Goal: Task Accomplishment & Management: Complete application form

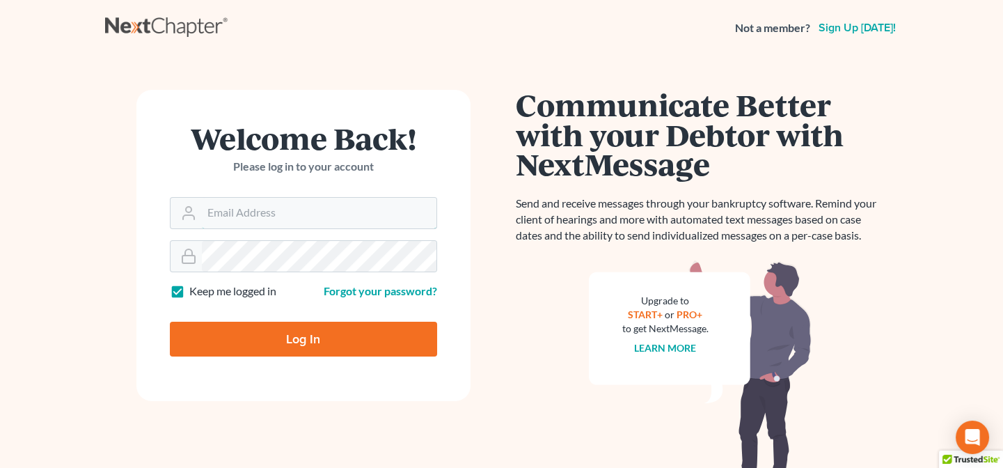
type input "[PERSON_NAME][EMAIL_ADDRESS][DOMAIN_NAME]"
click at [306, 346] on input "Log In" at bounding box center [303, 339] width 267 height 35
type input "Thinking..."
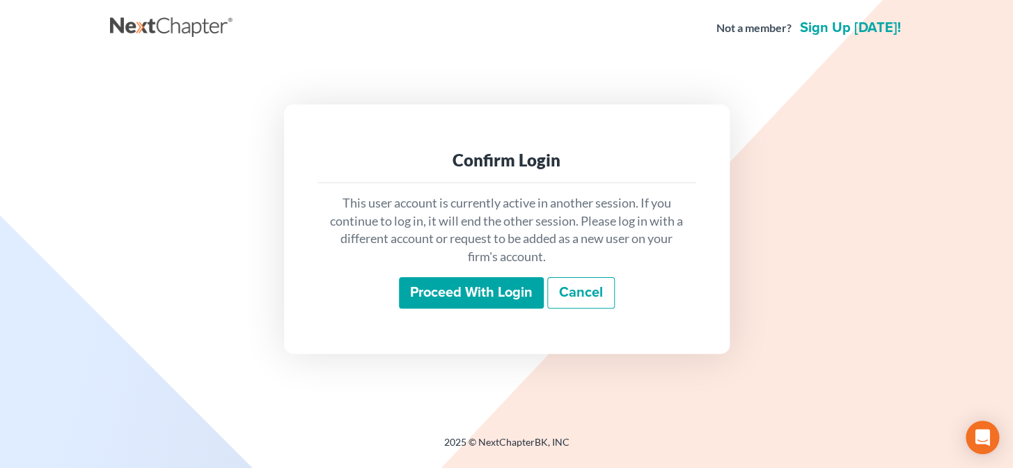
click at [464, 279] on input "Proceed with login" at bounding box center [471, 293] width 145 height 32
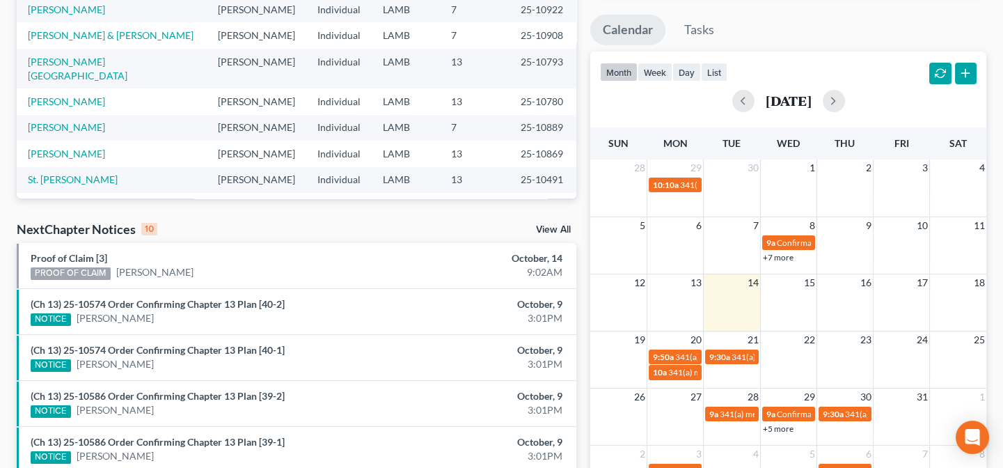
scroll to position [316, 0]
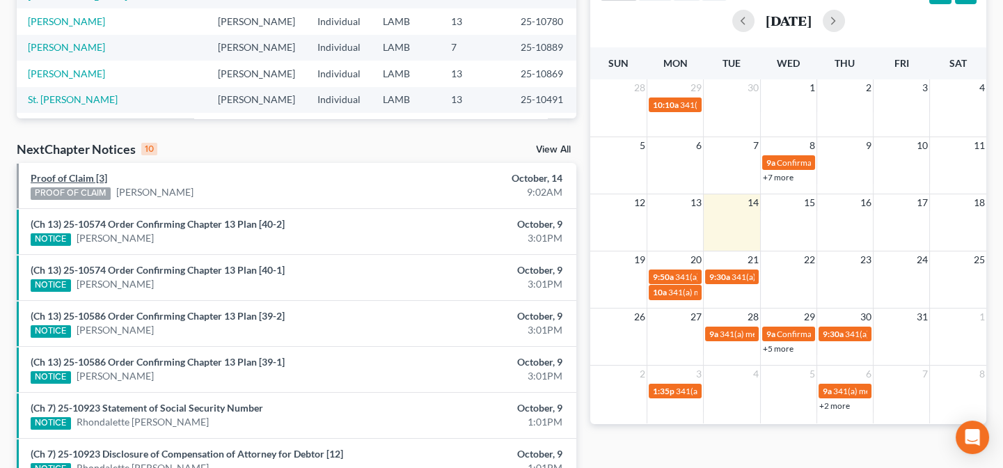
click at [97, 178] on link "Proof of Claim [3]" at bounding box center [69, 178] width 77 height 12
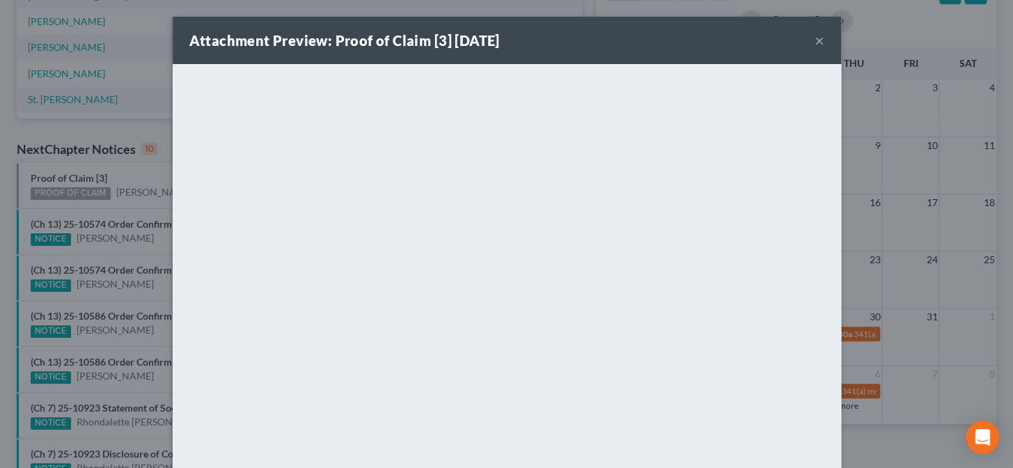
click at [123, 88] on div "Attachment Preview: Proof of Claim [3] 10/14/2025 × <object ng-attr-data='https…" at bounding box center [506, 234] width 1013 height 468
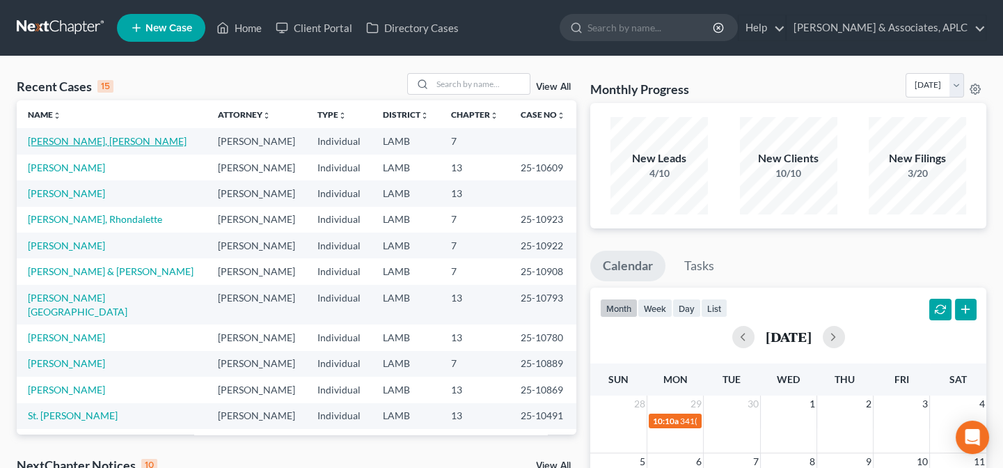
click at [57, 143] on link "[PERSON_NAME], [PERSON_NAME]" at bounding box center [107, 141] width 159 height 12
select select "14"
select select "0"
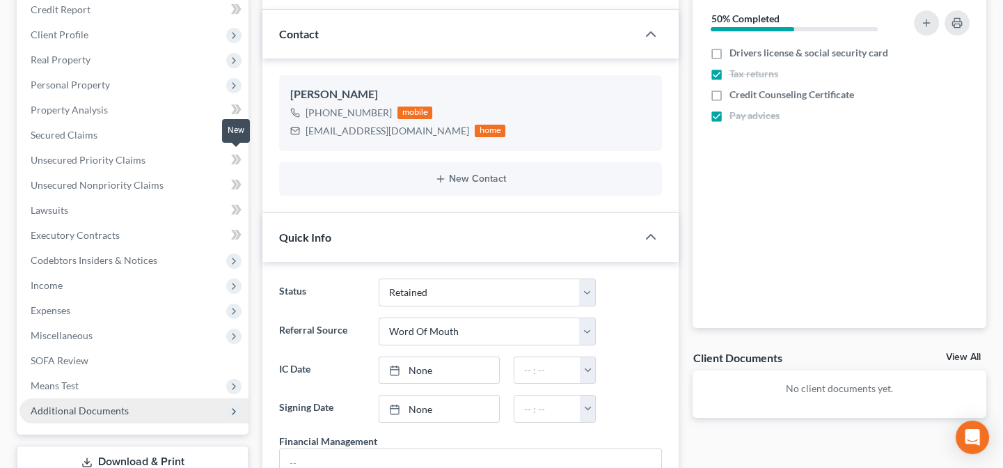
scroll to position [253, 0]
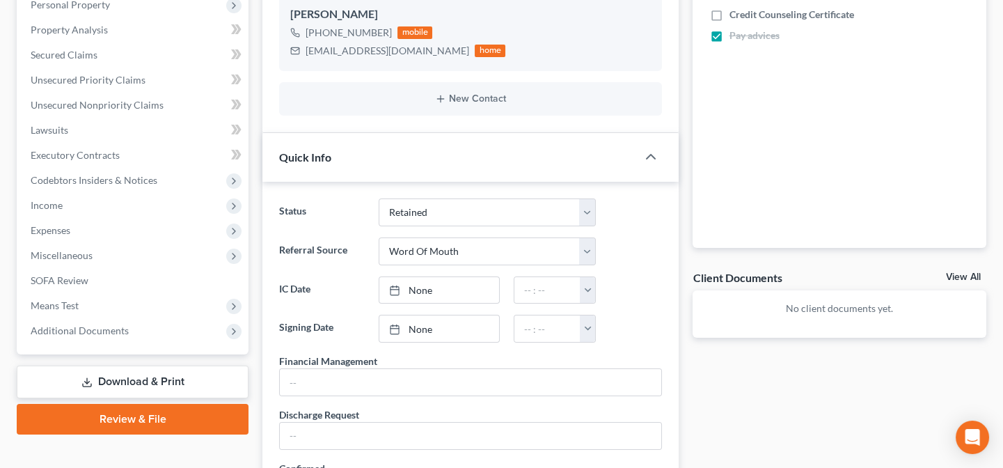
click at [104, 379] on link "Download & Print" at bounding box center [133, 381] width 232 height 33
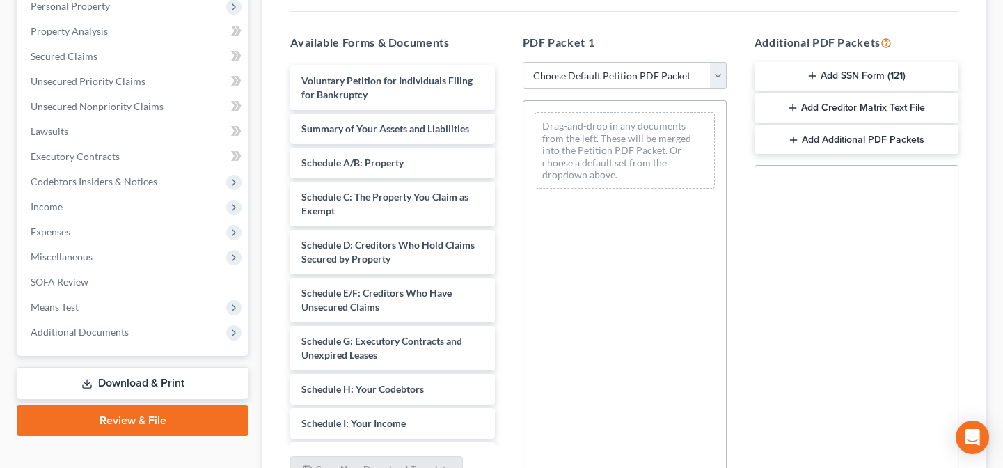
scroll to position [253, 0]
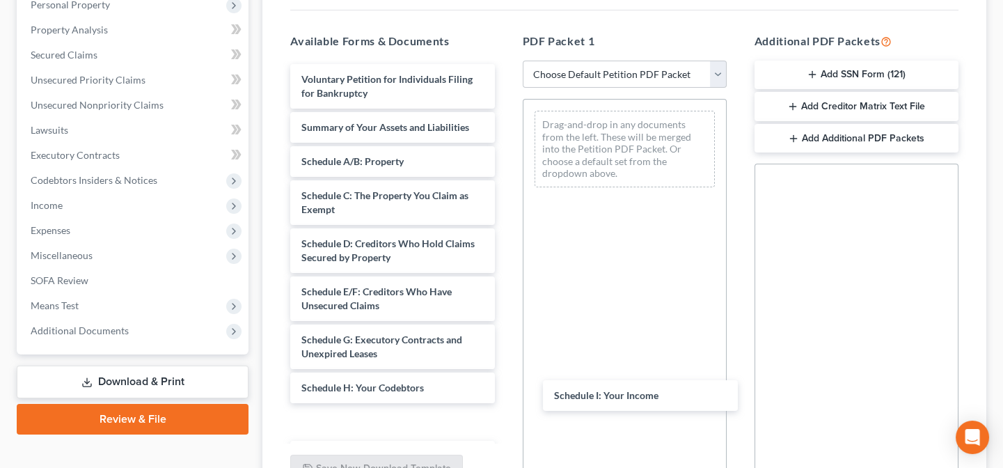
click at [505, 397] on div "Schedule I: Your Income Voluntary Petition for Individuals Filing for Bankruptc…" at bounding box center [392, 446] width 226 height 764
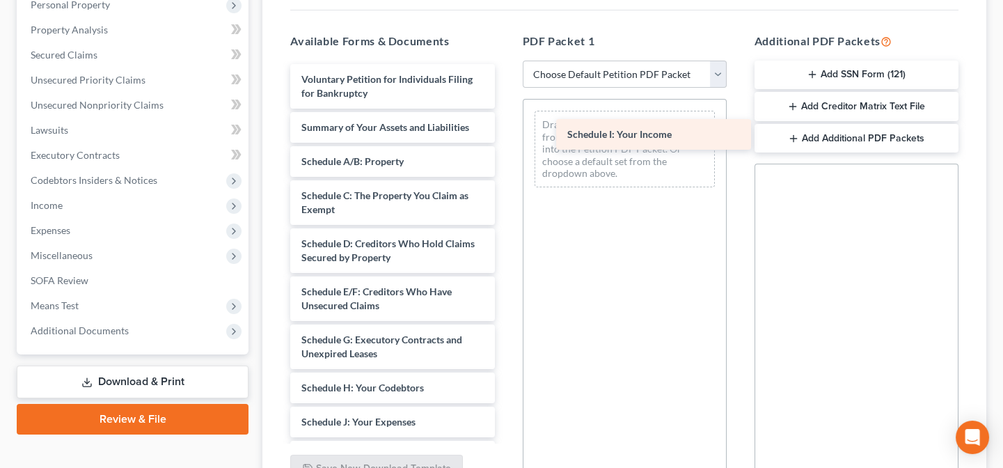
drag, startPoint x: 389, startPoint y: 424, endPoint x: 658, endPoint y: 129, distance: 398.6
click at [505, 129] on div "Schedule I: Your Income Voluntary Petition for Individuals Filing for Bankruptc…" at bounding box center [392, 429] width 226 height 730
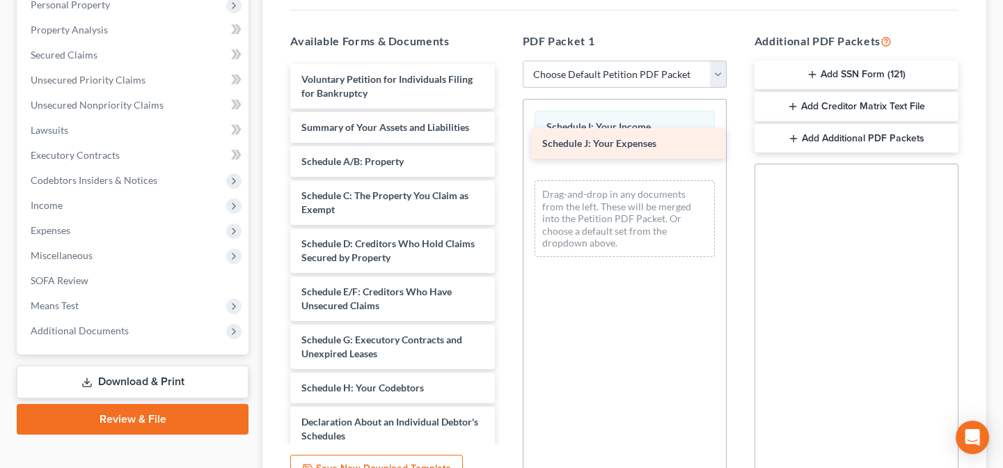
drag, startPoint x: 414, startPoint y: 429, endPoint x: 655, endPoint y: 152, distance: 366.6
click at [505, 152] on div "Schedule J: Your Expenses Voluntary Petition for Individuals Filing for Bankrup…" at bounding box center [392, 411] width 226 height 695
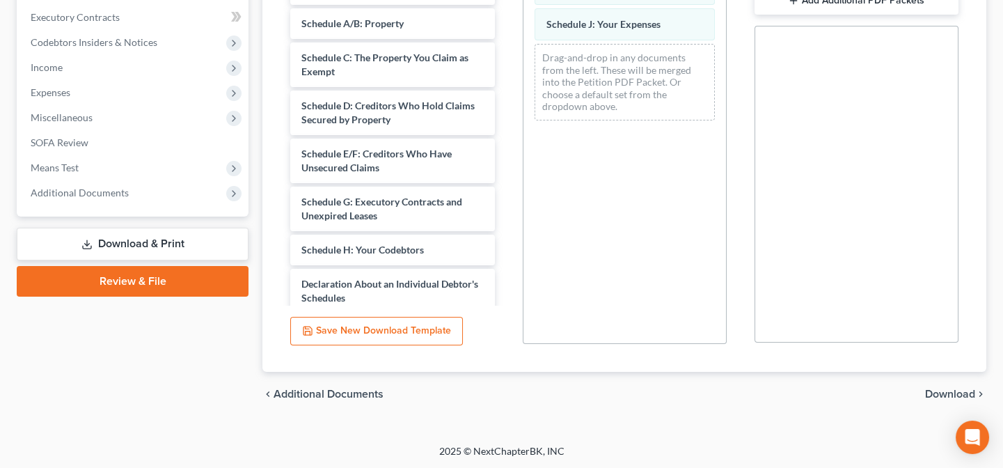
click at [943, 395] on span "Download" at bounding box center [950, 393] width 50 height 11
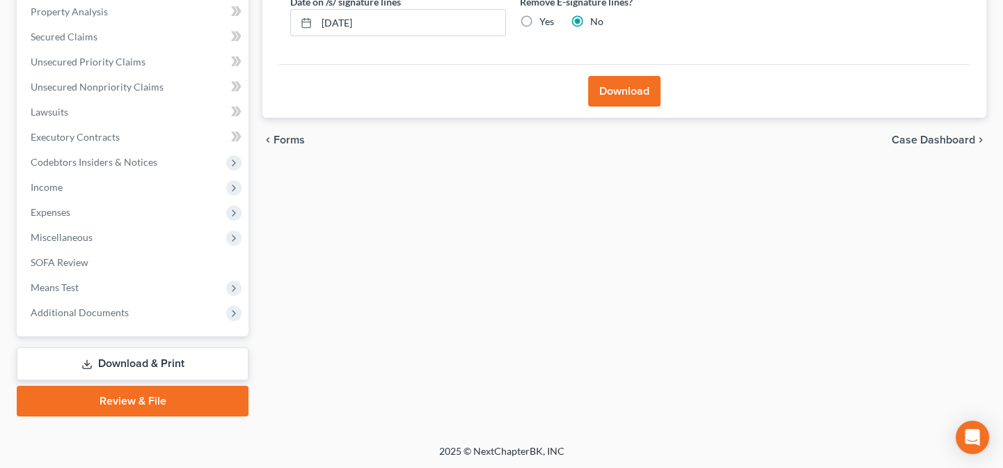
click at [597, 97] on button "Download" at bounding box center [624, 91] width 72 height 31
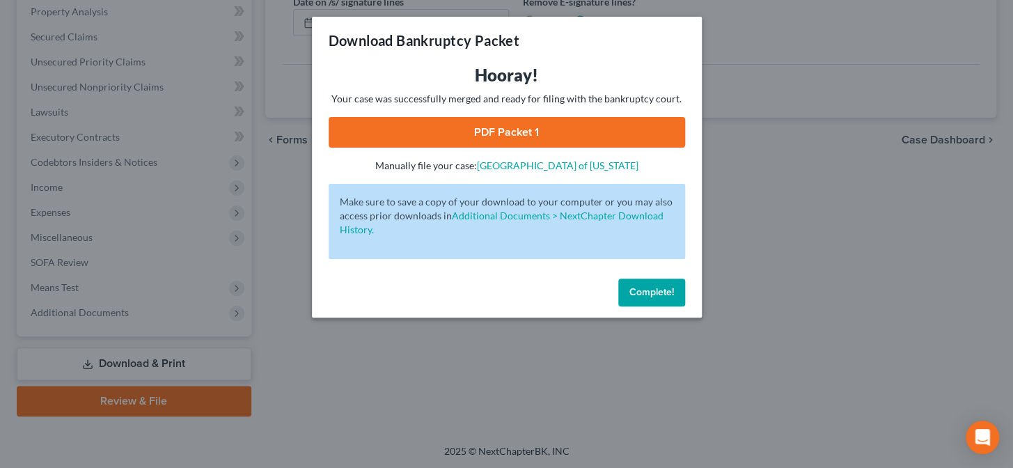
click at [618, 118] on link "PDF Packet 1" at bounding box center [507, 132] width 356 height 31
click at [654, 287] on span "Complete!" at bounding box center [651, 292] width 45 height 12
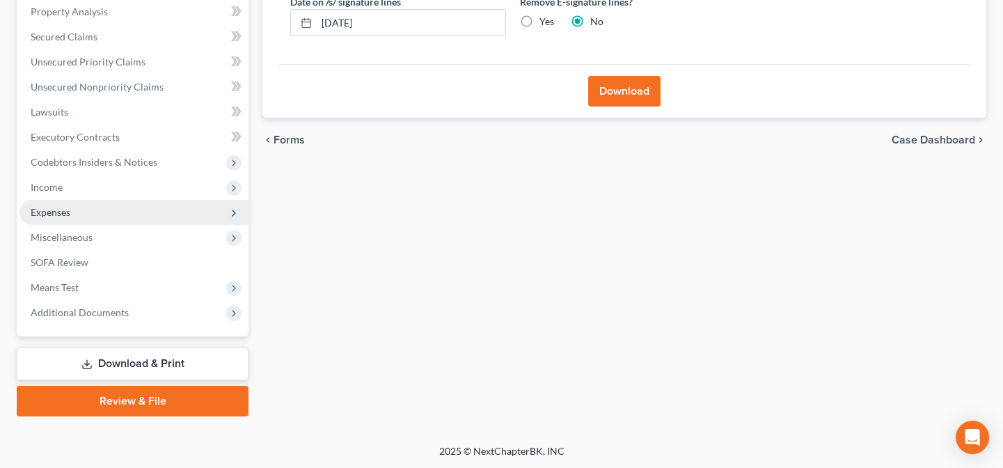
click at [56, 206] on span "Expenses" at bounding box center [51, 212] width 40 height 12
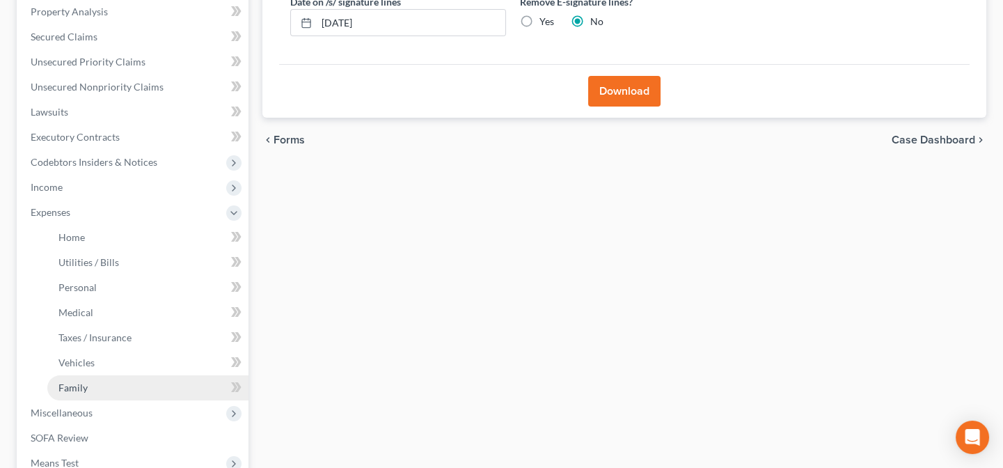
click at [75, 388] on span "Family" at bounding box center [72, 387] width 29 height 12
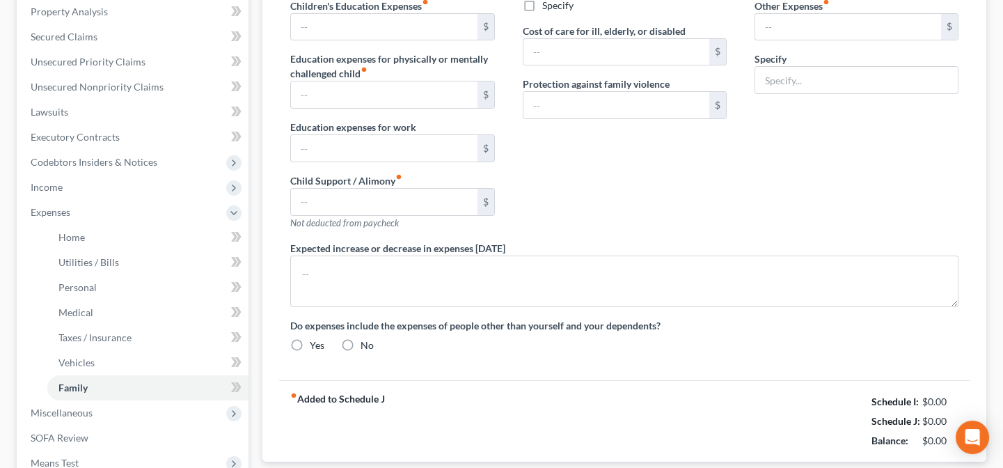
type input "0.00"
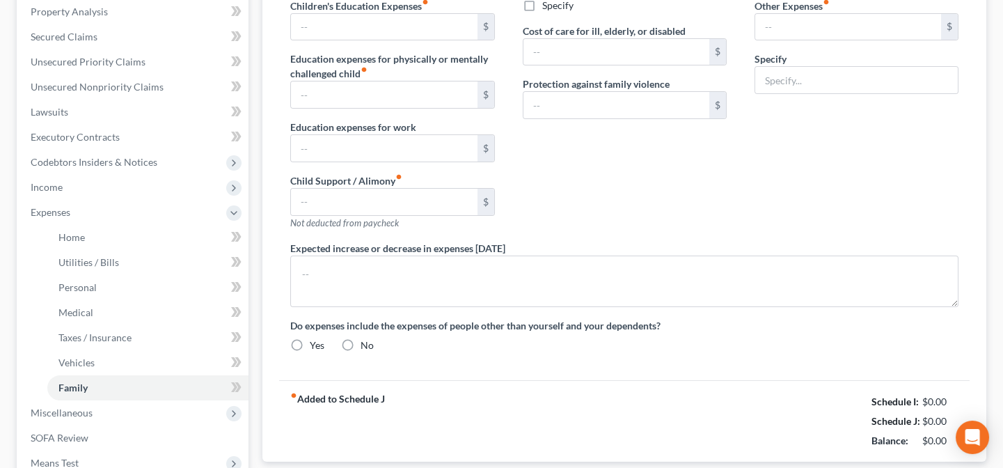
type input "0.00"
type input "171.00"
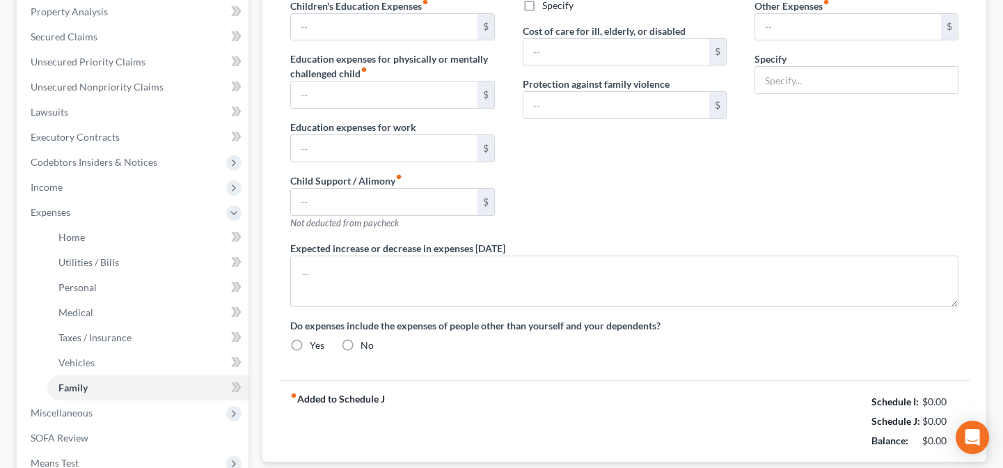
type input "Miscellaneous"
radio input "true"
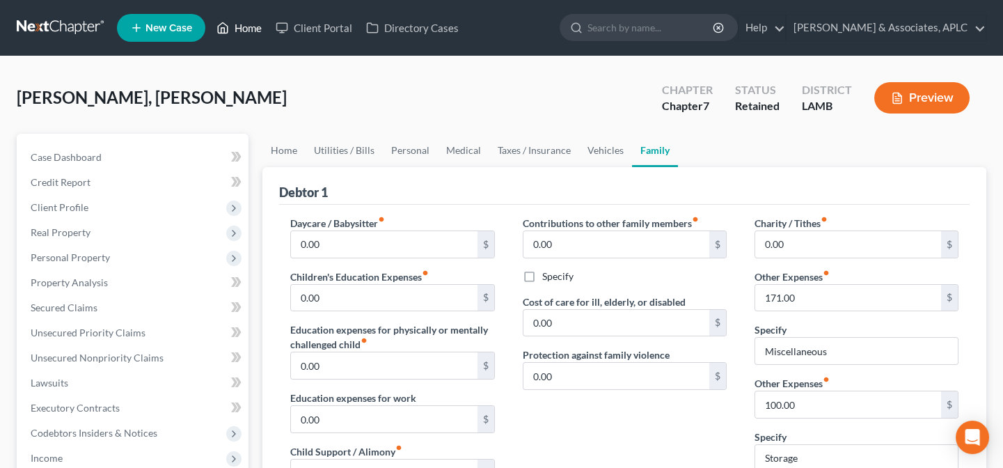
click at [239, 24] on link "Home" at bounding box center [239, 27] width 59 height 25
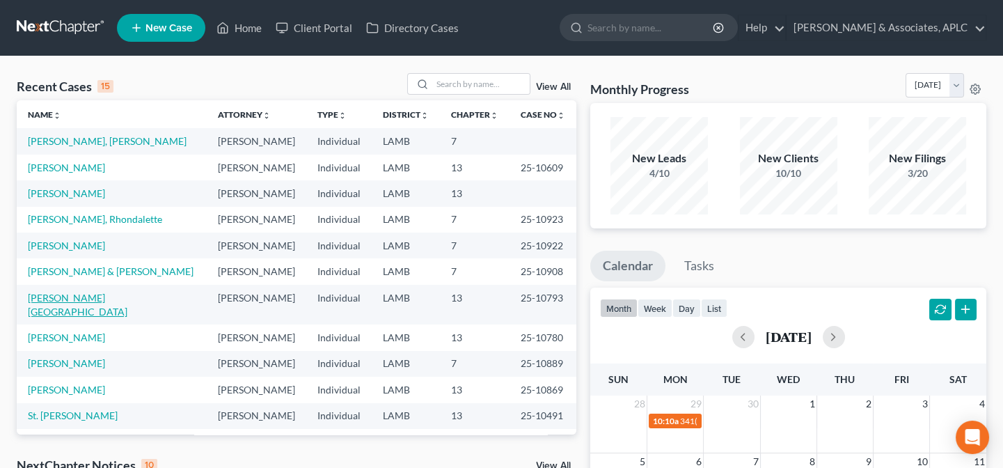
click at [86, 298] on link "[PERSON_NAME][GEOGRAPHIC_DATA]" at bounding box center [78, 305] width 100 height 26
select select "8"
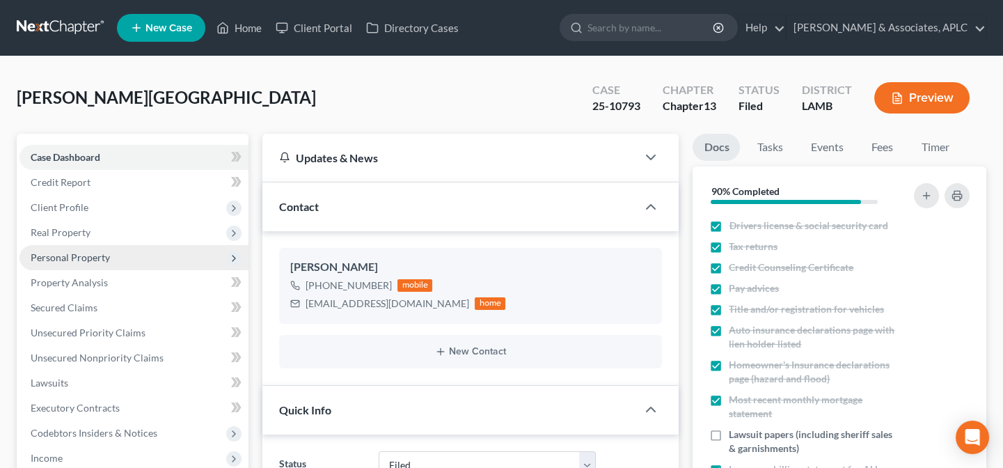
click at [83, 261] on span "Personal Property" at bounding box center [70, 257] width 79 height 12
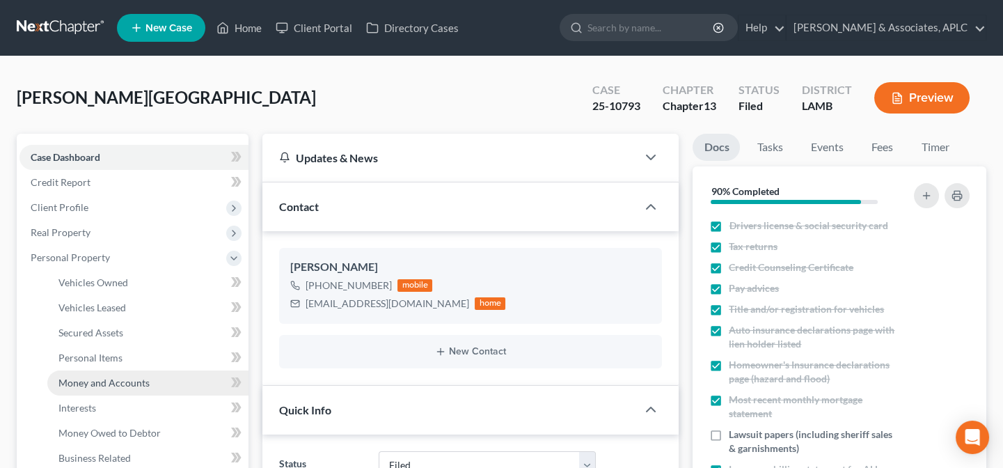
click at [92, 386] on span "Money and Accounts" at bounding box center [103, 383] width 91 height 12
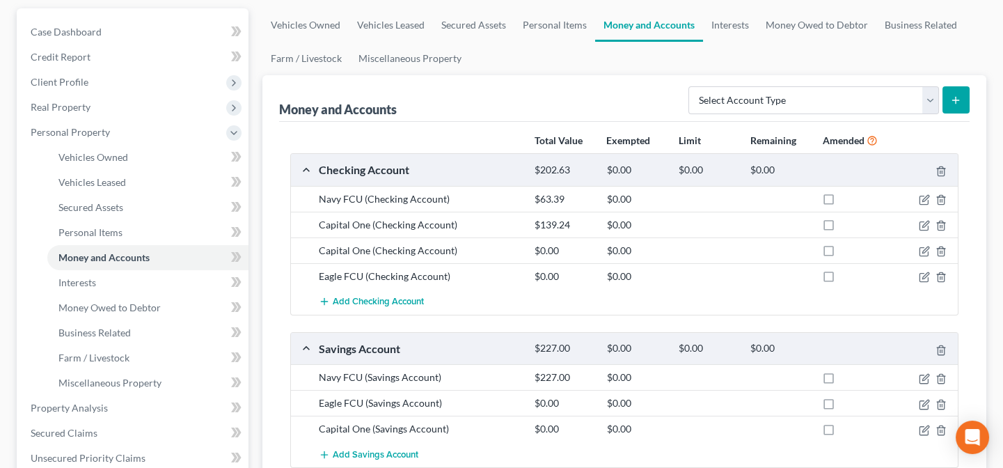
scroll to position [126, 0]
click at [924, 271] on icon "button" at bounding box center [924, 276] width 11 height 11
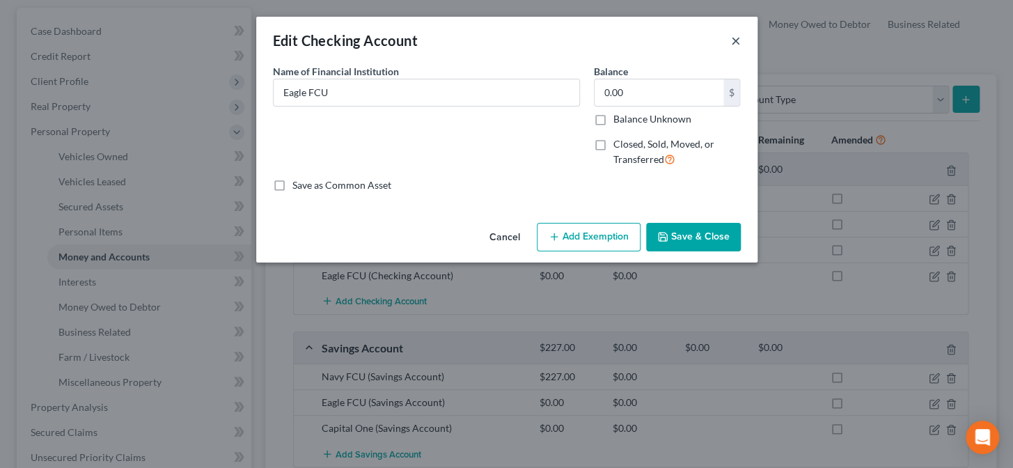
click at [736, 40] on button "×" at bounding box center [736, 40] width 10 height 17
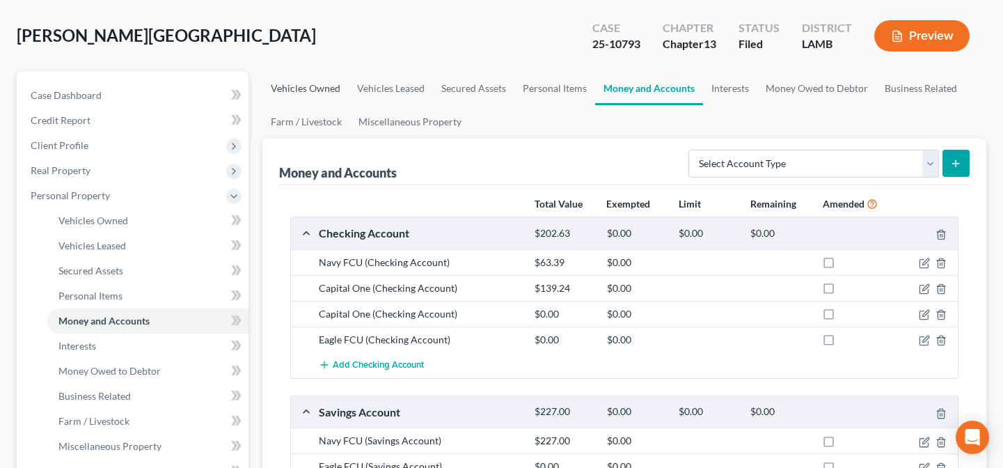
scroll to position [0, 0]
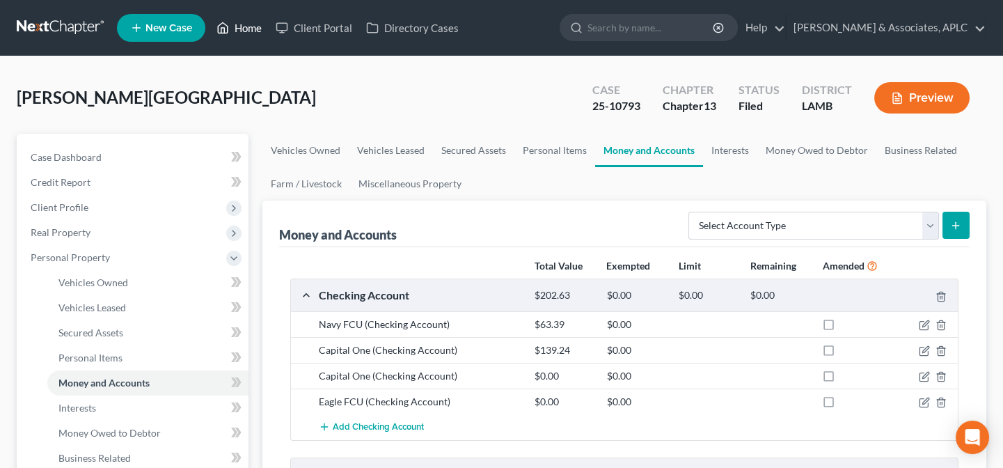
click at [244, 26] on link "Home" at bounding box center [239, 27] width 59 height 25
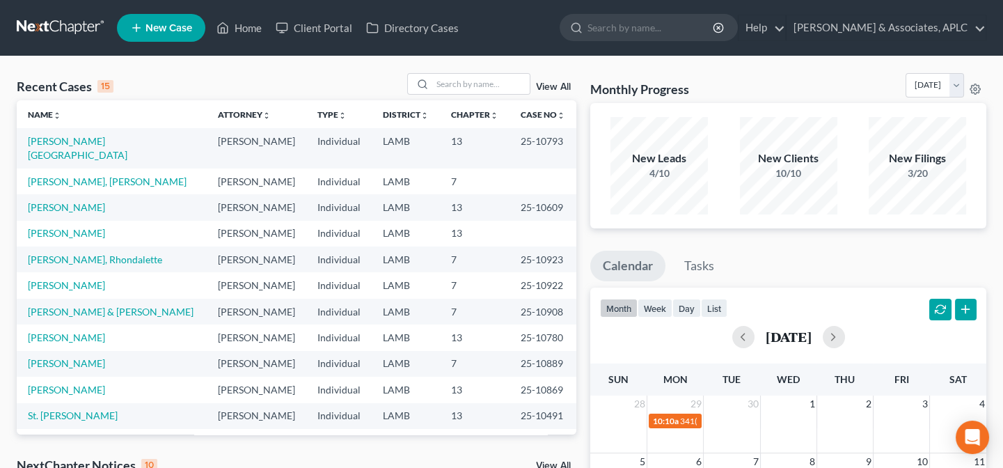
click at [163, 28] on span "New Case" at bounding box center [168, 28] width 47 height 10
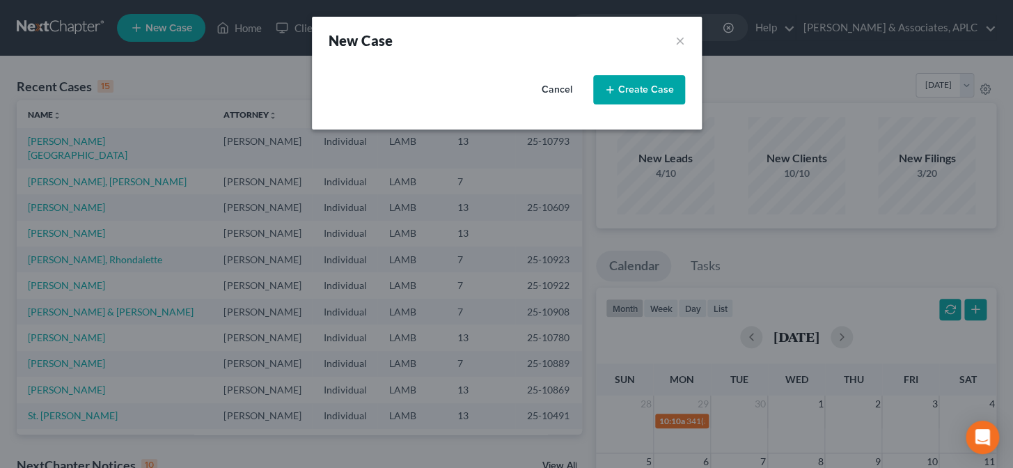
select select "35"
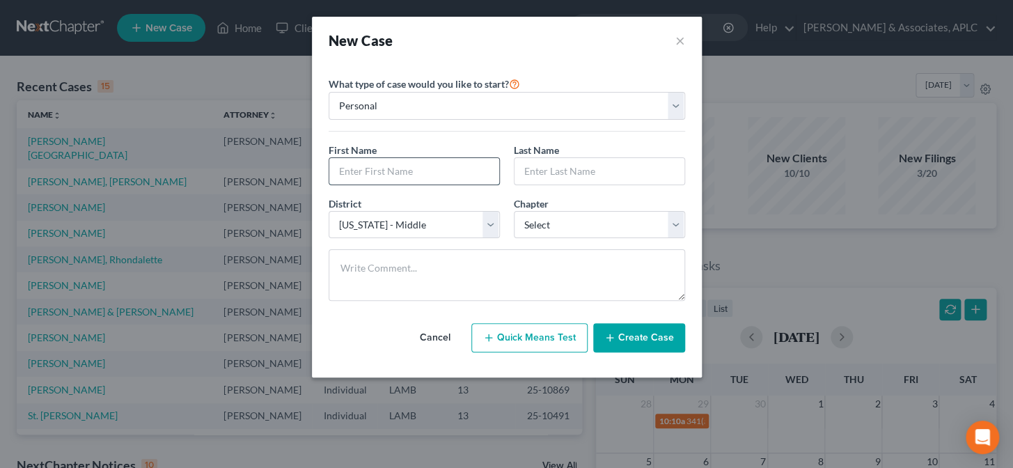
click at [352, 177] on input "text" at bounding box center [414, 171] width 170 height 26
type input "Brendia"
type input "Brown"
click at [574, 226] on select "Select 7 11 12 13" at bounding box center [599, 225] width 171 height 28
select select "3"
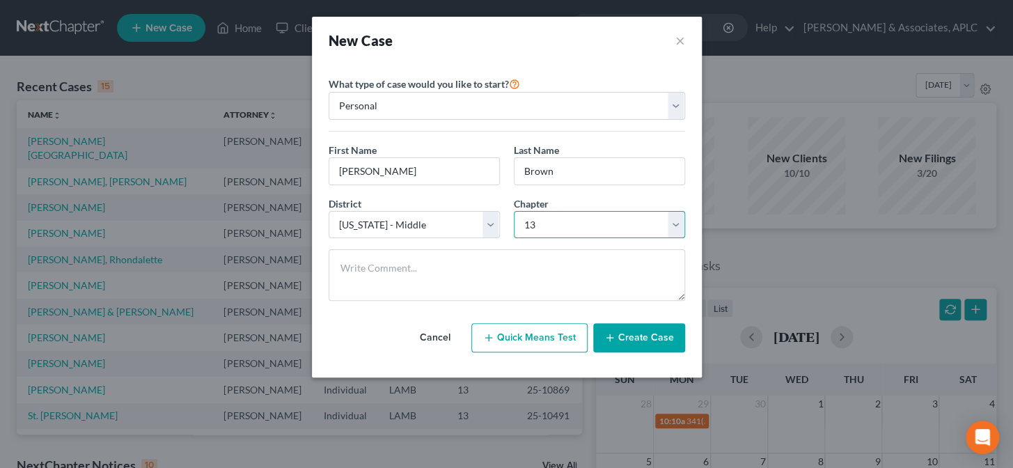
click at [514, 211] on select "Select 7 11 12 13" at bounding box center [599, 225] width 171 height 28
click at [656, 340] on button "Create Case" at bounding box center [639, 337] width 92 height 29
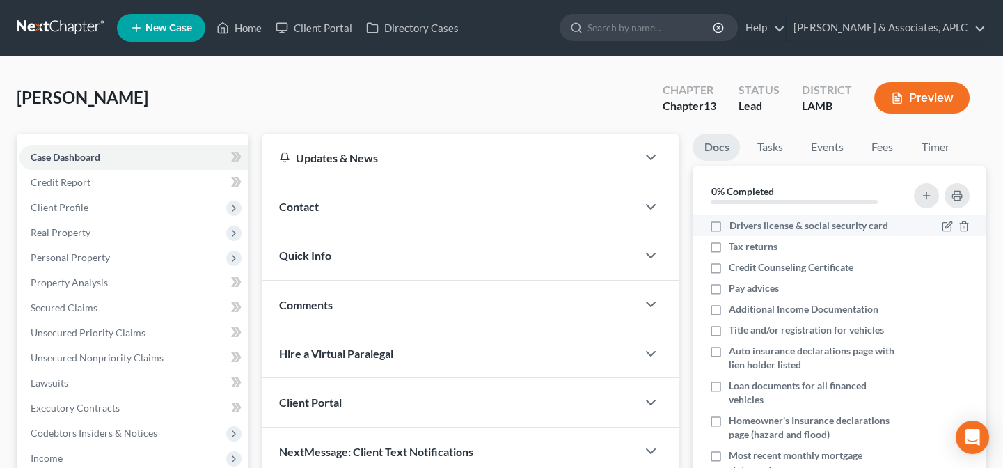
click at [729, 223] on label "Drivers license & social security card" at bounding box center [808, 226] width 159 height 14
click at [734, 223] on input "Drivers license & social security card" at bounding box center [738, 223] width 9 height 9
checkbox input "true"
click at [729, 245] on label "Tax returns" at bounding box center [753, 246] width 49 height 14
click at [734, 245] on input "Tax returns" at bounding box center [738, 243] width 9 height 9
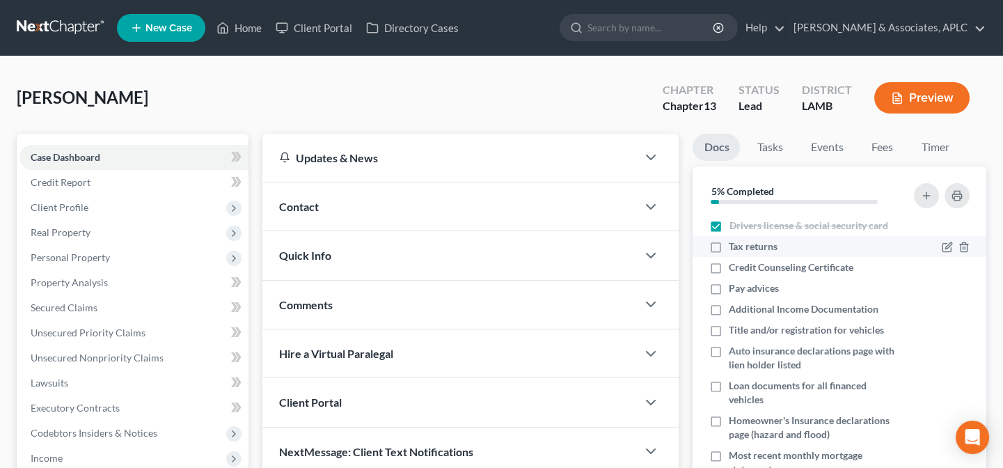
checkbox input "true"
click at [729, 265] on label "Credit Counseling Certificate" at bounding box center [791, 267] width 125 height 14
click at [734, 265] on input "Credit Counseling Certificate" at bounding box center [738, 264] width 9 height 9
checkbox input "true"
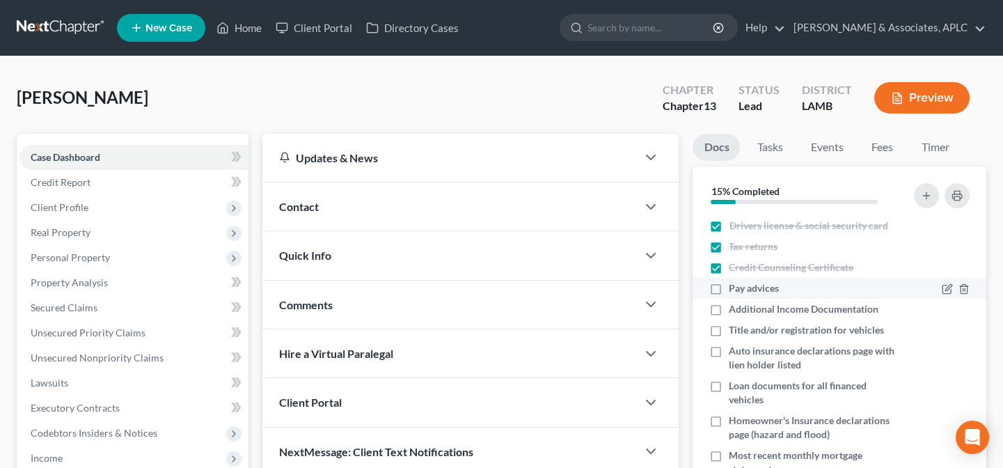
click at [729, 285] on label "Pay advices" at bounding box center [754, 288] width 50 height 14
click at [734, 285] on input "Pay advices" at bounding box center [738, 285] width 9 height 9
checkbox input "true"
click at [729, 307] on label "Additional Income Documentation" at bounding box center [804, 309] width 150 height 14
click at [734, 307] on input "Additional Income Documentation" at bounding box center [738, 306] width 9 height 9
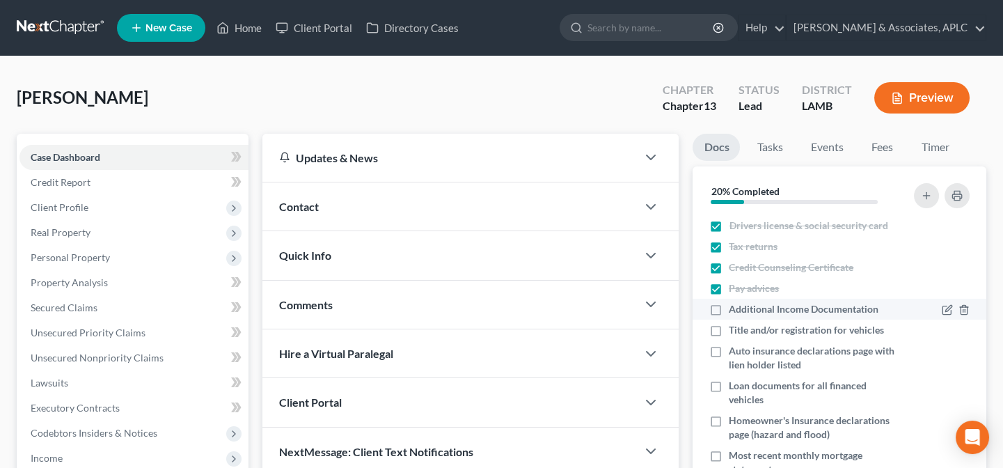
checkbox input "true"
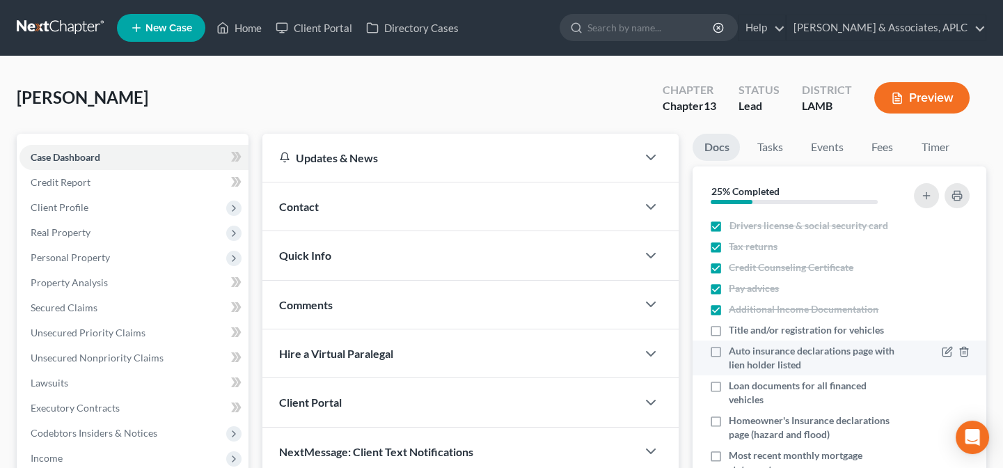
click at [729, 350] on label "Auto insurance declarations page with lien holder listed" at bounding box center [815, 358] width 172 height 28
click at [734, 350] on input "Auto insurance declarations page with lien holder listed" at bounding box center [738, 348] width 9 height 9
checkbox input "true"
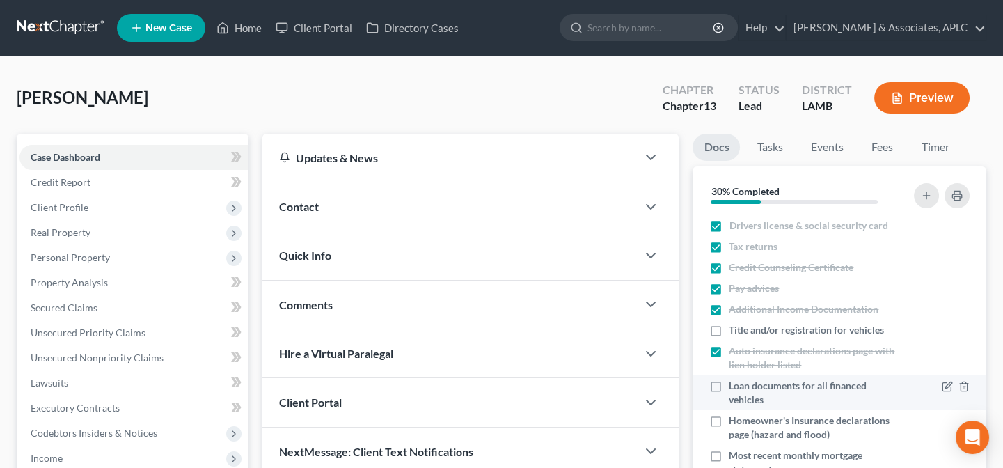
click at [729, 384] on label "Loan documents for all financed vehicles" at bounding box center [815, 393] width 172 height 28
click at [734, 384] on input "Loan documents for all financed vehicles" at bounding box center [738, 383] width 9 height 9
checkbox input "true"
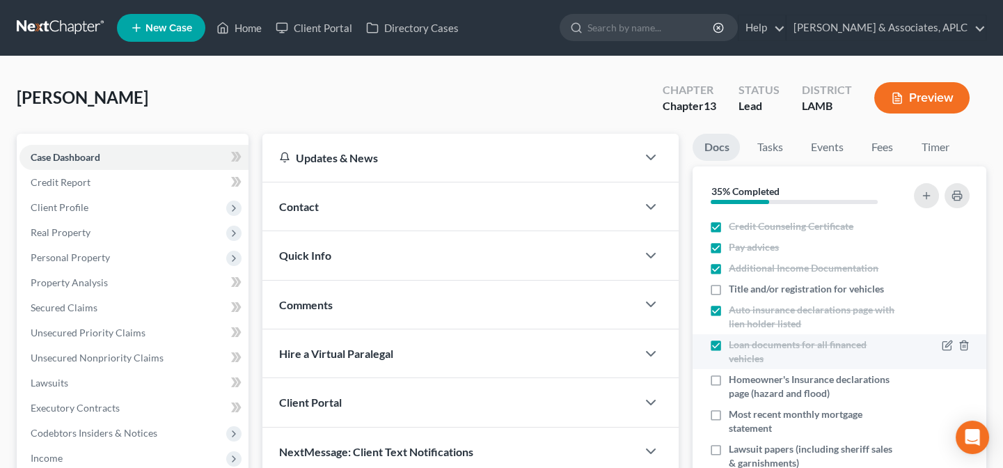
scroll to position [63, 0]
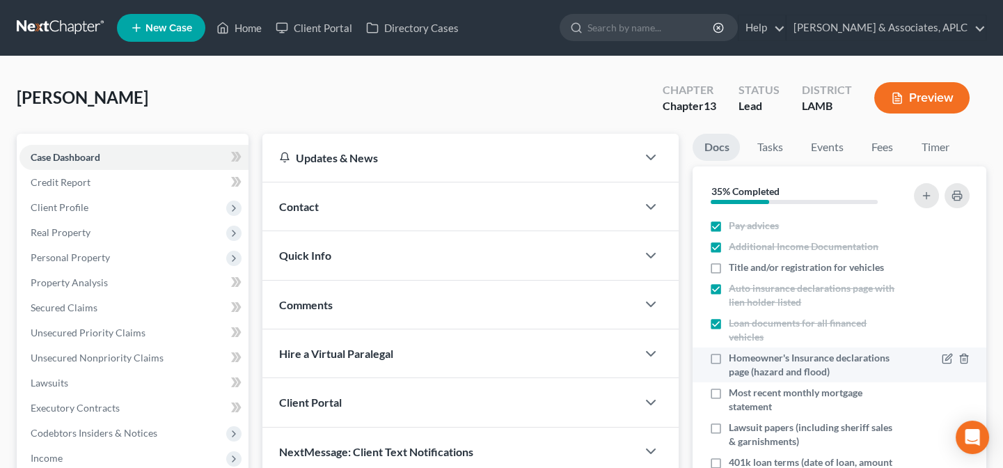
click at [729, 352] on label "Homeowner's Insurance declarations page (hazard and flood)" at bounding box center [815, 365] width 172 height 28
click at [734, 352] on input "Homeowner's Insurance declarations page (hazard and flood)" at bounding box center [738, 355] width 9 height 9
checkbox input "true"
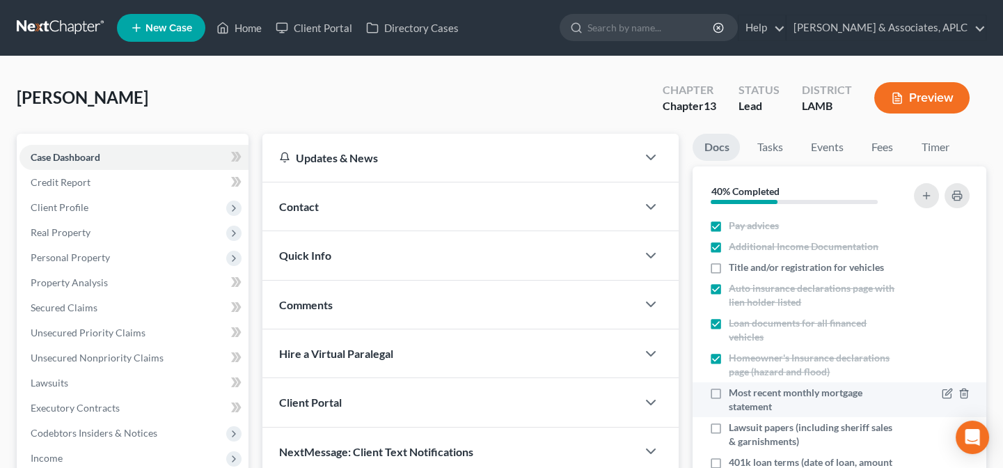
click at [729, 391] on label "Most recent monthly mortgage statement" at bounding box center [815, 400] width 172 height 28
click at [734, 391] on input "Most recent monthly mortgage statement" at bounding box center [738, 390] width 9 height 9
checkbox input "true"
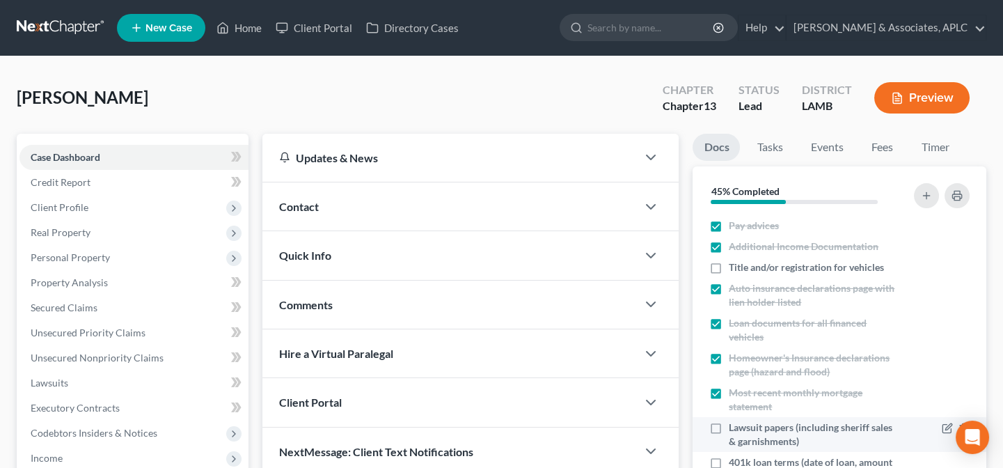
click at [729, 427] on label "Lawsuit papers (including sheriff sales & garnishments)" at bounding box center [815, 434] width 172 height 28
click at [734, 427] on input "Lawsuit papers (including sheriff sales & garnishments)" at bounding box center [738, 424] width 9 height 9
checkbox input "true"
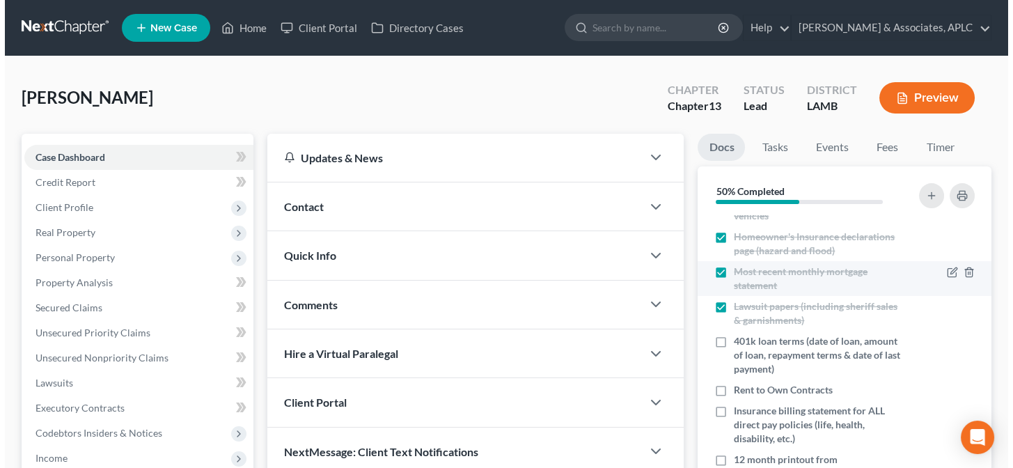
scroll to position [189, 0]
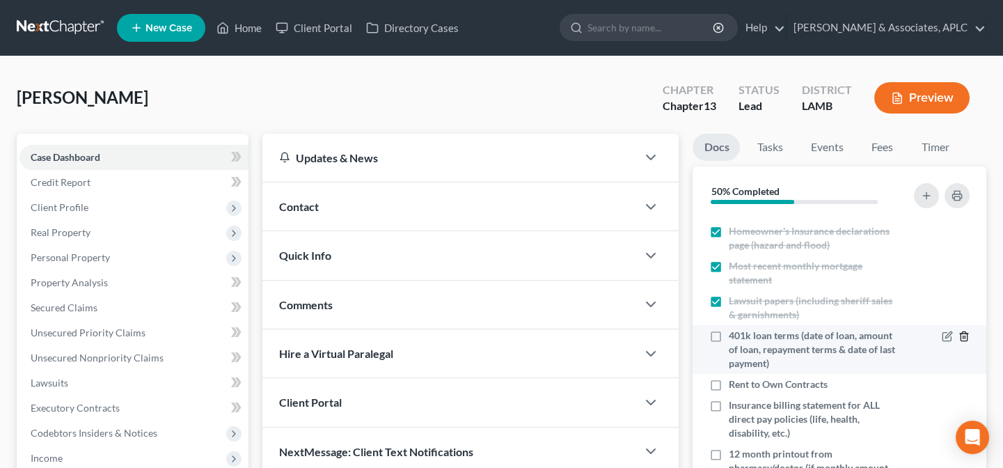
click at [959, 331] on icon "button" at bounding box center [964, 336] width 11 height 11
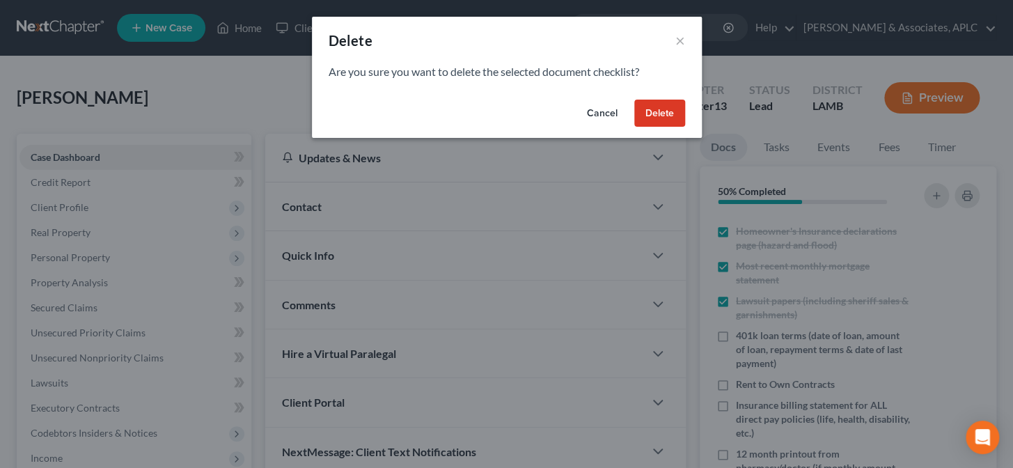
click at [670, 116] on button "Delete" at bounding box center [659, 114] width 51 height 28
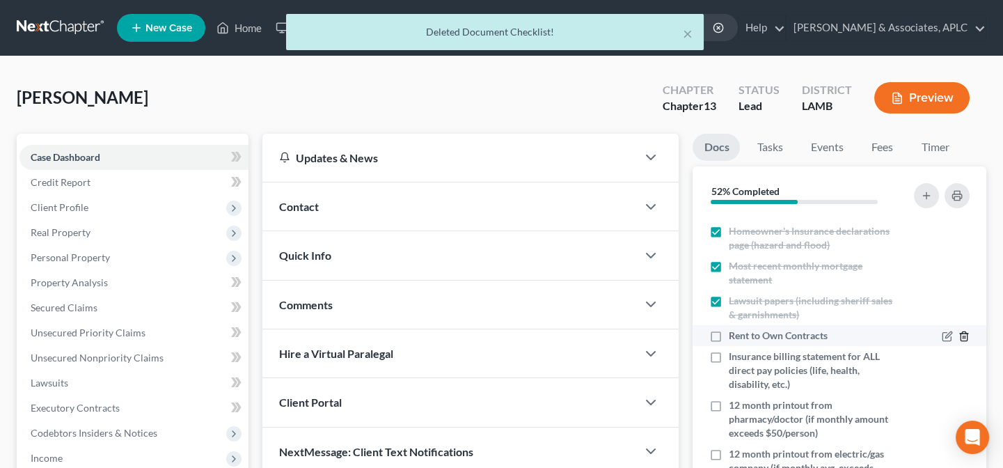
click at [959, 334] on icon "button" at bounding box center [964, 336] width 11 height 11
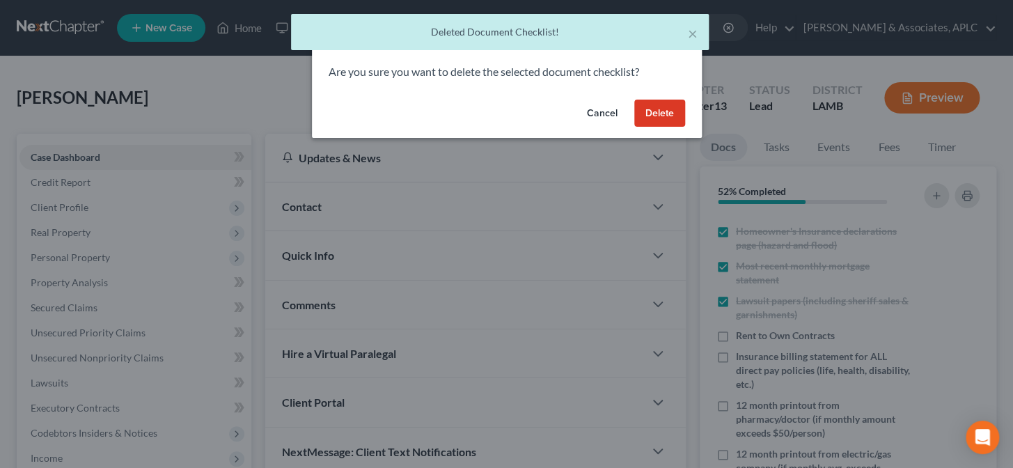
click at [668, 113] on button "Delete" at bounding box center [659, 114] width 51 height 28
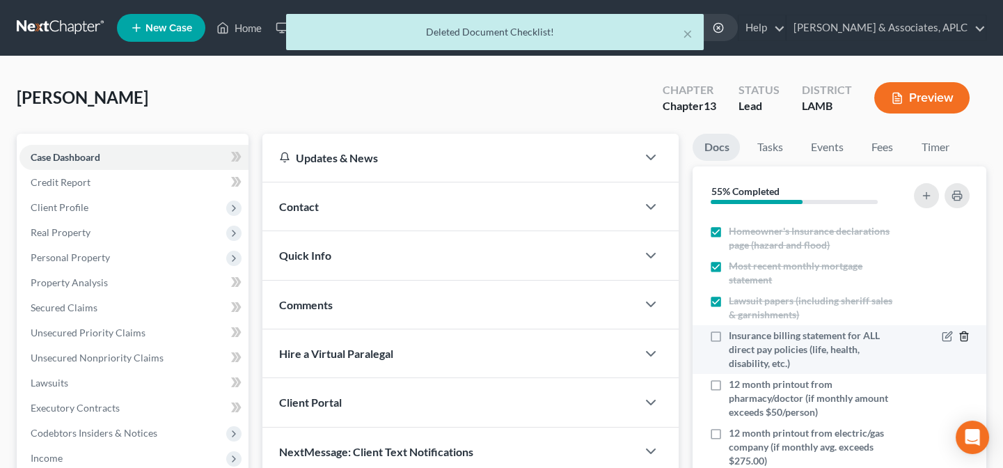
click at [959, 333] on icon "button" at bounding box center [964, 336] width 11 height 11
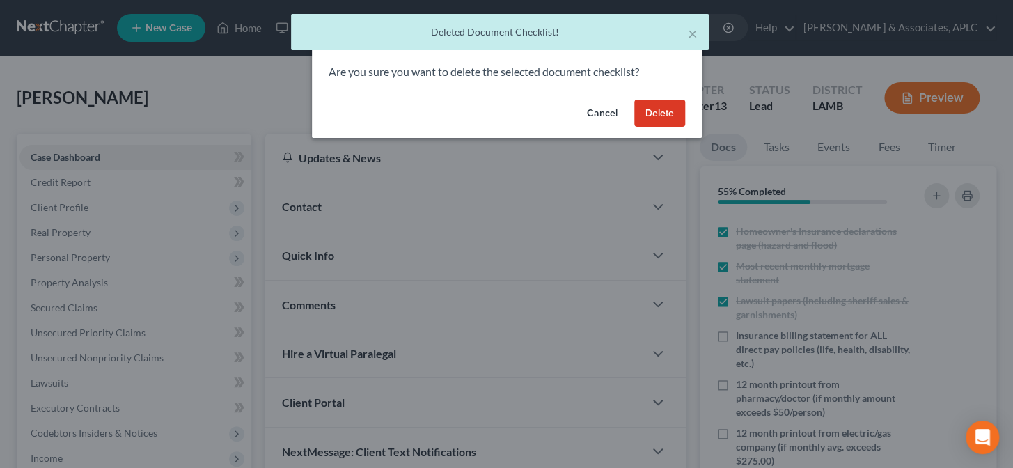
click at [659, 114] on button "Delete" at bounding box center [659, 114] width 51 height 28
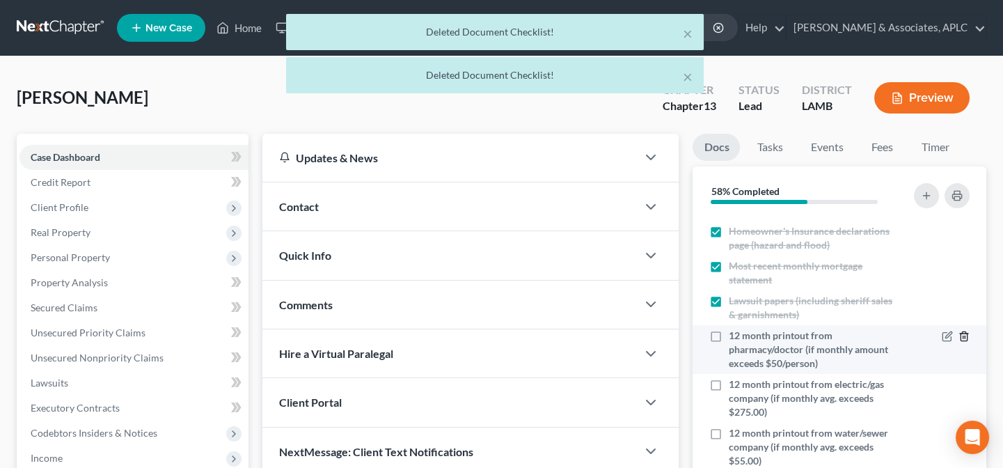
click at [959, 333] on icon "button" at bounding box center [964, 336] width 11 height 11
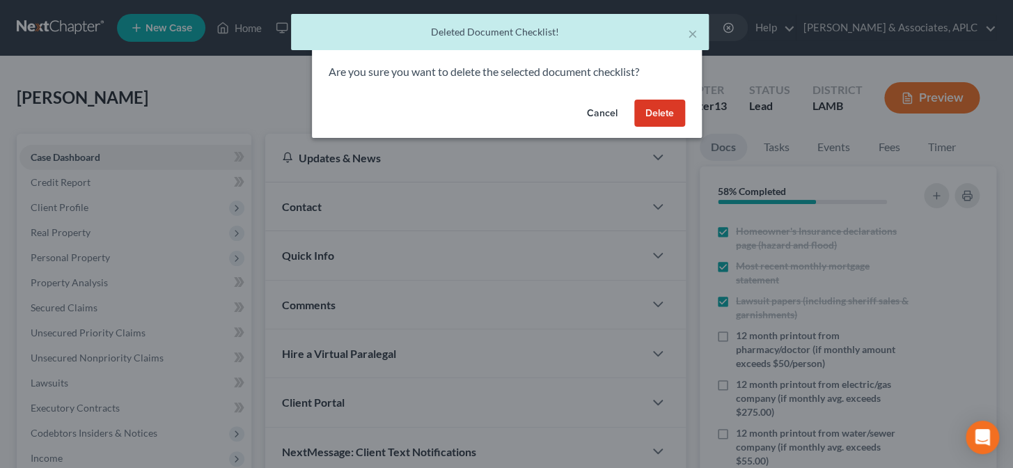
drag, startPoint x: 669, startPoint y: 118, endPoint x: 713, endPoint y: 195, distance: 88.2
click at [669, 123] on button "Delete" at bounding box center [659, 114] width 51 height 28
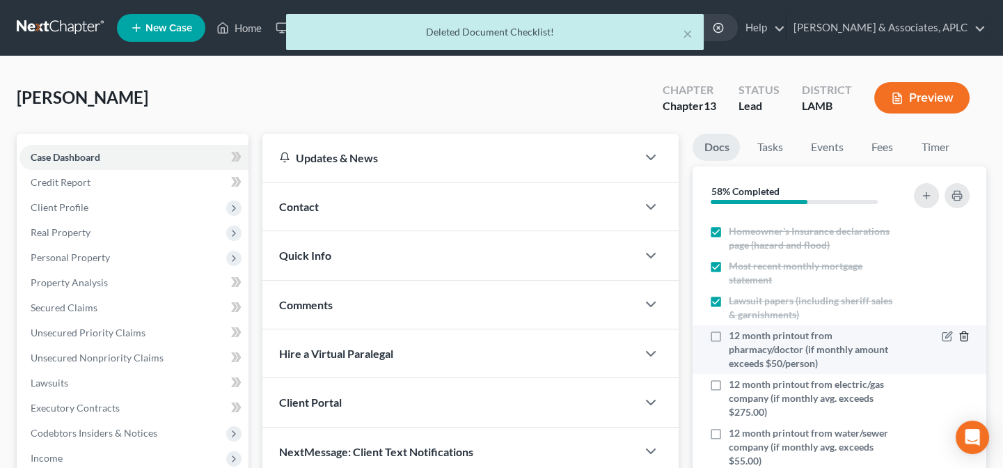
click at [959, 334] on icon "button" at bounding box center [964, 336] width 11 height 11
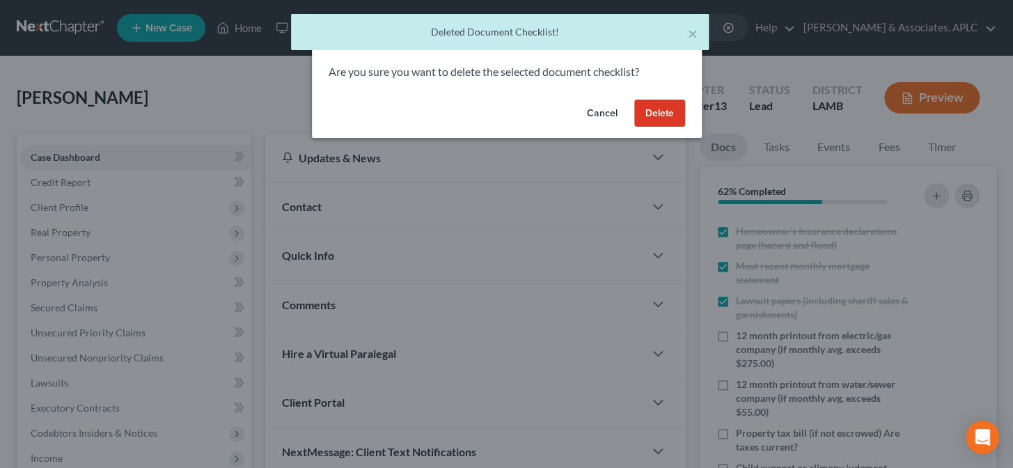
click at [661, 111] on button "Delete" at bounding box center [659, 114] width 51 height 28
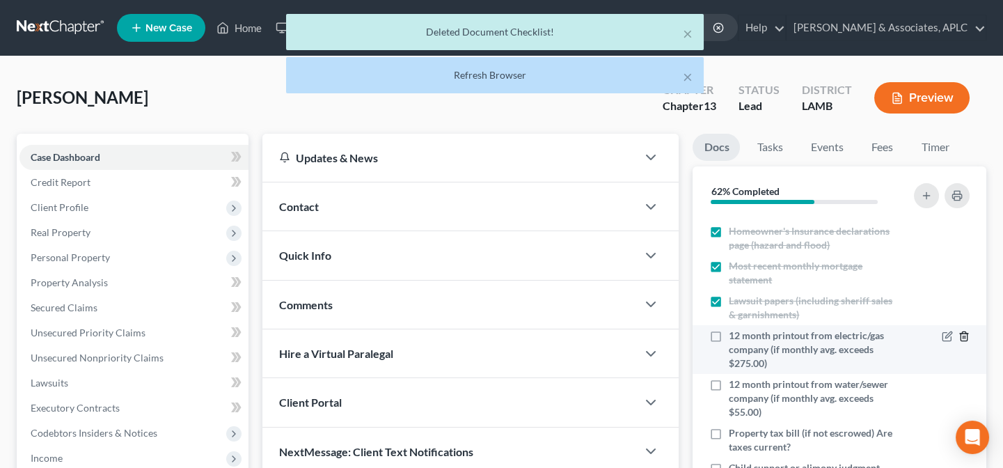
click at [952, 336] on div at bounding box center [956, 336] width 28 height 14
click at [959, 333] on icon "button" at bounding box center [964, 336] width 11 height 11
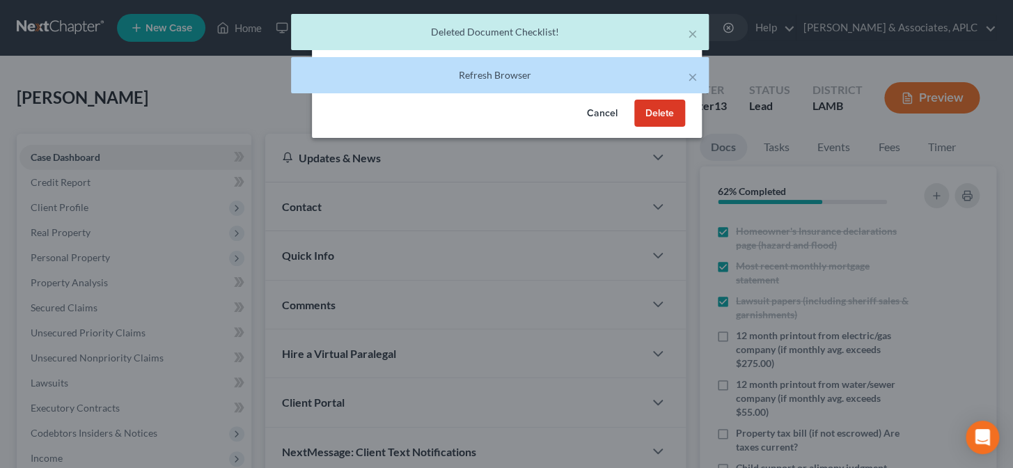
click at [668, 118] on button "Delete" at bounding box center [659, 114] width 51 height 28
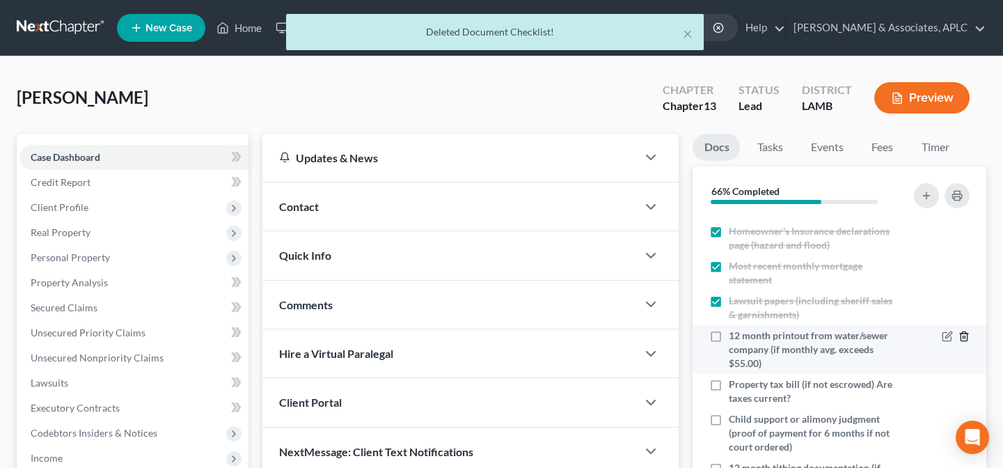
click at [959, 334] on icon "button" at bounding box center [964, 336] width 11 height 11
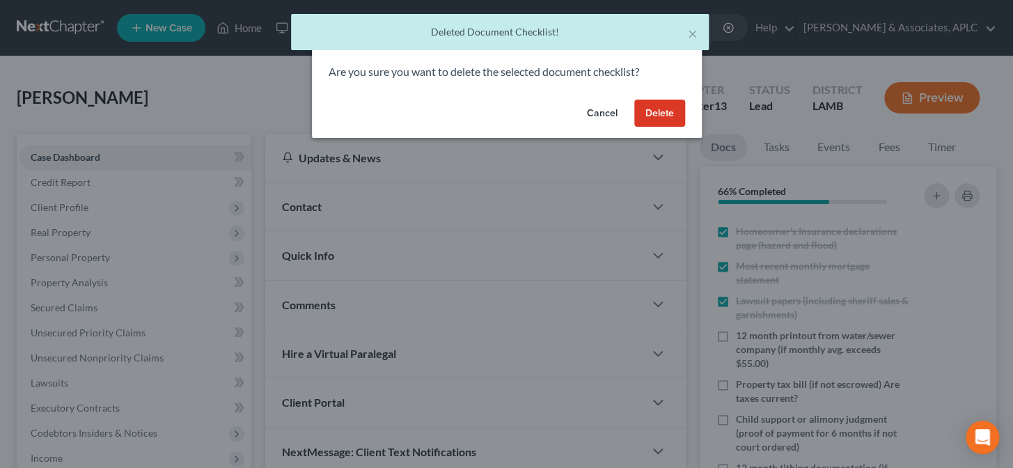
drag, startPoint x: 661, startPoint y: 117, endPoint x: 672, endPoint y: 139, distance: 24.0
click at [660, 115] on button "Delete" at bounding box center [659, 114] width 51 height 28
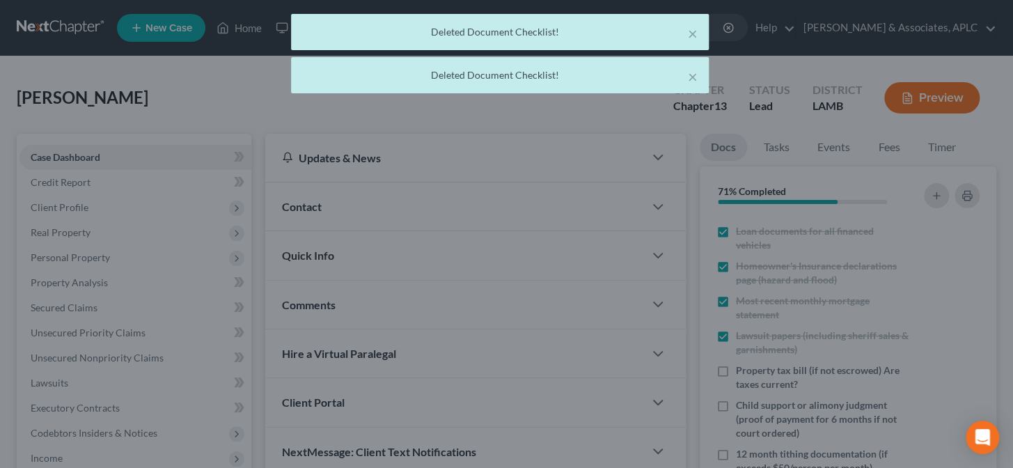
scroll to position [154, 0]
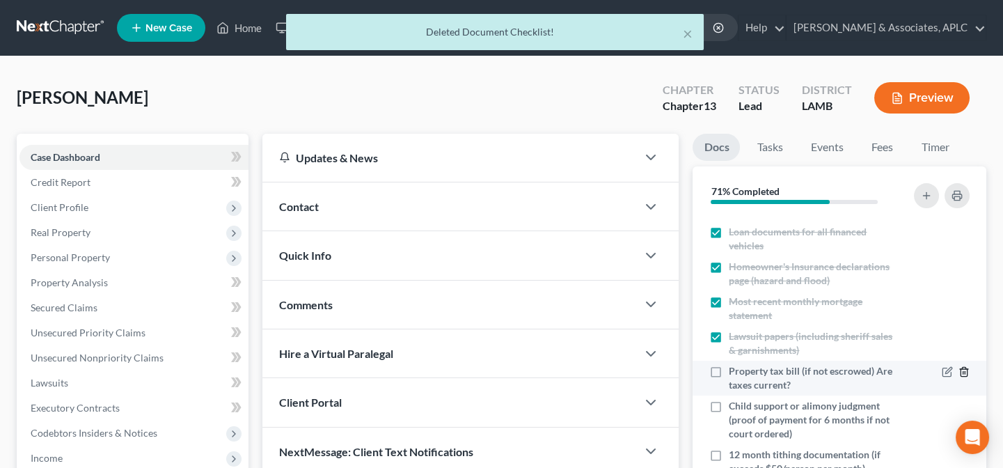
click at [959, 370] on icon "button" at bounding box center [964, 371] width 11 height 11
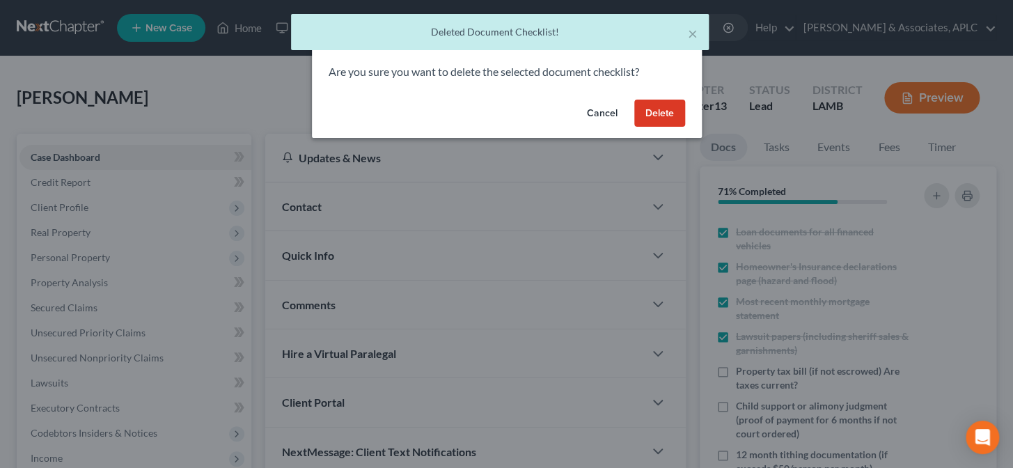
click at [659, 114] on button "Delete" at bounding box center [659, 114] width 51 height 28
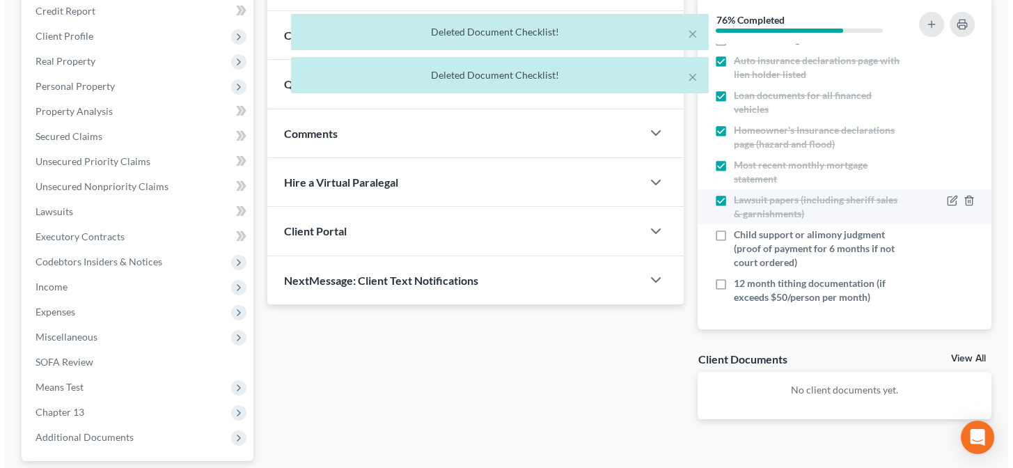
scroll to position [189, 0]
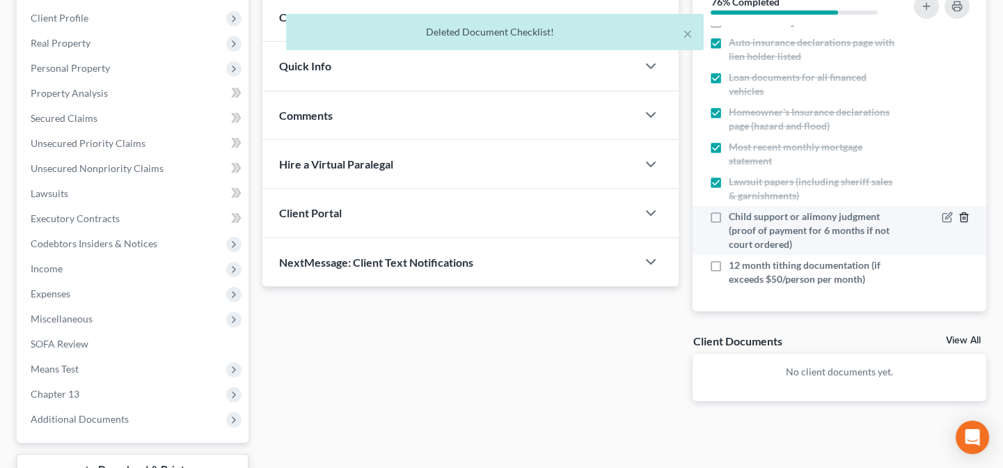
click at [959, 219] on icon "button" at bounding box center [964, 217] width 11 height 11
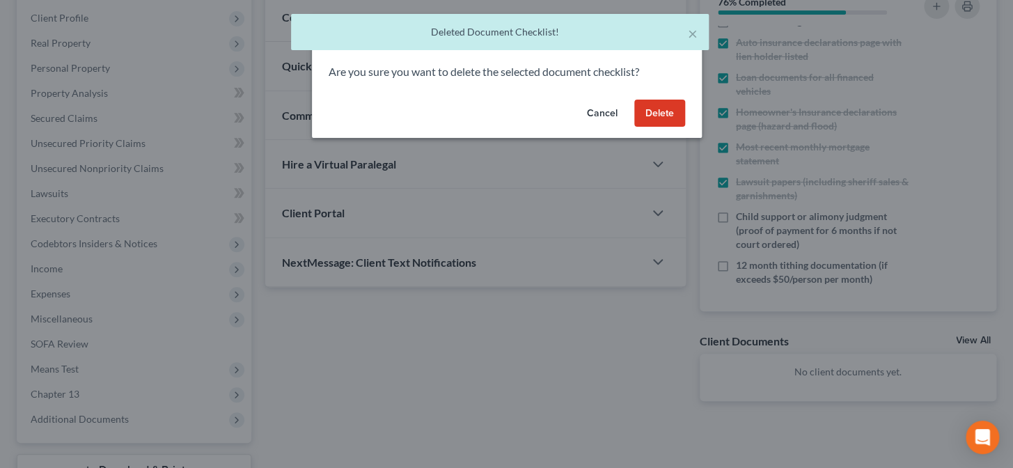
click at [674, 107] on button "Delete" at bounding box center [659, 114] width 51 height 28
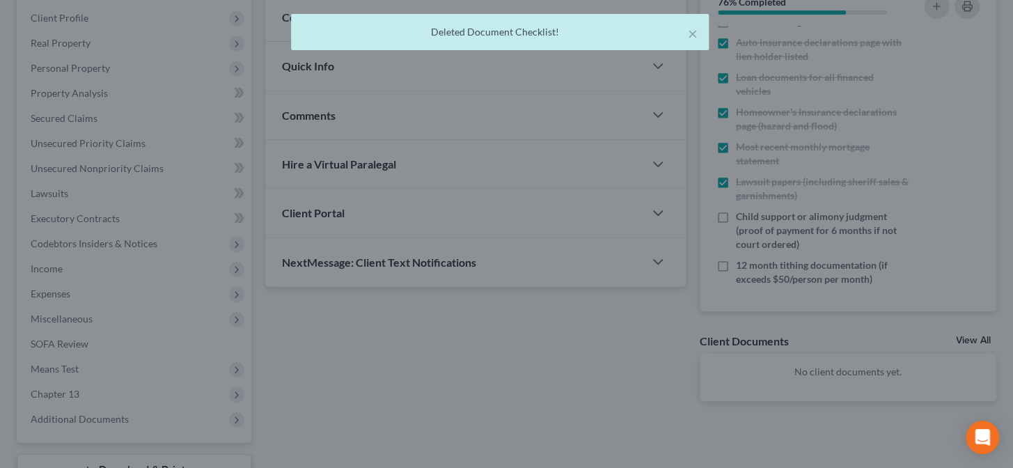
scroll to position [70, 0]
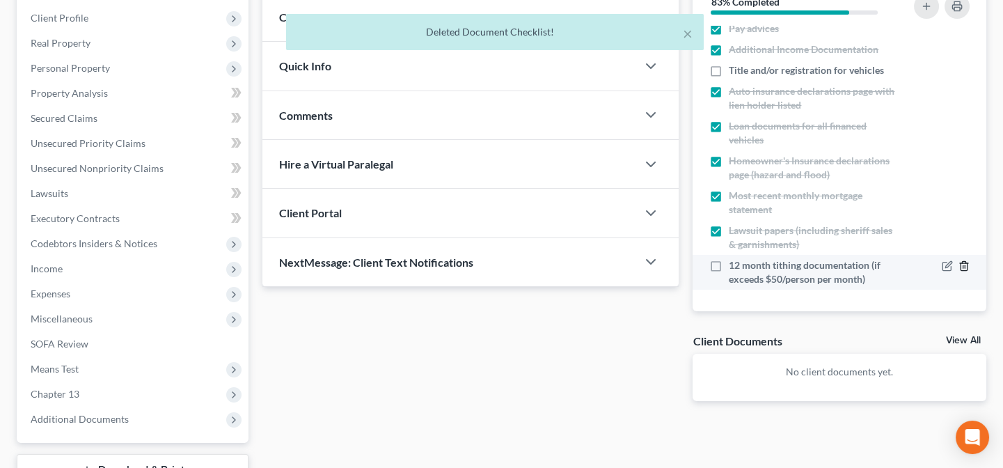
click at [963, 266] on line "button" at bounding box center [963, 267] width 0 height 3
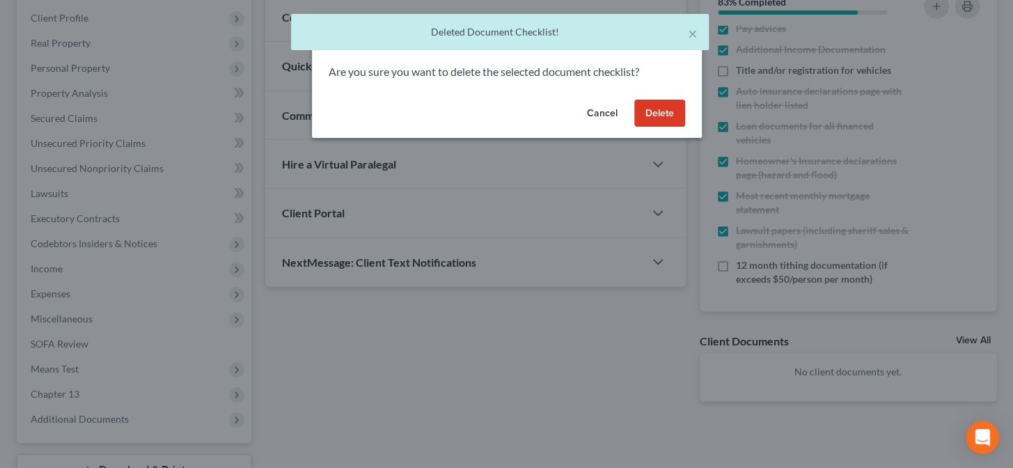
drag, startPoint x: 657, startPoint y: 108, endPoint x: 667, endPoint y: 123, distance: 18.2
click at [657, 109] on button "Delete" at bounding box center [659, 114] width 51 height 28
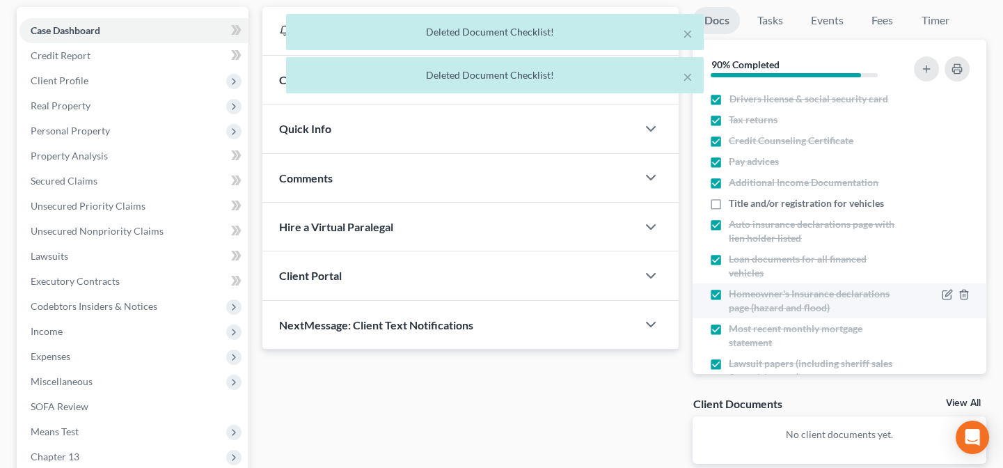
scroll to position [0, 0]
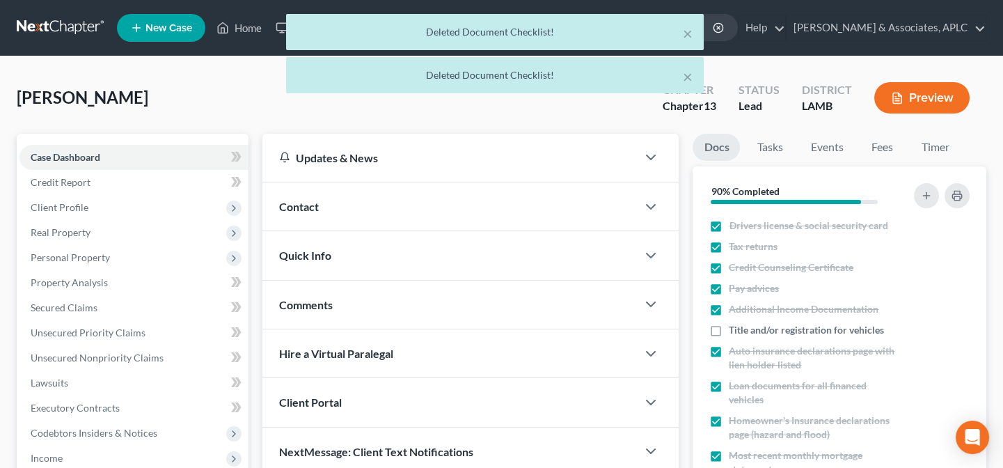
click at [364, 205] on div "Contact" at bounding box center [449, 206] width 375 height 48
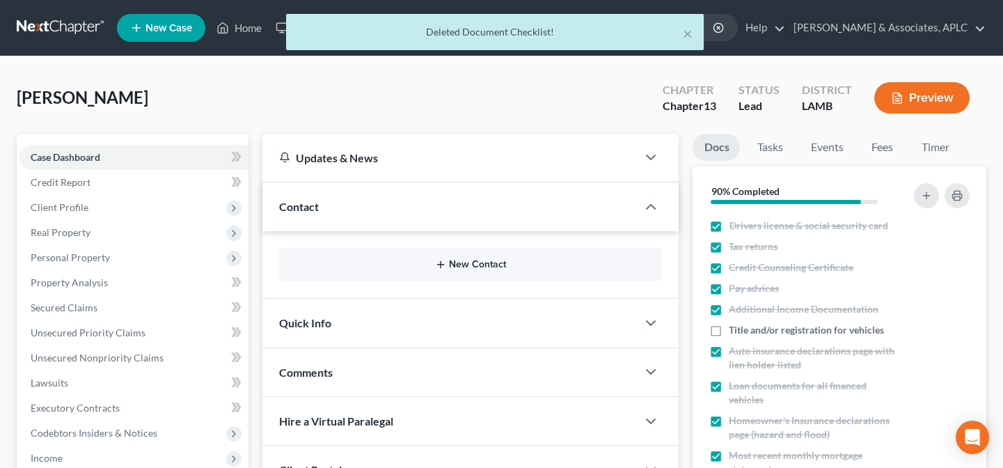
click at [471, 267] on button "New Contact" at bounding box center [470, 264] width 361 height 11
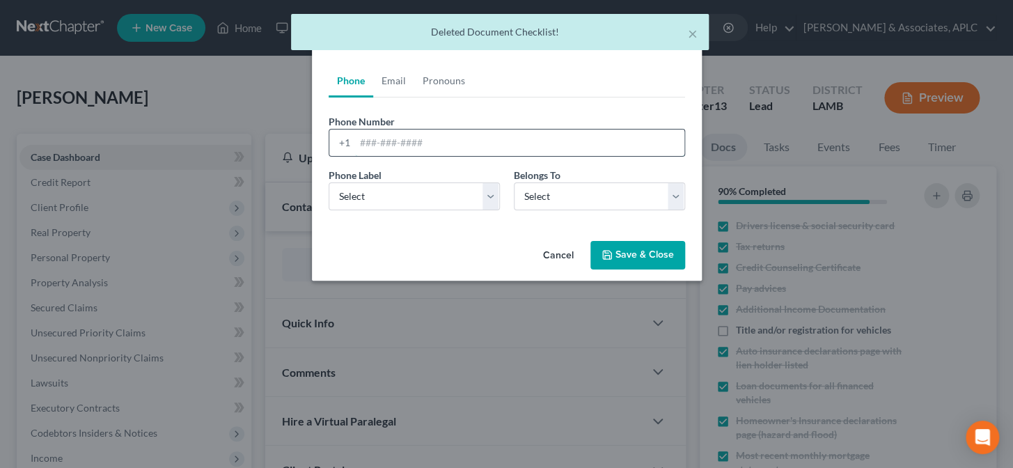
click at [443, 145] on input "tel" at bounding box center [519, 142] width 329 height 26
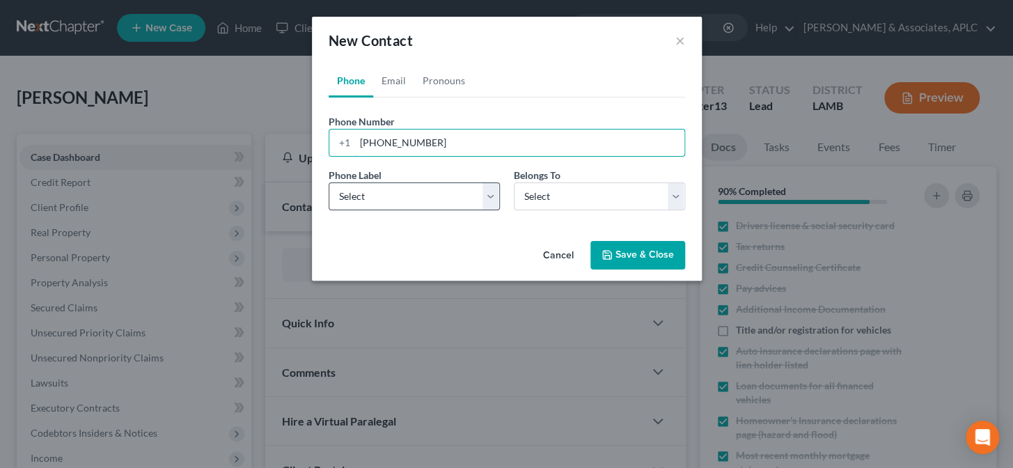
type input "(225) 362-8755"
click at [419, 199] on select "Select Mobile Home Work Other" at bounding box center [414, 196] width 171 height 28
select select "0"
click at [329, 182] on select "Select Mobile Home Work Other" at bounding box center [414, 196] width 171 height 28
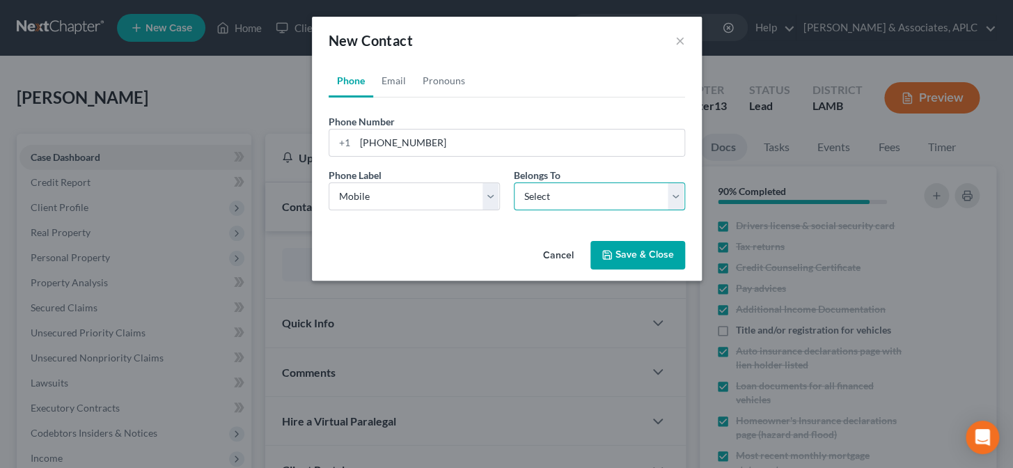
click at [532, 203] on select "Select Client Other" at bounding box center [599, 196] width 171 height 28
select select "0"
click at [514, 182] on select "Select Client Other" at bounding box center [599, 196] width 171 height 28
select select "0"
click at [397, 83] on link "Email" at bounding box center [393, 80] width 41 height 33
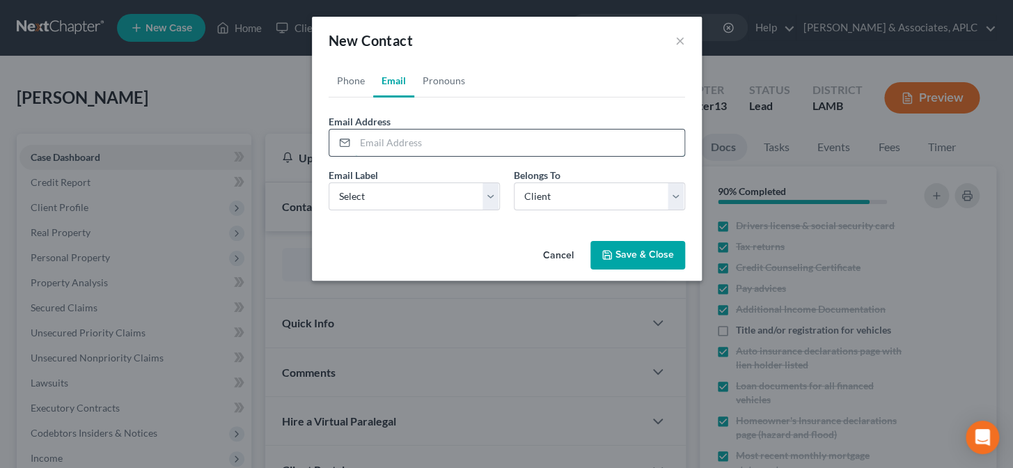
click at [411, 149] on input "email" at bounding box center [519, 142] width 329 height 26
type input "brendiabrown08@gmail.com"
click at [391, 197] on select "Select Home Work Other" at bounding box center [414, 196] width 171 height 28
select select "0"
click at [329, 182] on select "Select Home Work Other" at bounding box center [414, 196] width 171 height 28
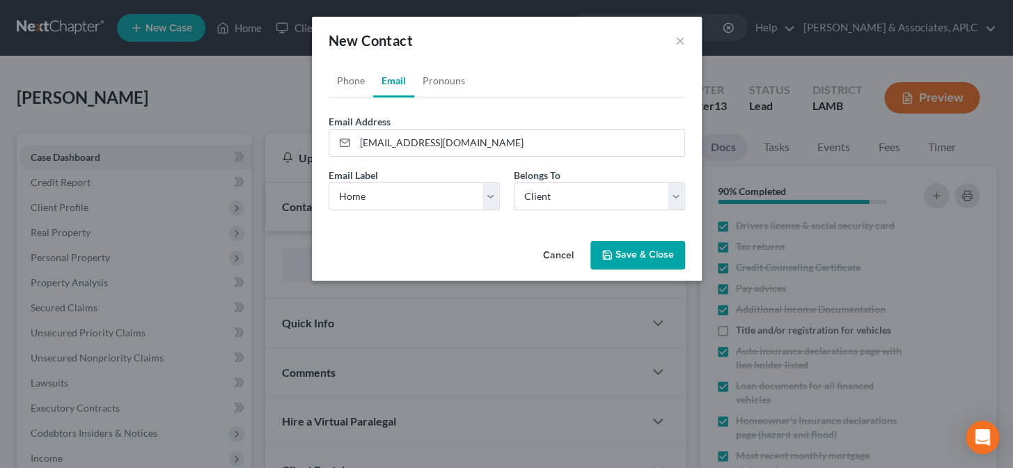
click at [632, 262] on button "Save & Close" at bounding box center [637, 255] width 95 height 29
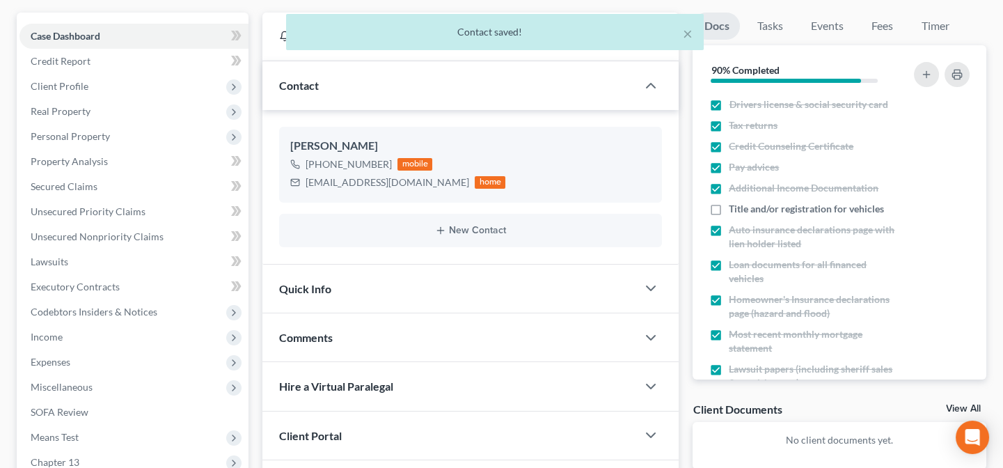
scroll to position [126, 0]
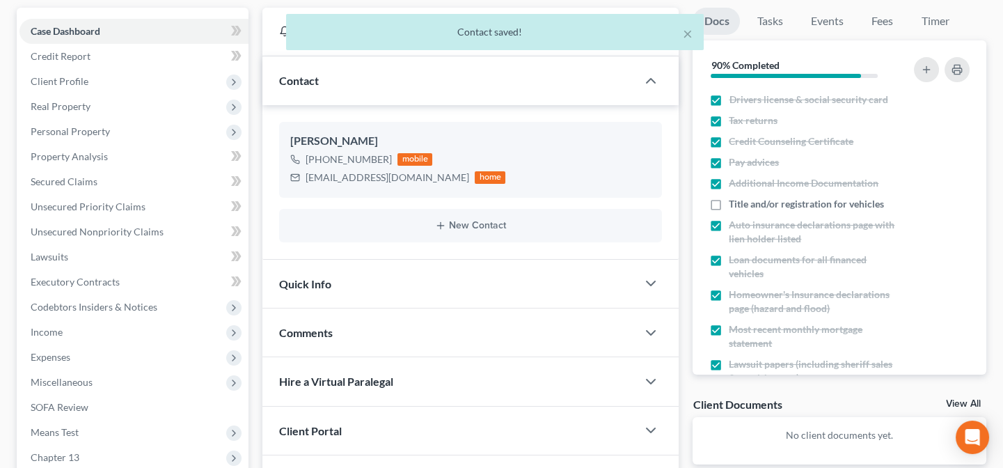
click at [421, 287] on div "Quick Info" at bounding box center [449, 284] width 375 height 48
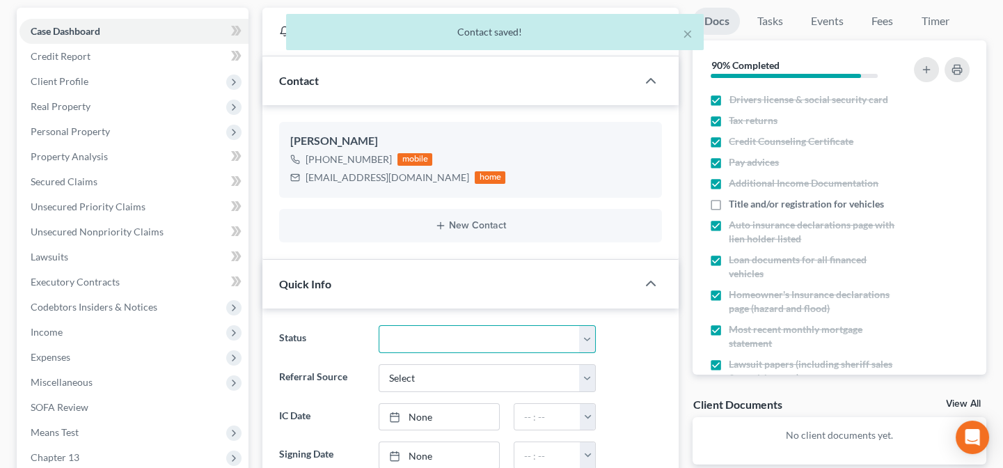
click at [430, 340] on select "Closed Confirmed Confirmed - 30 Day Default Discharged Discharged & Reported Di…" at bounding box center [488, 339] width 218 height 28
select select "14"
click at [379, 325] on select "Closed Confirmed Confirmed - 30 Day Default Discharged Discharged & Reported Di…" at bounding box center [488, 339] width 218 height 28
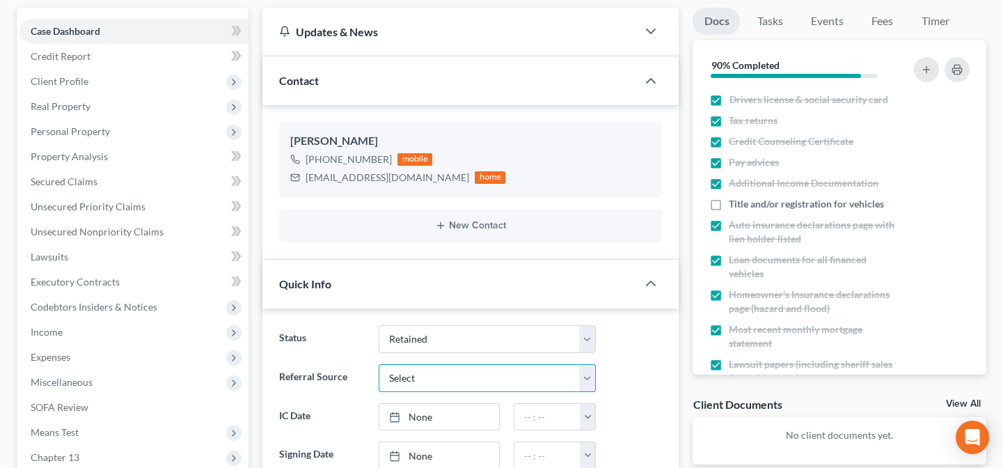
click at [429, 377] on select "Select Word Of Mouth Previous Clients Direct Mail Website Google Search Modern …" at bounding box center [488, 378] width 218 height 28
select select "0"
click at [379, 364] on select "Select Word Of Mouth Previous Clients Direct Mail Website Google Search Modern …" at bounding box center [488, 378] width 218 height 28
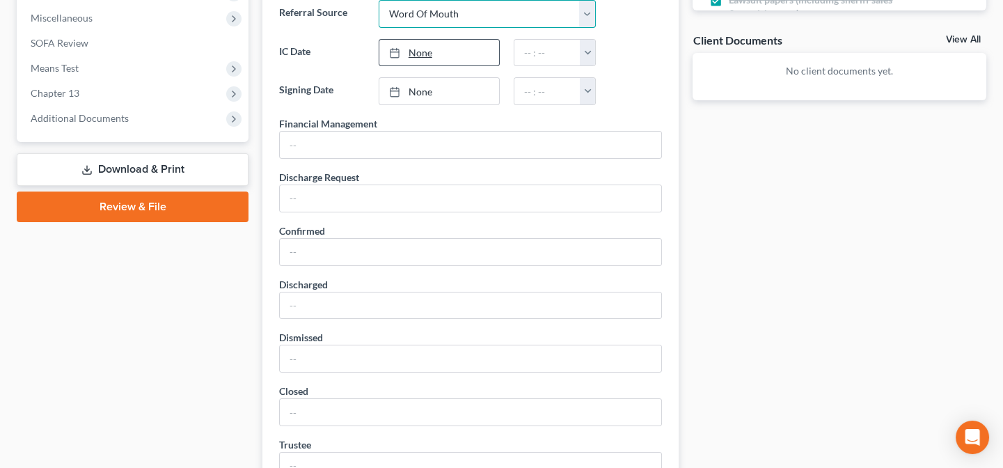
scroll to position [506, 0]
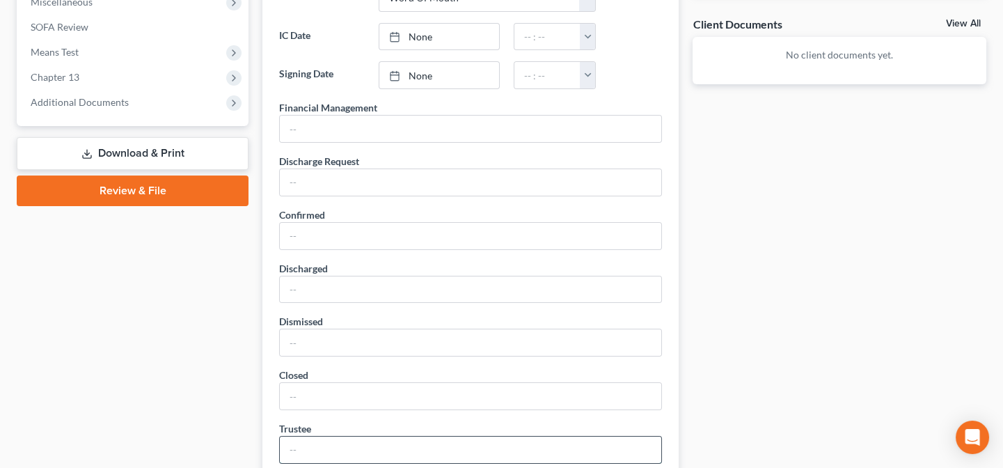
click at [375, 448] on input "text" at bounding box center [470, 449] width 381 height 26
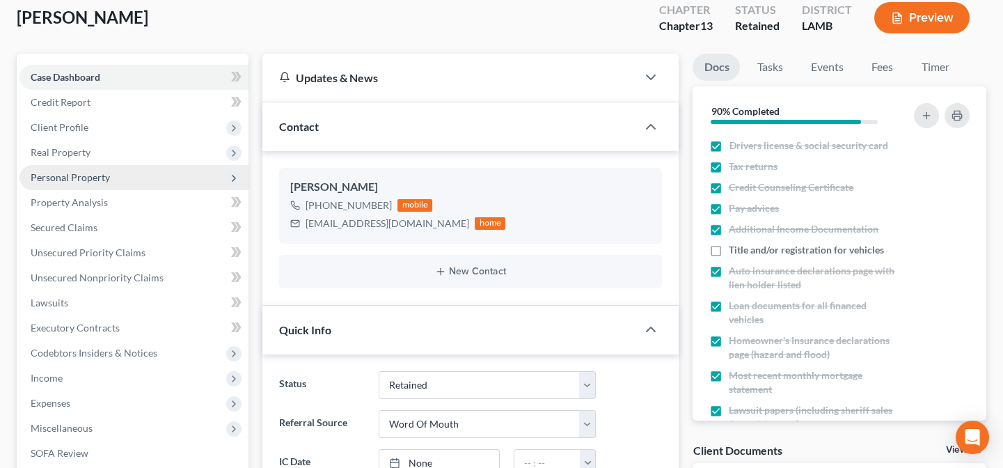
scroll to position [63, 0]
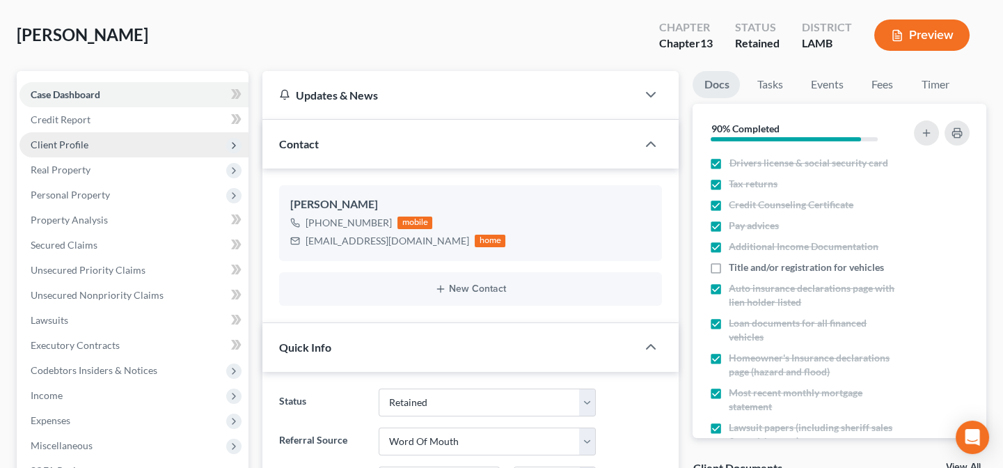
type input "[PERSON_NAME]"
click at [88, 144] on span "Client Profile" at bounding box center [133, 144] width 229 height 25
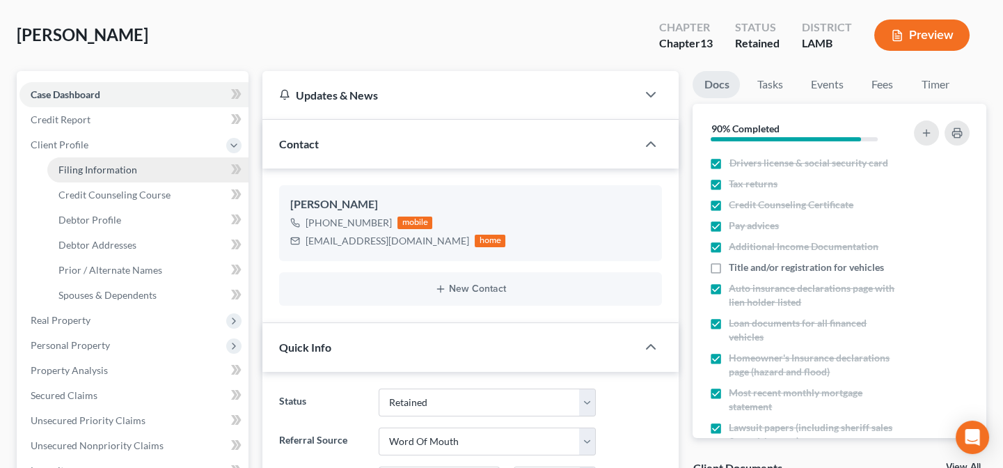
click at [94, 166] on span "Filing Information" at bounding box center [97, 170] width 79 height 12
select select "1"
select select "0"
select select "3"
select select "35"
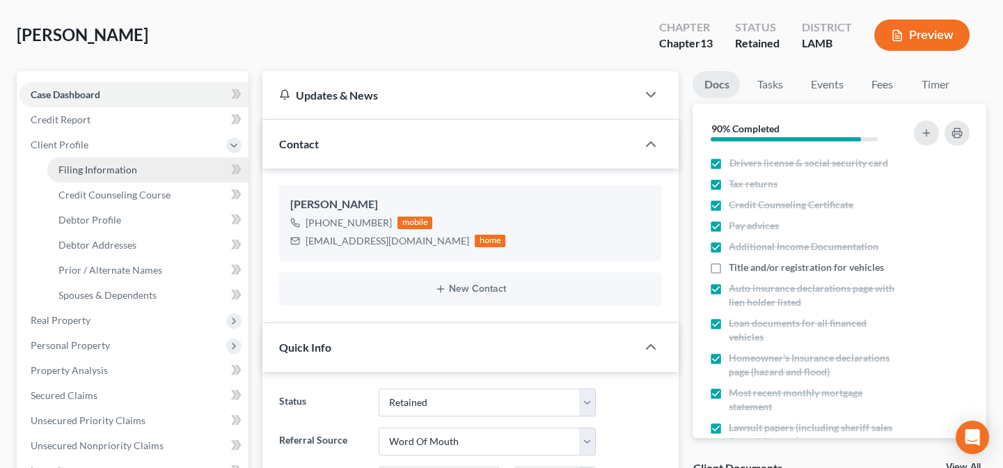
select select "0"
select select "19"
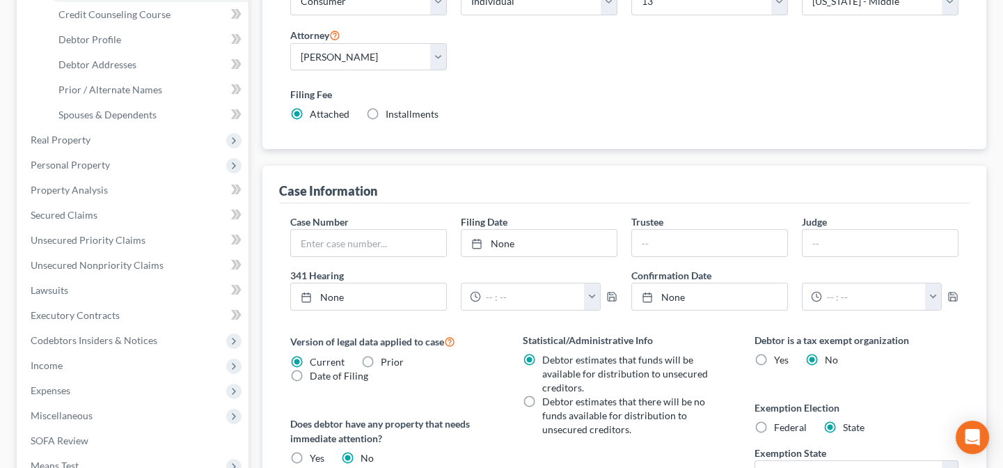
scroll to position [253, 0]
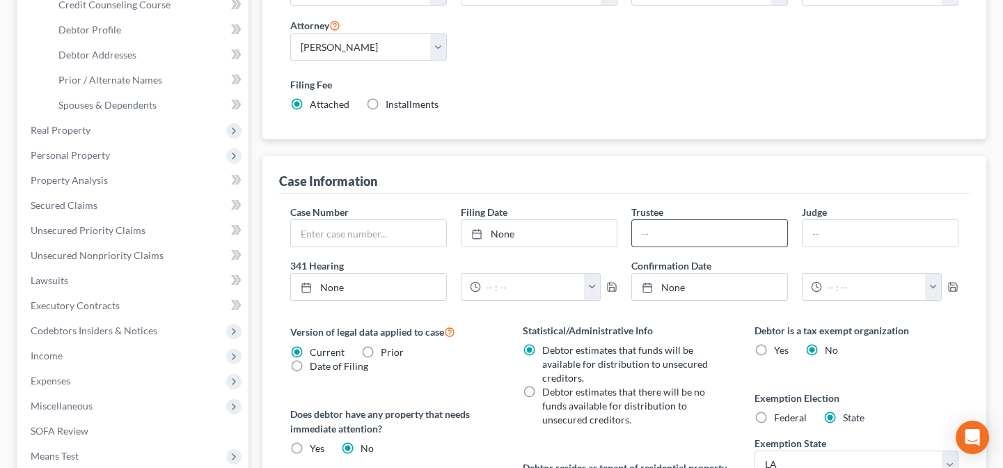
click at [677, 234] on input "text" at bounding box center [709, 233] width 155 height 26
type input "[PERSON_NAME]"
click at [842, 237] on input "text" at bounding box center [880, 233] width 155 height 26
type input "Michael Crawford"
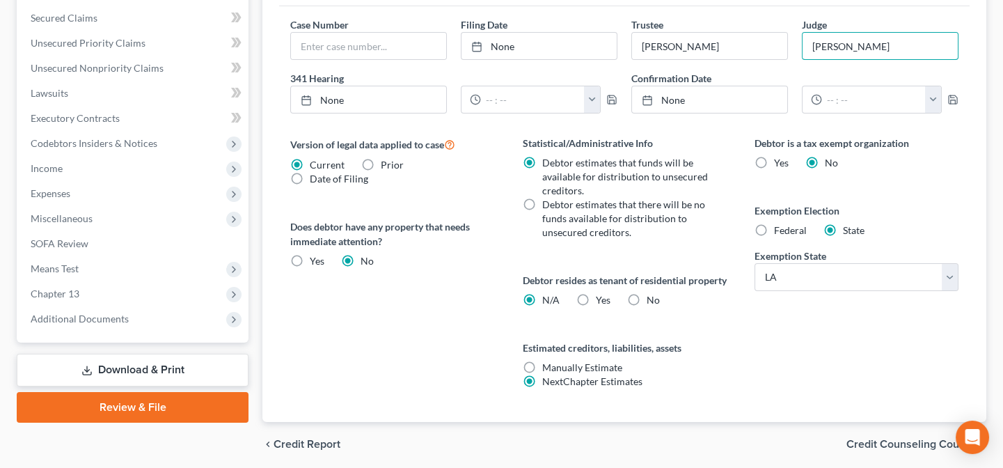
scroll to position [443, 0]
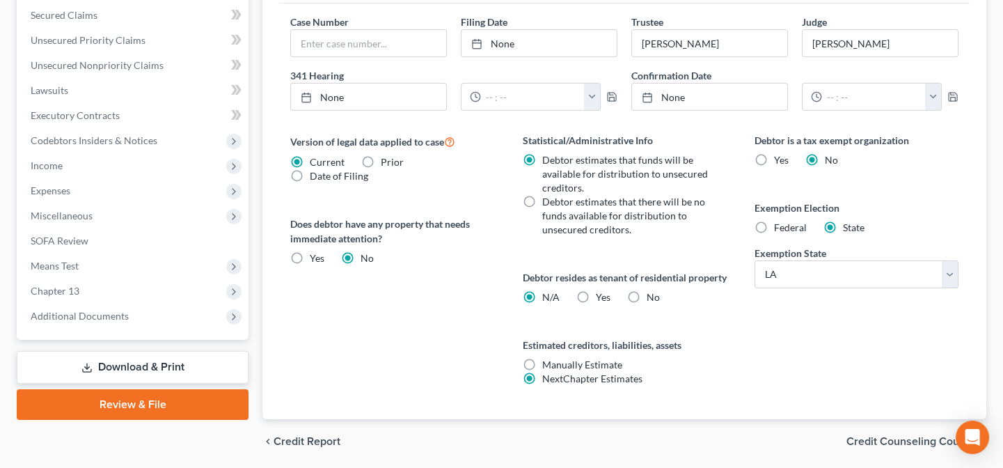
click at [647, 304] on label "No" at bounding box center [653, 297] width 13 height 14
click at [652, 299] on input "No" at bounding box center [656, 294] width 9 height 9
radio input "true"
radio input "false"
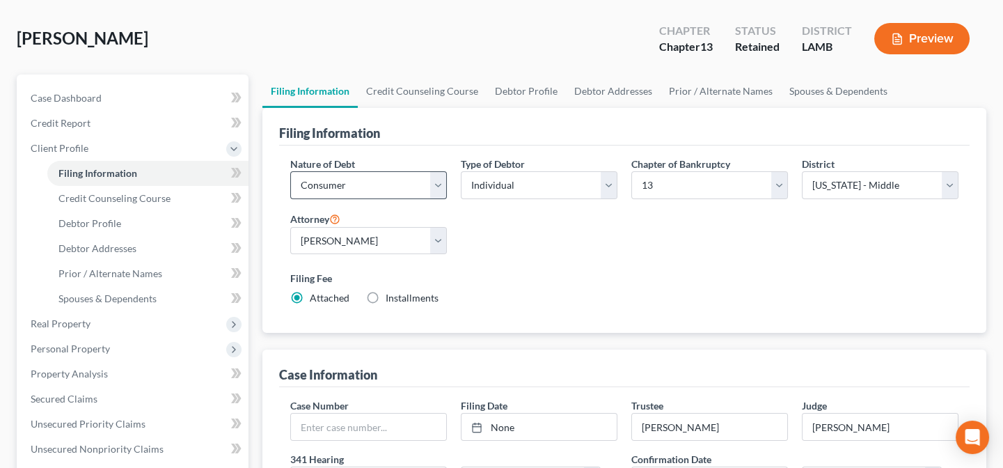
scroll to position [0, 0]
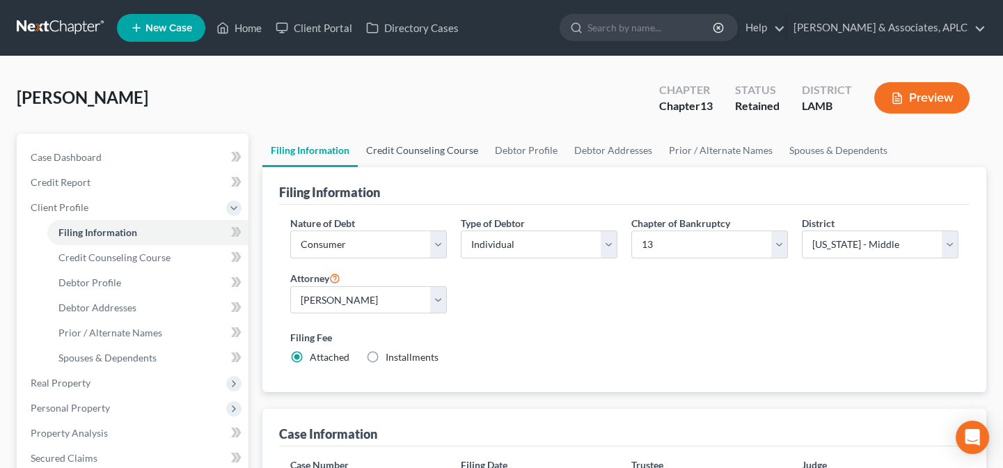
click at [441, 148] on link "Credit Counseling Course" at bounding box center [422, 150] width 129 height 33
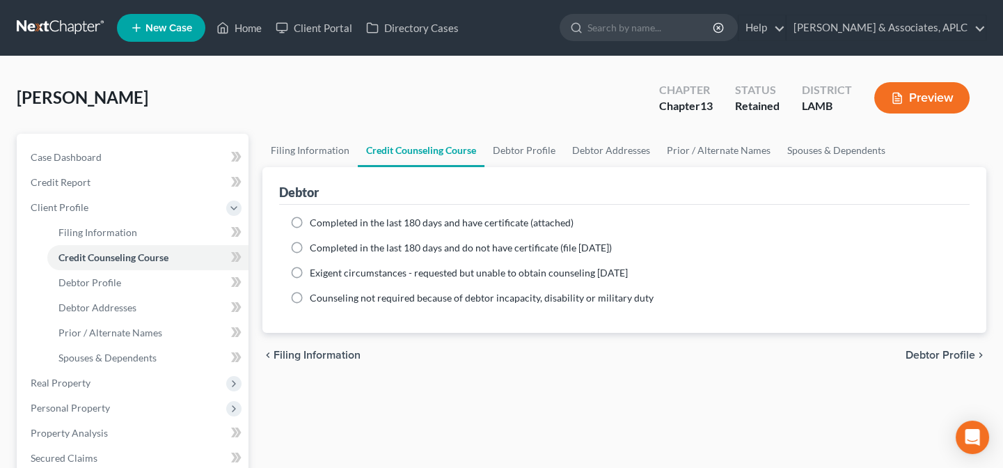
click at [410, 244] on span "Completed in the last 180 days and do not have certificate (file within 14 days)" at bounding box center [461, 248] width 302 height 12
click at [324, 244] on input "Completed in the last 180 days and do not have certificate (file within 14 days)" at bounding box center [319, 245] width 9 height 9
radio input "true"
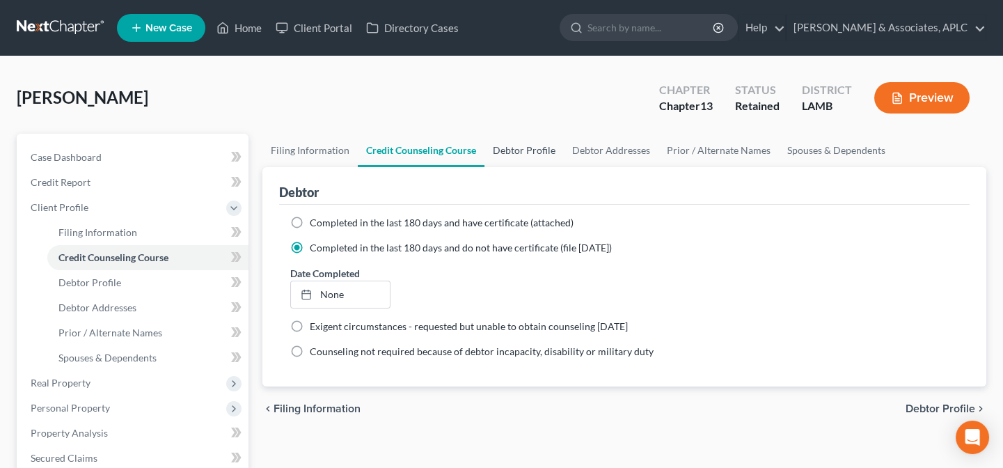
click at [528, 148] on link "Debtor Profile" at bounding box center [523, 150] width 79 height 33
select select "0"
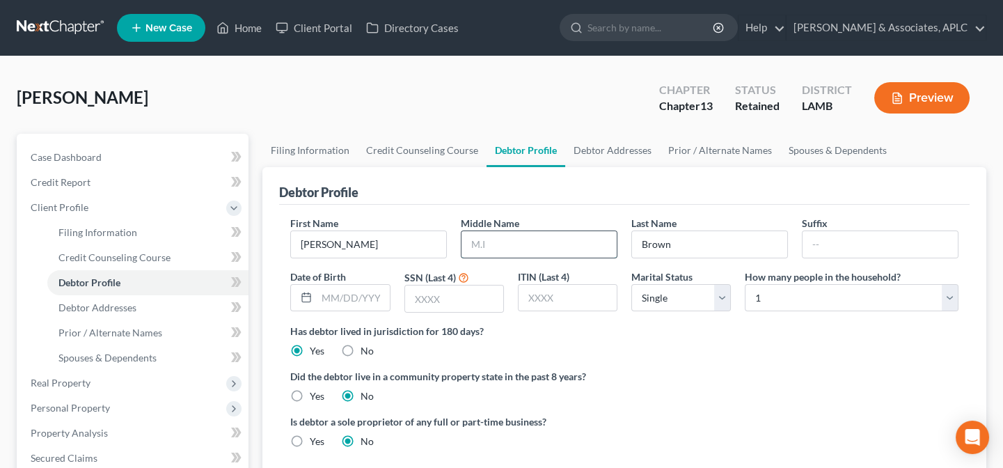
click at [538, 237] on input "text" at bounding box center [539, 244] width 155 height 26
type input "Roshell"
type input "11/25/1960"
type input "4247"
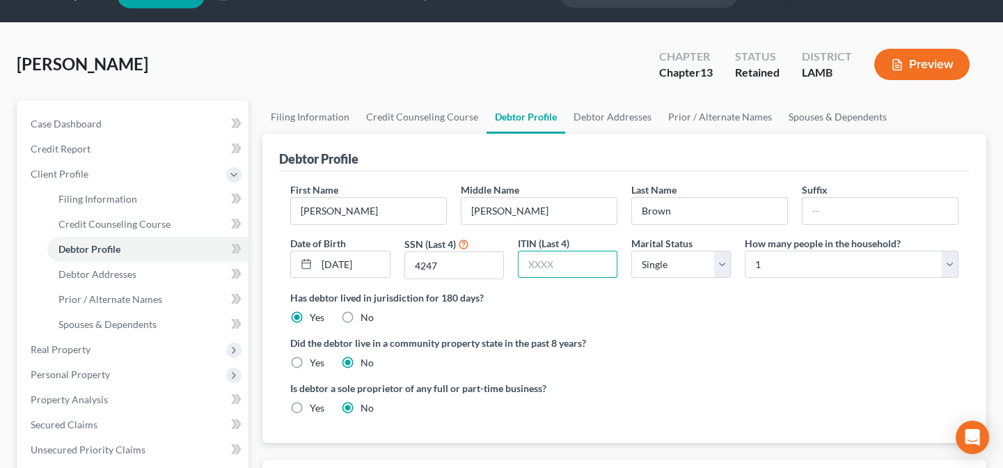
scroll to position [63, 0]
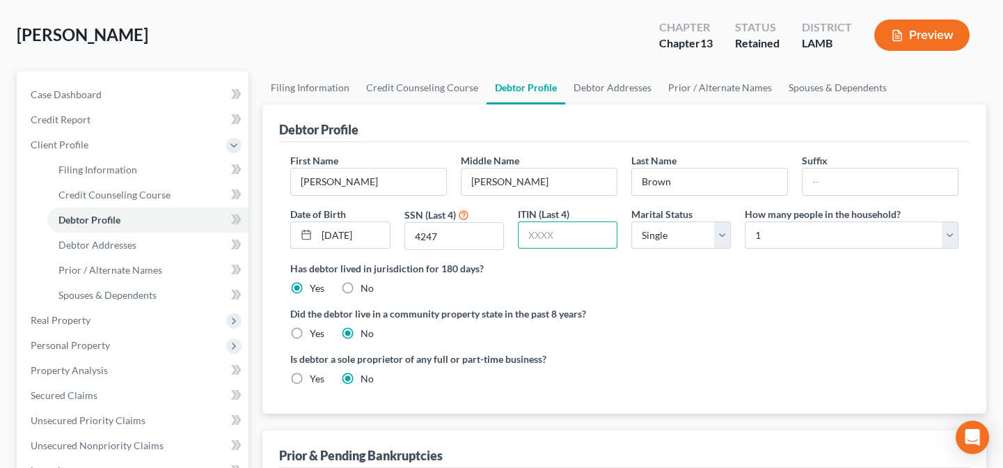
click at [310, 330] on label "Yes" at bounding box center [317, 333] width 15 height 14
click at [315, 330] on input "Yes" at bounding box center [319, 330] width 9 height 9
radio input "true"
radio input "false"
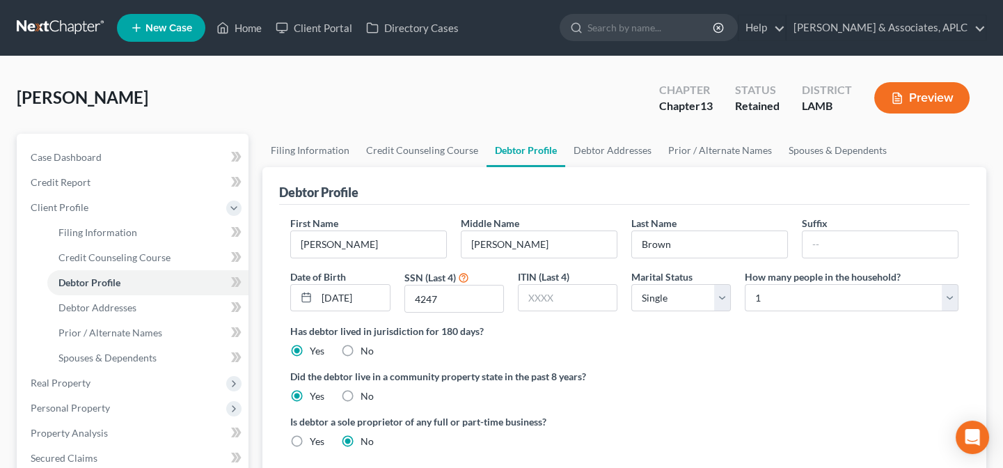
scroll to position [0, 0]
click at [612, 151] on link "Debtor Addresses" at bounding box center [612, 150] width 95 height 33
select select "0"
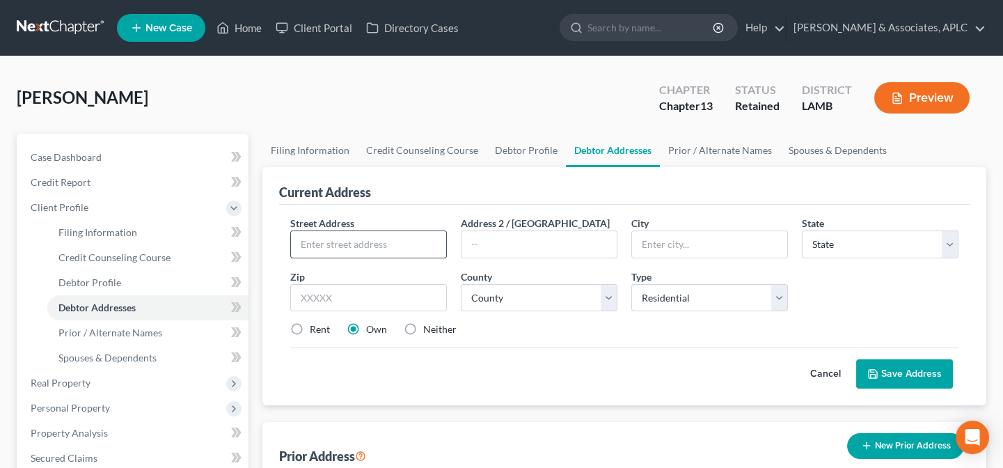
click at [383, 239] on input "text" at bounding box center [368, 244] width 155 height 26
type input "3257 Van Buren Street"
type input "Baker"
select select "19"
type input "70714"
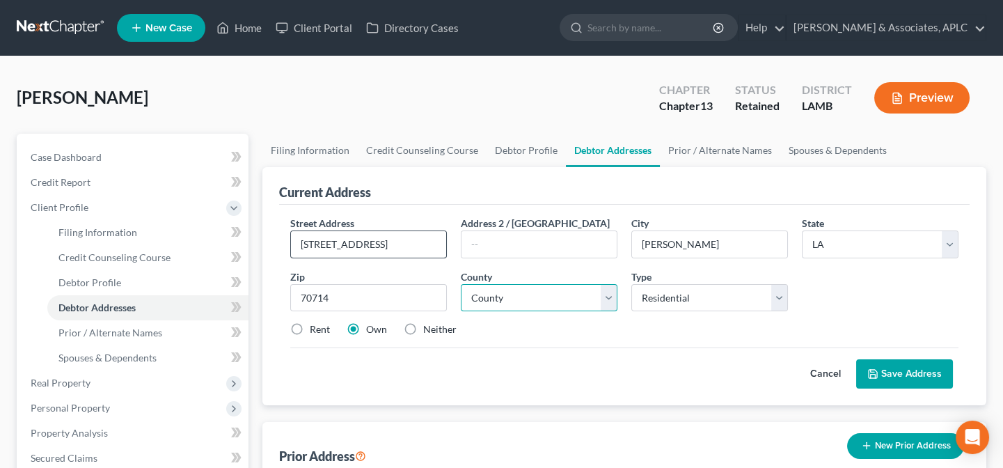
select select "16"
click at [901, 380] on button "Save Address" at bounding box center [904, 373] width 97 height 29
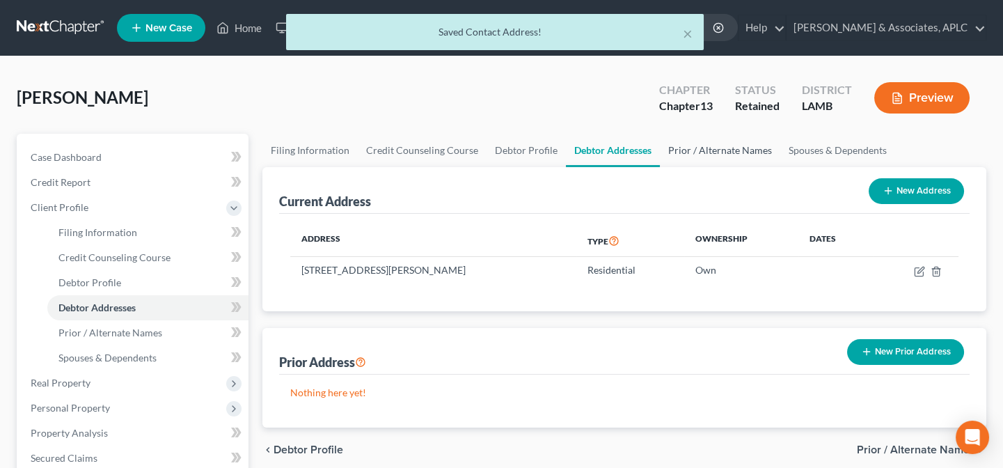
click at [681, 150] on link "Prior / Alternate Names" at bounding box center [720, 150] width 120 height 33
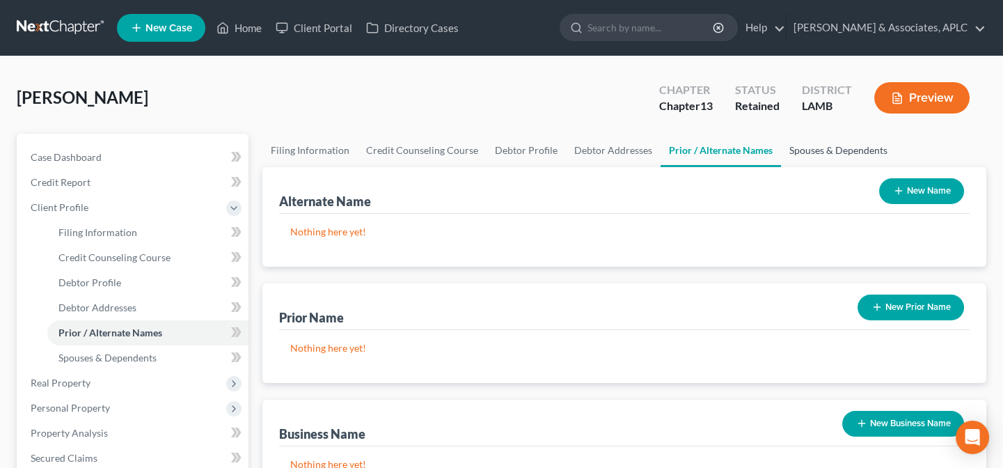
click at [807, 150] on link "Spouses & Dependents" at bounding box center [838, 150] width 115 height 33
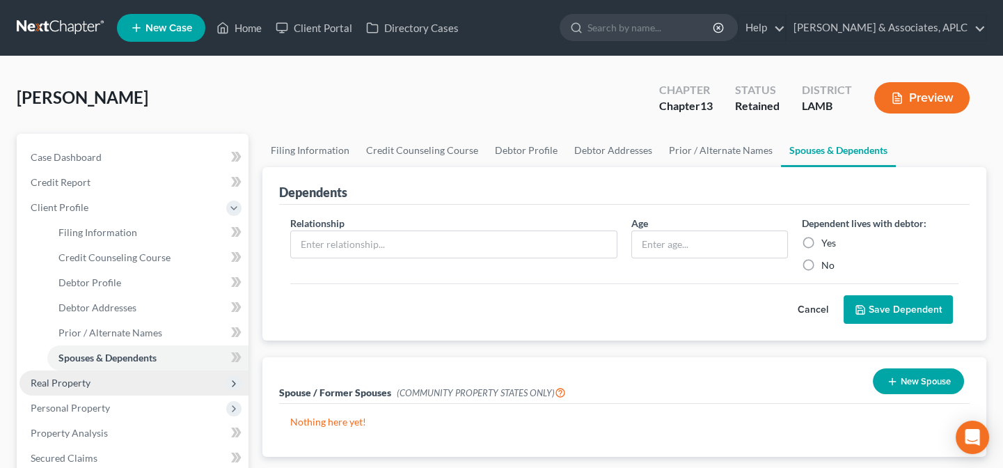
click at [113, 386] on span "Real Property" at bounding box center [133, 382] width 229 height 25
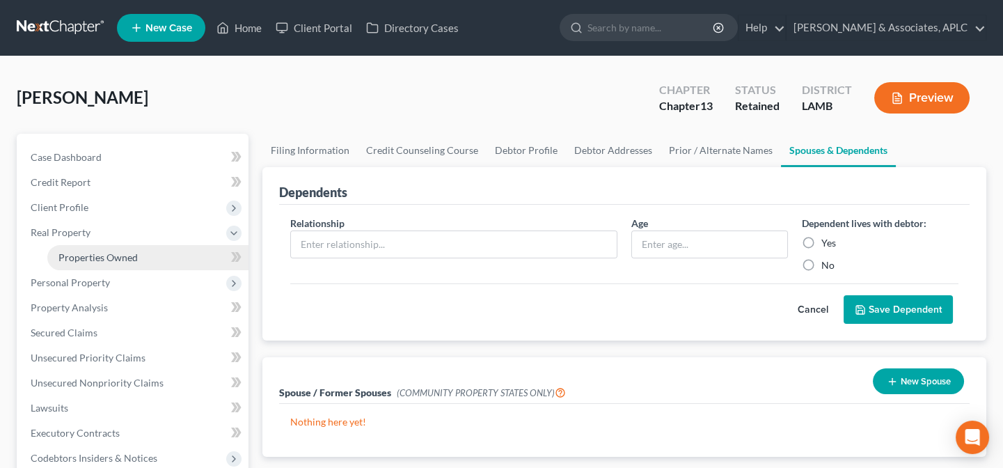
click at [116, 256] on span "Properties Owned" at bounding box center [97, 257] width 79 height 12
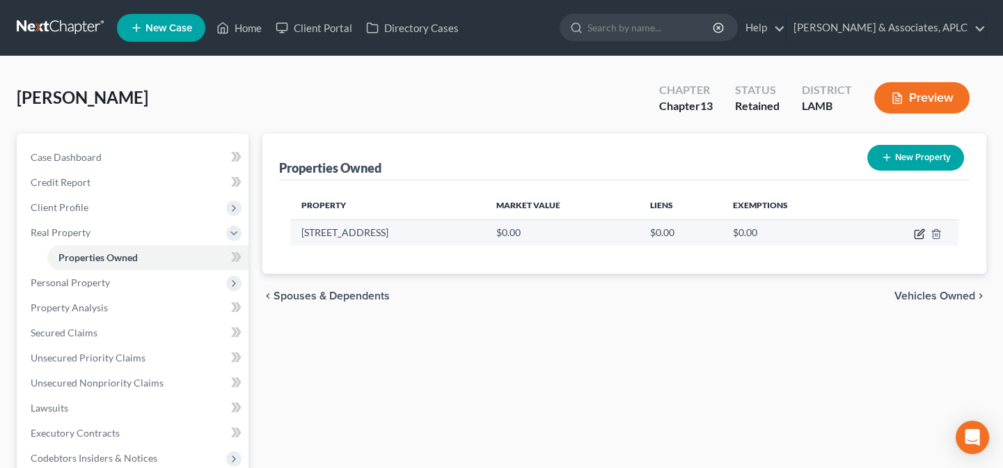
click at [917, 230] on icon "button" at bounding box center [919, 233] width 11 height 11
select select "19"
select select "16"
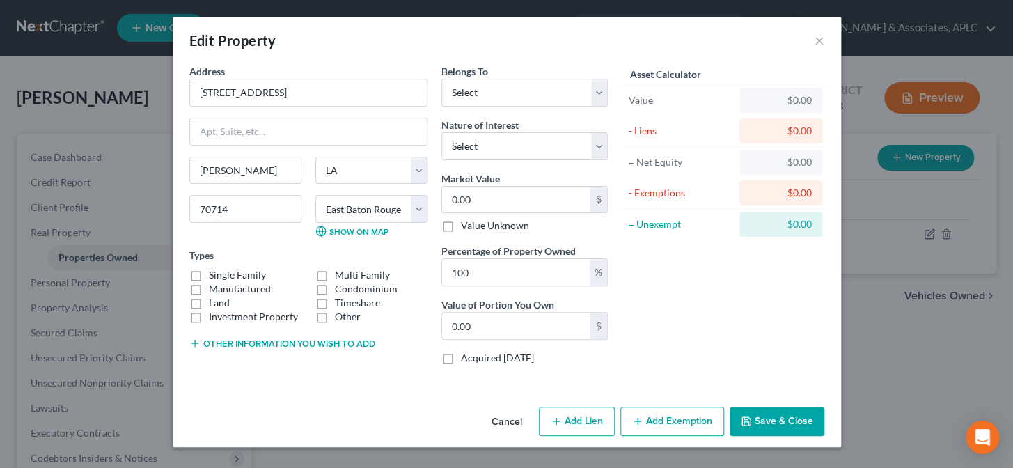
click at [209, 276] on label "Single Family" at bounding box center [237, 275] width 57 height 14
click at [214, 276] on input "Single Family" at bounding box center [218, 272] width 9 height 9
checkbox input "true"
click at [240, 345] on button "Other information you wish to add" at bounding box center [282, 343] width 186 height 11
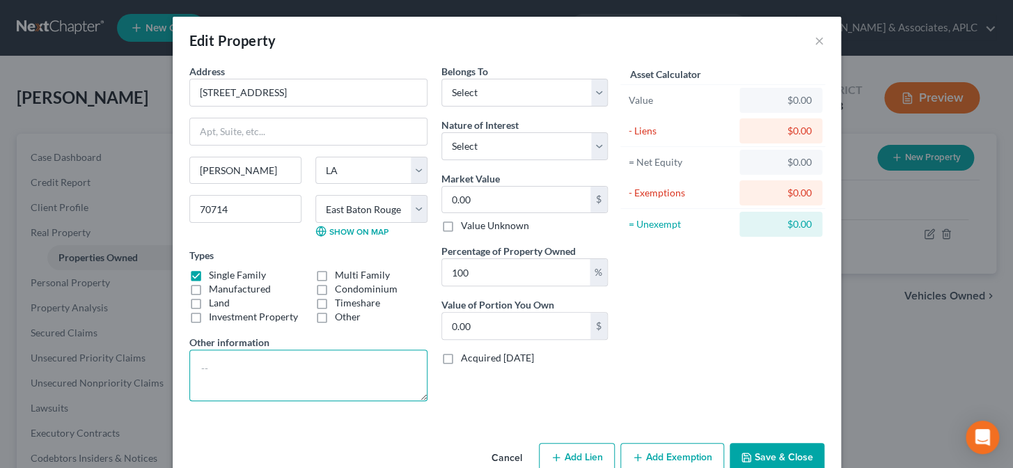
click at [249, 371] on textarea at bounding box center [308, 375] width 238 height 52
type textarea "House & Lot"
click at [482, 77] on label "Belongs To *" at bounding box center [464, 71] width 47 height 15
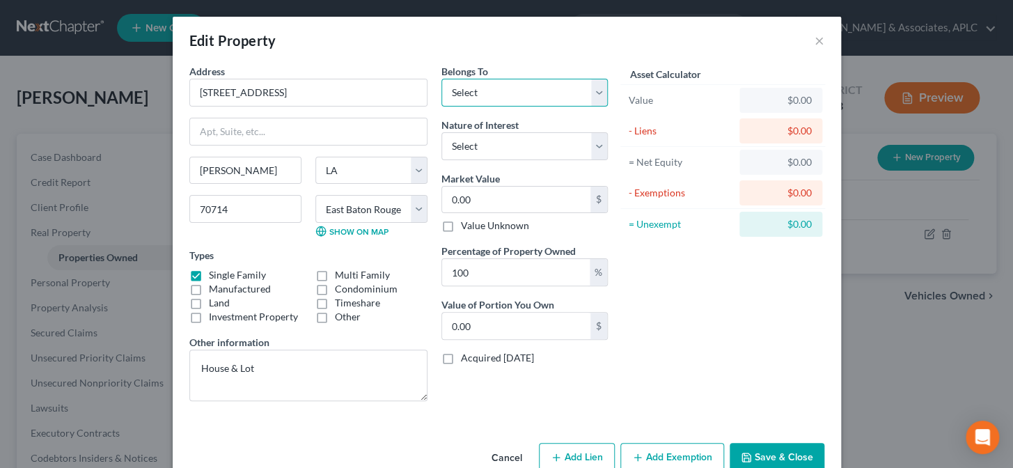
click at [477, 86] on select "Select Debtor 1 Only Debtor 2 Only Debtor 1 And Debtor 2 Only At Least One Of T…" at bounding box center [524, 93] width 166 height 28
select select "0"
click at [441, 79] on select "Select Debtor 1 Only Debtor 2 Only Debtor 1 And Debtor 2 Only At Least One Of T…" at bounding box center [524, 93] width 166 height 28
click at [470, 150] on select "Select Fee Simple Joint Tenant Life Estate Equitable Interest Future Interest T…" at bounding box center [524, 146] width 166 height 28
select select "0"
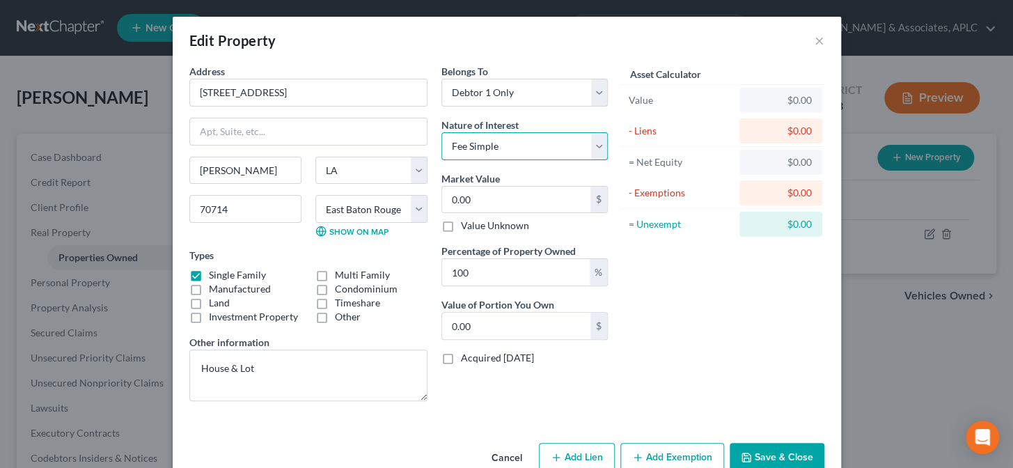
click at [441, 132] on select "Select Fee Simple Joint Tenant Life Estate Equitable Interest Future Interest T…" at bounding box center [524, 146] width 166 height 28
click at [482, 198] on input "0.00" at bounding box center [516, 200] width 148 height 26
type input "1"
type input "1.00"
type input "12"
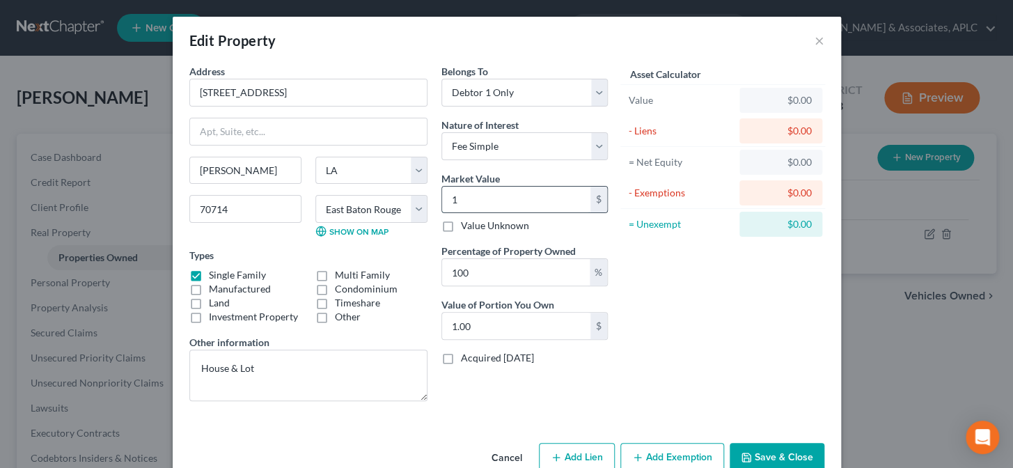
type input "12.00"
type input "129"
type input "129.00"
type input "1299"
type input "1,299.00"
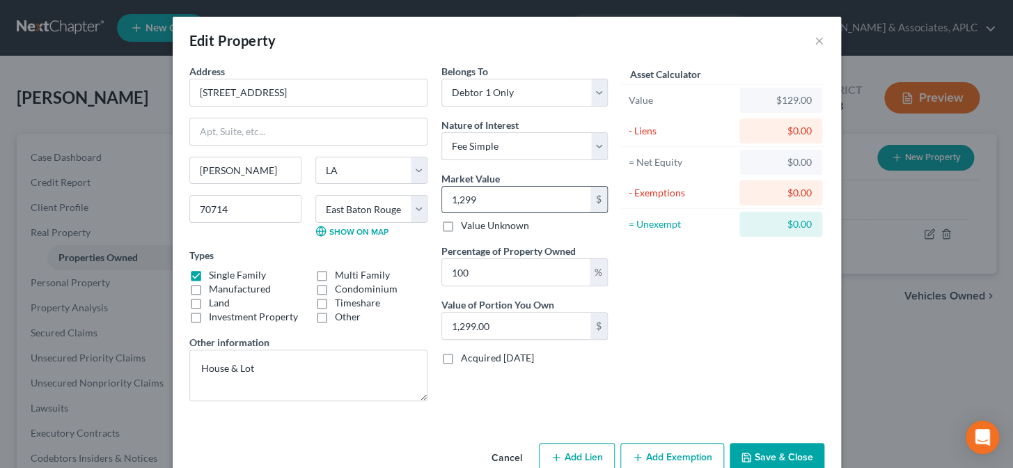
type input "1,2990"
type input "12,990.00"
type input "12,9900"
type input "129,900.00"
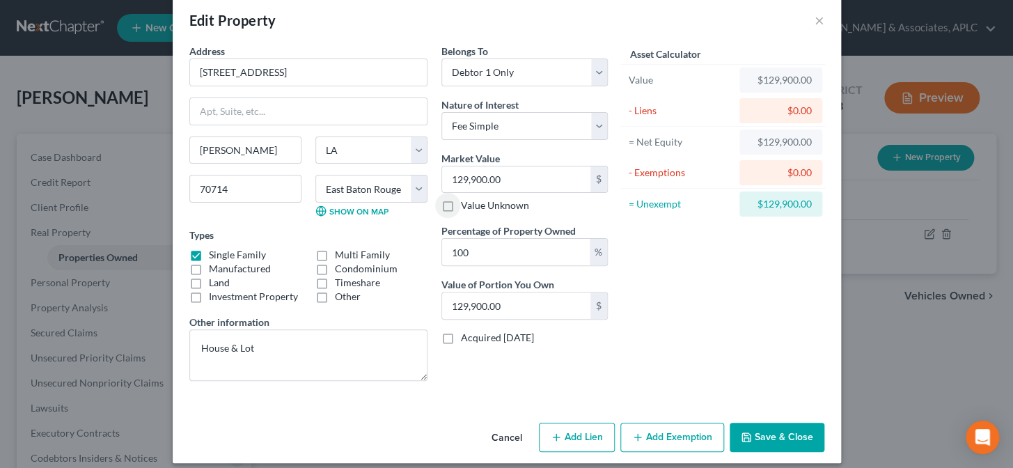
scroll to position [31, 0]
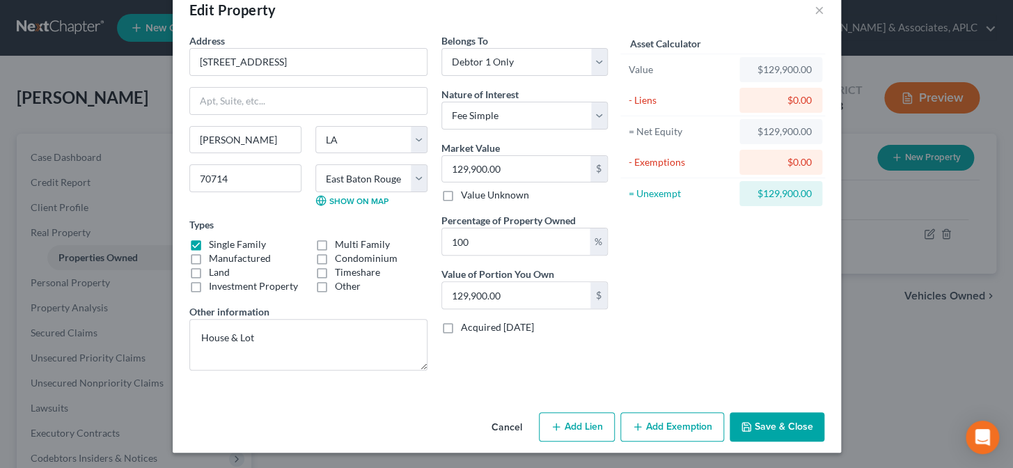
click at [686, 423] on button "Add Exemption" at bounding box center [672, 426] width 104 height 29
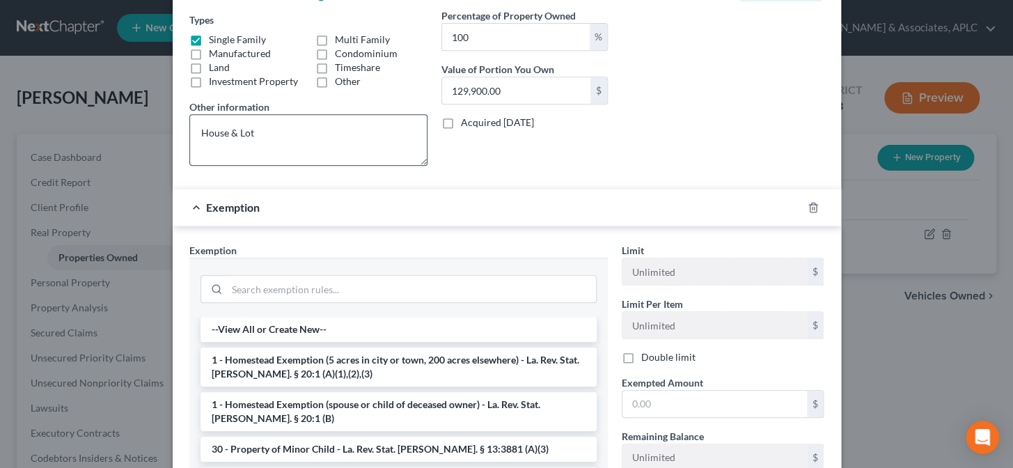
scroll to position [284, 0]
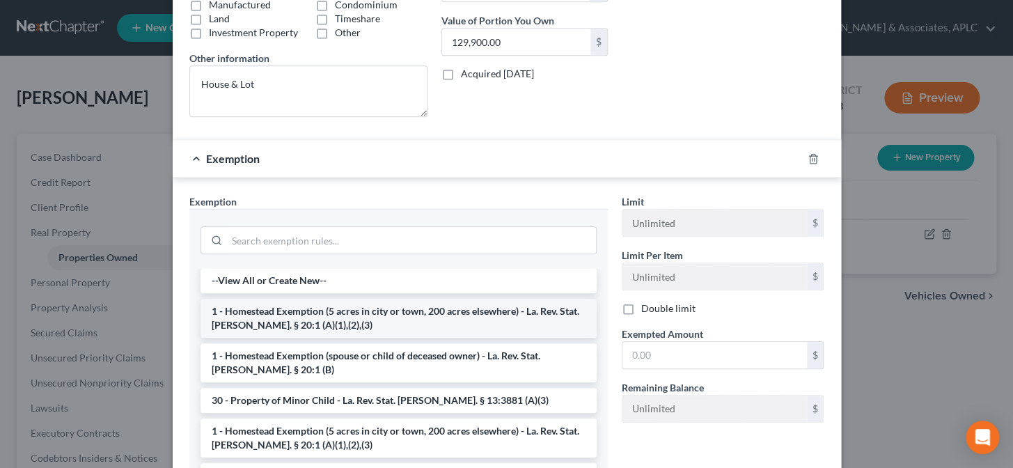
click at [306, 324] on li "1 - Homestead Exemption (5 acres in city or town, 200 acres elsewhere) - La. Re…" at bounding box center [398, 318] width 396 height 39
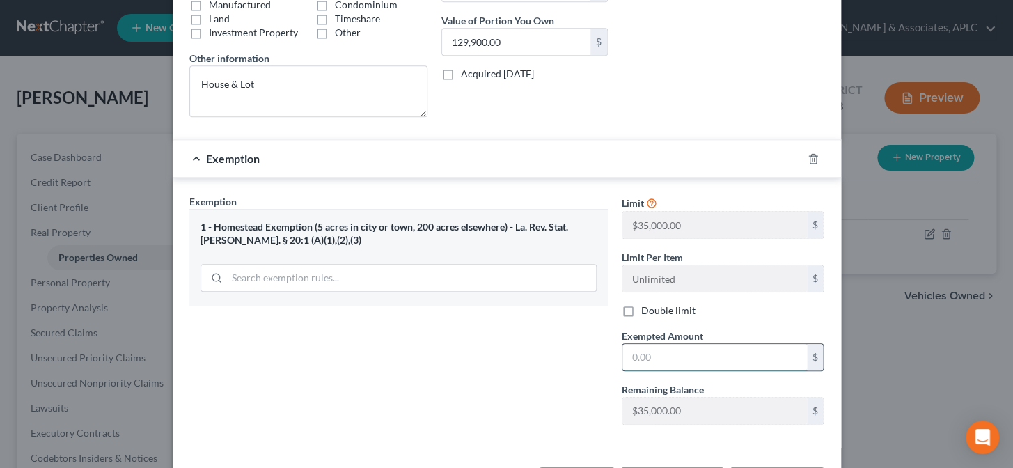
click at [673, 362] on input "text" at bounding box center [714, 357] width 184 height 26
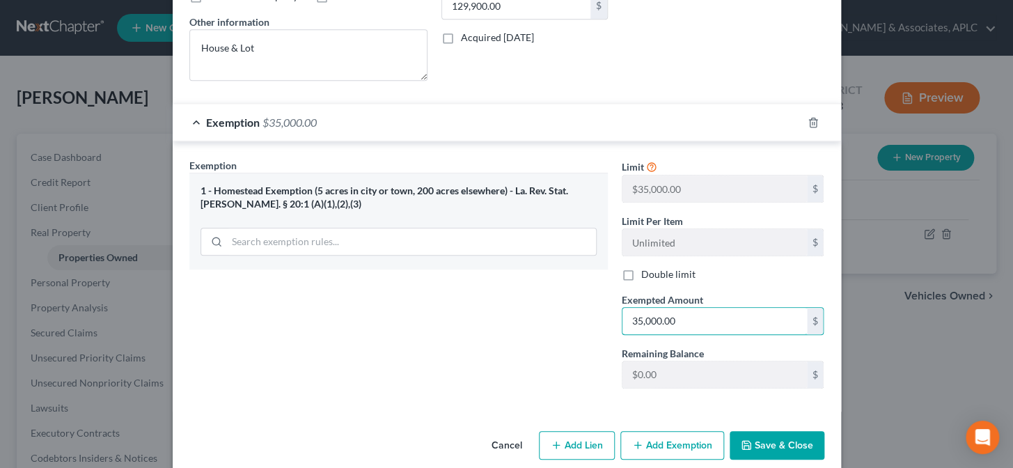
scroll to position [338, 0]
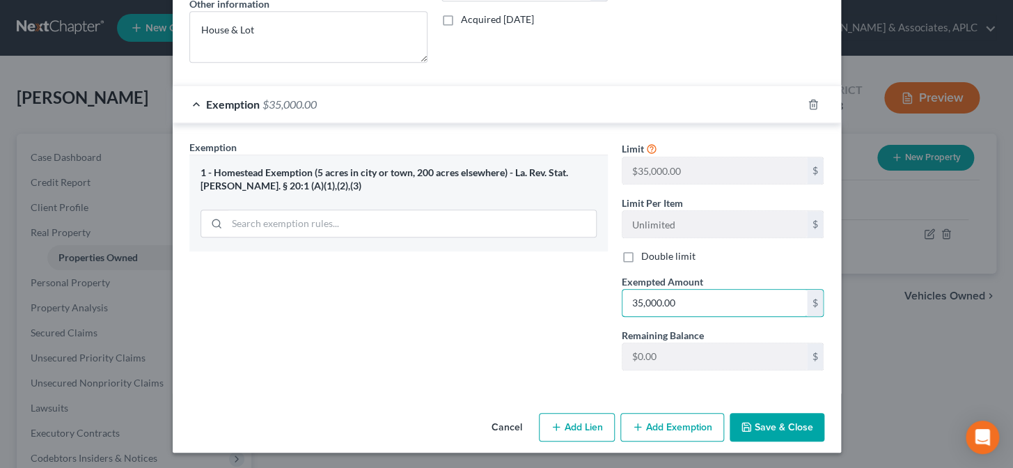
type input "35,000.00"
click at [590, 428] on button "Add Lien" at bounding box center [577, 427] width 76 height 29
select select "0"
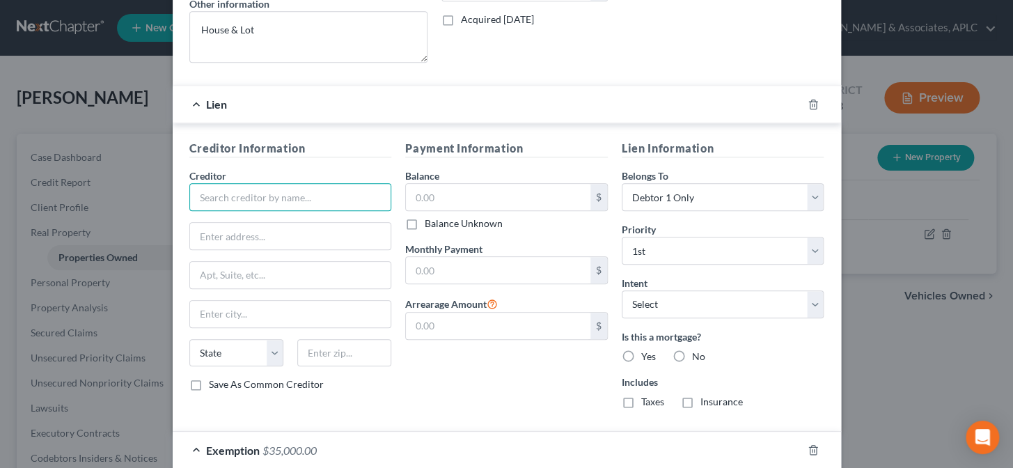
click at [294, 200] on input "text" at bounding box center [290, 197] width 203 height 28
type input "M&T Bank"
type input "P.O. Box 62182"
type input "21264"
type input "Baltimore"
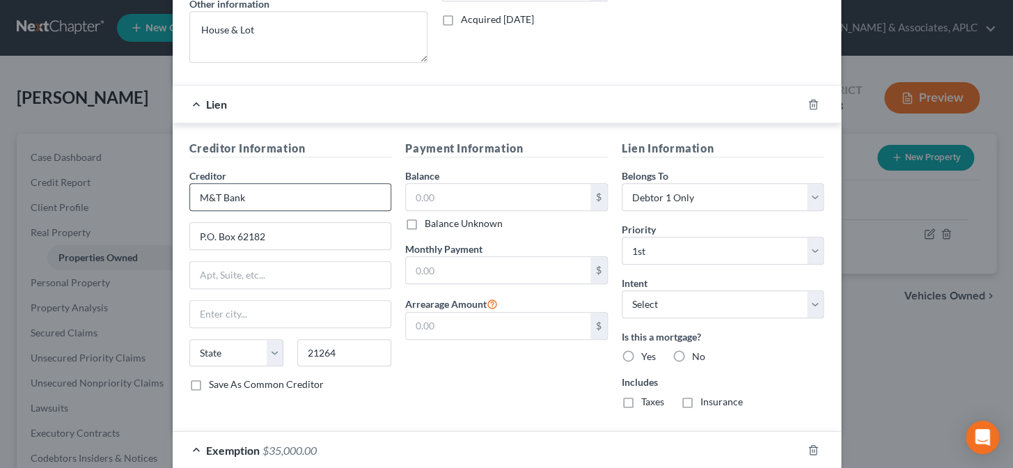
select select "21"
click at [448, 198] on input "text" at bounding box center [498, 197] width 184 height 26
type input "49,682.42"
click at [452, 270] on input "text" at bounding box center [498, 270] width 184 height 26
type input "632.31"
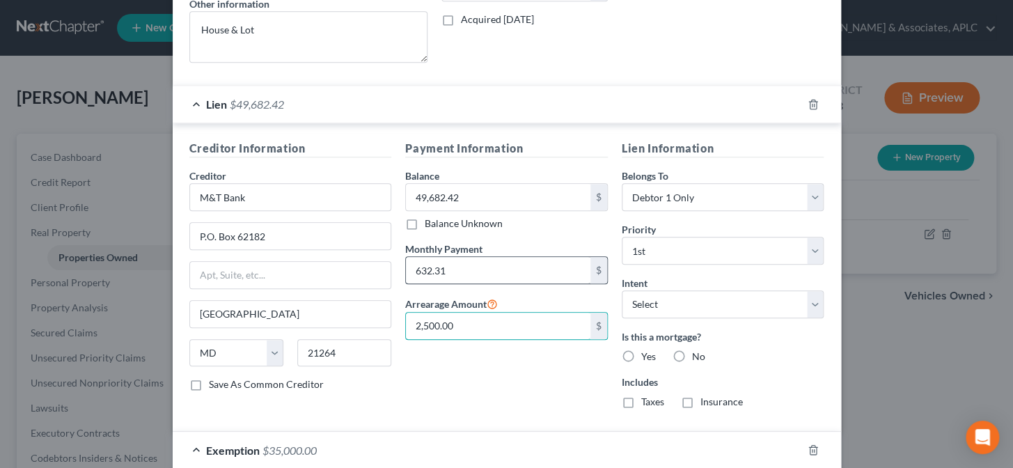
type input "2,500.00"
click at [641, 355] on label "Yes" at bounding box center [648, 356] width 15 height 14
click at [647, 355] on input "Yes" at bounding box center [651, 353] width 9 height 9
radio input "true"
click at [641, 402] on label "Taxes" at bounding box center [652, 402] width 23 height 14
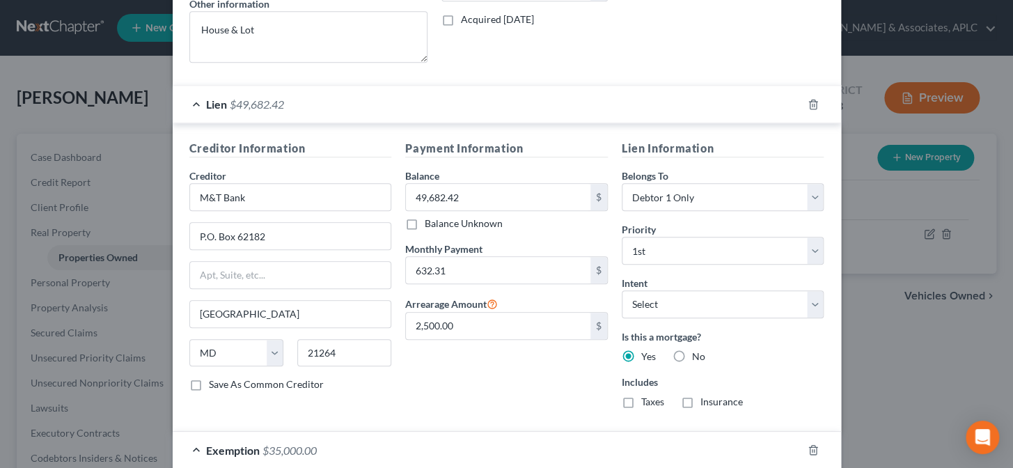
click at [647, 402] on input "Taxes" at bounding box center [651, 399] width 9 height 9
checkbox input "true"
click at [700, 399] on label "Insurance" at bounding box center [721, 402] width 42 height 14
click at [706, 399] on input "Insurance" at bounding box center [710, 399] width 9 height 9
checkbox input "true"
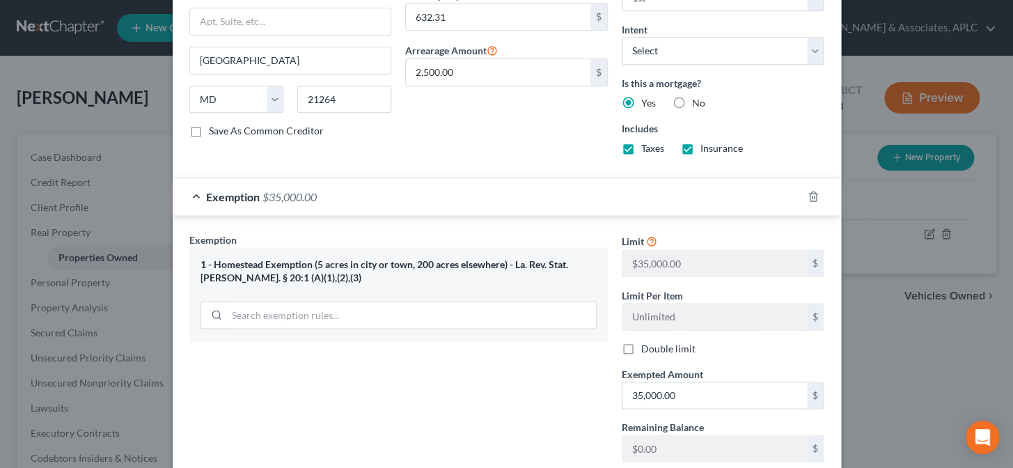
scroll to position [683, 0]
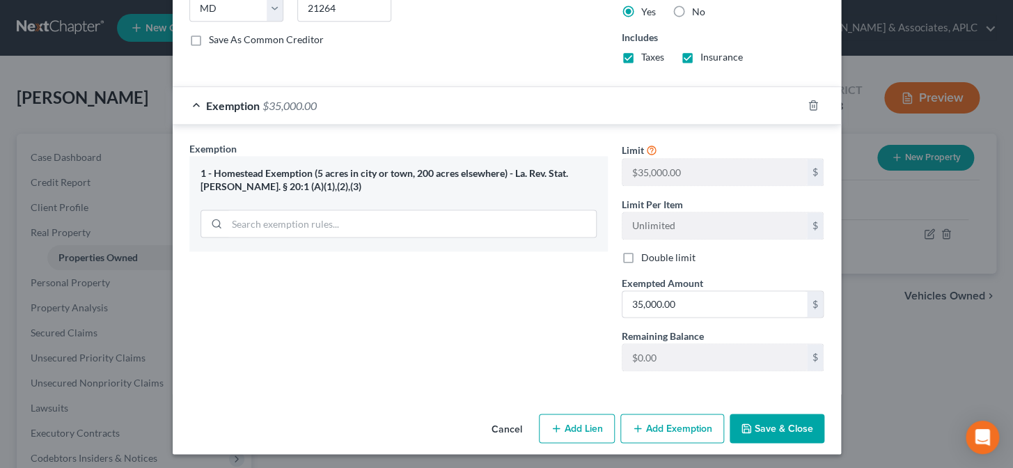
click at [753, 432] on button "Save & Close" at bounding box center [777, 427] width 95 height 29
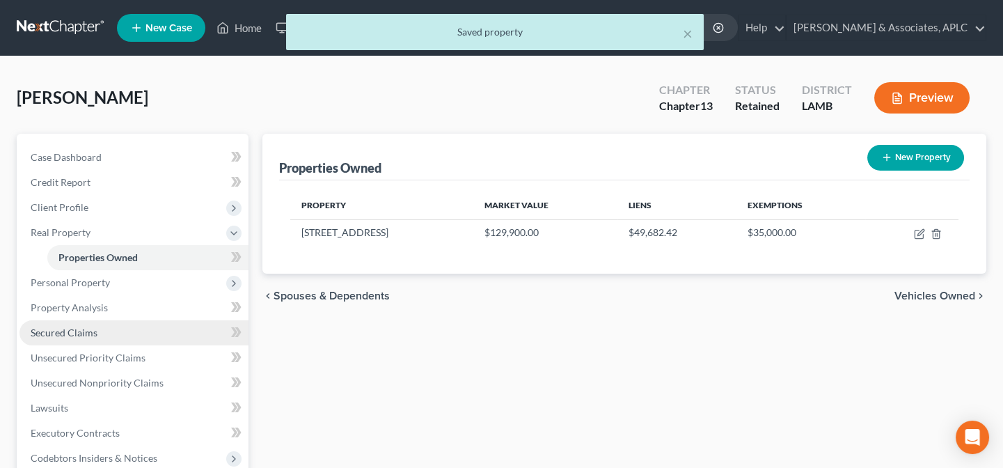
click at [94, 339] on link "Secured Claims" at bounding box center [133, 332] width 229 height 25
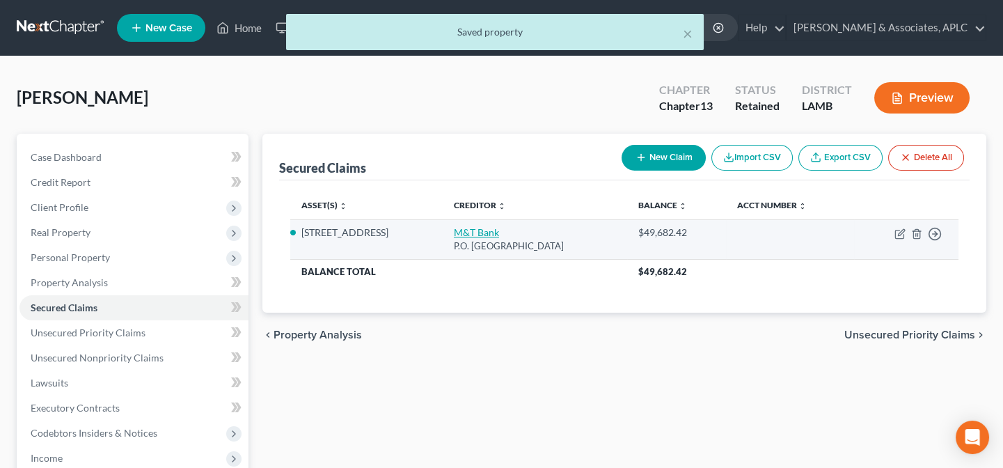
click at [466, 230] on link "M&T Bank" at bounding box center [476, 232] width 45 height 12
select select "21"
select select "2"
select select "0"
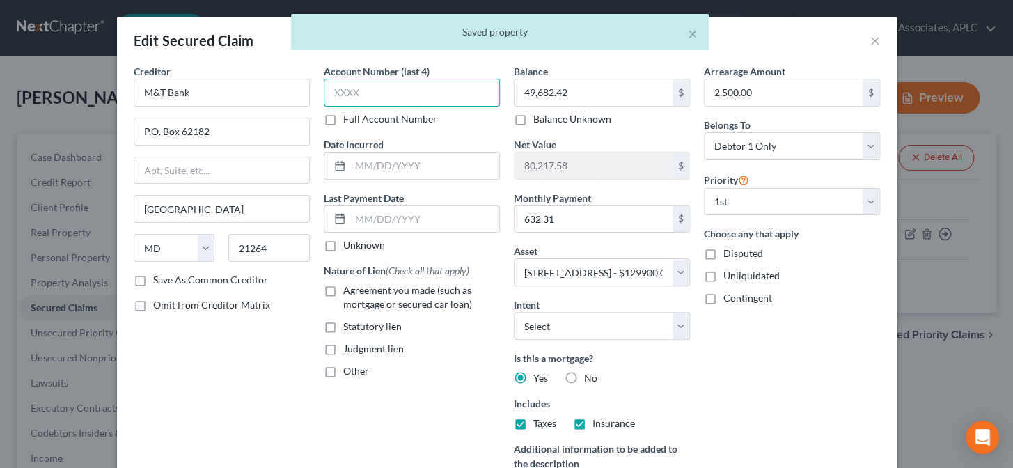
click at [369, 97] on input "text" at bounding box center [412, 93] width 176 height 28
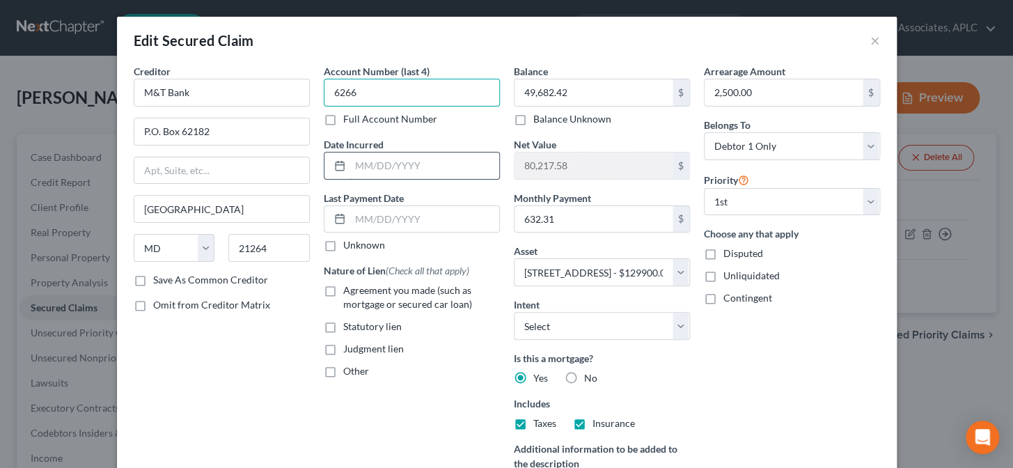
type input "6266"
click at [390, 172] on input "text" at bounding box center [424, 165] width 149 height 26
type input "12/19/05"
click at [343, 242] on label "Unknown" at bounding box center [364, 245] width 42 height 14
click at [349, 242] on input "Unknown" at bounding box center [353, 242] width 9 height 9
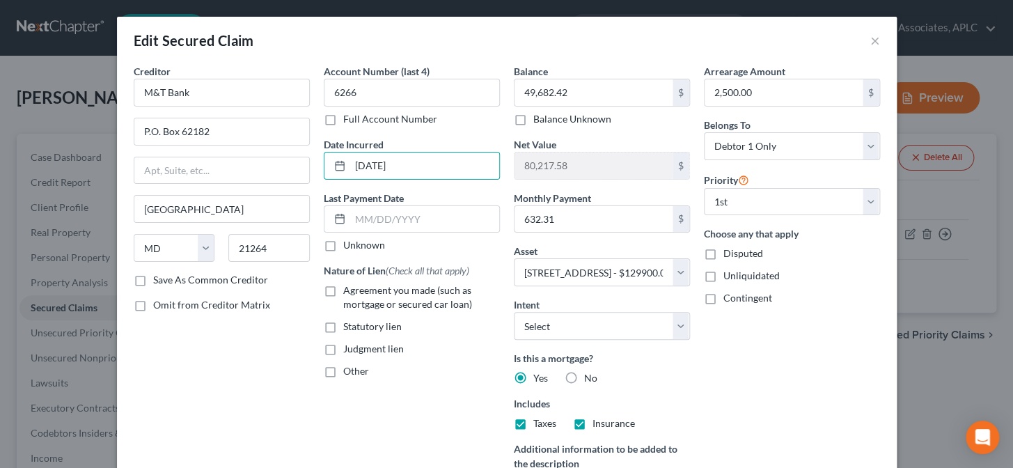
checkbox input "true"
click at [343, 292] on label "Agreement you made (such as mortgage or secured car loan)" at bounding box center [421, 297] width 157 height 28
click at [349, 292] on input "Agreement you made (such as mortgage or secured car loan)" at bounding box center [353, 287] width 9 height 9
checkbox input "true"
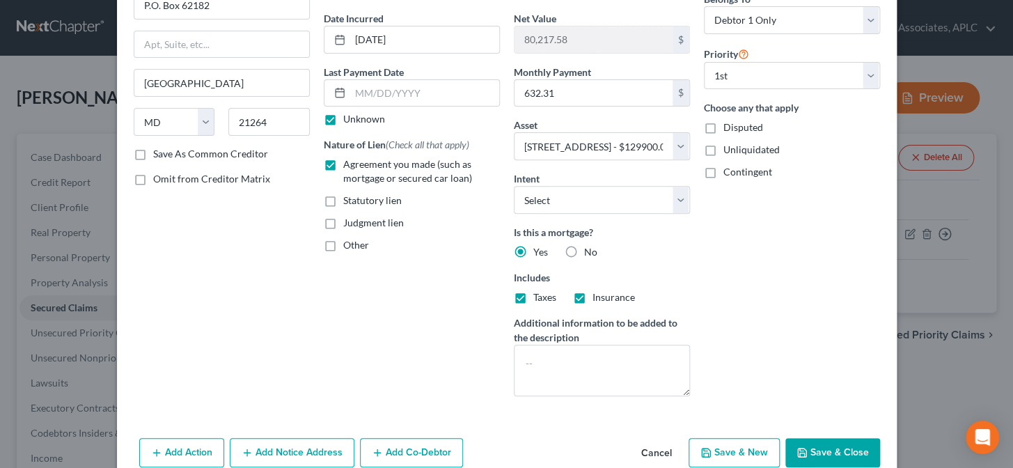
scroll to position [163, 0]
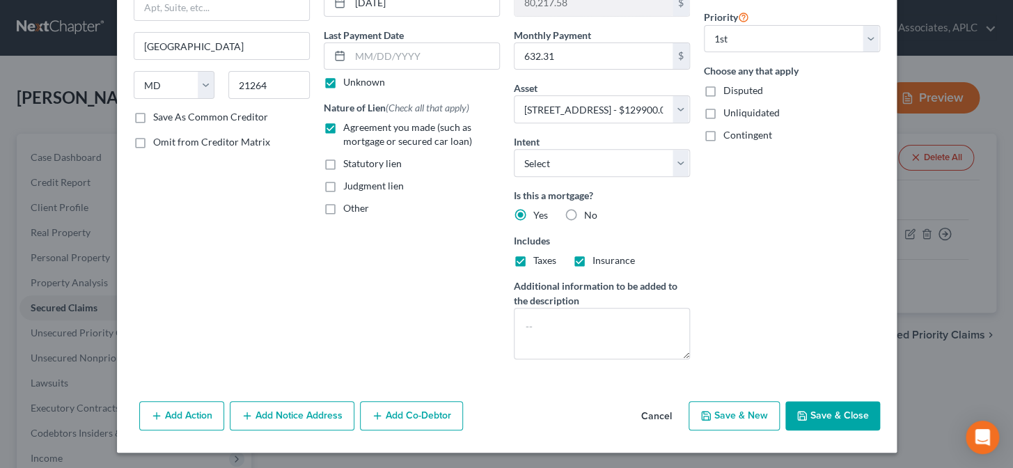
click at [296, 418] on button "Add Notice Address" at bounding box center [292, 415] width 125 height 29
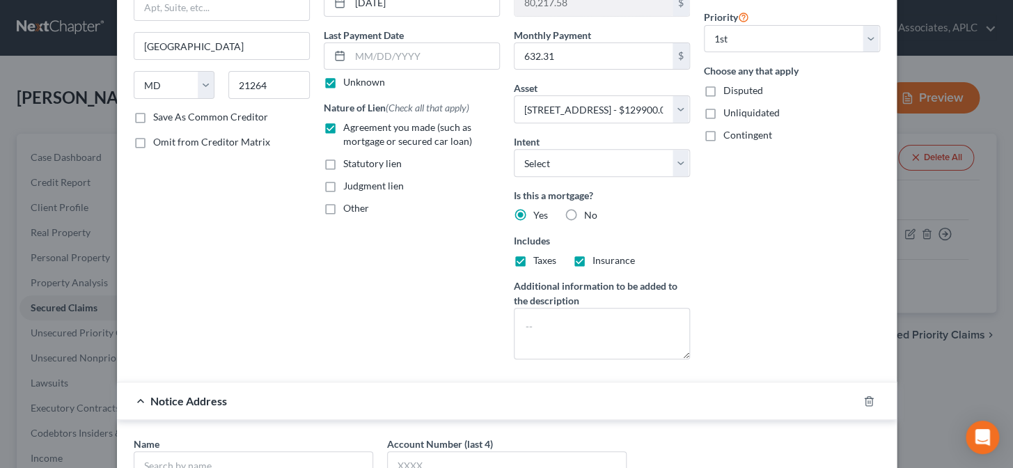
scroll to position [290, 0]
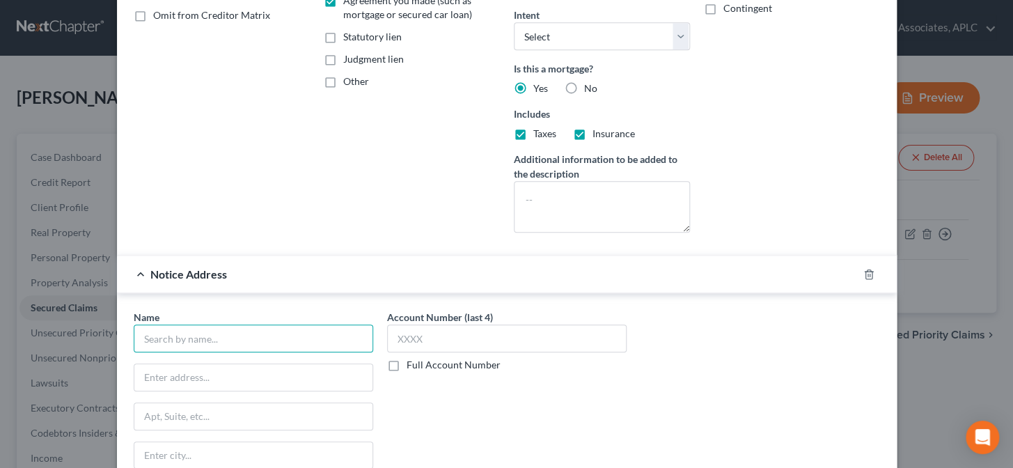
click at [292, 345] on input "text" at bounding box center [253, 338] width 239 height 28
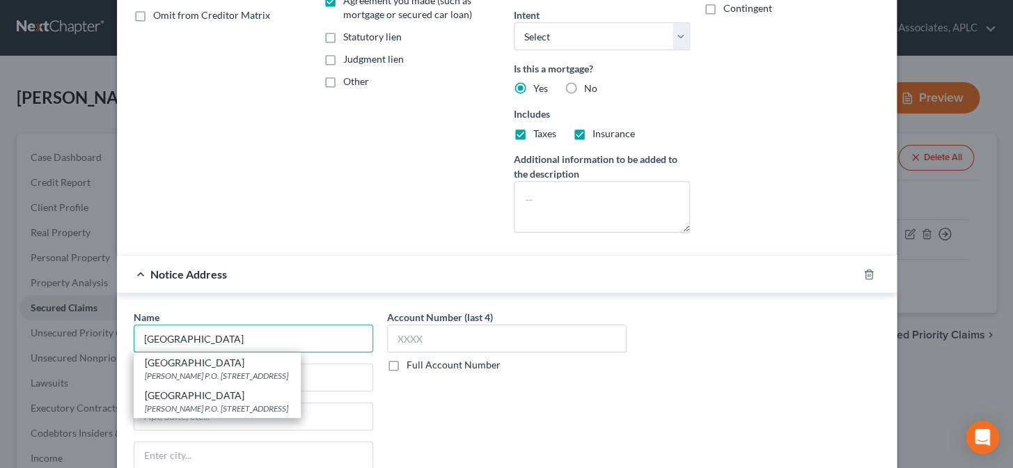
type input "Lakeview"
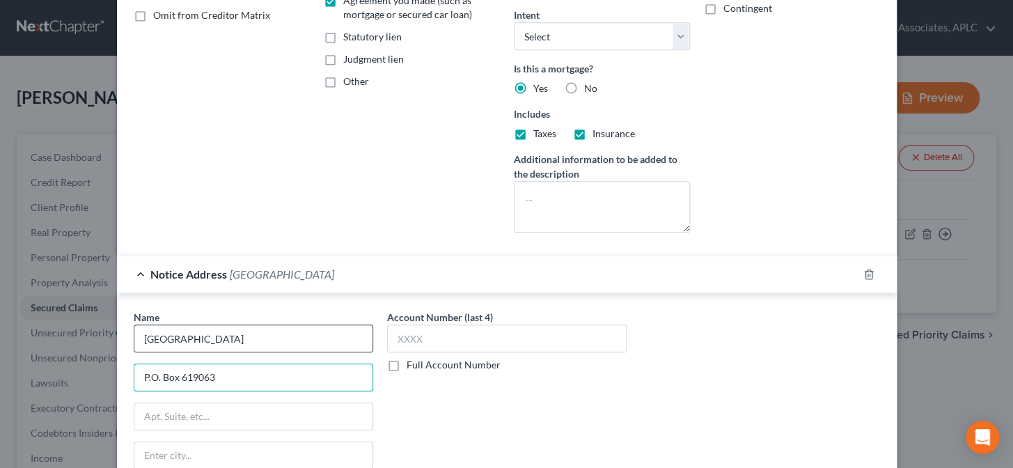
type input "P.O. Box 619063"
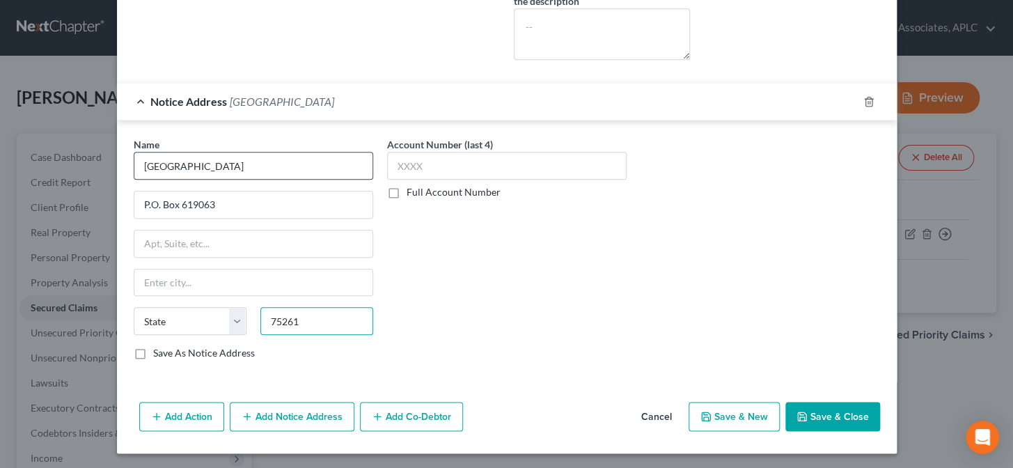
type input "75261"
type input "Dallas"
select select "45"
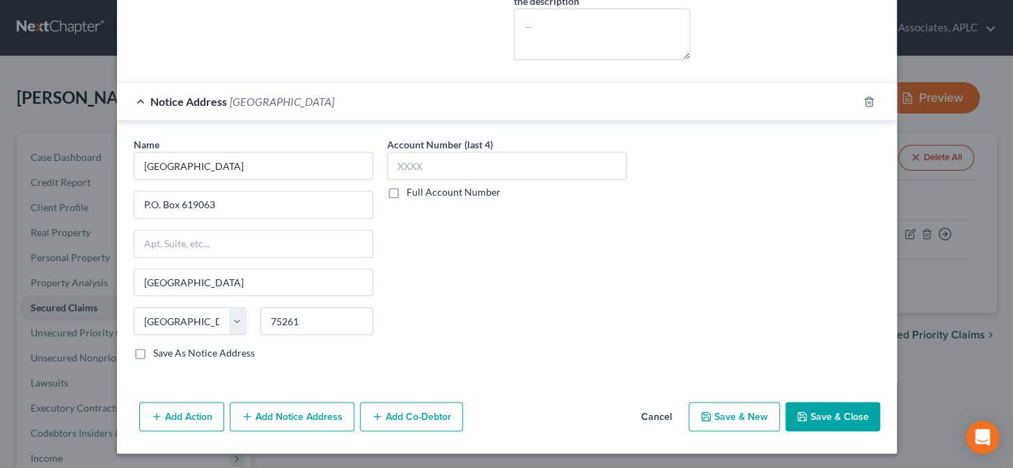
click at [856, 418] on button "Save & Close" at bounding box center [832, 416] width 95 height 29
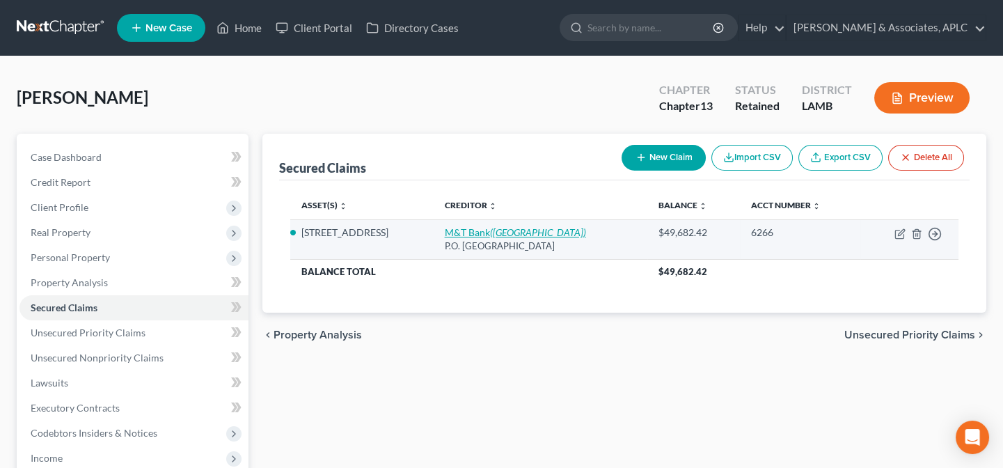
click at [470, 231] on link "M&T Bank (Lakeview)" at bounding box center [515, 232] width 141 height 12
select select "21"
select select "2"
select select "0"
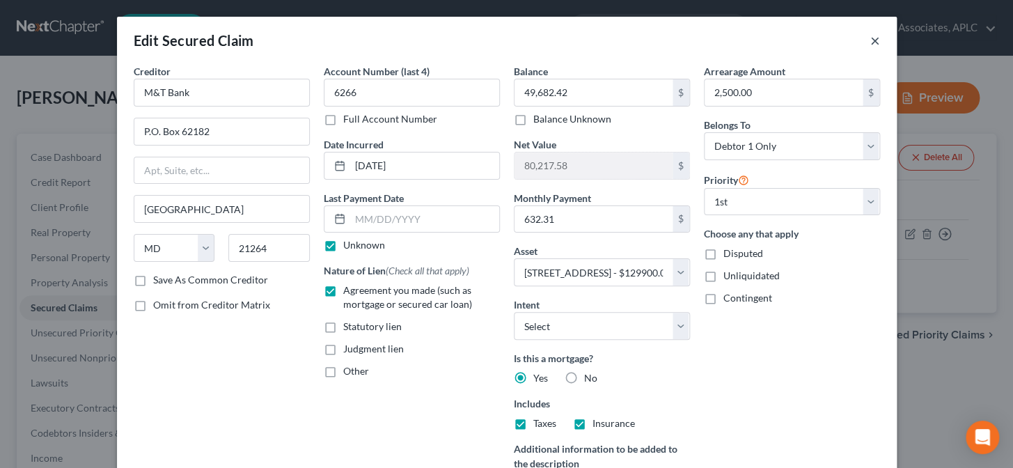
click at [870, 42] on button "×" at bounding box center [875, 40] width 10 height 17
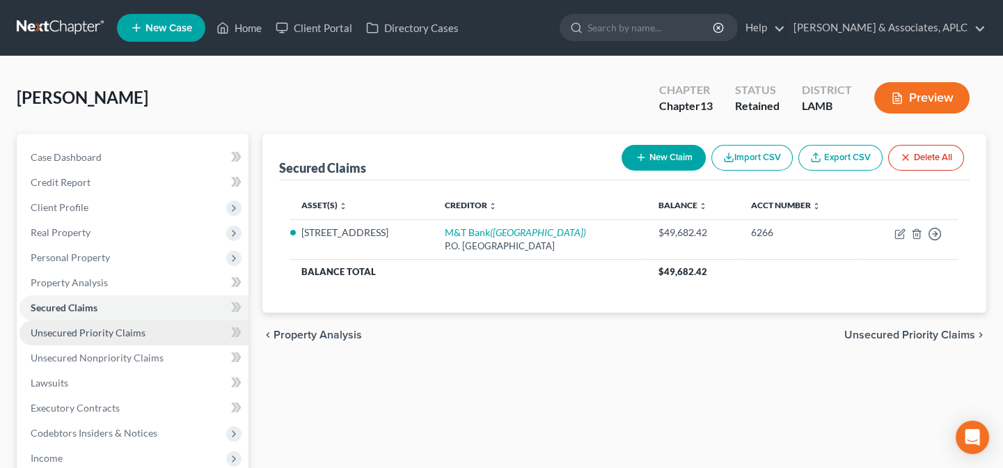
click at [58, 331] on span "Unsecured Priority Claims" at bounding box center [88, 332] width 115 height 12
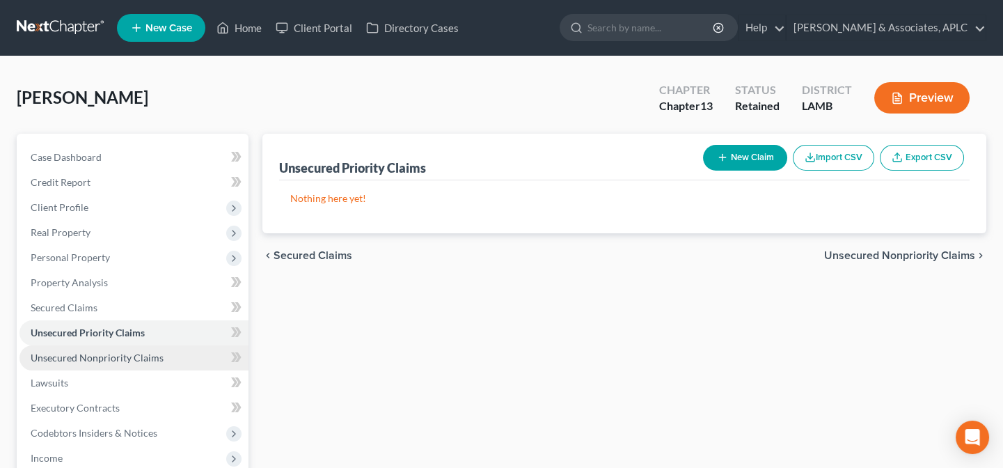
click at [117, 361] on span "Unsecured Nonpriority Claims" at bounding box center [97, 358] width 133 height 12
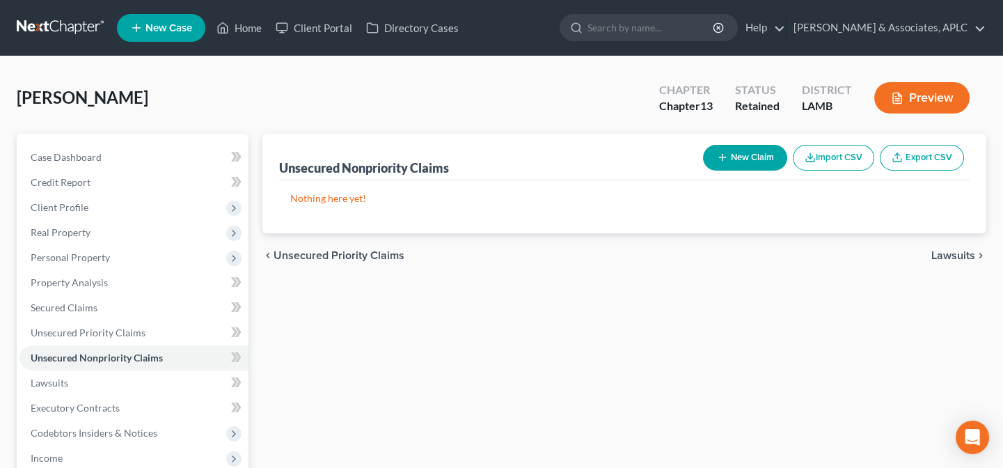
click at [735, 159] on button "New Claim" at bounding box center [745, 158] width 84 height 26
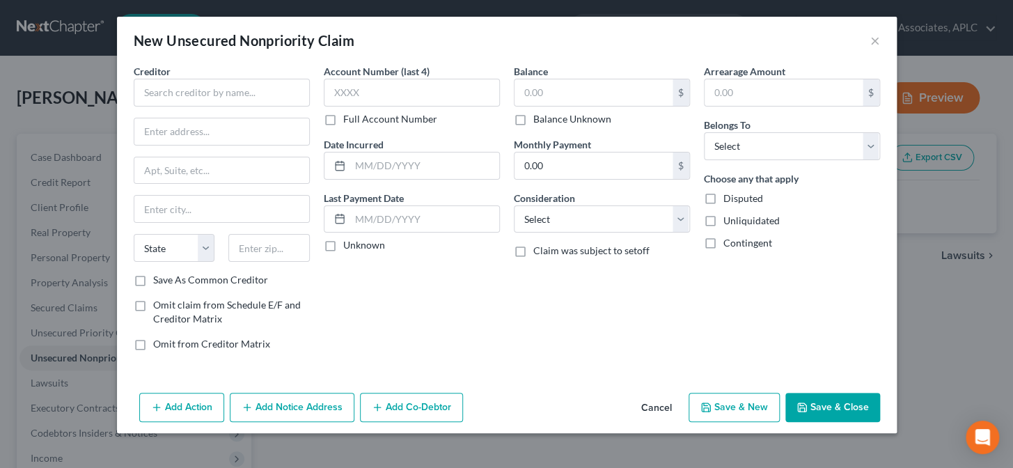
click at [881, 40] on div "New Unsecured Nonpriority Claim ×" at bounding box center [507, 40] width 780 height 47
click at [870, 43] on div "New Unsecured Nonpriority Claim ×" at bounding box center [507, 40] width 780 height 47
drag, startPoint x: 874, startPoint y: 40, endPoint x: 863, endPoint y: 45, distance: 11.8
click at [875, 40] on button "×" at bounding box center [875, 40] width 10 height 17
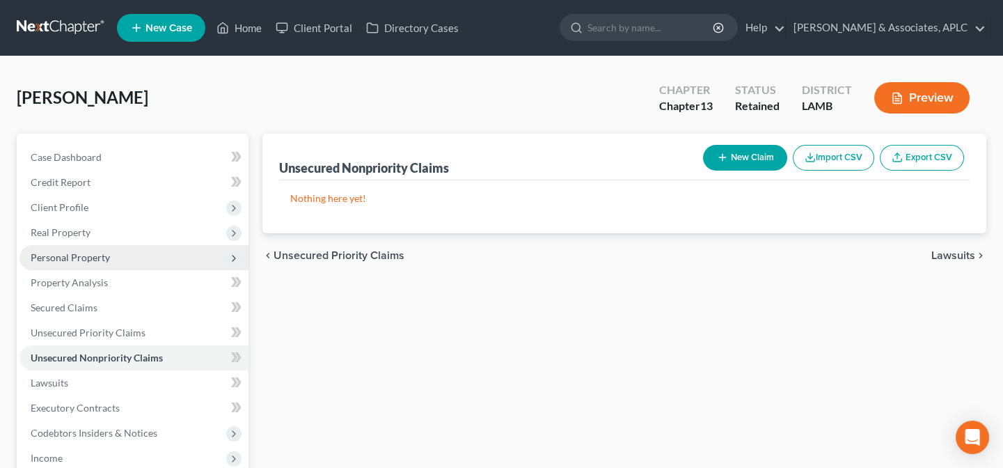
click at [63, 264] on span "Personal Property" at bounding box center [133, 257] width 229 height 25
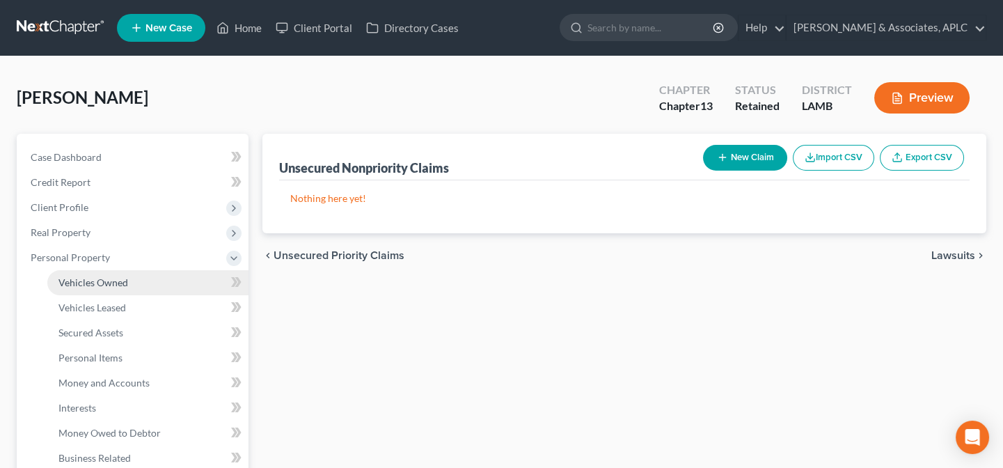
click at [72, 283] on span "Vehicles Owned" at bounding box center [93, 282] width 70 height 12
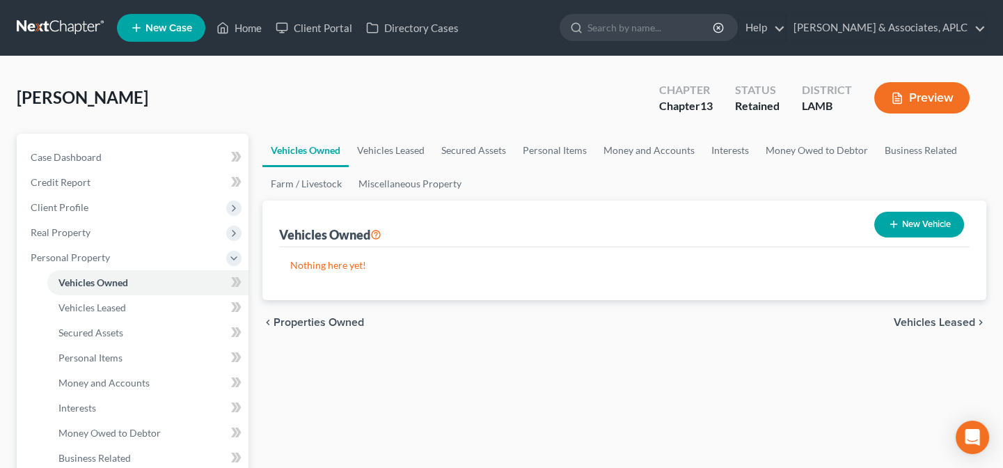
click at [905, 223] on button "New Vehicle" at bounding box center [919, 225] width 90 height 26
select select "0"
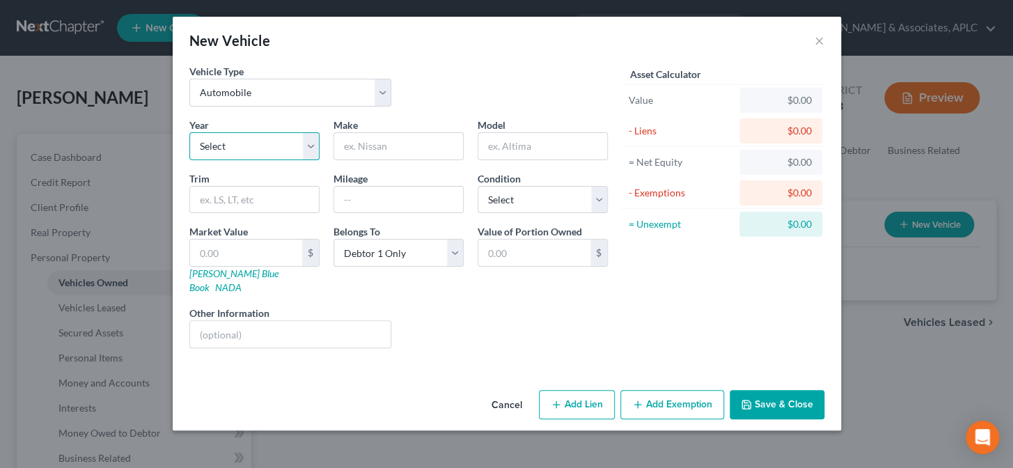
click at [241, 139] on select "Select 2026 2025 2024 2023 2022 2021 2020 2019 2018 2017 2016 2015 2014 2013 20…" at bounding box center [254, 146] width 130 height 28
select select "13"
click at [189, 132] on select "Select 2026 2025 2024 2023 2022 2021 2020 2019 2018 2017 2016 2015 2014 2013 20…" at bounding box center [254, 146] width 130 height 28
click at [397, 144] on input "text" at bounding box center [398, 146] width 129 height 26
type input "Toyota"
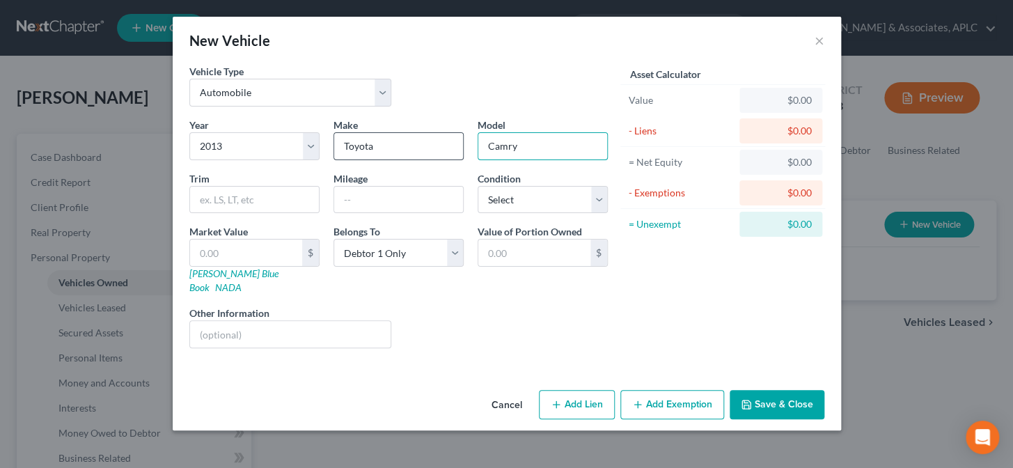
type input "Camry"
click at [375, 198] on input "text" at bounding box center [398, 200] width 129 height 26
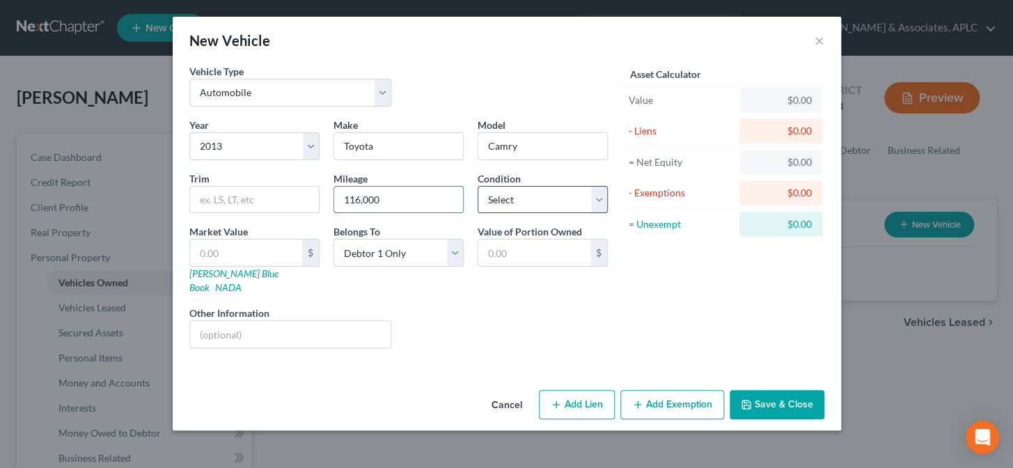
type input "116,000"
click at [520, 199] on select "Select Excellent Very Good Good Fair Poor" at bounding box center [543, 200] width 130 height 28
select select "2"
click at [478, 186] on select "Select Excellent Very Good Good Fair Poor" at bounding box center [543, 200] width 130 height 28
click at [242, 281] on link "NADA" at bounding box center [228, 287] width 26 height 12
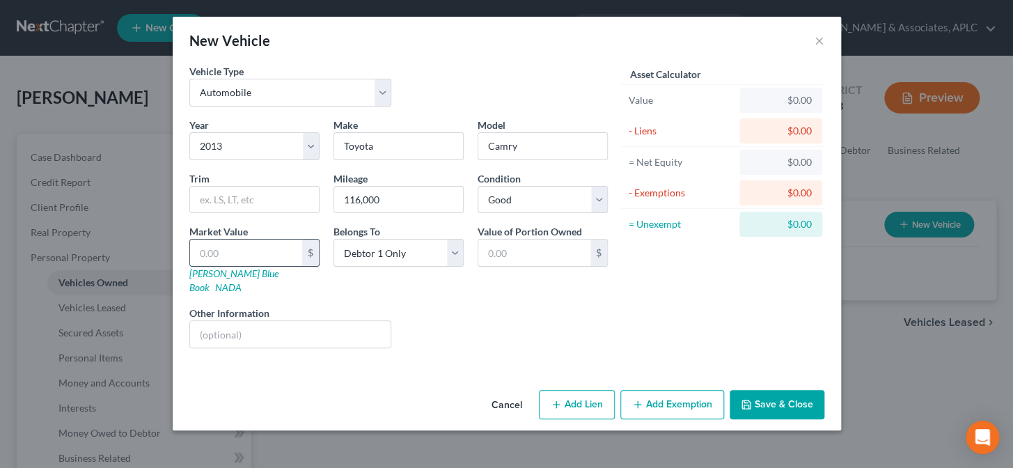
click at [238, 253] on input "text" at bounding box center [246, 252] width 112 height 26
type input "6"
type input "6.00"
type input "60"
type input "60.00"
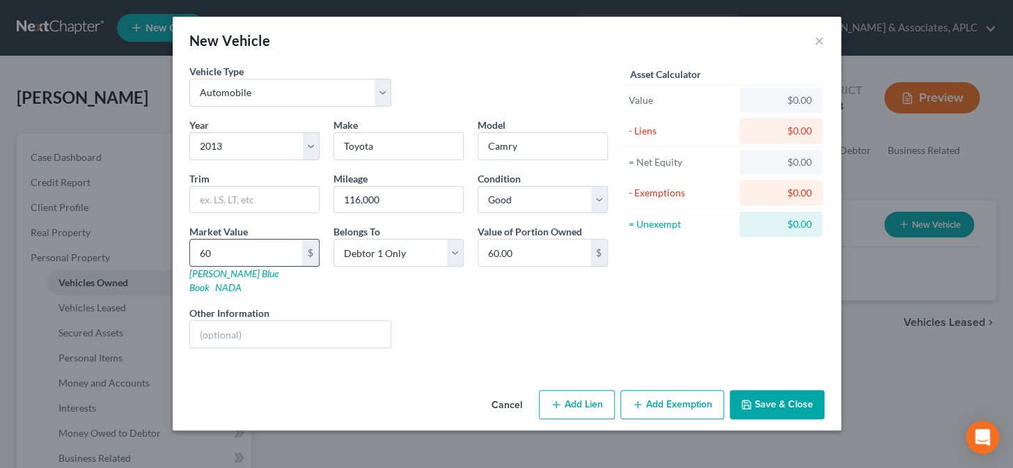
type input "607"
type input "607.00"
type input "6075"
type input "6,075.00"
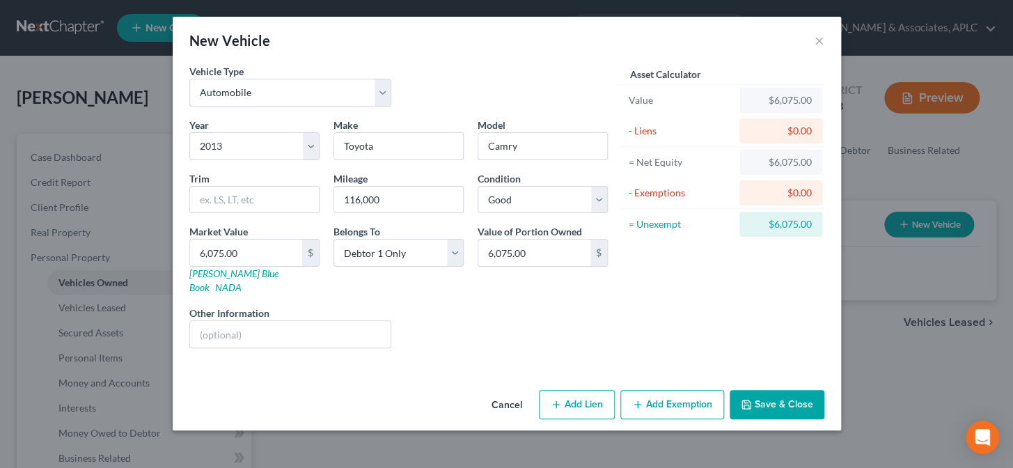
click at [633, 390] on button "Add Exemption" at bounding box center [672, 404] width 104 height 29
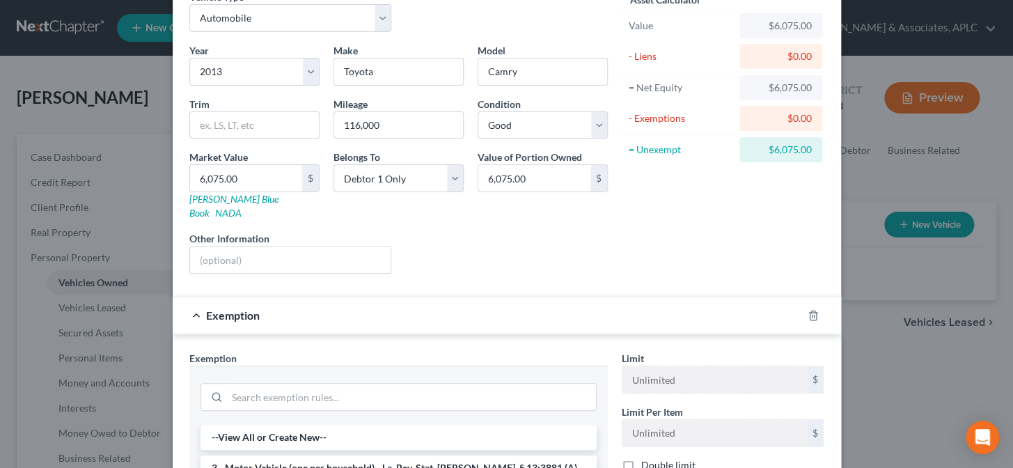
scroll to position [189, 0]
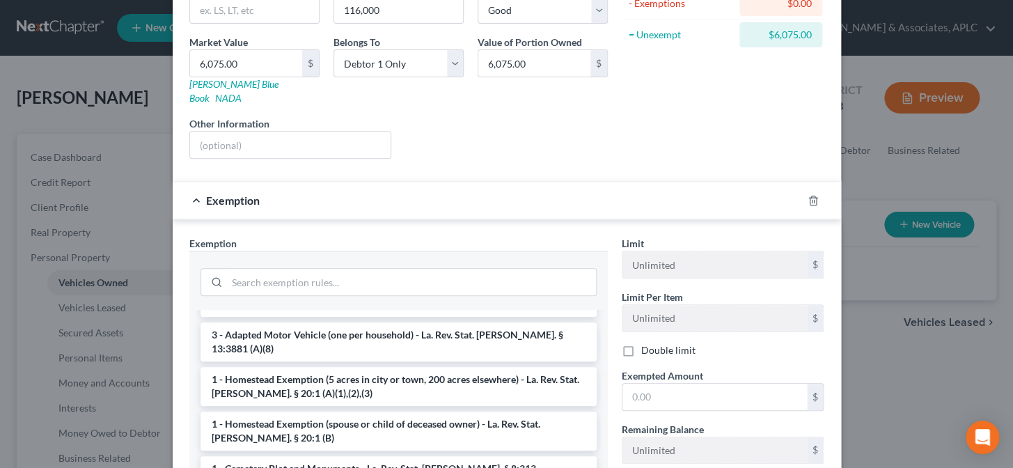
scroll to position [0, 0]
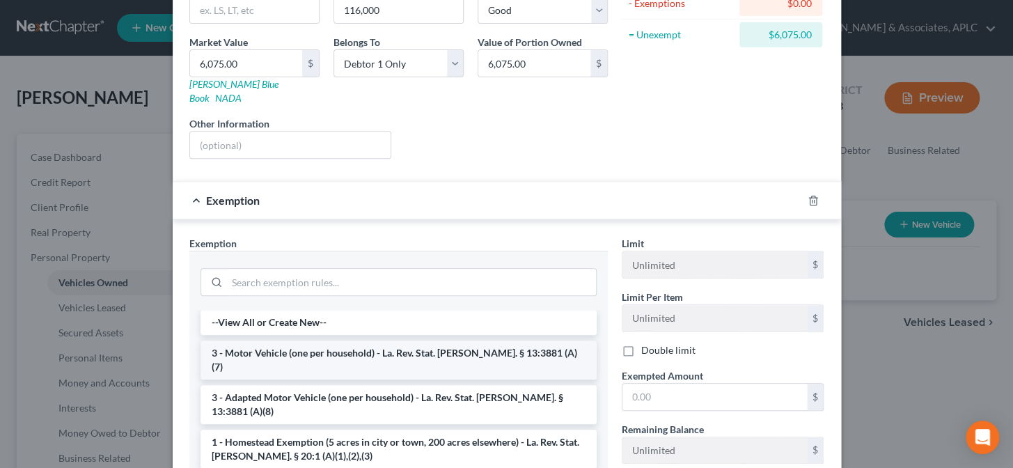
click at [300, 340] on li "3 - Motor Vehicle (one per household) - La. Rev. Stat. Ann. § 13:3881 (A)(7)" at bounding box center [398, 359] width 396 height 39
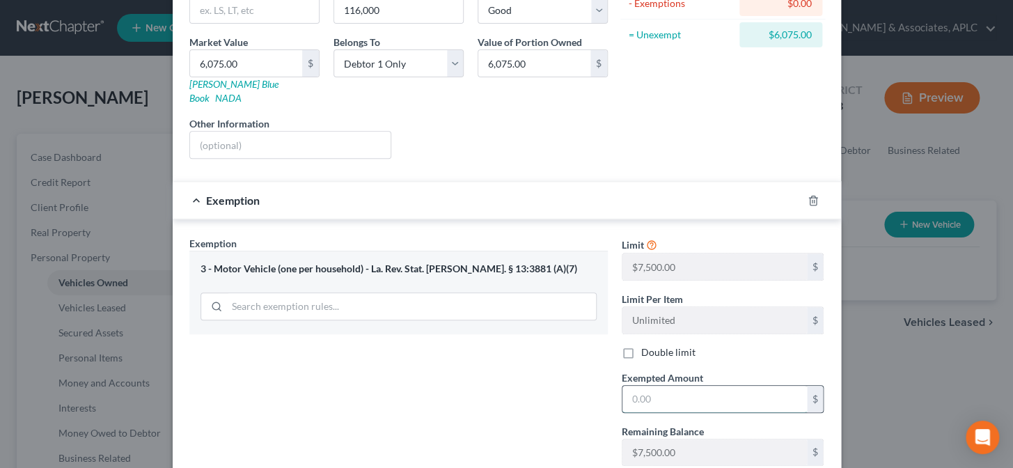
click at [675, 386] on input "text" at bounding box center [714, 399] width 184 height 26
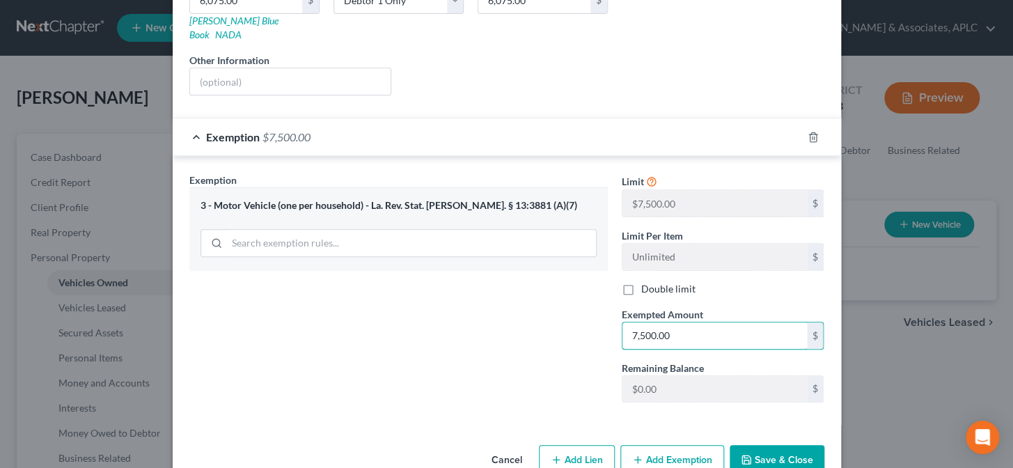
scroll to position [271, 0]
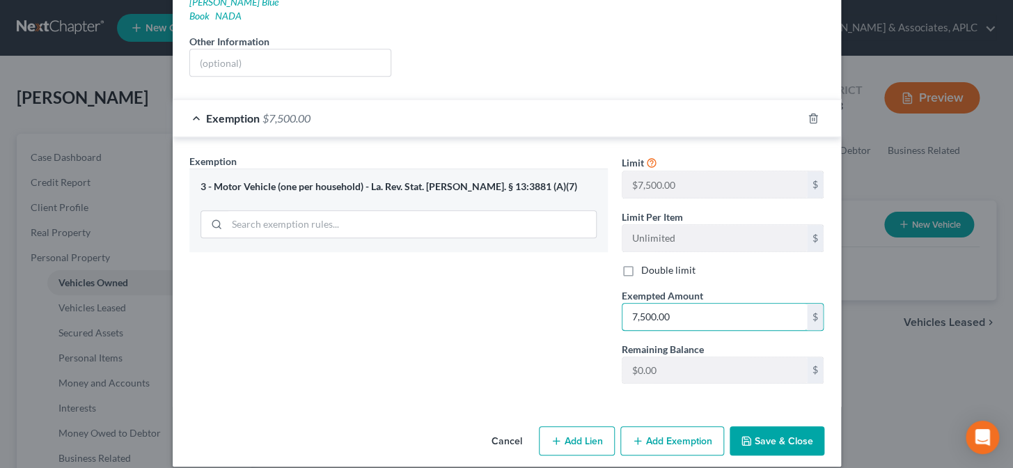
type input "7,500.00"
click at [567, 426] on button "Add Lien" at bounding box center [577, 440] width 76 height 29
select select "0"
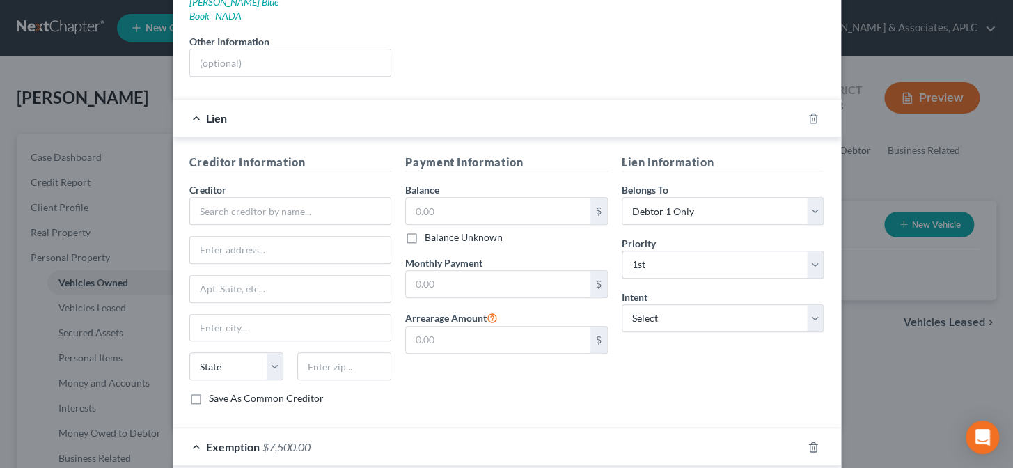
scroll to position [208, 0]
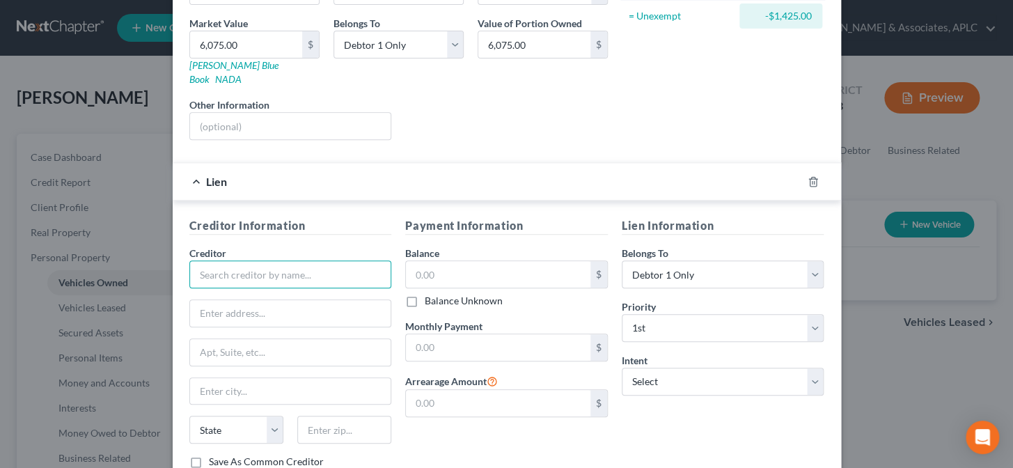
click at [230, 260] on input "text" at bounding box center [290, 274] width 203 height 28
type input "Credit Acceptance Corp."
type input "P.O. Box 513"
type input "48037"
type input "Southfield"
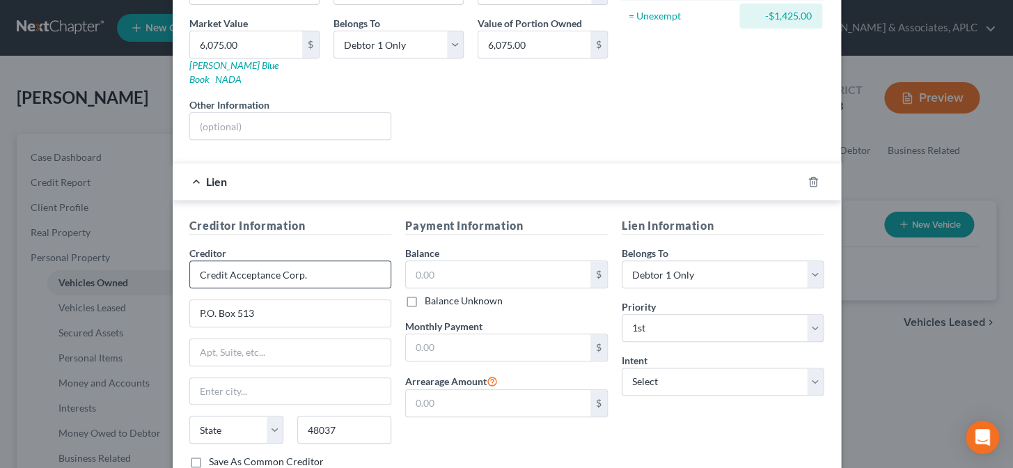
select select "23"
click at [460, 264] on input "text" at bounding box center [498, 274] width 184 height 26
type input "3,808.00"
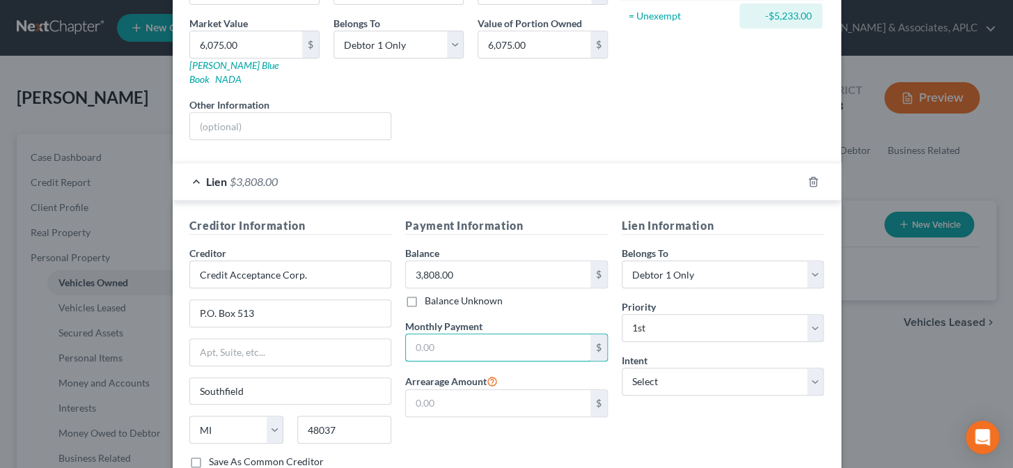
scroll to position [334, 0]
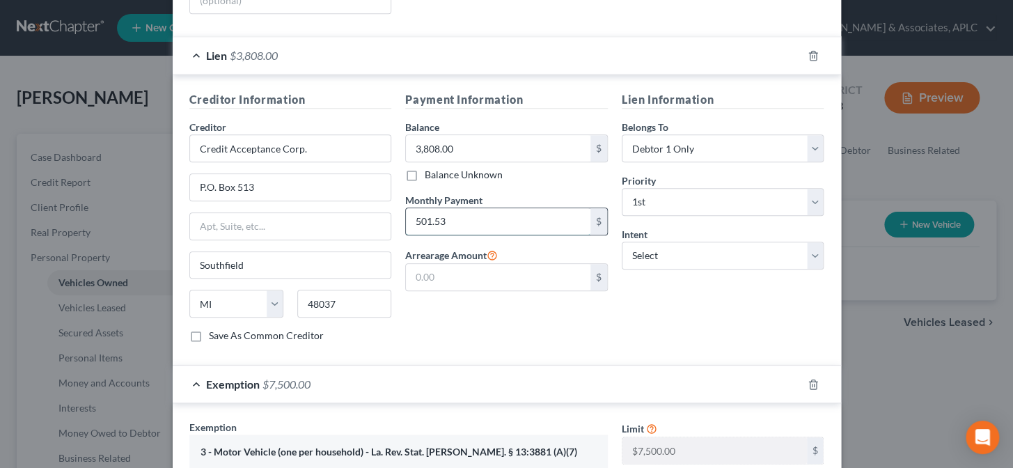
type input "501.53"
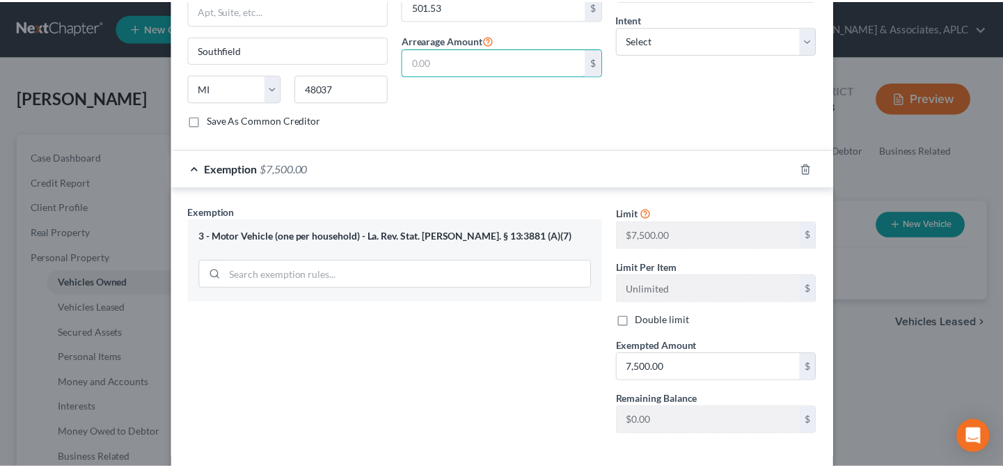
scroll to position [599, 0]
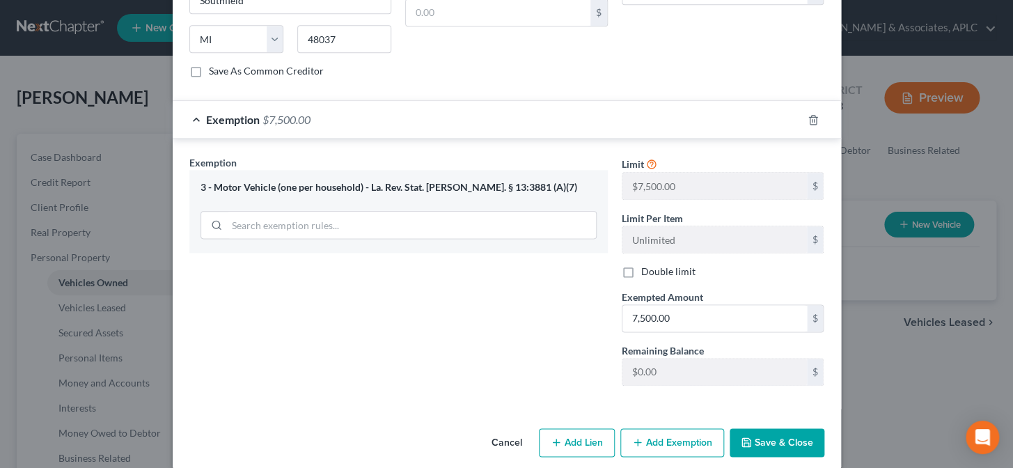
click at [762, 429] on button "Save & Close" at bounding box center [777, 442] width 95 height 29
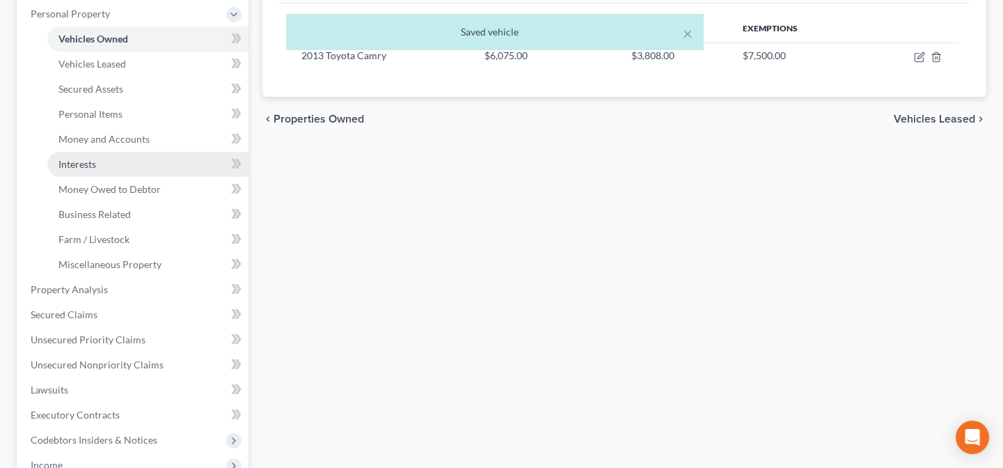
scroll to position [253, 0]
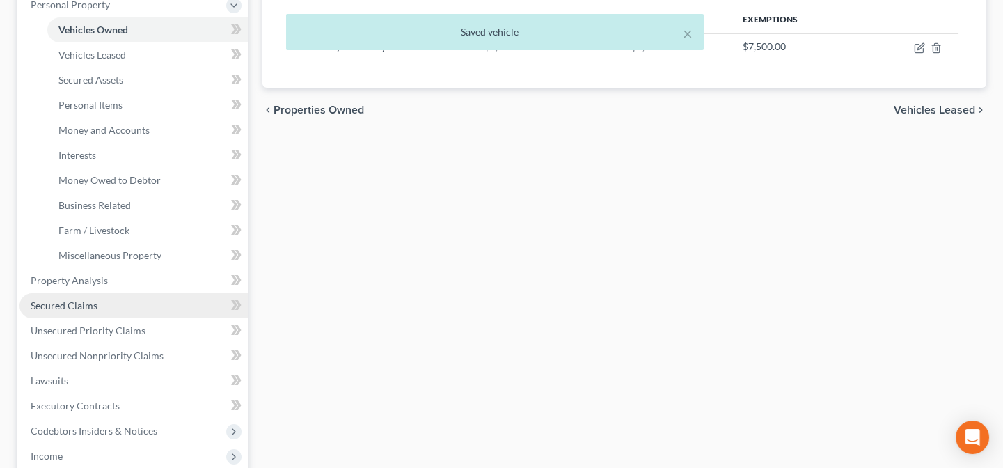
click at [71, 302] on span "Secured Claims" at bounding box center [64, 305] width 67 height 12
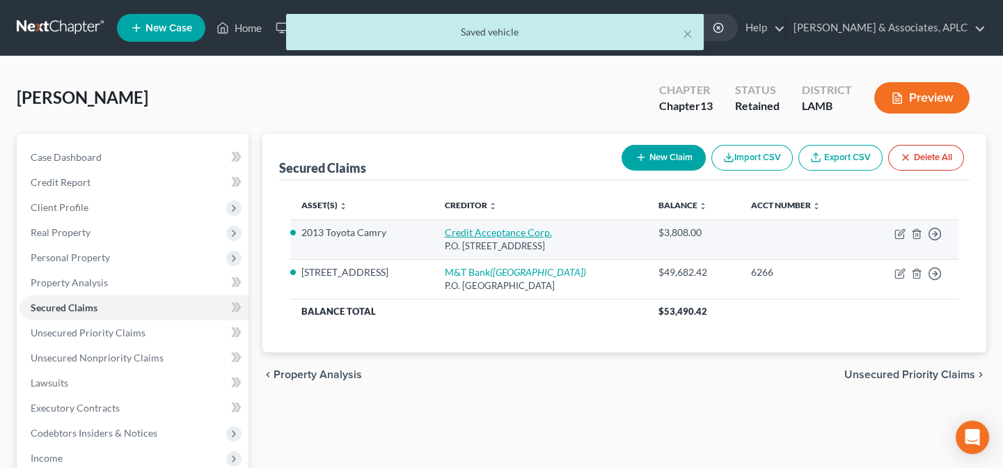
click at [472, 233] on link "Credit Acceptance Corp." at bounding box center [498, 232] width 107 height 12
select select "23"
select select "3"
select select "0"
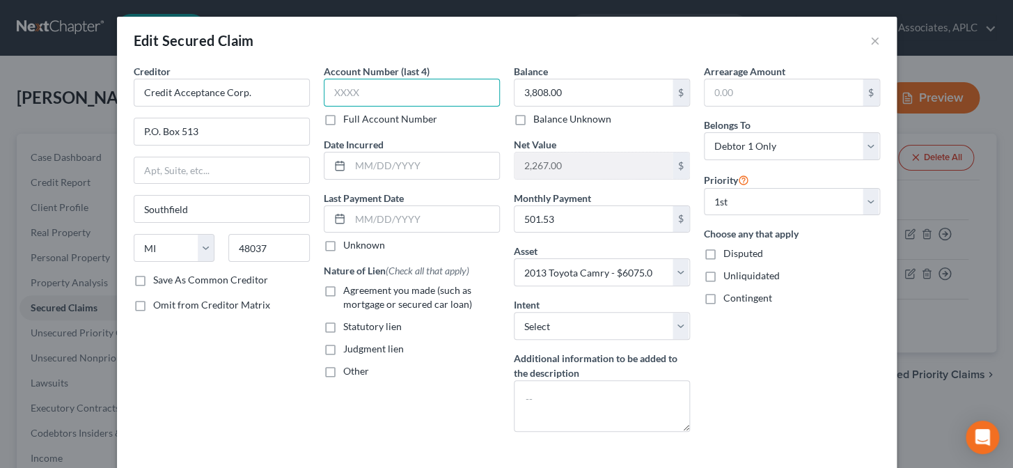
click at [346, 91] on input "text" at bounding box center [412, 93] width 176 height 28
type input "0449"
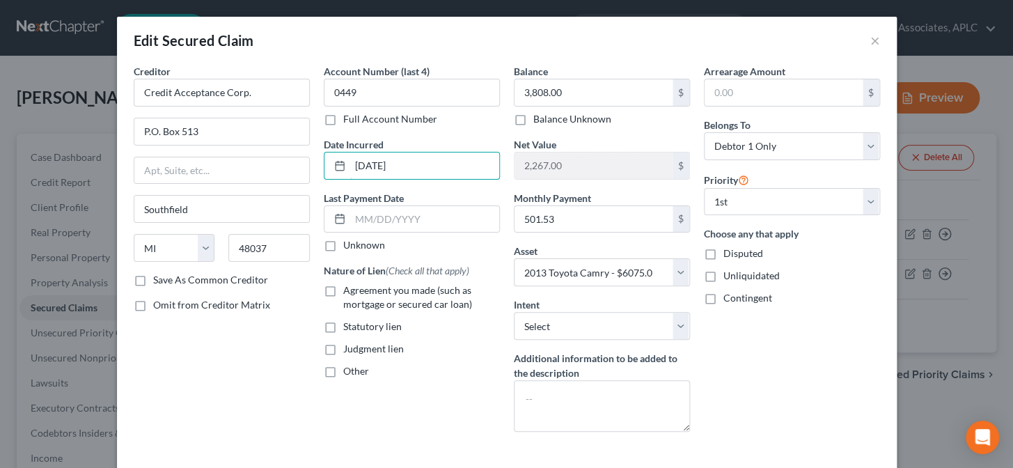
type input "07/27/17"
click at [343, 244] on label "Unknown" at bounding box center [364, 245] width 42 height 14
click at [349, 244] on input "Unknown" at bounding box center [353, 242] width 9 height 9
checkbox input "true"
drag, startPoint x: 326, startPoint y: 288, endPoint x: 480, endPoint y: 152, distance: 205.7
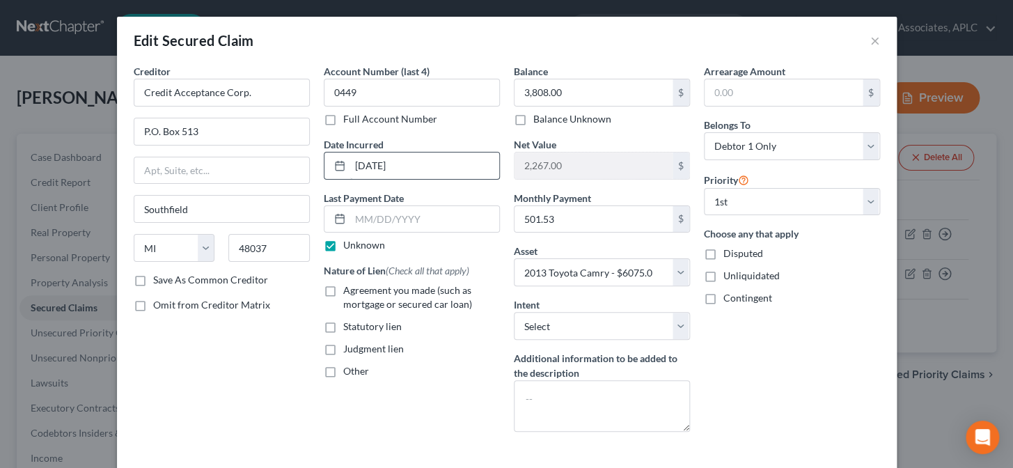
click at [343, 287] on label "Agreement you made (such as mortgage or secured car loan)" at bounding box center [421, 297] width 157 height 28
click at [349, 287] on input "Agreement you made (such as mortgage or secured car loan)" at bounding box center [353, 287] width 9 height 9
checkbox input "true"
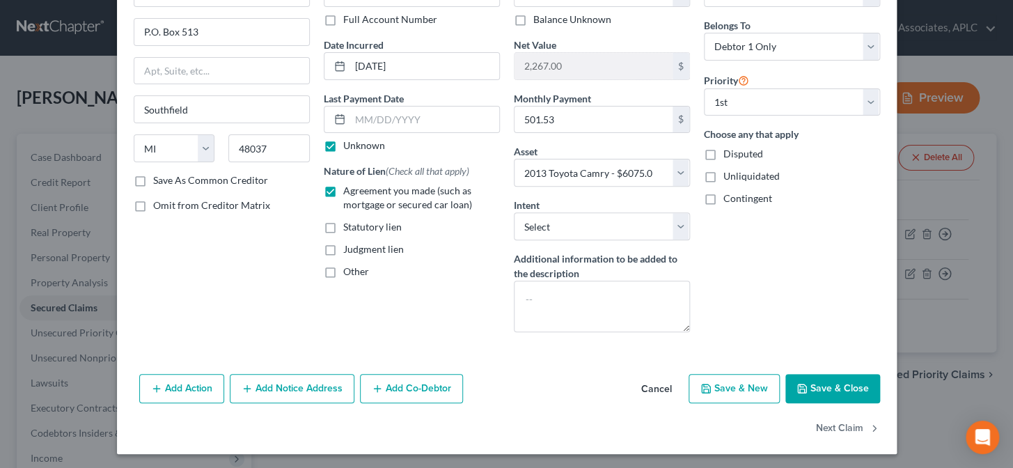
scroll to position [102, 0]
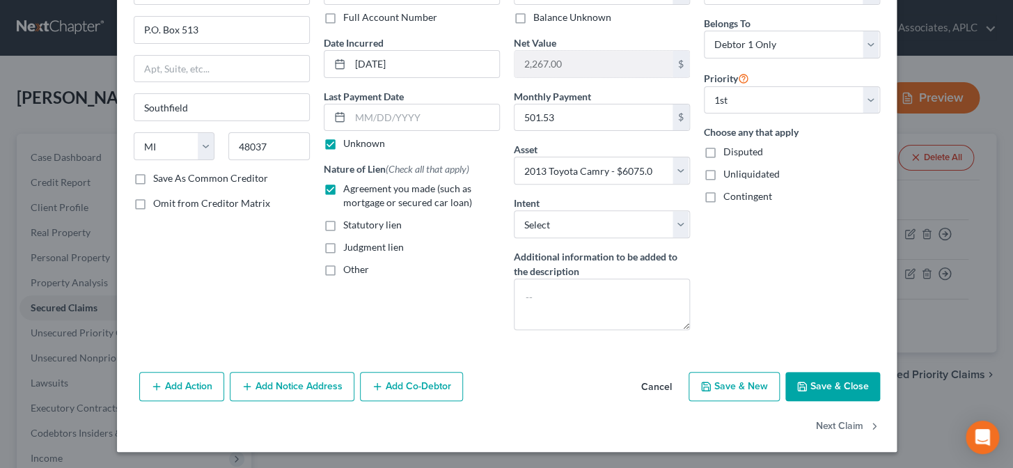
click at [828, 375] on button "Save & Close" at bounding box center [832, 386] width 95 height 29
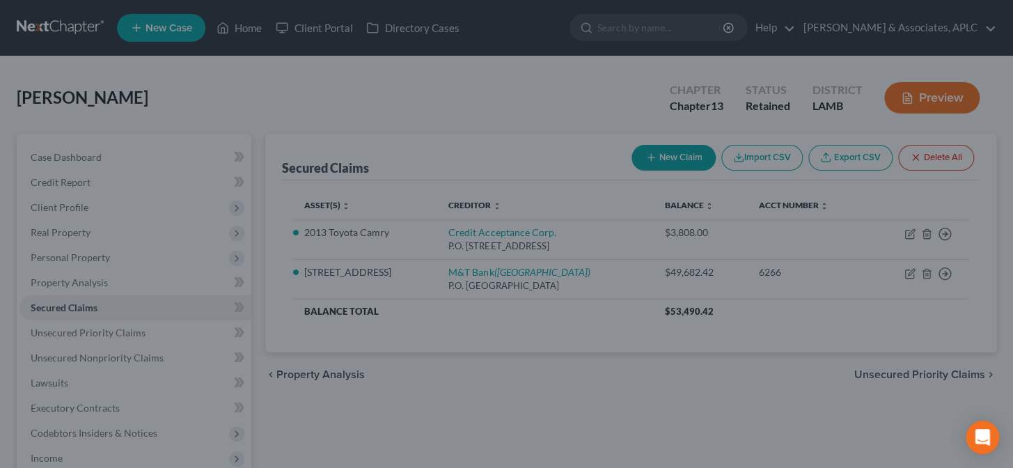
select select "3"
type input "0"
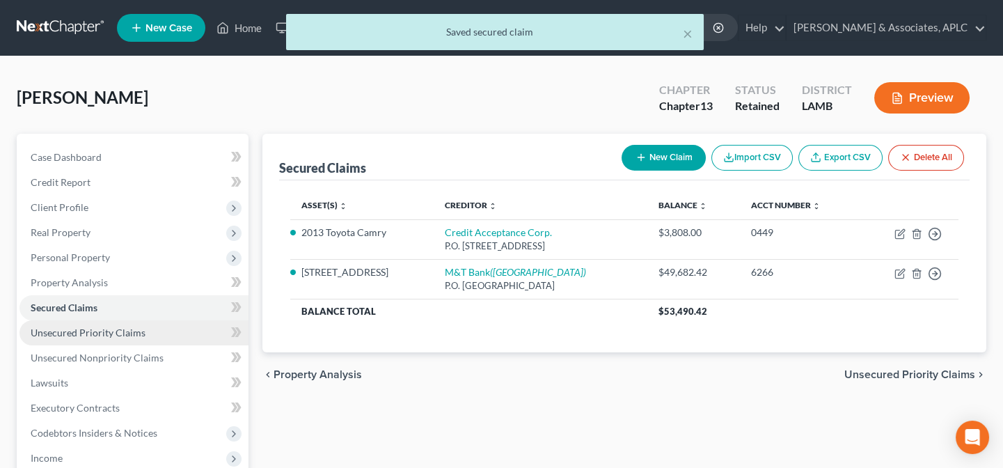
click at [96, 335] on span "Unsecured Priority Claims" at bounding box center [88, 332] width 115 height 12
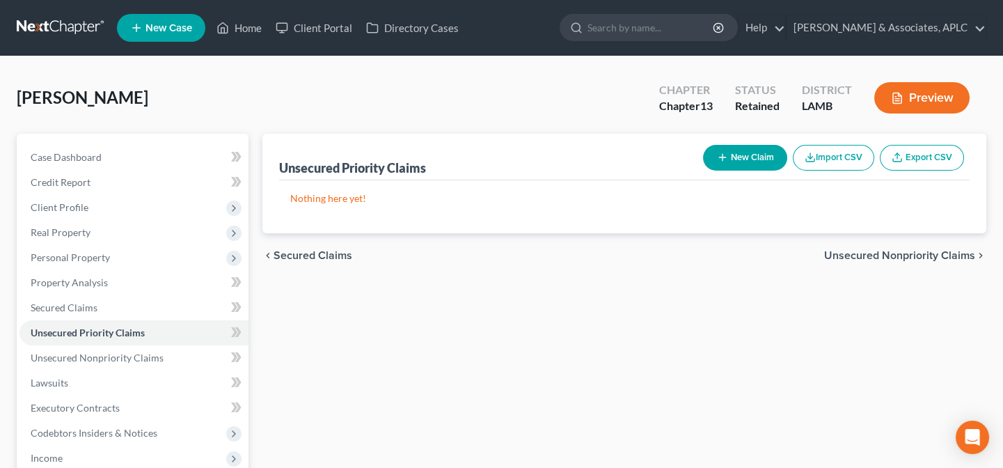
click at [736, 160] on button "New Claim" at bounding box center [745, 158] width 84 height 26
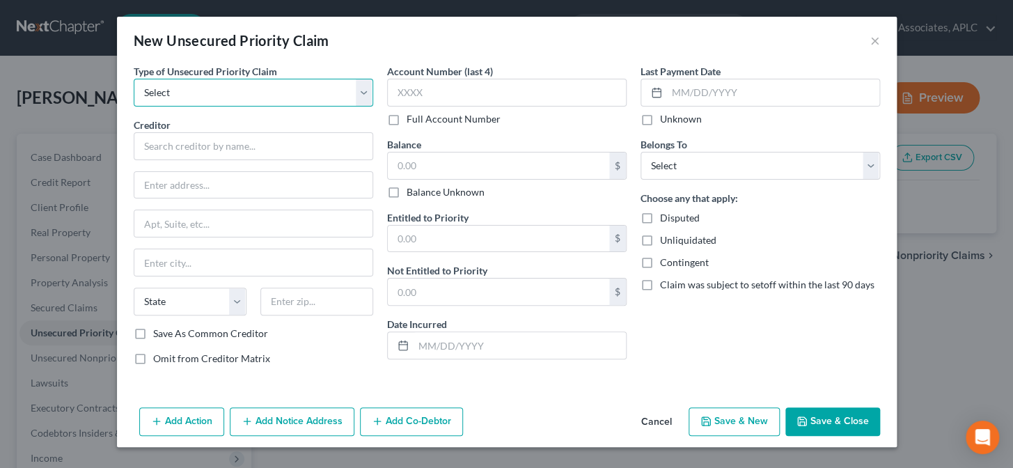
click at [273, 88] on select "Select Taxes & Other Government Units Domestic Support Obligations Extensions o…" at bounding box center [253, 93] width 239 height 28
select select "0"
click at [134, 79] on select "Select Taxes & Other Government Units Domestic Support Obligations Extensions o…" at bounding box center [253, 93] width 239 height 28
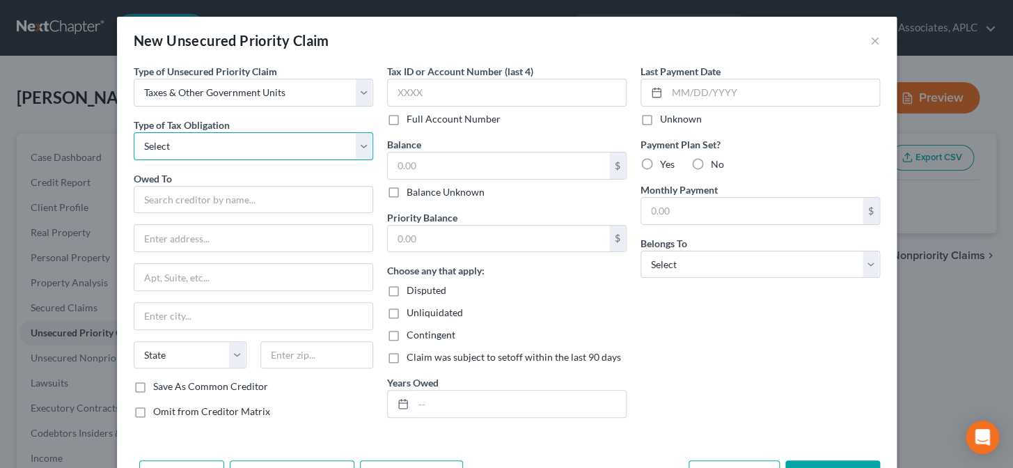
click at [198, 146] on select "Select Federal City State Franchise Tax Board Other" at bounding box center [253, 146] width 239 height 28
select select "0"
click at [134, 132] on select "Select Federal City State Franchise Tax Board Other" at bounding box center [253, 146] width 239 height 28
click at [171, 190] on input "text" at bounding box center [253, 200] width 239 height 28
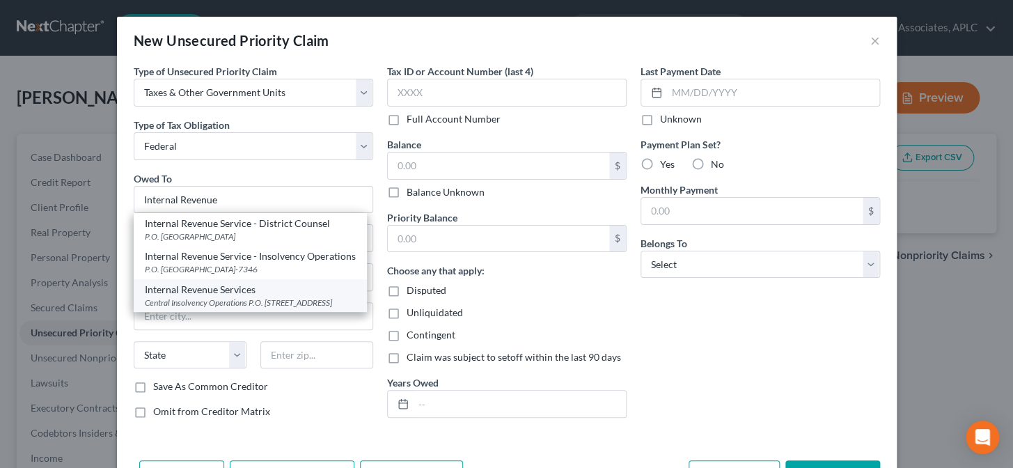
click at [183, 299] on div "Central Insolvency Operations P.O. Box 7346, Philadelphia, PA 19101" at bounding box center [250, 303] width 211 height 12
type input "Internal Revenue Services"
type input "Central Insolvency Operations"
type input "P.O. Box 7346"
type input "Philadelphia"
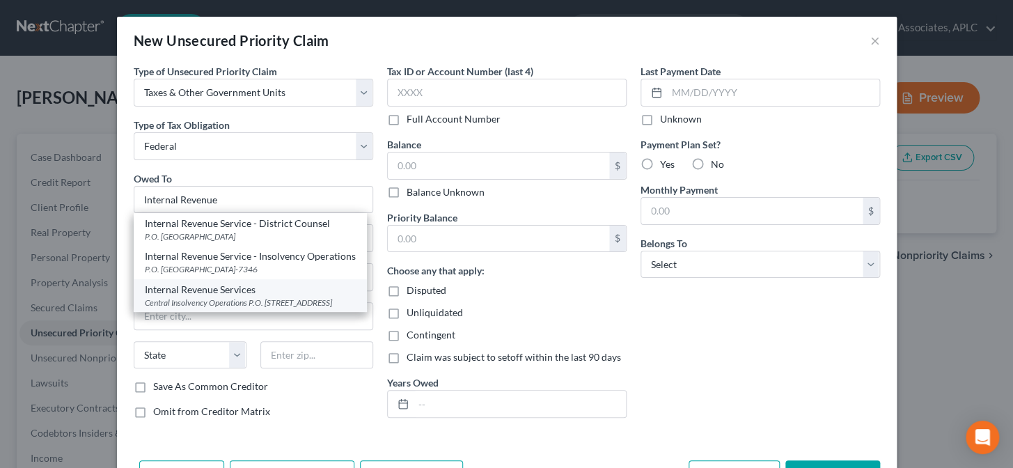
select select "39"
type input "19101"
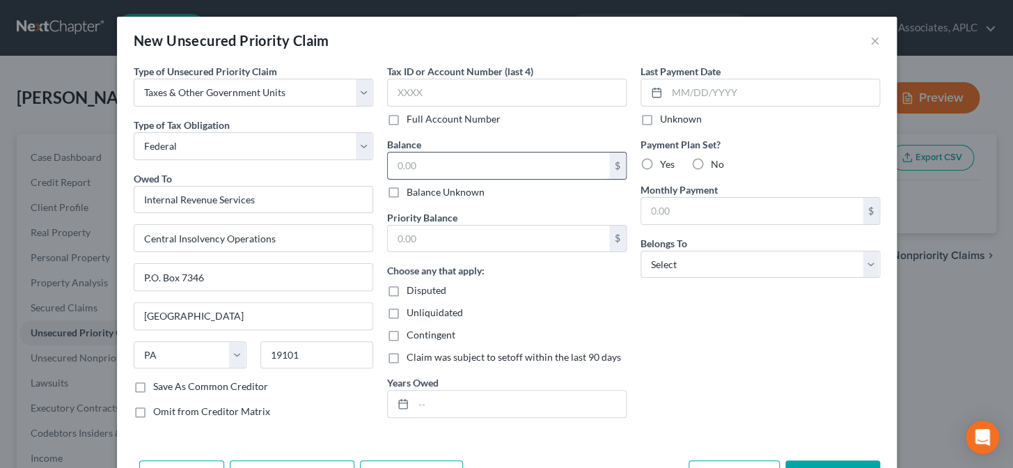
click at [447, 159] on input "text" at bounding box center [498, 165] width 221 height 26
type input "5,255.21"
type input "0.00"
click at [482, 411] on input "text" at bounding box center [519, 404] width 212 height 26
type input "2015 & 2017"
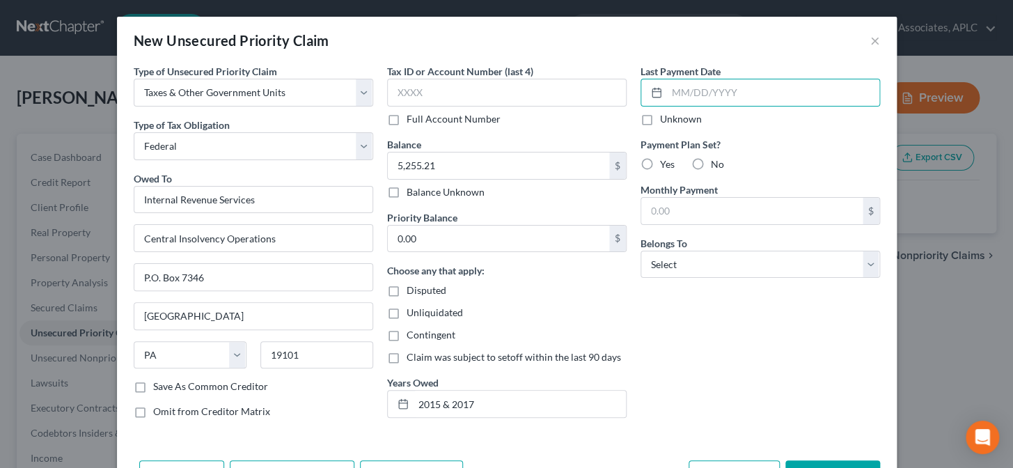
click at [660, 116] on label "Unknown" at bounding box center [681, 119] width 42 height 14
click at [665, 116] on input "Unknown" at bounding box center [669, 116] width 9 height 9
checkbox input "true"
click at [660, 159] on label "Yes" at bounding box center [667, 164] width 15 height 14
click at [665, 159] on input "Yes" at bounding box center [669, 161] width 9 height 9
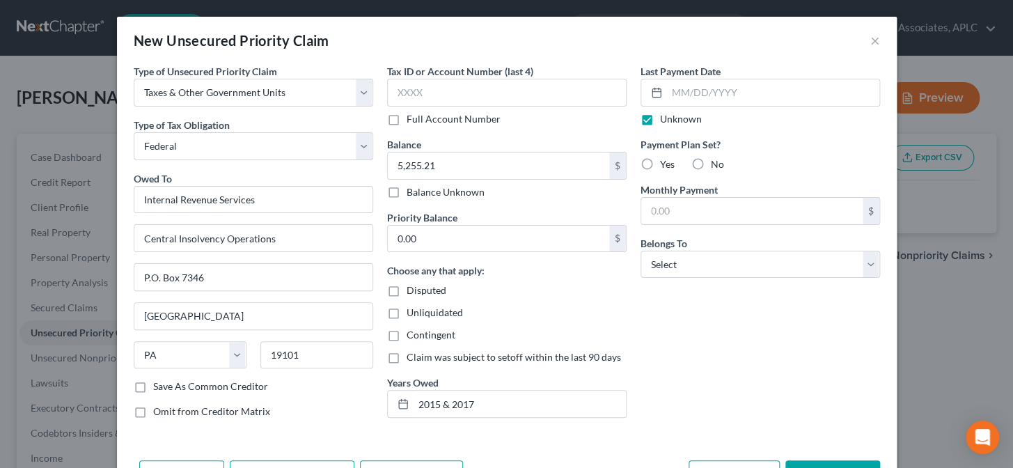
radio input "true"
click at [697, 269] on select "Select Debtor 1 Only Debtor 2 Only Debtor 1 And Debtor 2 Only At Least One Of T…" at bounding box center [759, 265] width 239 height 28
select select "0"
click at [640, 251] on select "Select Debtor 1 Only Debtor 2 Only Debtor 1 And Debtor 2 Only At Least One Of T…" at bounding box center [759, 265] width 239 height 28
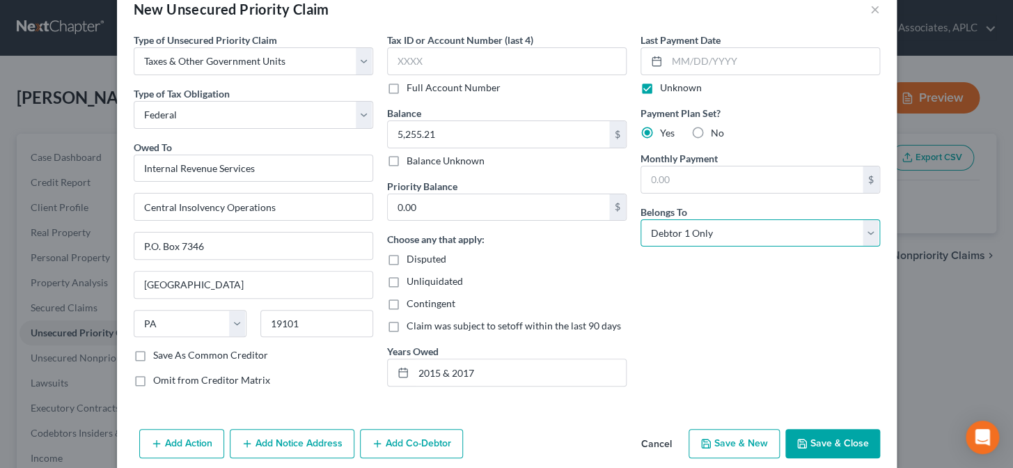
scroll to position [49, 0]
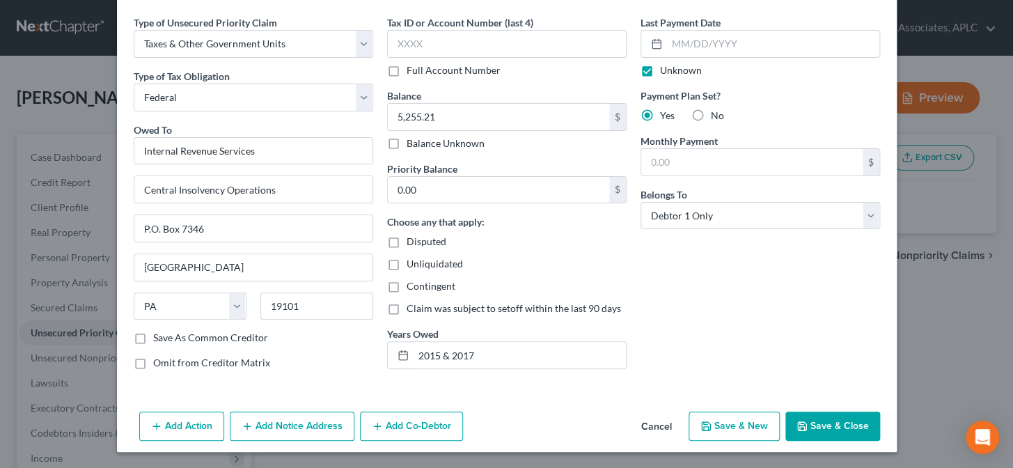
click at [804, 413] on button "Save & Close" at bounding box center [832, 425] width 95 height 29
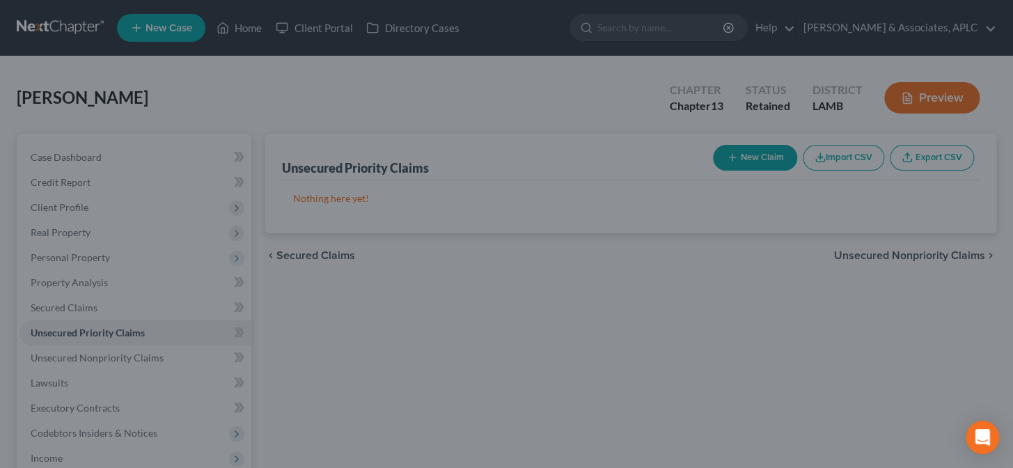
type input "0"
type input "0.00"
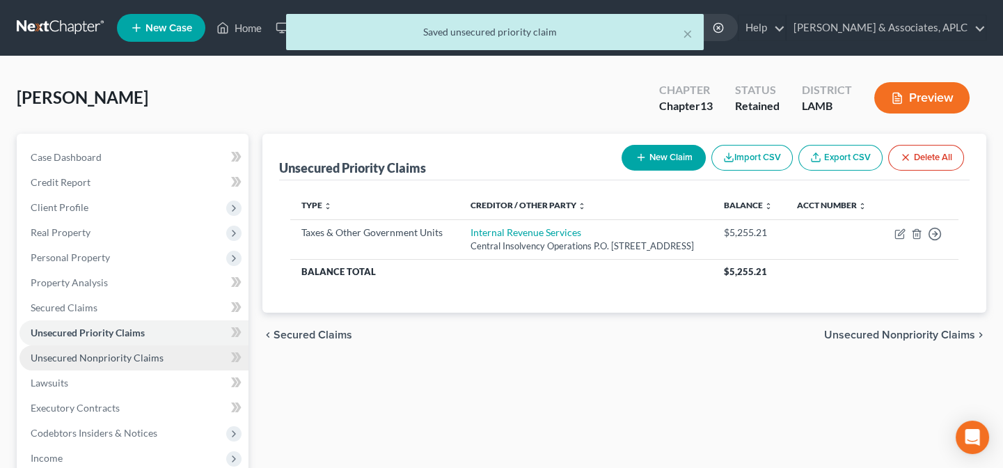
click at [140, 355] on span "Unsecured Nonpriority Claims" at bounding box center [97, 358] width 133 height 12
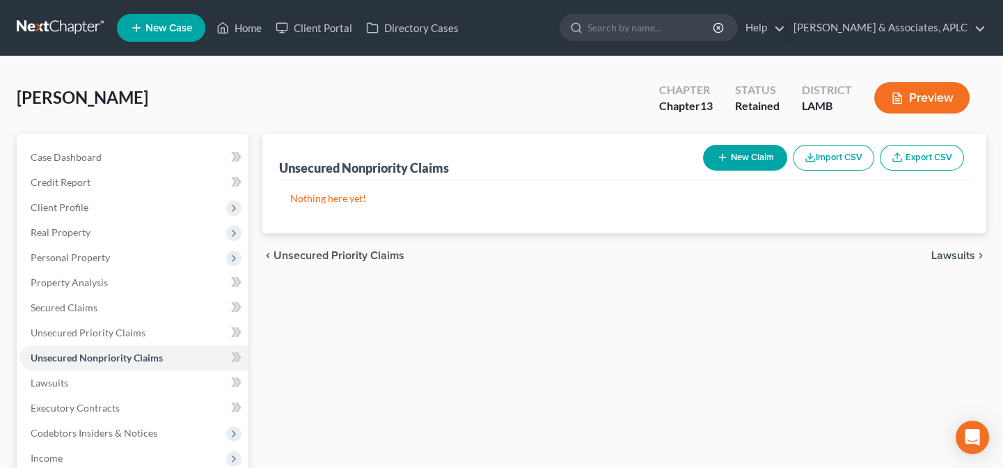
click at [737, 158] on button "New Claim" at bounding box center [745, 158] width 84 height 26
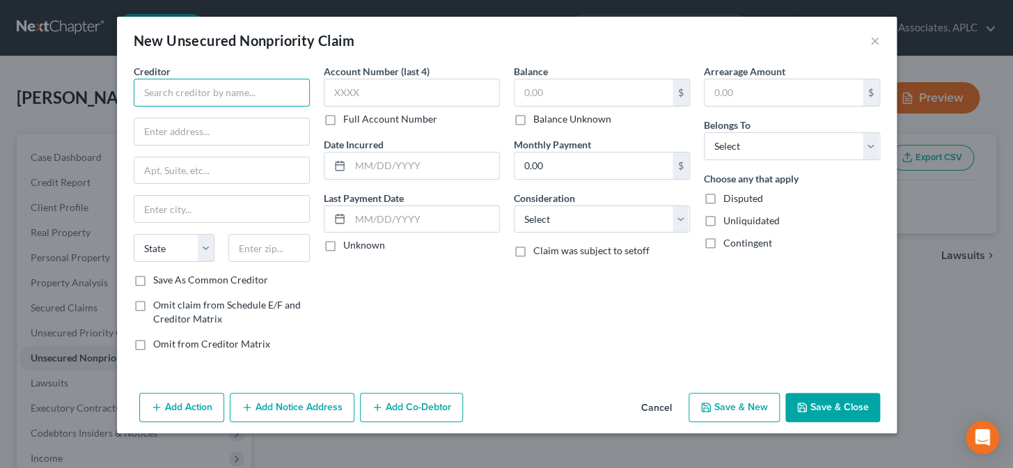
click at [264, 96] on input "text" at bounding box center [222, 93] width 176 height 28
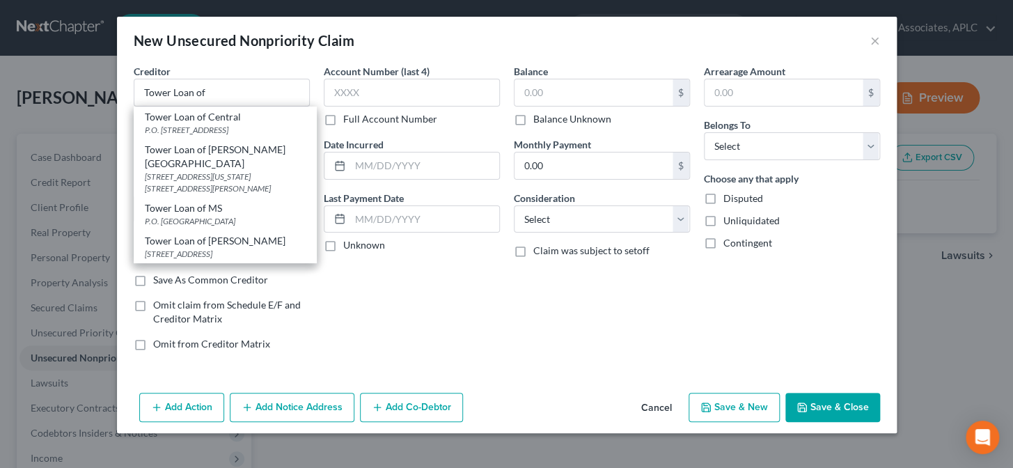
click at [186, 215] on div "P.O. Box 320001, Jackson, MS 39232" at bounding box center [225, 221] width 161 height 12
type input "Tower Loan of MS"
type input "P.O. Box 320001"
type input "Jackson"
select select "25"
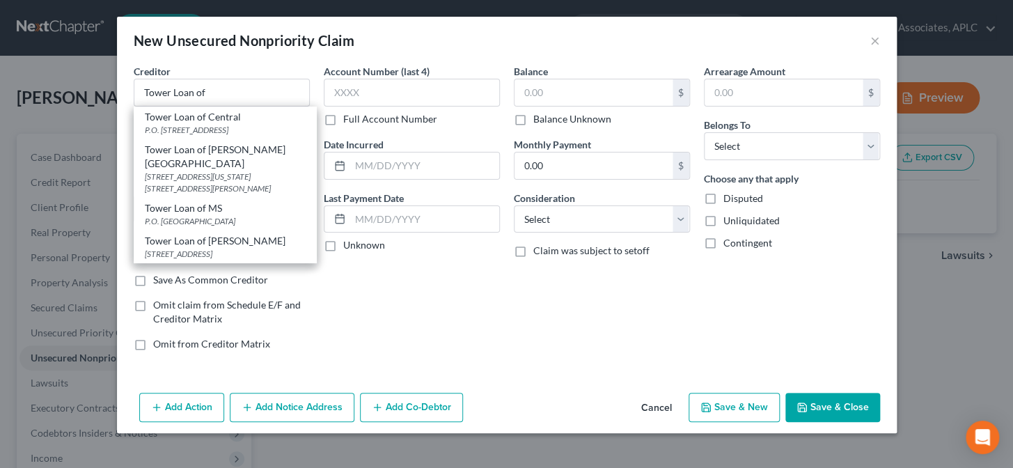
type input "39232"
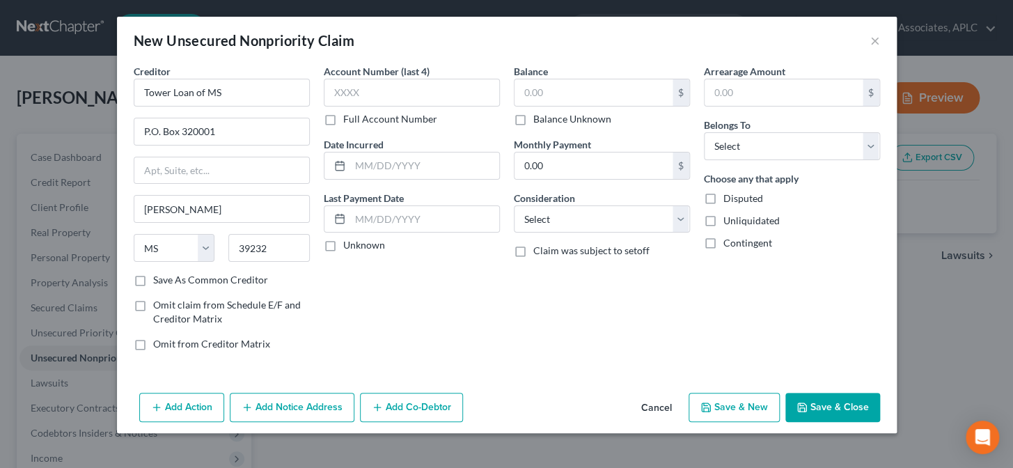
click at [294, 413] on button "Add Notice Address" at bounding box center [292, 407] width 125 height 29
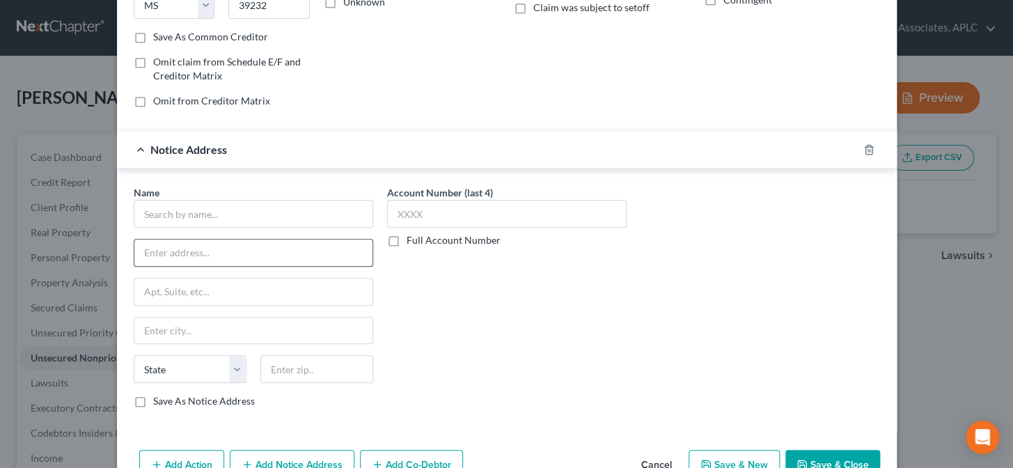
scroll to position [253, 0]
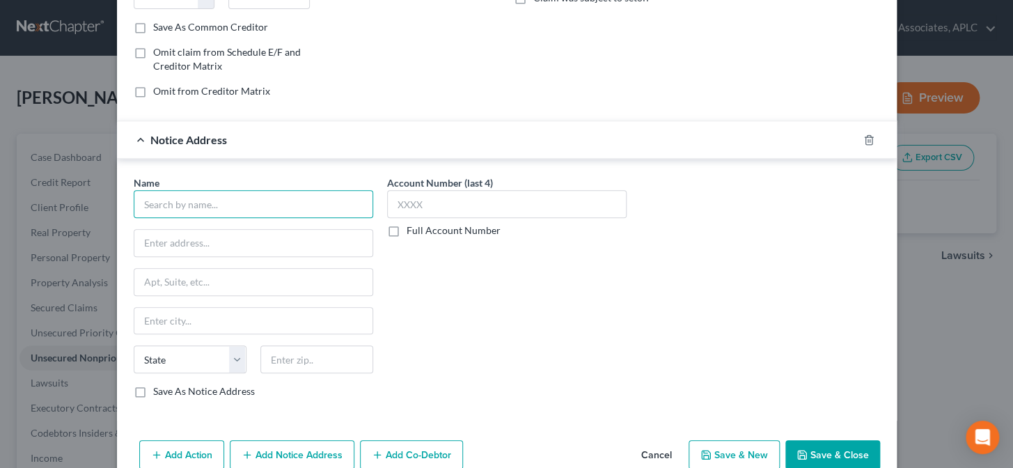
click at [251, 209] on input "text" at bounding box center [253, 204] width 239 height 28
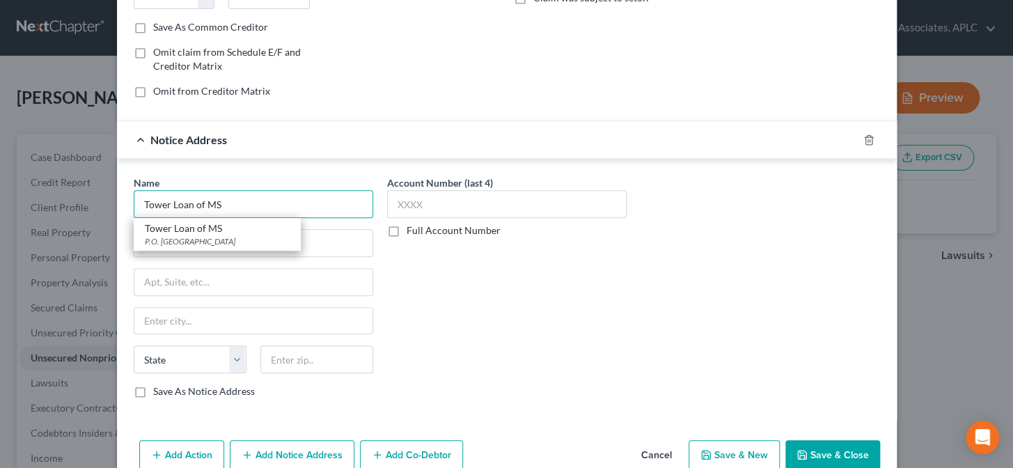
type input "Tower Loan of MS"
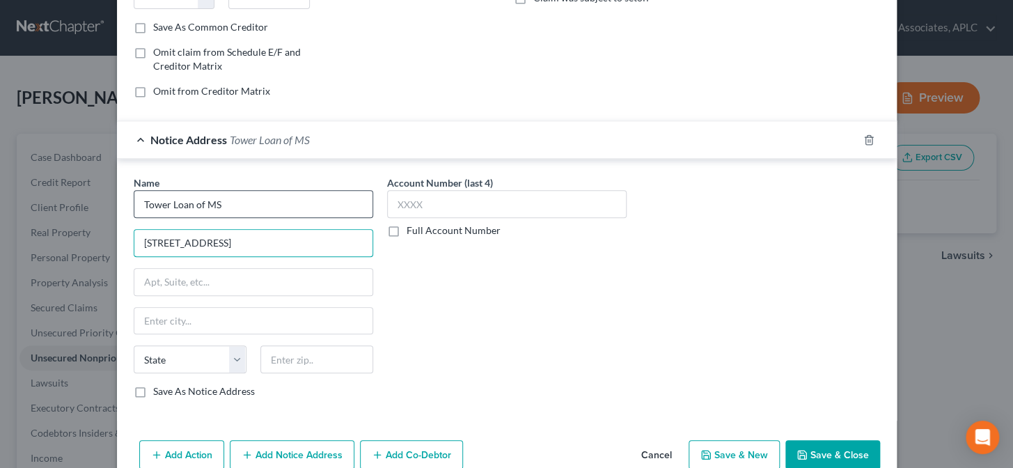
type input "406 Liberty Park Ct."
type input "39232"
type input "Jackson"
select select "25"
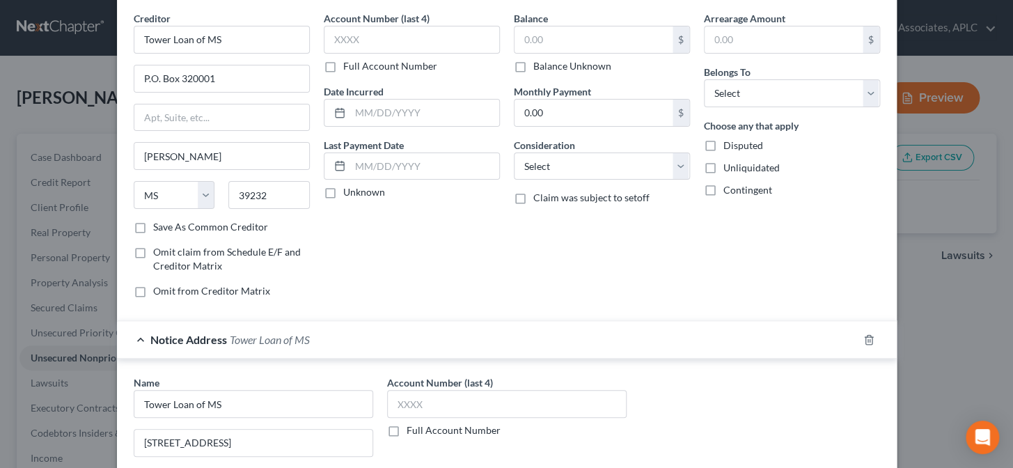
scroll to position [0, 0]
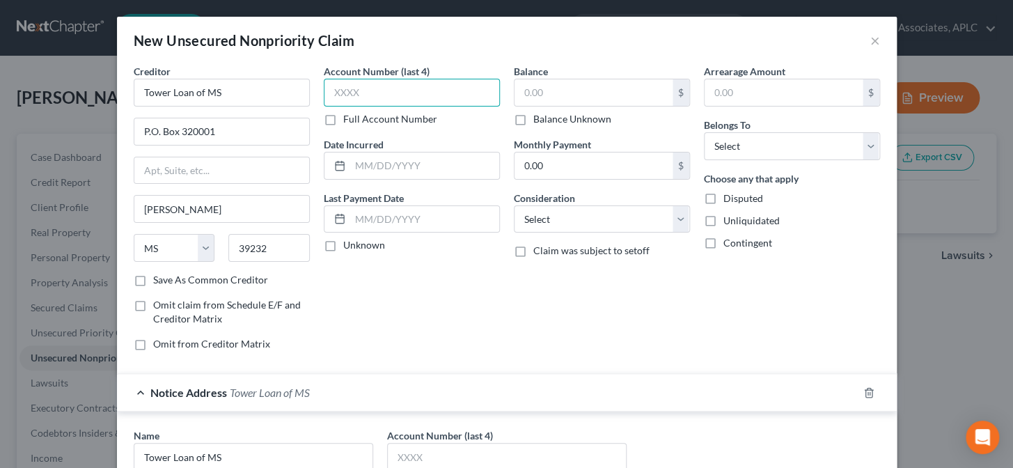
click at [379, 90] on input "text" at bounding box center [412, 93] width 176 height 28
type input "1102"
type input "2023"
click at [343, 244] on label "Unknown" at bounding box center [364, 245] width 42 height 14
click at [349, 244] on input "Unknown" at bounding box center [353, 242] width 9 height 9
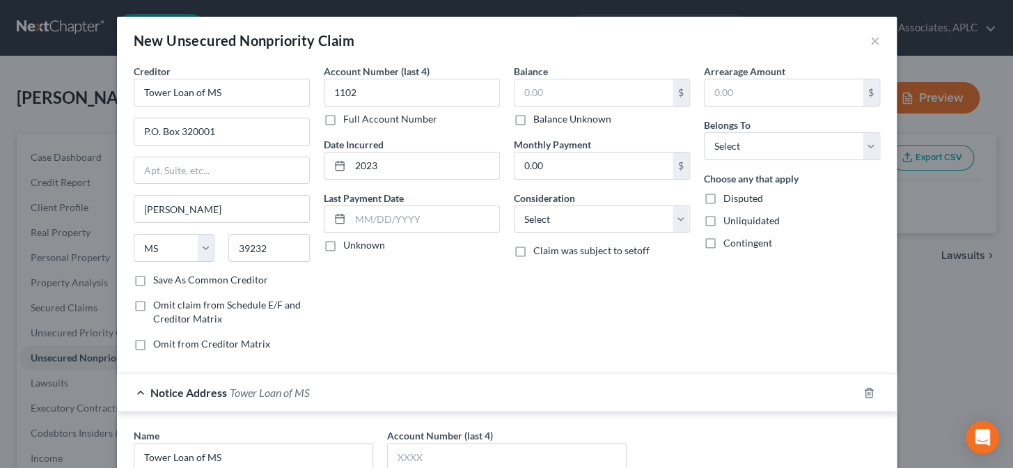
checkbox input "true"
click at [530, 94] on input "text" at bounding box center [593, 92] width 158 height 26
type input "2"
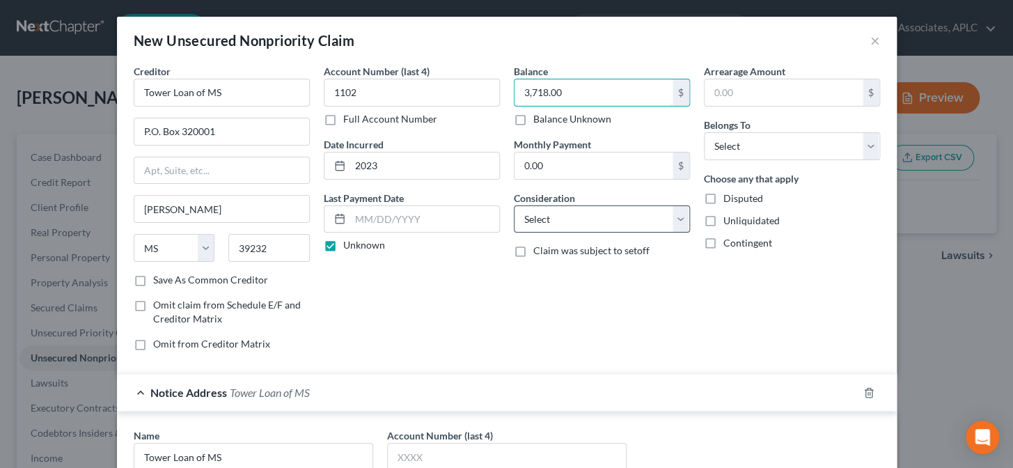
type input "3,718.00"
click at [537, 223] on select "Select Cable / Satellite Services Collection Agency Credit Card Debt Debt Couns…" at bounding box center [602, 219] width 176 height 28
select select "10"
click at [514, 205] on select "Select Cable / Satellite Services Collection Agency Credit Card Debt Debt Couns…" at bounding box center [602, 219] width 176 height 28
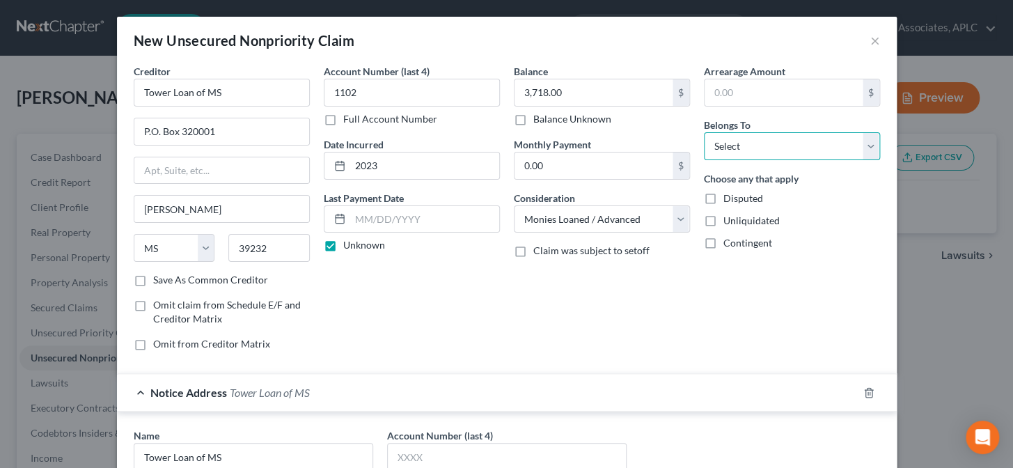
drag, startPoint x: 725, startPoint y: 141, endPoint x: 726, endPoint y: 152, distance: 11.2
click at [725, 141] on select "Select Debtor 1 Only Debtor 2 Only Debtor 1 And Debtor 2 Only At Least One Of T…" at bounding box center [792, 146] width 176 height 28
select select "0"
click at [704, 132] on select "Select Debtor 1 Only Debtor 2 Only Debtor 1 And Debtor 2 Only At Least One Of T…" at bounding box center [792, 146] width 176 height 28
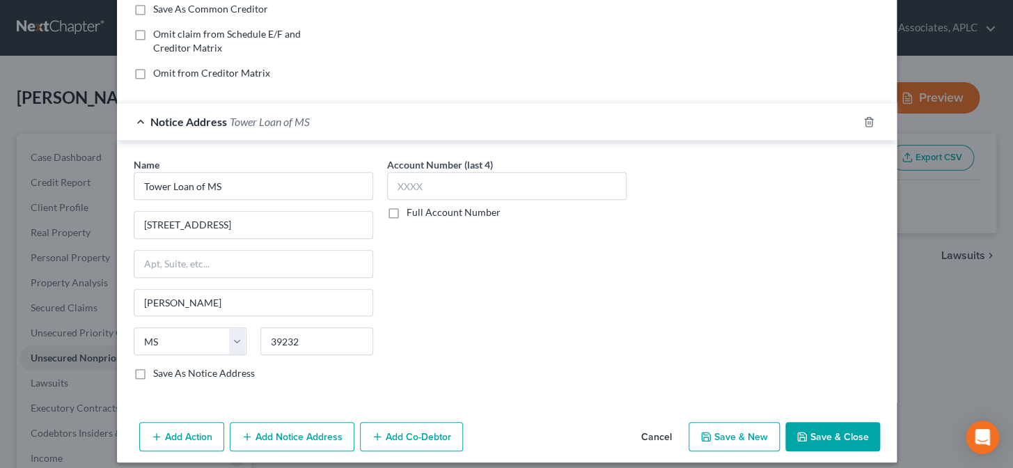
scroll to position [280, 0]
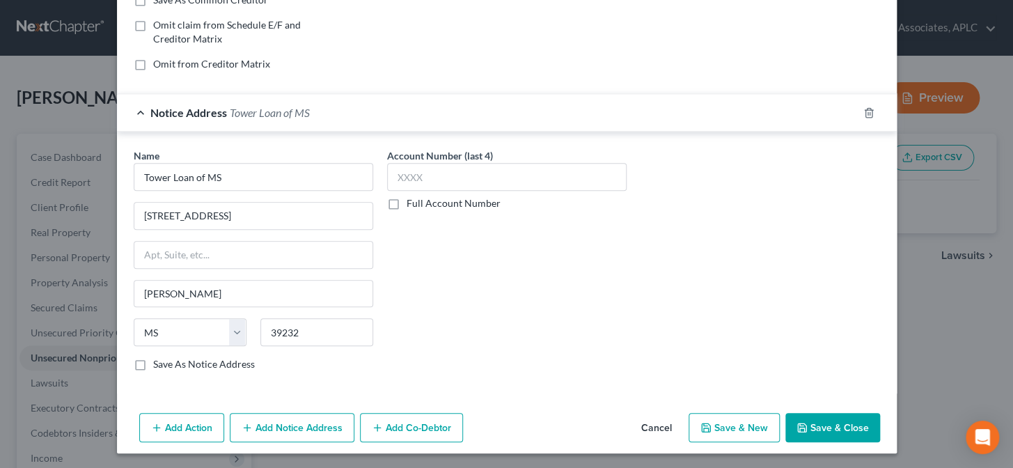
click at [237, 417] on button "Add Notice Address" at bounding box center [292, 427] width 125 height 29
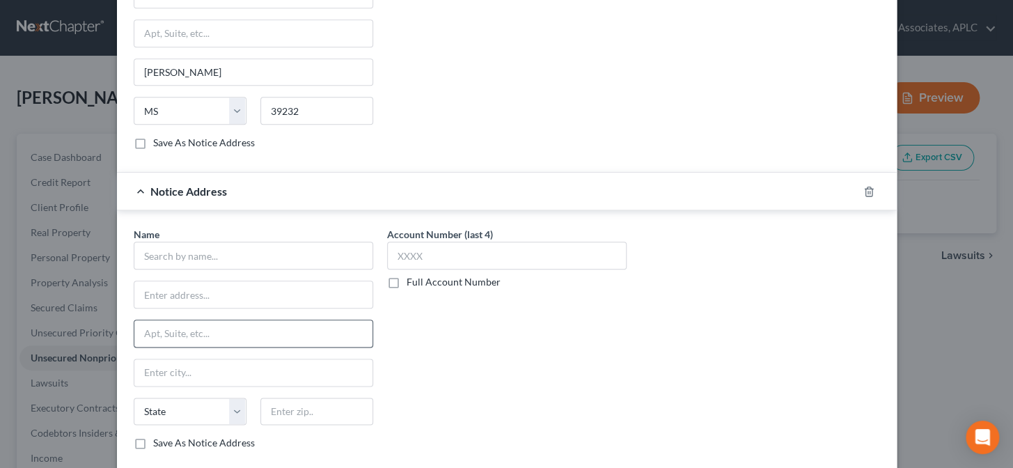
scroll to position [533, 0]
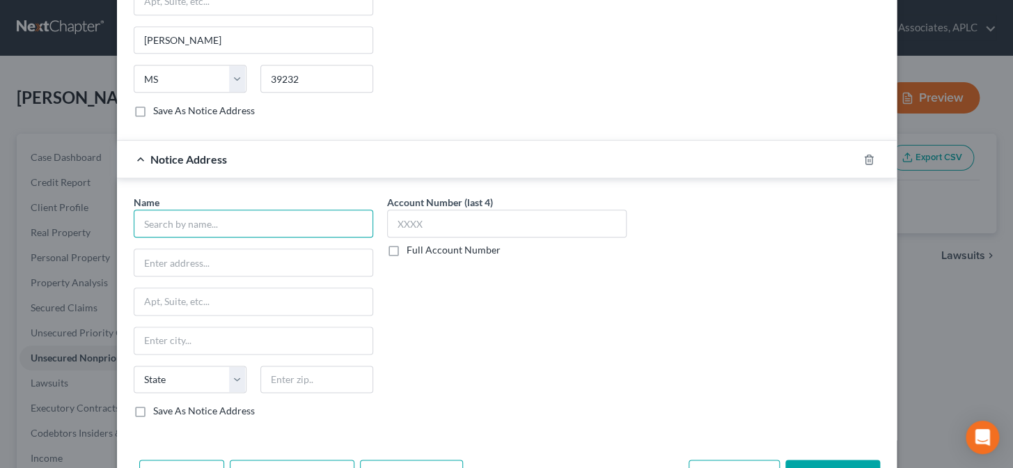
click at [253, 226] on input "text" at bounding box center [253, 224] width 239 height 28
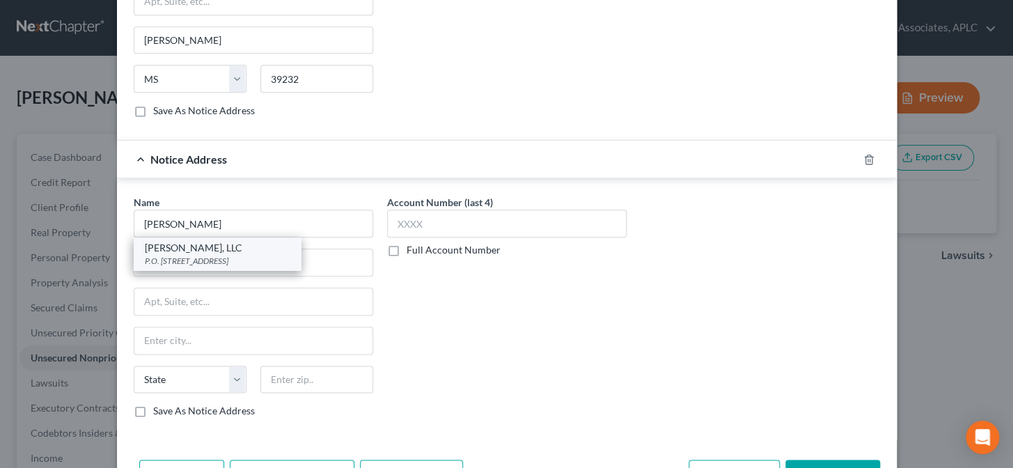
click at [230, 255] on div "P.O. Box 2030, Mandeville, LA 70470" at bounding box center [217, 261] width 145 height 12
type input "Darryl M. Fontana, LLC"
type input "P.O. Box 2030"
type input "Mandeville"
select select "19"
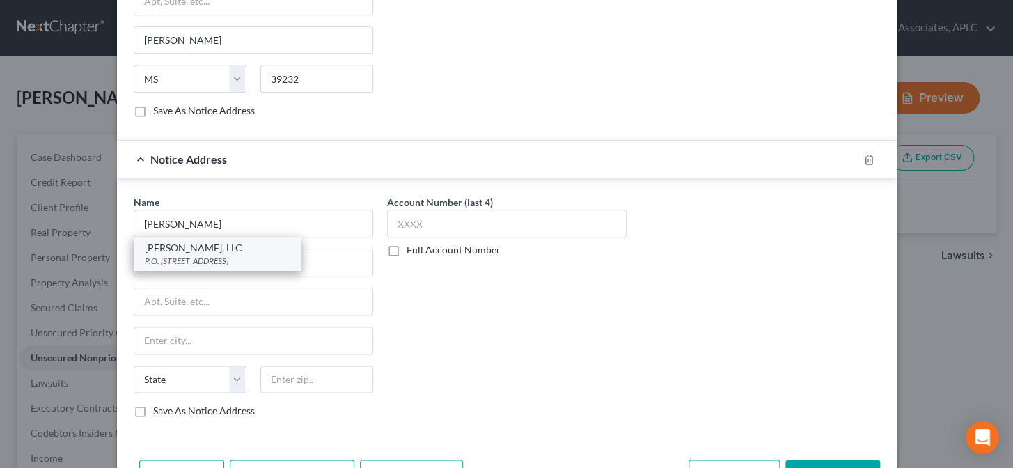
type input "70470"
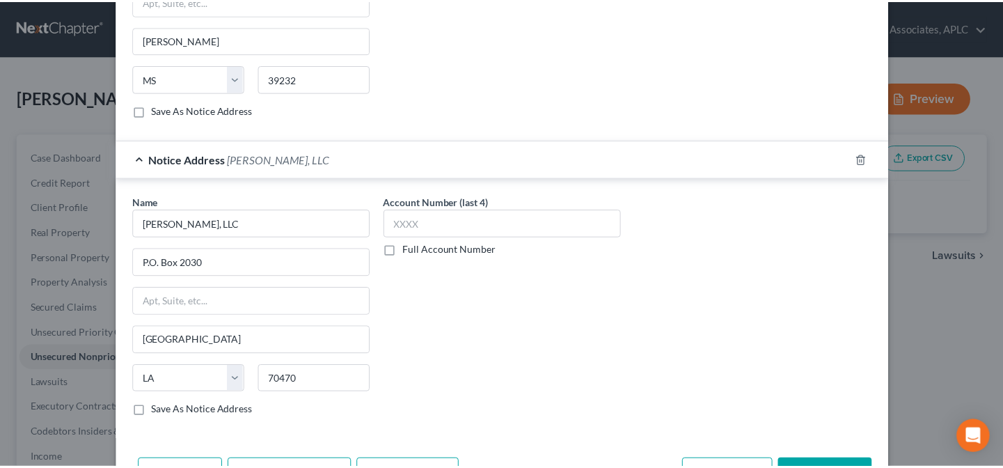
scroll to position [579, 0]
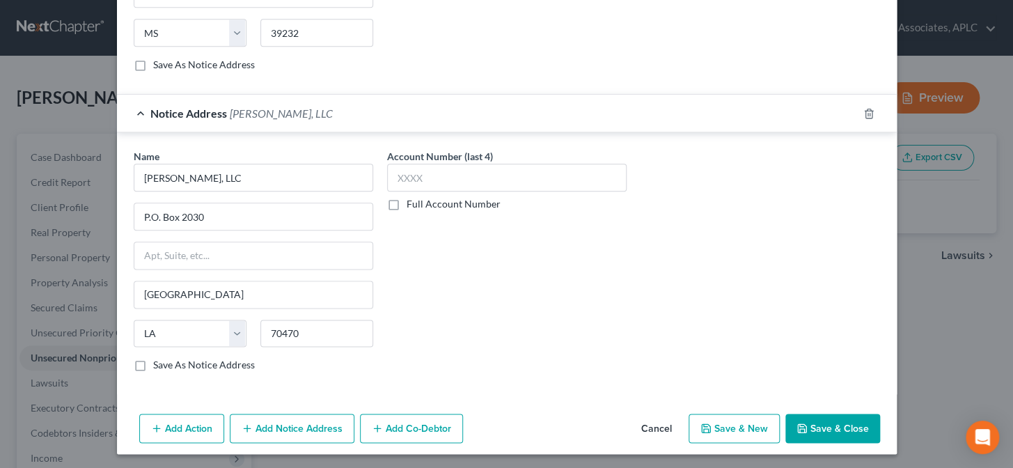
click at [812, 419] on button "Save & Close" at bounding box center [832, 427] width 95 height 29
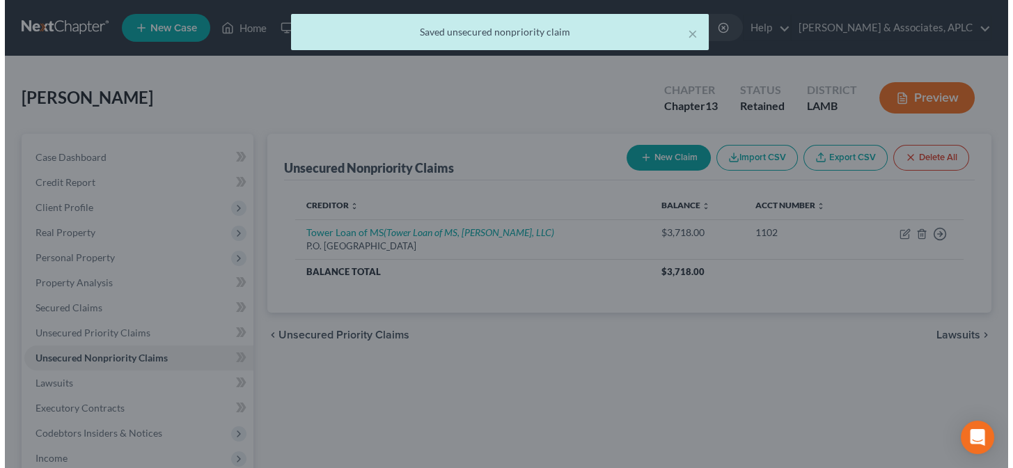
scroll to position [0, 0]
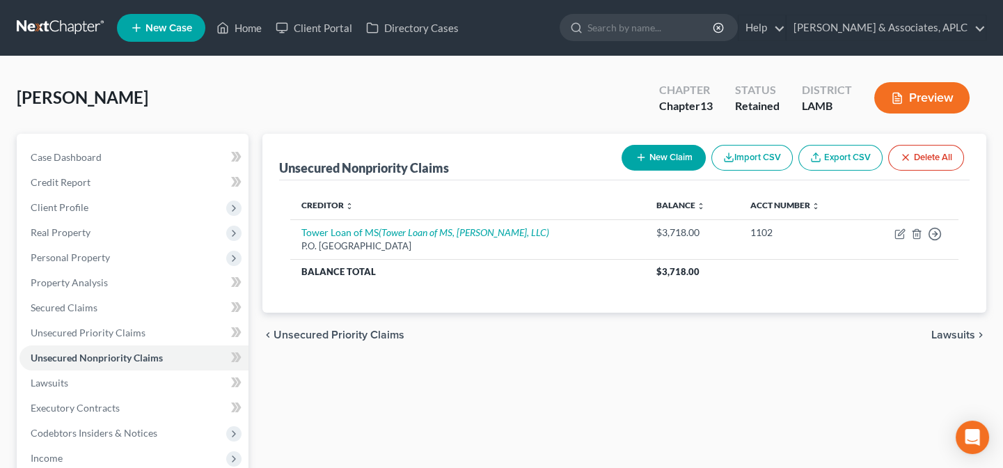
click at [652, 158] on button "New Claim" at bounding box center [664, 158] width 84 height 26
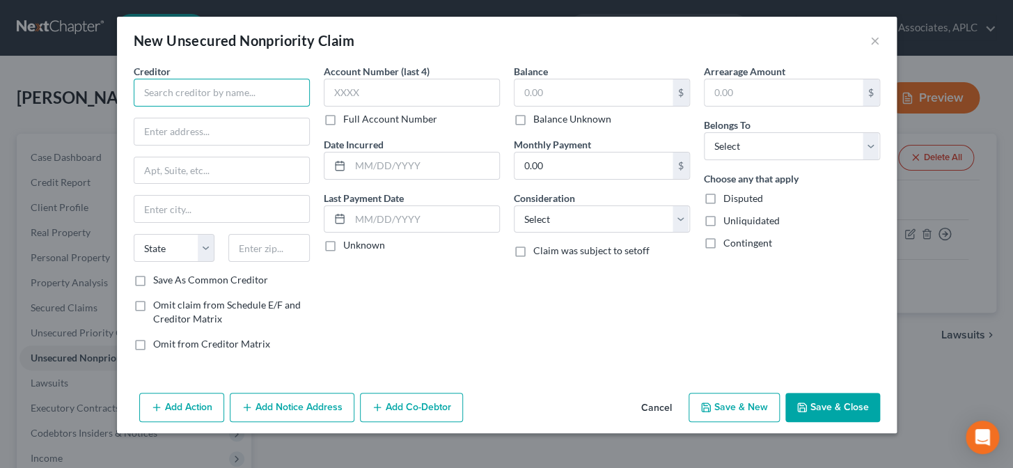
click at [230, 93] on input "text" at bounding box center [222, 93] width 176 height 28
type input "Upstart/Finwise"
type input "P.O. Box 1503"
type input "94070"
type input "San Carlos"
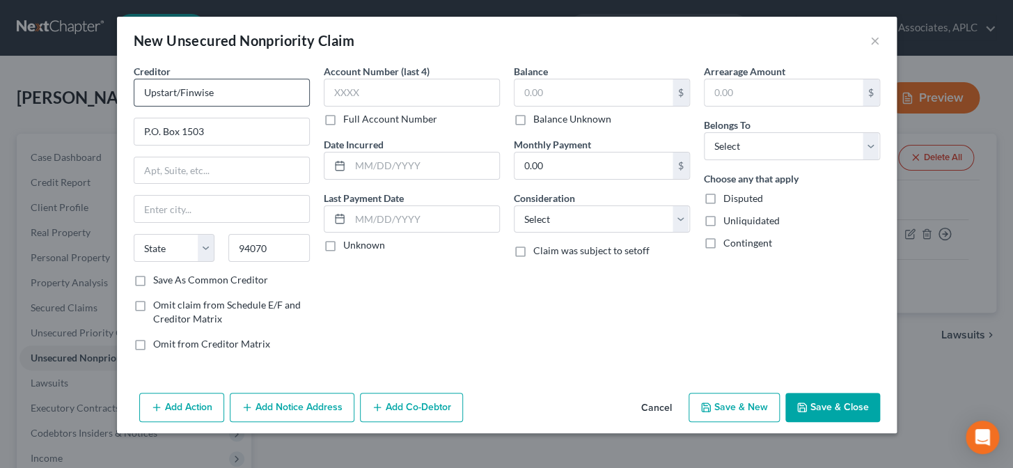
select select "4"
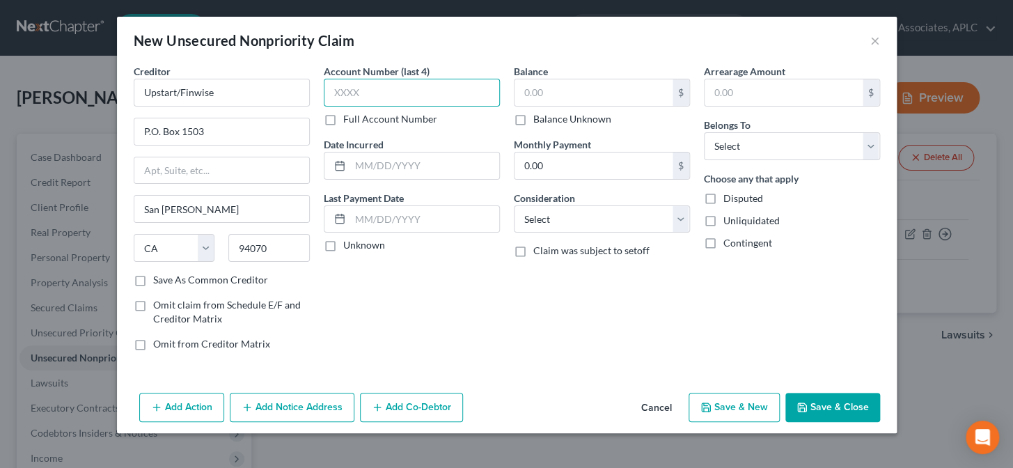
click at [365, 94] on input "text" at bounding box center [412, 93] width 176 height 28
type input "W227"
type input "12/2021"
click at [343, 244] on label "Unknown" at bounding box center [364, 245] width 42 height 14
click at [349, 244] on input "Unknown" at bounding box center [353, 242] width 9 height 9
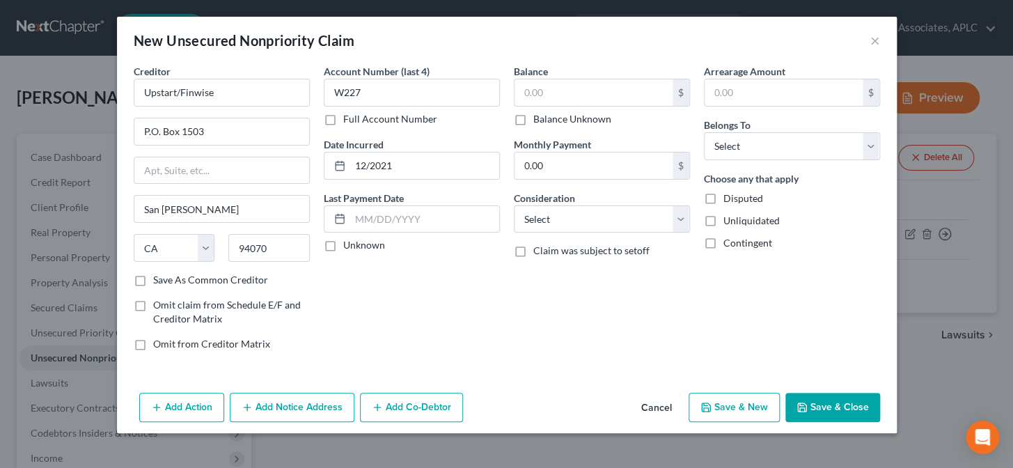
checkbox input "true"
click at [578, 91] on input "text" at bounding box center [593, 92] width 158 height 26
type input "3,000.00"
click at [574, 218] on select "Select Cable / Satellite Services Collection Agency Credit Card Debt Debt Couns…" at bounding box center [602, 219] width 176 height 28
select select "10"
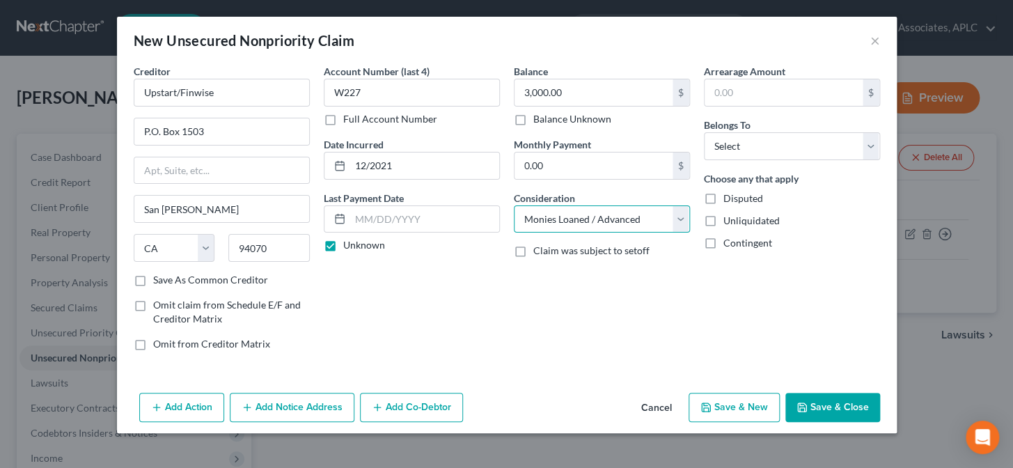
click at [514, 205] on select "Select Cable / Satellite Services Collection Agency Credit Card Debt Debt Couns…" at bounding box center [602, 219] width 176 height 28
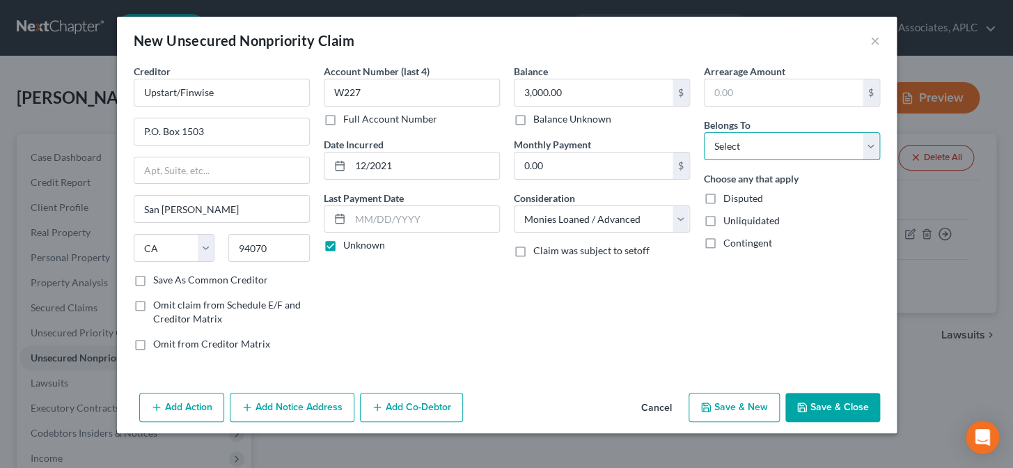
click at [736, 140] on select "Select Debtor 1 Only Debtor 2 Only Debtor 1 And Debtor 2 Only At Least One Of T…" at bounding box center [792, 146] width 176 height 28
select select "0"
click at [704, 132] on select "Select Debtor 1 Only Debtor 2 Only Debtor 1 And Debtor 2 Only At Least One Of T…" at bounding box center [792, 146] width 176 height 28
click at [322, 411] on button "Add Notice Address" at bounding box center [292, 407] width 125 height 29
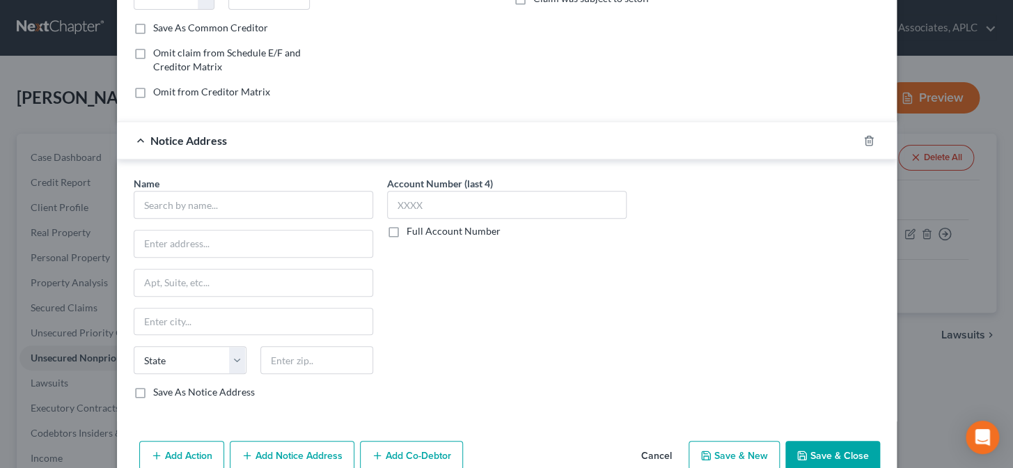
scroll to position [253, 0]
click at [317, 201] on input "text" at bounding box center [253, 204] width 239 height 28
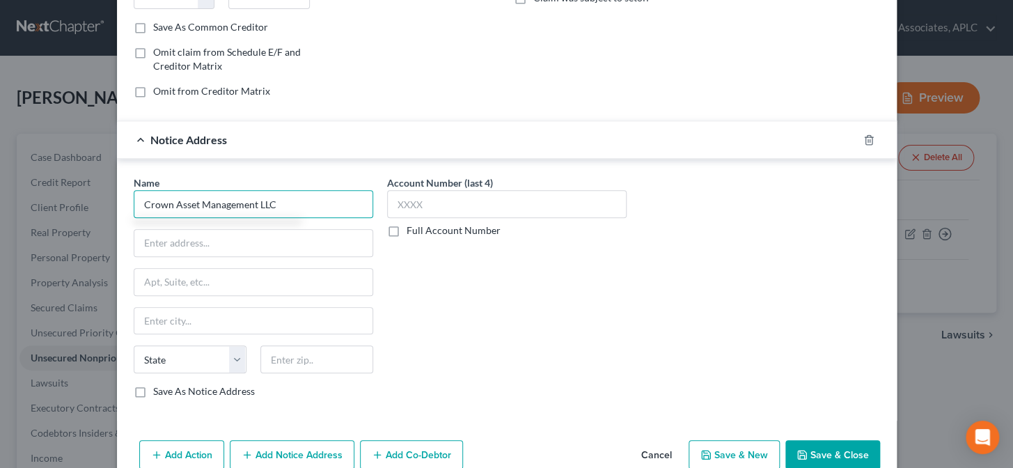
type input "Crown Asset Management LLC"
type input "Shepherd Outsourcing"
drag, startPoint x: 317, startPoint y: 201, endPoint x: 120, endPoint y: 209, distance: 196.5
click at [127, 209] on div "Name * Crown Asset Management LLC Shepherd Outsourcing State AL AK AR AZ CA CO …" at bounding box center [253, 292] width 253 height 234
type input "Crown Ass"
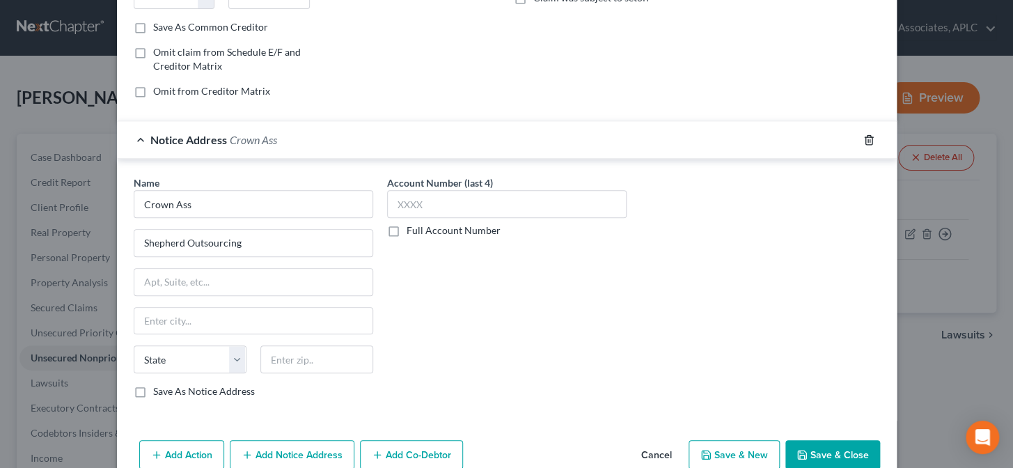
click at [868, 143] on div "Notice Address Crown Ass" at bounding box center [507, 139] width 780 height 38
click at [863, 138] on icon "button" at bounding box center [868, 139] width 11 height 11
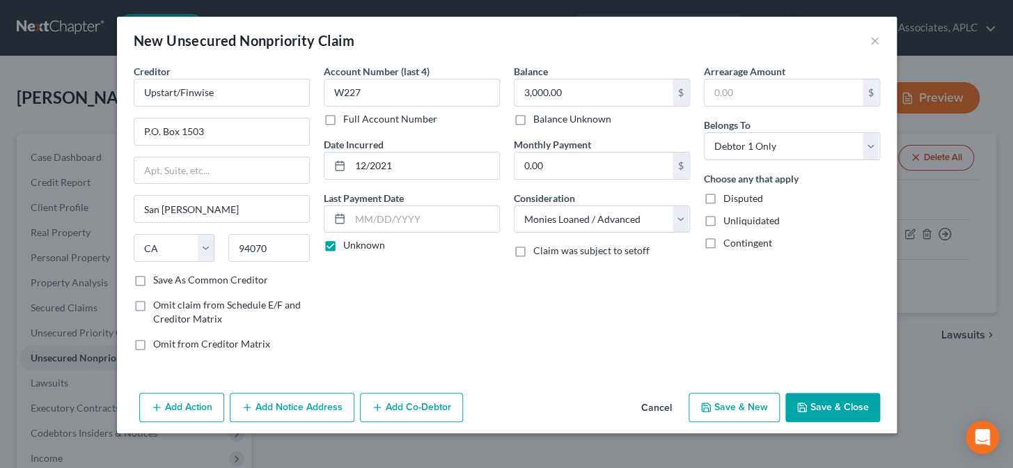
click at [746, 409] on button "Save & New" at bounding box center [733, 407] width 91 height 29
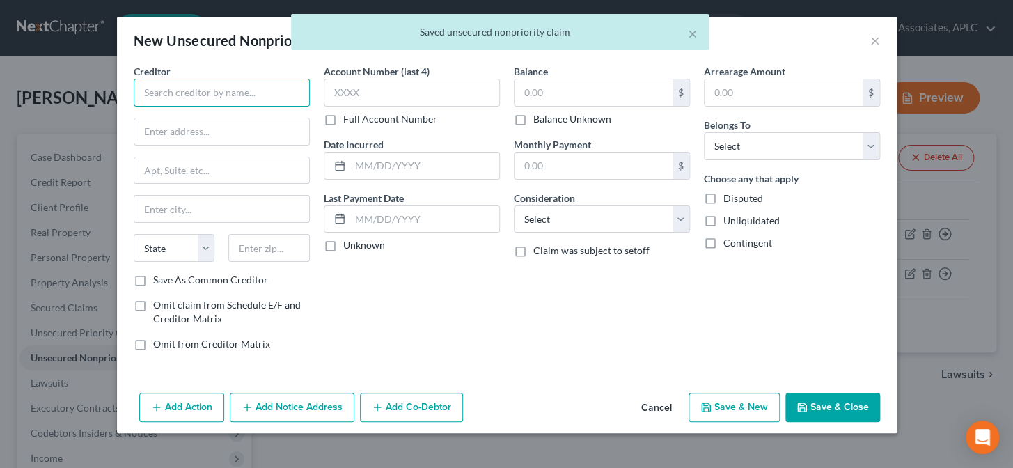
click at [216, 90] on input "text" at bounding box center [222, 93] width 176 height 28
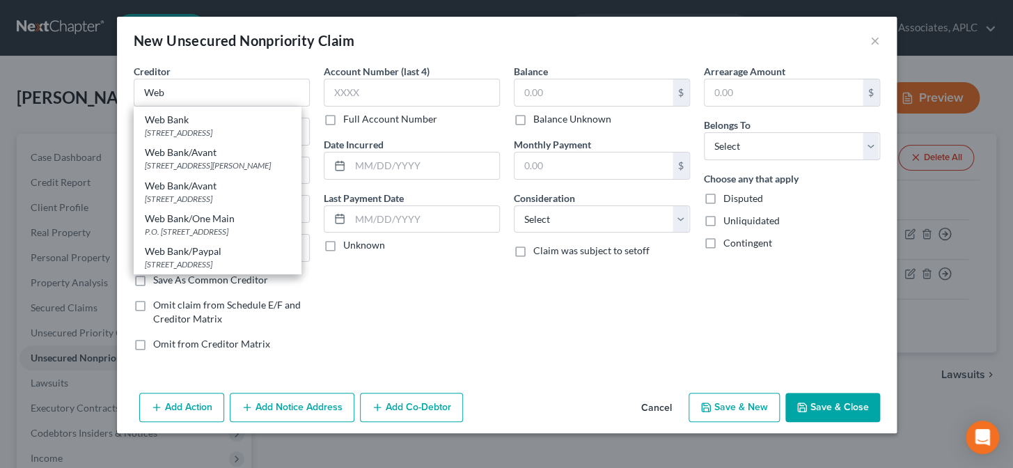
scroll to position [223, 0]
click at [212, 88] on input "Web" at bounding box center [222, 93] width 176 height 28
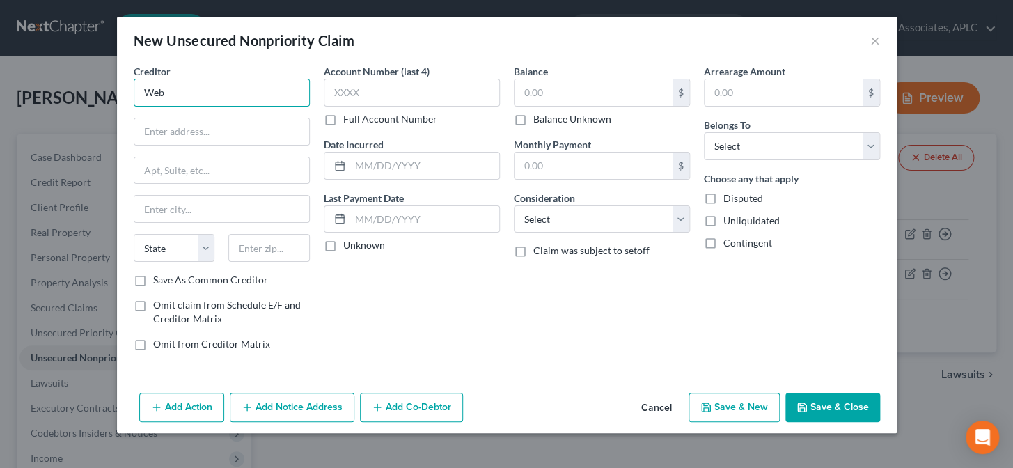
scroll to position [0, 0]
type input "Web Bank/ Fingerhut"
type input "P.O. Box 70281"
type input "19176"
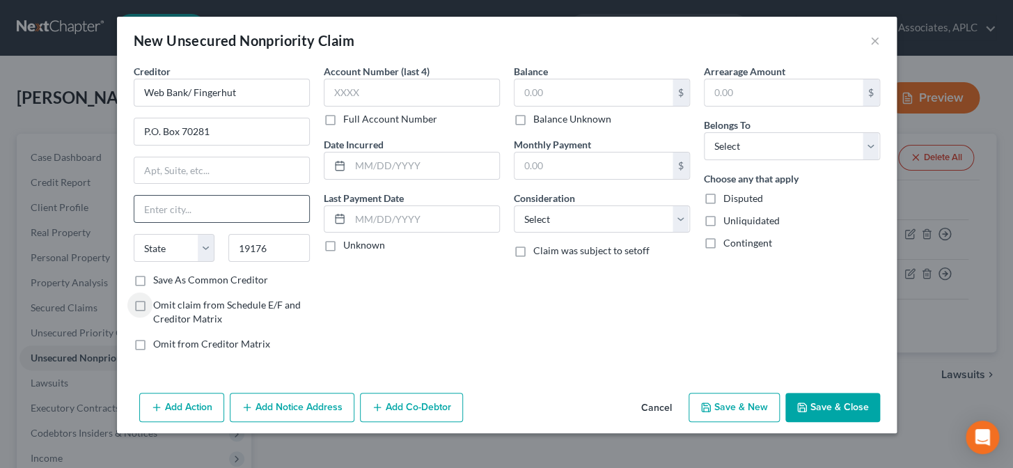
click at [214, 203] on input "text" at bounding box center [221, 209] width 175 height 26
type input "Philadelphia"
click at [157, 251] on select "State AL AK AR AZ CA CO CT DE DC FL GA GU HI ID IL IN IA KS KY LA ME MD MA MI M…" at bounding box center [174, 248] width 81 height 28
select select "39"
click at [134, 234] on select "State AL AK AR AZ CA CO CT DE DC FL GA GU HI ID IL IN IA KS KY LA ME MD MA MI M…" at bounding box center [174, 248] width 81 height 28
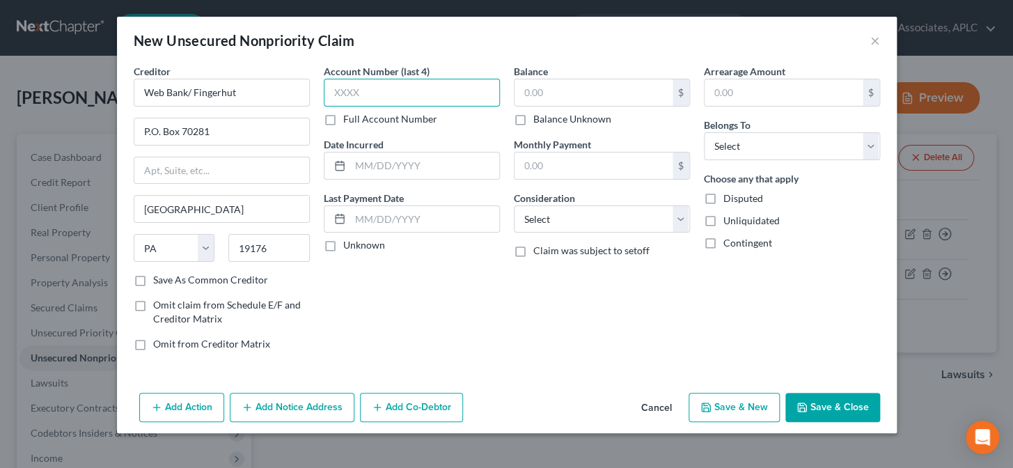
click at [370, 90] on input "text" at bounding box center [412, 93] width 176 height 28
type input "3504"
click at [386, 167] on input "text" at bounding box center [424, 165] width 149 height 26
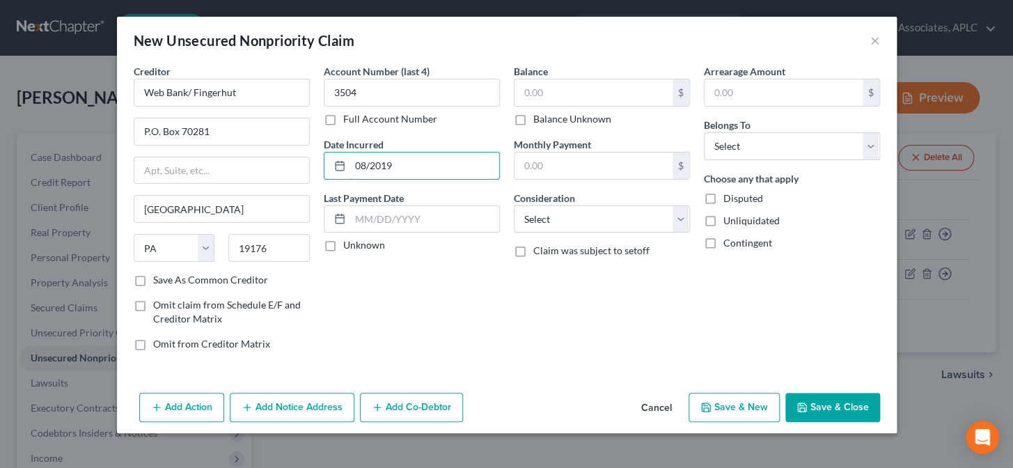
type input "08/2019"
click at [343, 246] on label "Unknown" at bounding box center [364, 245] width 42 height 14
click at [349, 246] on input "Unknown" at bounding box center [353, 242] width 9 height 9
checkbox input "true"
click at [536, 95] on input "text" at bounding box center [593, 92] width 158 height 26
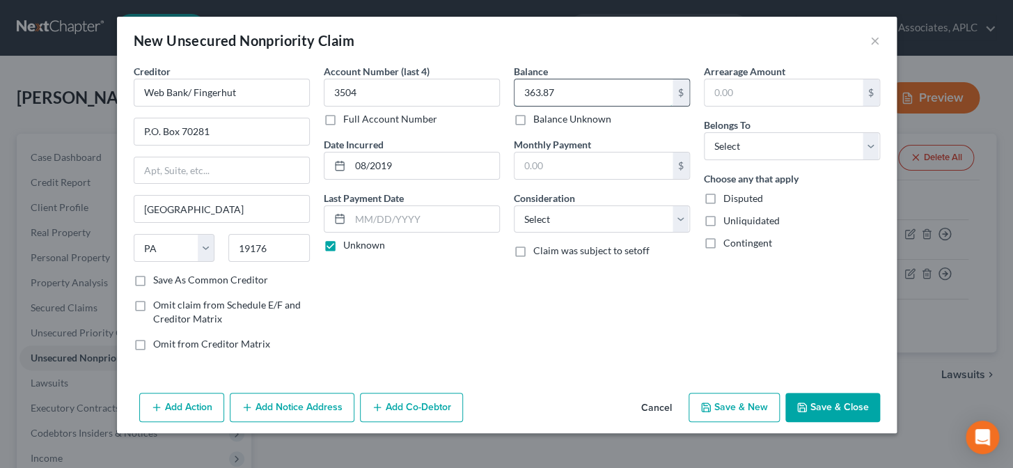
type input "363.87"
click at [576, 225] on select "Select Cable / Satellite Services Collection Agency Credit Card Debt Debt Couns…" at bounding box center [602, 219] width 176 height 28
select select "14"
click at [514, 205] on select "Select Cable / Satellite Services Collection Agency Credit Card Debt Debt Couns…" at bounding box center [602, 219] width 176 height 28
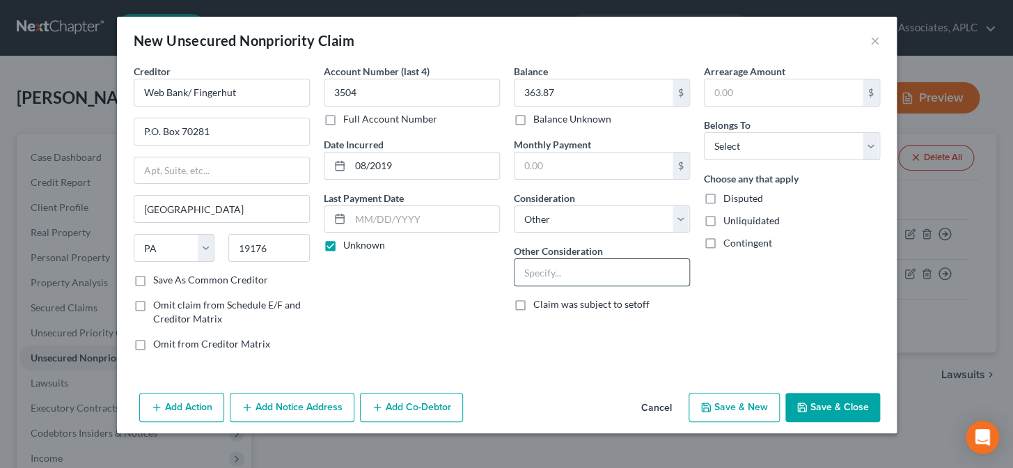
click at [549, 272] on input "text" at bounding box center [601, 272] width 175 height 26
type input "Open Account"
click at [775, 152] on select "Select Debtor 1 Only Debtor 2 Only Debtor 1 And Debtor 2 Only At Least One Of T…" at bounding box center [792, 146] width 176 height 28
select select "0"
click at [704, 132] on select "Select Debtor 1 Only Debtor 2 Only Debtor 1 And Debtor 2 Only At Least One Of T…" at bounding box center [792, 146] width 176 height 28
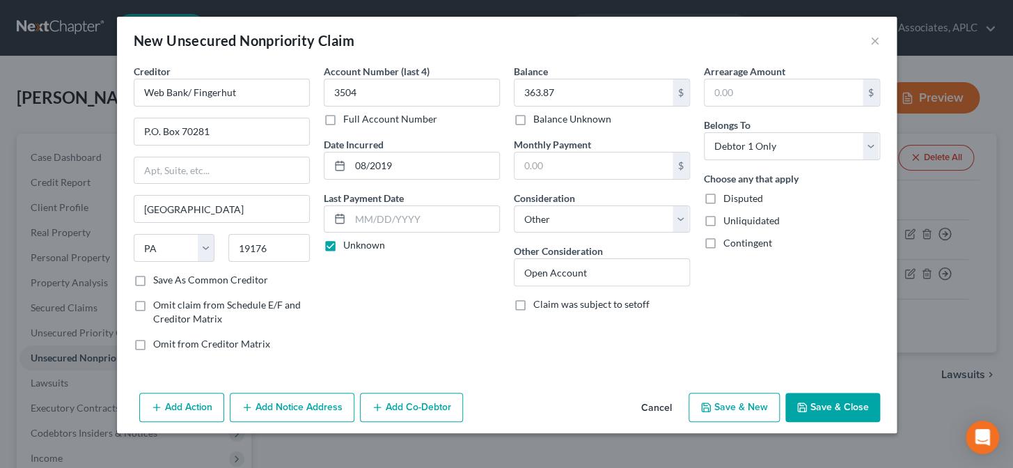
click at [287, 402] on button "Add Notice Address" at bounding box center [292, 407] width 125 height 29
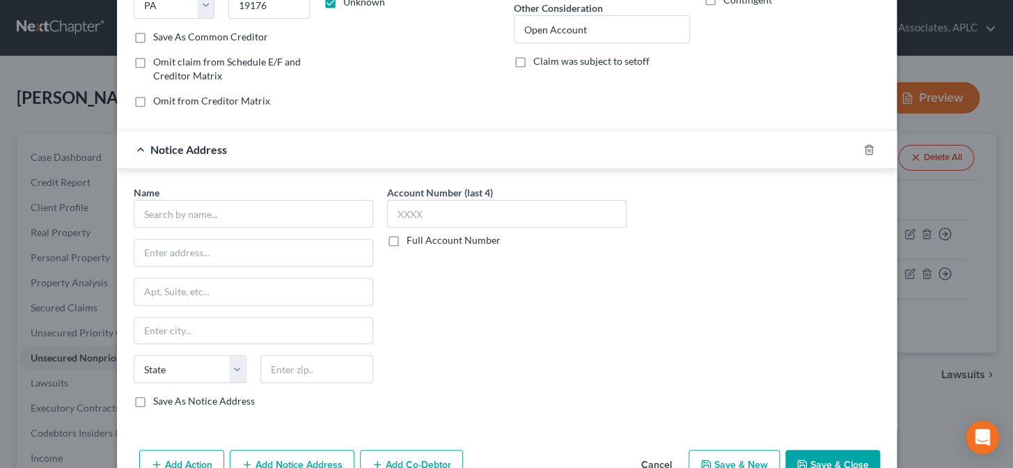
scroll to position [253, 0]
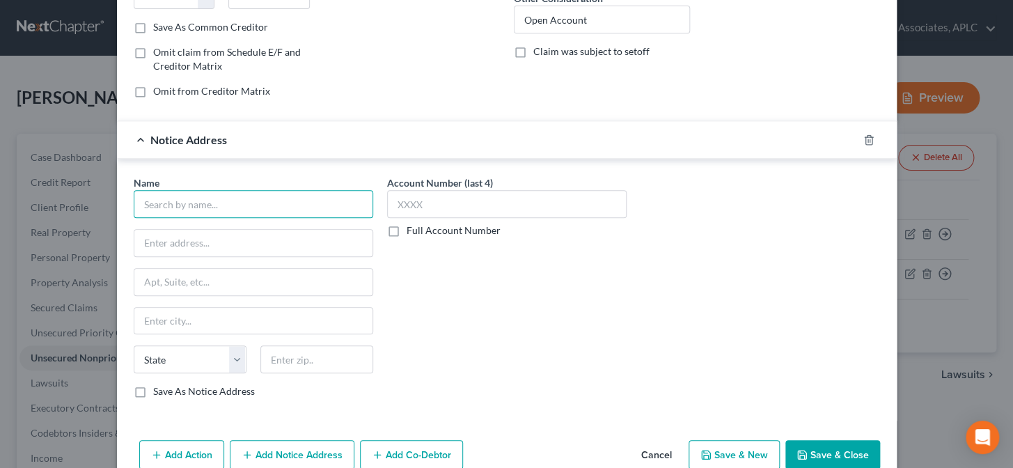
click at [278, 204] on input "text" at bounding box center [253, 204] width 239 height 28
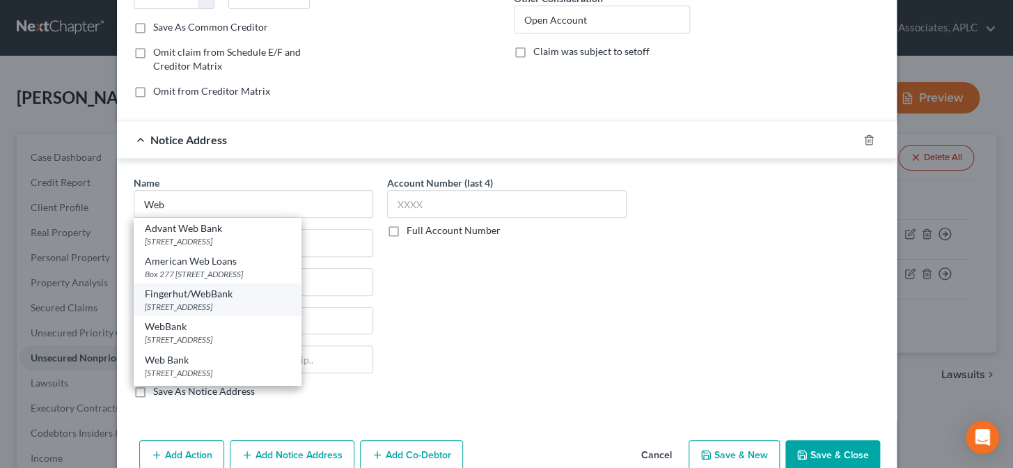
click at [237, 299] on div "Fingerhut/WebBank" at bounding box center [217, 294] width 145 height 14
type input "Fingerhut/WebBank"
type input "6250 Ridgewood Road"
type input "Saint Cloud"
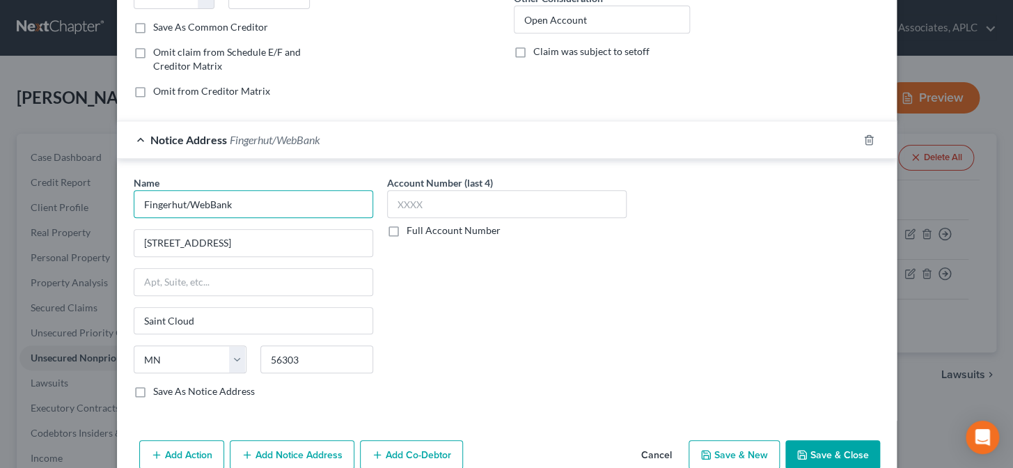
click at [206, 203] on input "Fingerhut/WebBank" at bounding box center [253, 204] width 239 height 28
click at [473, 321] on div "Account Number (last 4) Full Account Number" at bounding box center [506, 292] width 253 height 234
click at [717, 453] on button "Save & New" at bounding box center [733, 454] width 91 height 29
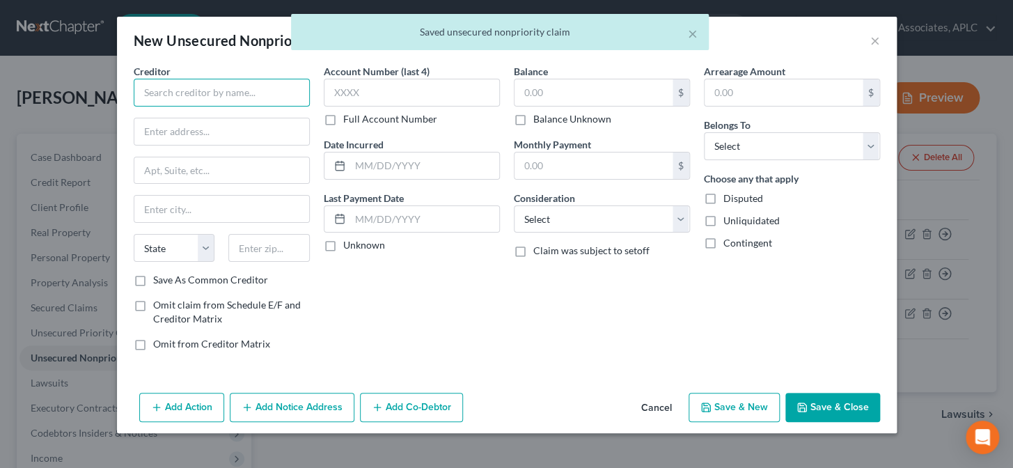
click at [260, 97] on input "text" at bounding box center [222, 93] width 176 height 28
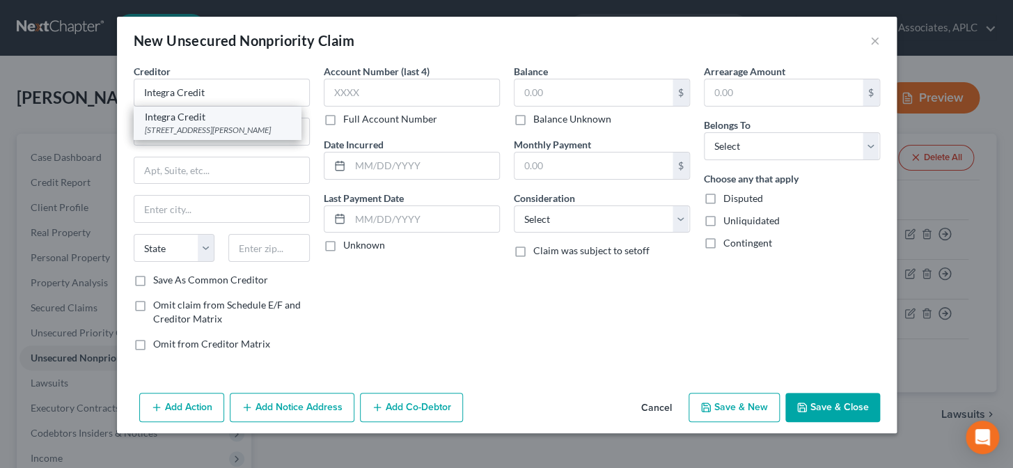
click at [244, 133] on div "120 S. Lasalle Suite 1600, Chicago, IL 60603" at bounding box center [217, 130] width 145 height 12
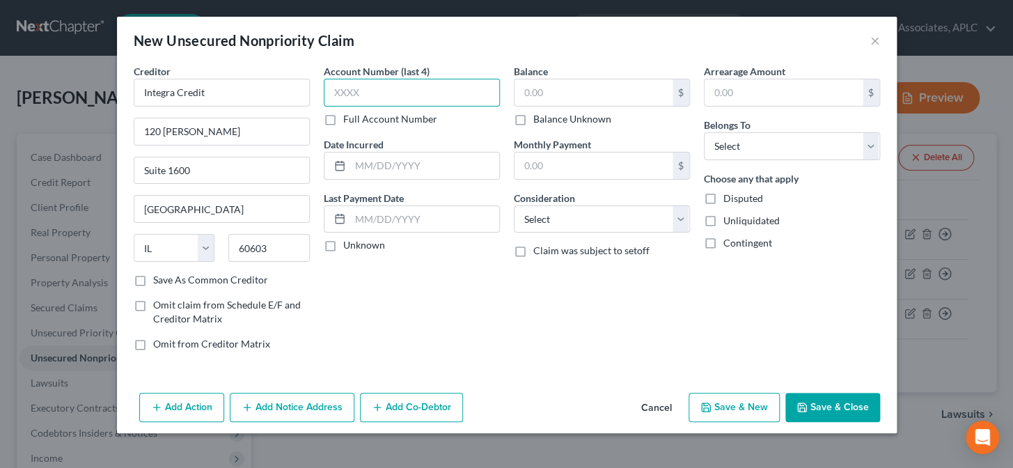
click at [375, 93] on input "text" at bounding box center [412, 93] width 176 height 28
click at [343, 245] on label "Unknown" at bounding box center [364, 245] width 42 height 14
click at [349, 245] on input "Unknown" at bounding box center [353, 242] width 9 height 9
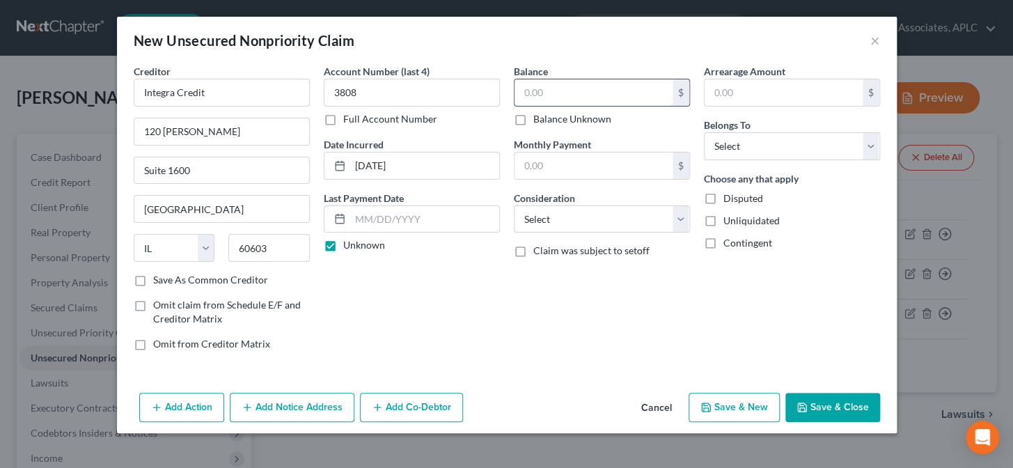
click at [548, 99] on input "text" at bounding box center [593, 92] width 158 height 26
click at [569, 227] on select "Select Cable / Satellite Services Collection Agency Credit Card Debt Debt Couns…" at bounding box center [602, 219] width 176 height 28
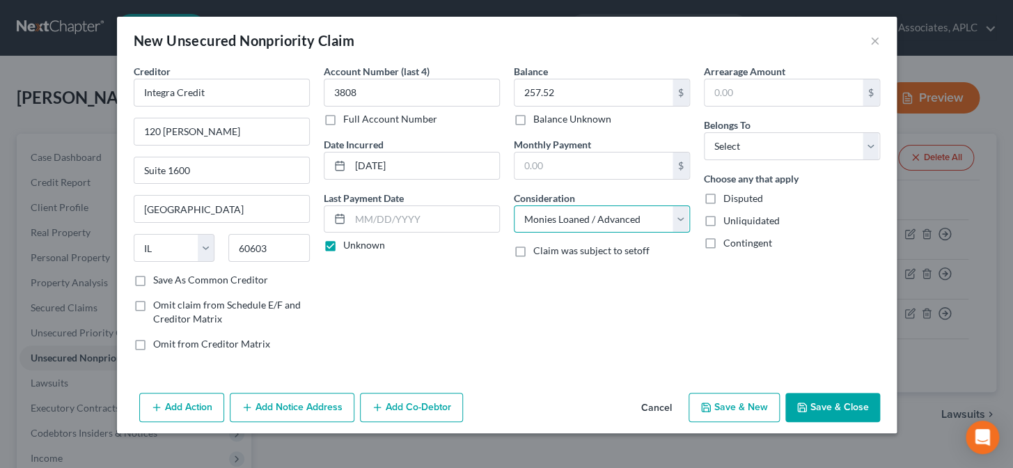
click at [514, 205] on select "Select Cable / Satellite Services Collection Agency Credit Card Debt Debt Couns…" at bounding box center [602, 219] width 176 height 28
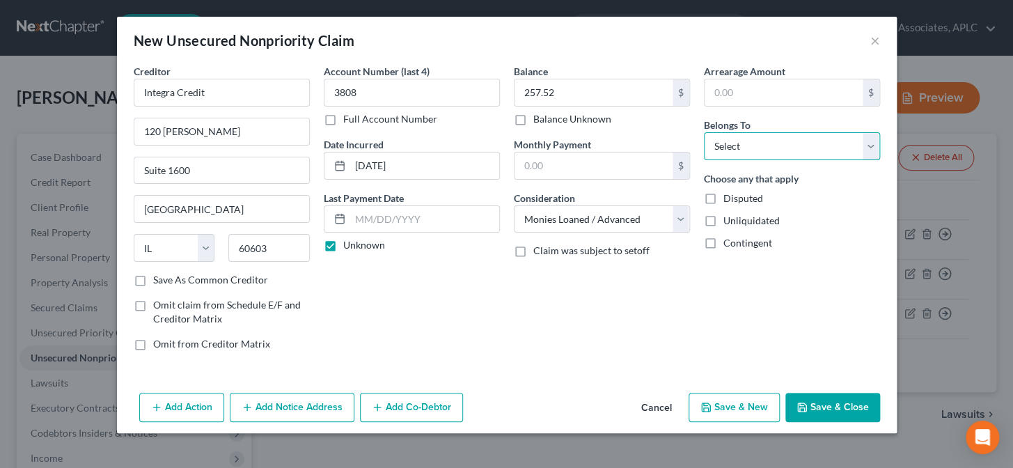
click at [758, 149] on select "Select Debtor 1 Only Debtor 2 Only Debtor 1 And Debtor 2 Only At Least One Of T…" at bounding box center [792, 146] width 176 height 28
click at [704, 132] on select "Select Debtor 1 Only Debtor 2 Only Debtor 1 And Debtor 2 Only At Least One Of T…" at bounding box center [792, 146] width 176 height 28
click at [750, 413] on button "Save & New" at bounding box center [733, 407] width 91 height 29
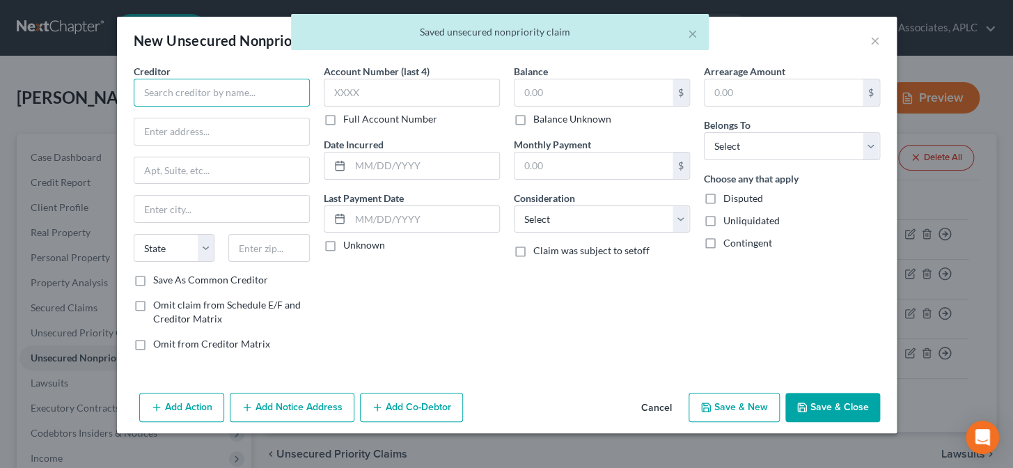
click at [205, 99] on input "text" at bounding box center [222, 93] width 176 height 28
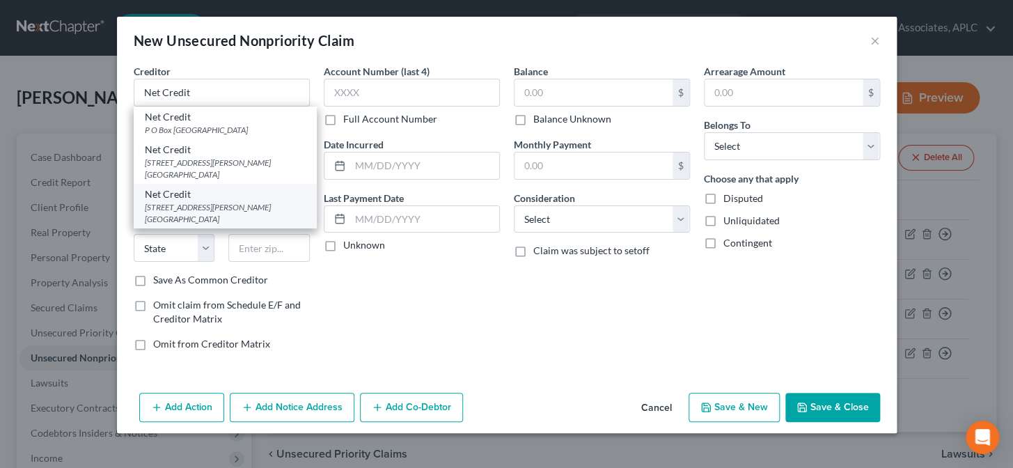
click at [214, 203] on div "175 W. Jackson Blvd. Suite 1000, Chicago, IL 60604" at bounding box center [225, 213] width 161 height 24
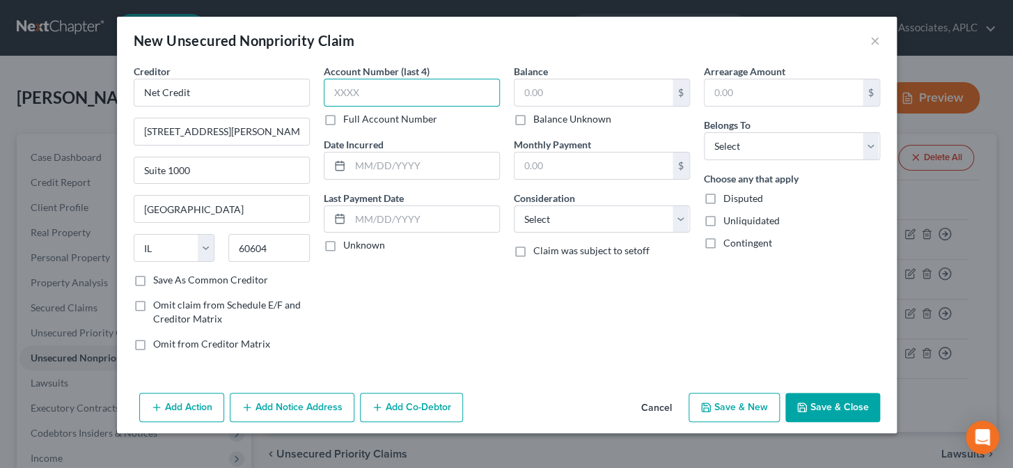
click at [347, 100] on input "text" at bounding box center [412, 93] width 176 height 28
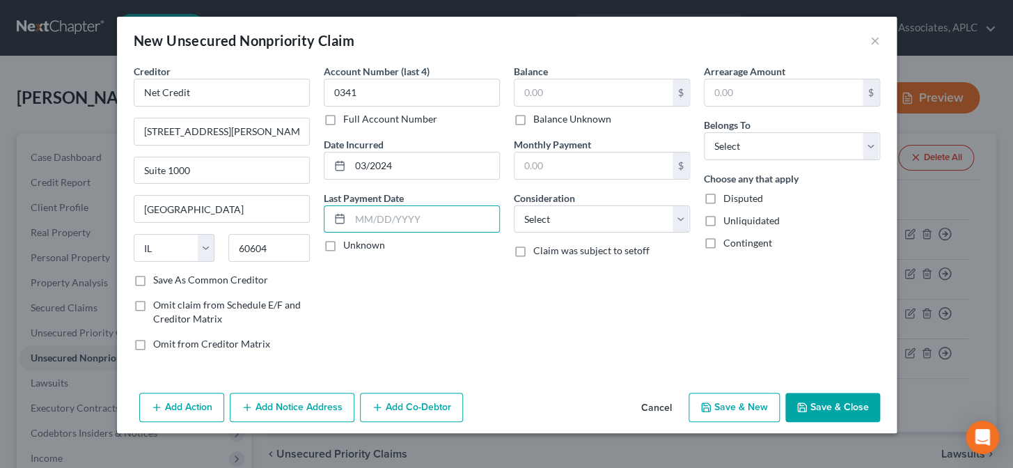
click at [343, 245] on label "Unknown" at bounding box center [364, 245] width 42 height 14
click at [349, 245] on input "Unknown" at bounding box center [353, 242] width 9 height 9
click at [522, 96] on input "text" at bounding box center [593, 92] width 158 height 26
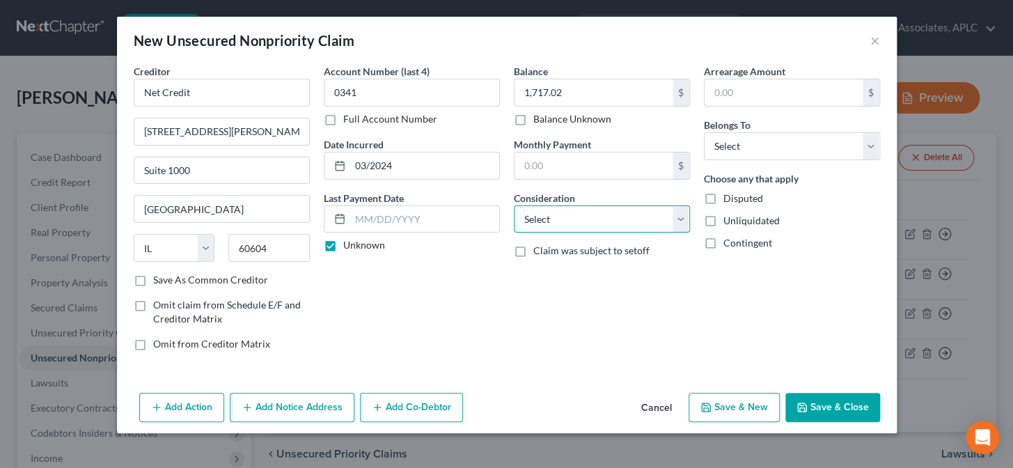
click at [546, 216] on select "Select Cable / Satellite Services Collection Agency Credit Card Debt Debt Couns…" at bounding box center [602, 219] width 176 height 28
click at [514, 205] on select "Select Cable / Satellite Services Collection Agency Credit Card Debt Debt Couns…" at bounding box center [602, 219] width 176 height 28
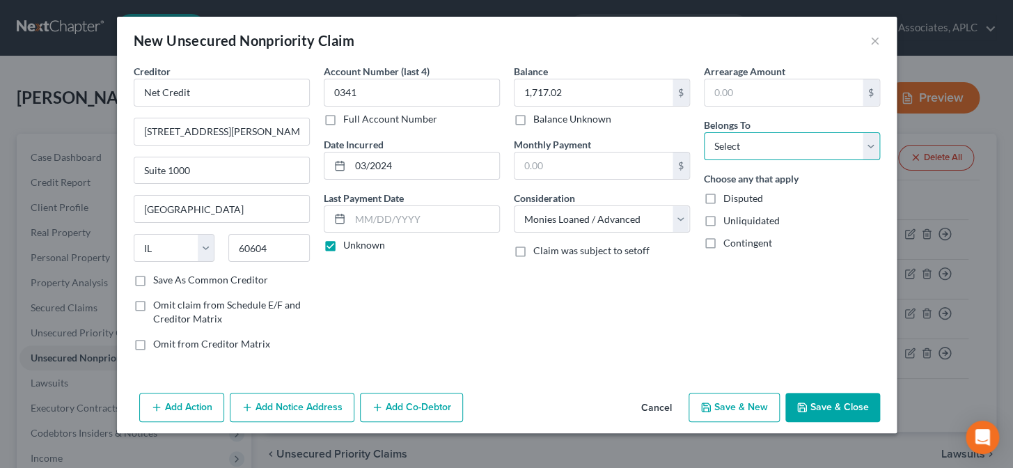
click at [718, 146] on select "Select Debtor 1 Only Debtor 2 Only Debtor 1 And Debtor 2 Only At Least One Of T…" at bounding box center [792, 146] width 176 height 28
click at [704, 132] on select "Select Debtor 1 Only Debtor 2 Only Debtor 1 And Debtor 2 Only At Least One Of T…" at bounding box center [792, 146] width 176 height 28
click at [743, 409] on button "Save & New" at bounding box center [733, 407] width 91 height 29
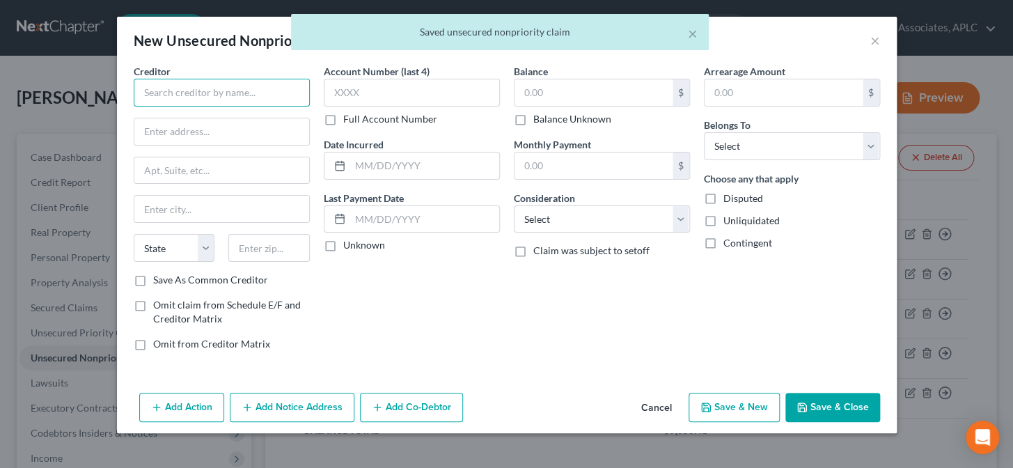
click at [257, 90] on input "text" at bounding box center [222, 93] width 176 height 28
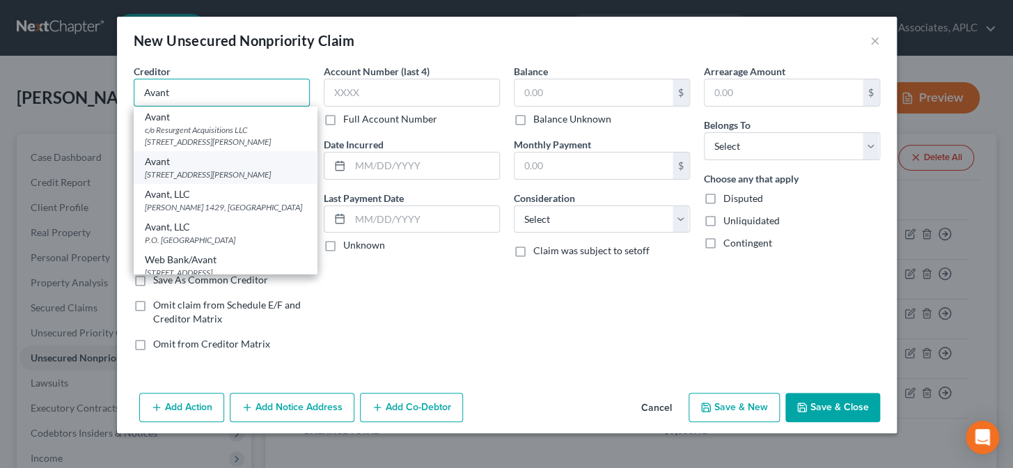
scroll to position [63, 0]
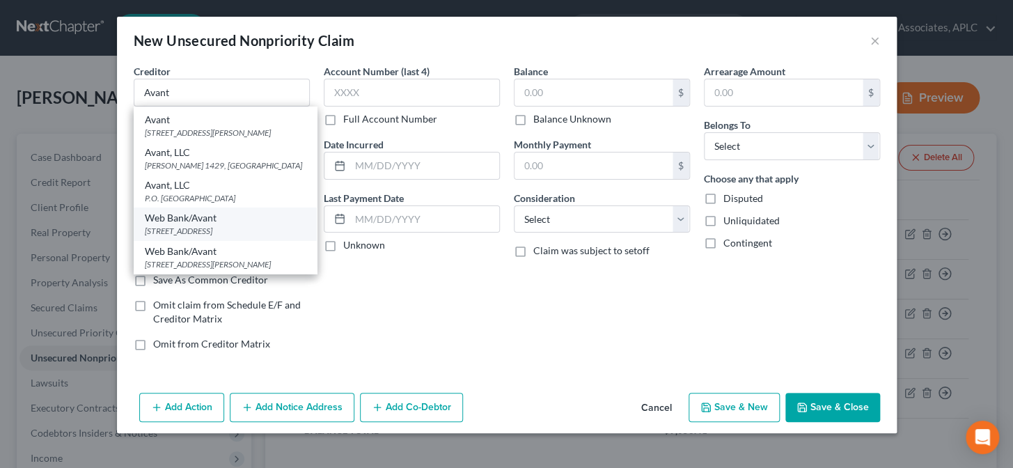
click at [212, 225] on div "222 W. Merchandise Mart Plaza Suite 900, Chicago, IL 60654" at bounding box center [225, 231] width 161 height 12
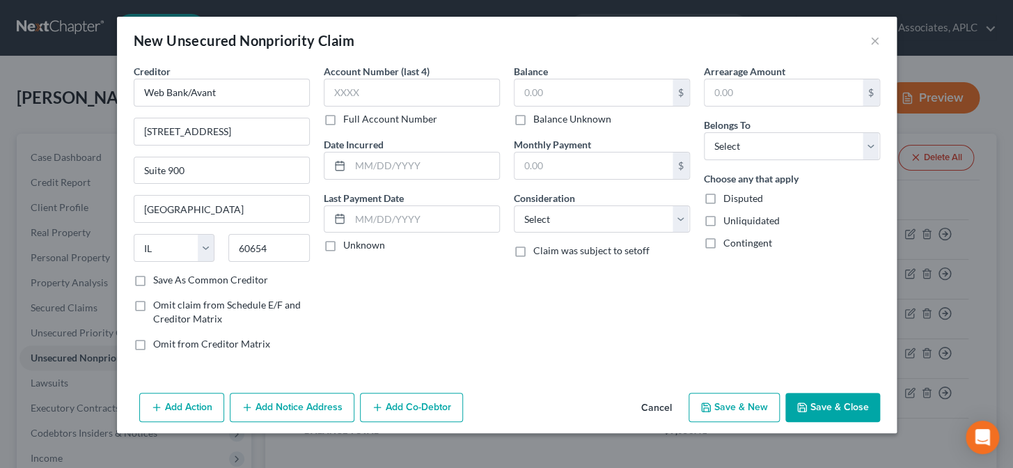
scroll to position [0, 0]
click at [189, 93] on input "Web Bank/Avant" at bounding box center [222, 93] width 176 height 28
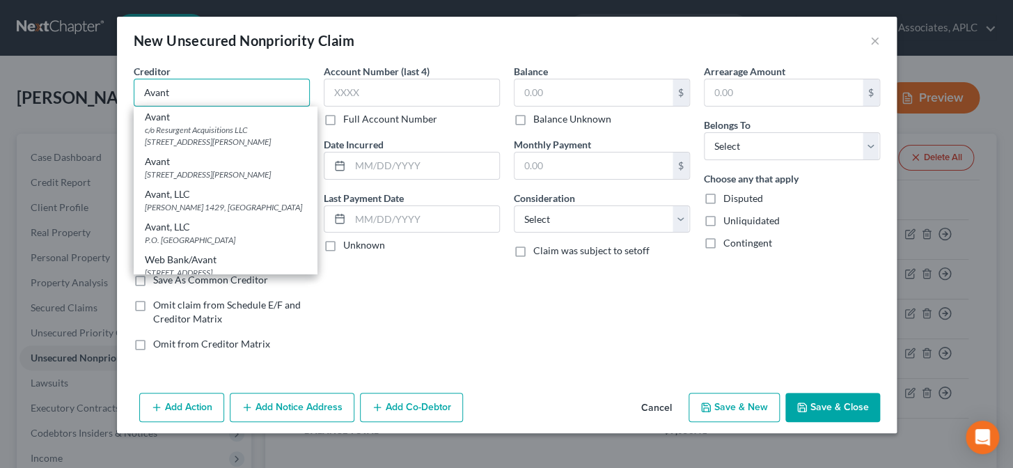
click at [278, 91] on input "Avant" at bounding box center [222, 93] width 176 height 28
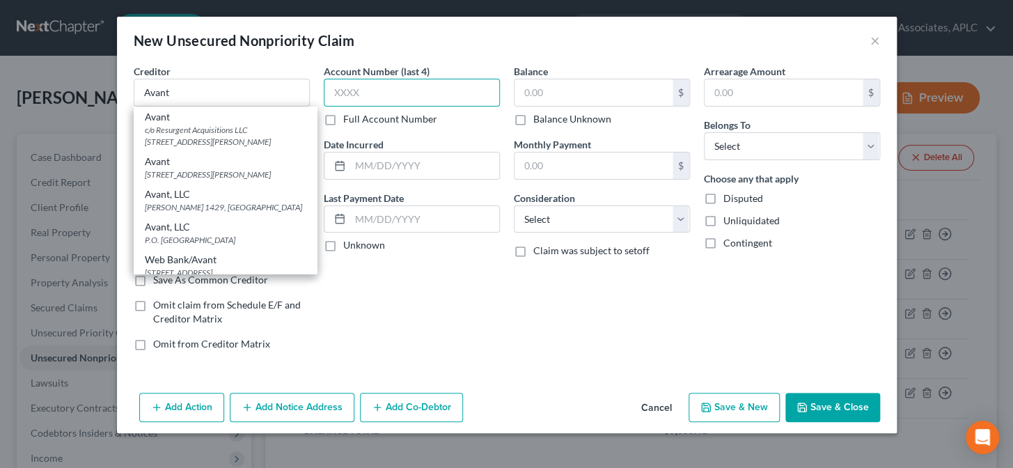
click at [378, 88] on input "text" at bounding box center [412, 93] width 176 height 28
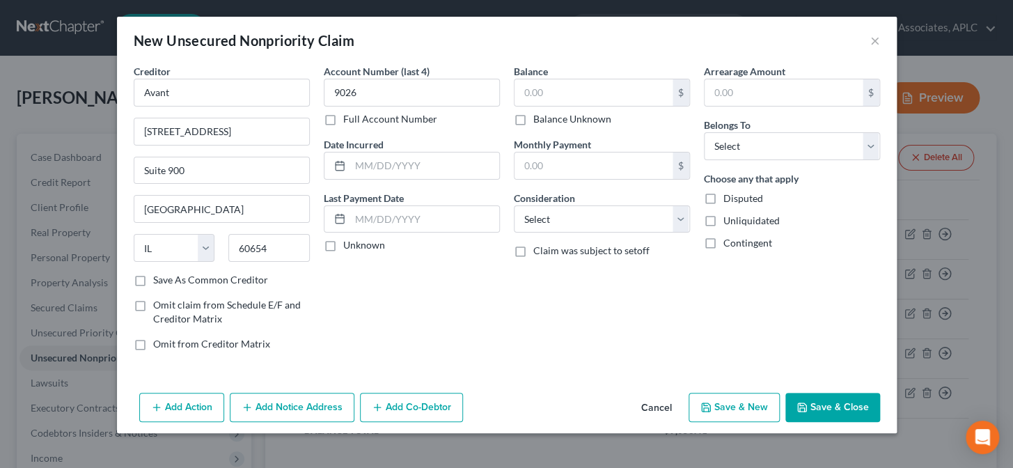
click at [343, 246] on label "Unknown" at bounding box center [364, 245] width 42 height 14
click at [349, 246] on input "Unknown" at bounding box center [353, 242] width 9 height 9
click at [538, 95] on input "text" at bounding box center [593, 92] width 158 height 26
click at [553, 228] on select "Select Cable / Satellite Services Collection Agency Credit Card Debt Debt Couns…" at bounding box center [602, 219] width 176 height 28
click at [514, 205] on select "Select Cable / Satellite Services Collection Agency Credit Card Debt Debt Couns…" at bounding box center [602, 219] width 176 height 28
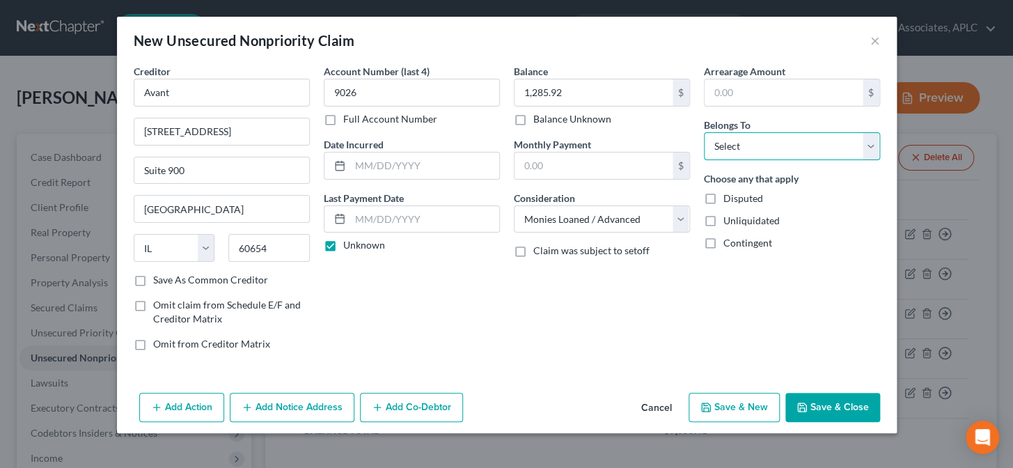
click at [726, 146] on select "Select Debtor 1 Only Debtor 2 Only Debtor 1 And Debtor 2 Only At Least One Of T…" at bounding box center [792, 146] width 176 height 28
click at [704, 132] on select "Select Debtor 1 Only Debtor 2 Only Debtor 1 And Debtor 2 Only At Least One Of T…" at bounding box center [792, 146] width 176 height 28
click at [302, 403] on button "Add Notice Address" at bounding box center [292, 407] width 125 height 29
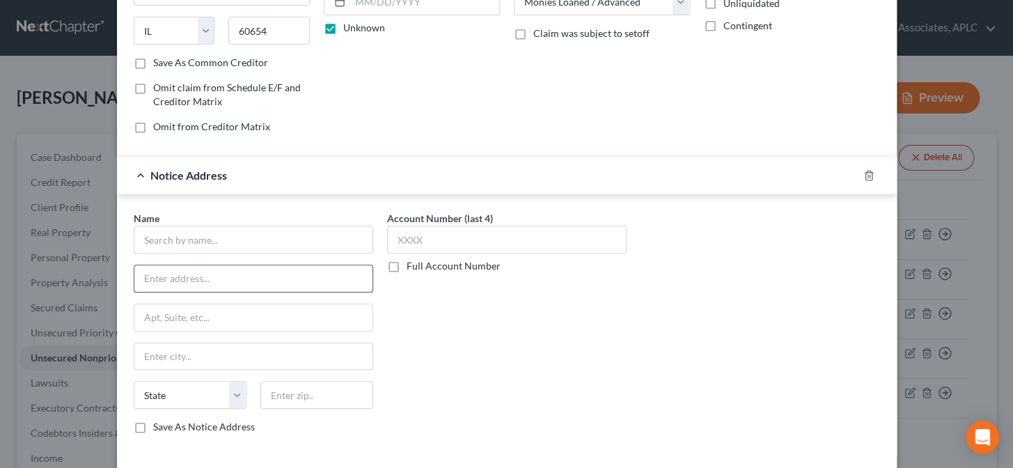
scroll to position [253, 0]
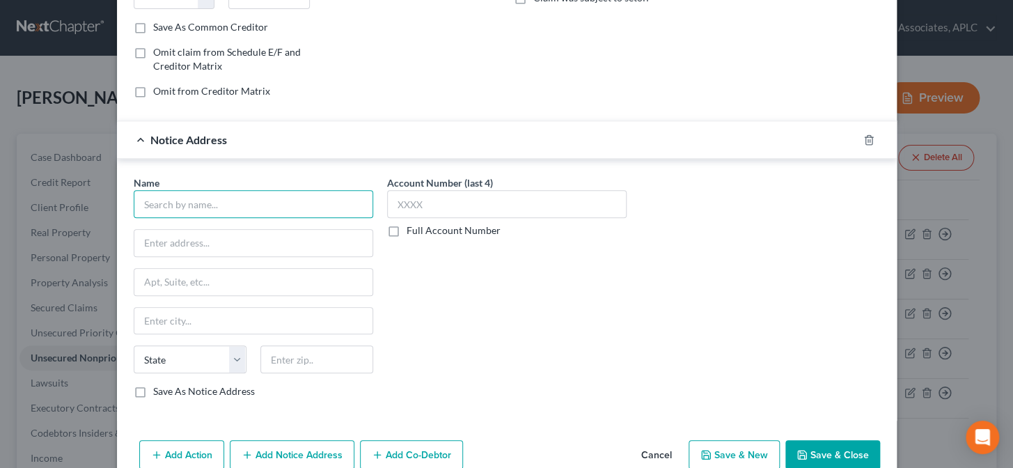
click at [300, 198] on input "text" at bounding box center [253, 204] width 239 height 28
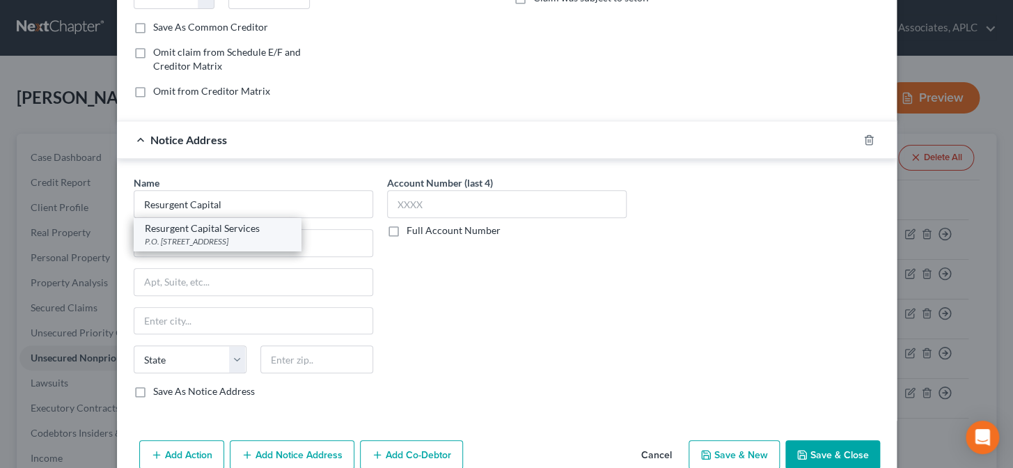
click at [221, 230] on div "Resurgent Capital Services" at bounding box center [217, 228] width 145 height 14
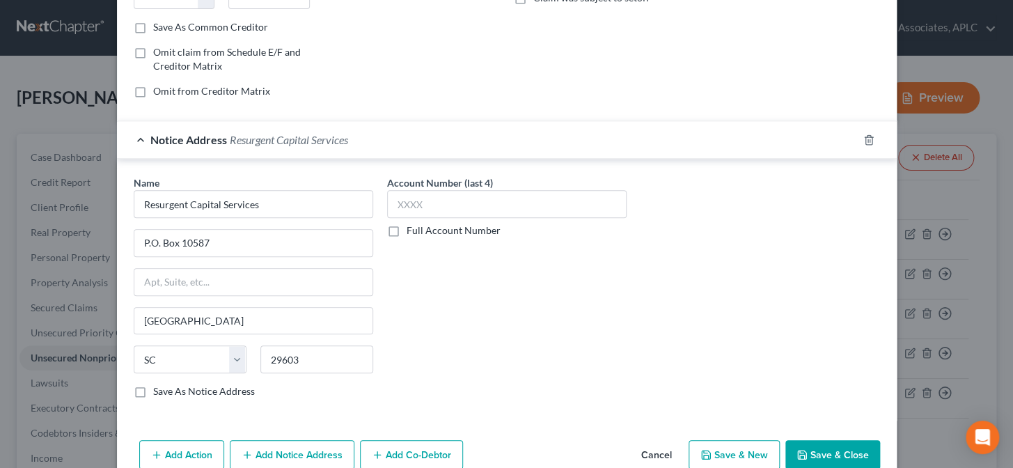
click at [246, 452] on icon "button" at bounding box center [247, 454] width 11 height 11
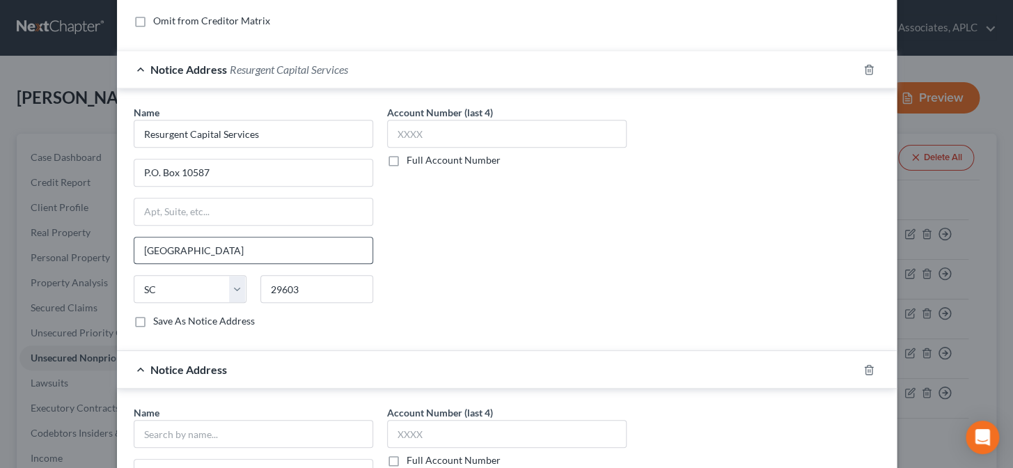
scroll to position [443, 0]
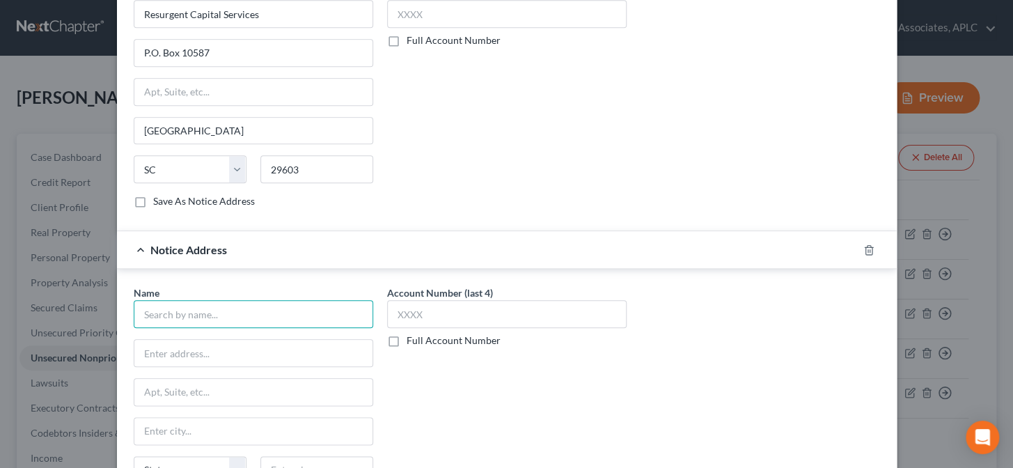
click at [258, 308] on input "text" at bounding box center [253, 314] width 239 height 28
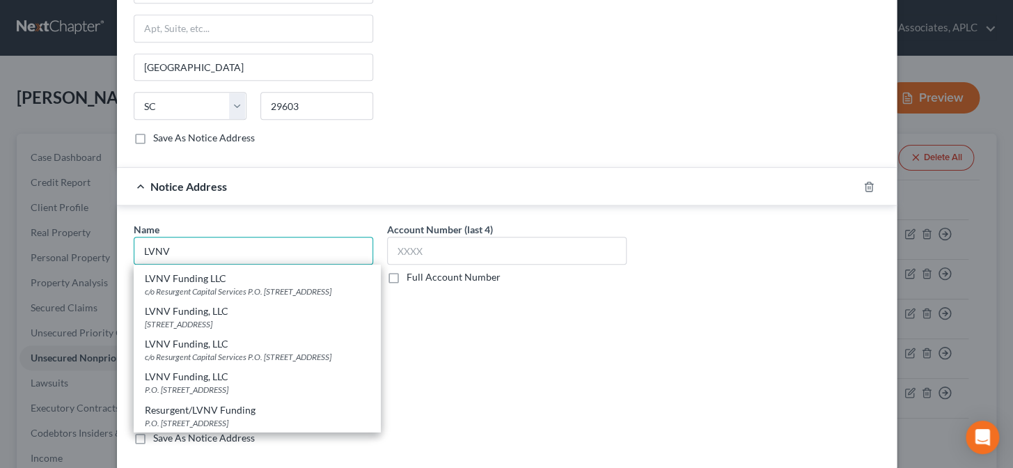
scroll to position [49, 0]
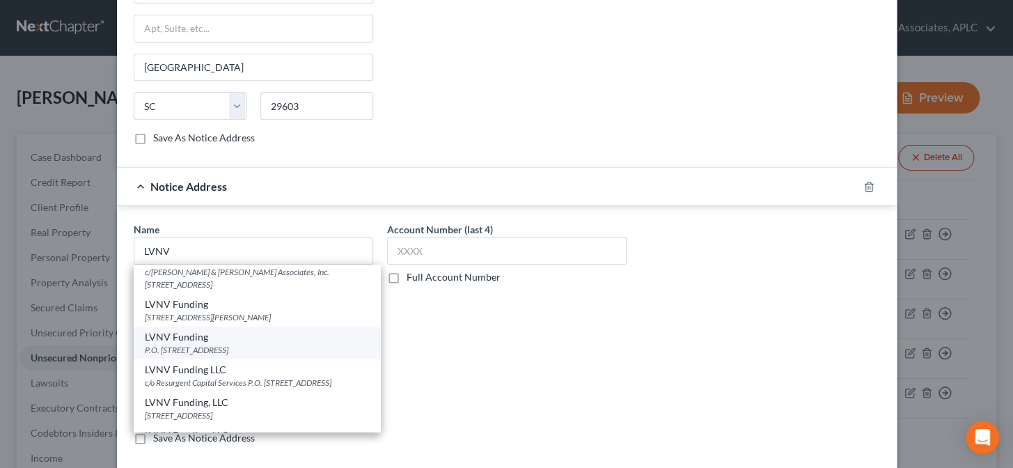
click at [182, 344] on div "LVNV Funding" at bounding box center [257, 337] width 224 height 14
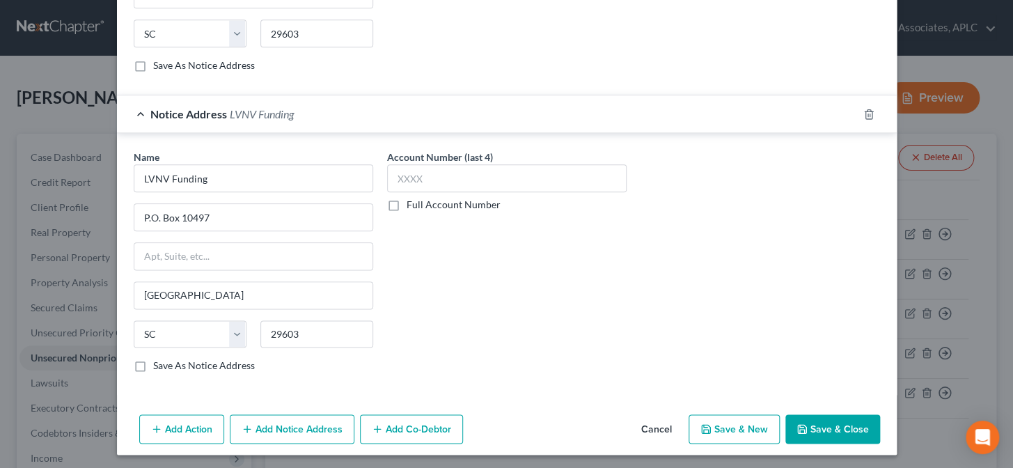
scroll to position [579, 0]
click at [753, 427] on button "Save & New" at bounding box center [733, 427] width 91 height 29
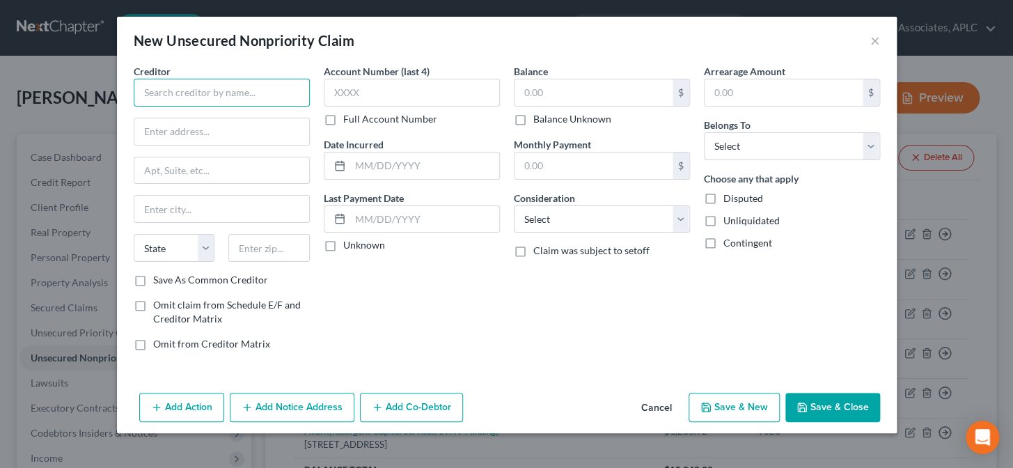
click at [262, 101] on input "text" at bounding box center [222, 93] width 176 height 28
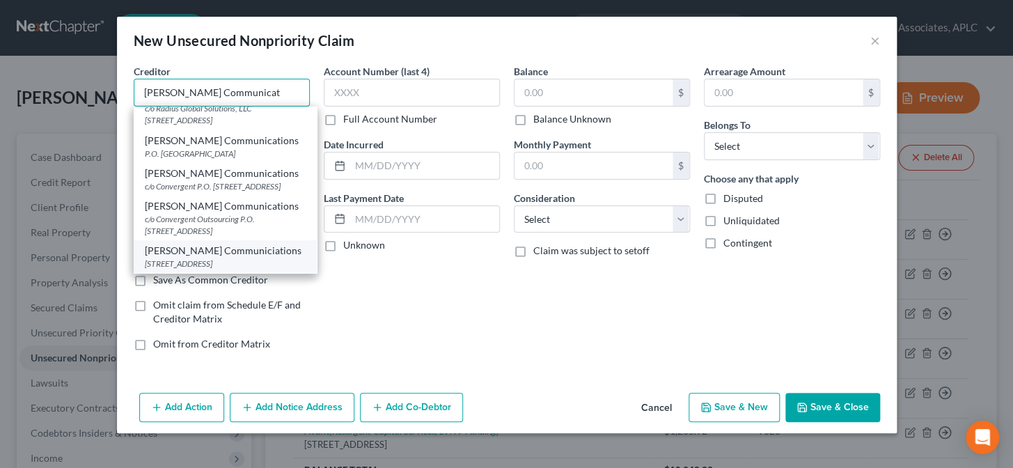
scroll to position [0, 0]
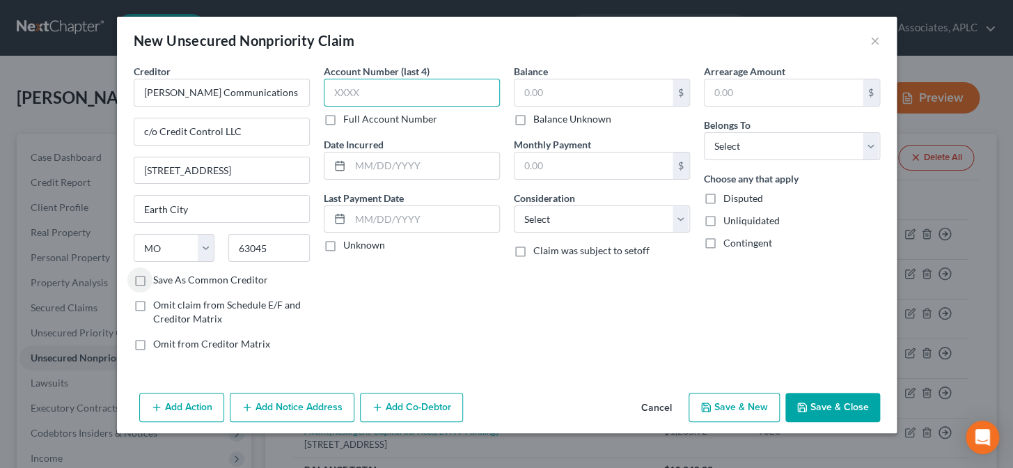
click at [372, 93] on input "text" at bounding box center [412, 93] width 176 height 28
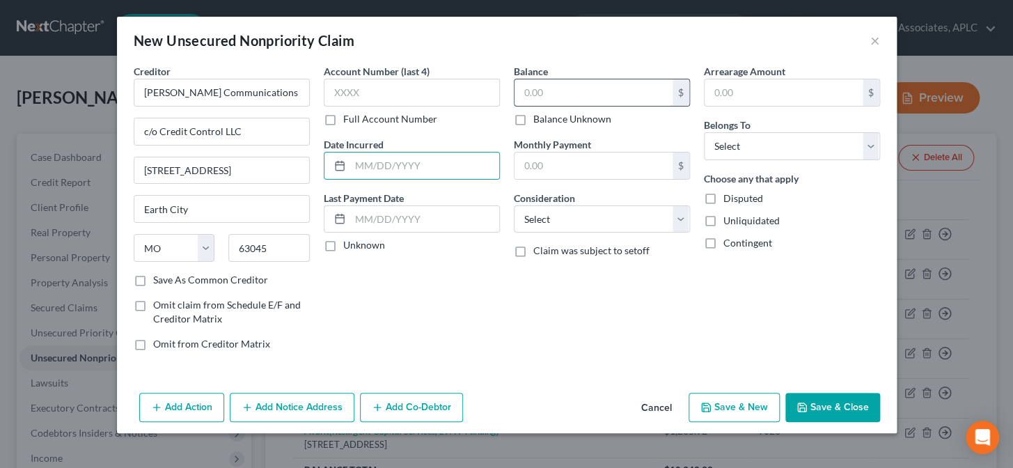
drag, startPoint x: 328, startPoint y: 244, endPoint x: 578, endPoint y: 91, distance: 292.7
click at [343, 242] on label "Unknown" at bounding box center [364, 245] width 42 height 14
click at [349, 242] on input "Unknown" at bounding box center [353, 242] width 9 height 9
click at [578, 90] on input "text" at bounding box center [593, 92] width 158 height 26
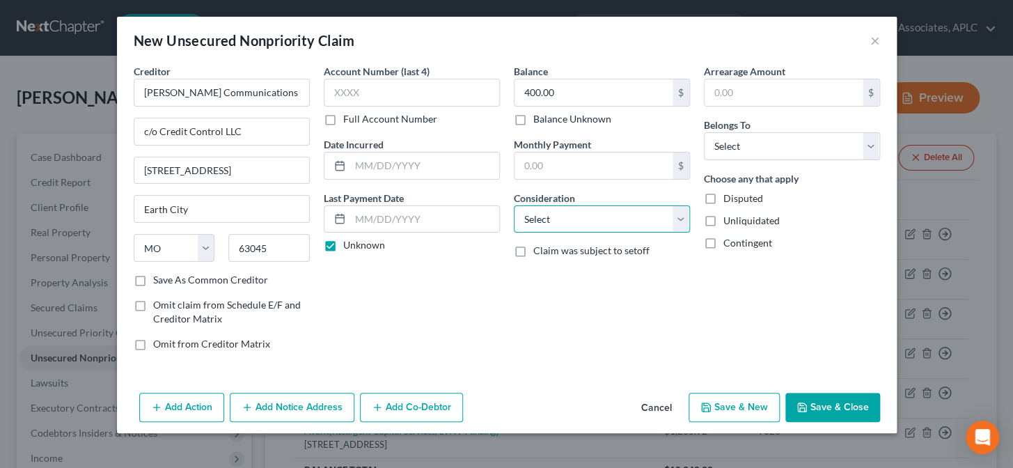
click at [564, 230] on select "Select Cable / Satellite Services Collection Agency Credit Card Debt Debt Couns…" at bounding box center [602, 219] width 176 height 28
click at [514, 205] on select "Select Cable / Satellite Services Collection Agency Credit Card Debt Debt Couns…" at bounding box center [602, 219] width 176 height 28
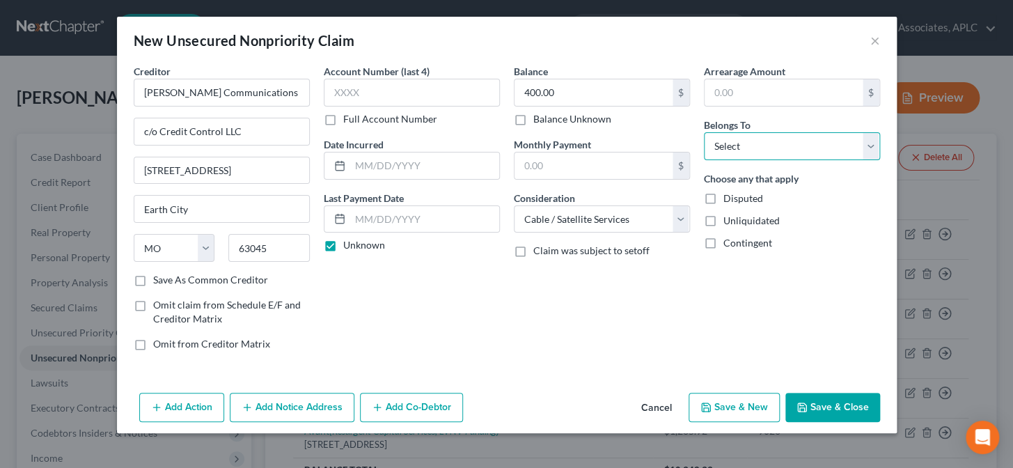
click at [730, 157] on select "Select Debtor 1 Only Debtor 2 Only Debtor 1 And Debtor 2 Only At Least One Of T…" at bounding box center [792, 146] width 176 height 28
click at [704, 132] on select "Select Debtor 1 Only Debtor 2 Only Debtor 1 And Debtor 2 Only At Least One Of T…" at bounding box center [792, 146] width 176 height 28
click at [736, 408] on button "Save & New" at bounding box center [733, 407] width 91 height 29
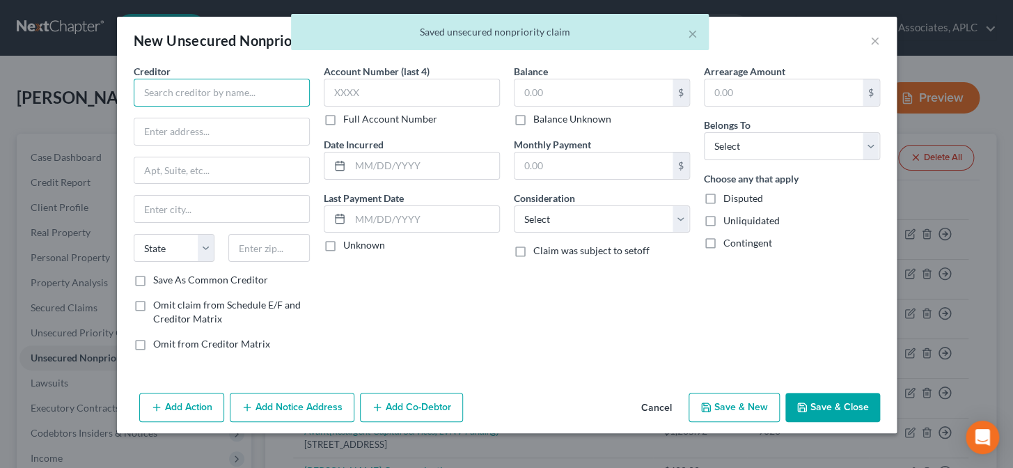
click at [166, 84] on input "text" at bounding box center [222, 93] width 176 height 28
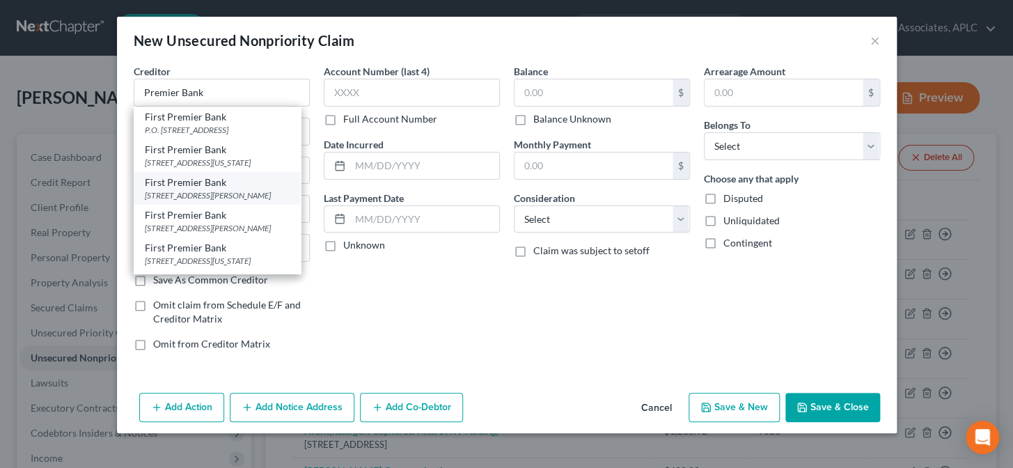
click at [225, 189] on div "First Premier Bank" at bounding box center [217, 182] width 145 height 14
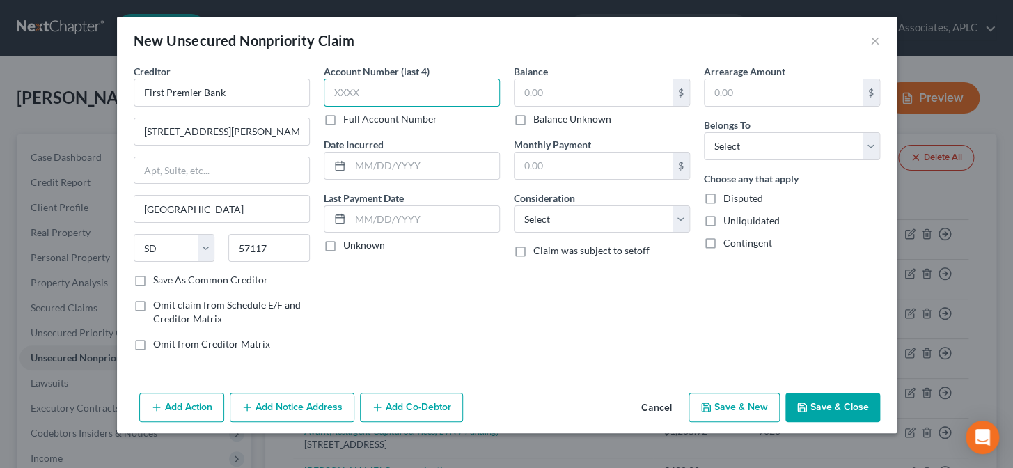
click at [357, 91] on input "text" at bounding box center [412, 93] width 176 height 28
click at [392, 166] on input "text" at bounding box center [424, 165] width 149 height 26
drag, startPoint x: 330, startPoint y: 246, endPoint x: 514, endPoint y: 116, distance: 226.2
click at [343, 245] on label "Unknown" at bounding box center [364, 245] width 42 height 14
click at [349, 245] on input "Unknown" at bounding box center [353, 242] width 9 height 9
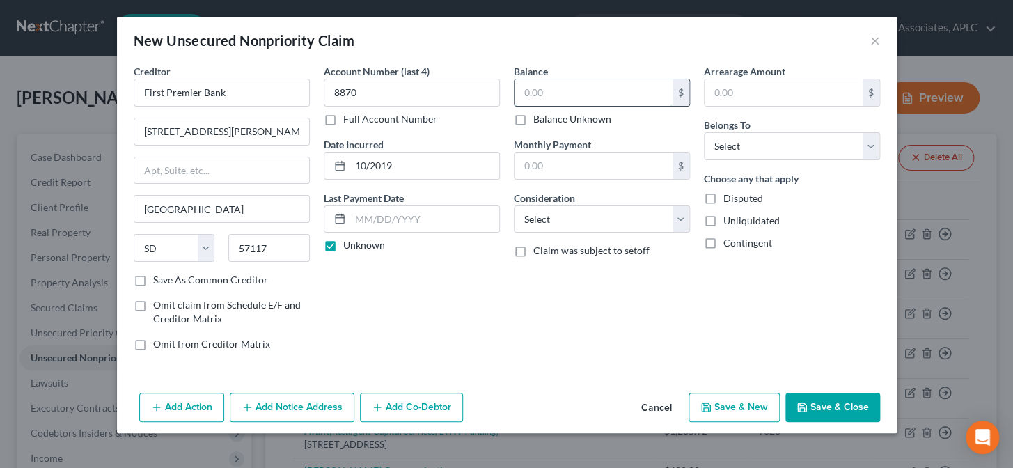
click at [549, 90] on input "text" at bounding box center [593, 92] width 158 height 26
click at [539, 217] on select "Select Cable / Satellite Services Collection Agency Credit Card Debt Debt Couns…" at bounding box center [602, 219] width 176 height 28
click at [514, 205] on select "Select Cable / Satellite Services Collection Agency Credit Card Debt Debt Couns…" at bounding box center [602, 219] width 176 height 28
drag, startPoint x: 745, startPoint y: 141, endPoint x: 744, endPoint y: 153, distance: 11.9
click at [745, 141] on select "Select Debtor 1 Only Debtor 2 Only Debtor 1 And Debtor 2 Only At Least One Of T…" at bounding box center [792, 146] width 176 height 28
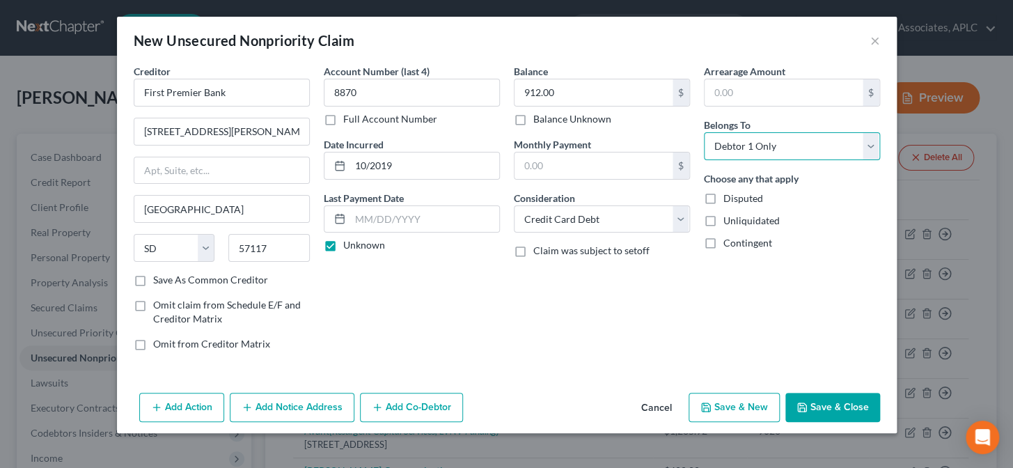
click at [704, 132] on select "Select Debtor 1 Only Debtor 2 Only Debtor 1 And Debtor 2 Only At Least One Of T…" at bounding box center [792, 146] width 176 height 28
click at [319, 416] on button "Add Notice Address" at bounding box center [292, 407] width 125 height 29
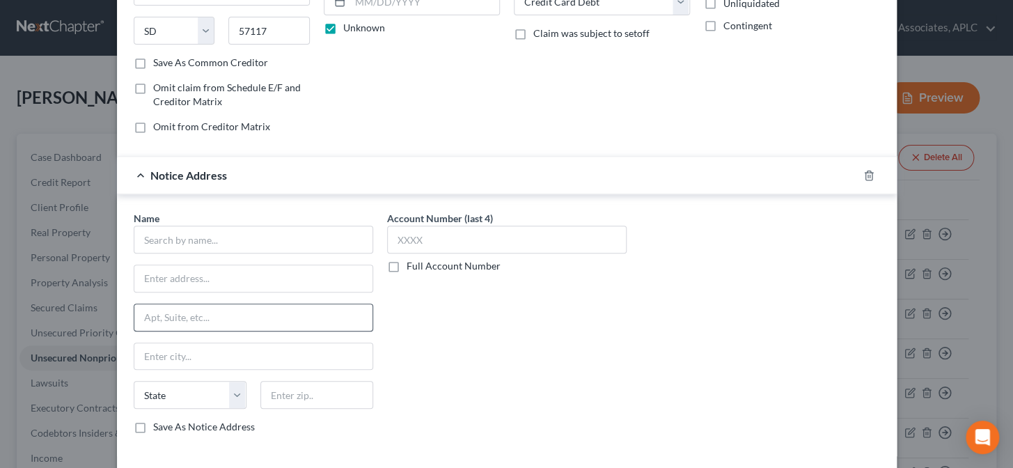
scroll to position [253, 0]
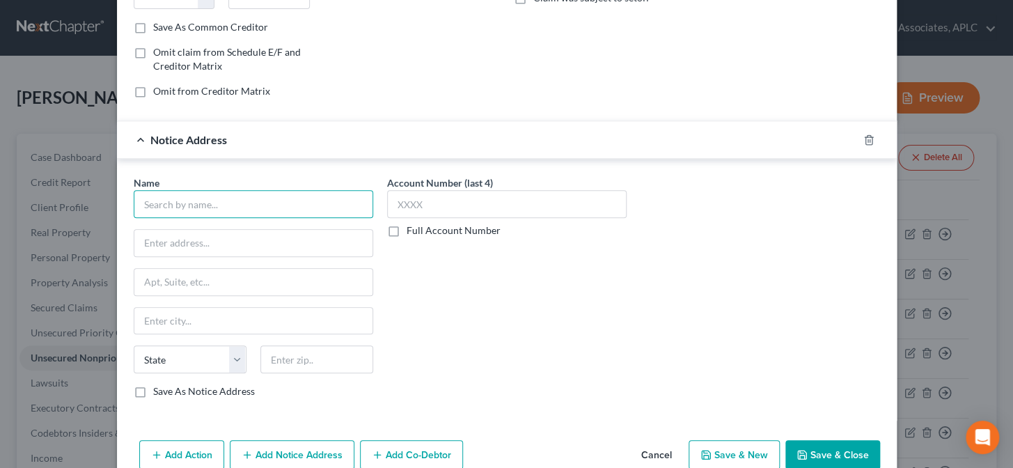
click at [278, 207] on input "text" at bounding box center [253, 204] width 239 height 28
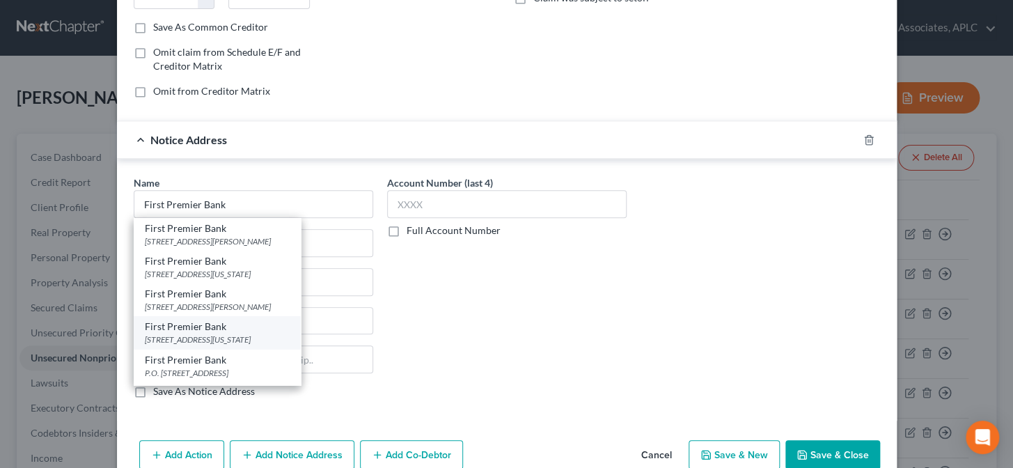
click at [187, 338] on div "601 S. Minnesota Ave., Sioux Falls, SD 57104" at bounding box center [217, 339] width 145 height 12
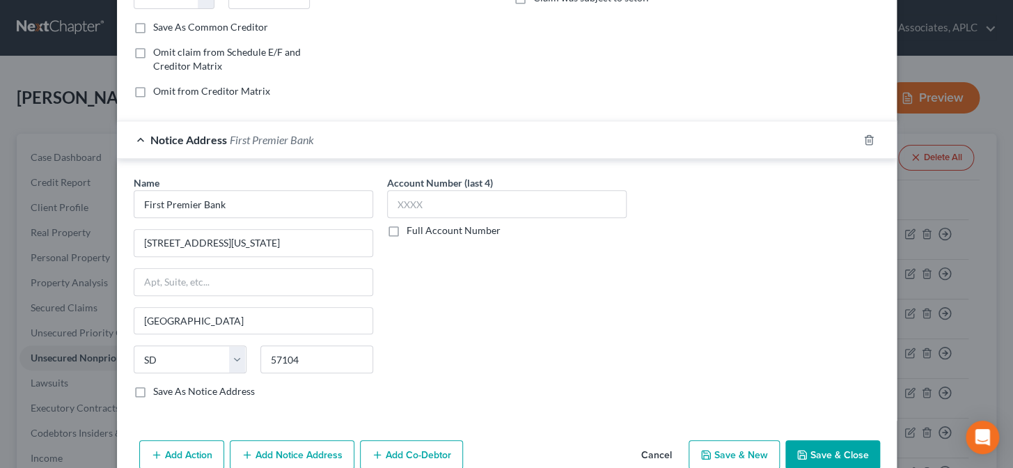
click at [743, 462] on button "Save & New" at bounding box center [733, 454] width 91 height 29
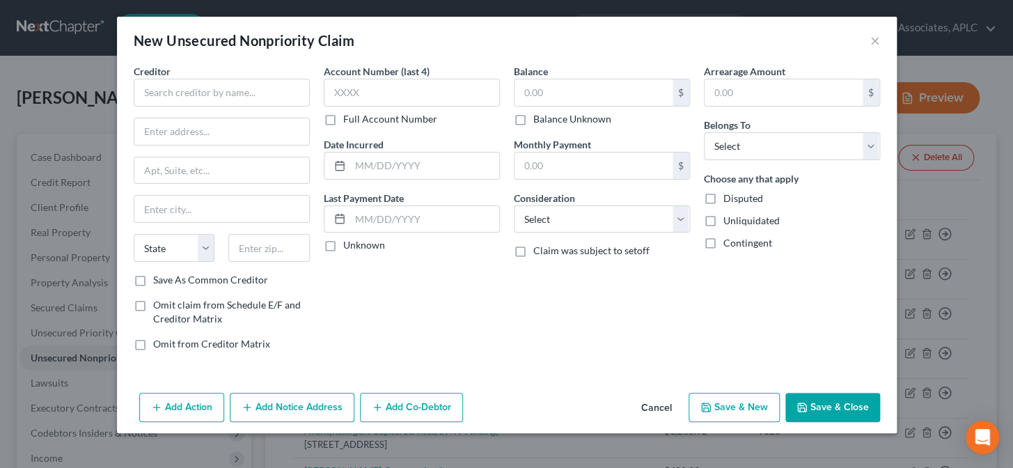
scroll to position [0, 0]
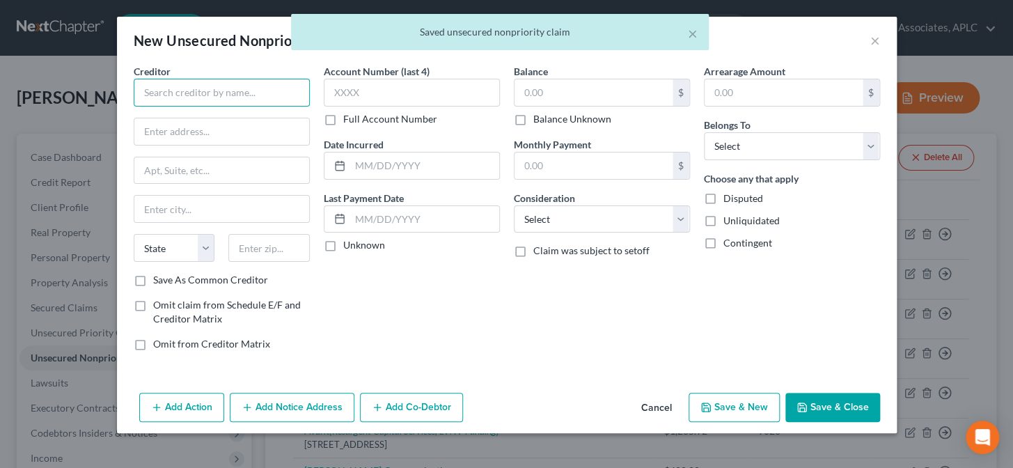
click at [280, 93] on input "text" at bounding box center [222, 93] width 176 height 28
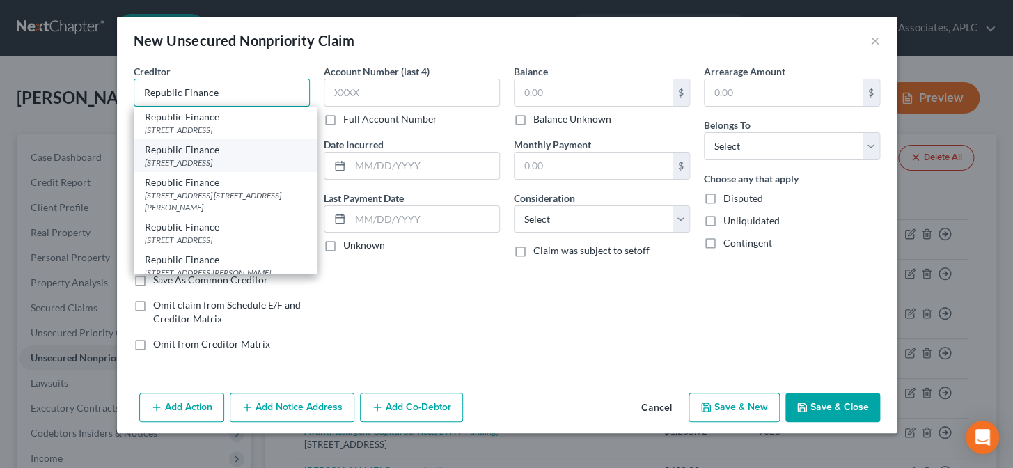
scroll to position [63, 0]
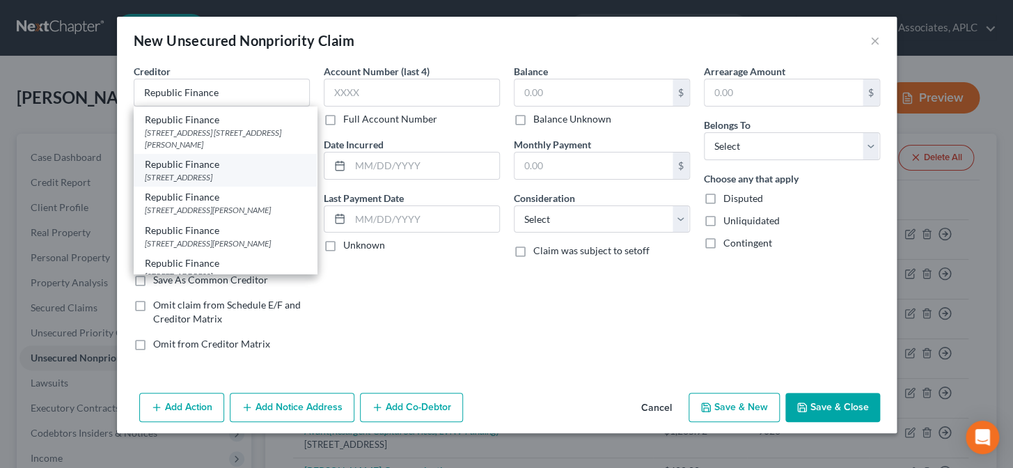
click at [215, 183] on div "7031 Commerce Circle Suite 100, Baton Rouge, LA 70809" at bounding box center [225, 177] width 161 height 12
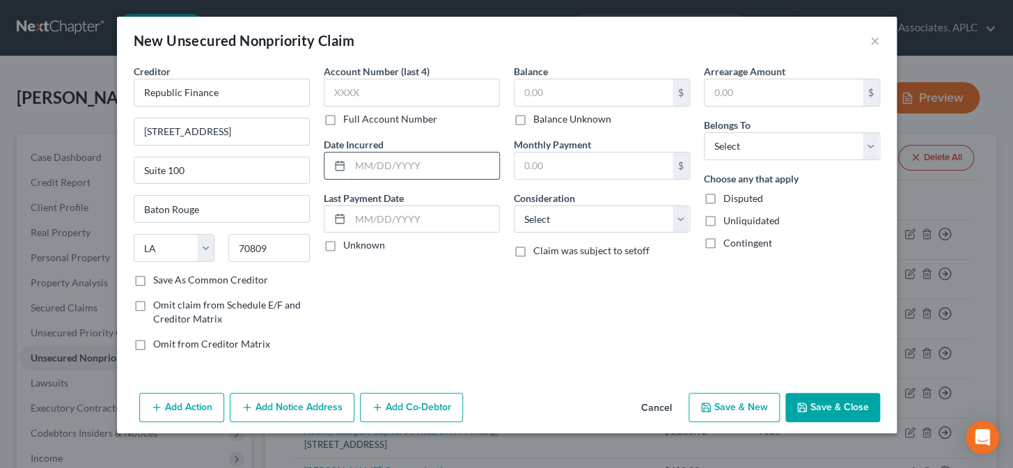
click at [398, 173] on input "text" at bounding box center [424, 165] width 149 height 26
drag, startPoint x: 333, startPoint y: 247, endPoint x: 496, endPoint y: 123, distance: 205.2
click at [343, 246] on label "Unknown" at bounding box center [364, 245] width 42 height 14
click at [349, 246] on input "Unknown" at bounding box center [353, 242] width 9 height 9
click at [578, 93] on input "text" at bounding box center [593, 92] width 158 height 26
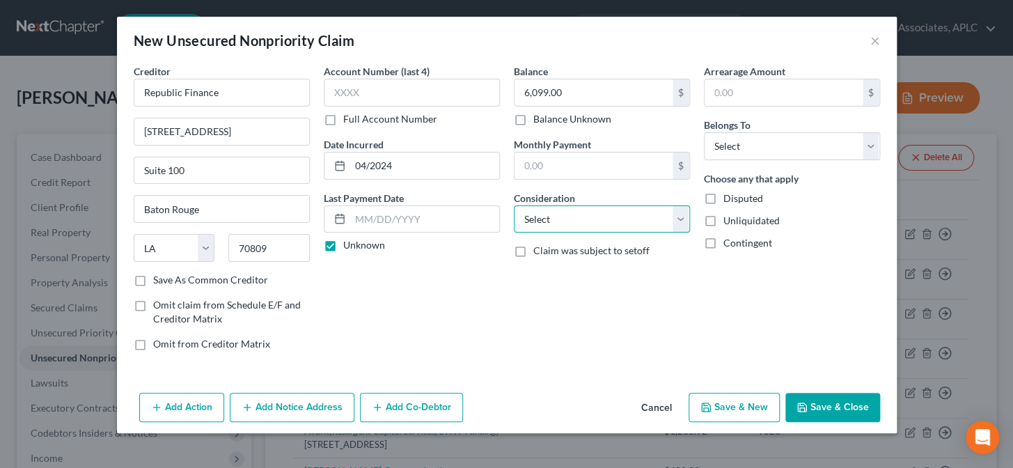
click at [578, 218] on select "Select Cable / Satellite Services Collection Agency Credit Card Debt Debt Couns…" at bounding box center [602, 219] width 176 height 28
click at [514, 205] on select "Select Cable / Satellite Services Collection Agency Credit Card Debt Debt Couns…" at bounding box center [602, 219] width 176 height 28
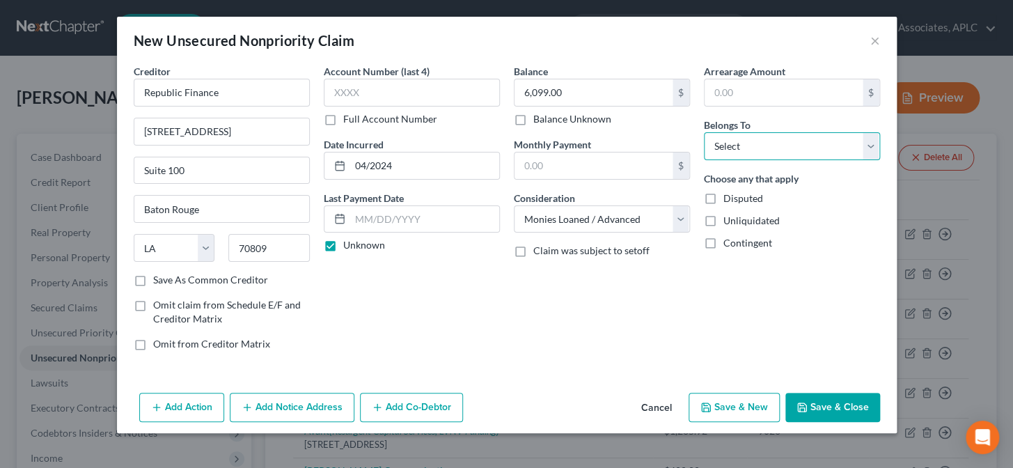
drag, startPoint x: 721, startPoint y: 139, endPoint x: 726, endPoint y: 155, distance: 16.7
click at [721, 139] on select "Select Debtor 1 Only Debtor 2 Only Debtor 1 And Debtor 2 Only At Least One Of T…" at bounding box center [792, 146] width 176 height 28
click at [704, 132] on select "Select Debtor 1 Only Debtor 2 Only Debtor 1 And Debtor 2 Only At Least One Of T…" at bounding box center [792, 146] width 176 height 28
click at [302, 415] on button "Add Notice Address" at bounding box center [292, 407] width 125 height 29
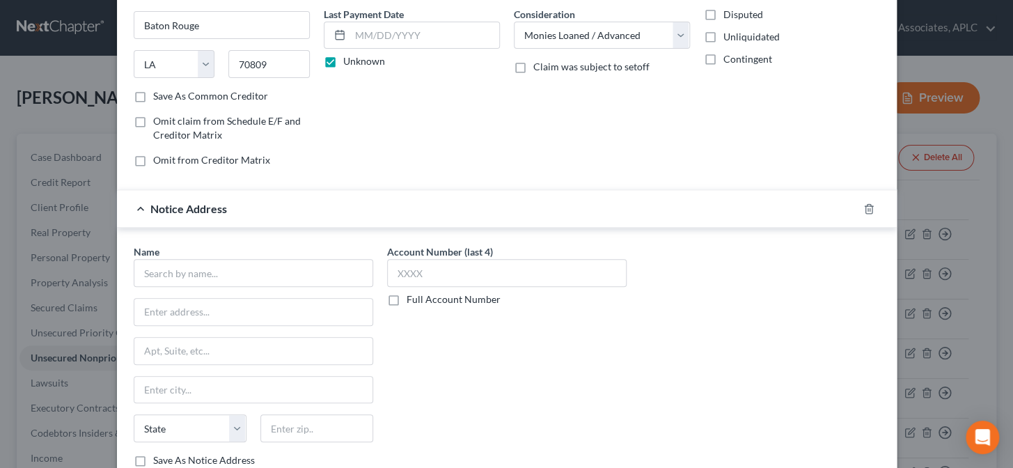
scroll to position [189, 0]
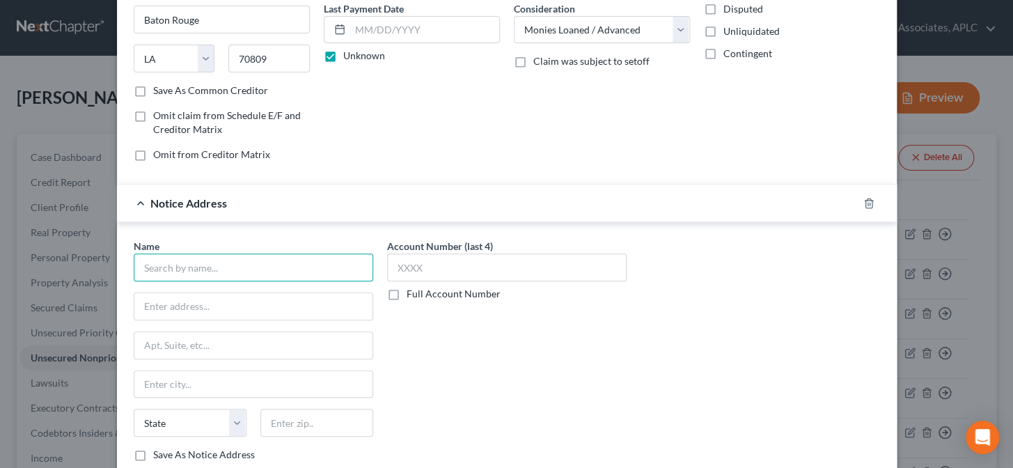
click at [275, 271] on input "text" at bounding box center [253, 267] width 239 height 28
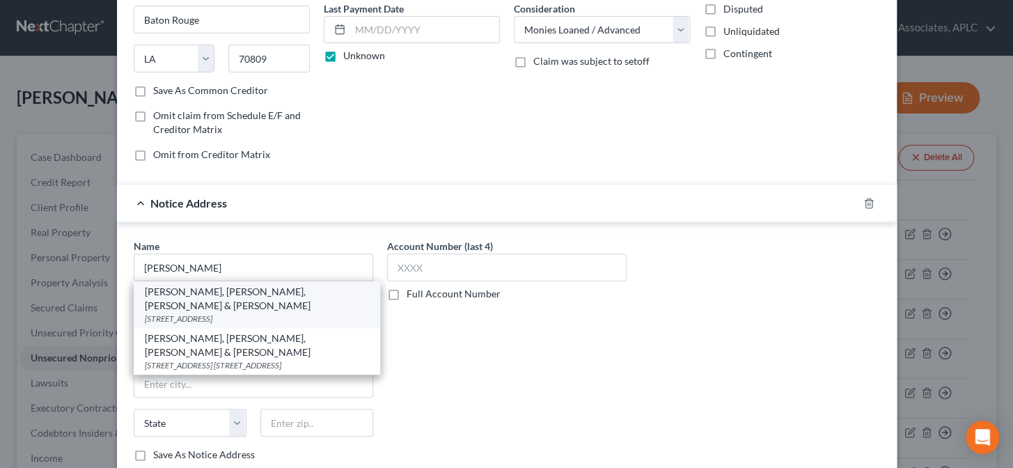
click at [244, 313] on div "3301 North Blvd., Baton Rouge, LA 70806" at bounding box center [257, 319] width 224 height 12
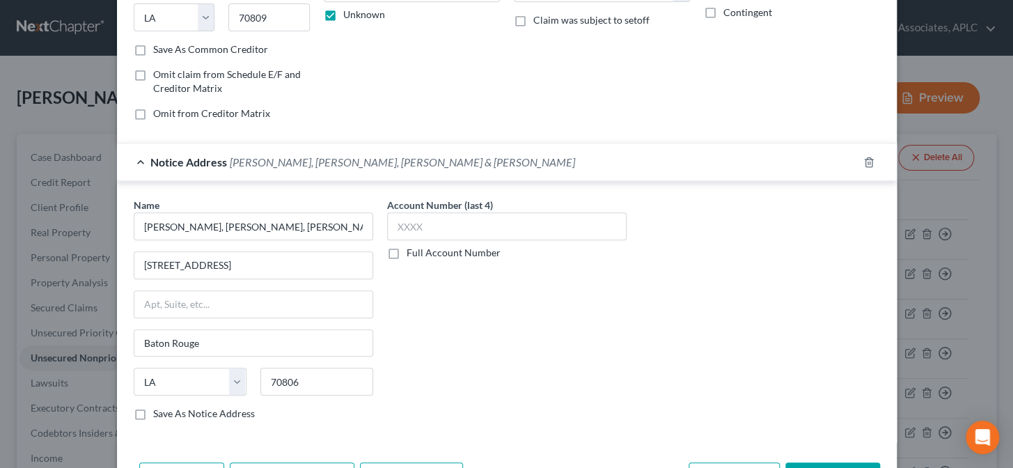
scroll to position [280, 0]
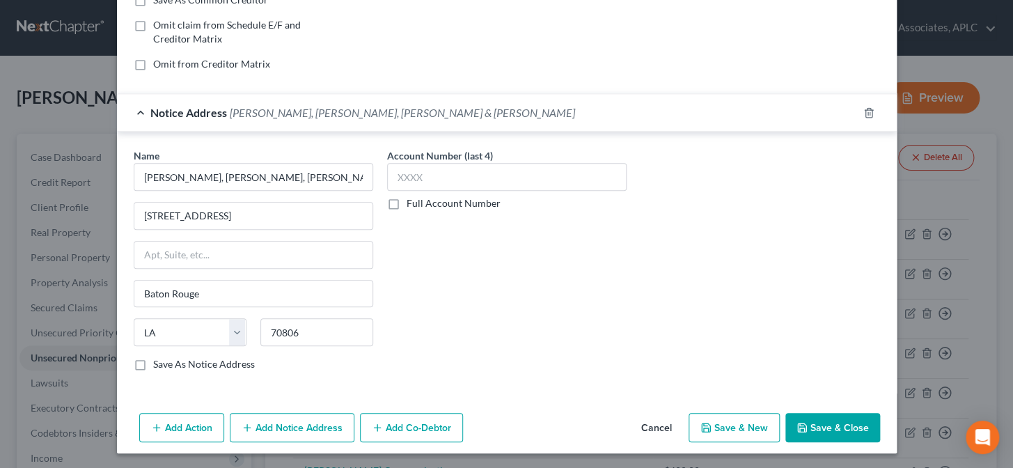
click at [169, 418] on button "Add Action" at bounding box center [181, 427] width 85 height 29
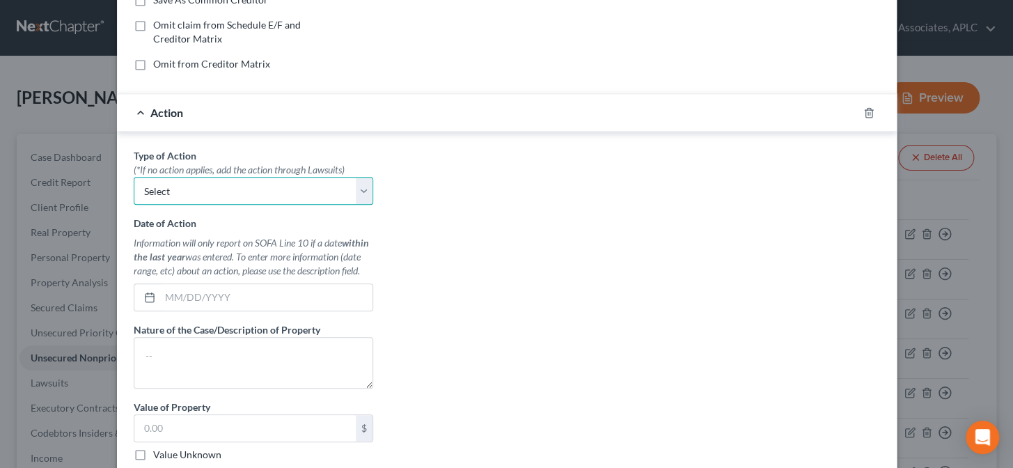
click at [188, 192] on select "Select Repossession Garnishment Foreclosure Personal Injury Attached, Seized, O…" at bounding box center [253, 191] width 239 height 28
click at [134, 177] on select "Select Repossession Garnishment Foreclosure Personal Injury Attached, Seized, O…" at bounding box center [253, 191] width 239 height 28
click at [187, 299] on input "text" at bounding box center [266, 297] width 212 height 26
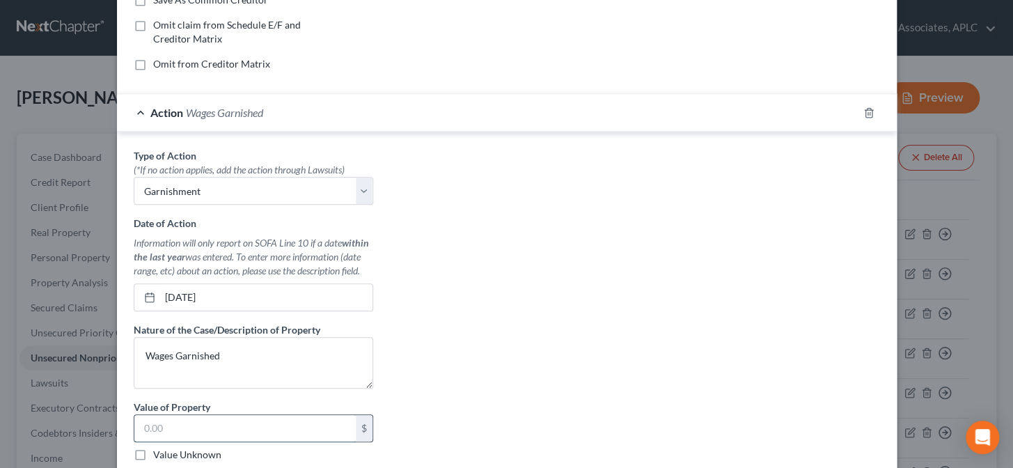
click at [185, 432] on input "text" at bounding box center [244, 428] width 221 height 26
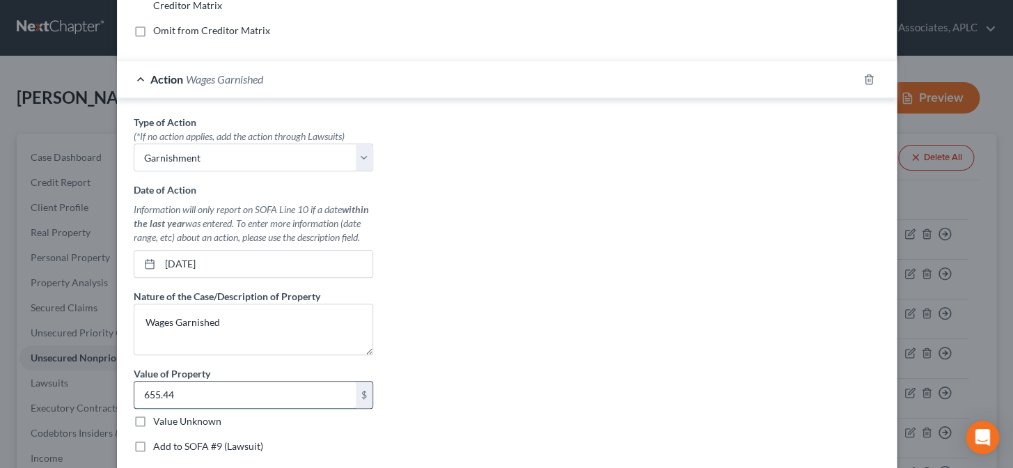
scroll to position [343, 0]
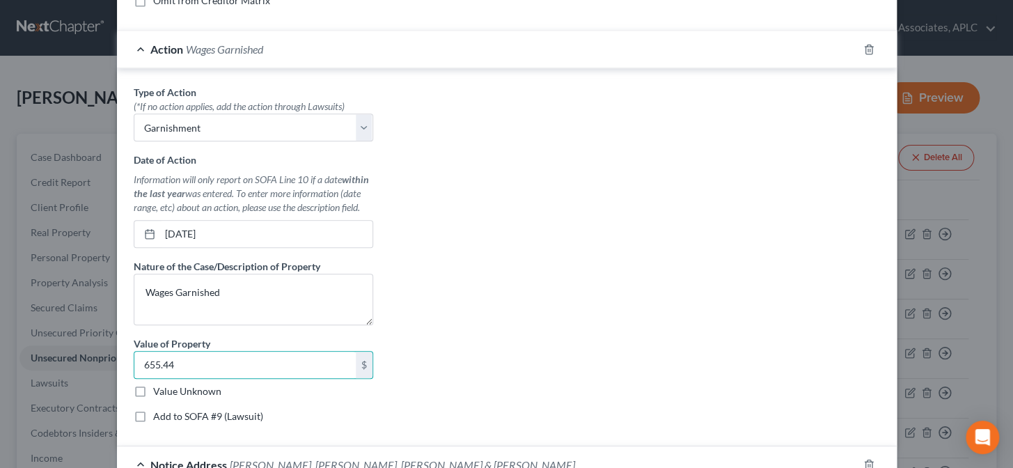
click at [153, 415] on label "Add to SOFA #9 (Lawsuit)" at bounding box center [208, 416] width 110 height 14
click at [159, 415] on input "Add to SOFA #9 (Lawsuit)" at bounding box center [163, 413] width 9 height 9
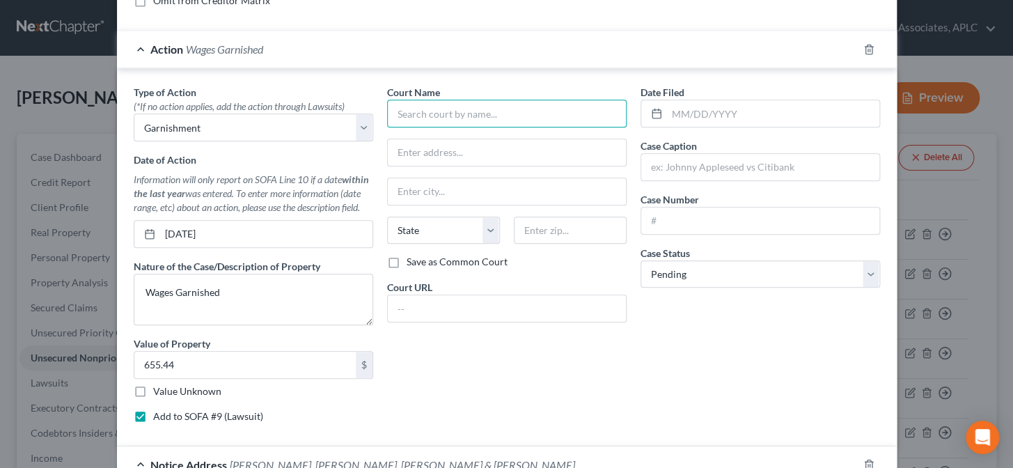
click at [412, 118] on input "text" at bounding box center [506, 114] width 239 height 28
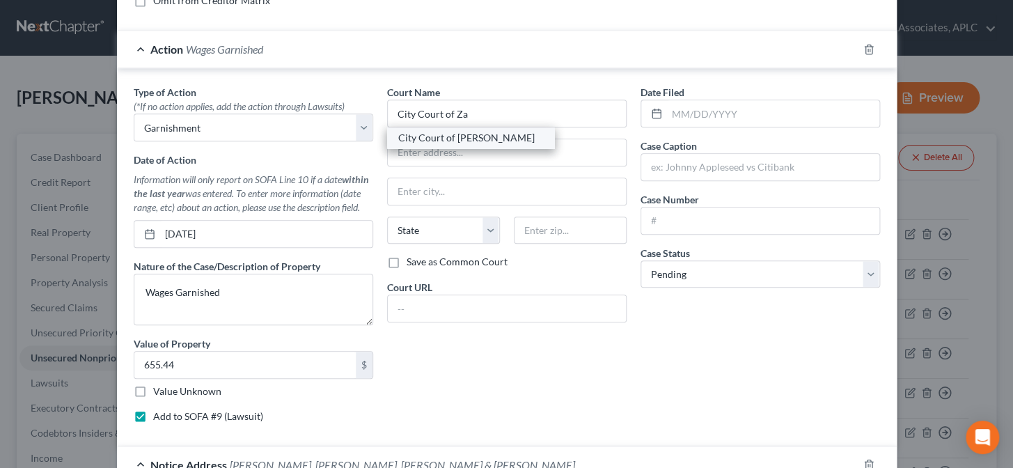
click at [413, 132] on div "City Court of Zachary" at bounding box center [470, 138] width 145 height 14
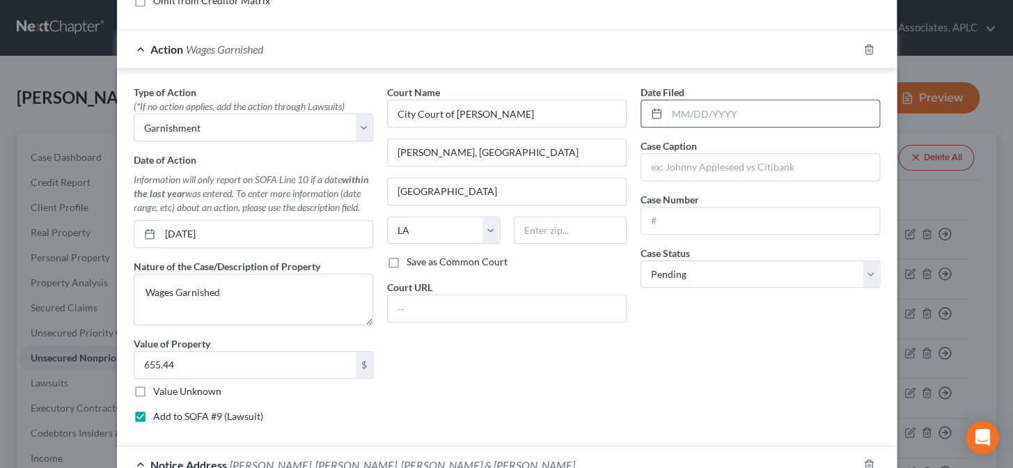
click at [683, 110] on input "text" at bounding box center [773, 113] width 212 height 26
click at [681, 157] on input "text" at bounding box center [760, 167] width 238 height 26
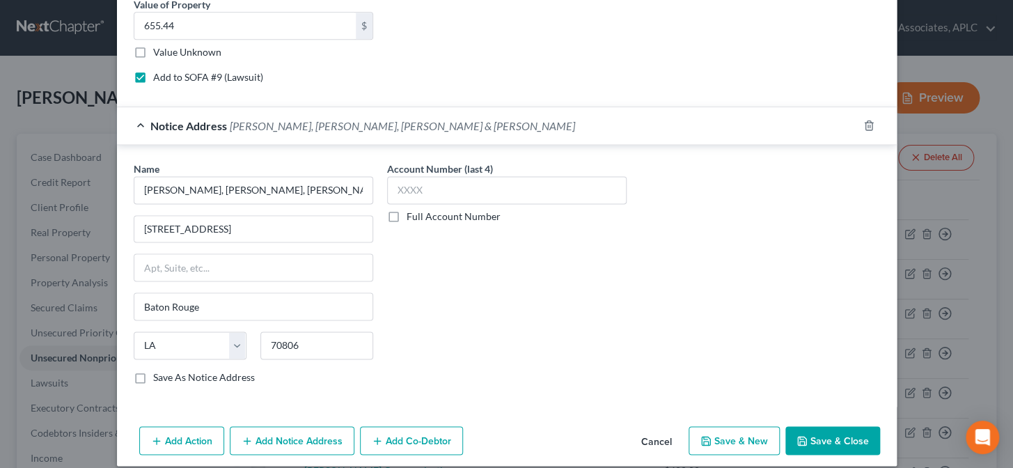
scroll to position [695, 0]
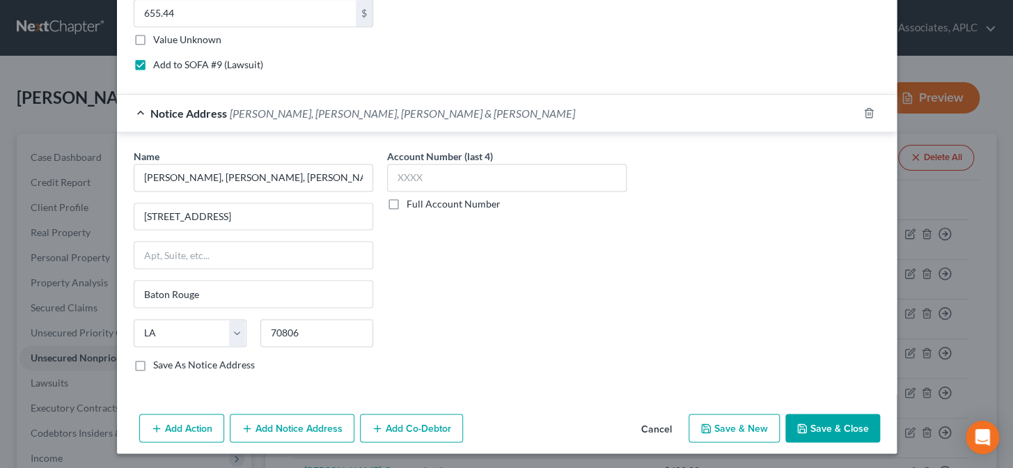
click at [739, 425] on button "Save & New" at bounding box center [733, 427] width 91 height 29
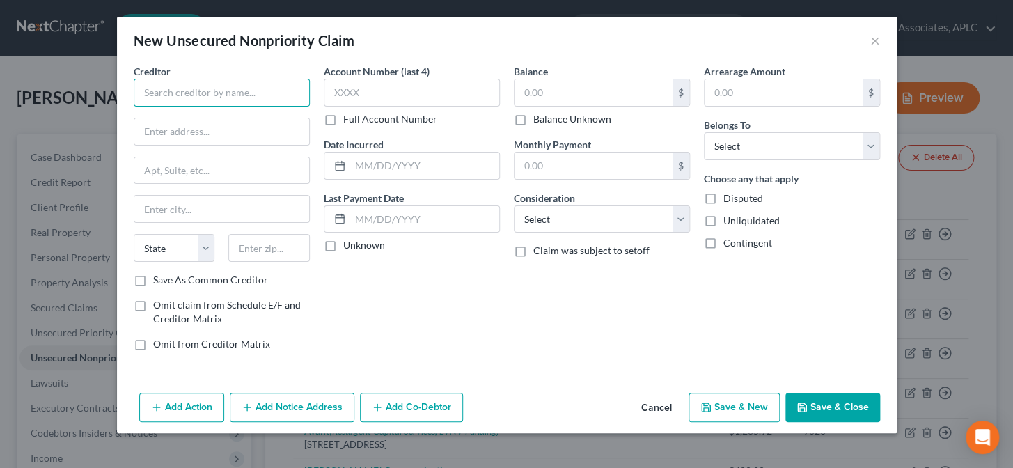
click at [232, 97] on input "text" at bounding box center [222, 93] width 176 height 28
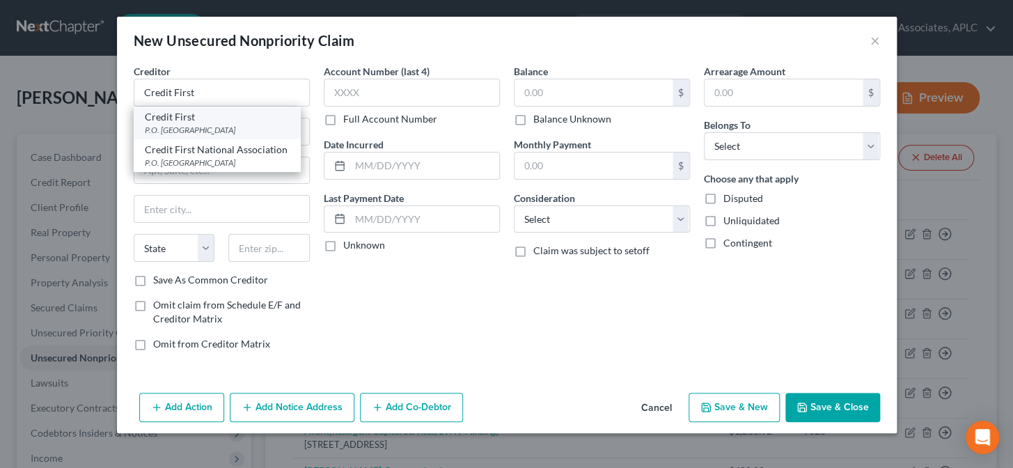
click at [216, 126] on div "P.O. Box 81083, Cleveland, OH 44181" at bounding box center [217, 130] width 145 height 12
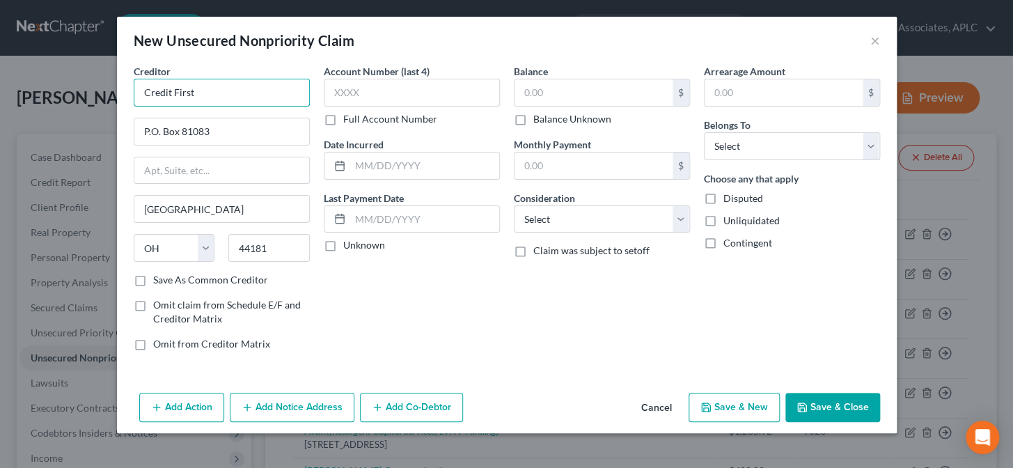
click at [215, 93] on input "Credit First" at bounding box center [222, 93] width 176 height 28
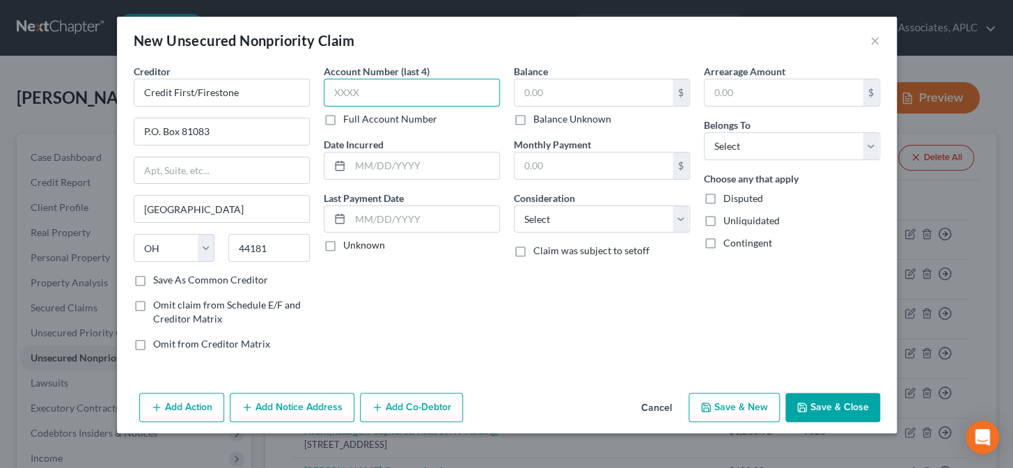
click at [407, 100] on input "text" at bounding box center [412, 93] width 176 height 28
click at [343, 246] on label "Unknown" at bounding box center [364, 245] width 42 height 14
click at [349, 246] on input "Unknown" at bounding box center [353, 242] width 9 height 9
click at [525, 96] on input "text" at bounding box center [593, 92] width 158 height 26
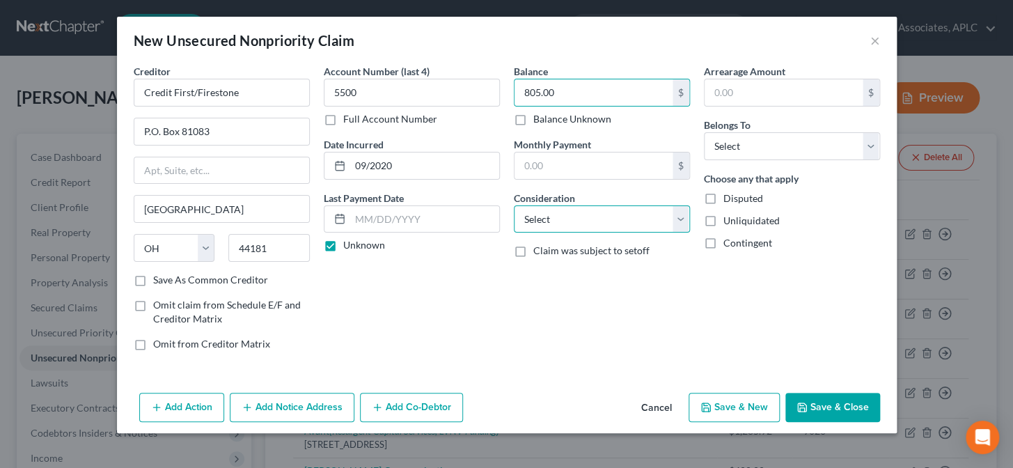
click at [562, 215] on select "Select Cable / Satellite Services Collection Agency Credit Card Debt Debt Couns…" at bounding box center [602, 219] width 176 height 28
click at [514, 205] on select "Select Cable / Satellite Services Collection Agency Credit Card Debt Debt Couns…" at bounding box center [602, 219] width 176 height 28
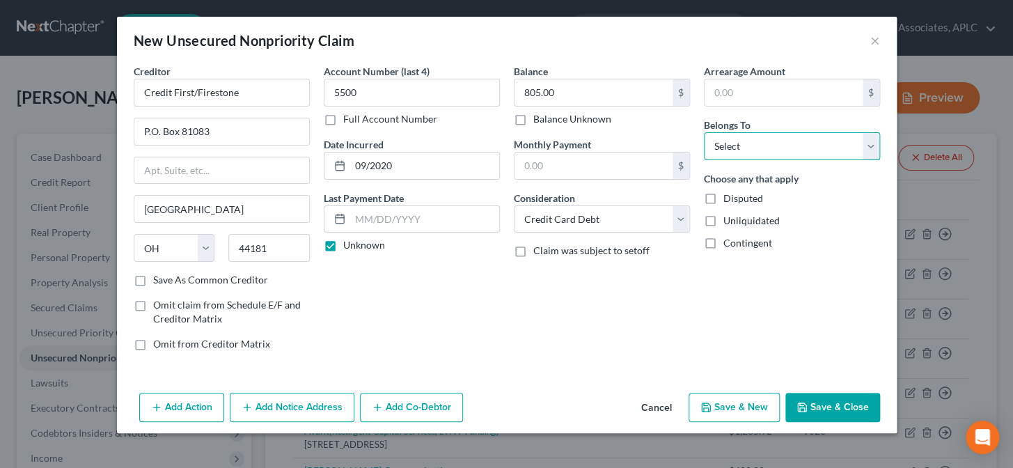
click at [746, 150] on select "Select Debtor 1 Only Debtor 2 Only Debtor 1 And Debtor 2 Only At Least One Of T…" at bounding box center [792, 146] width 176 height 28
click at [704, 132] on select "Select Debtor 1 Only Debtor 2 Only Debtor 1 And Debtor 2 Only At Least One Of T…" at bounding box center [792, 146] width 176 height 28
click at [743, 415] on button "Save & New" at bounding box center [733, 407] width 91 height 29
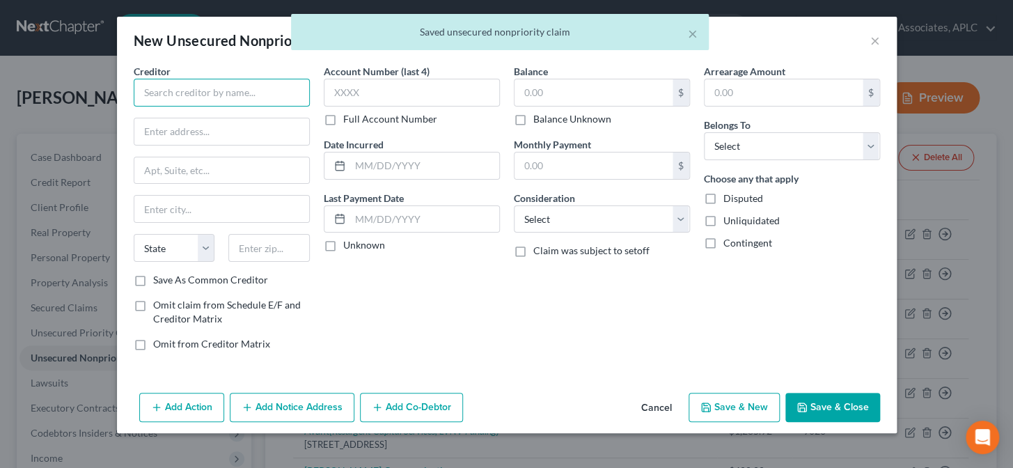
click at [193, 88] on input "text" at bounding box center [222, 93] width 176 height 28
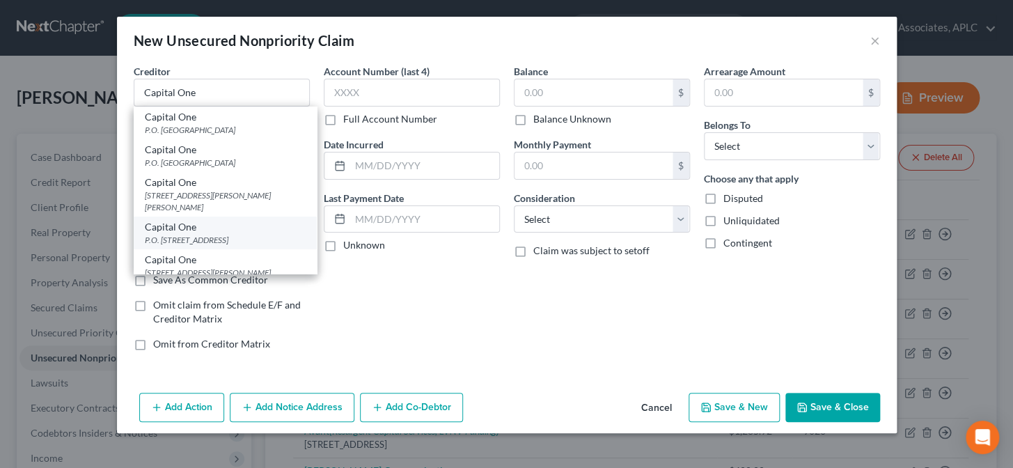
click at [198, 234] on div "P.O. Box 31293, Salt Lake City, UT 84131" at bounding box center [225, 240] width 161 height 12
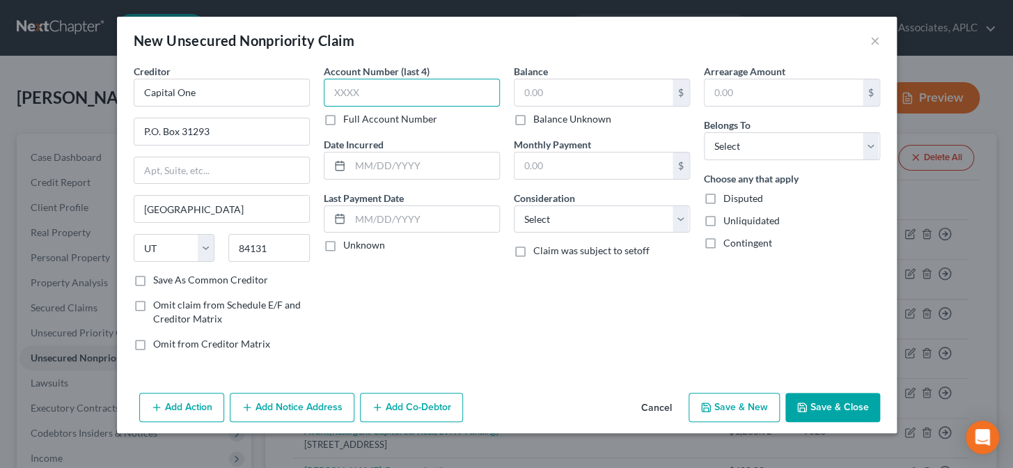
click at [369, 88] on input "text" at bounding box center [412, 93] width 176 height 28
click at [343, 246] on label "Unknown" at bounding box center [364, 245] width 42 height 14
click at [349, 246] on input "Unknown" at bounding box center [353, 242] width 9 height 9
click at [559, 95] on input "text" at bounding box center [593, 92] width 158 height 26
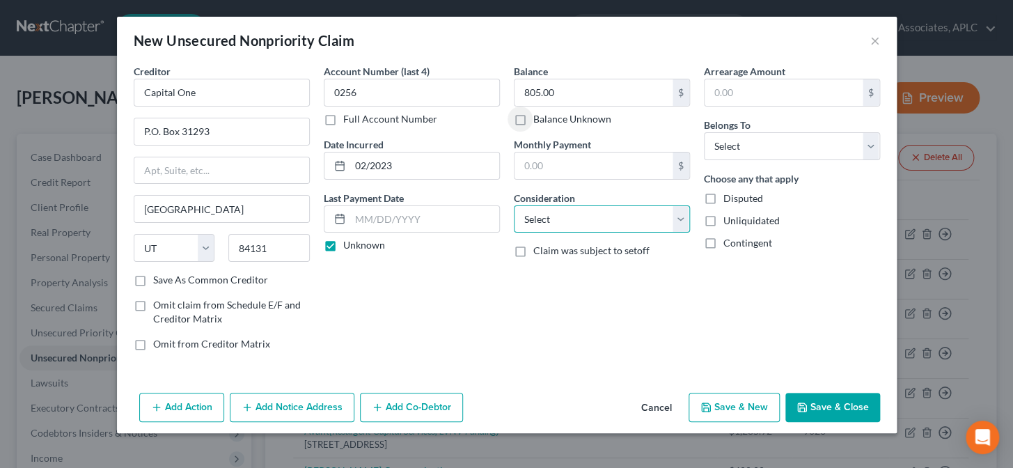
click at [557, 219] on select "Select Cable / Satellite Services Collection Agency Credit Card Debt Debt Couns…" at bounding box center [602, 219] width 176 height 28
click at [514, 205] on select "Select Cable / Satellite Services Collection Agency Credit Card Debt Debt Couns…" at bounding box center [602, 219] width 176 height 28
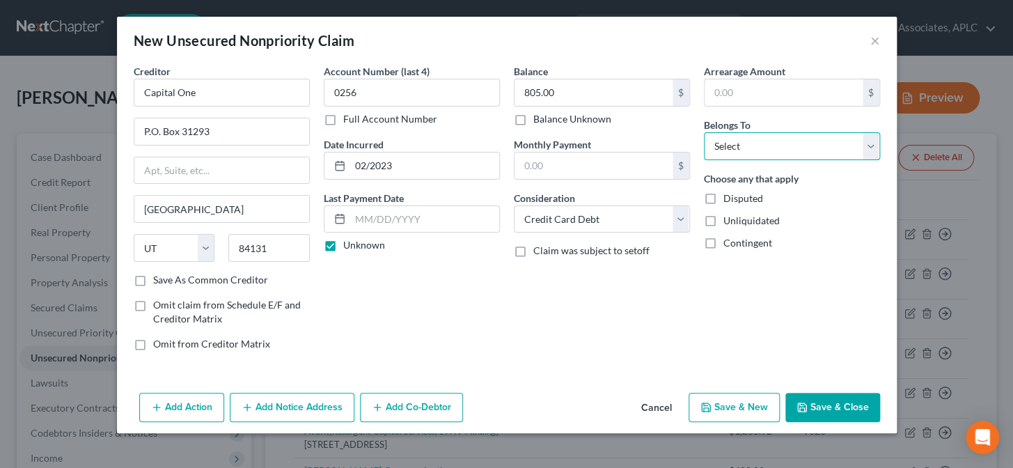
drag, startPoint x: 719, startPoint y: 145, endPoint x: 724, endPoint y: 158, distance: 13.4
click at [719, 145] on select "Select Debtor 1 Only Debtor 2 Only Debtor 1 And Debtor 2 Only At Least One Of T…" at bounding box center [792, 146] width 176 height 28
click at [704, 132] on select "Select Debtor 1 Only Debtor 2 Only Debtor 1 And Debtor 2 Only At Least One Of T…" at bounding box center [792, 146] width 176 height 28
click at [738, 407] on button "Save & New" at bounding box center [733, 407] width 91 height 29
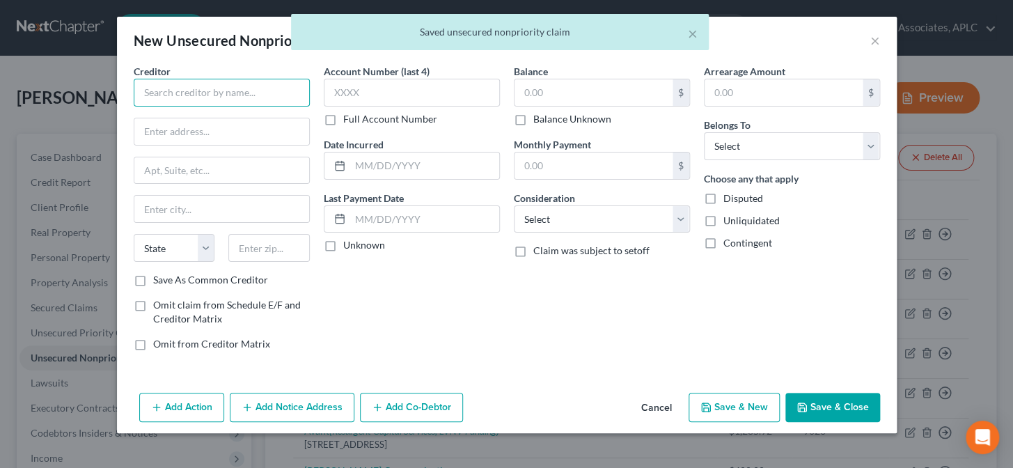
click at [285, 96] on input "text" at bounding box center [222, 93] width 176 height 28
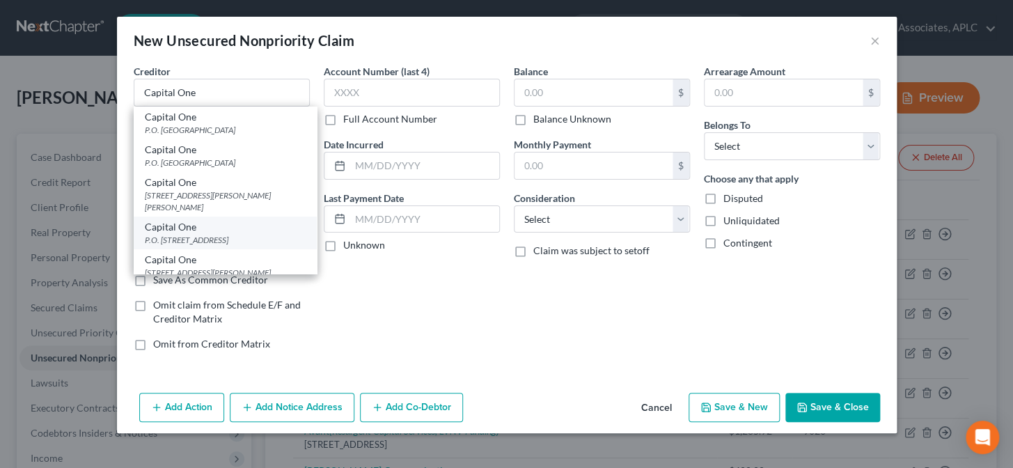
click at [230, 234] on div "P.O. Box 31293, Salt Lake City, UT 84131" at bounding box center [225, 240] width 161 height 12
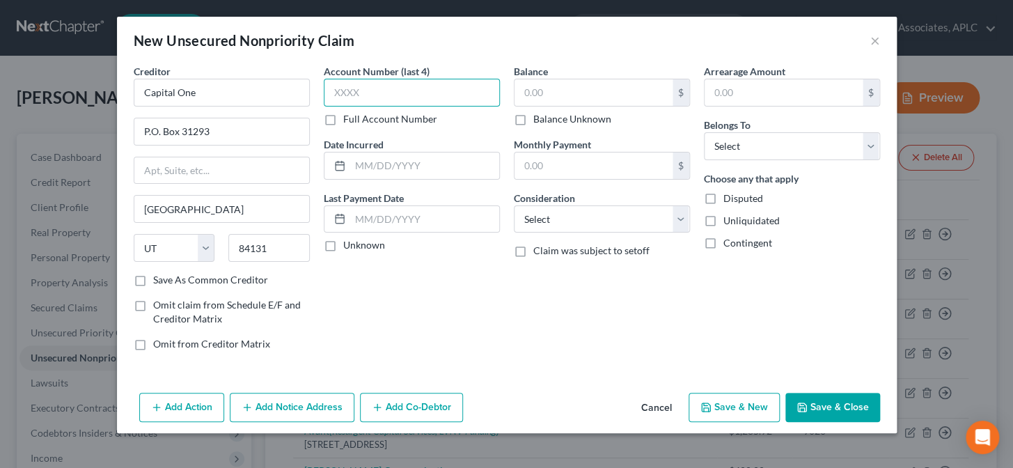
click at [361, 90] on input "text" at bounding box center [412, 93] width 176 height 28
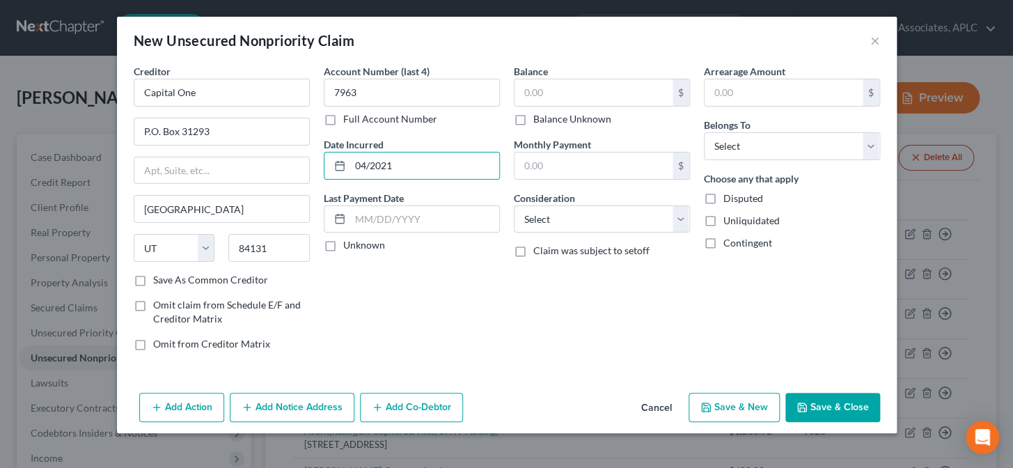
click at [343, 243] on label "Unknown" at bounding box center [364, 245] width 42 height 14
click at [349, 243] on input "Unknown" at bounding box center [353, 242] width 9 height 9
click at [574, 90] on input "text" at bounding box center [593, 92] width 158 height 26
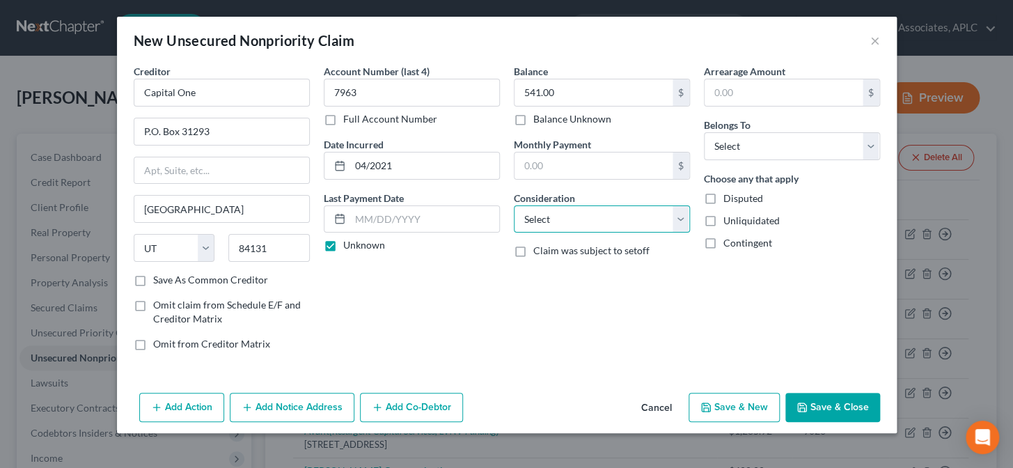
click at [564, 228] on select "Select Cable / Satellite Services Collection Agency Credit Card Debt Debt Couns…" at bounding box center [602, 219] width 176 height 28
click at [514, 205] on select "Select Cable / Satellite Services Collection Agency Credit Card Debt Debt Couns…" at bounding box center [602, 219] width 176 height 28
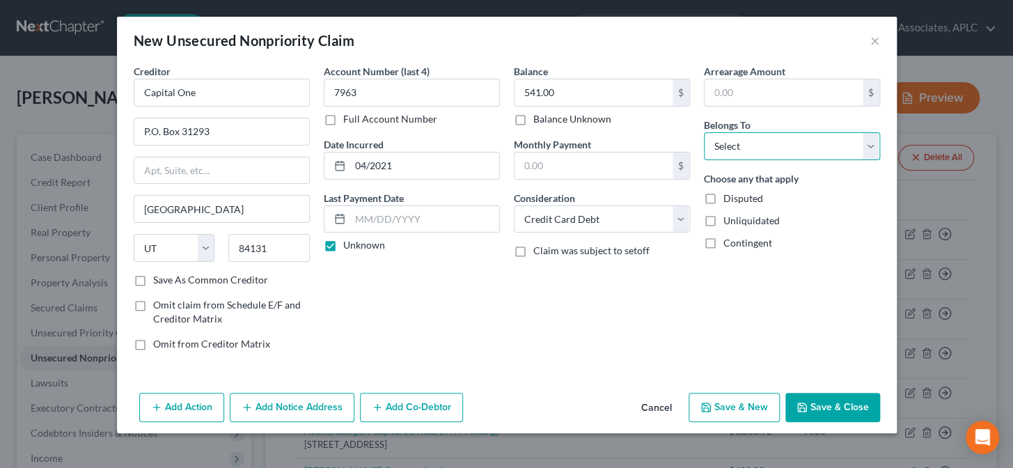
click at [756, 147] on select "Select Debtor 1 Only Debtor 2 Only Debtor 1 And Debtor 2 Only At Least One Of T…" at bounding box center [792, 146] width 176 height 28
click at [704, 132] on select "Select Debtor 1 Only Debtor 2 Only Debtor 1 And Debtor 2 Only At Least One Of T…" at bounding box center [792, 146] width 176 height 28
click at [746, 409] on button "Save & New" at bounding box center [733, 407] width 91 height 29
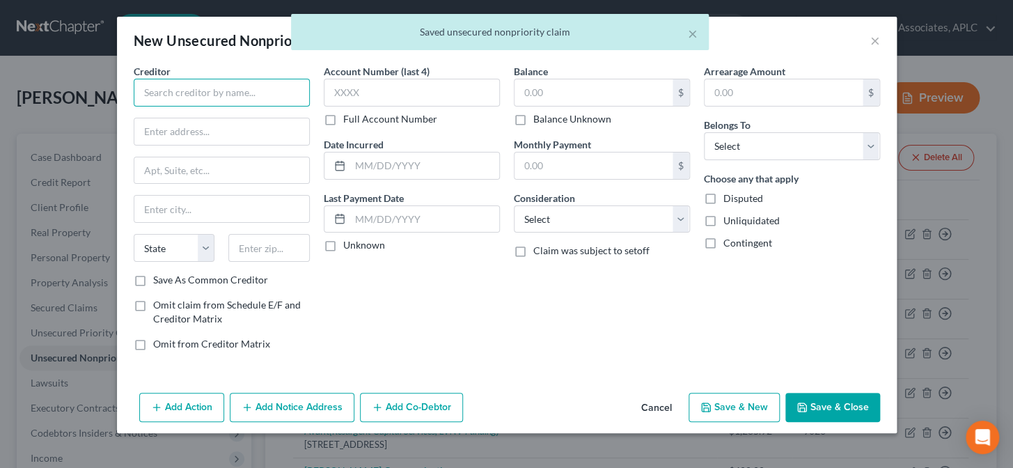
click at [189, 90] on input "text" at bounding box center [222, 93] width 176 height 28
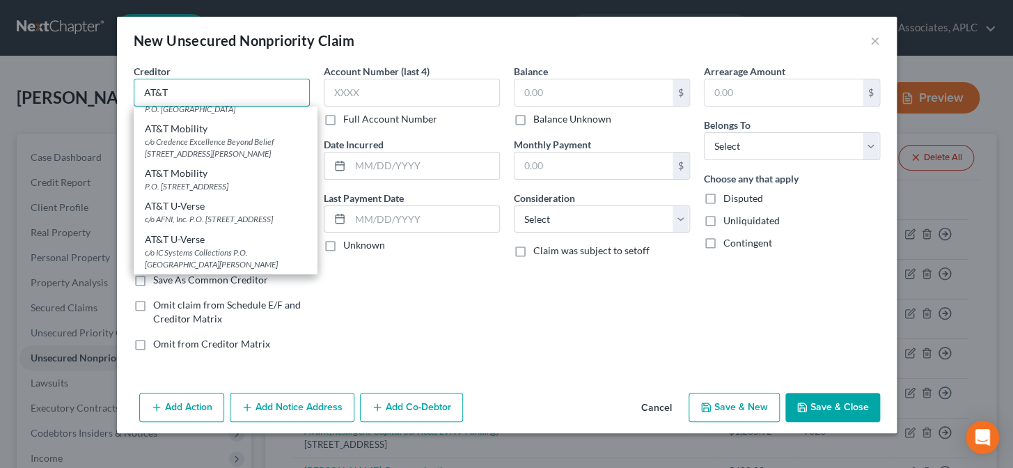
scroll to position [734, 0]
click at [216, 94] on input "AT&T" at bounding box center [222, 93] width 176 height 28
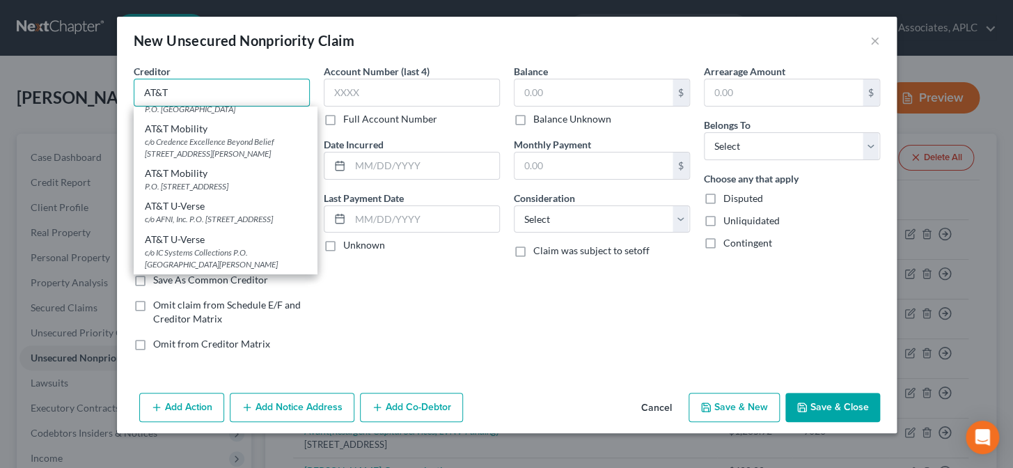
click at [216, 94] on input "AT&T" at bounding box center [222, 93] width 176 height 28
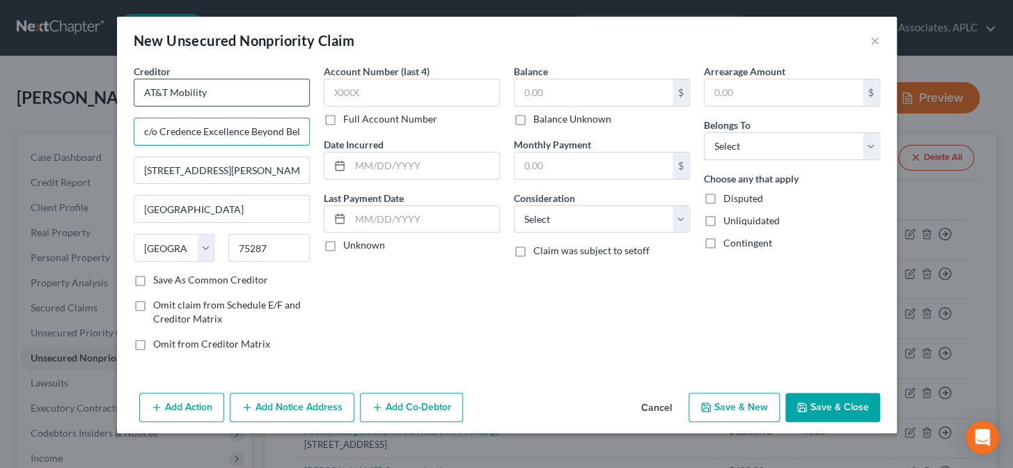
scroll to position [0, 0]
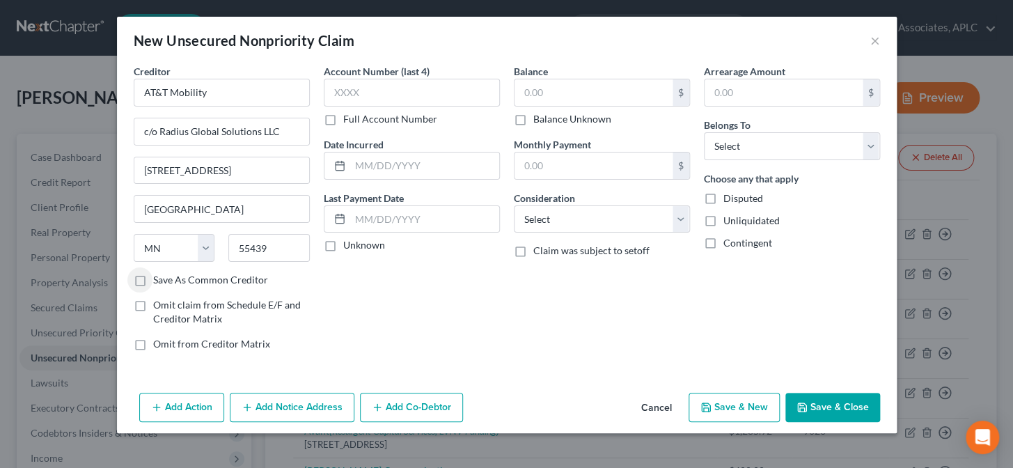
click at [153, 278] on label "Save As Common Creditor" at bounding box center [210, 280] width 115 height 14
click at [159, 278] on input "Save As Common Creditor" at bounding box center [163, 277] width 9 height 9
click at [362, 88] on input "text" at bounding box center [412, 93] width 176 height 28
click at [343, 250] on label "Unknown" at bounding box center [364, 245] width 42 height 14
click at [349, 247] on input "Unknown" at bounding box center [353, 242] width 9 height 9
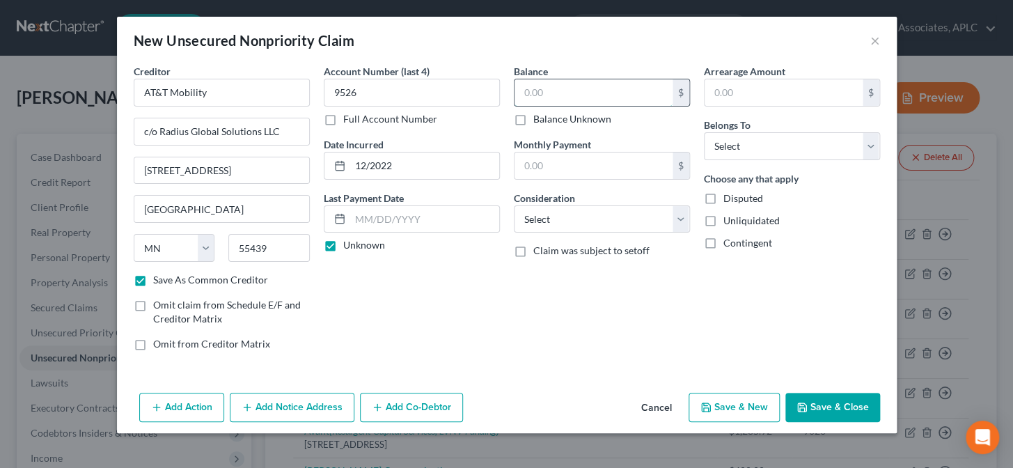
click at [569, 96] on input "text" at bounding box center [593, 92] width 158 height 26
click at [533, 214] on select "Select Cable / Satellite Services Collection Agency Credit Card Debt Debt Couns…" at bounding box center [602, 219] width 176 height 28
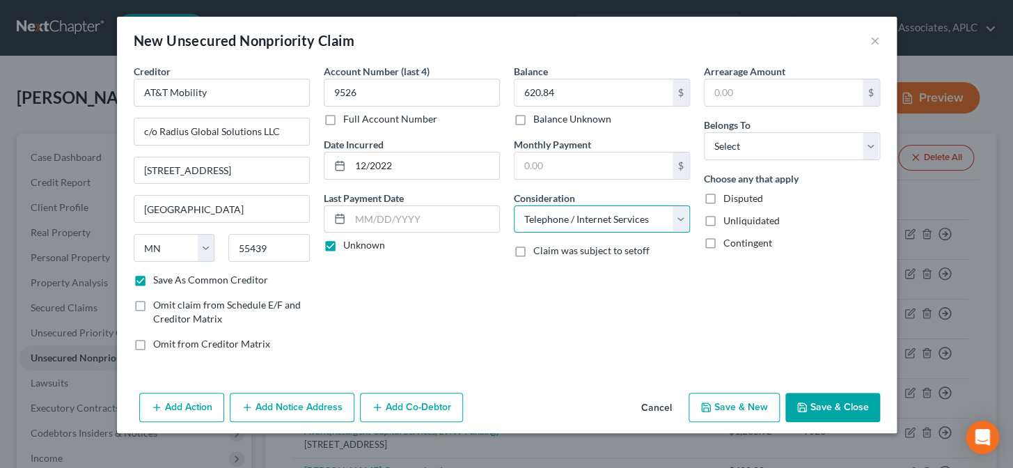
click at [514, 205] on select "Select Cable / Satellite Services Collection Agency Credit Card Debt Debt Couns…" at bounding box center [602, 219] width 176 height 28
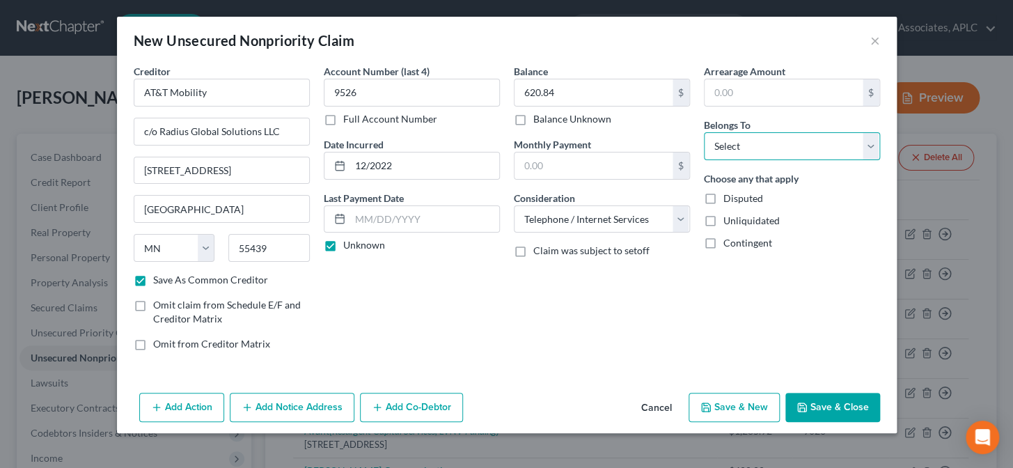
click at [769, 139] on select "Select Debtor 1 Only Debtor 2 Only Debtor 1 And Debtor 2 Only At Least One Of T…" at bounding box center [792, 146] width 176 height 28
click at [704, 132] on select "Select Debtor 1 Only Debtor 2 Only Debtor 1 And Debtor 2 Only At Least One Of T…" at bounding box center [792, 146] width 176 height 28
click at [750, 407] on button "Save & New" at bounding box center [733, 407] width 91 height 29
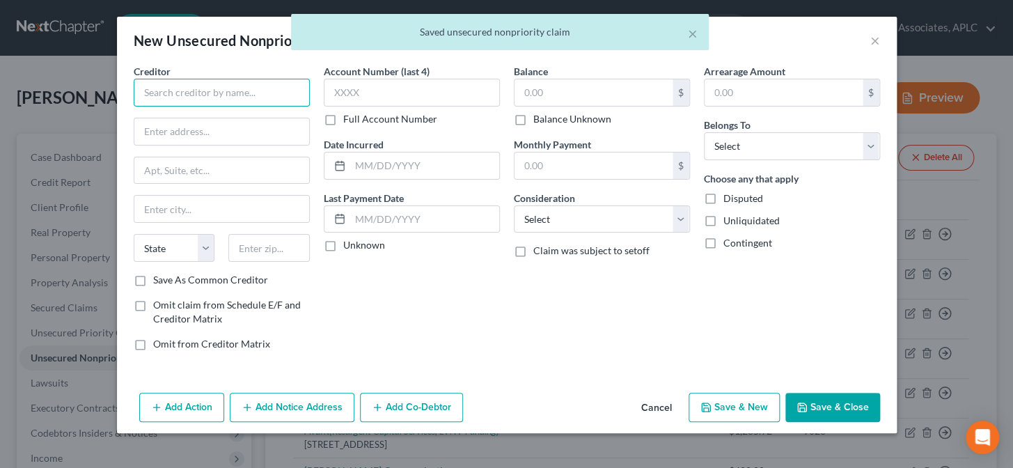
click at [235, 94] on input "text" at bounding box center [222, 93] width 176 height 28
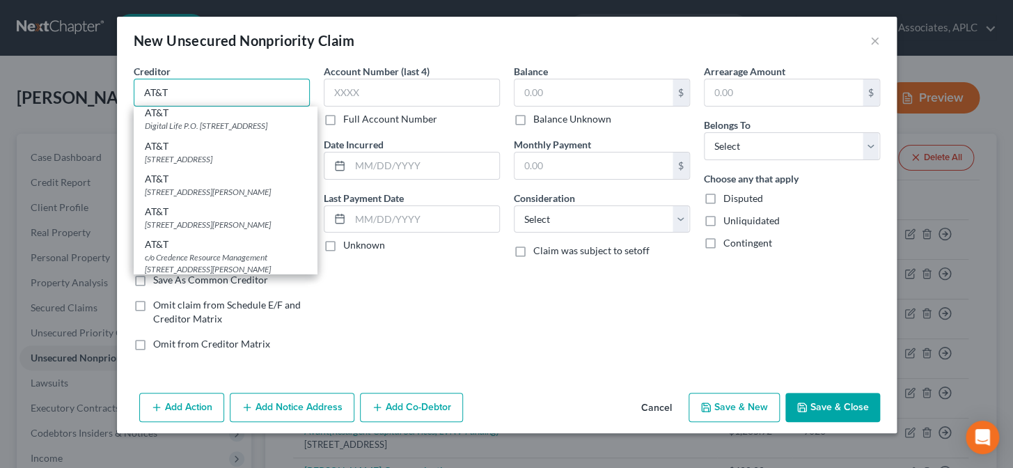
scroll to position [189, 0]
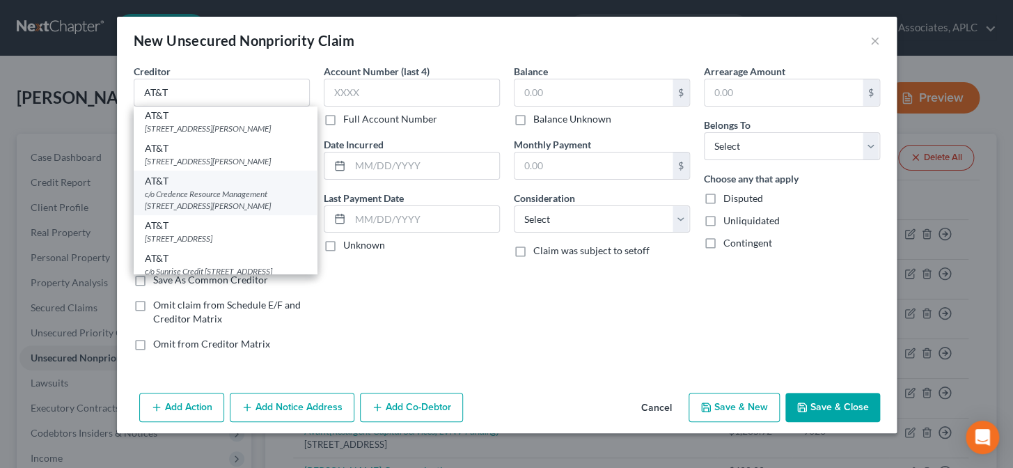
click at [251, 212] on div "c/o Credence Resource Management 4222 Trinity Mills Rd., Suite 260, Dallas, TX …" at bounding box center [225, 200] width 161 height 24
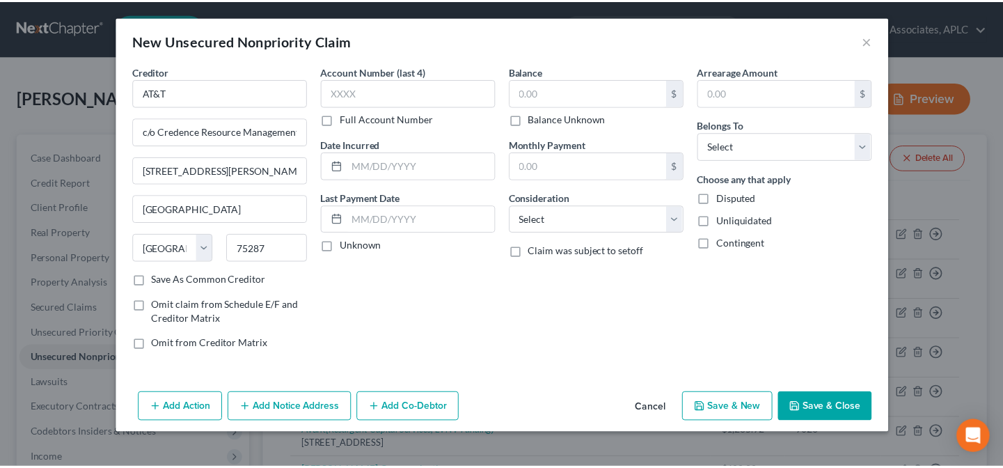
scroll to position [0, 0]
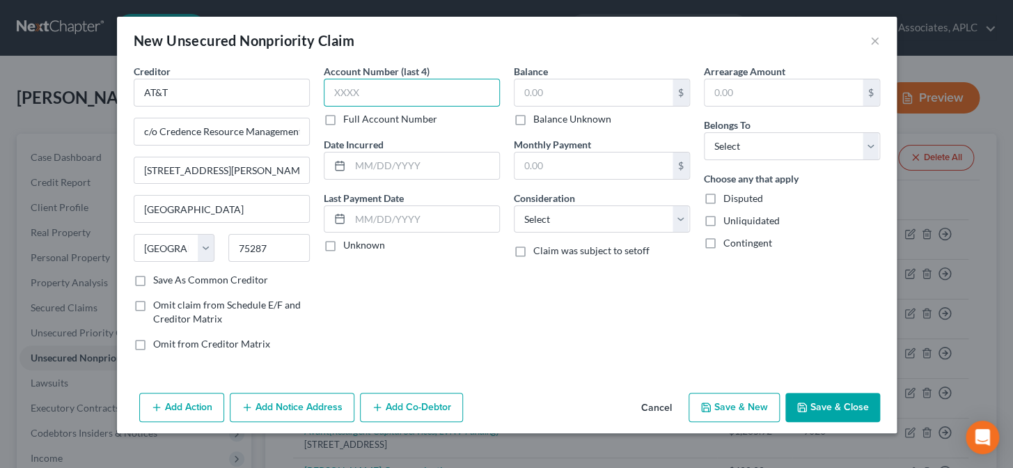
click at [358, 90] on input "text" at bounding box center [412, 93] width 176 height 28
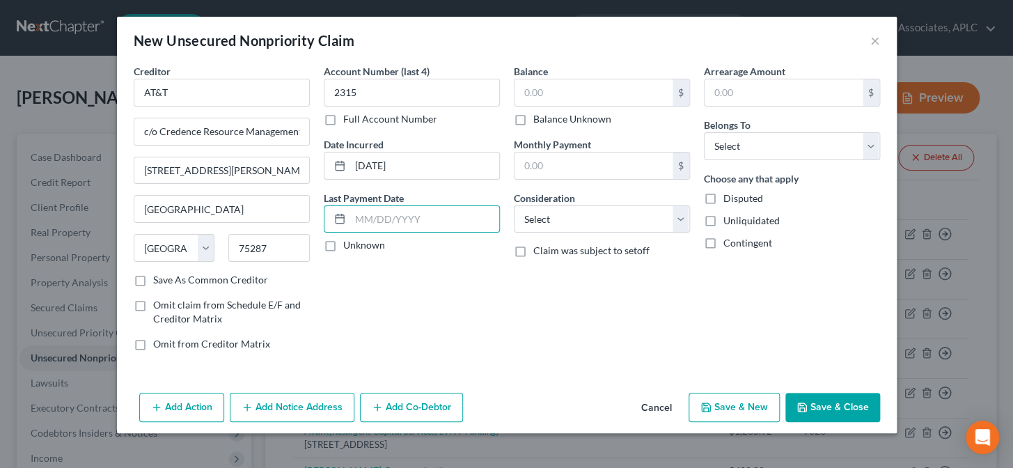
drag, startPoint x: 329, startPoint y: 244, endPoint x: 519, endPoint y: 131, distance: 221.3
click at [343, 244] on label "Unknown" at bounding box center [364, 245] width 42 height 14
click at [349, 244] on input "Unknown" at bounding box center [353, 242] width 9 height 9
click at [556, 92] on input "text" at bounding box center [593, 92] width 158 height 26
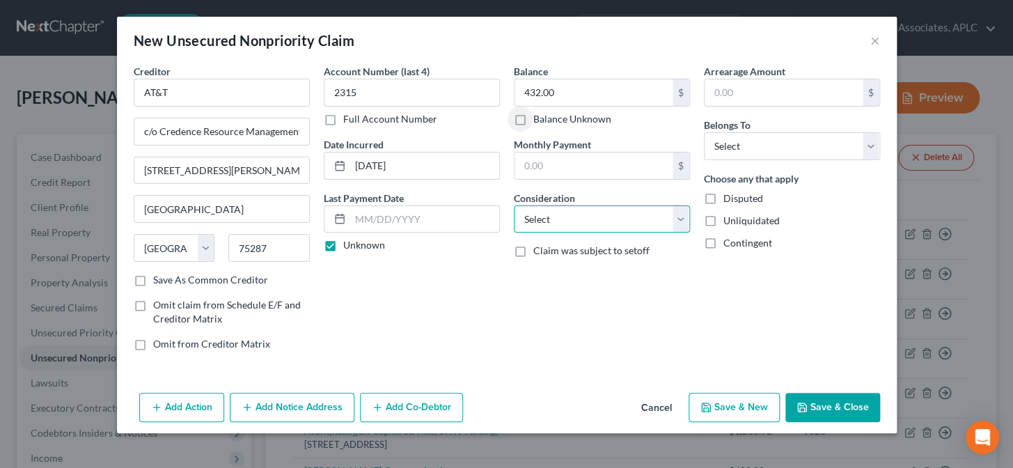
click at [564, 223] on select "Select Cable / Satellite Services Collection Agency Credit Card Debt Debt Couns…" at bounding box center [602, 219] width 176 height 28
click at [514, 205] on select "Select Cable / Satellite Services Collection Agency Credit Card Debt Debt Couns…" at bounding box center [602, 219] width 176 height 28
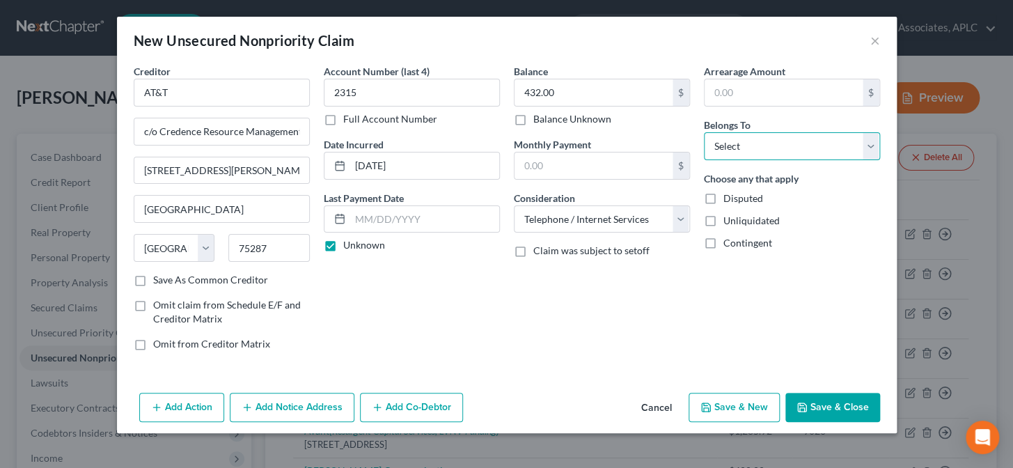
drag, startPoint x: 746, startPoint y: 142, endPoint x: 746, endPoint y: 150, distance: 8.4
click at [746, 142] on select "Select Debtor 1 Only Debtor 2 Only Debtor 1 And Debtor 2 Only At Least One Of T…" at bounding box center [792, 146] width 176 height 28
click at [704, 132] on select "Select Debtor 1 Only Debtor 2 Only Debtor 1 And Debtor 2 Only At Least One Of T…" at bounding box center [792, 146] width 176 height 28
click at [815, 404] on button "Save & Close" at bounding box center [832, 407] width 95 height 29
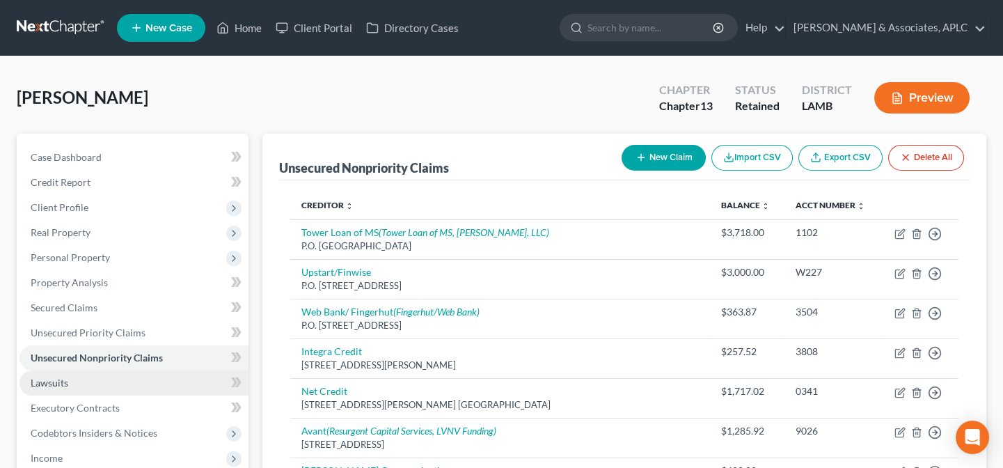
click at [56, 375] on link "Lawsuits" at bounding box center [133, 382] width 229 height 25
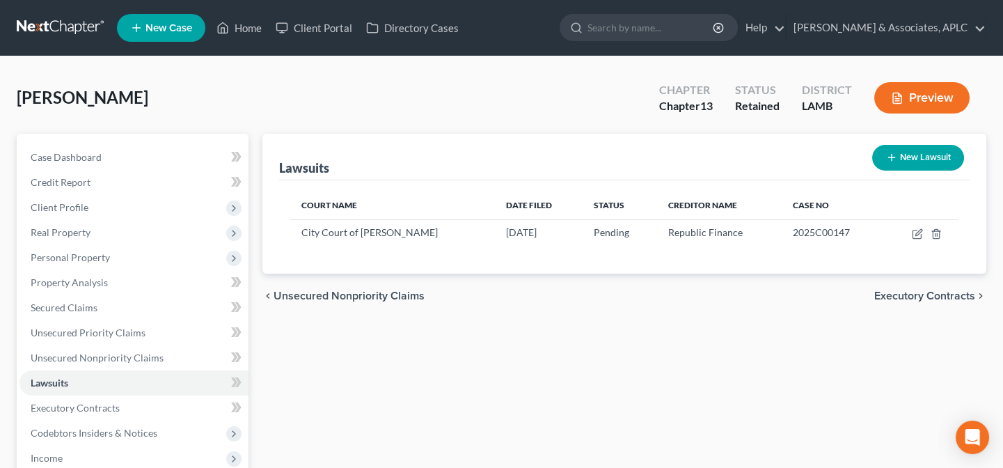
click at [905, 154] on button "New Lawsuit" at bounding box center [918, 158] width 92 height 26
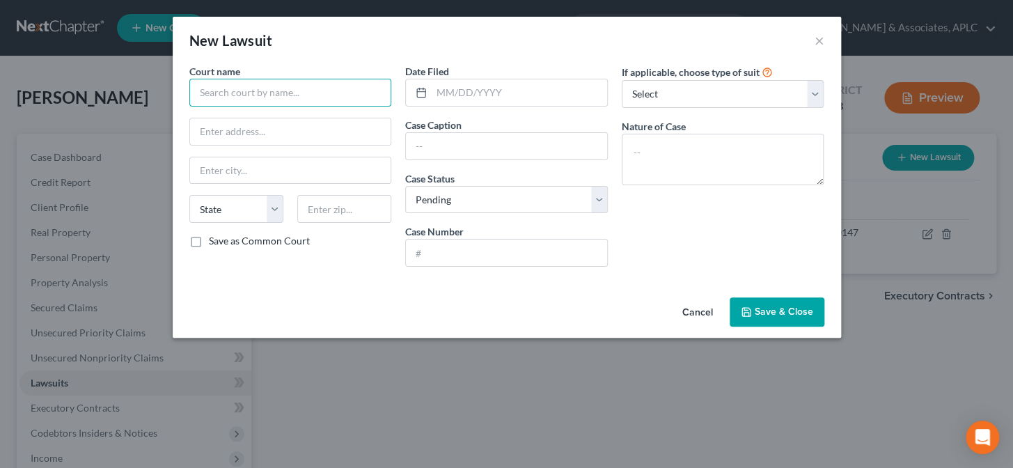
click at [332, 104] on input "text" at bounding box center [290, 93] width 203 height 28
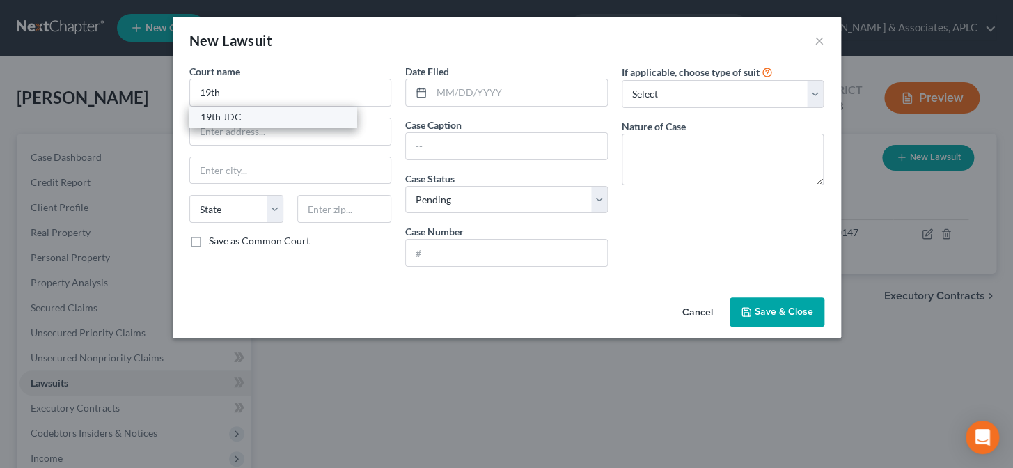
click at [271, 124] on div "19th JDC" at bounding box center [272, 117] width 167 height 21
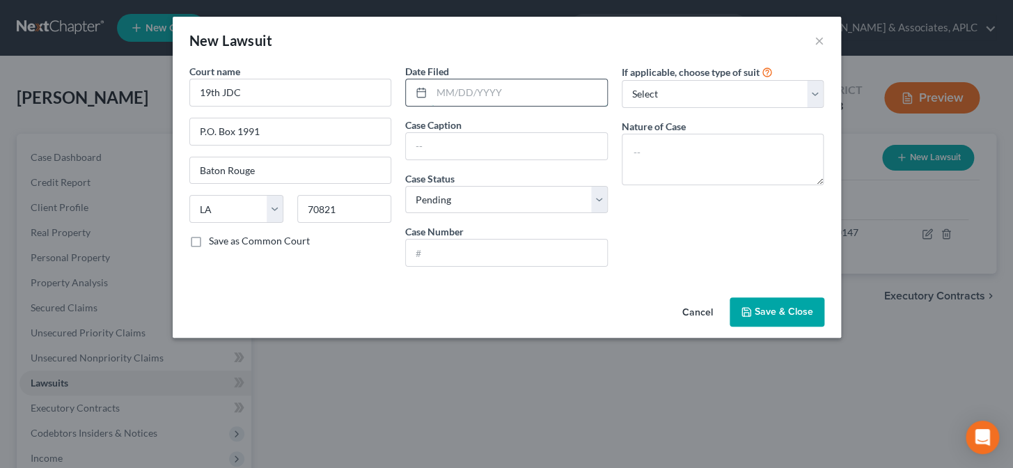
click at [466, 95] on input "text" at bounding box center [519, 92] width 175 height 26
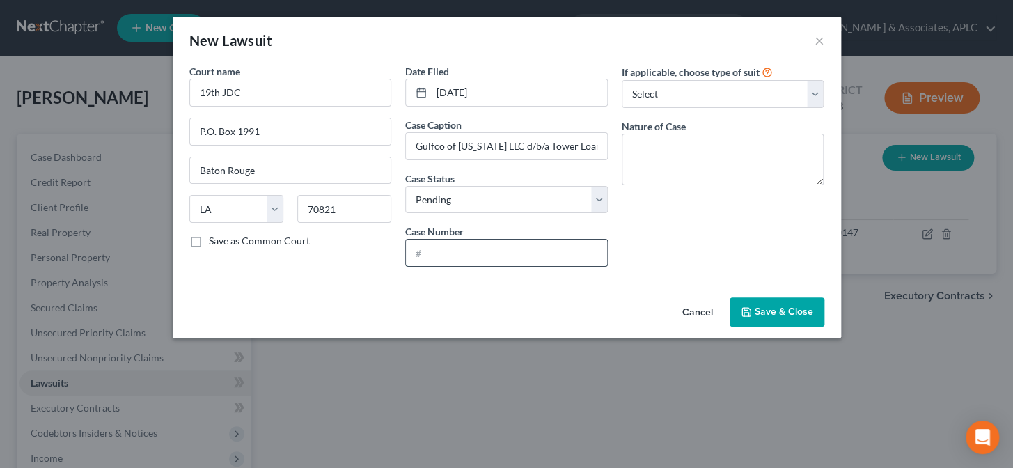
click at [455, 255] on input "text" at bounding box center [506, 252] width 201 height 26
click at [678, 96] on select "Select Repossession Garnishment Foreclosure Attached, Seized, Or Levied Other" at bounding box center [723, 94] width 203 height 28
click at [622, 80] on select "Select Repossession Garnishment Foreclosure Attached, Seized, Or Levied Other" at bounding box center [723, 94] width 203 height 28
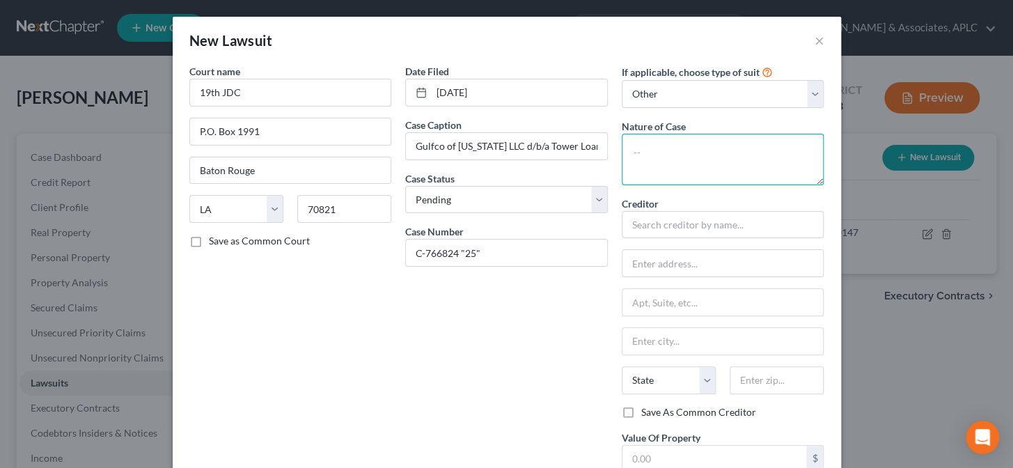
click at [659, 164] on textarea at bounding box center [723, 160] width 203 height 52
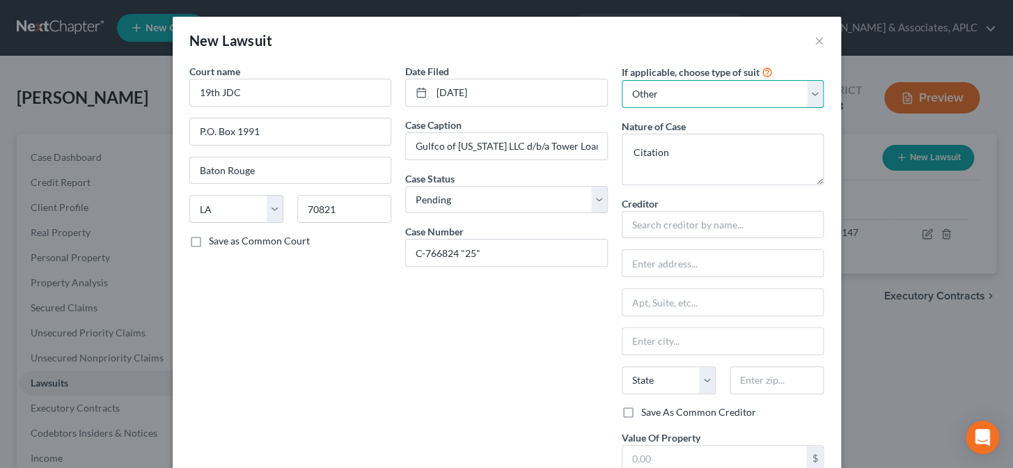
click at [682, 93] on select "Select Repossession Garnishment Foreclosure Attached, Seized, Or Levied Other" at bounding box center [723, 94] width 203 height 28
click at [622, 80] on select "Select Repossession Garnishment Foreclosure Attached, Seized, Or Levied Other" at bounding box center [723, 94] width 203 height 28
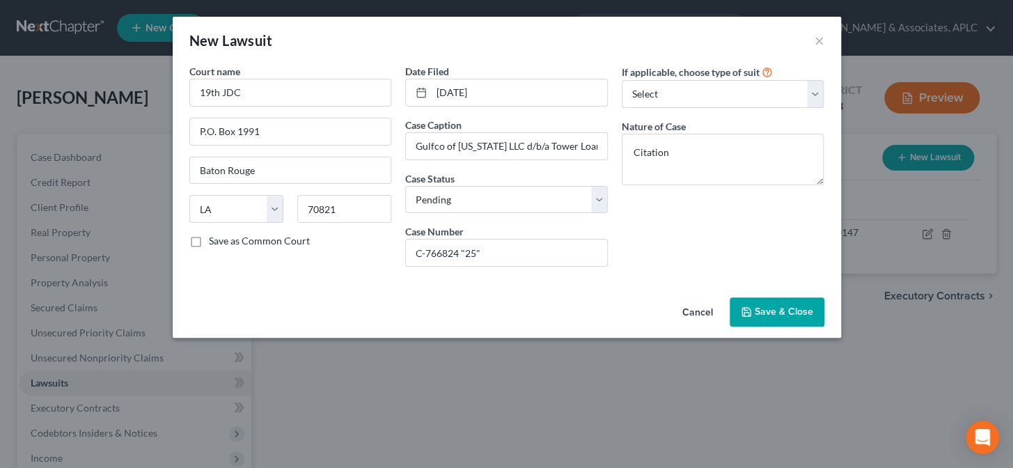
click at [805, 313] on span "Save & Close" at bounding box center [784, 312] width 58 height 12
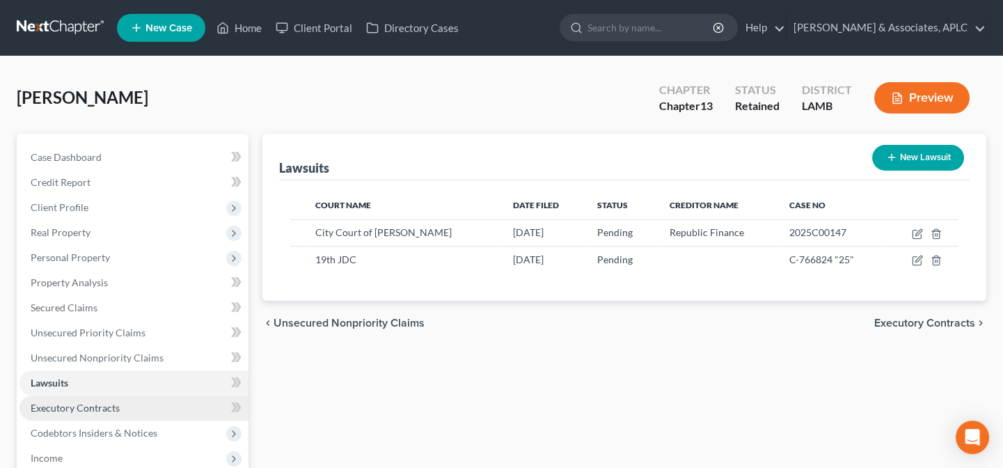
click at [139, 411] on link "Executory Contracts" at bounding box center [133, 407] width 229 height 25
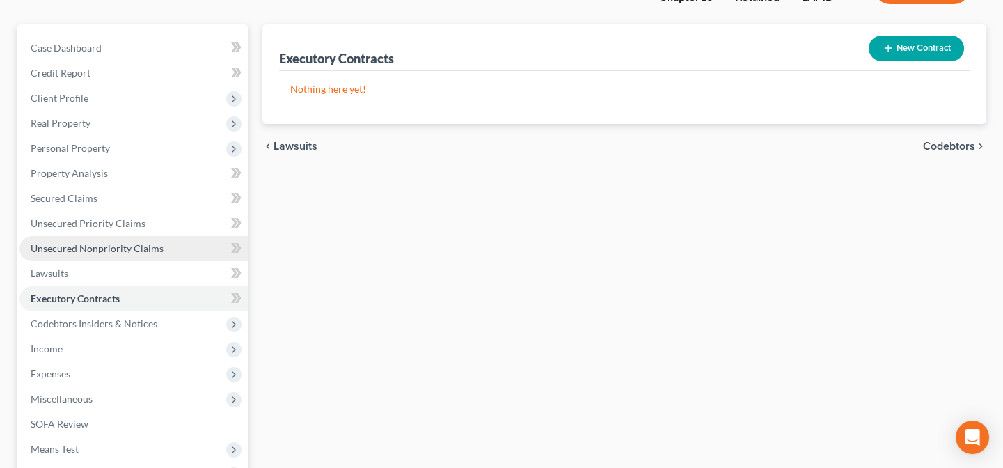
scroll to position [126, 0]
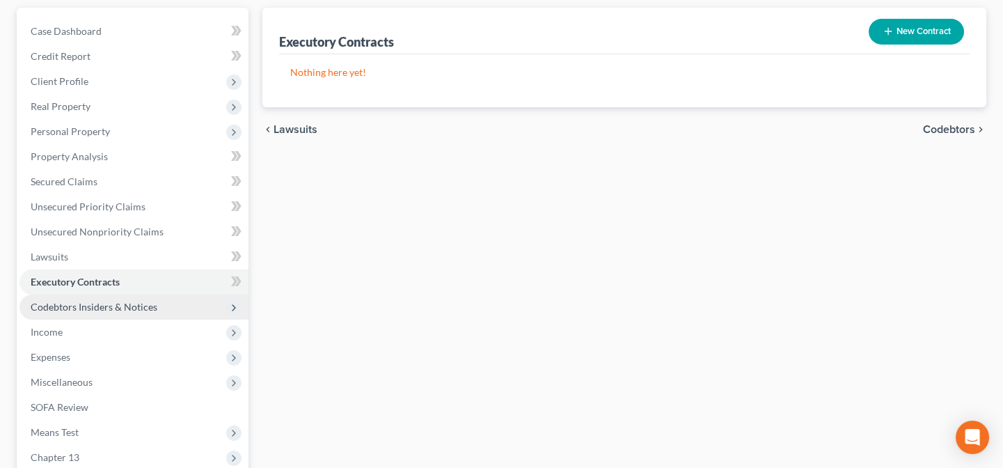
click at [124, 308] on span "Codebtors Insiders & Notices" at bounding box center [94, 307] width 127 height 12
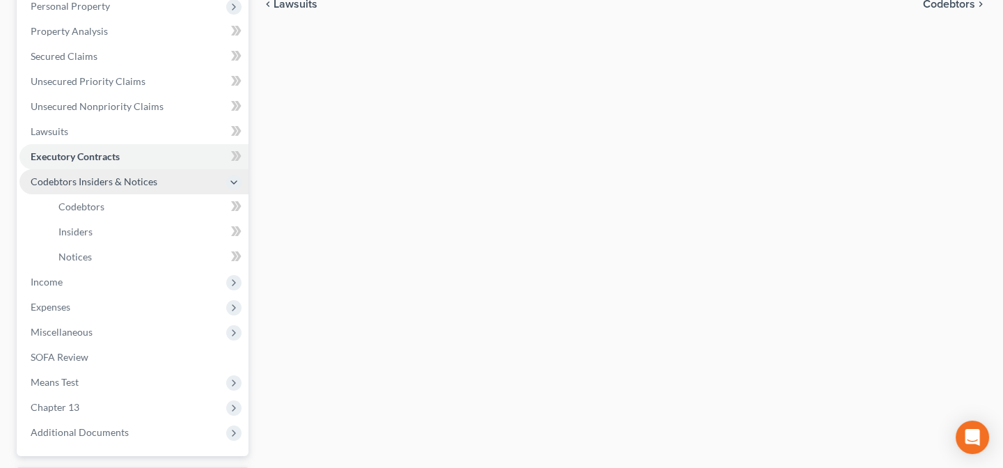
scroll to position [253, 0]
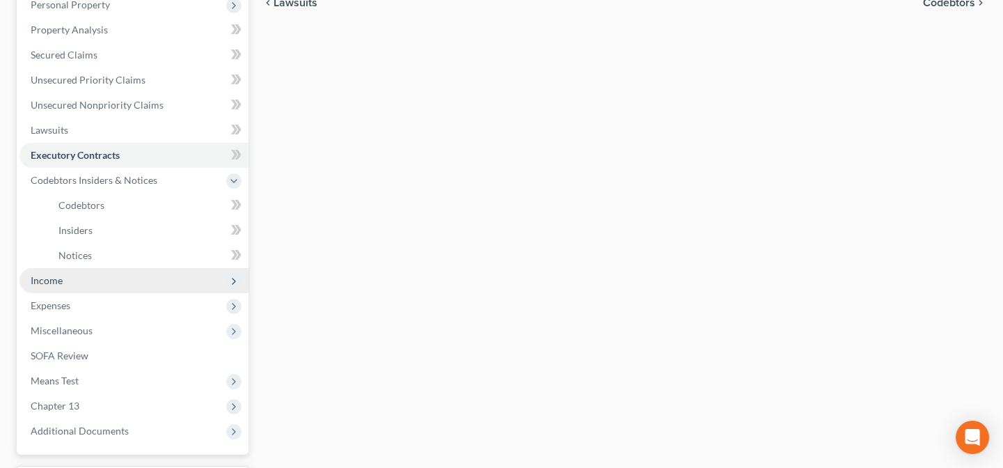
click at [92, 279] on span "Income" at bounding box center [133, 280] width 229 height 25
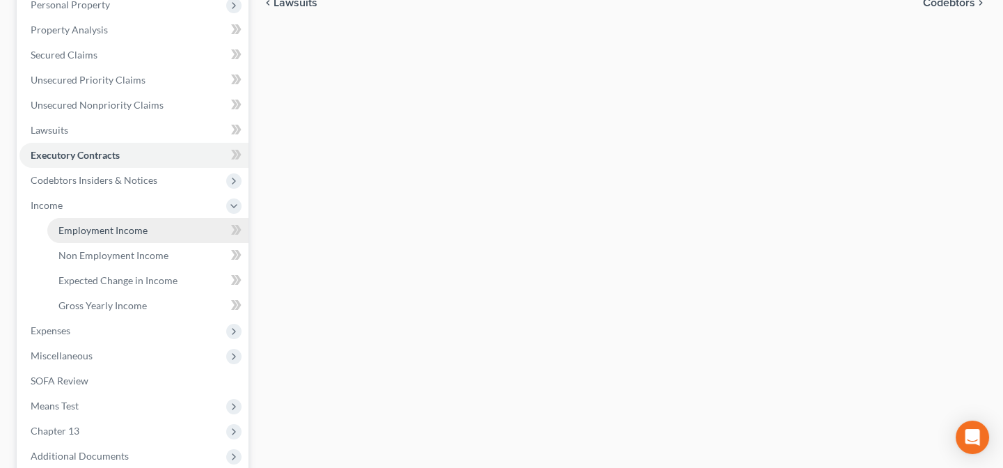
click at [94, 227] on span "Employment Income" at bounding box center [102, 230] width 89 height 12
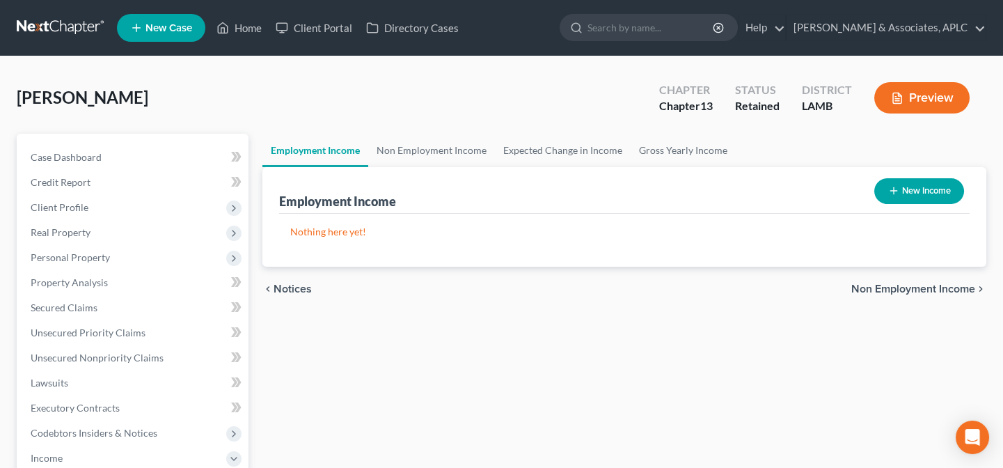
click at [911, 195] on button "New Income" at bounding box center [919, 191] width 90 height 26
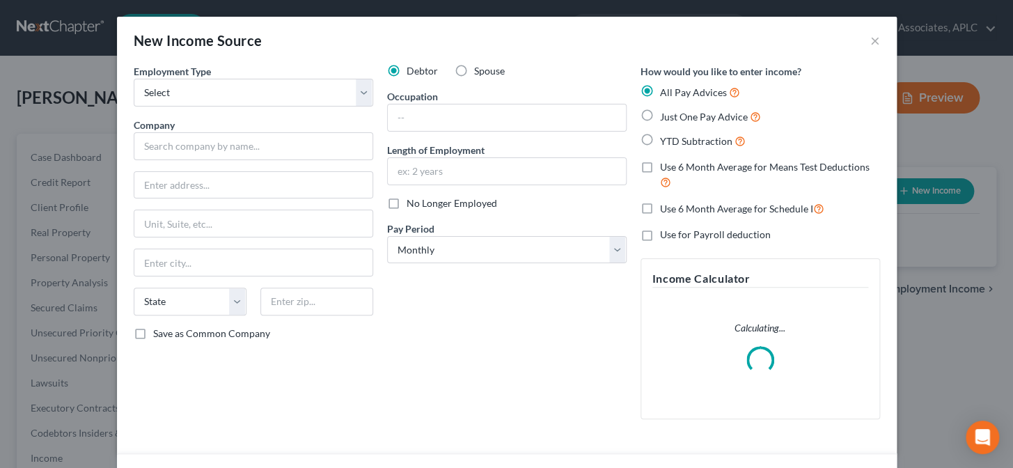
click at [290, 108] on div "Employment Type * Select Full or Part Time Employment Self Employment Company *…" at bounding box center [253, 247] width 253 height 366
click at [283, 97] on select "Select Full or Part Time Employment Self Employment" at bounding box center [253, 93] width 239 height 28
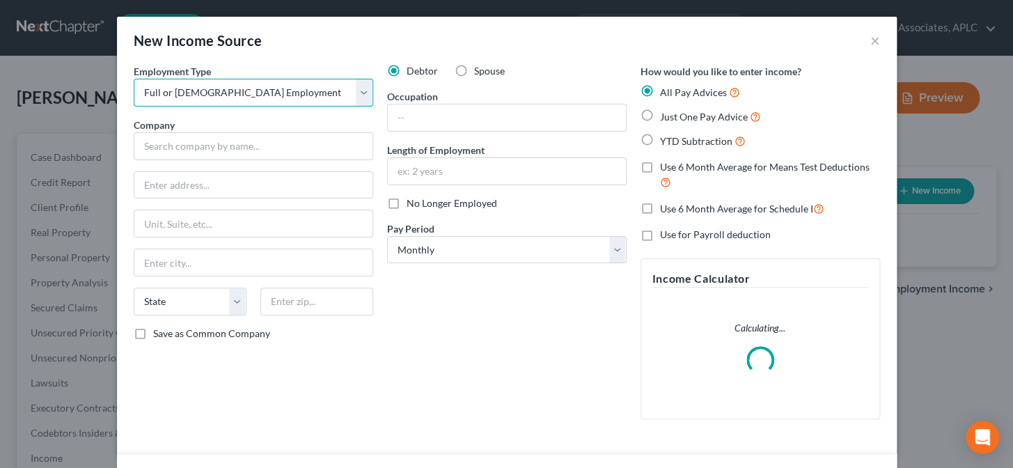
click at [134, 79] on select "Select Full or Part Time Employment Self Employment" at bounding box center [253, 93] width 239 height 28
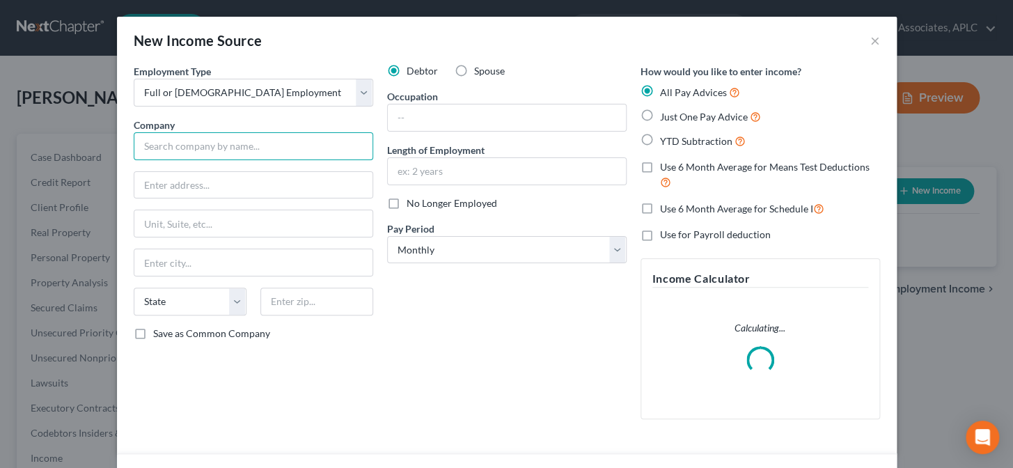
click at [239, 146] on input "text" at bounding box center [253, 146] width 239 height 28
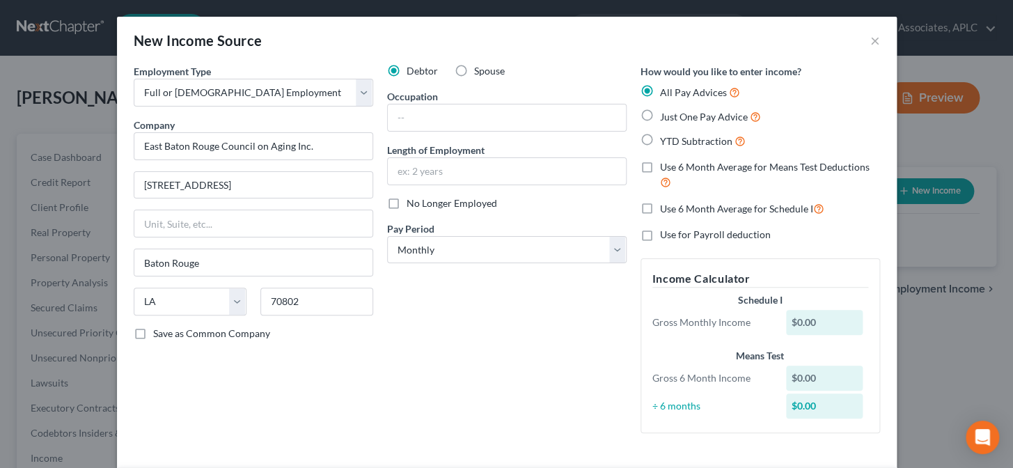
click at [153, 330] on label "Save as Common Company" at bounding box center [211, 333] width 117 height 14
click at [159, 330] on input "Save as Common Company" at bounding box center [163, 330] width 9 height 9
click at [390, 120] on input "text" at bounding box center [507, 117] width 238 height 26
click at [660, 118] on label "Just One Pay Advice" at bounding box center [710, 117] width 101 height 16
click at [665, 118] on input "Just One Pay Advice" at bounding box center [669, 113] width 9 height 9
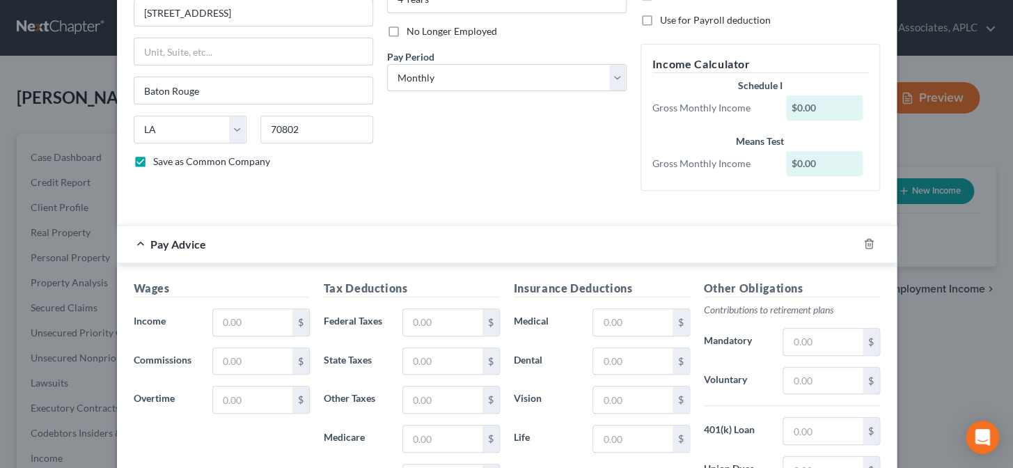
scroll to position [189, 0]
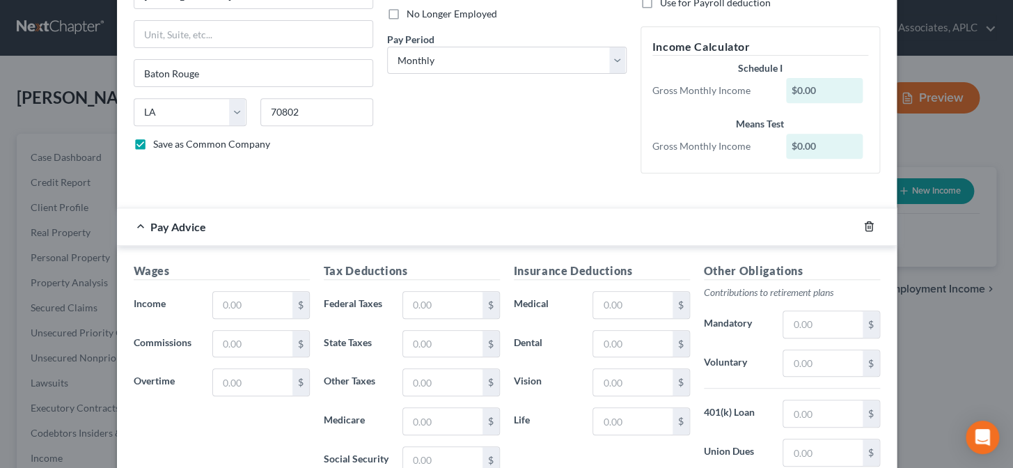
click at [867, 226] on line "button" at bounding box center [867, 227] width 0 height 3
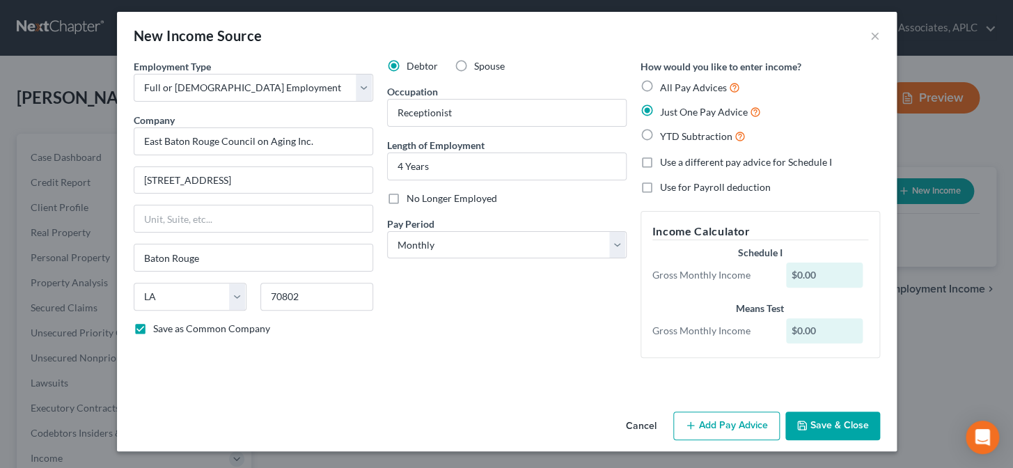
click at [806, 422] on button "Save & Close" at bounding box center [832, 425] width 95 height 29
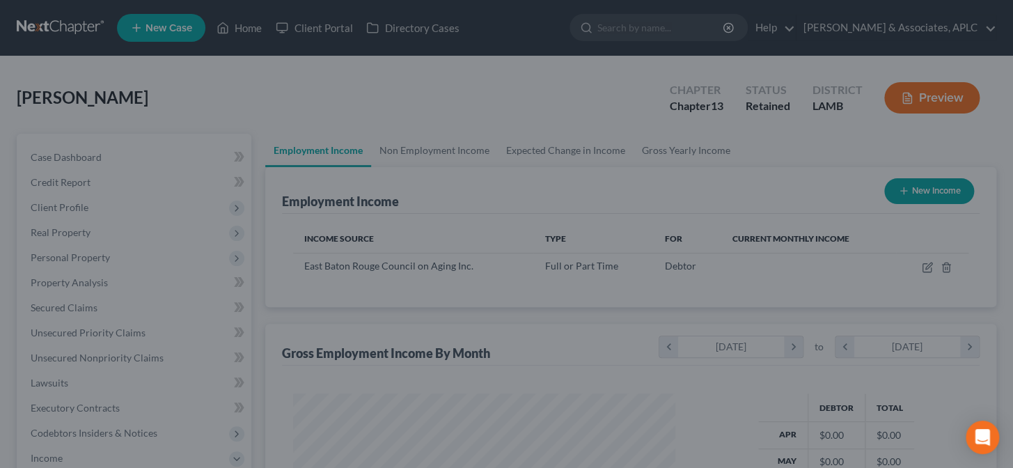
scroll to position [249, 406]
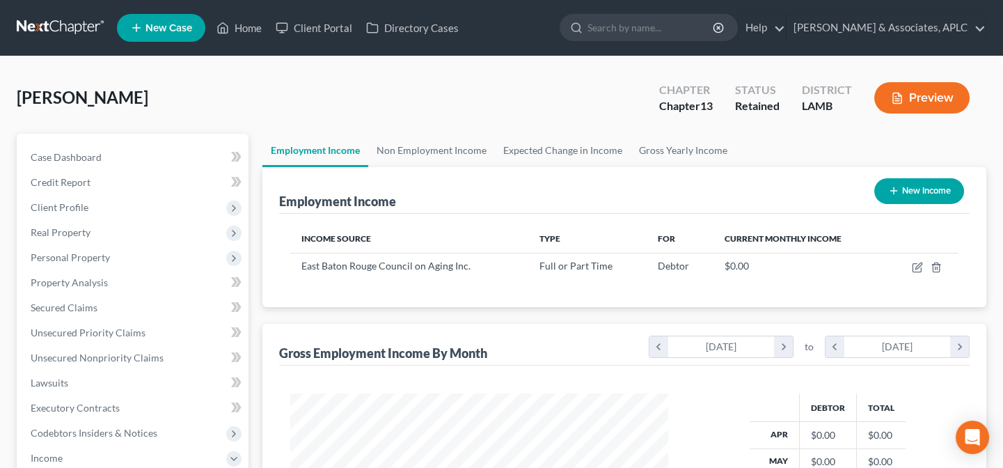
click at [896, 192] on icon "button" at bounding box center [893, 190] width 11 height 11
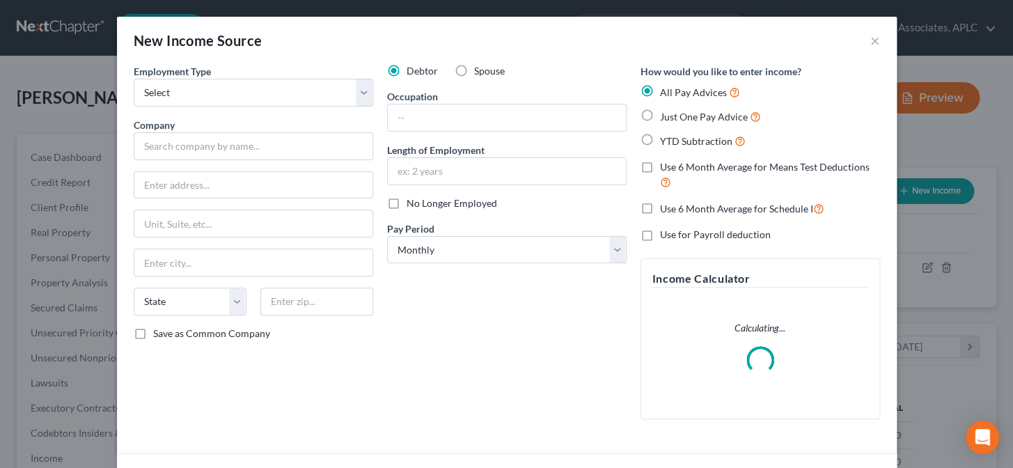
scroll to position [249, 410]
click at [278, 100] on select "Select Full or Part Time Employment Self Employment" at bounding box center [253, 93] width 239 height 28
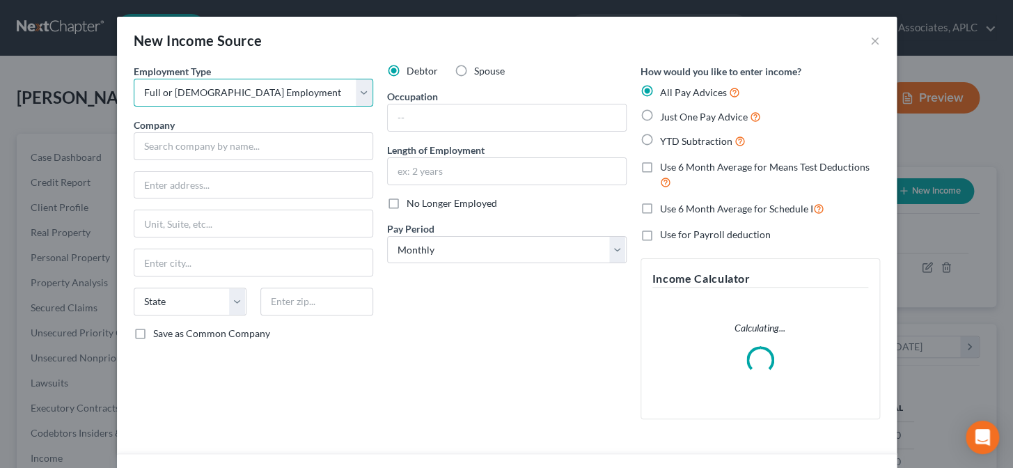
click at [134, 79] on select "Select Full or Part Time Employment Self Employment" at bounding box center [253, 93] width 239 height 28
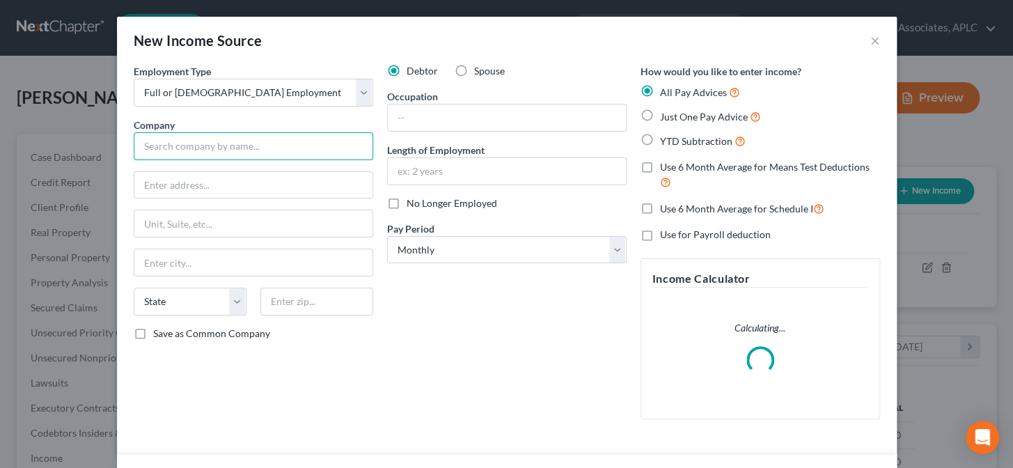
click at [256, 138] on input "text" at bounding box center [253, 146] width 239 height 28
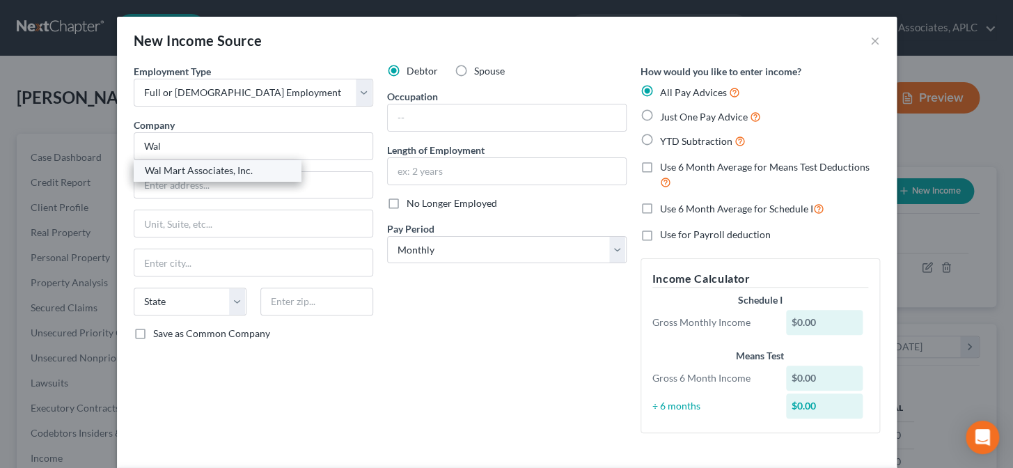
click at [238, 174] on div "Wal Mart Associates, Inc." at bounding box center [217, 171] width 145 height 14
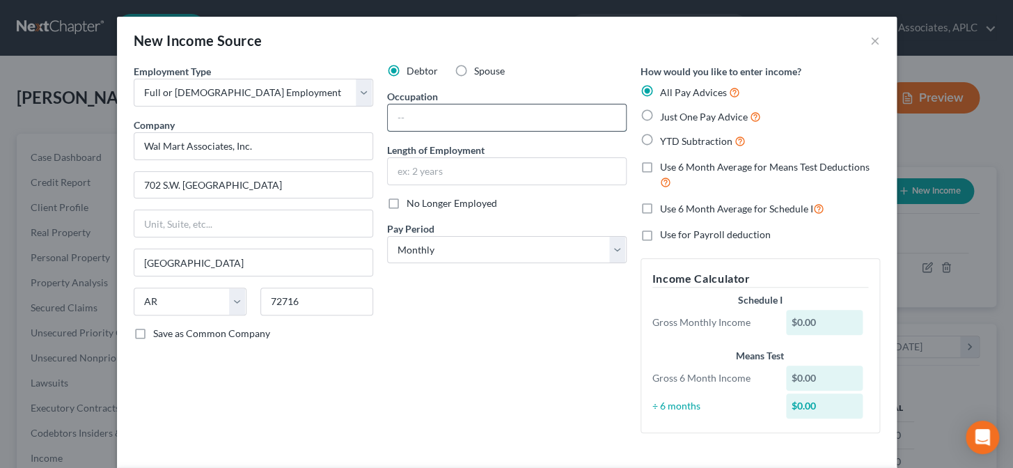
click at [440, 120] on input "text" at bounding box center [507, 117] width 238 height 26
drag, startPoint x: 640, startPoint y: 113, endPoint x: 629, endPoint y: 223, distance: 109.9
click at [660, 114] on label "Just One Pay Advice" at bounding box center [710, 117] width 101 height 16
click at [665, 114] on input "Just One Pay Advice" at bounding box center [669, 113] width 9 height 9
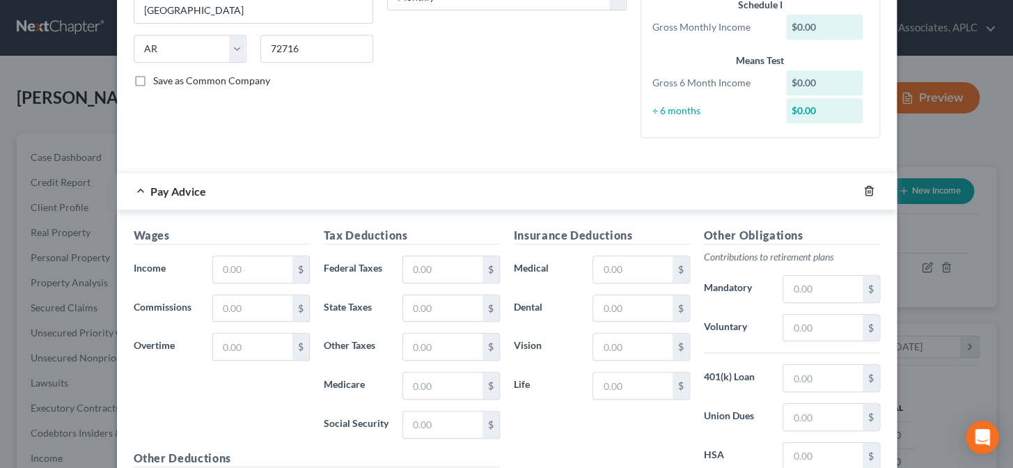
click at [865, 188] on polyline "button" at bounding box center [869, 188] width 8 height 0
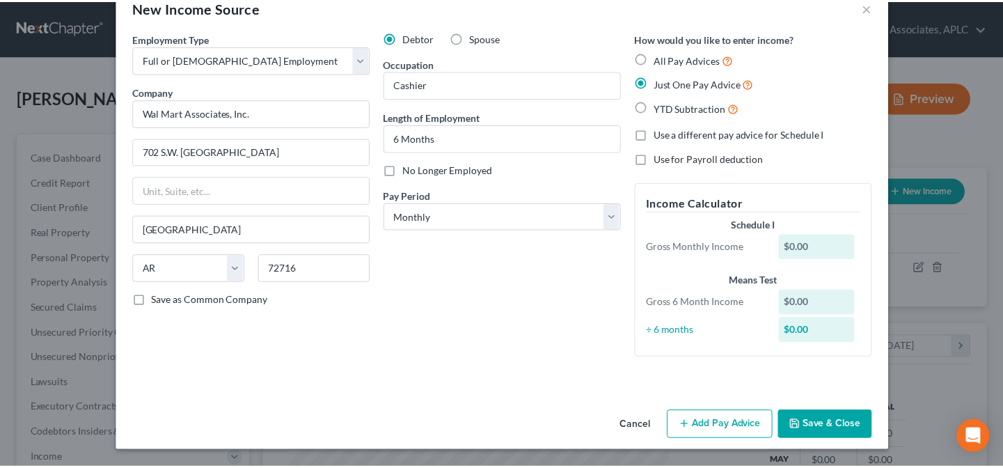
scroll to position [33, 0]
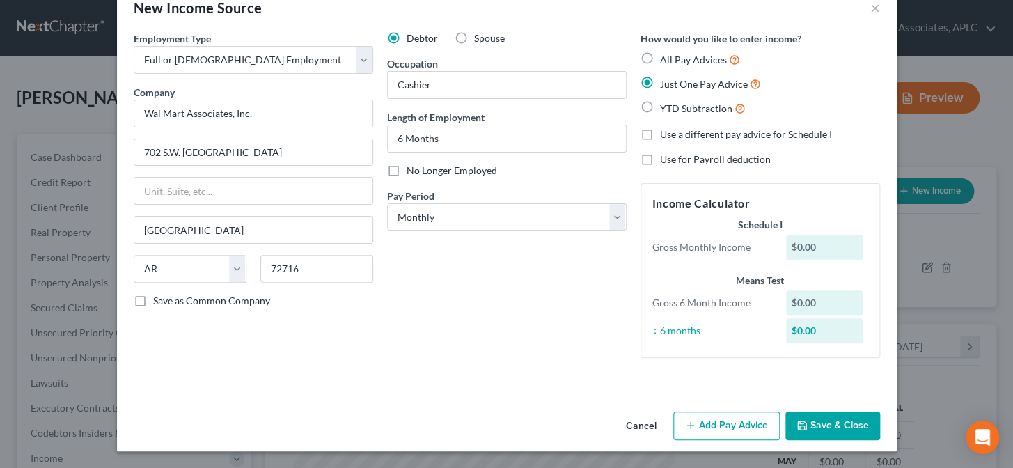
click at [812, 423] on button "Save & Close" at bounding box center [832, 425] width 95 height 29
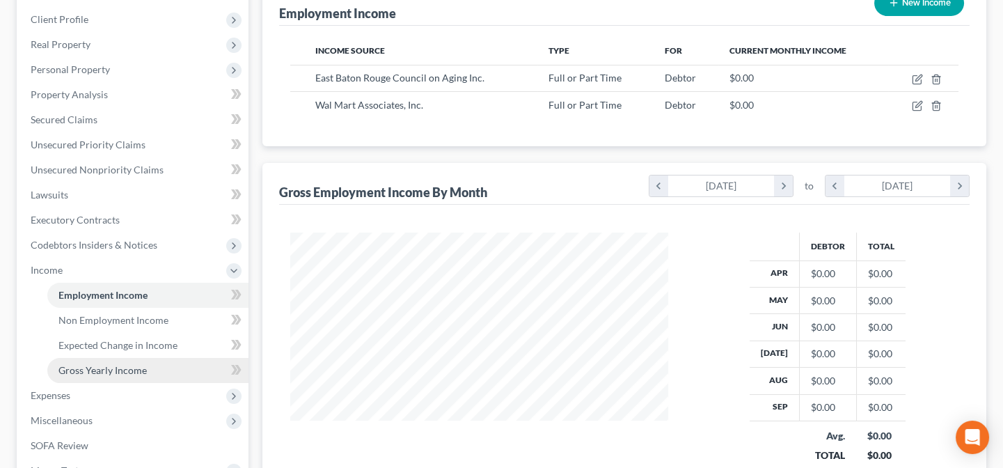
scroll to position [189, 0]
click at [84, 365] on span "Gross Yearly Income" at bounding box center [102, 369] width 88 height 12
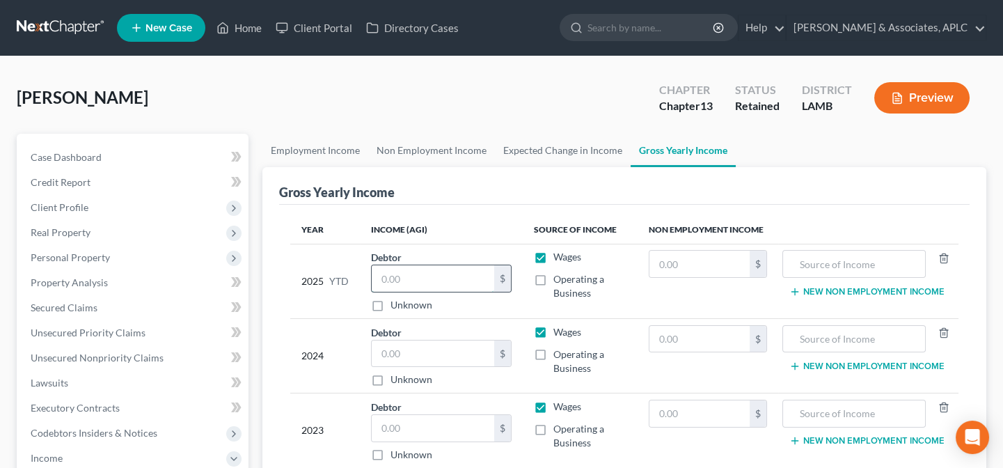
click at [437, 277] on input "text" at bounding box center [433, 278] width 123 height 26
click at [428, 354] on input "text" at bounding box center [433, 353] width 123 height 26
click at [418, 420] on input "text" at bounding box center [433, 428] width 123 height 26
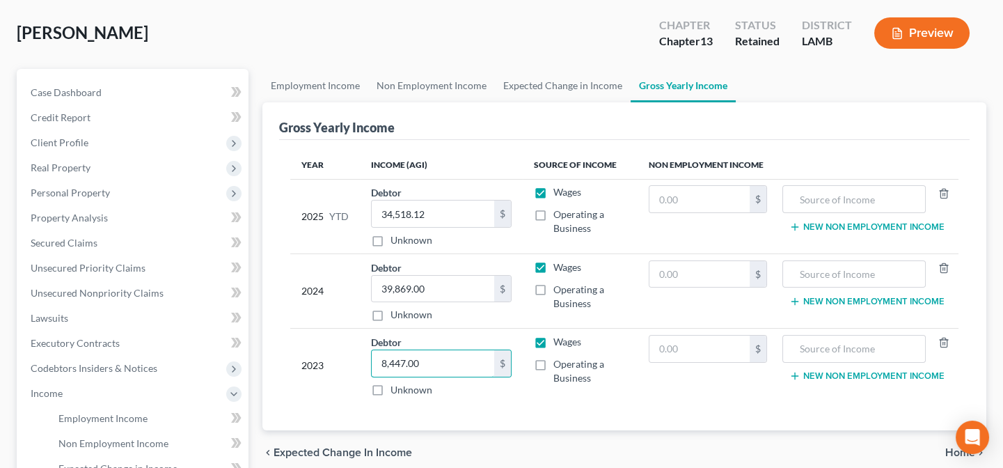
scroll to position [189, 0]
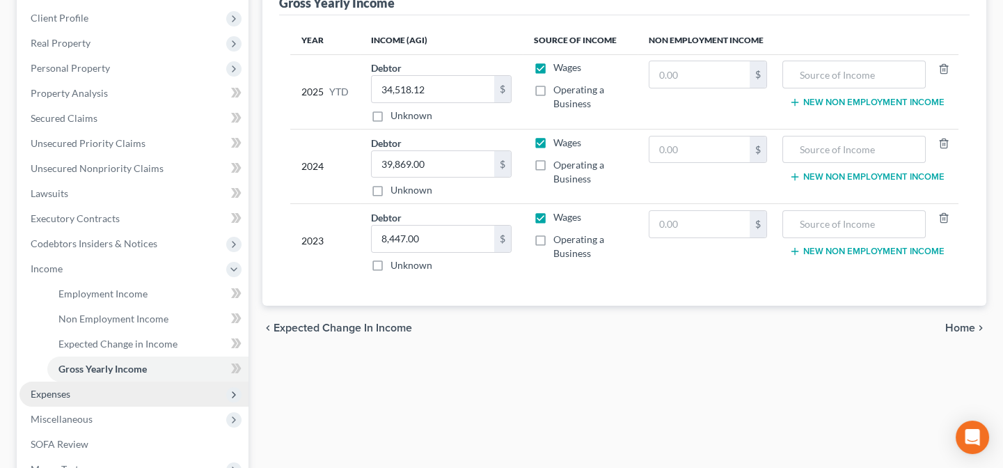
click at [82, 393] on span "Expenses" at bounding box center [133, 393] width 229 height 25
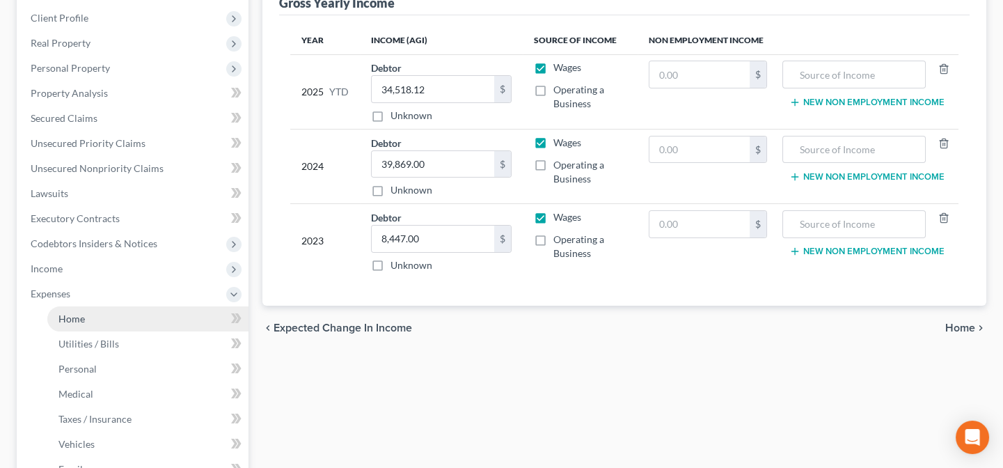
click at [88, 317] on link "Home" at bounding box center [147, 318] width 201 height 25
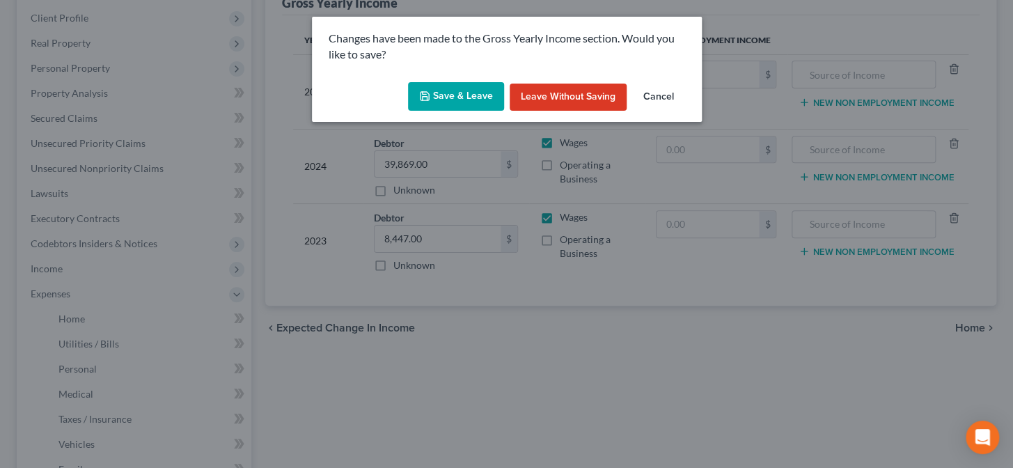
click at [452, 102] on button "Save & Leave" at bounding box center [456, 96] width 96 height 29
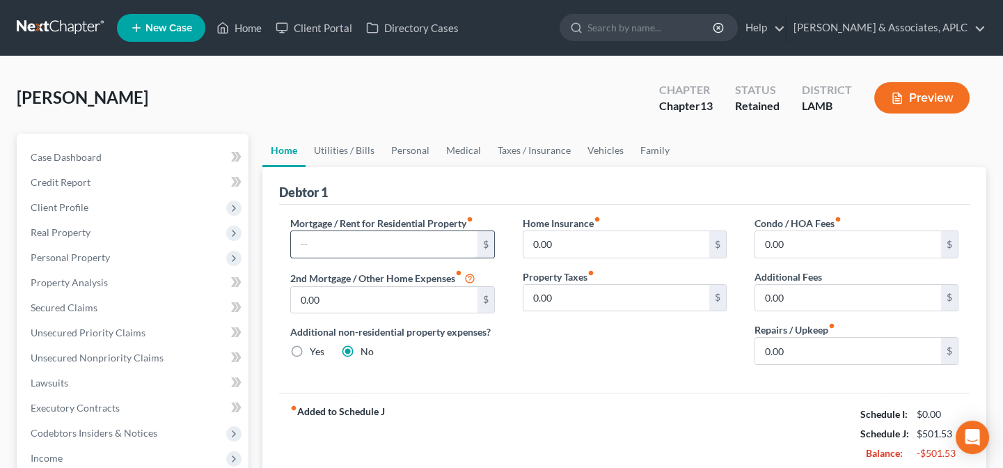
click at [306, 251] on input "text" at bounding box center [384, 244] width 186 height 26
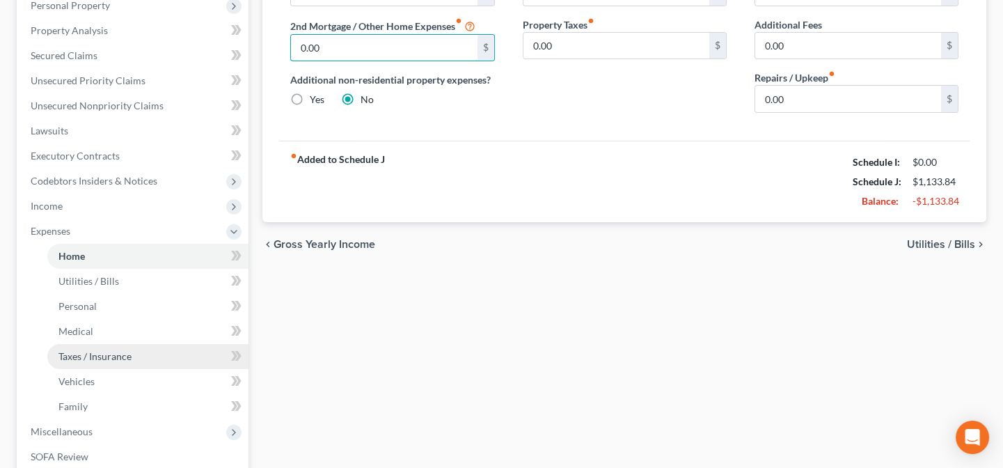
scroll to position [253, 0]
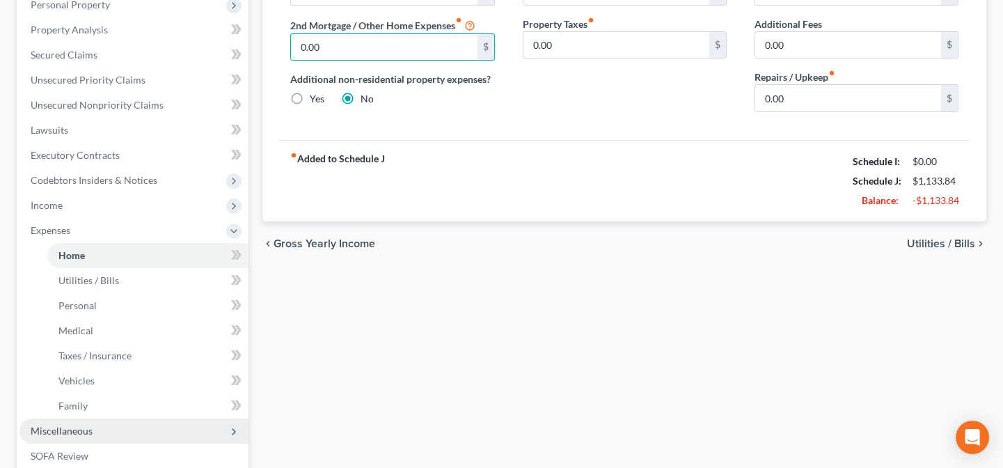
click at [61, 433] on span "Miscellaneous" at bounding box center [62, 431] width 62 height 12
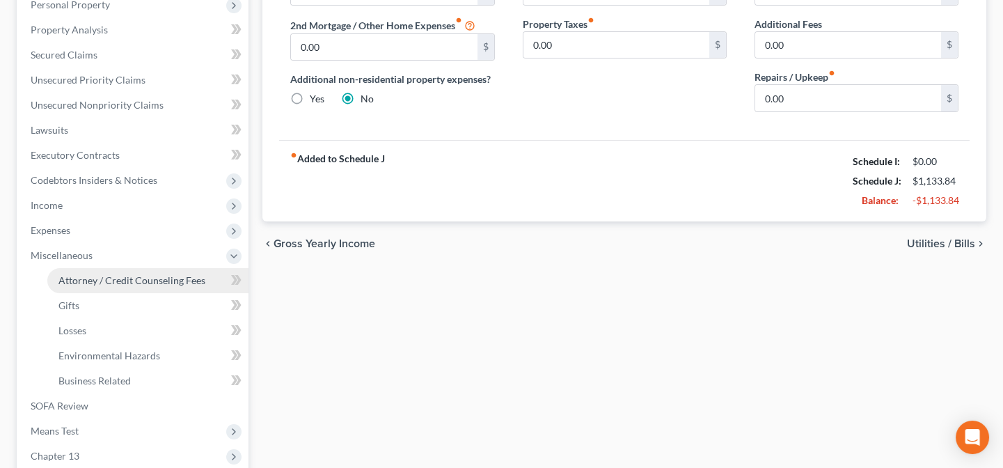
click at [108, 281] on span "Attorney / Credit Counseling Fees" at bounding box center [131, 280] width 147 height 12
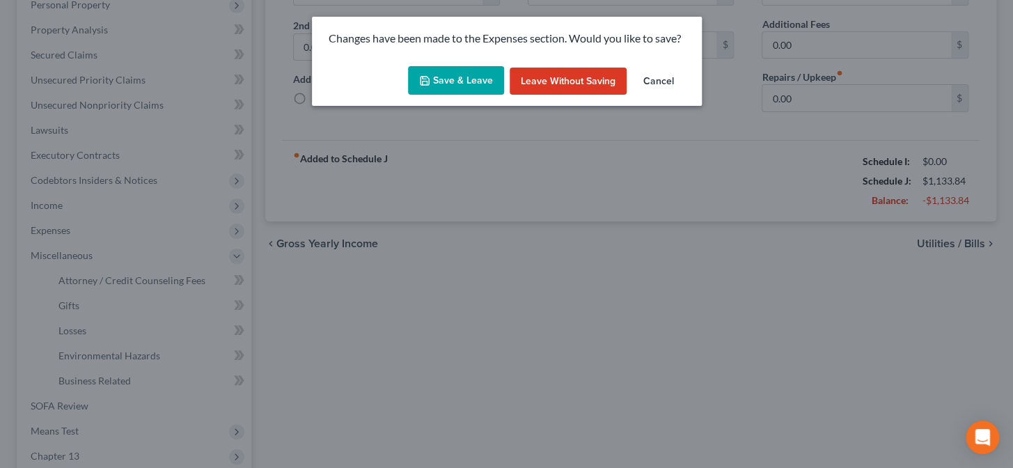
click at [474, 83] on button "Save & Leave" at bounding box center [456, 80] width 96 height 29
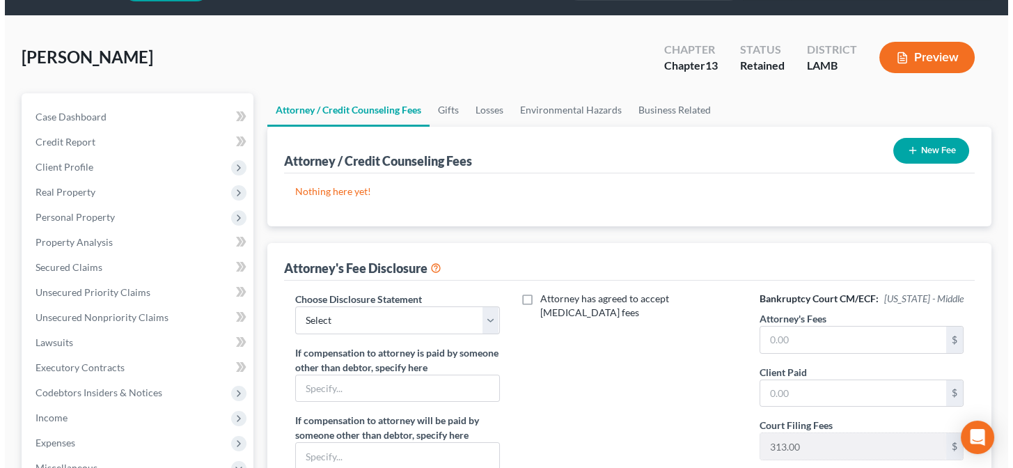
scroll to position [63, 0]
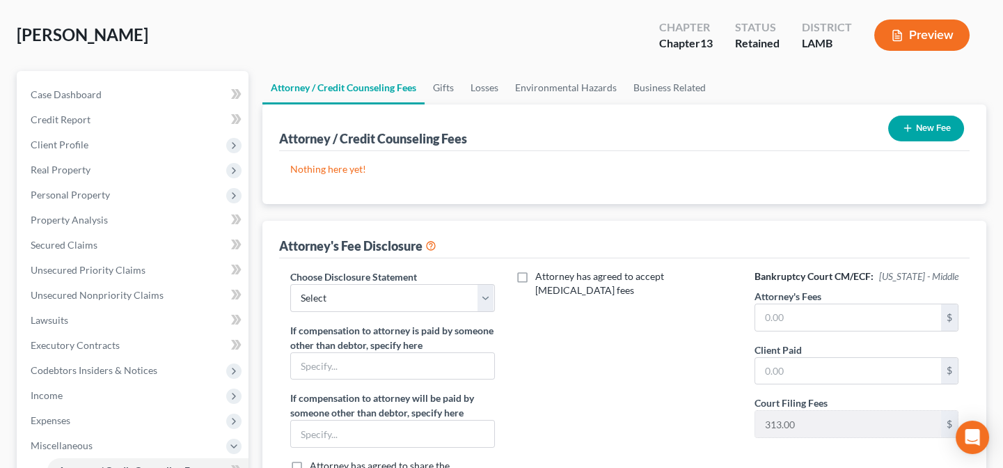
click at [920, 122] on button "New Fee" at bounding box center [926, 129] width 76 height 26
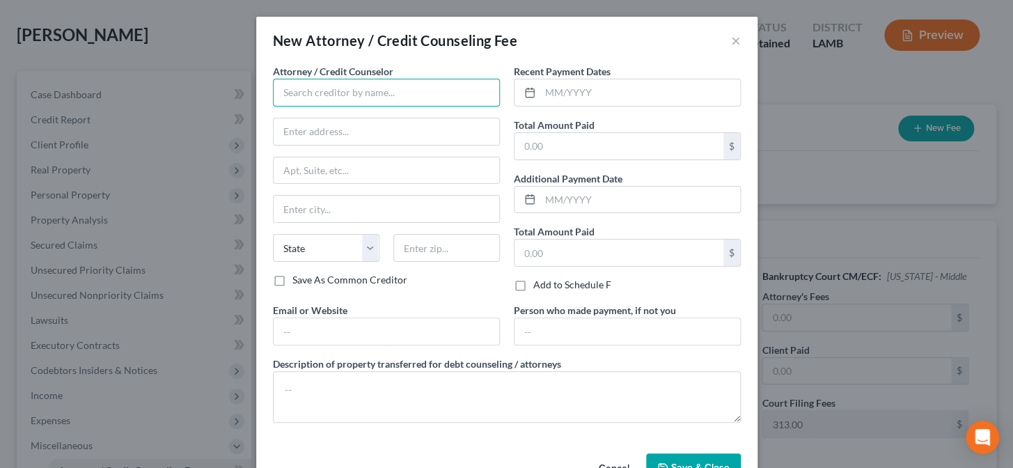
click at [370, 93] on input "text" at bounding box center [386, 93] width 227 height 28
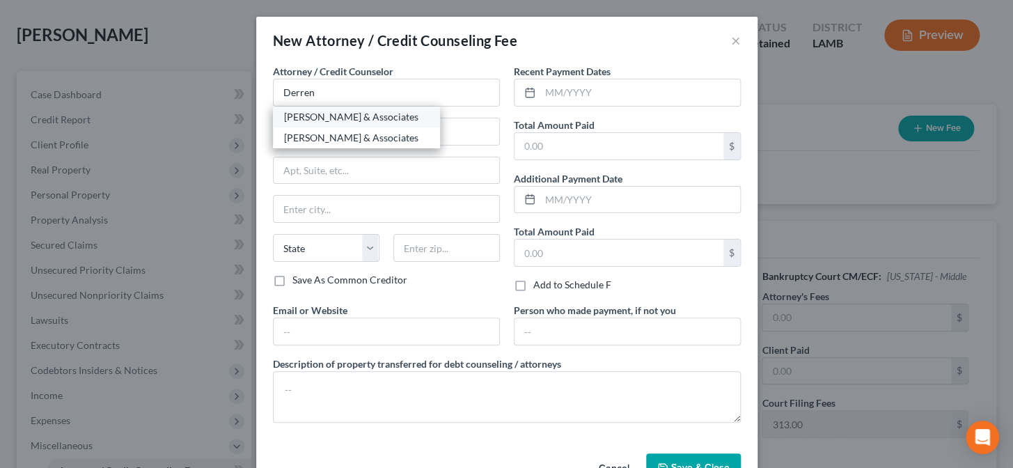
click at [326, 120] on div "Derren S. Johnson & Associates" at bounding box center [356, 117] width 145 height 14
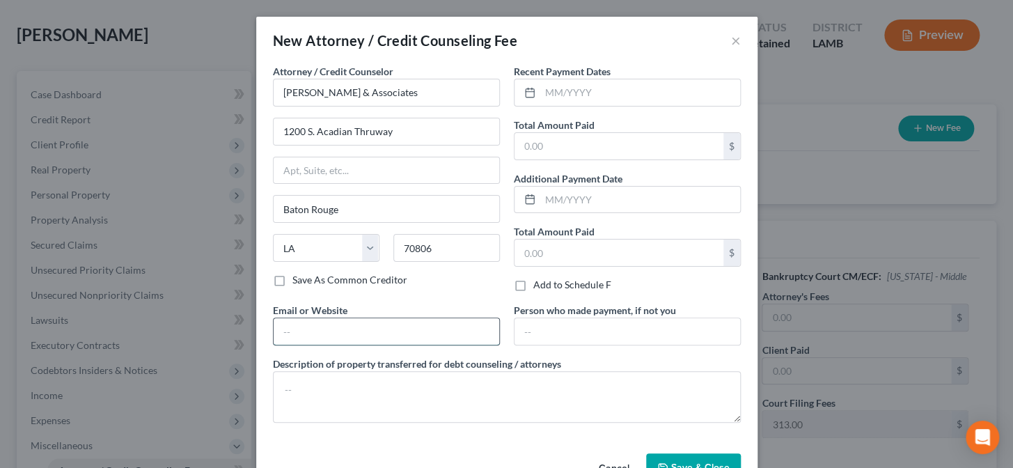
click at [310, 322] on input "text" at bounding box center [387, 331] width 226 height 26
click at [547, 90] on input "text" at bounding box center [640, 92] width 200 height 26
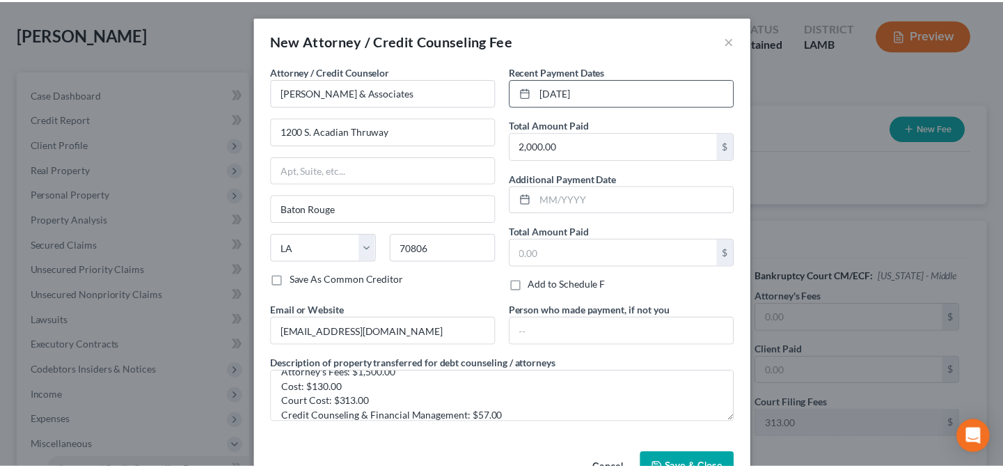
scroll to position [13, 0]
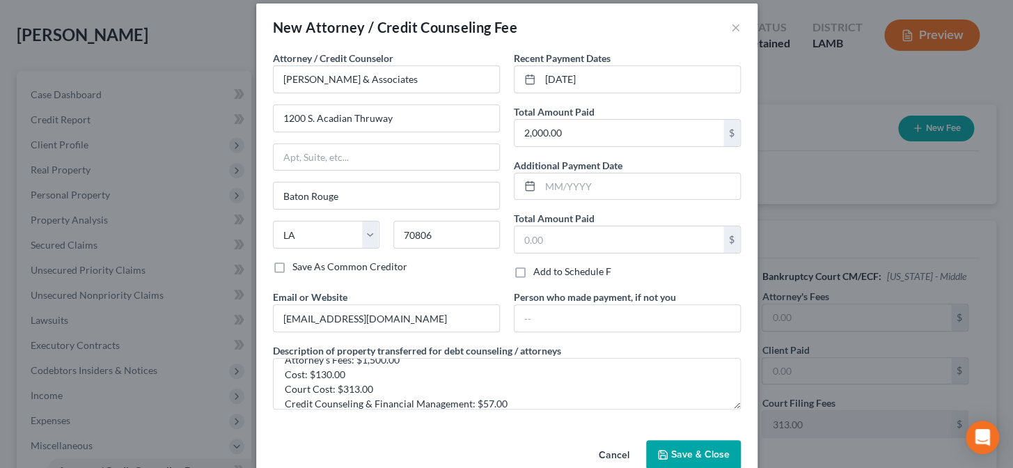
click at [686, 464] on button "Save & Close" at bounding box center [693, 454] width 95 height 29
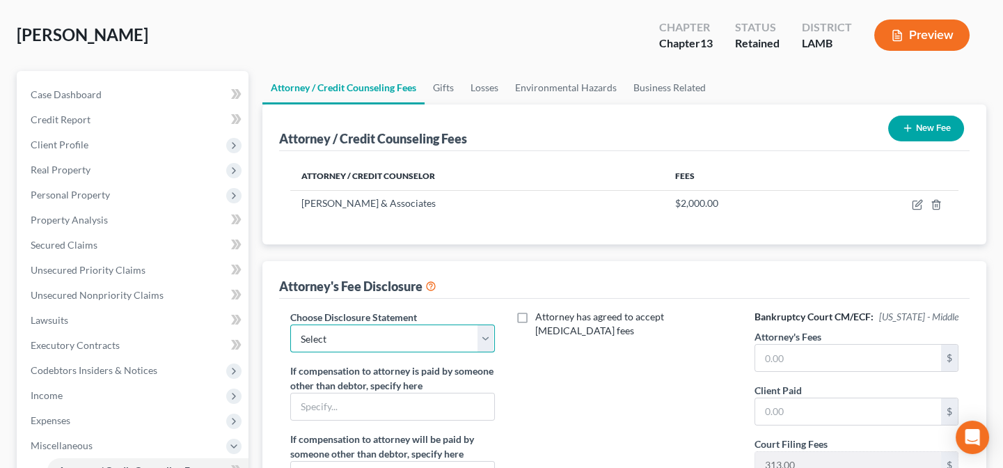
click at [342, 336] on select "Select Chapter 13 Chapter 7" at bounding box center [392, 338] width 204 height 28
click at [290, 324] on select "Select Chapter 13 Chapter 7" at bounding box center [392, 338] width 204 height 28
click at [842, 359] on input "text" at bounding box center [848, 358] width 186 height 26
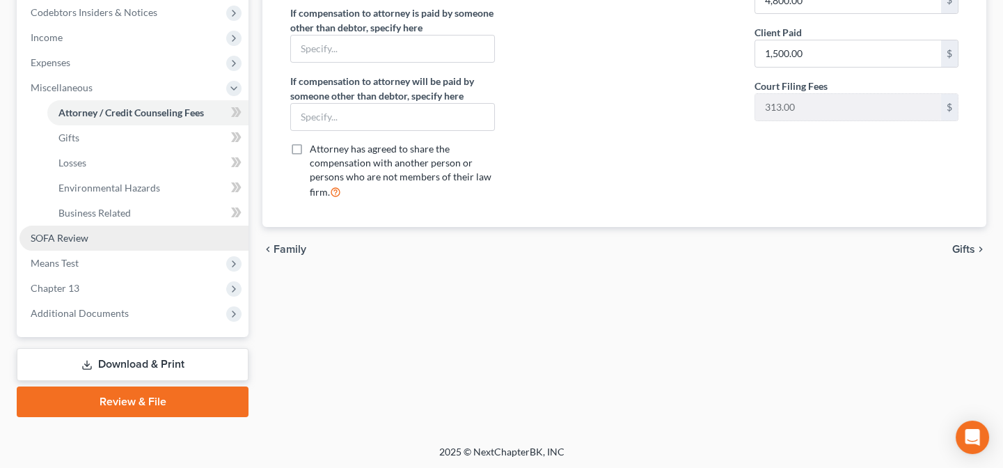
click at [98, 242] on link "SOFA Review" at bounding box center [133, 238] width 229 height 25
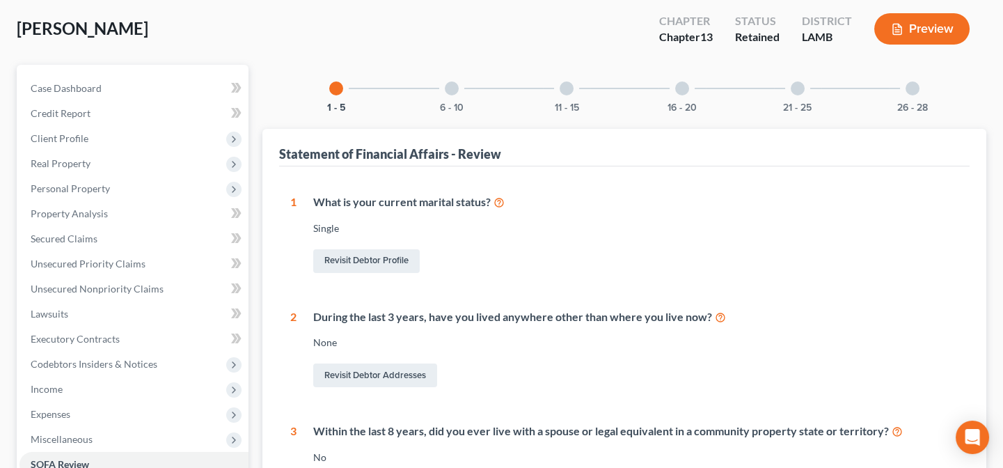
scroll to position [189, 0]
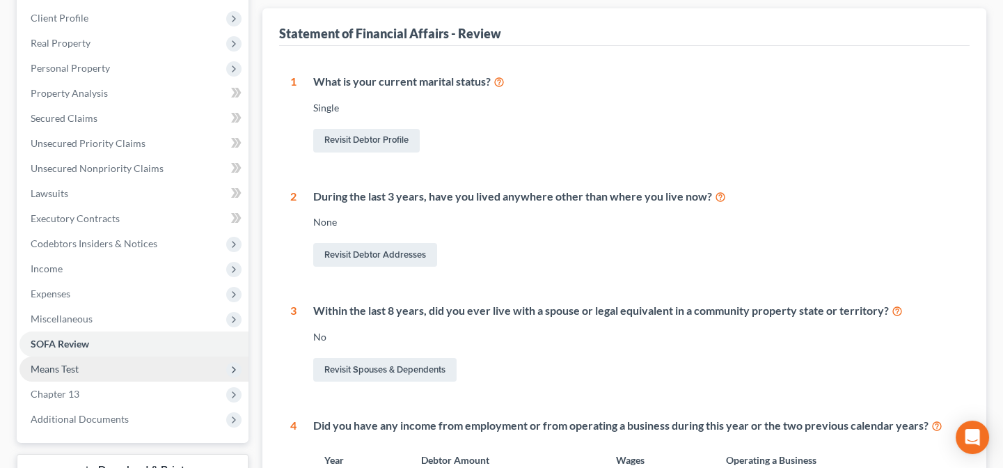
click at [103, 368] on span "Means Test" at bounding box center [133, 368] width 229 height 25
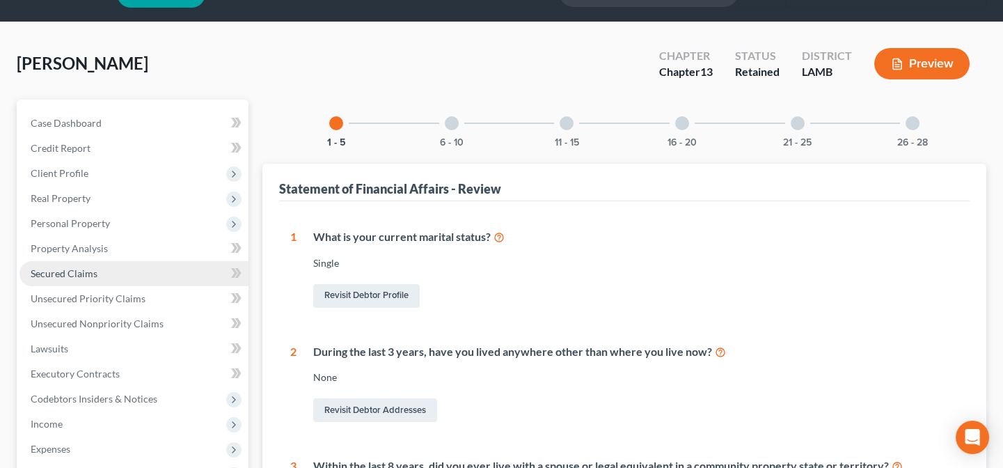
scroll to position [63, 0]
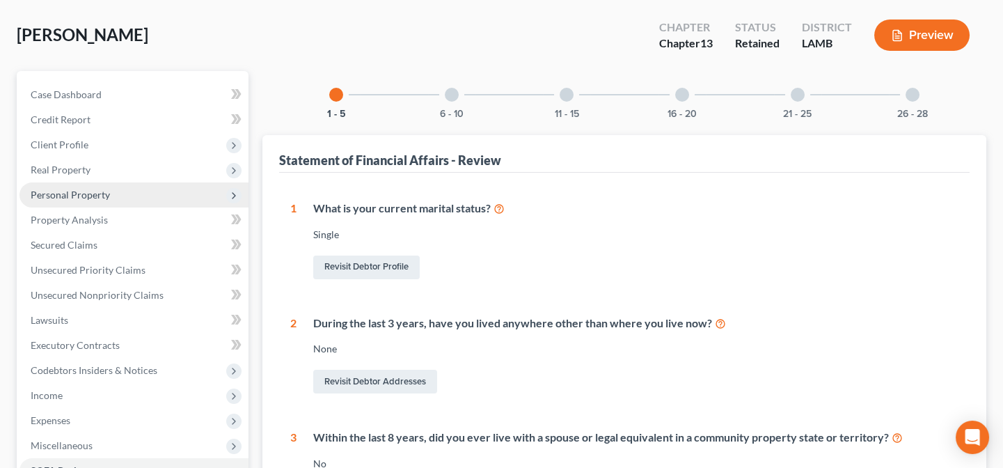
click at [83, 195] on span "Personal Property" at bounding box center [70, 195] width 79 height 12
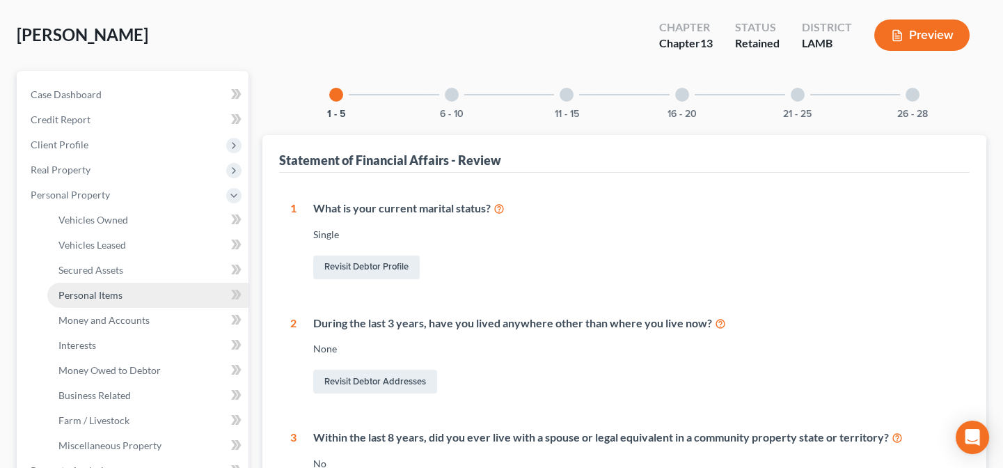
click at [88, 291] on span "Personal Items" at bounding box center [90, 295] width 64 height 12
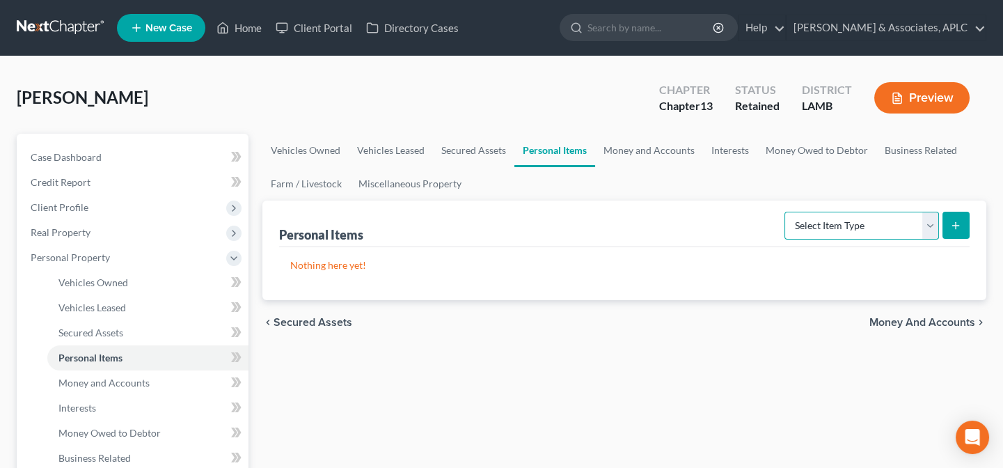
click at [862, 233] on select "Select Item Type Clothing Collectibles Of Value Electronics Firearms Household …" at bounding box center [862, 226] width 155 height 28
click at [626, 145] on link "Money and Accounts" at bounding box center [649, 150] width 108 height 33
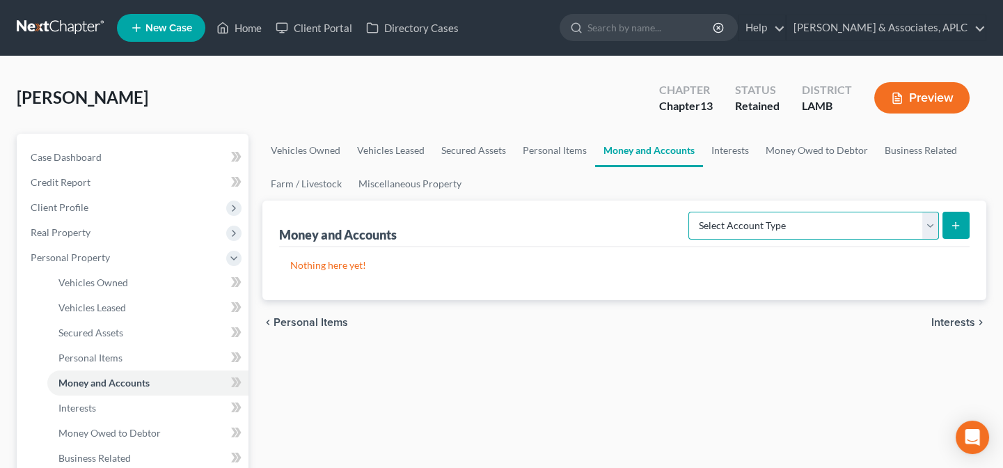
click at [782, 229] on select "Select Account Type Brokerage Cash on Hand Certificates of Deposit Checking Acc…" at bounding box center [813, 226] width 251 height 28
click at [692, 212] on select "Select Account Type Brokerage Cash on Hand Certificates of Deposit Checking Acc…" at bounding box center [813, 226] width 251 height 28
click at [959, 226] on line "submit" at bounding box center [956, 226] width 6 height 0
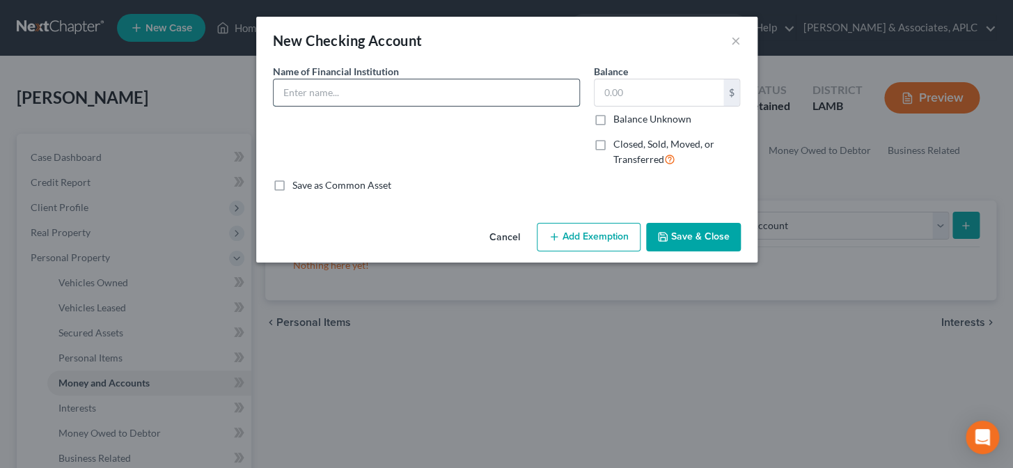
click at [400, 88] on input "text" at bounding box center [427, 92] width 306 height 26
click at [721, 238] on button "Save & Close" at bounding box center [693, 237] width 95 height 29
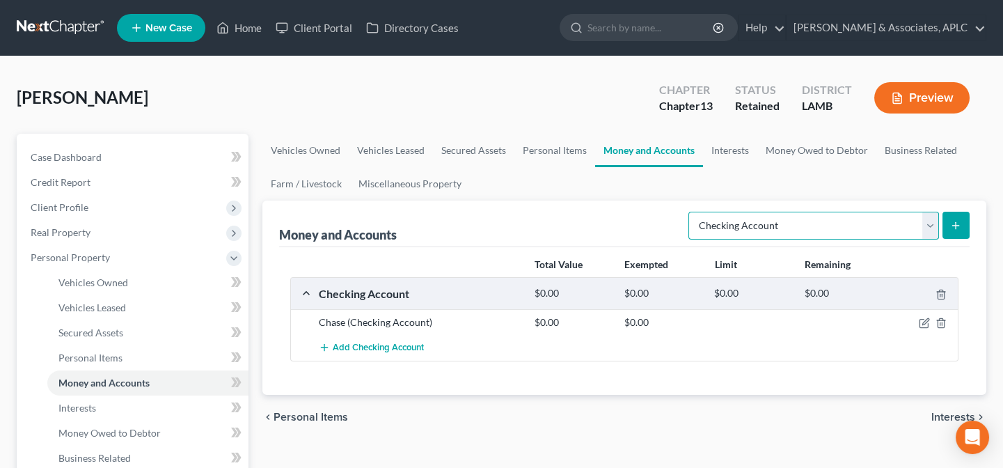
click at [768, 224] on select "Select Account Type Brokerage Cash on Hand Certificates of Deposit Checking Acc…" at bounding box center [813, 226] width 251 height 28
click at [692, 212] on select "Select Account Type Brokerage Cash on Hand Certificates of Deposit Checking Acc…" at bounding box center [813, 226] width 251 height 28
click at [947, 218] on button "submit" at bounding box center [956, 225] width 27 height 27
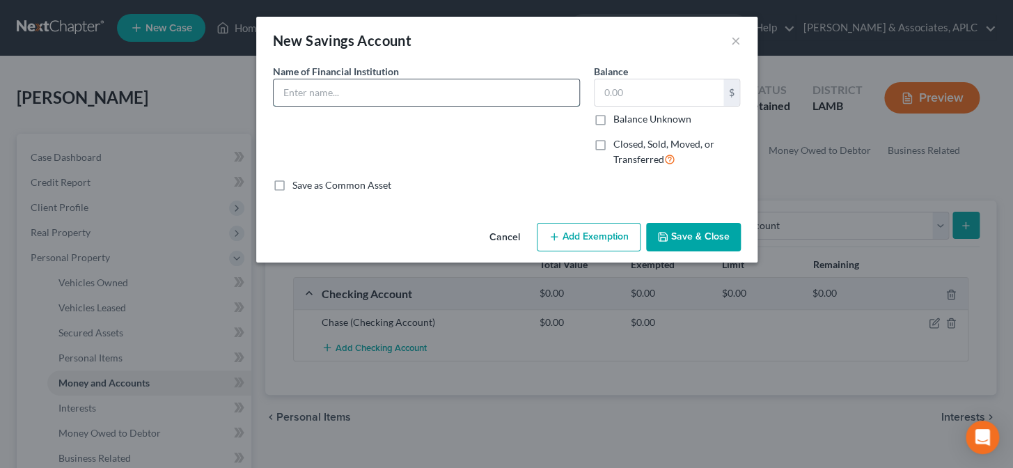
click at [397, 91] on input "text" at bounding box center [427, 92] width 306 height 26
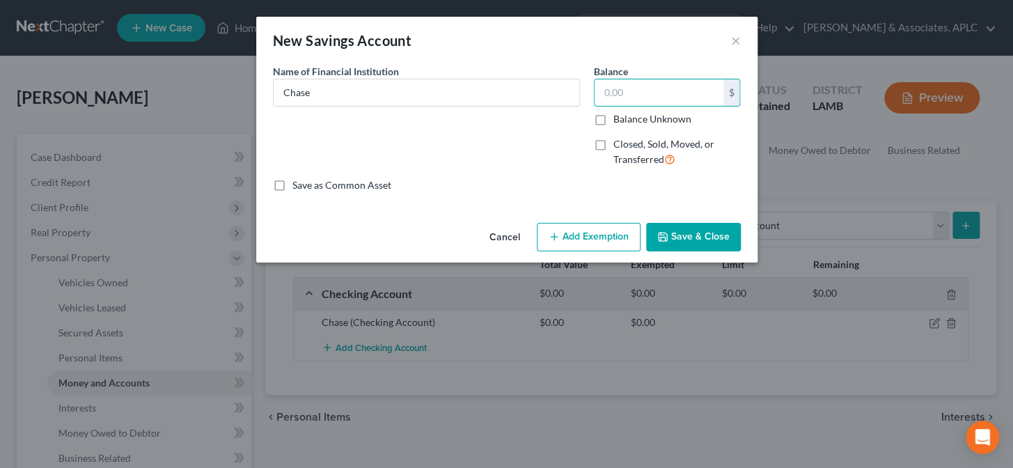
click at [702, 237] on button "Save & Close" at bounding box center [693, 237] width 95 height 29
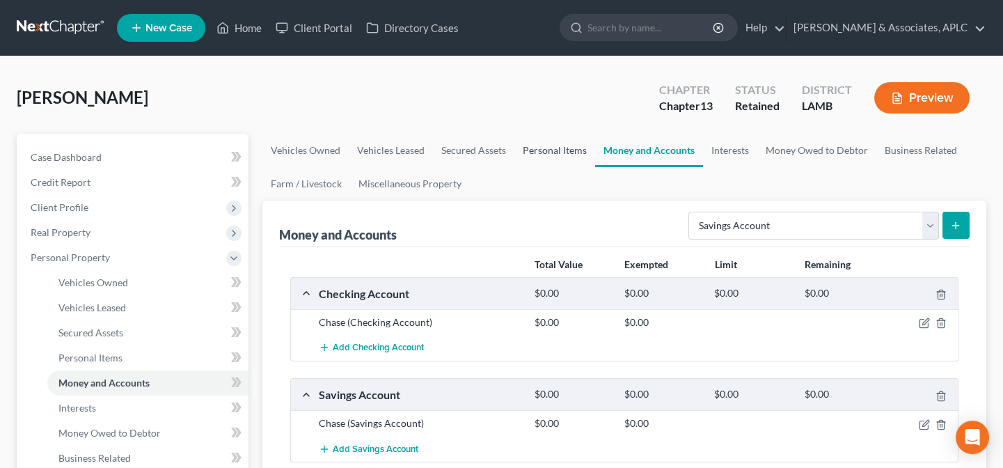
click at [544, 150] on link "Personal Items" at bounding box center [554, 150] width 81 height 33
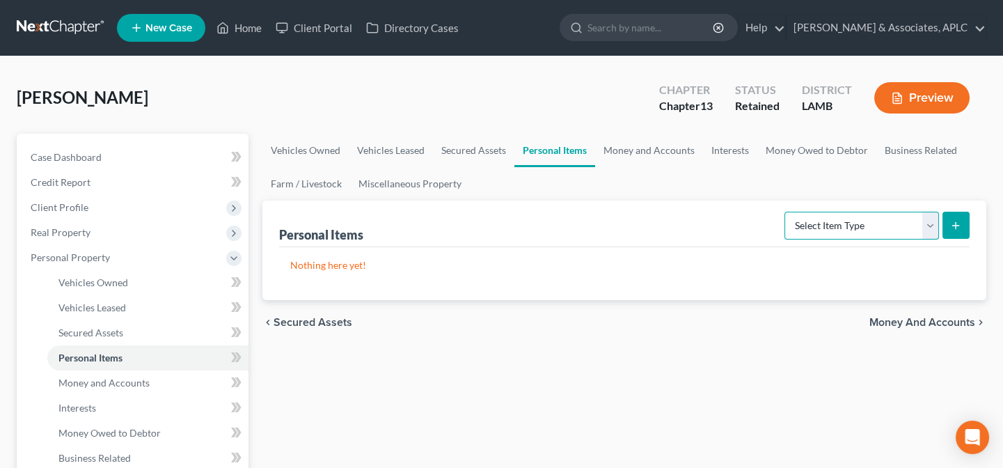
click at [814, 230] on select "Select Item Type Clothing Collectibles Of Value Electronics Firearms Household …" at bounding box center [862, 226] width 155 height 28
click at [786, 212] on select "Select Item Type Clothing Collectibles Of Value Electronics Firearms Household …" at bounding box center [862, 226] width 155 height 28
click at [956, 222] on line "submit" at bounding box center [956, 225] width 0 height 6
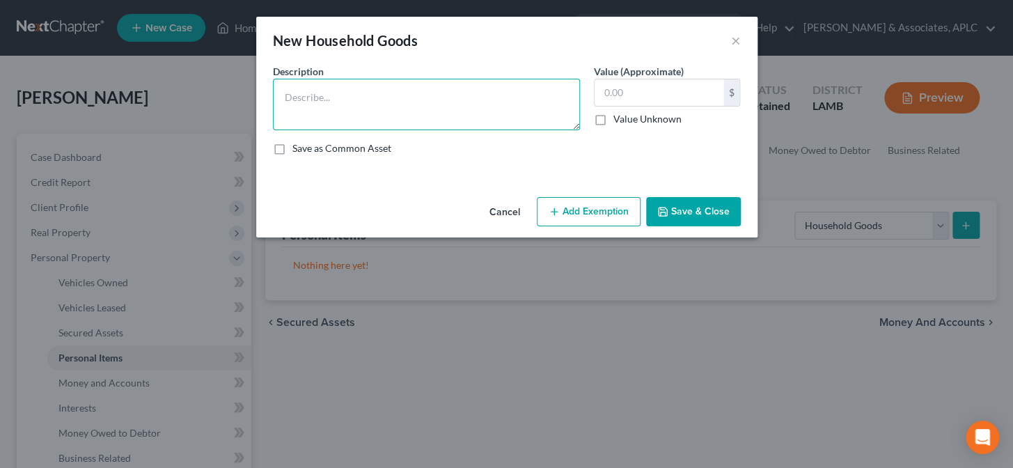
click at [348, 102] on textarea at bounding box center [426, 105] width 307 height 52
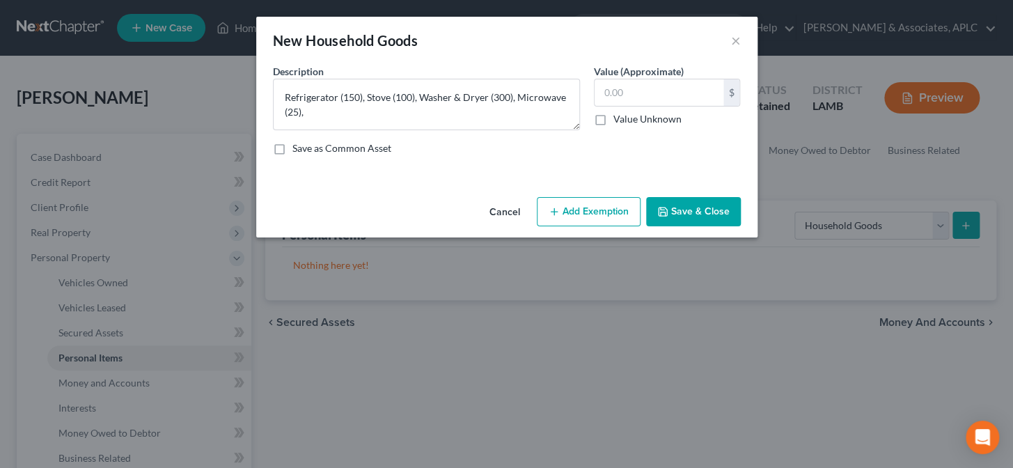
click at [669, 214] on button "Save & Close" at bounding box center [693, 211] width 95 height 29
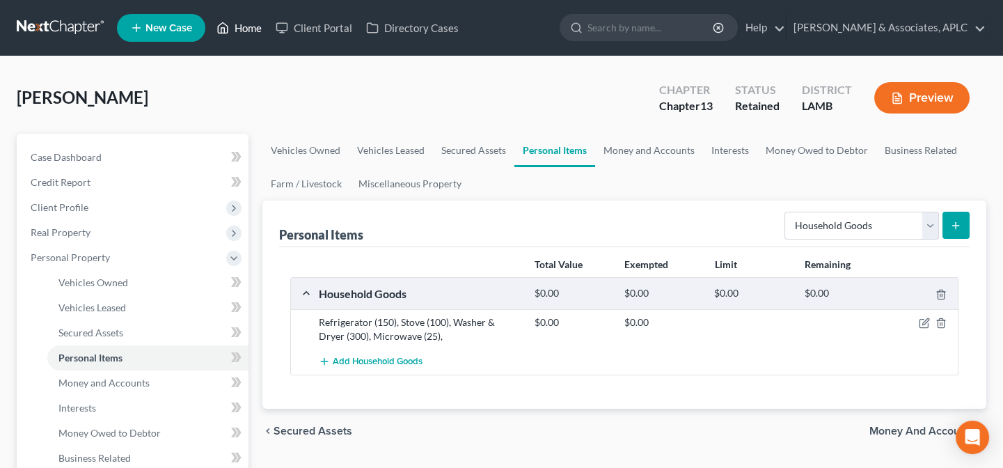
click at [251, 24] on link "Home" at bounding box center [239, 27] width 59 height 25
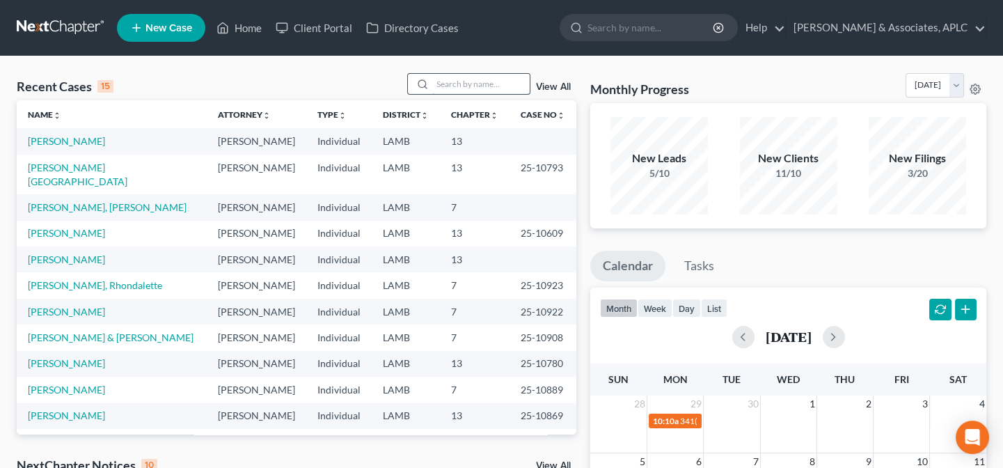
click at [436, 81] on input "search" at bounding box center [480, 84] width 97 height 20
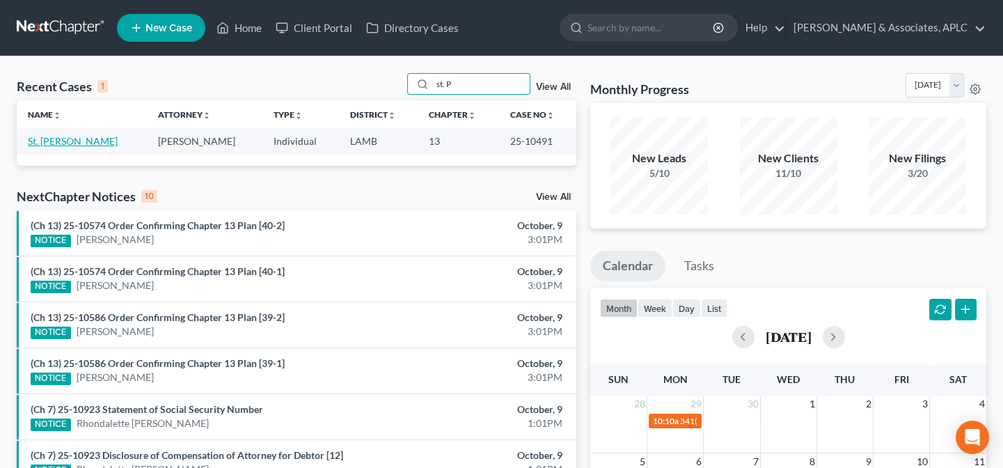
click at [68, 139] on link "St. [PERSON_NAME]" at bounding box center [73, 141] width 90 height 12
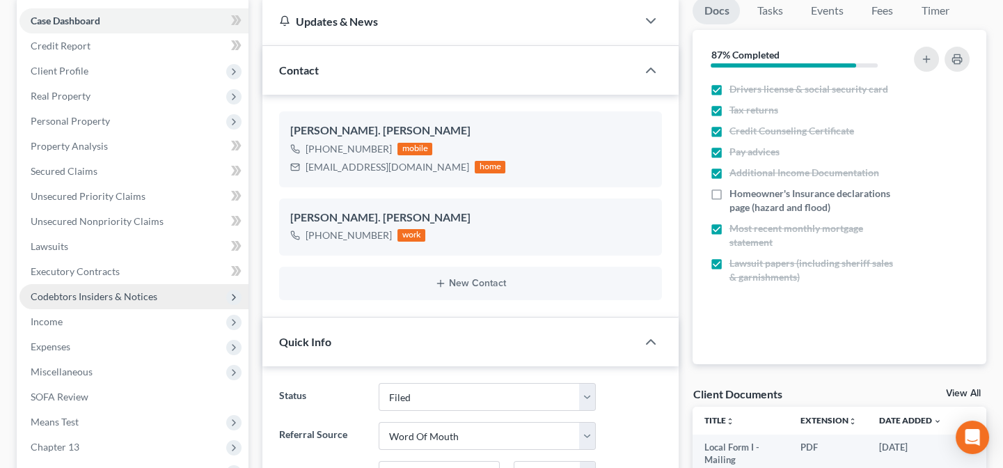
scroll to position [189, 0]
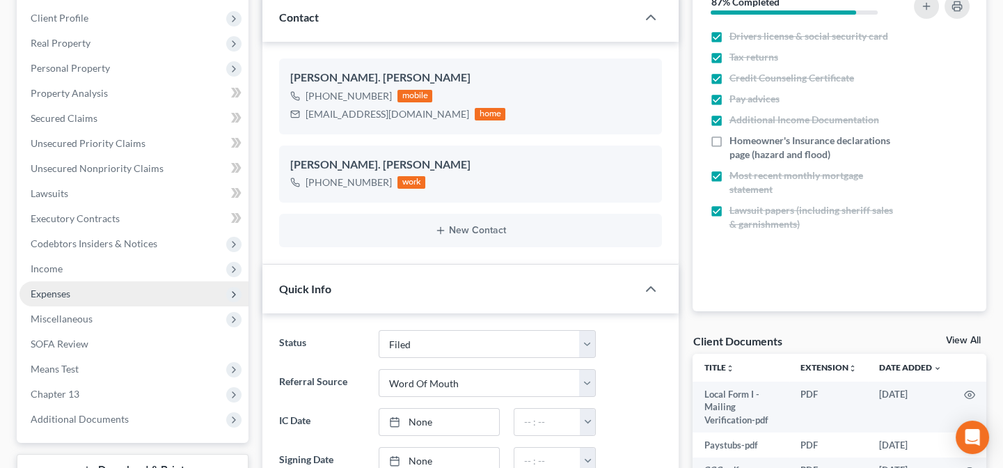
click at [56, 294] on span "Expenses" at bounding box center [51, 293] width 40 height 12
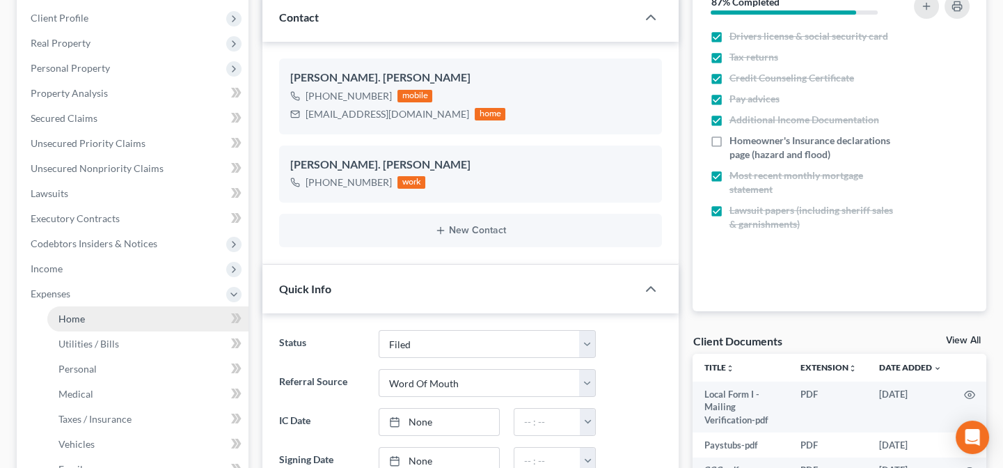
click at [70, 315] on span "Home" at bounding box center [71, 319] width 26 height 12
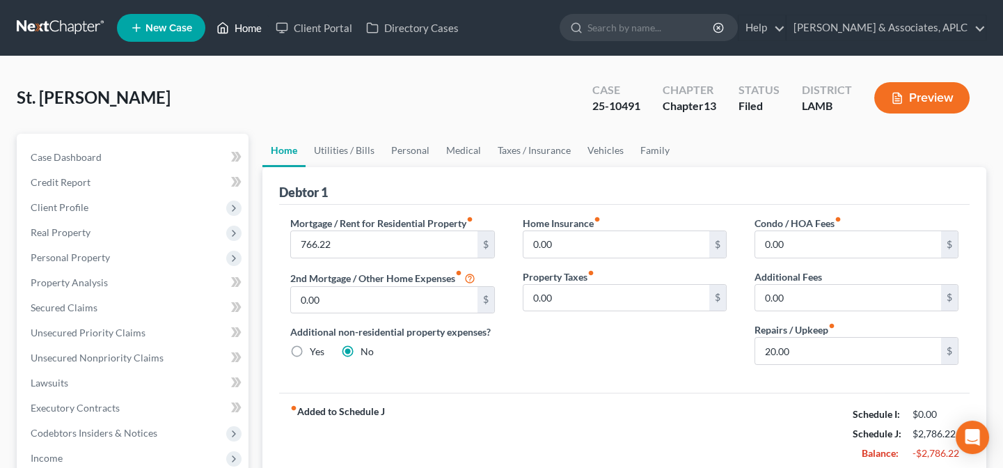
click at [249, 26] on link "Home" at bounding box center [239, 27] width 59 height 25
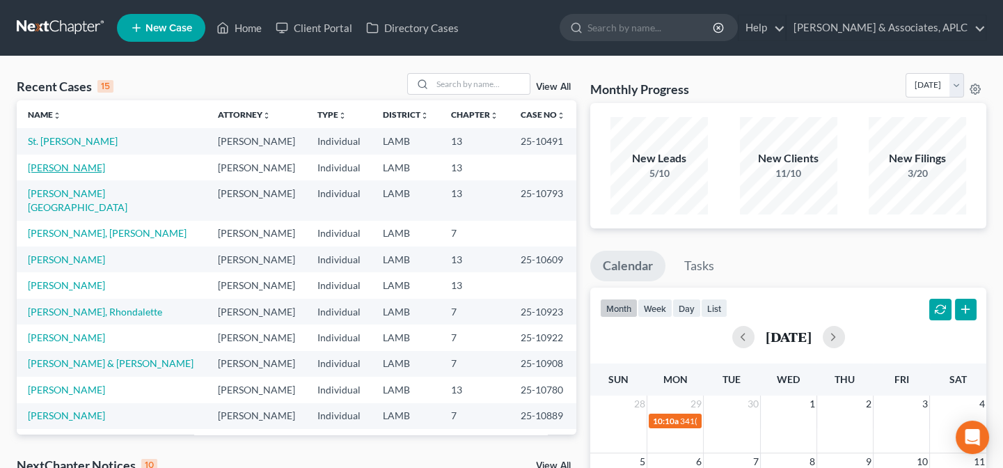
click at [70, 166] on link "[PERSON_NAME]" at bounding box center [66, 167] width 77 height 12
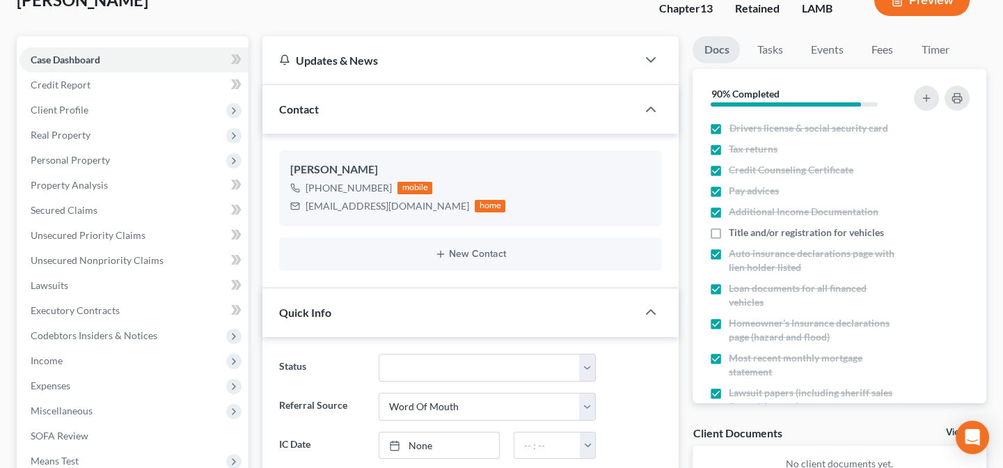
scroll to position [253, 0]
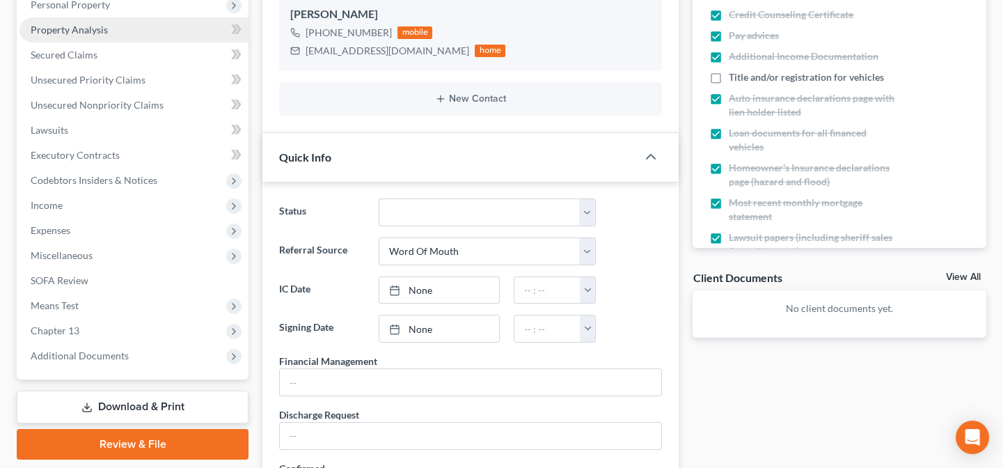
click at [67, 35] on link "Property Analysis" at bounding box center [133, 29] width 229 height 25
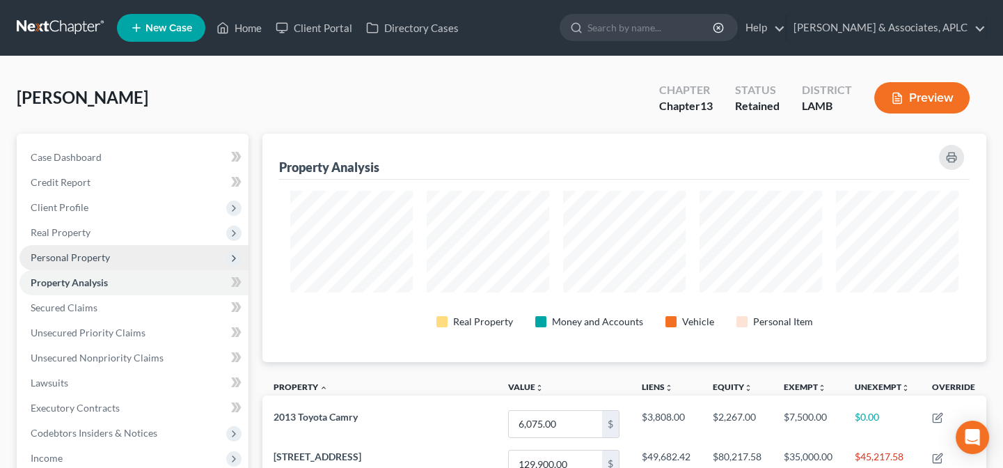
click at [76, 258] on span "Personal Property" at bounding box center [70, 257] width 79 height 12
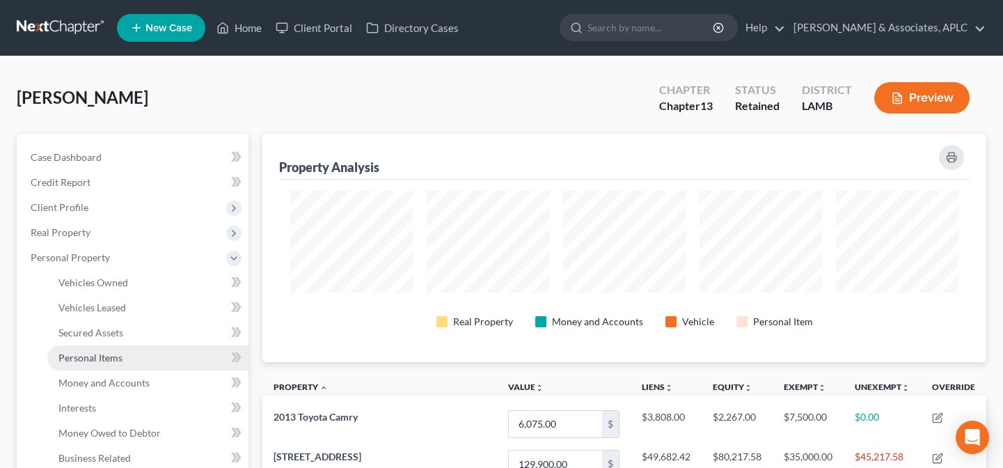
click at [98, 352] on span "Personal Items" at bounding box center [90, 358] width 64 height 12
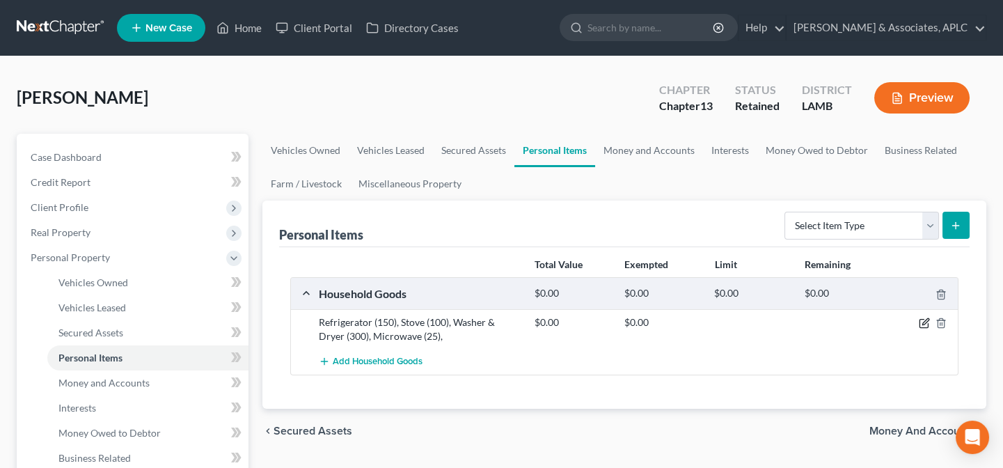
click at [924, 324] on icon "button" at bounding box center [925, 322] width 6 height 6
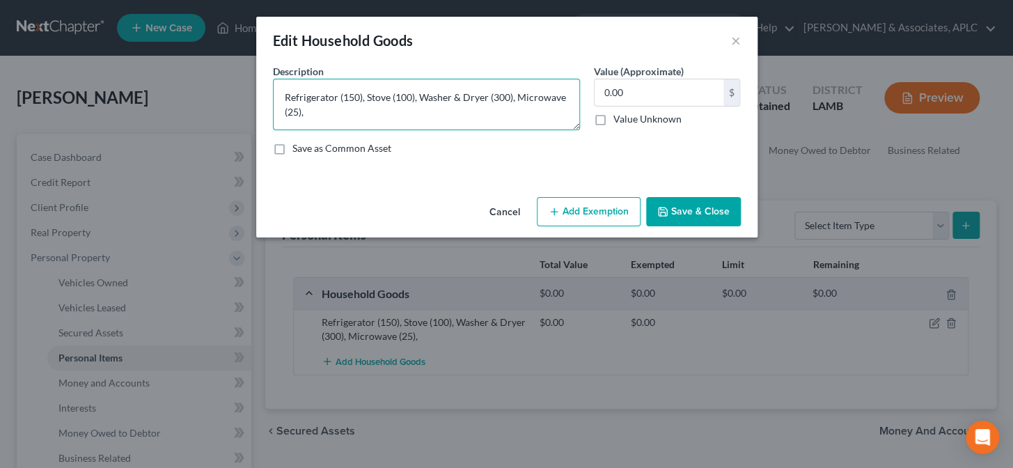
click at [414, 114] on textarea "Refrigerator (150), Stove (100), Washer & Dryer (300), Microwave (25)," at bounding box center [426, 105] width 307 height 52
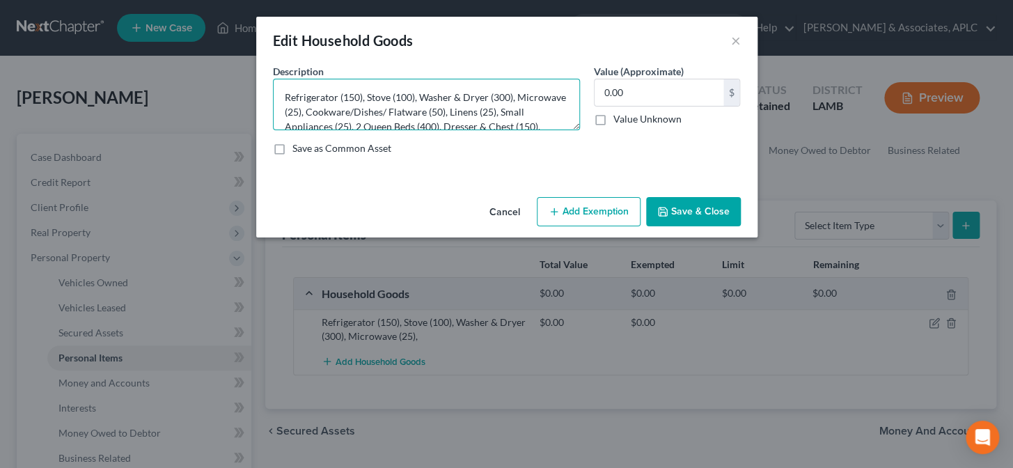
click at [532, 92] on textarea "Refrigerator (150), Stove (100), Washer & Dryer (300), Microwave (25), Cookware…" at bounding box center [426, 105] width 307 height 52
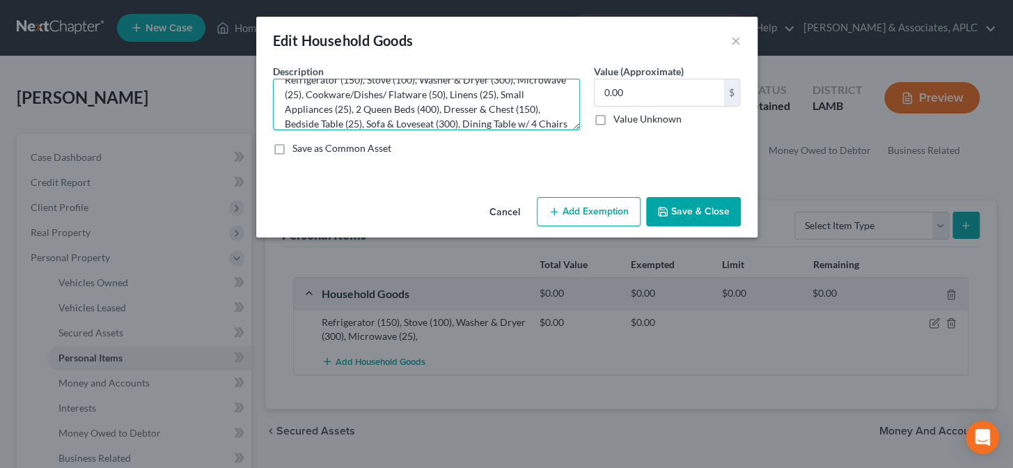
scroll to position [32, 0]
click at [554, 109] on textarea "Refrigerator (150), Stove (100), Washer & Dryer (300), Microwave (25), Cookware…" at bounding box center [426, 105] width 307 height 52
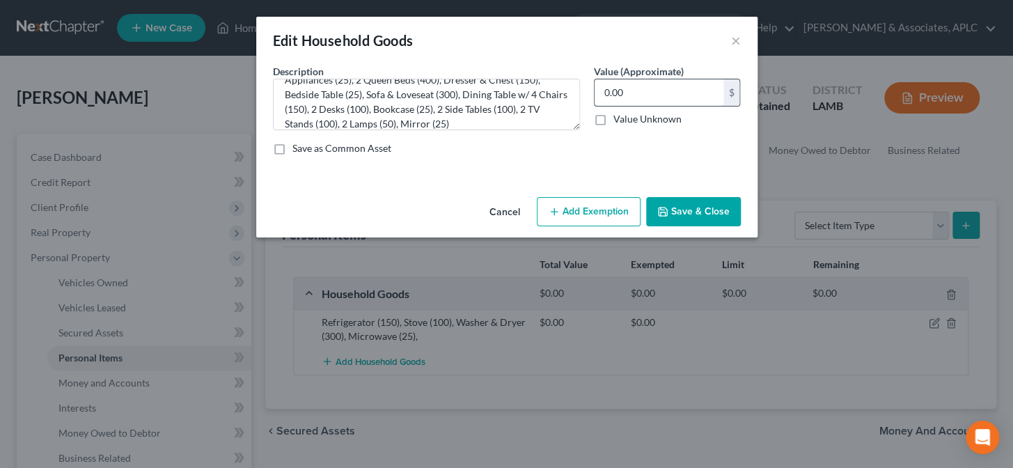
click at [655, 93] on input "0.00" at bounding box center [658, 92] width 129 height 26
click at [594, 209] on button "Add Exemption" at bounding box center [589, 211] width 104 height 29
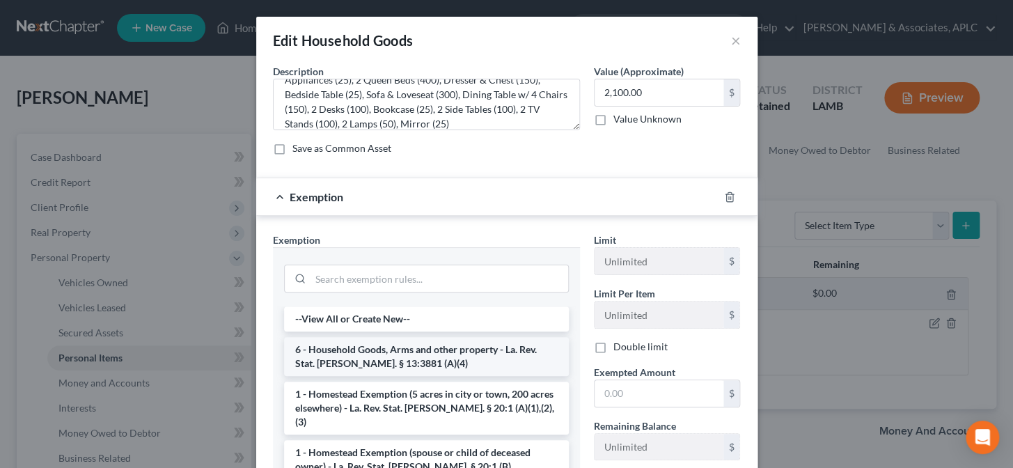
click at [375, 362] on li "6 - Household Goods, Arms and other property - La. Rev. Stat. Ann. § 13:3881 (A…" at bounding box center [426, 356] width 285 height 39
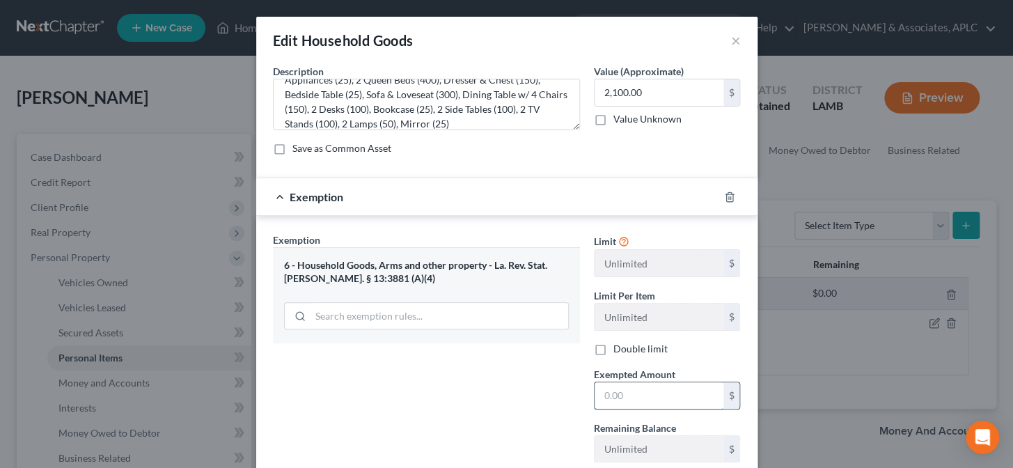
click at [639, 395] on input "text" at bounding box center [658, 395] width 129 height 26
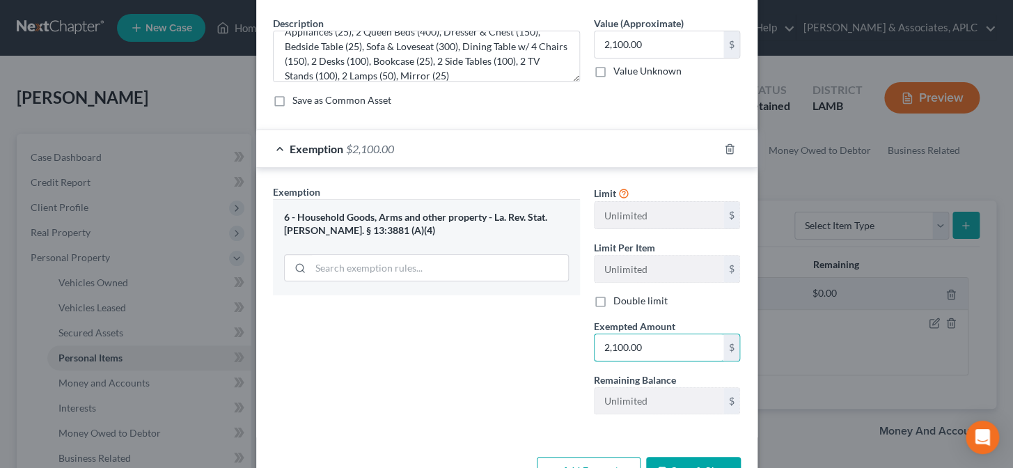
scroll to position [93, 0]
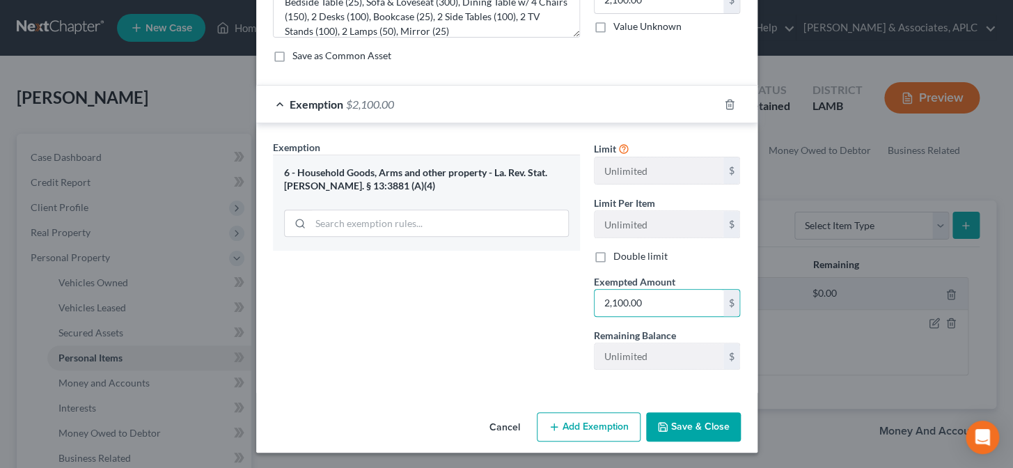
click at [671, 425] on button "Save & Close" at bounding box center [693, 426] width 95 height 29
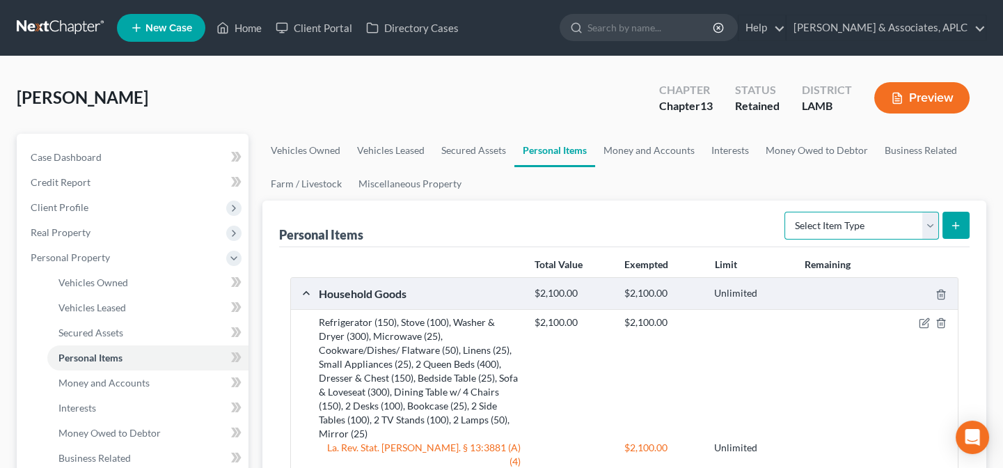
click at [840, 220] on select "Select Item Type Clothing Collectibles Of Value Electronics Firearms Household …" at bounding box center [862, 226] width 155 height 28
click at [786, 212] on select "Select Item Type Clothing Collectibles Of Value Electronics Firearms Household …" at bounding box center [862, 226] width 155 height 28
click at [954, 221] on icon "submit" at bounding box center [955, 225] width 11 height 11
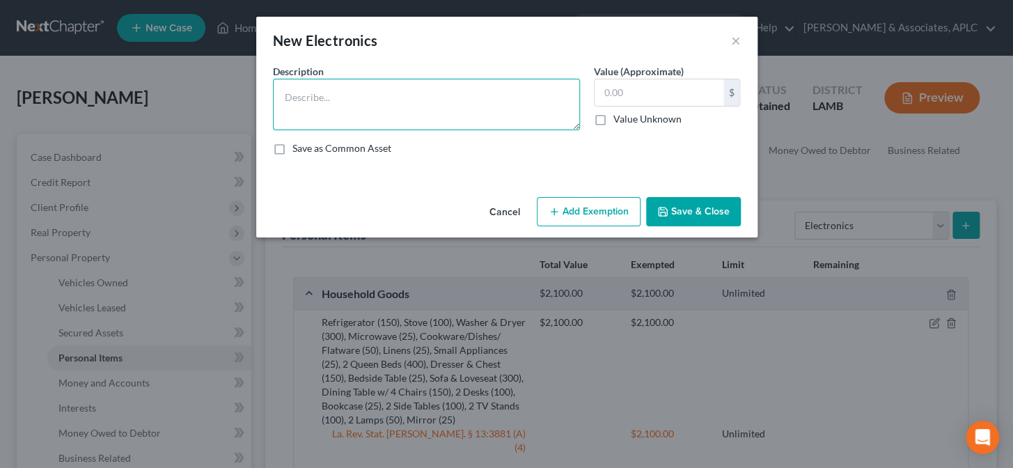
click at [421, 118] on textarea at bounding box center [426, 105] width 307 height 52
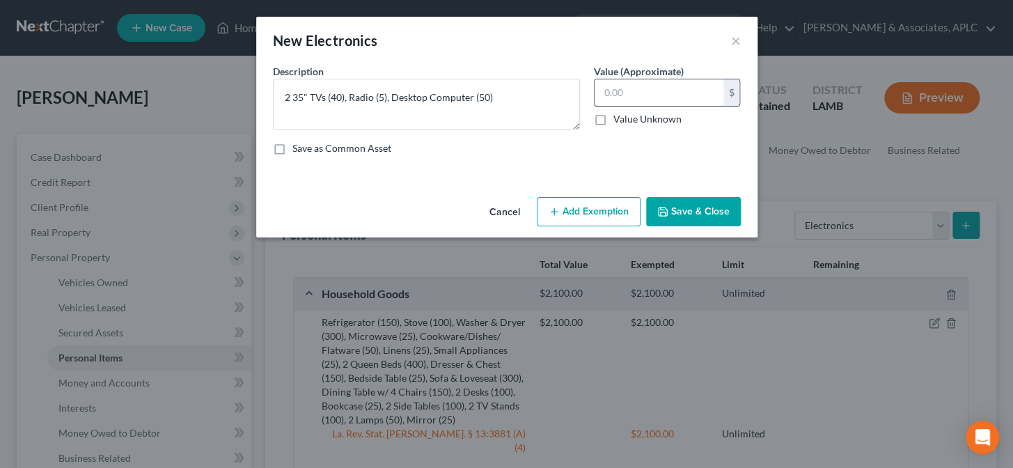
click at [656, 95] on input "text" at bounding box center [658, 92] width 129 height 26
click at [689, 215] on button "Save & Close" at bounding box center [693, 211] width 95 height 29
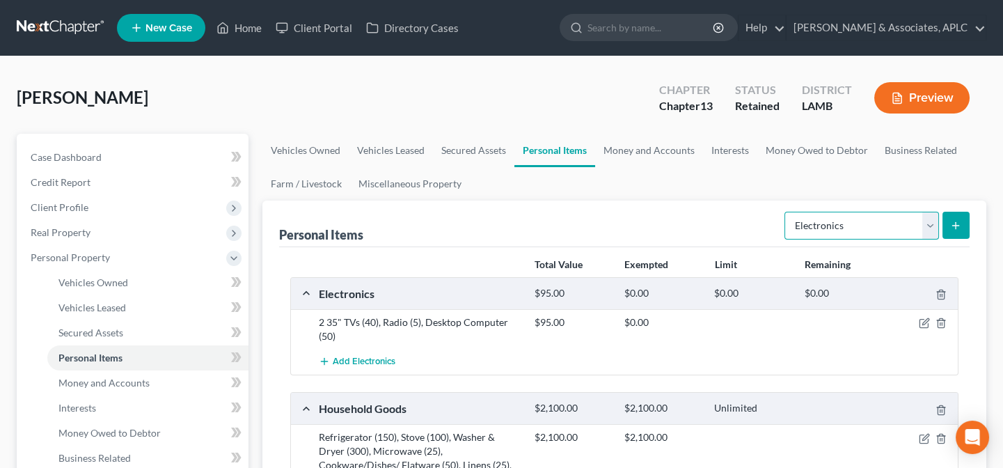
click at [808, 229] on select "Select Item Type Clothing Collectibles Of Value Electronics Firearms Household …" at bounding box center [862, 226] width 155 height 28
click at [786, 212] on select "Select Item Type Clothing Collectibles Of Value Electronics Firearms Household …" at bounding box center [862, 226] width 155 height 28
click at [961, 228] on button "submit" at bounding box center [956, 225] width 27 height 27
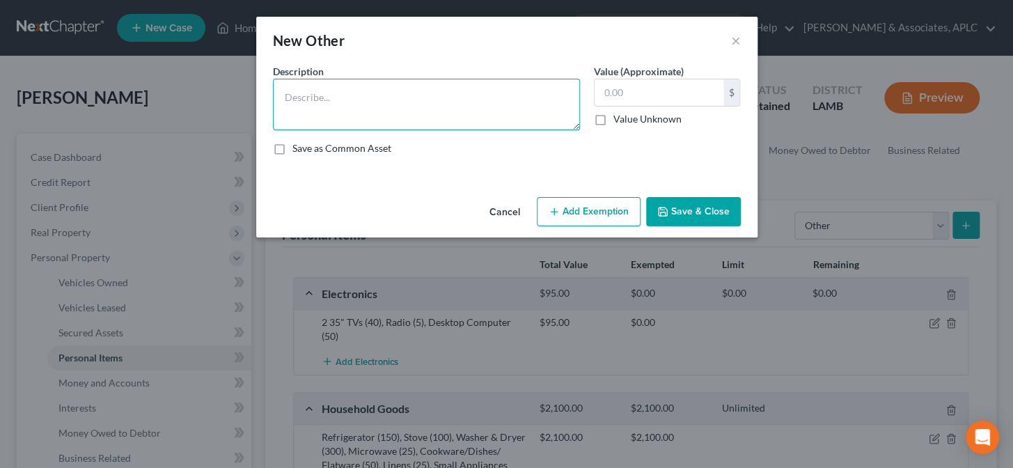
click at [443, 123] on textarea at bounding box center [426, 105] width 307 height 52
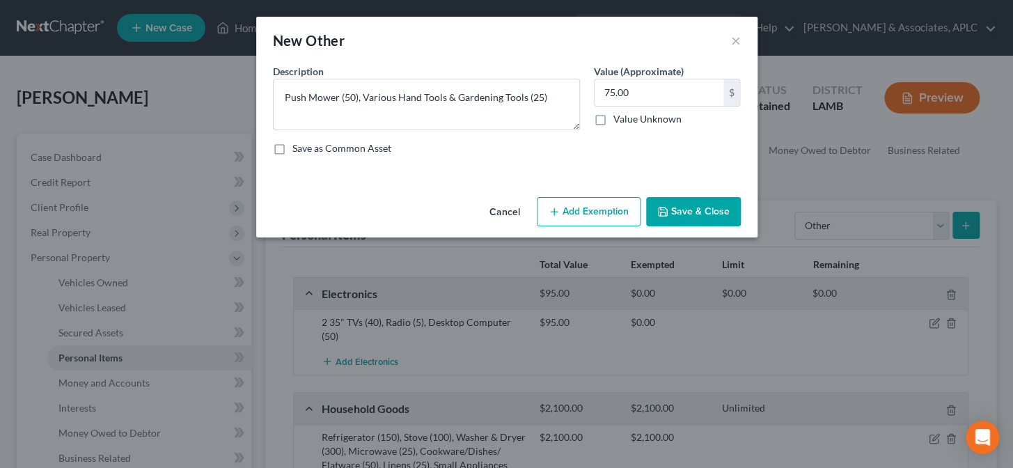
click at [686, 214] on button "Save & Close" at bounding box center [693, 211] width 95 height 29
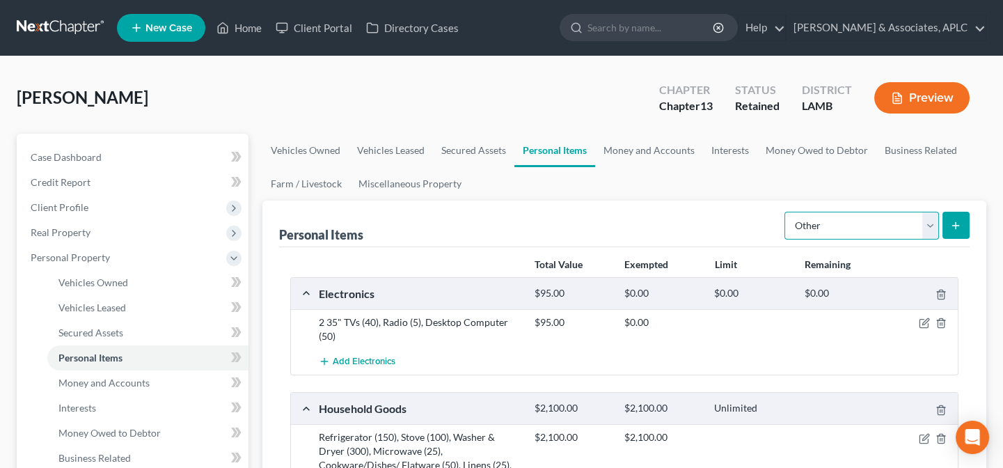
click at [849, 230] on select "Select Item Type Clothing Collectibles Of Value Electronics Firearms Household …" at bounding box center [862, 226] width 155 height 28
click at [786, 212] on select "Select Item Type Clothing Collectibles Of Value Electronics Firearms Household …" at bounding box center [862, 226] width 155 height 28
click at [966, 227] on button "submit" at bounding box center [956, 225] width 27 height 27
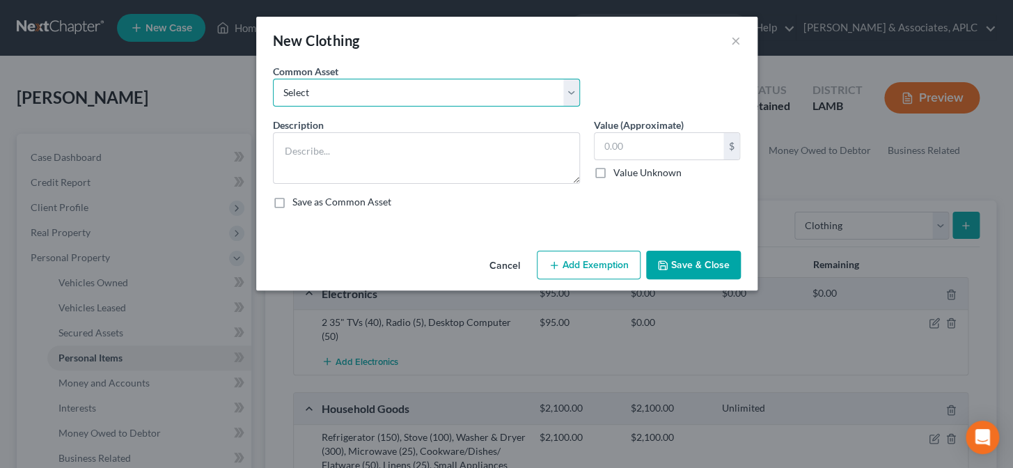
drag, startPoint x: 350, startPoint y: 93, endPoint x: 343, endPoint y: 104, distance: 13.7
click at [350, 93] on select "Select Personal Clothing" at bounding box center [426, 93] width 307 height 28
click at [273, 79] on select "Select Personal Clothing" at bounding box center [426, 93] width 307 height 28
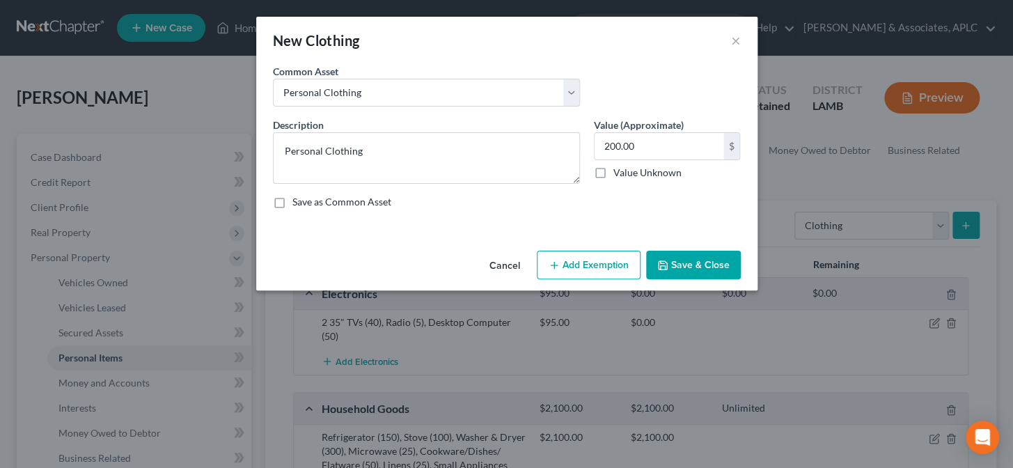
click at [552, 264] on icon "button" at bounding box center [554, 265] width 11 height 11
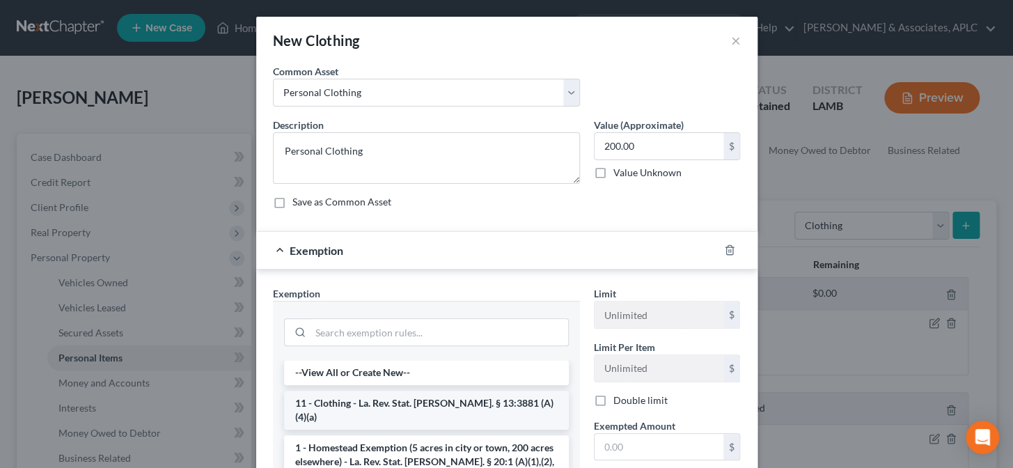
drag, startPoint x: 384, startPoint y: 404, endPoint x: 564, endPoint y: 406, distance: 179.6
click at [385, 404] on li "11 - Clothing - La. Rev. Stat. Ann. § 13:3881 (A)(4)(a)" at bounding box center [426, 410] width 285 height 39
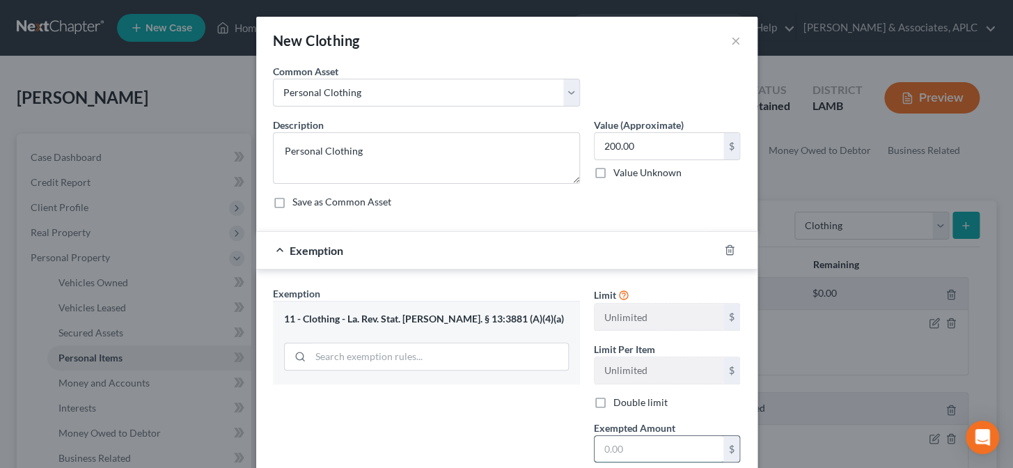
click at [640, 448] on input "text" at bounding box center [658, 449] width 129 height 26
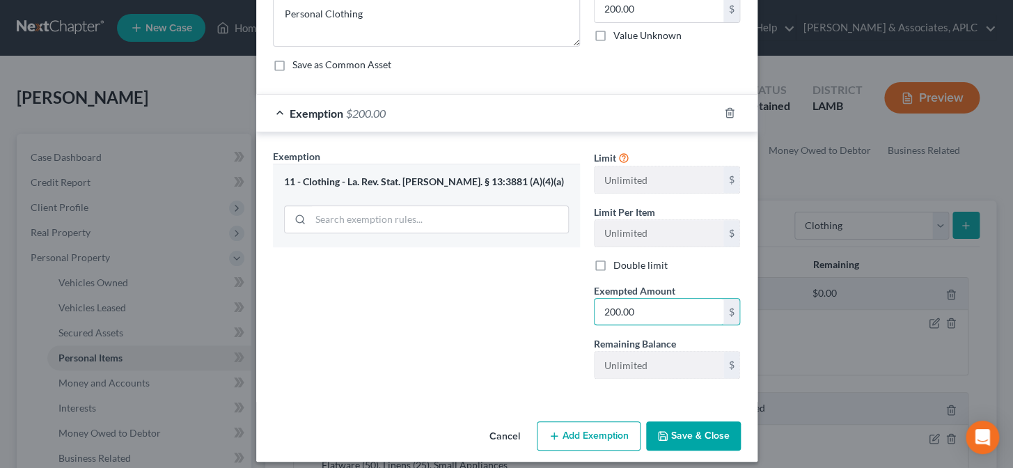
scroll to position [146, 0]
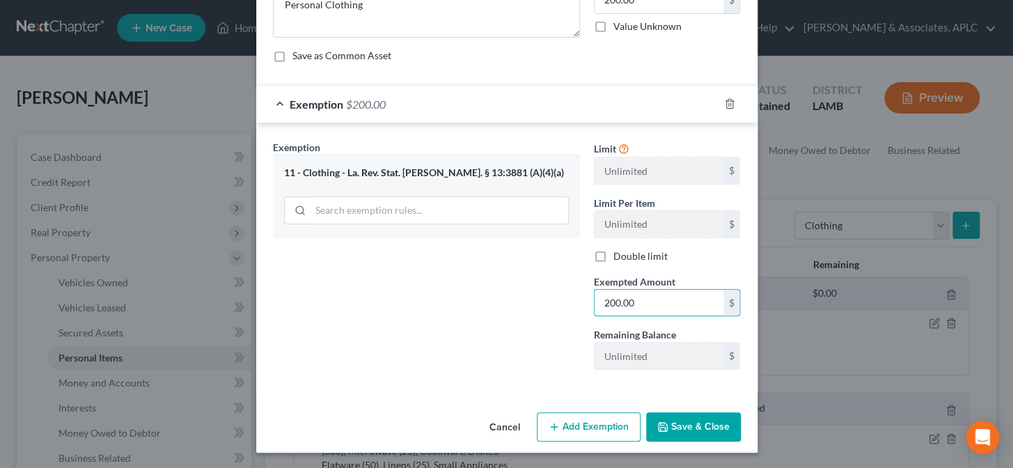
click at [662, 429] on icon "button" at bounding box center [663, 427] width 8 height 8
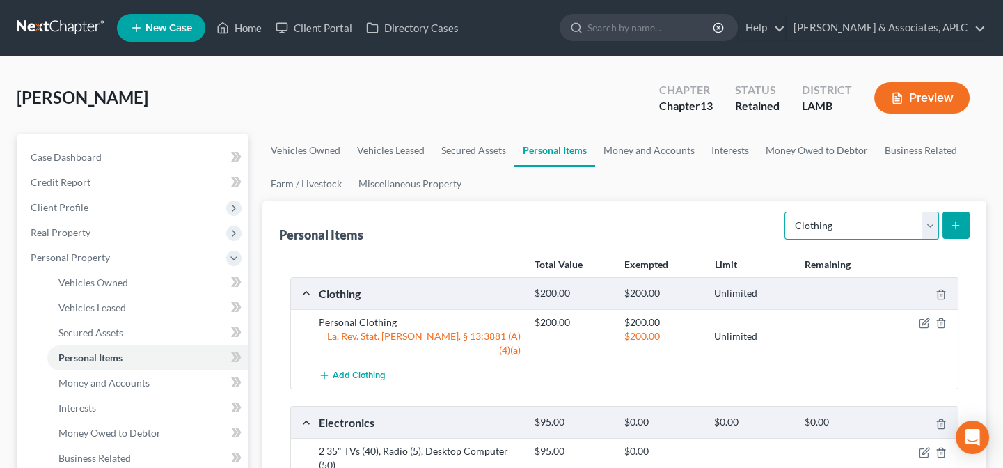
click at [808, 230] on select "Select Item Type Clothing Collectibles Of Value Electronics Firearms Household …" at bounding box center [862, 226] width 155 height 28
click at [786, 212] on select "Select Item Type Clothing Collectibles Of Value Electronics Firearms Household …" at bounding box center [862, 226] width 155 height 28
drag, startPoint x: 970, startPoint y: 210, endPoint x: 959, endPoint y: 223, distance: 16.3
click at [957, 226] on line "submit" at bounding box center [956, 226] width 6 height 0
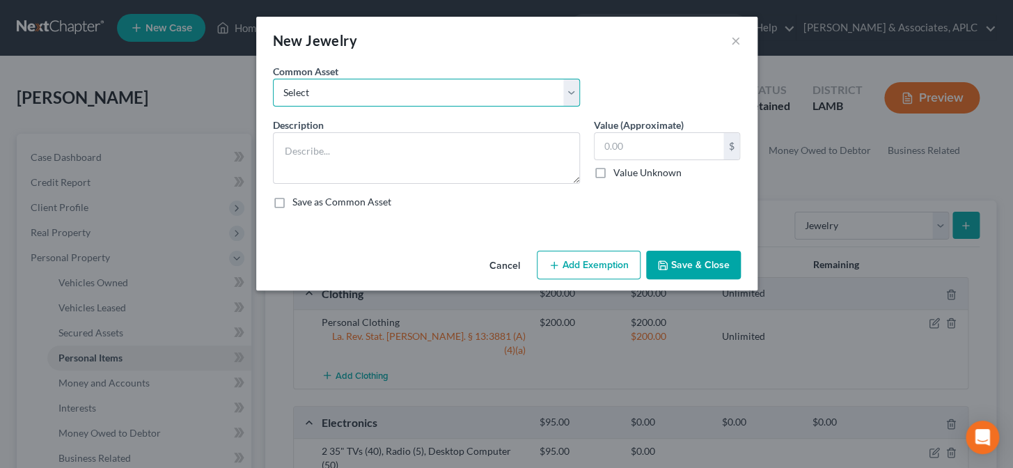
click at [338, 90] on select "Select Misc. Costume Jewelry Wedding Ring" at bounding box center [426, 93] width 307 height 28
click at [273, 79] on select "Select Misc. Costume Jewelry Wedding Ring" at bounding box center [426, 93] width 307 height 28
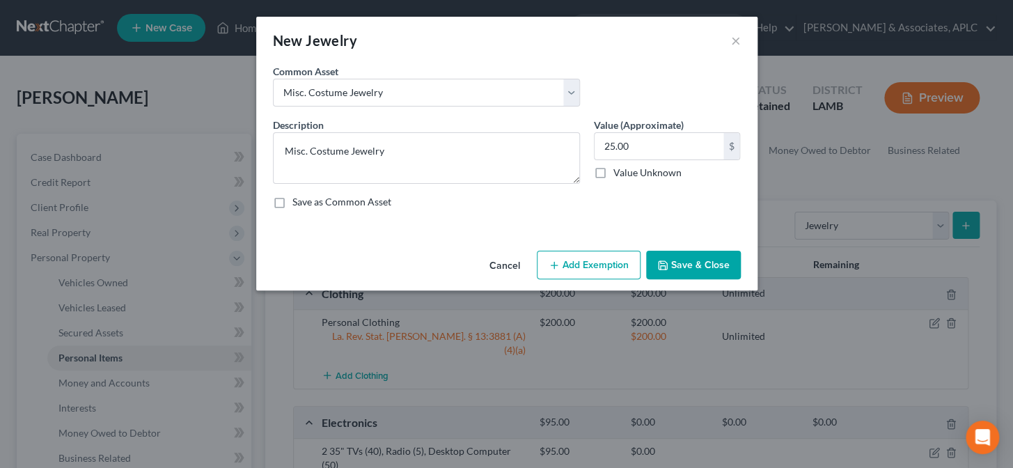
click at [694, 260] on button "Save & Close" at bounding box center [693, 265] width 95 height 29
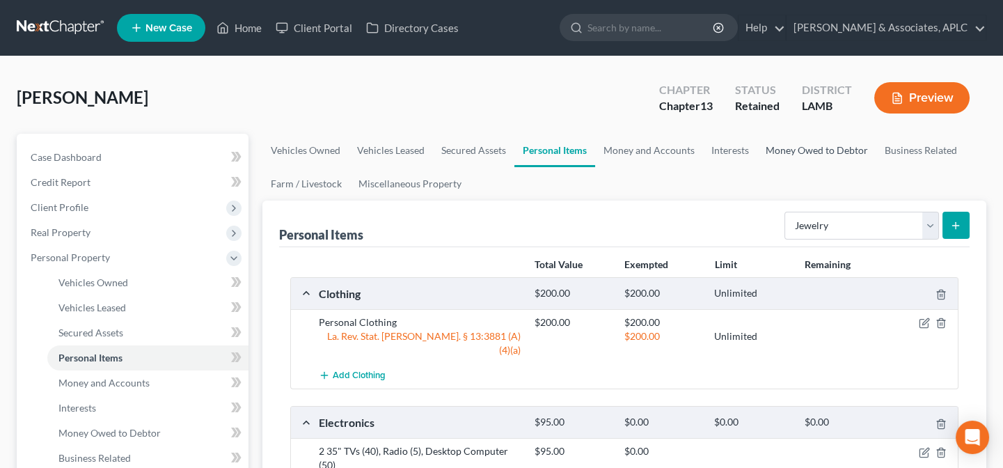
click at [796, 156] on link "Money Owed to Debtor" at bounding box center [816, 150] width 119 height 33
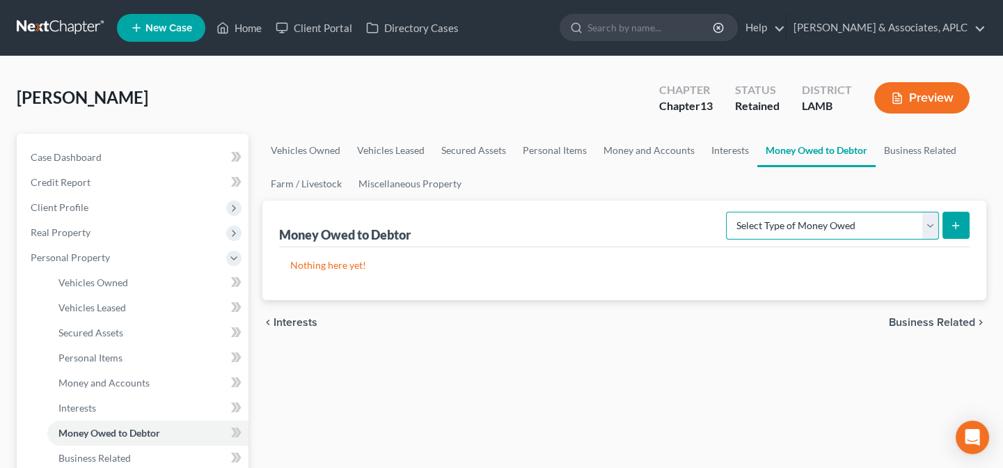
click at [766, 224] on select "Select Type of Money Owed Accounts Receivable Alimony Child Support Claims Agai…" at bounding box center [832, 226] width 213 height 28
drag, startPoint x: 697, startPoint y: 176, endPoint x: 704, endPoint y: 166, distance: 12.0
click at [697, 176] on ul "Vehicles Owned Vehicles Leased Secured Assets Personal Items Money and Accounts…" at bounding box center [624, 167] width 724 height 67
click at [718, 155] on link "Interests" at bounding box center [730, 150] width 54 height 33
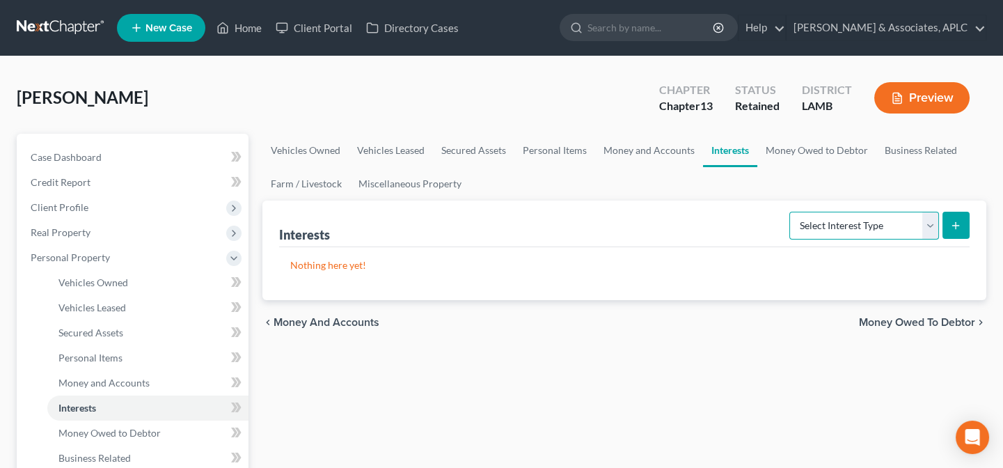
click at [814, 226] on select "Select Interest Type 401K Annuity Bond Education IRA Government Bond Government…" at bounding box center [864, 226] width 150 height 28
click at [659, 167] on ul "Vehicles Owned Vehicles Leased Secured Assets Personal Items Money and Accounts…" at bounding box center [624, 167] width 724 height 67
click at [645, 147] on link "Money and Accounts" at bounding box center [649, 150] width 108 height 33
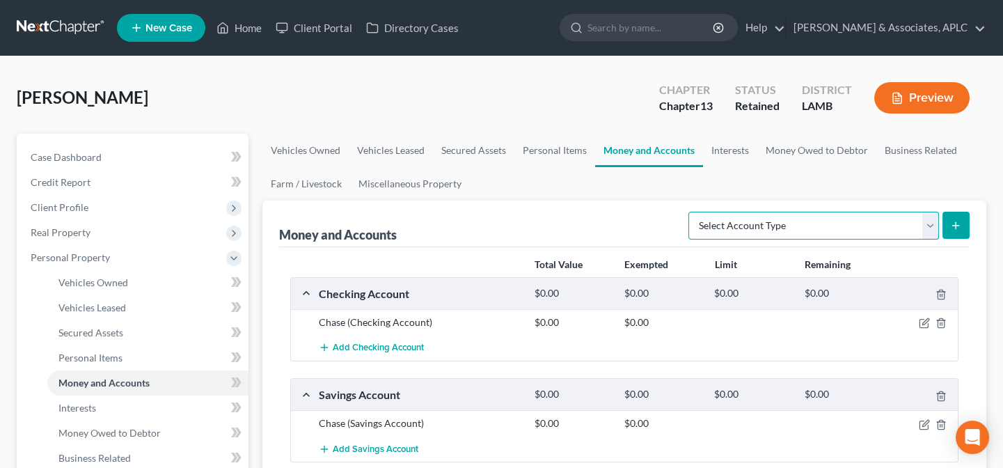
click at [836, 219] on select "Select Account Type Brokerage Cash on Hand Certificates of Deposit Checking Acc…" at bounding box center [813, 226] width 251 height 28
click at [692, 212] on select "Select Account Type Brokerage Cash on Hand Certificates of Deposit Checking Acc…" at bounding box center [813, 226] width 251 height 28
click at [948, 220] on button "submit" at bounding box center [956, 225] width 27 height 27
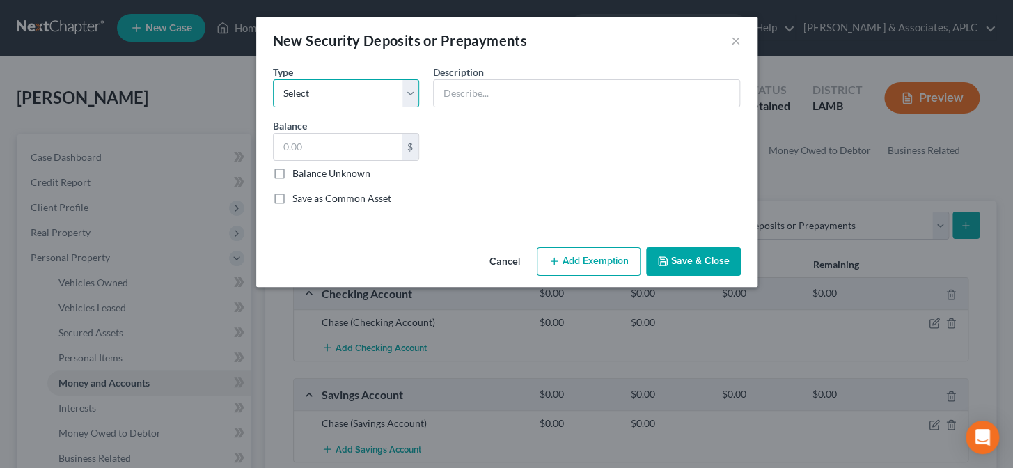
click at [370, 98] on select "Select Electric Gas Heating Oil Security Deposit On Rental Unit Prepaid Rent Te…" at bounding box center [346, 93] width 147 height 28
click at [273, 79] on select "Select Electric Gas Heating Oil Security Deposit On Rental Unit Prepaid Rent Te…" at bounding box center [346, 93] width 147 height 28
click at [313, 155] on input "text" at bounding box center [338, 147] width 129 height 26
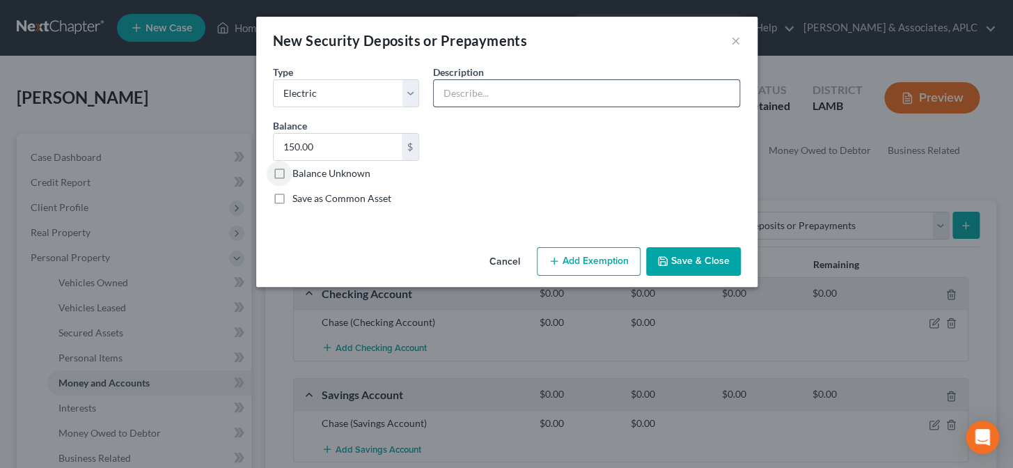
click at [473, 88] on input "text" at bounding box center [587, 93] width 306 height 26
click at [699, 267] on button "Save & Close" at bounding box center [693, 261] width 95 height 29
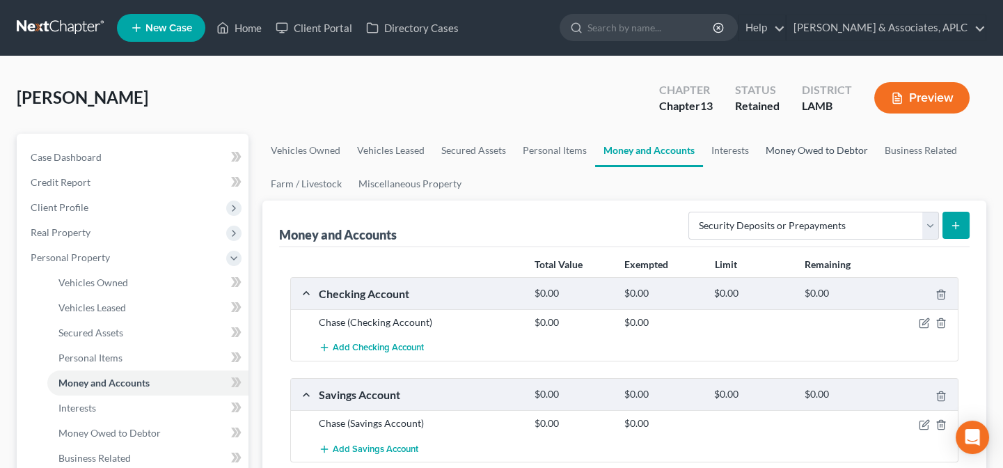
drag, startPoint x: 793, startPoint y: 151, endPoint x: 807, endPoint y: 198, distance: 48.9
click at [794, 151] on link "Money Owed to Debtor" at bounding box center [816, 150] width 119 height 33
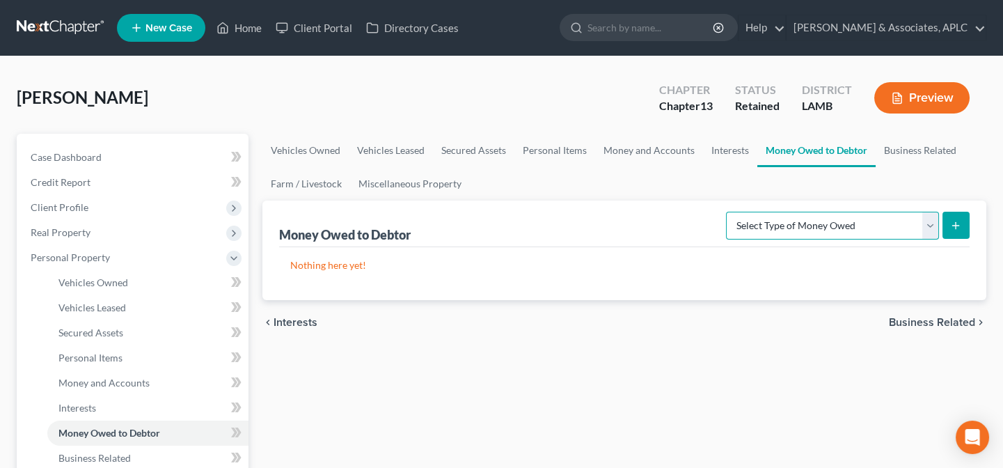
click at [819, 224] on select "Select Type of Money Owed Accounts Receivable Alimony Child Support Claims Agai…" at bounding box center [832, 226] width 213 height 28
click at [729, 212] on select "Select Type of Money Owed Accounts Receivable Alimony Child Support Claims Agai…" at bounding box center [832, 226] width 213 height 28
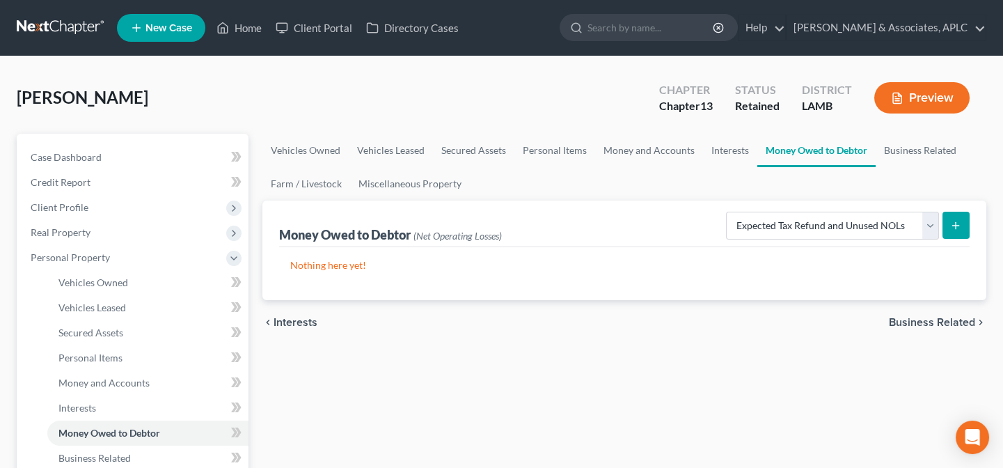
click at [963, 226] on button "submit" at bounding box center [956, 225] width 27 height 27
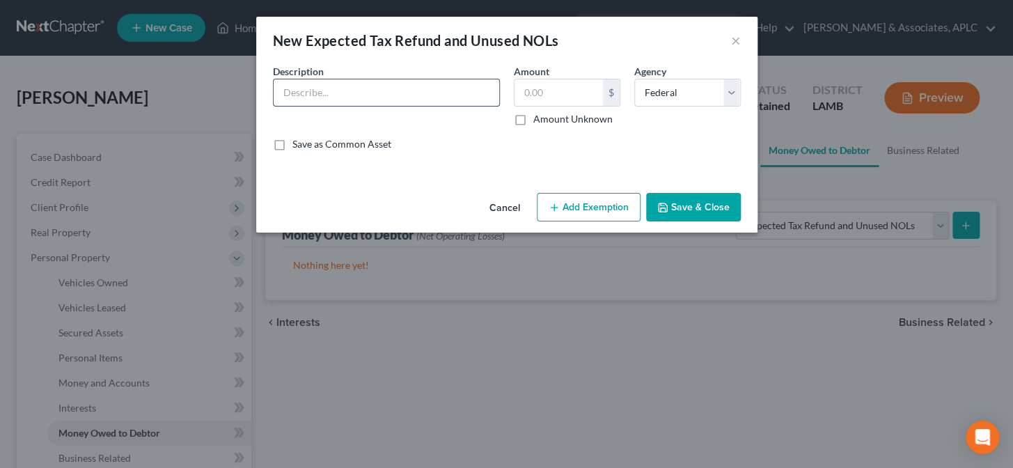
click at [334, 87] on input "text" at bounding box center [387, 92] width 226 height 26
drag, startPoint x: 517, startPoint y: 118, endPoint x: 584, endPoint y: 202, distance: 107.4
click at [533, 119] on label "Amount Unknown" at bounding box center [572, 119] width 79 height 14
click at [539, 119] on input "Amount Unknown" at bounding box center [543, 116] width 9 height 9
click at [585, 203] on button "Add Exemption" at bounding box center [589, 207] width 104 height 29
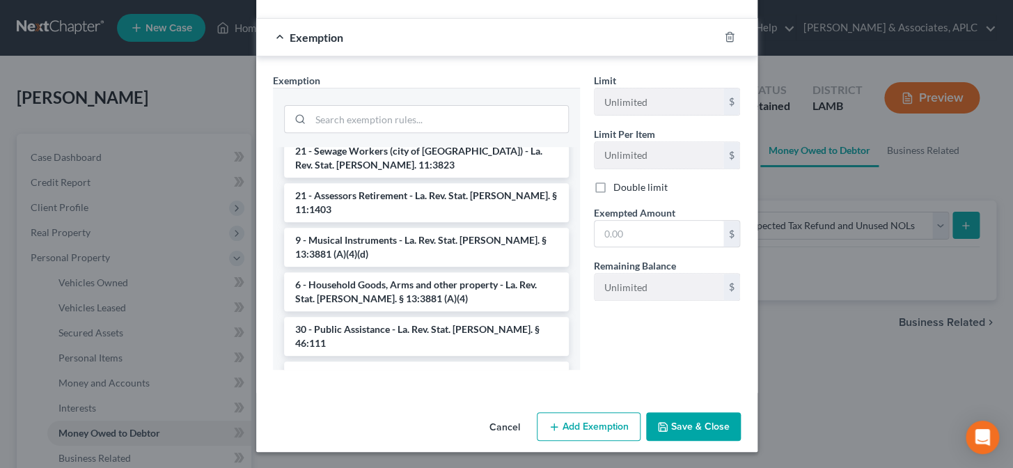
scroll to position [1645, 0]
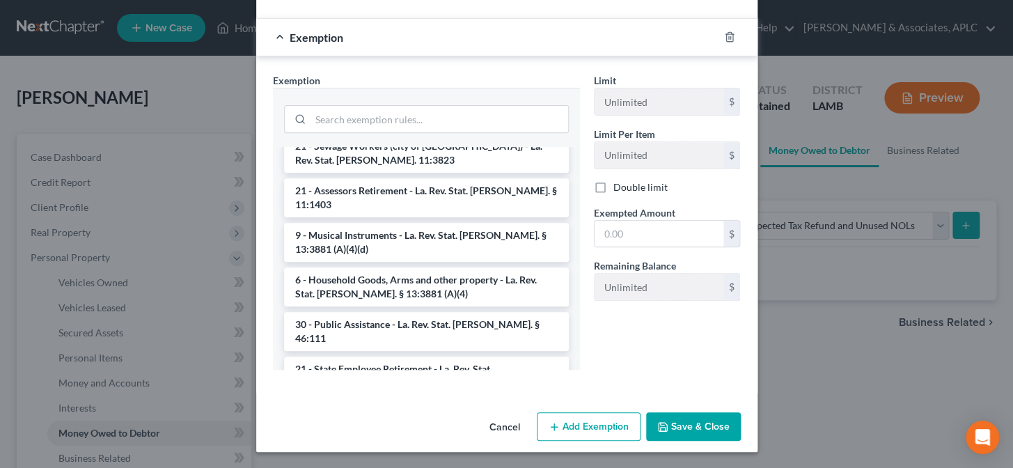
click at [492, 446] on li "30 - Earned Income Tax Credit (Amendment effective 6/11/19) - La. Rev. Stat. An…" at bounding box center [426, 465] width 285 height 39
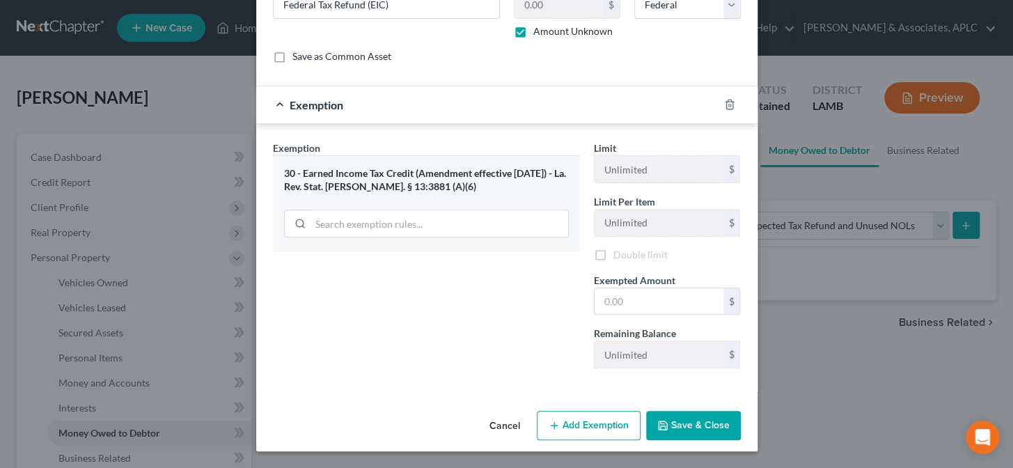
scroll to position [89, 0]
click at [624, 295] on input "text" at bounding box center [658, 302] width 129 height 26
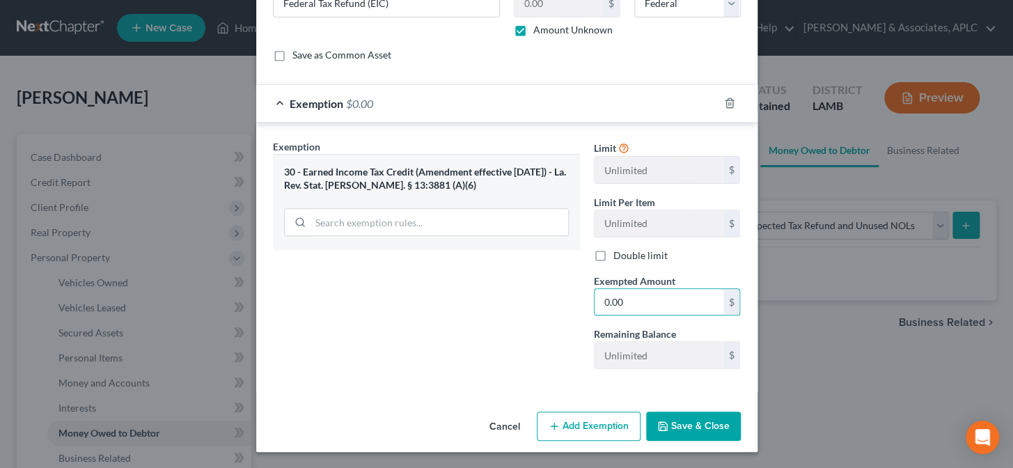
click at [672, 423] on button "Save & Close" at bounding box center [693, 425] width 95 height 29
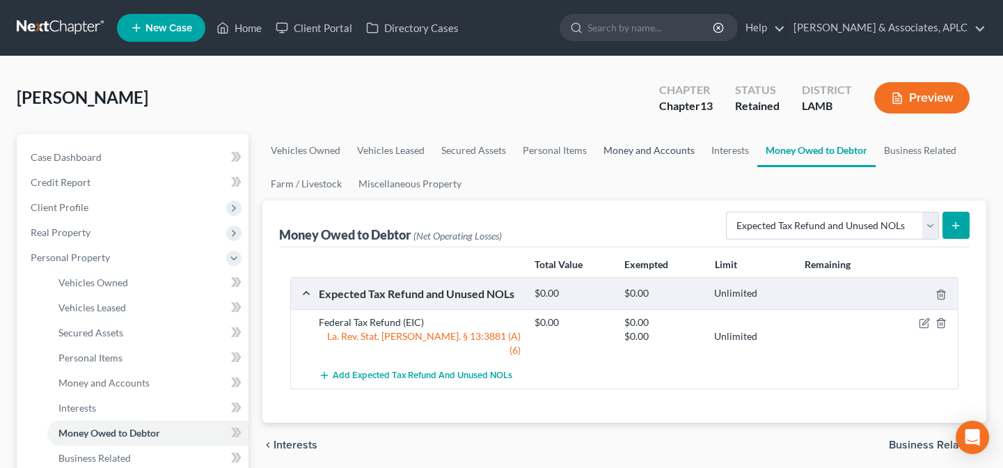
click at [652, 143] on link "Money and Accounts" at bounding box center [649, 150] width 108 height 33
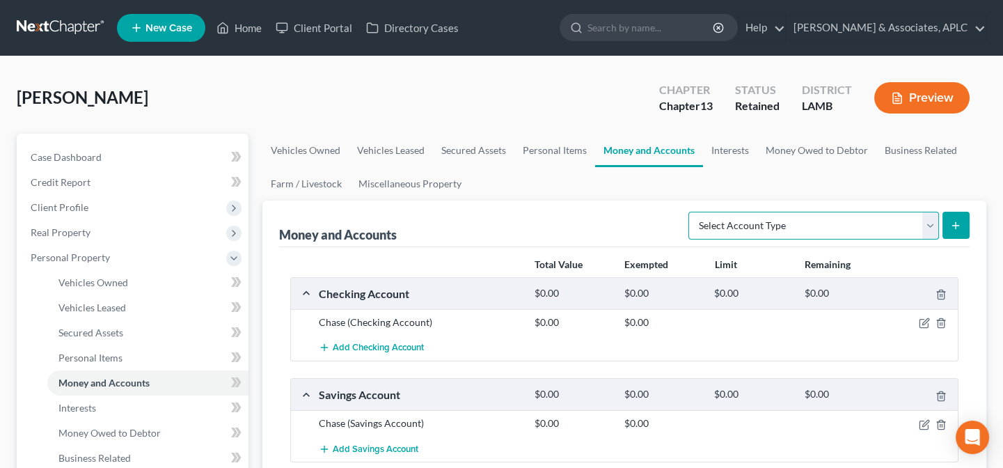
click at [769, 233] on select "Select Account Type Brokerage Cash on Hand Certificates of Deposit Checking Acc…" at bounding box center [813, 226] width 251 height 28
click at [725, 152] on link "Interests" at bounding box center [730, 150] width 54 height 33
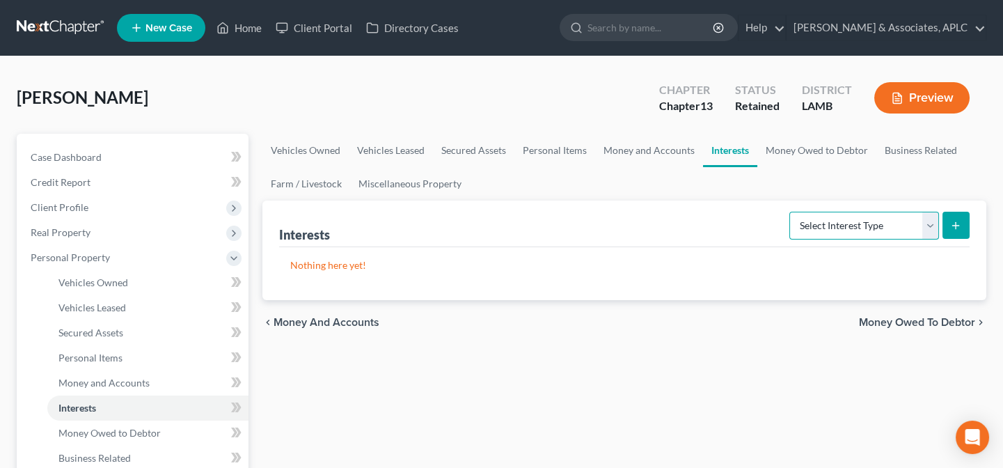
click at [835, 225] on select "Select Interest Type 401K Annuity Bond Education IRA Government Bond Government…" at bounding box center [864, 226] width 150 height 28
click at [791, 212] on select "Select Interest Type 401K Annuity Bond Education IRA Government Bond Government…" at bounding box center [864, 226] width 150 height 28
click at [954, 220] on icon "submit" at bounding box center [955, 225] width 11 height 11
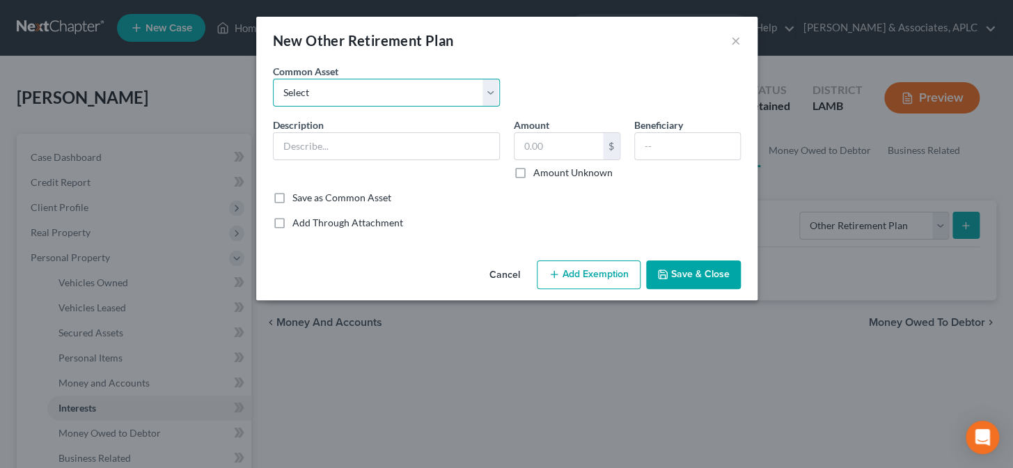
click at [369, 90] on select "Select School Board Retirement State Retirement" at bounding box center [386, 93] width 227 height 28
click at [376, 90] on select "Select School Board Retirement State Retirement" at bounding box center [386, 93] width 227 height 28
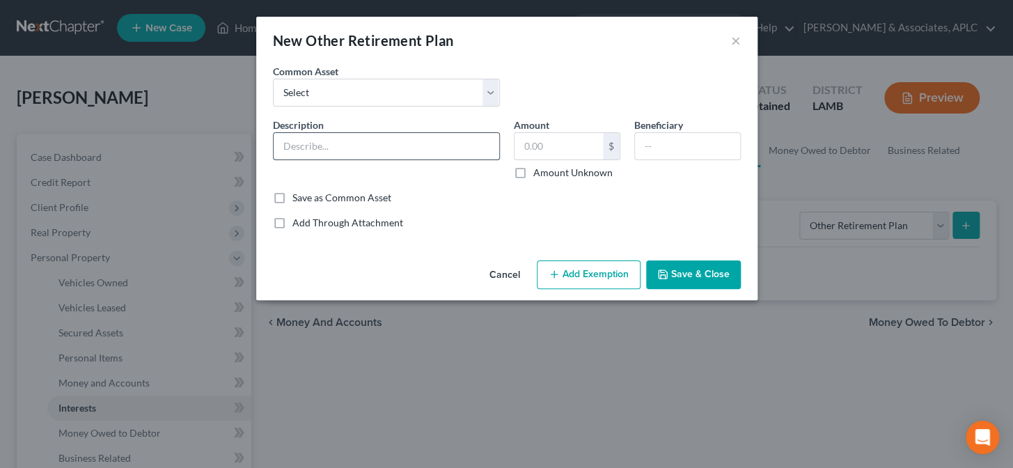
click at [371, 135] on input "text" at bounding box center [387, 146] width 226 height 26
drag, startPoint x: 517, startPoint y: 168, endPoint x: 559, endPoint y: 261, distance: 101.9
click at [533, 169] on label "Amount Unknown" at bounding box center [572, 173] width 79 height 14
click at [539, 169] on input "Amount Unknown" at bounding box center [543, 170] width 9 height 9
click at [571, 281] on button "Add Exemption" at bounding box center [589, 274] width 104 height 29
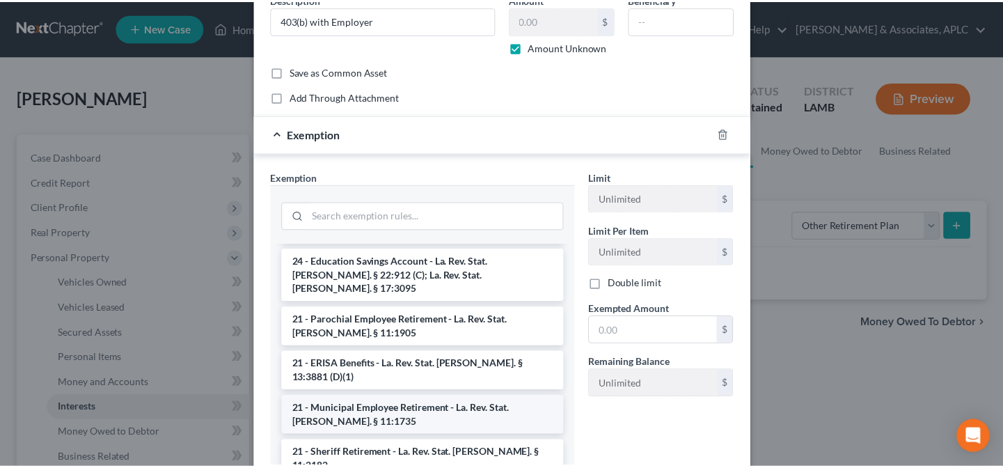
scroll to position [949, 0]
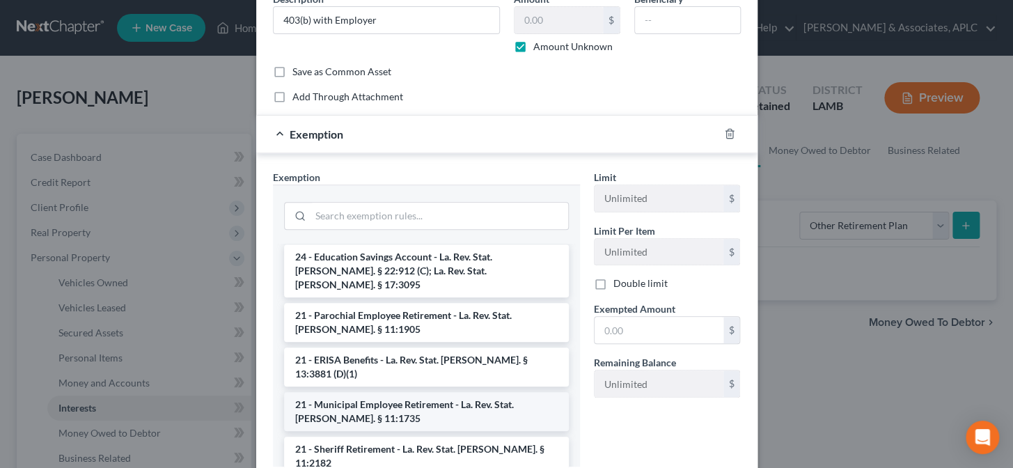
click at [350, 392] on li "21 - Municipal Employee Retirement - La. Rev. Stat. Ann. § 11:1735" at bounding box center [426, 411] width 285 height 39
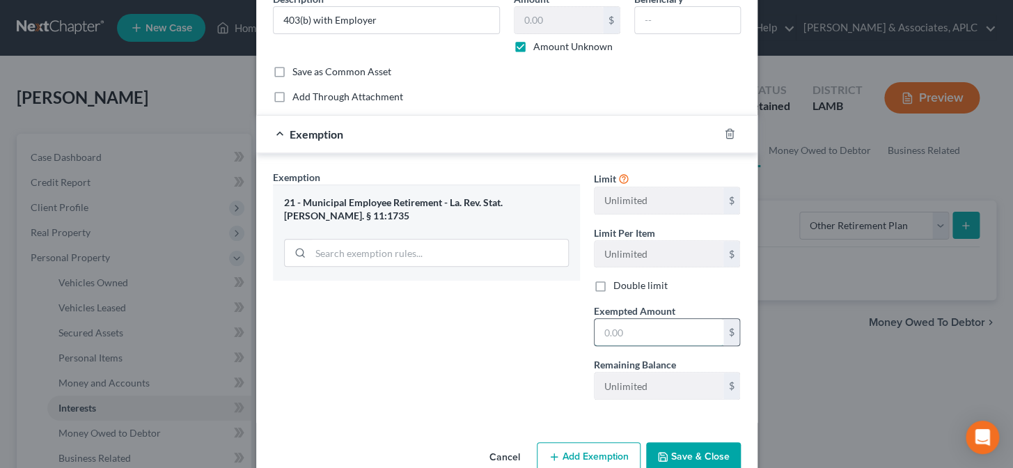
click at [617, 331] on input "text" at bounding box center [658, 332] width 129 height 26
click at [677, 455] on button "Save & Close" at bounding box center [693, 456] width 95 height 29
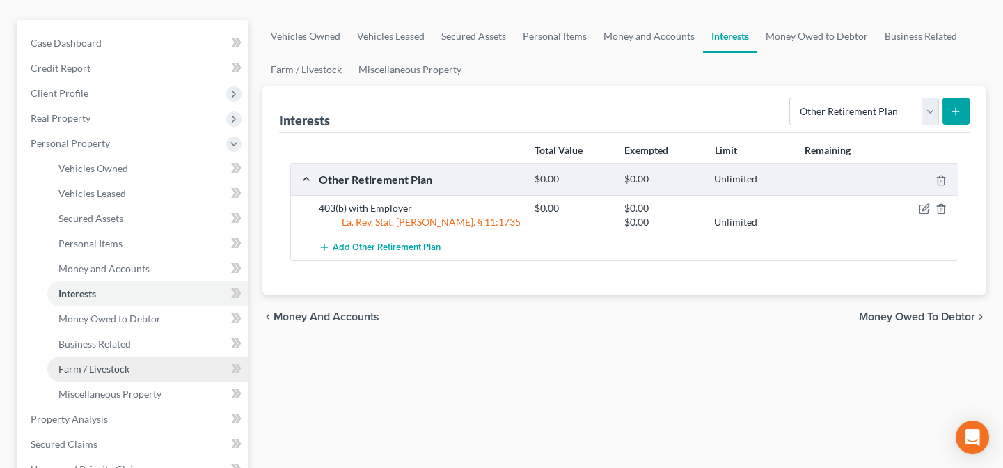
scroll to position [126, 0]
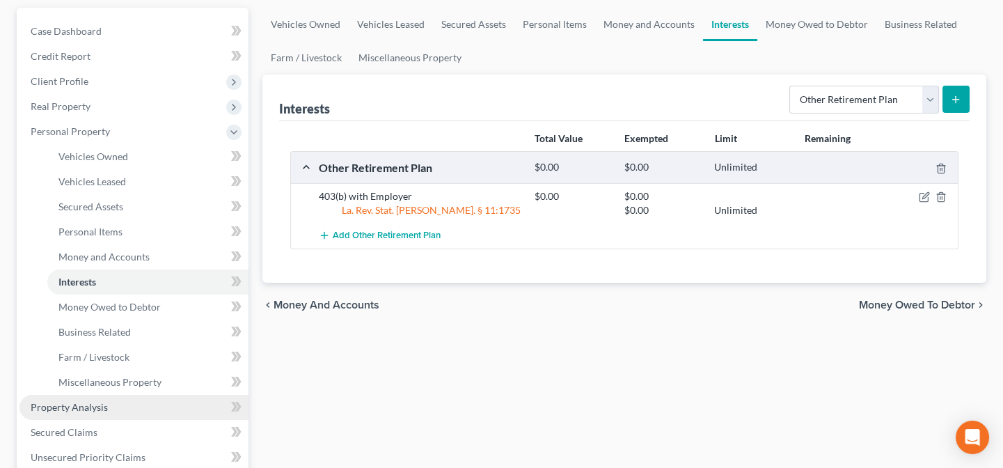
click at [116, 406] on link "Property Analysis" at bounding box center [133, 407] width 229 height 25
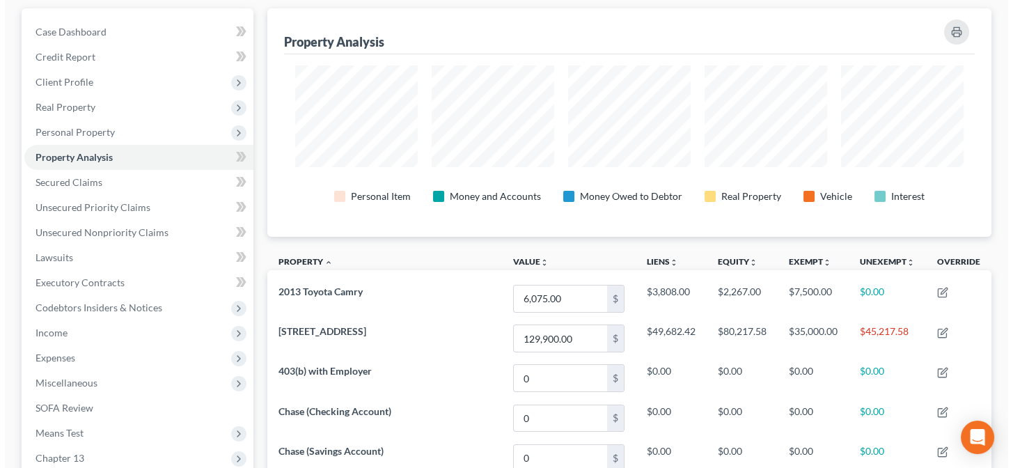
scroll to position [126, 0]
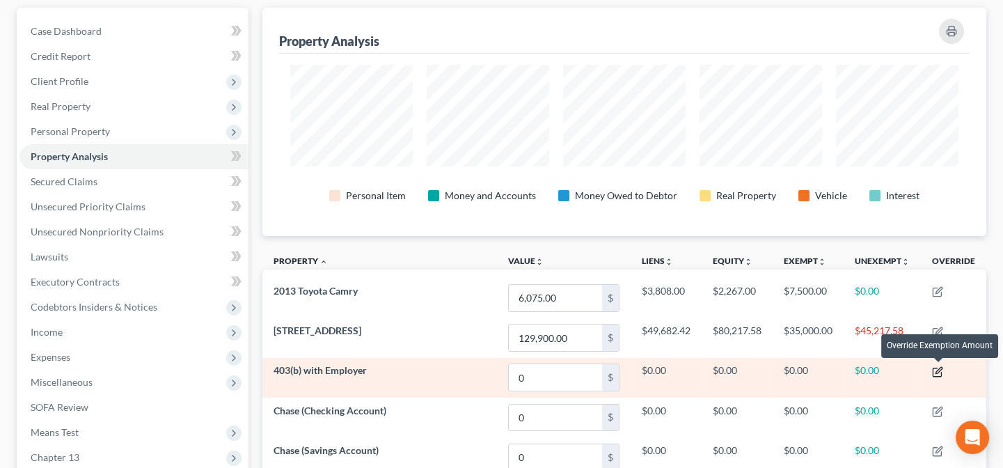
click at [943, 369] on icon "button" at bounding box center [937, 371] width 11 height 11
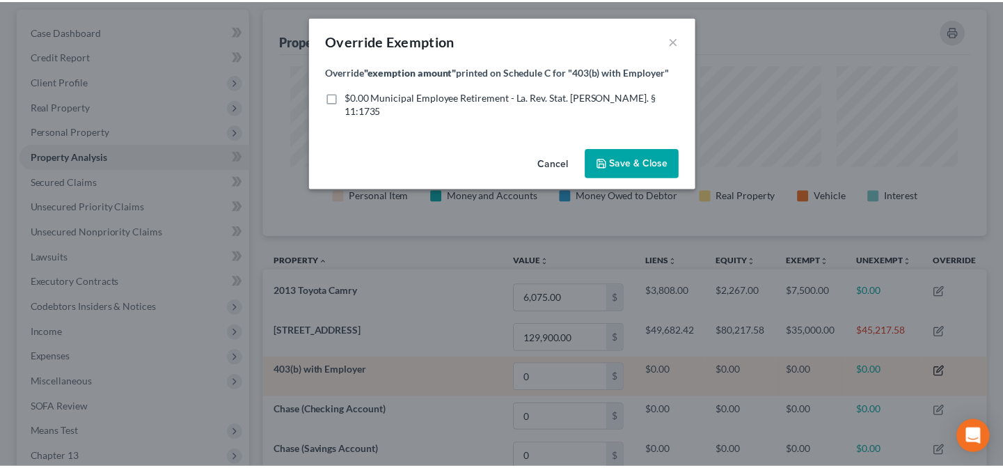
scroll to position [230, 731]
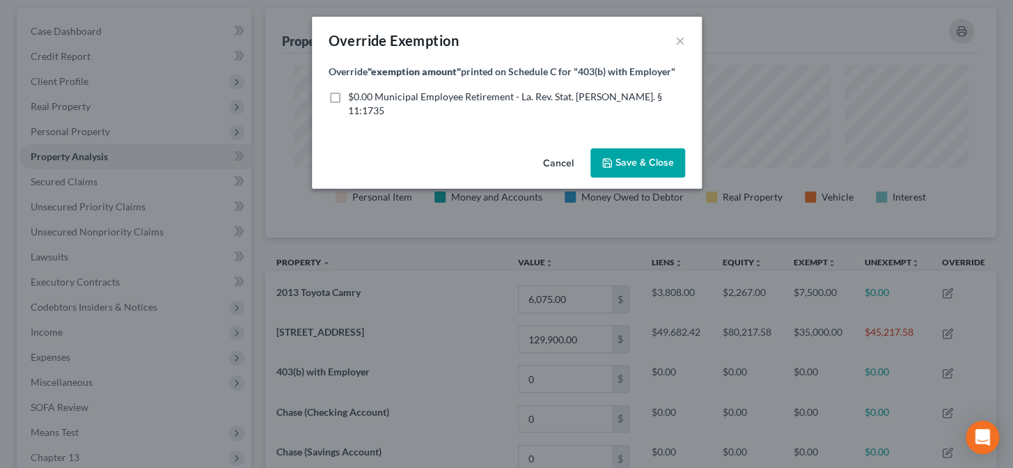
click at [348, 98] on label "$0.00 Municipal Employee Retirement - La. Rev. Stat. Ann. § 11:1735" at bounding box center [516, 104] width 337 height 28
click at [354, 98] on input "$0.00 Municipal Employee Retirement - La. Rev. Stat. Ann. § 11:1735" at bounding box center [358, 94] width 9 height 9
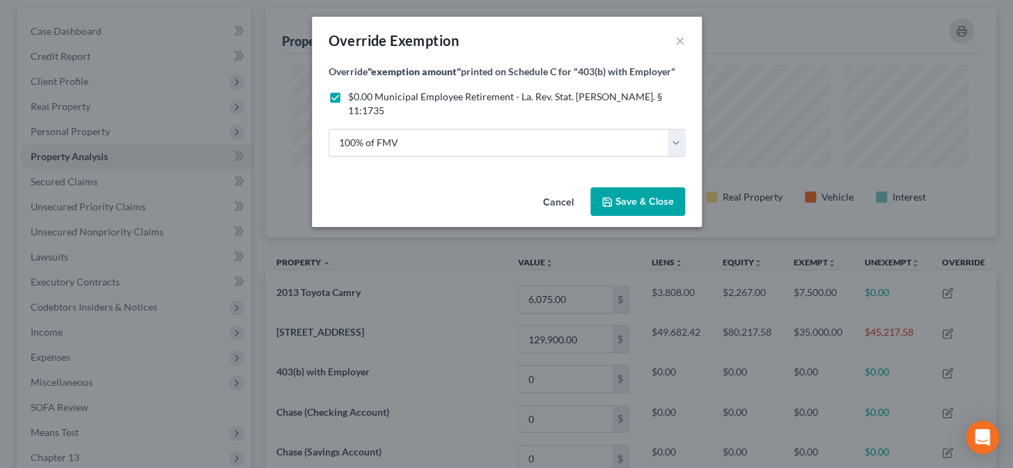
click at [635, 194] on button "Save & Close" at bounding box center [637, 201] width 95 height 29
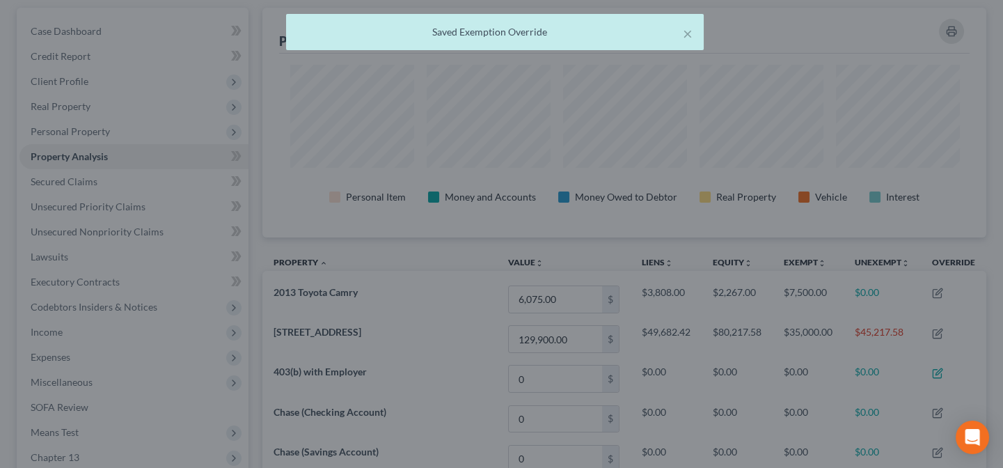
scroll to position [228, 723]
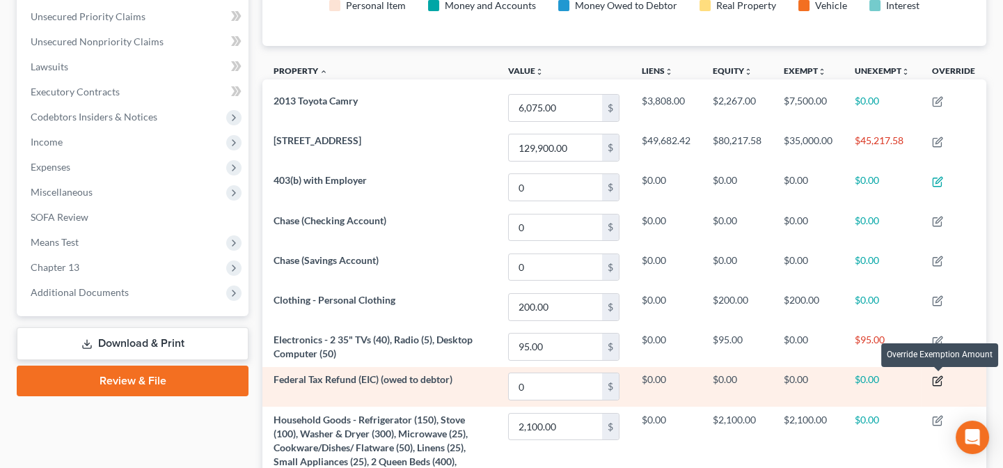
click at [940, 379] on icon "button" at bounding box center [939, 379] width 6 height 6
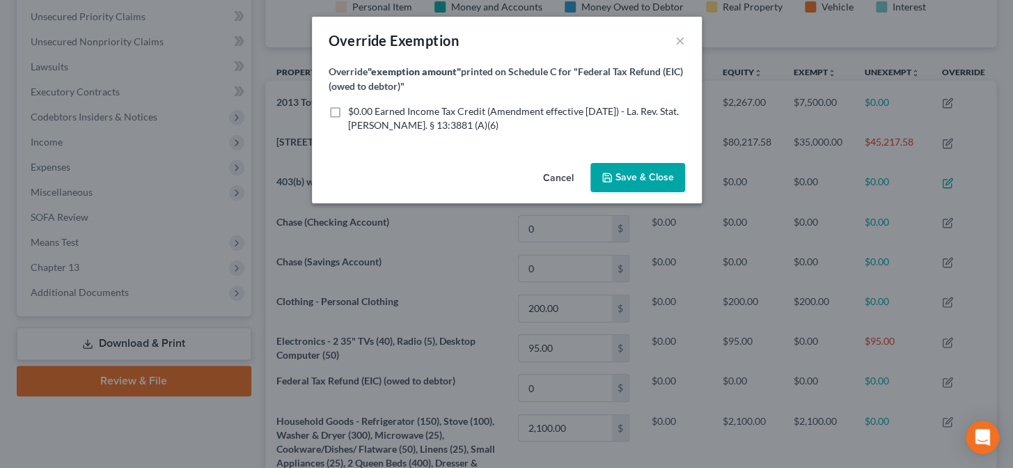
click at [348, 110] on label "$0.00 Earned Income Tax Credit (Amendment effective 6/11/19) - La. Rev. Stat. A…" at bounding box center [516, 118] width 337 height 28
click at [354, 110] on input "$0.00 Earned Income Tax Credit (Amendment effective 6/11/19) - La. Rev. Stat. A…" at bounding box center [358, 108] width 9 height 9
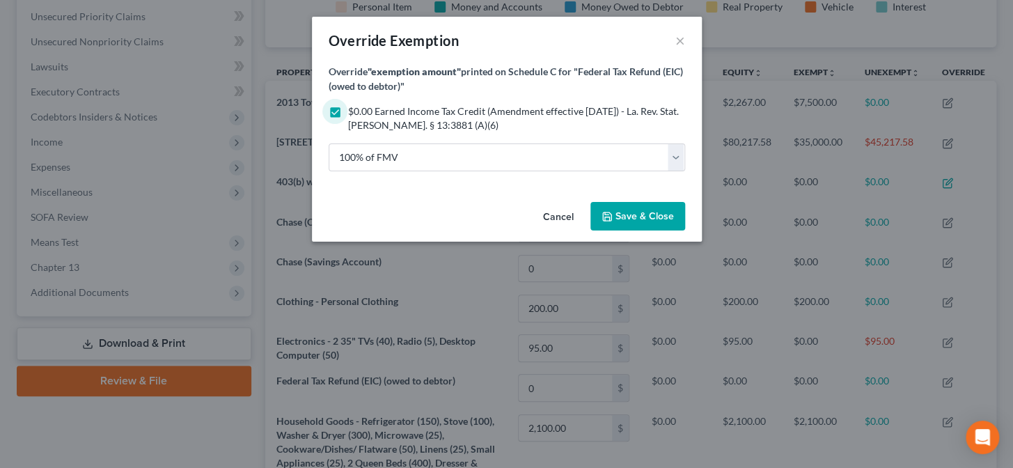
click at [654, 215] on span "Save & Close" at bounding box center [644, 216] width 58 height 12
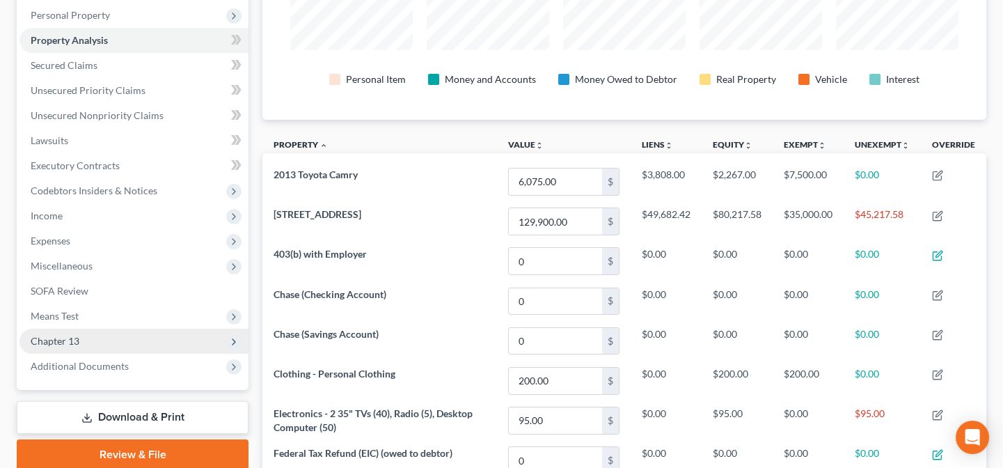
scroll to position [253, 0]
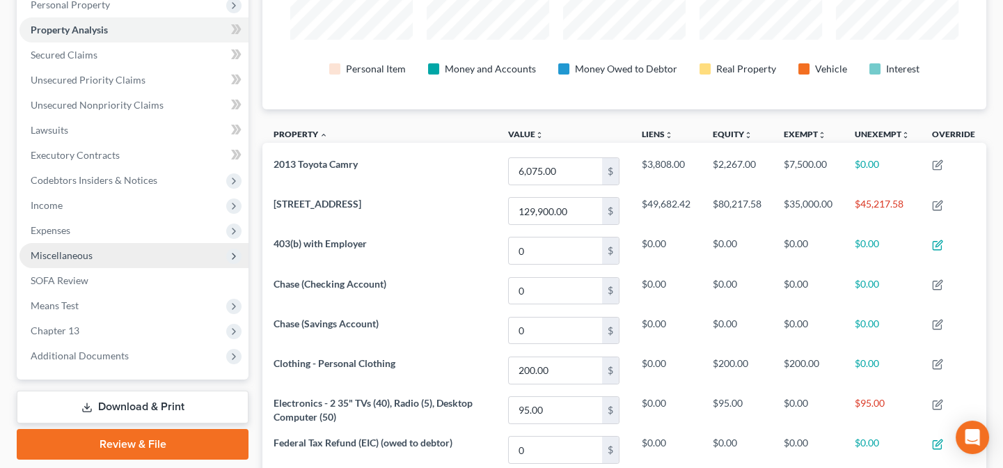
drag, startPoint x: 36, startPoint y: 198, endPoint x: 64, endPoint y: 251, distance: 60.4
click at [36, 199] on span "Income" at bounding box center [47, 205] width 32 height 12
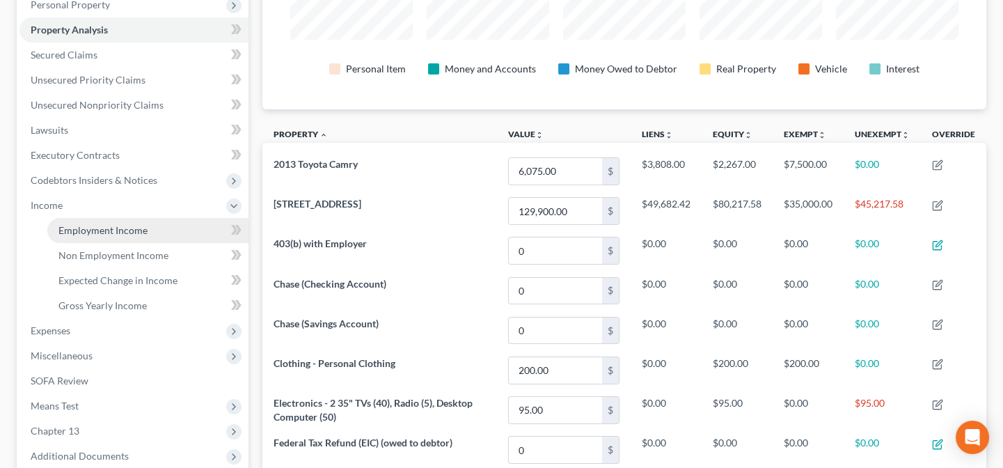
click at [90, 227] on span "Employment Income" at bounding box center [102, 230] width 89 height 12
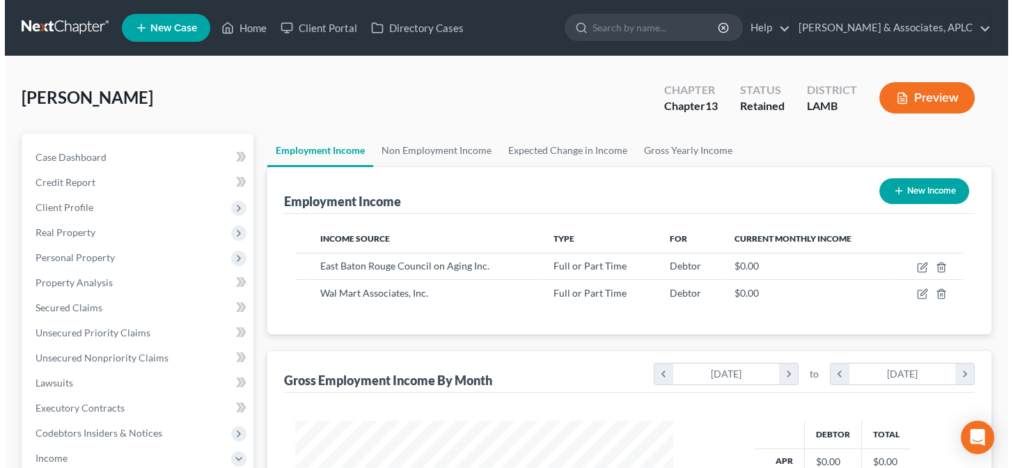
scroll to position [249, 406]
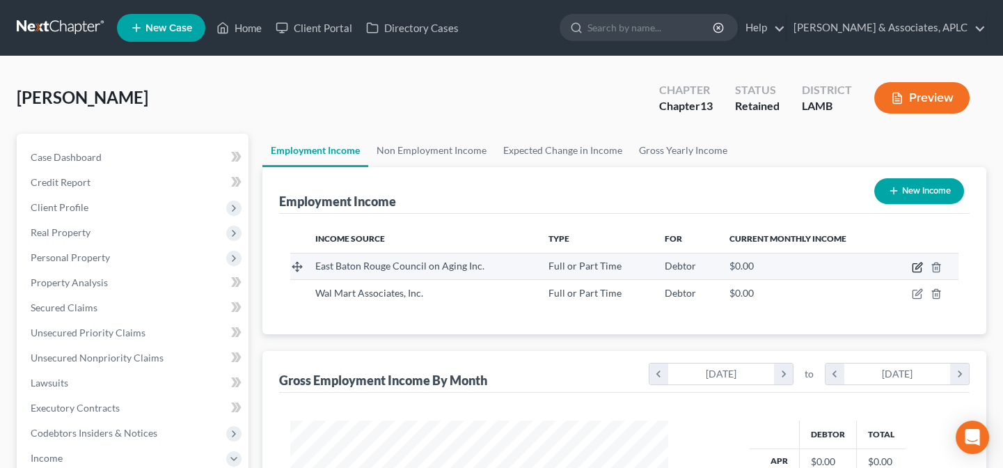
click at [920, 266] on icon "button" at bounding box center [917, 267] width 11 height 11
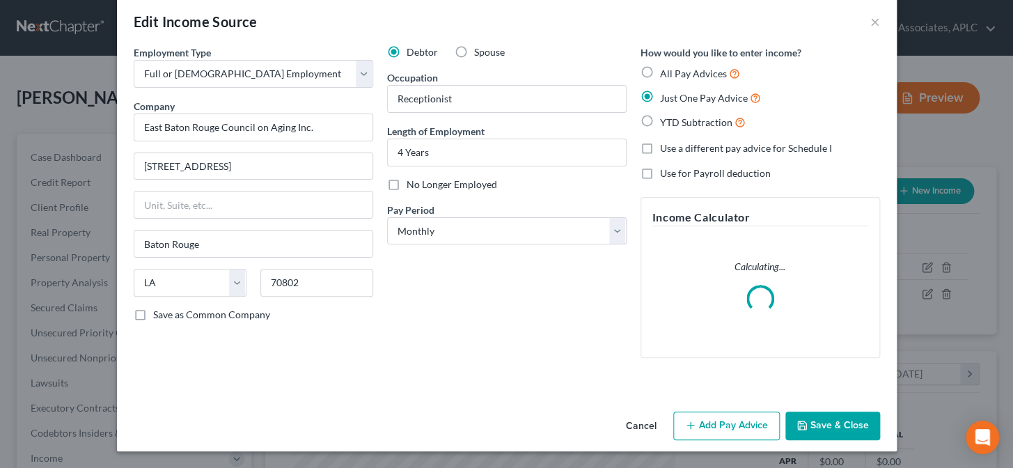
scroll to position [5, 0]
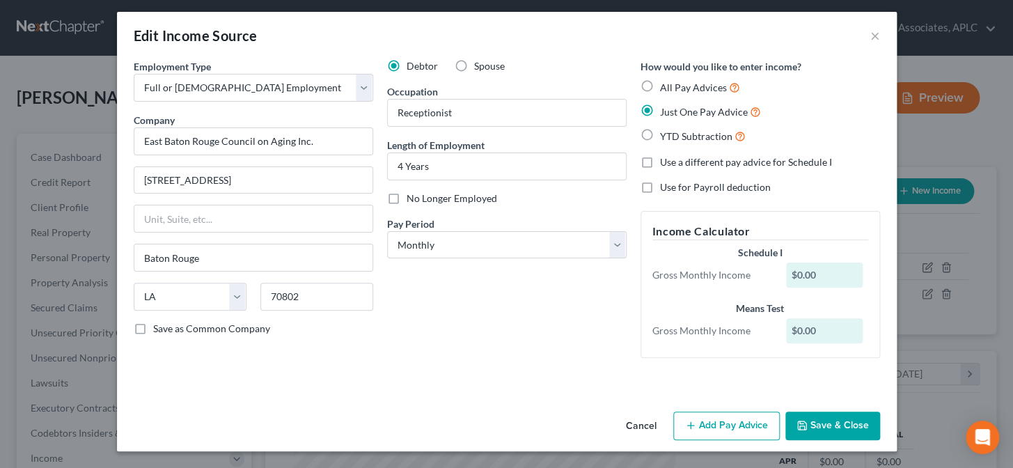
click at [711, 424] on button "Add Pay Advice" at bounding box center [726, 425] width 107 height 29
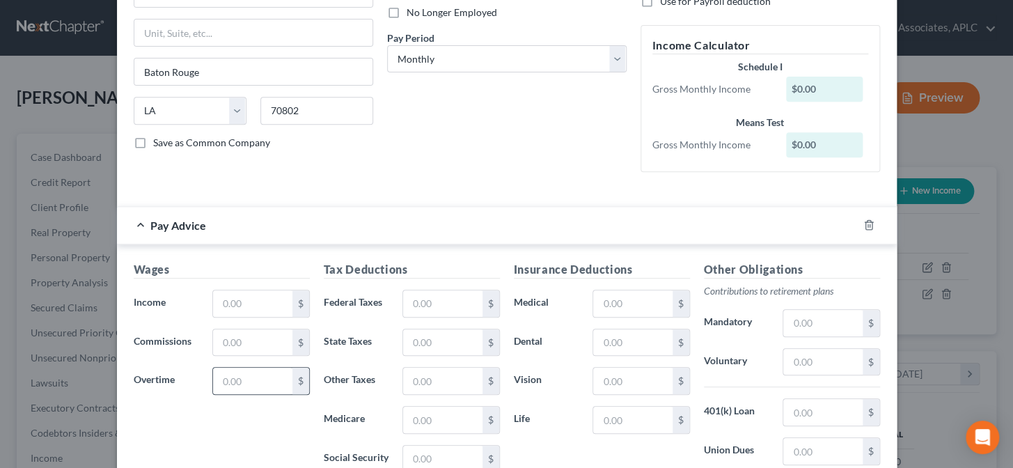
scroll to position [258, 0]
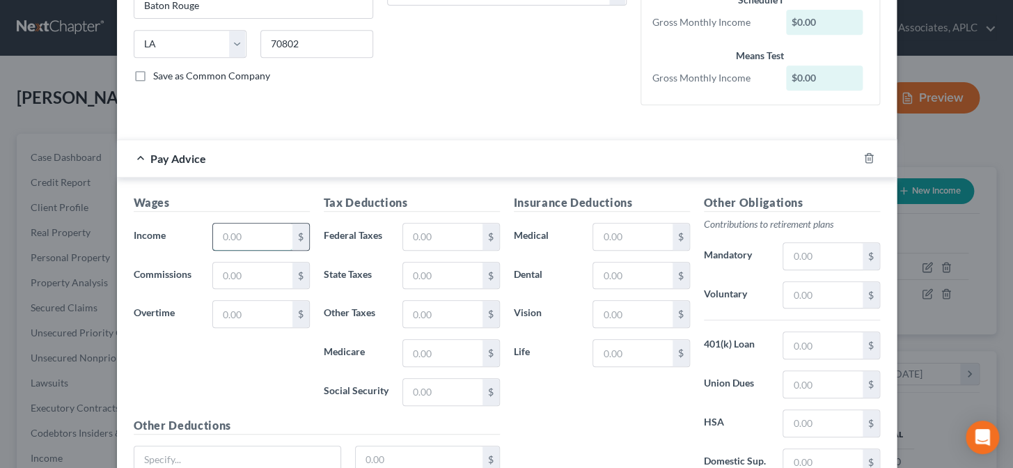
click at [223, 233] on input "text" at bounding box center [252, 236] width 79 height 26
click at [410, 235] on input "text" at bounding box center [442, 236] width 79 height 26
click at [646, 235] on input "text" at bounding box center [632, 236] width 79 height 26
click at [814, 299] on input "text" at bounding box center [822, 295] width 79 height 26
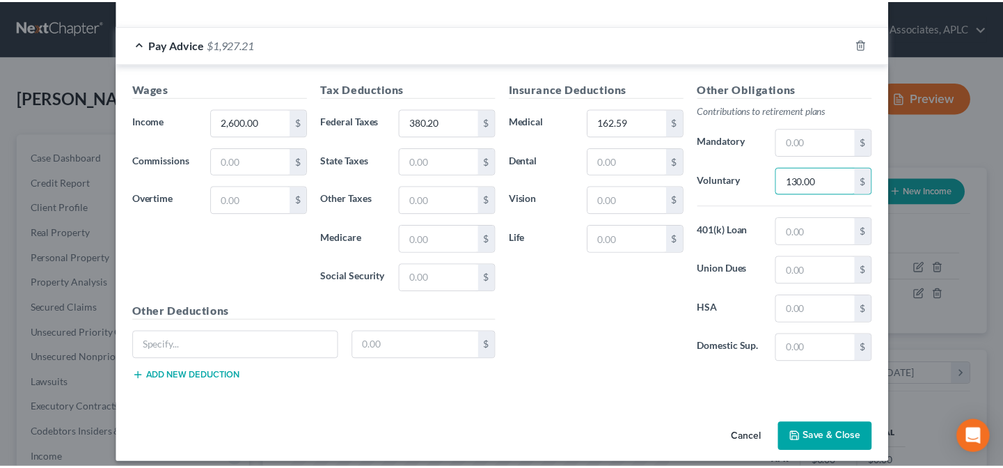
scroll to position [382, 0]
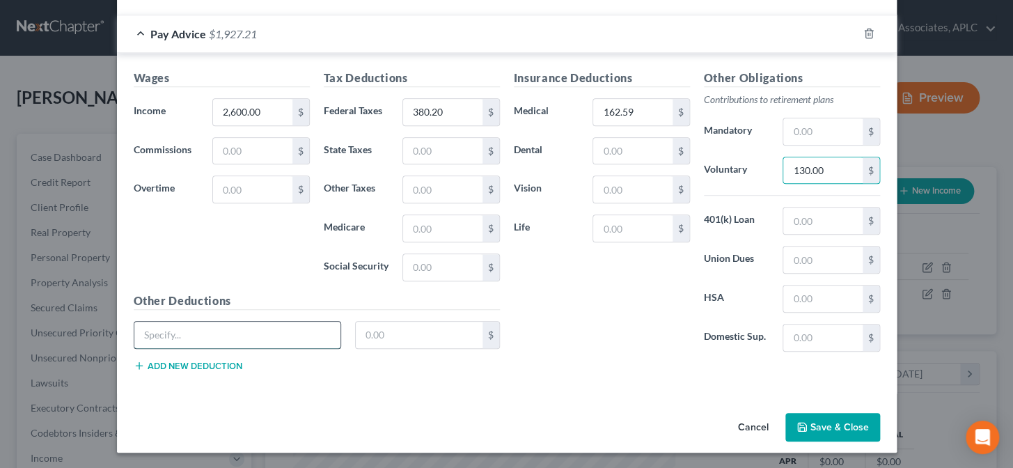
click at [315, 338] on input "text" at bounding box center [237, 335] width 207 height 26
click at [844, 431] on button "Save & Close" at bounding box center [832, 427] width 95 height 29
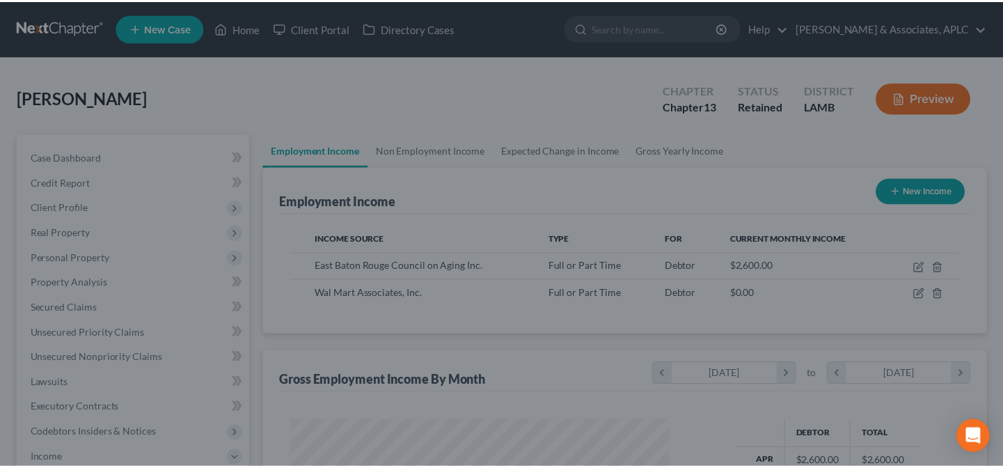
scroll to position [695860, 695703]
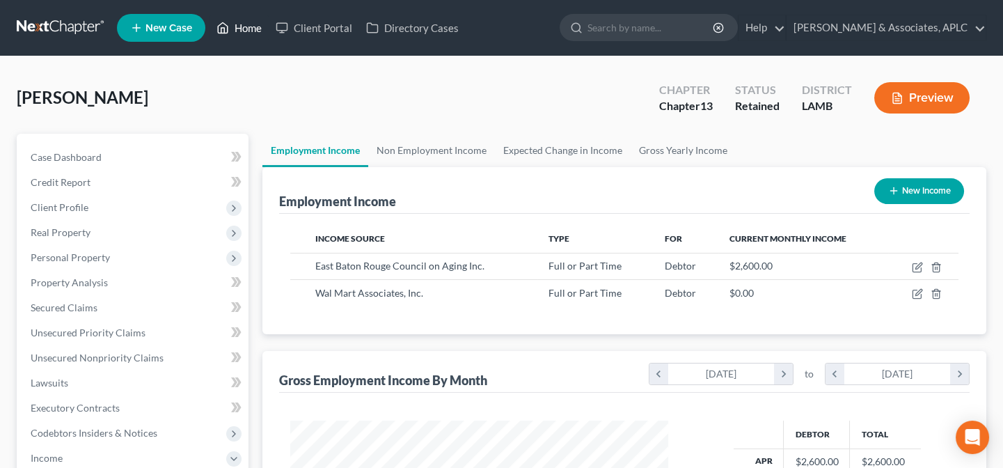
click at [242, 29] on link "Home" at bounding box center [239, 27] width 59 height 25
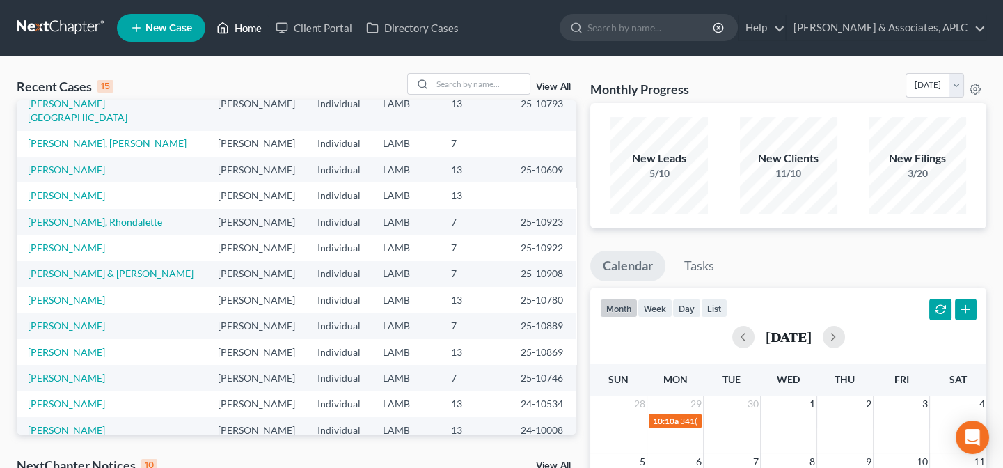
scroll to position [95, 0]
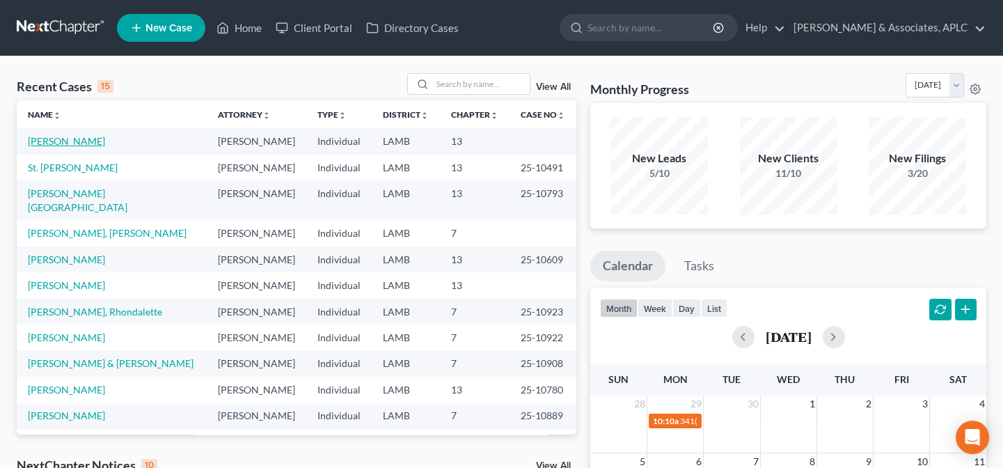
click at [41, 137] on link "[PERSON_NAME]" at bounding box center [66, 141] width 77 height 12
select select "14"
select select "0"
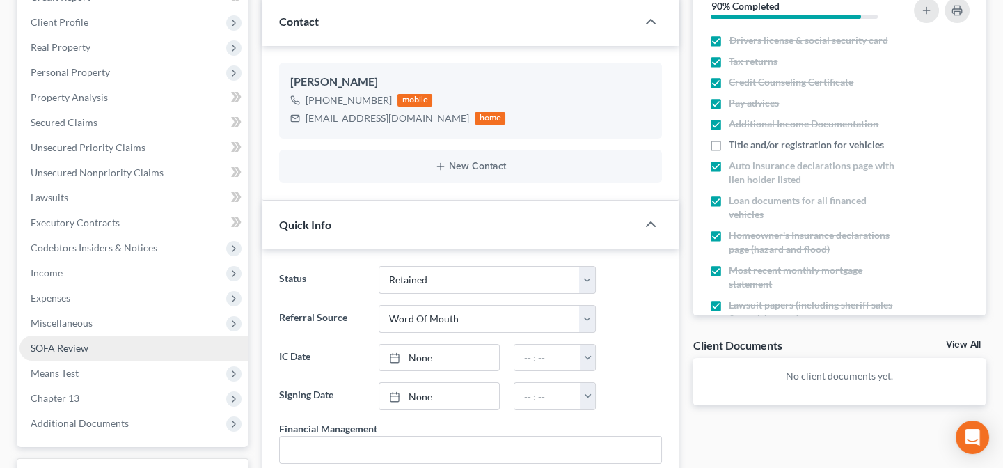
scroll to position [189, 0]
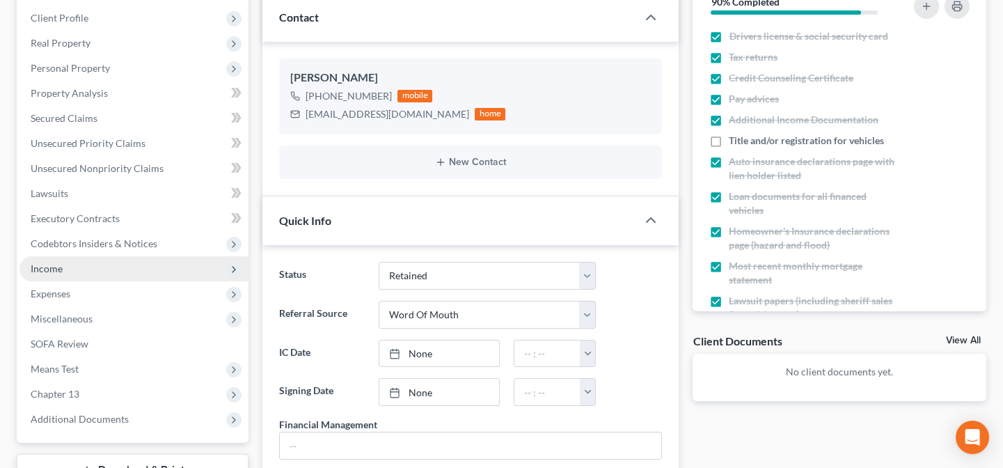
click at [49, 273] on span "Income" at bounding box center [133, 268] width 229 height 25
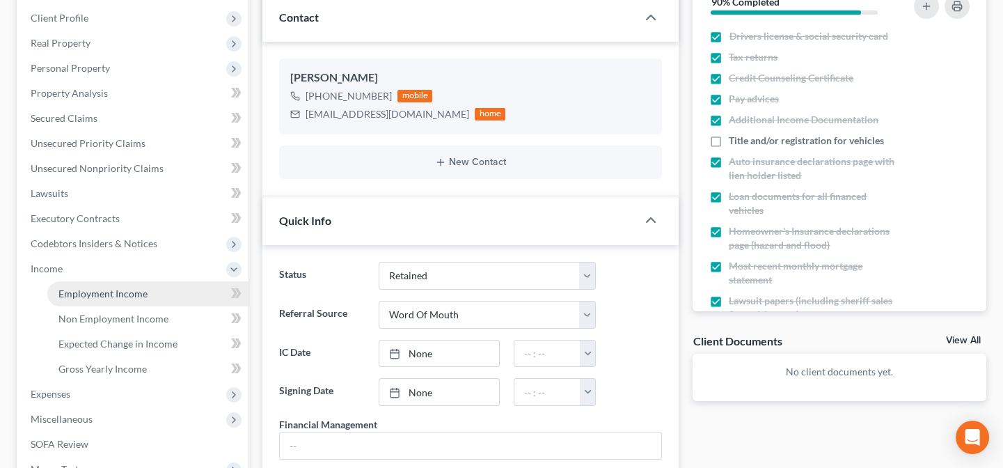
click at [70, 297] on span "Employment Income" at bounding box center [102, 293] width 89 height 12
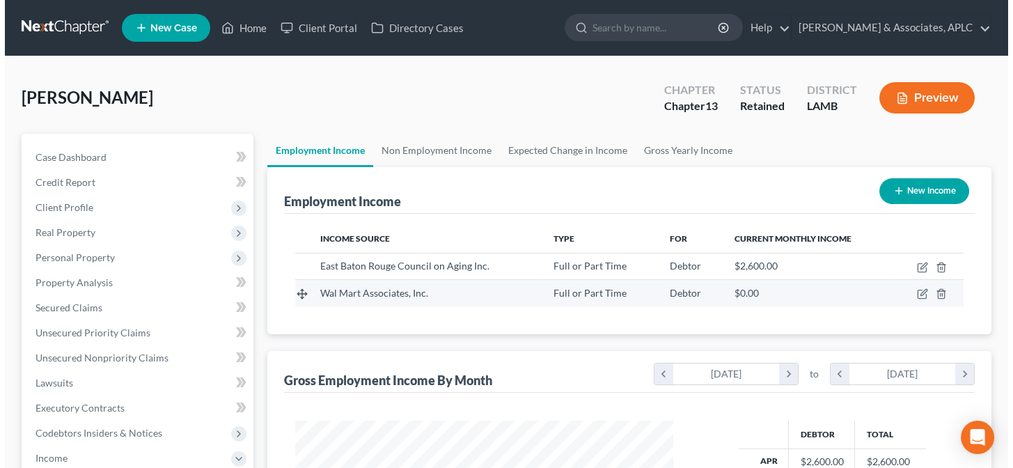
scroll to position [249, 406]
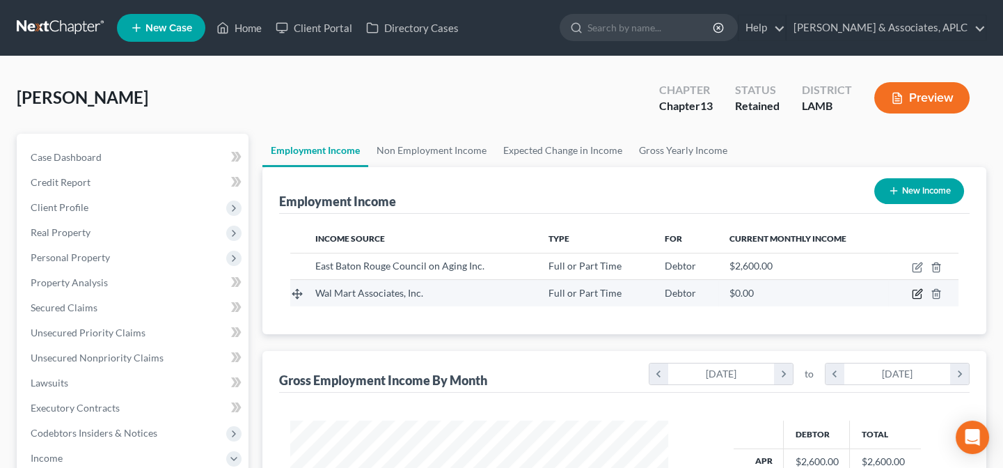
click at [919, 290] on icon "button" at bounding box center [918, 293] width 6 height 6
select select "0"
select select "2"
select select "0"
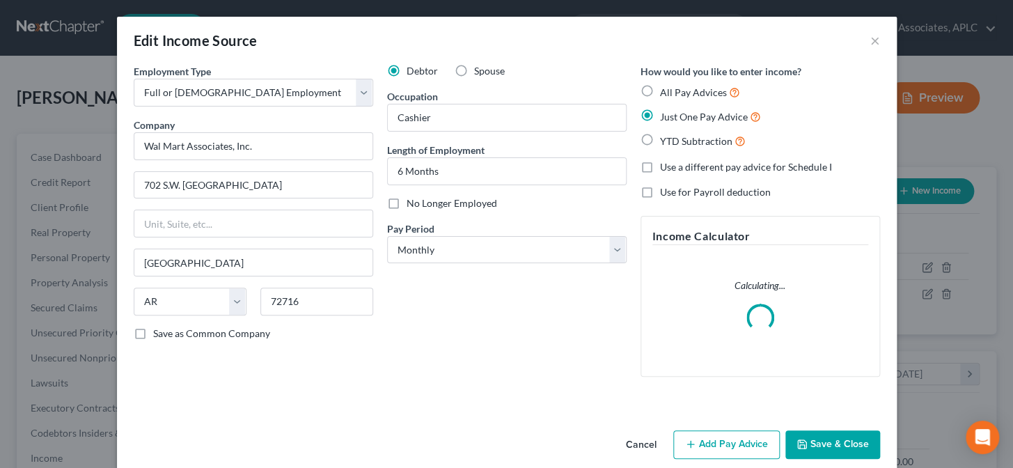
scroll to position [249, 410]
click at [720, 445] on button "Add Pay Advice" at bounding box center [726, 444] width 107 height 29
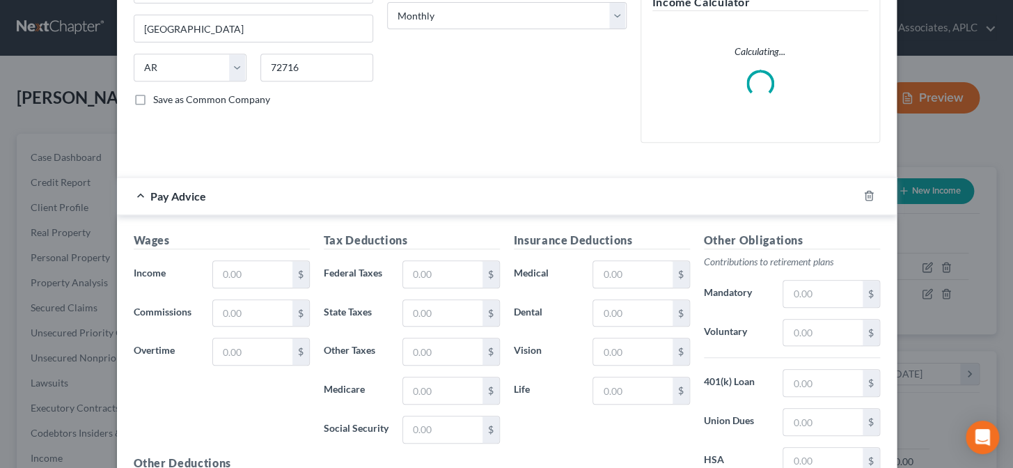
scroll to position [253, 0]
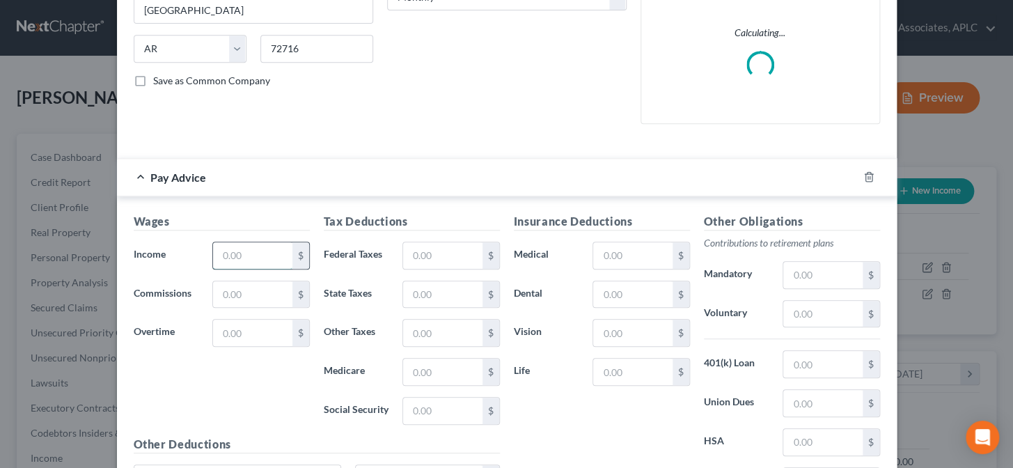
click at [235, 252] on input "text" at bounding box center [252, 255] width 79 height 26
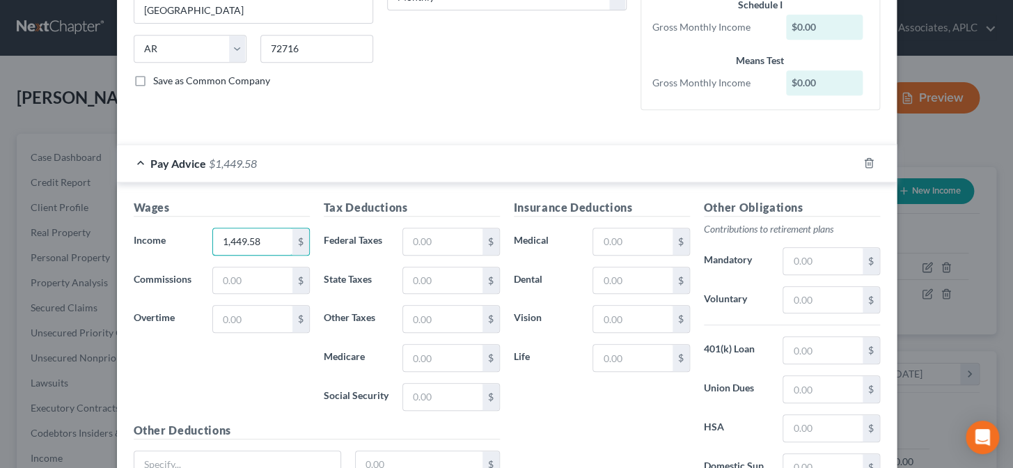
type input "1,449.58"
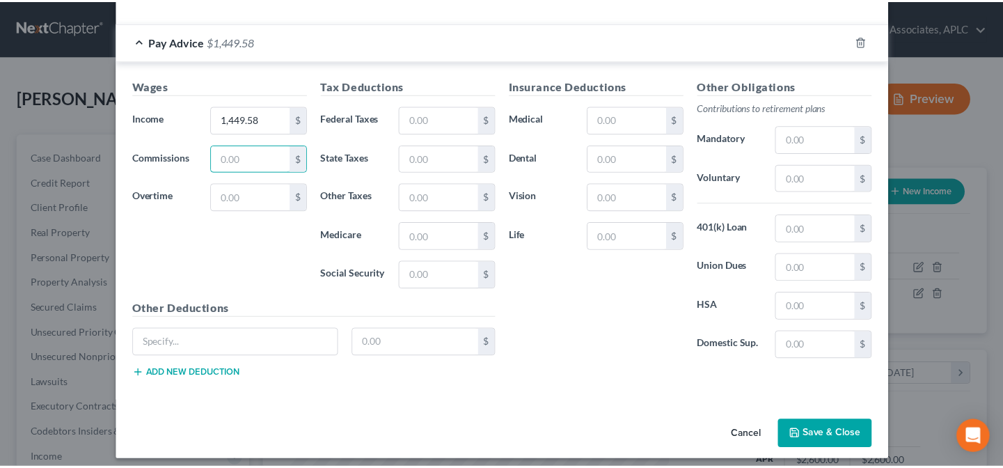
scroll to position [382, 0]
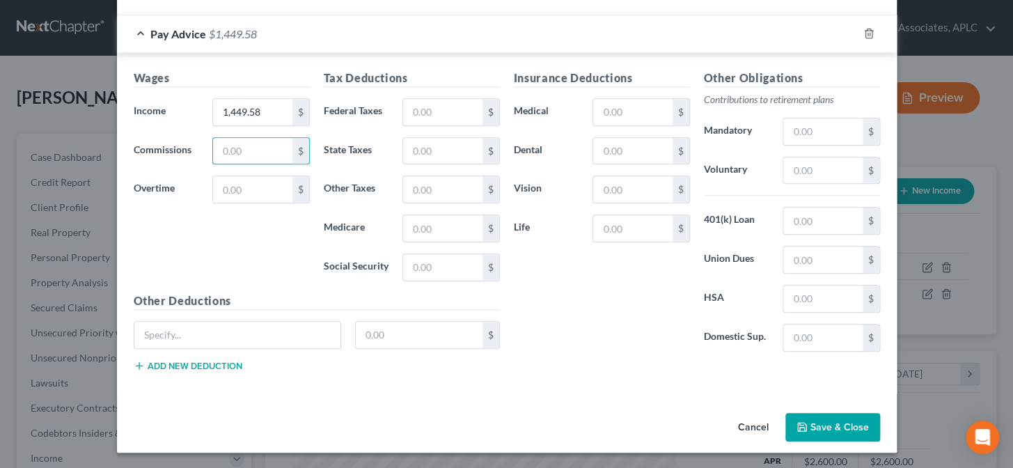
click at [847, 425] on button "Save & Close" at bounding box center [832, 427] width 95 height 29
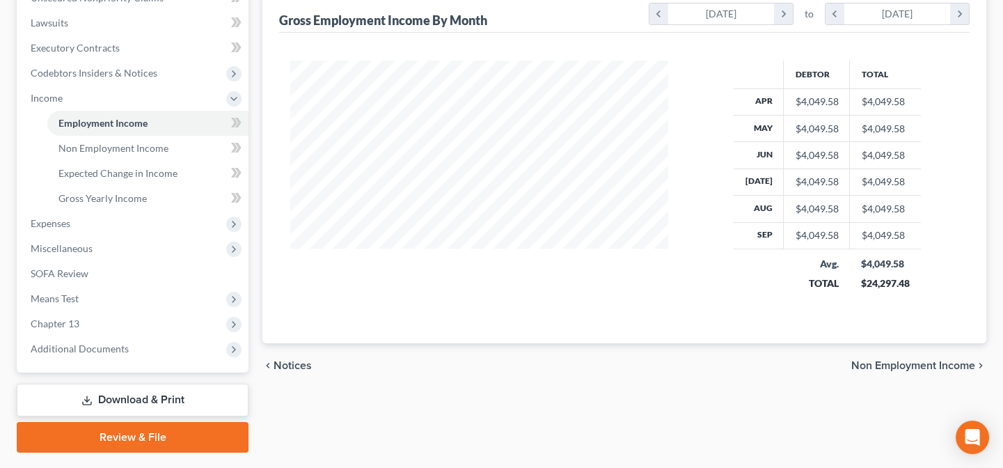
scroll to position [379, 0]
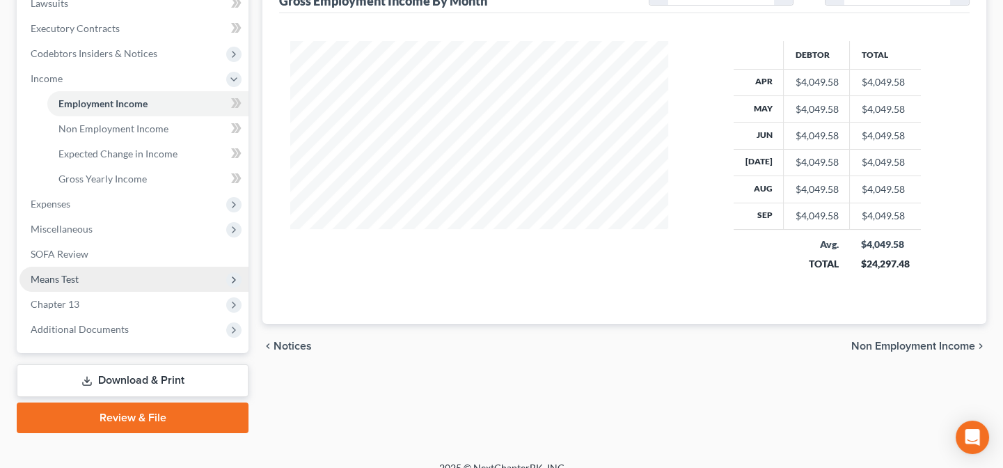
click at [70, 283] on span "Means Test" at bounding box center [55, 279] width 48 height 12
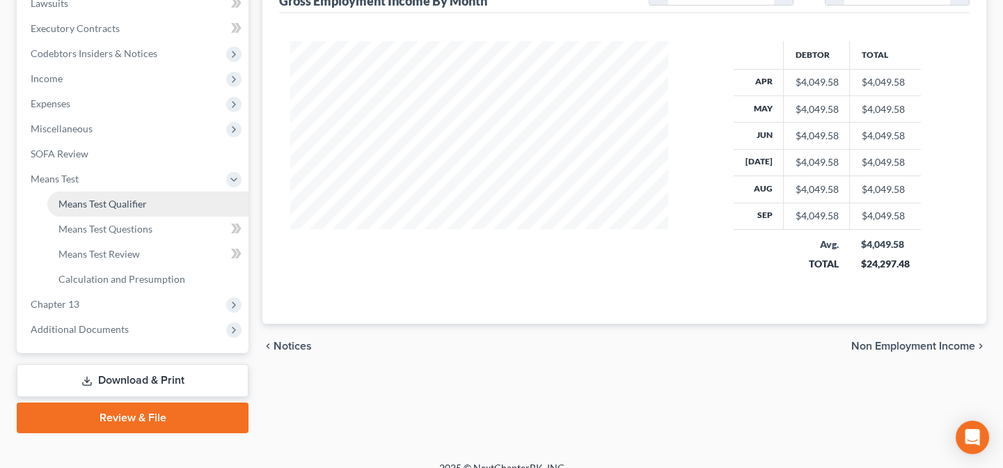
click at [90, 205] on span "Means Test Qualifier" at bounding box center [102, 204] width 88 height 12
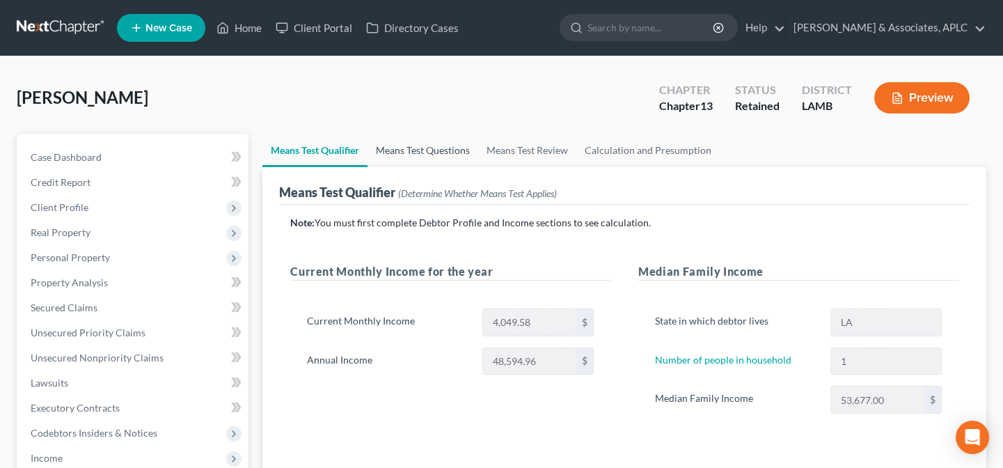
click at [410, 141] on link "Means Test Questions" at bounding box center [423, 150] width 111 height 33
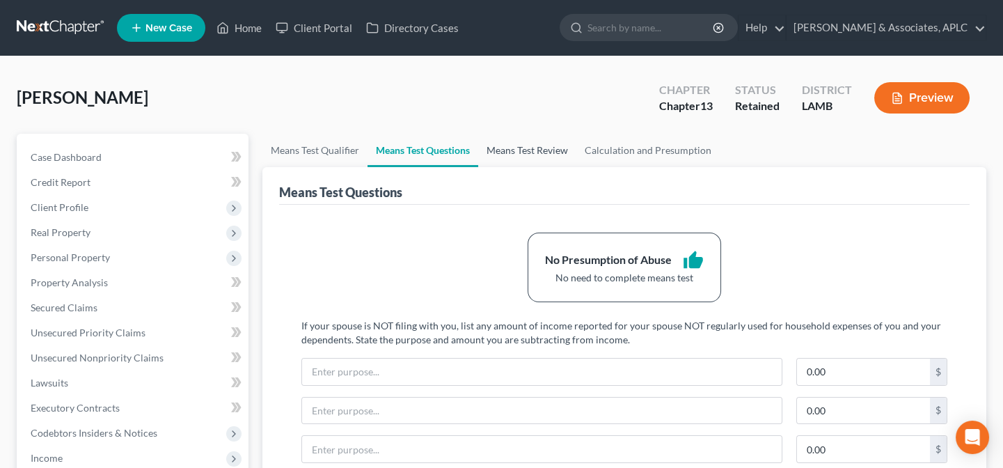
click at [533, 147] on link "Means Test Review" at bounding box center [527, 150] width 98 height 33
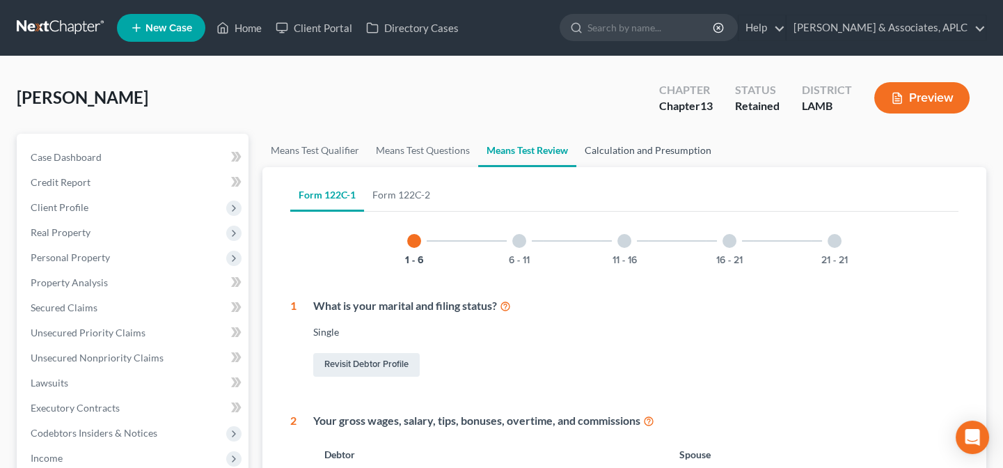
click at [615, 145] on link "Calculation and Presumption" at bounding box center [647, 150] width 143 height 33
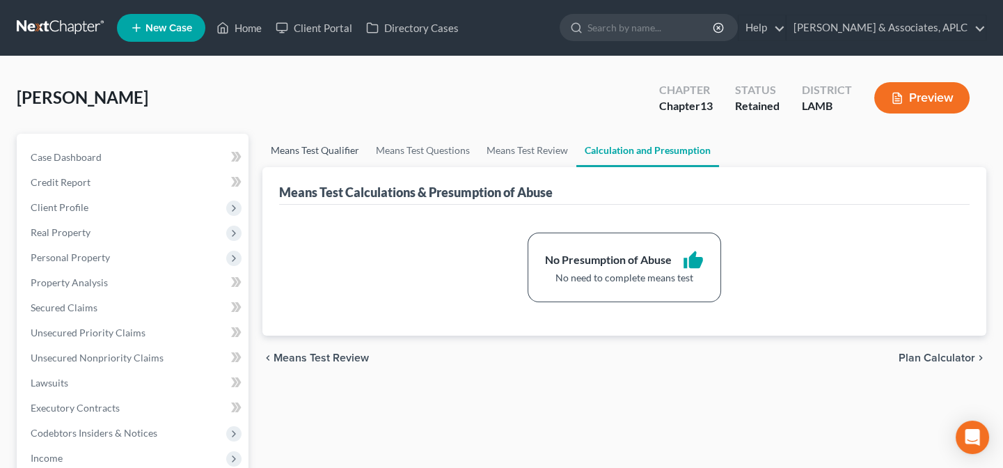
click at [346, 147] on link "Means Test Qualifier" at bounding box center [314, 150] width 105 height 33
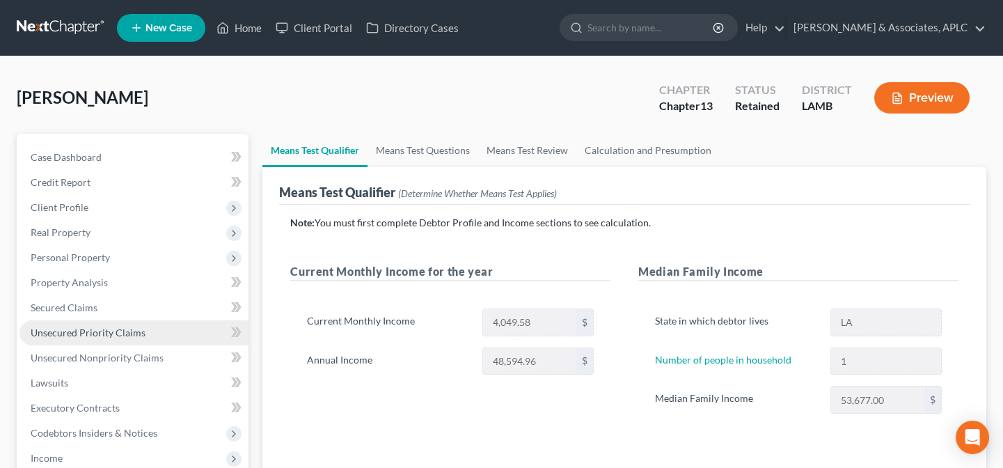
click at [111, 336] on span "Unsecured Priority Claims" at bounding box center [88, 332] width 115 height 12
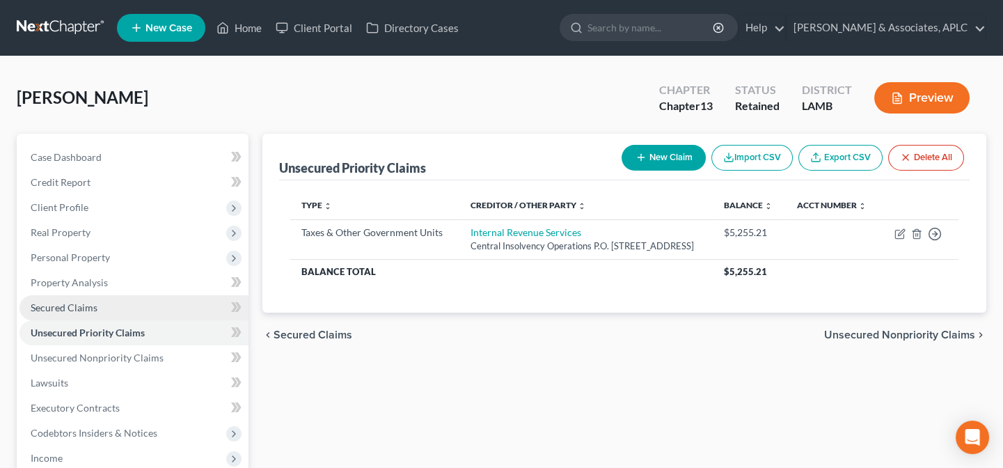
click at [97, 310] on link "Secured Claims" at bounding box center [133, 307] width 229 height 25
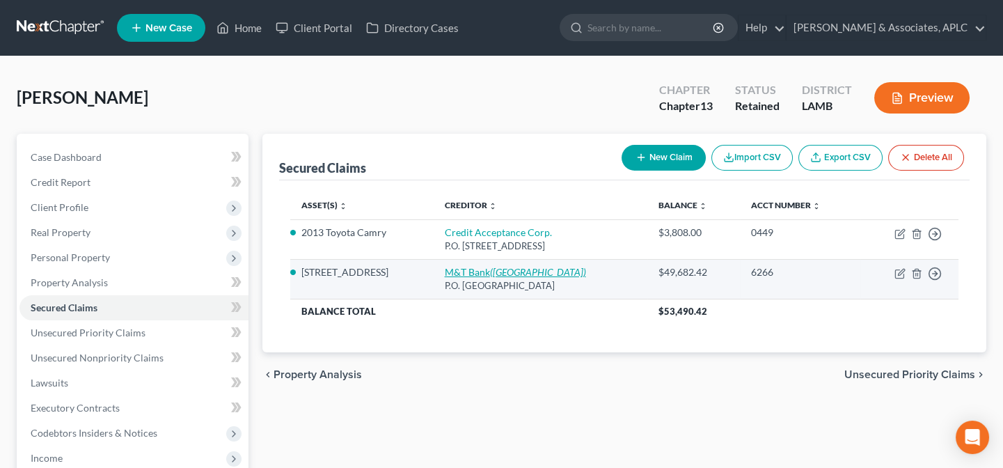
click at [487, 276] on link "M&T Bank (Lakeview)" at bounding box center [515, 272] width 141 height 12
select select "21"
select select "0"
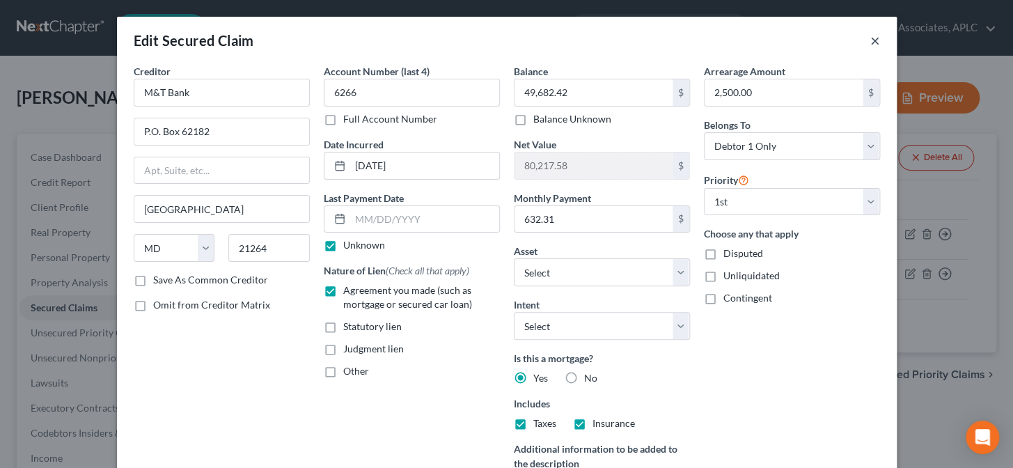
drag, startPoint x: 872, startPoint y: 40, endPoint x: 863, endPoint y: 43, distance: 8.8
click at [872, 40] on button "×" at bounding box center [875, 40] width 10 height 17
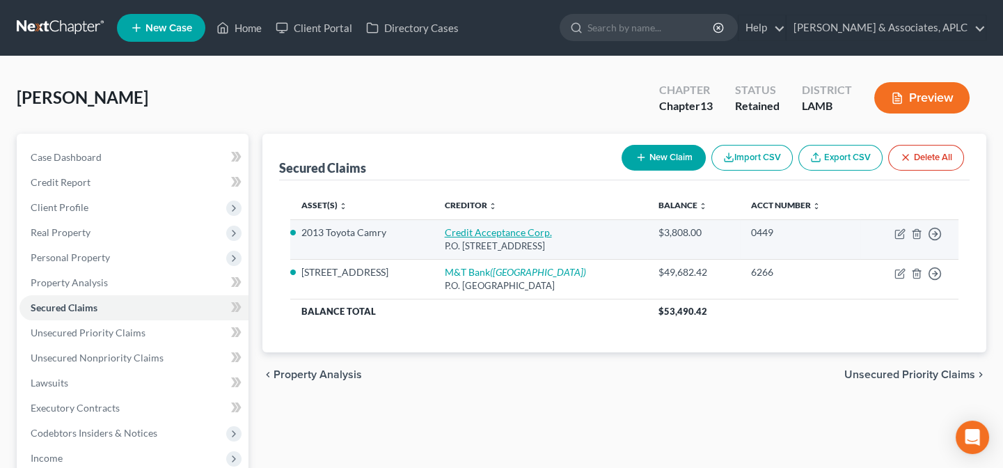
click at [473, 230] on link "Credit Acceptance Corp." at bounding box center [498, 232] width 107 height 12
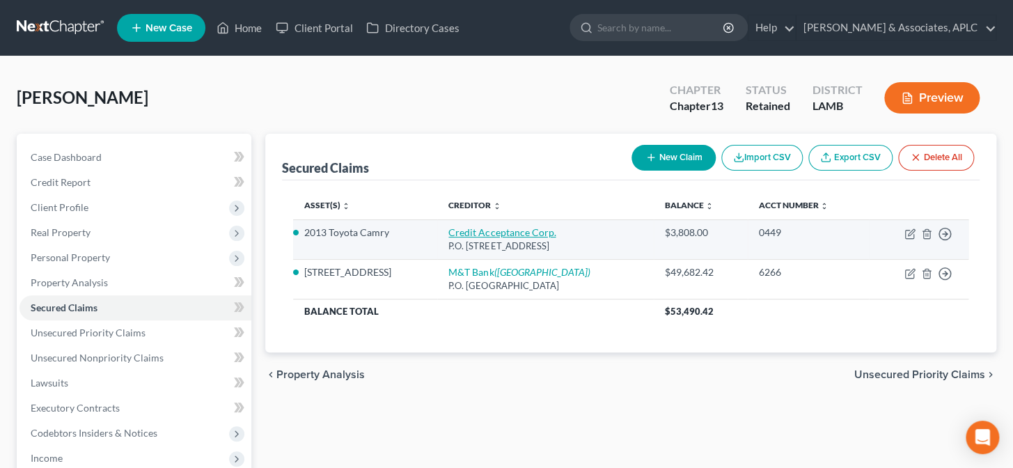
select select "23"
select select "11"
select select "0"
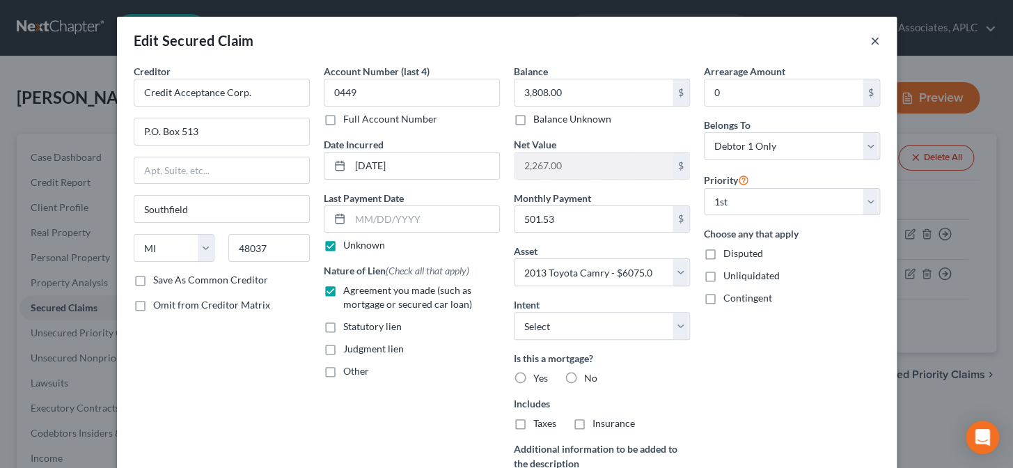
click at [871, 40] on button "×" at bounding box center [875, 40] width 10 height 17
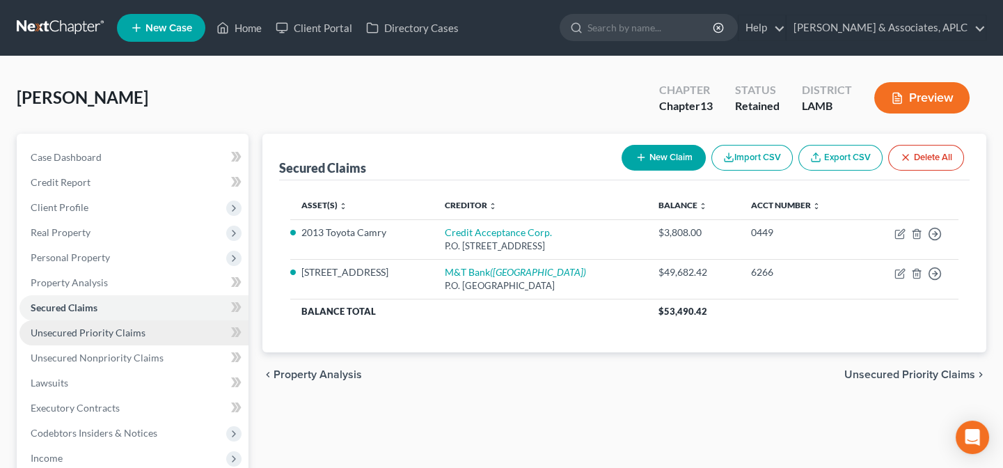
click at [102, 333] on span "Unsecured Priority Claims" at bounding box center [88, 332] width 115 height 12
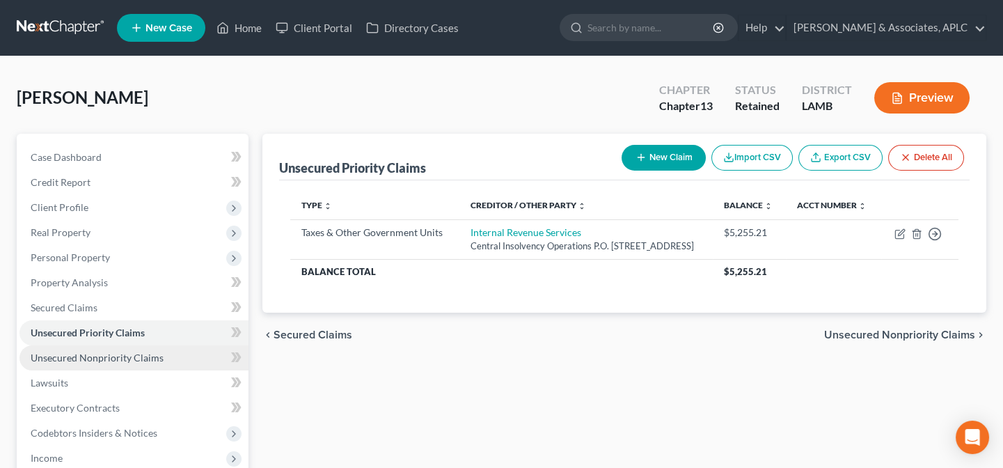
click at [104, 352] on span "Unsecured Nonpriority Claims" at bounding box center [97, 358] width 133 height 12
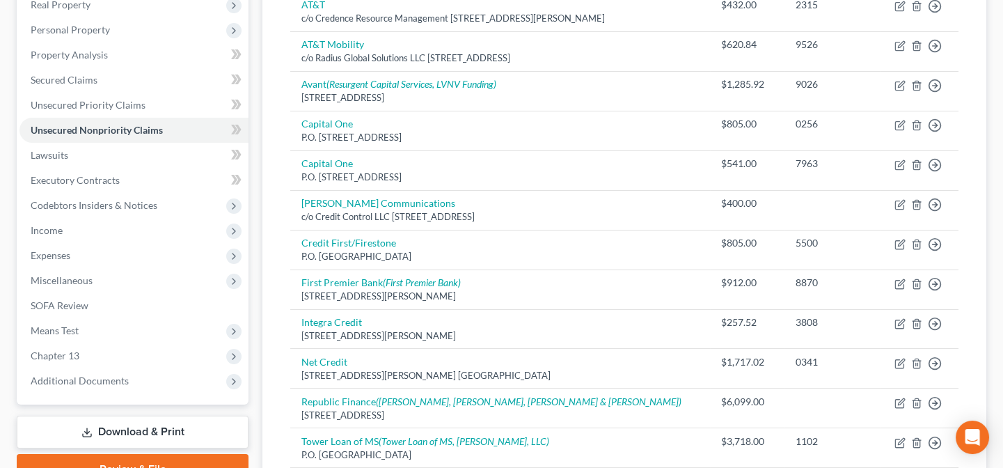
scroll to position [202, 0]
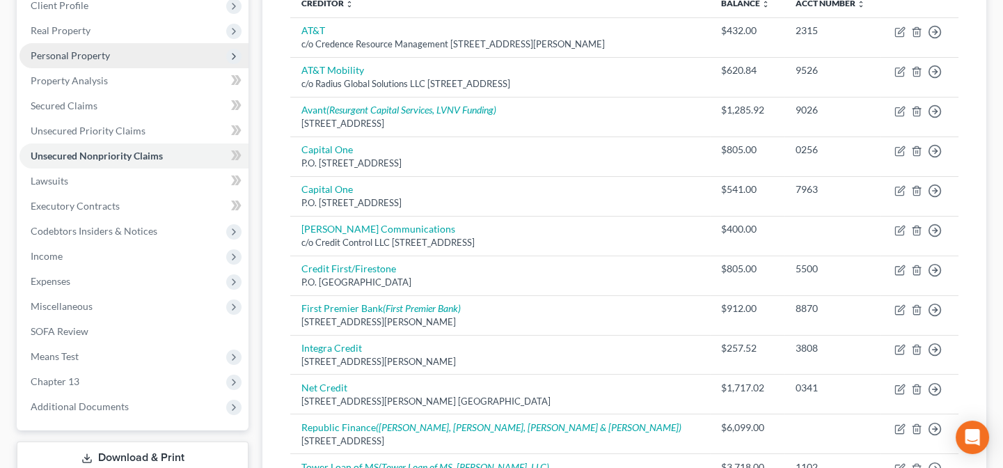
click at [78, 50] on span "Personal Property" at bounding box center [70, 55] width 79 height 12
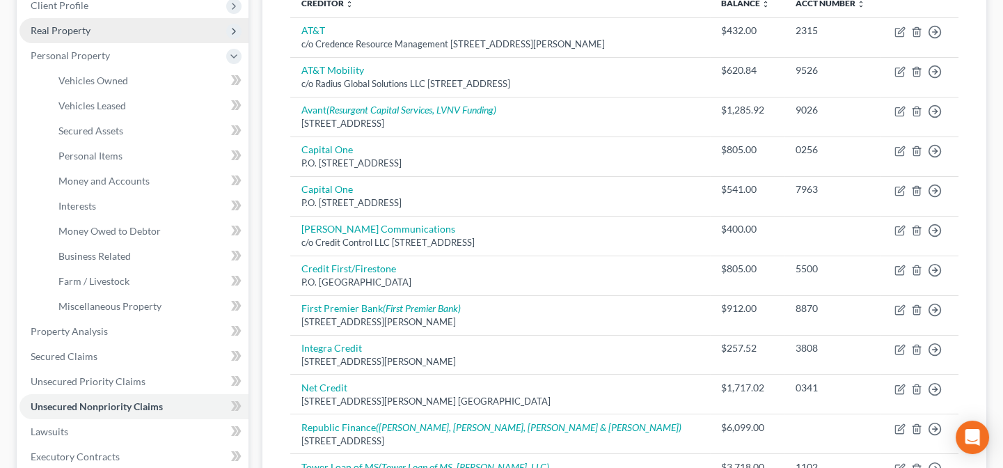
click at [76, 25] on span "Real Property" at bounding box center [61, 30] width 60 height 12
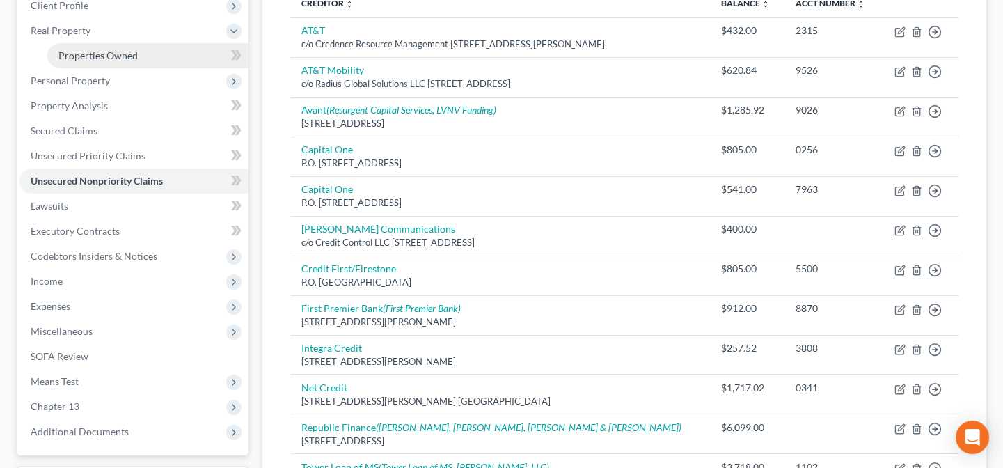
click at [78, 58] on span "Properties Owned" at bounding box center [97, 55] width 79 height 12
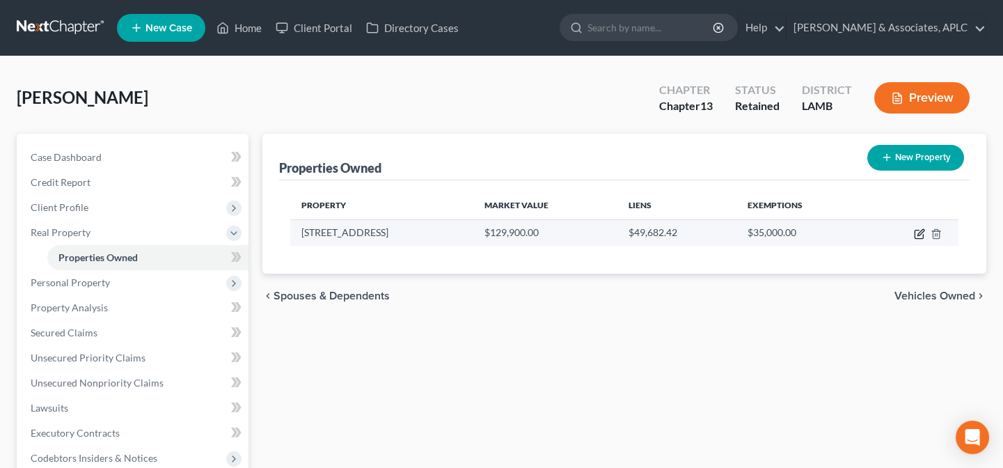
click at [924, 231] on icon "button" at bounding box center [919, 233] width 11 height 11
select select "19"
select select "0"
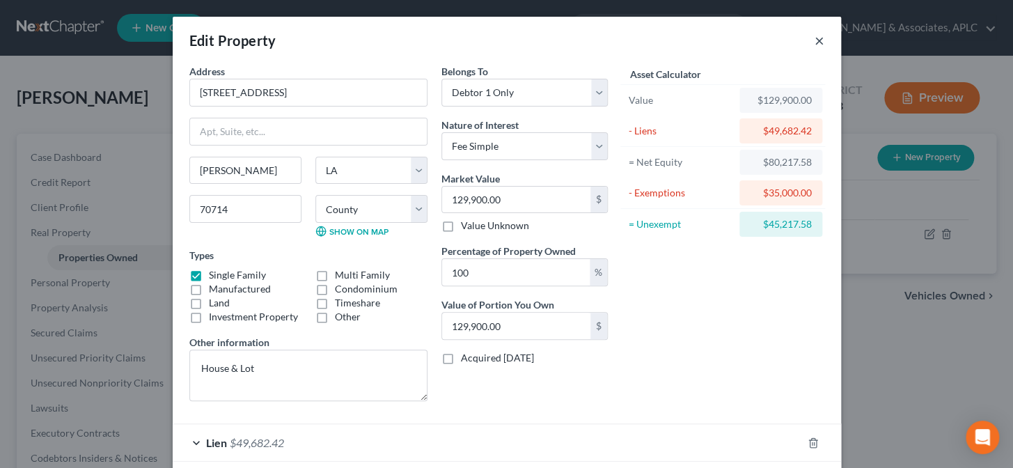
click at [814, 41] on button "×" at bounding box center [819, 40] width 10 height 17
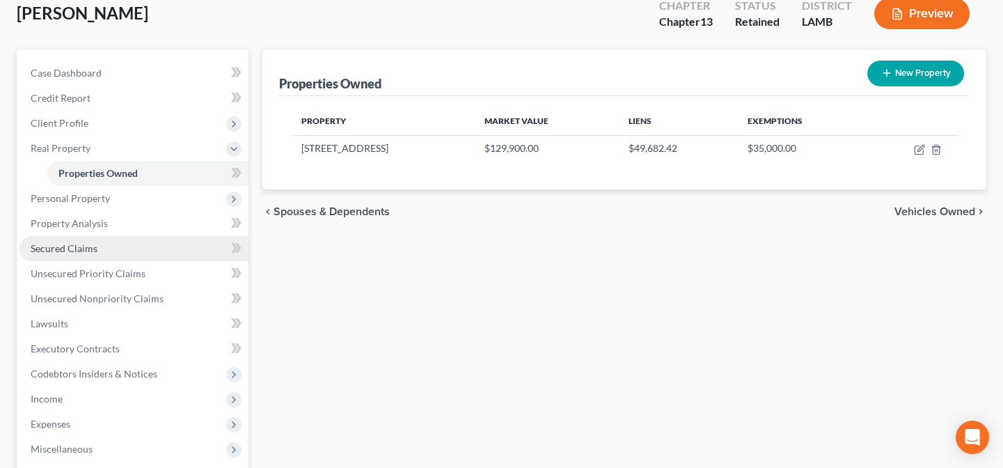
scroll to position [253, 0]
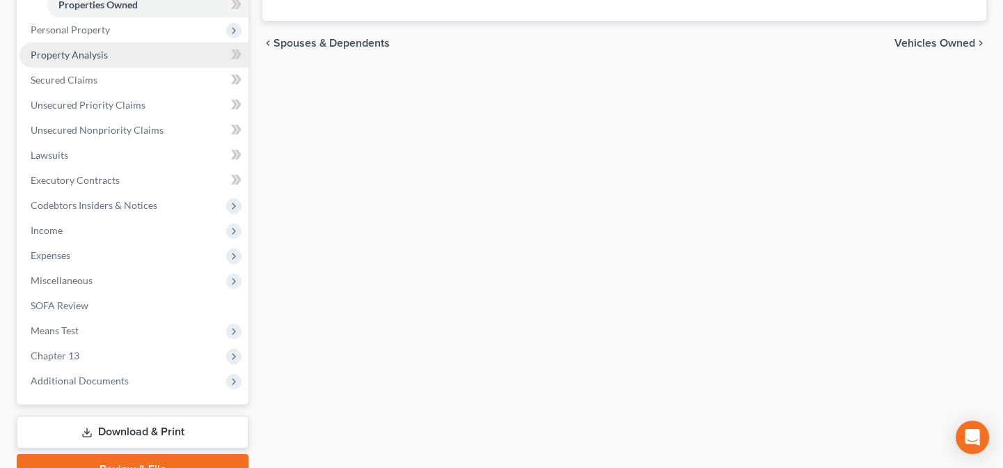
click at [83, 53] on span "Property Analysis" at bounding box center [69, 55] width 77 height 12
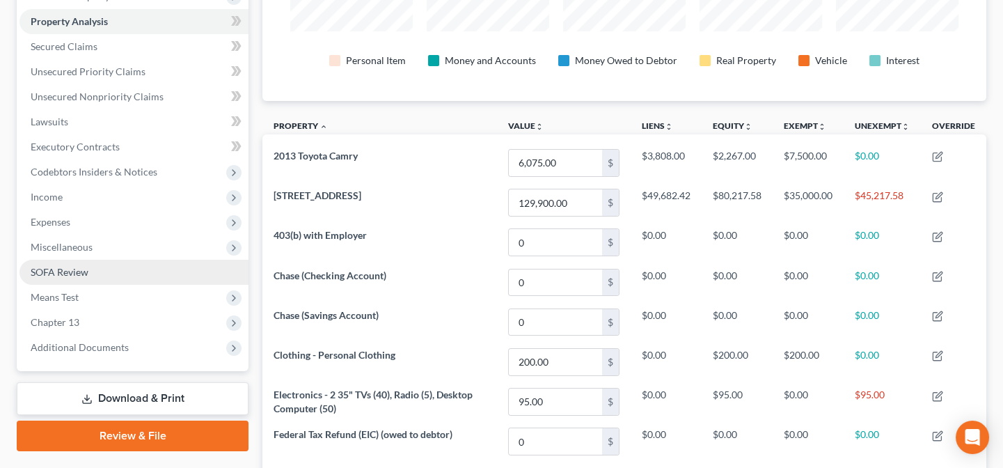
scroll to position [253, 0]
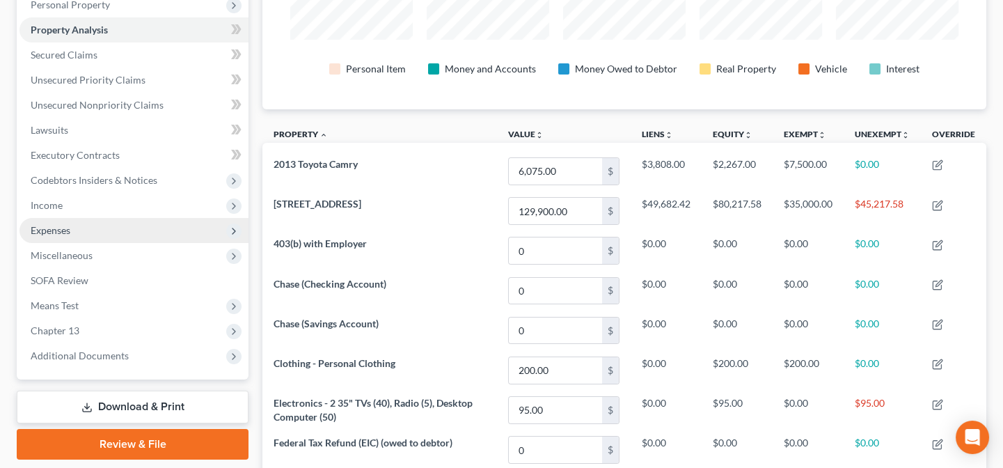
click at [65, 228] on span "Expenses" at bounding box center [51, 230] width 40 height 12
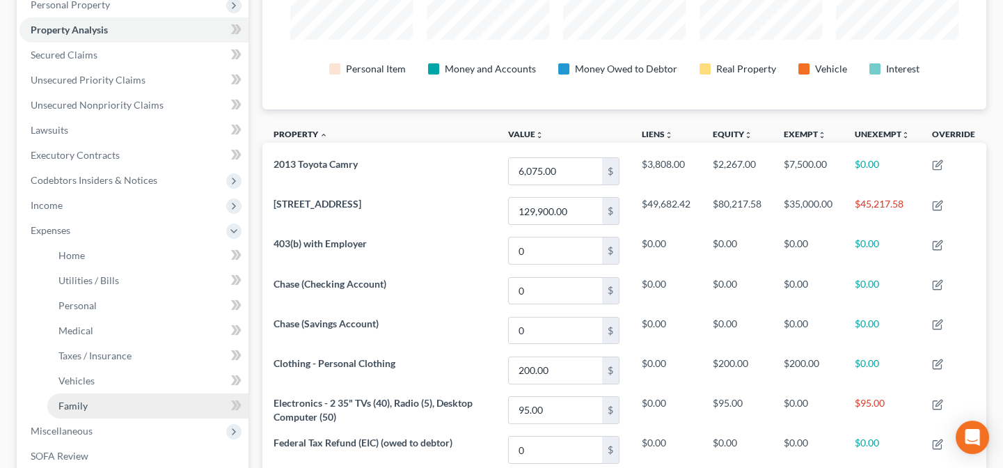
click at [77, 407] on span "Family" at bounding box center [72, 406] width 29 height 12
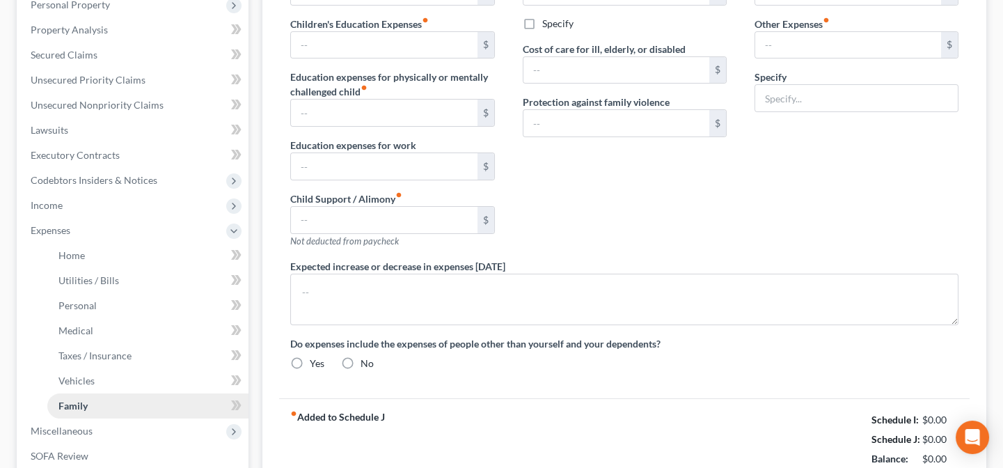
scroll to position [79, 0]
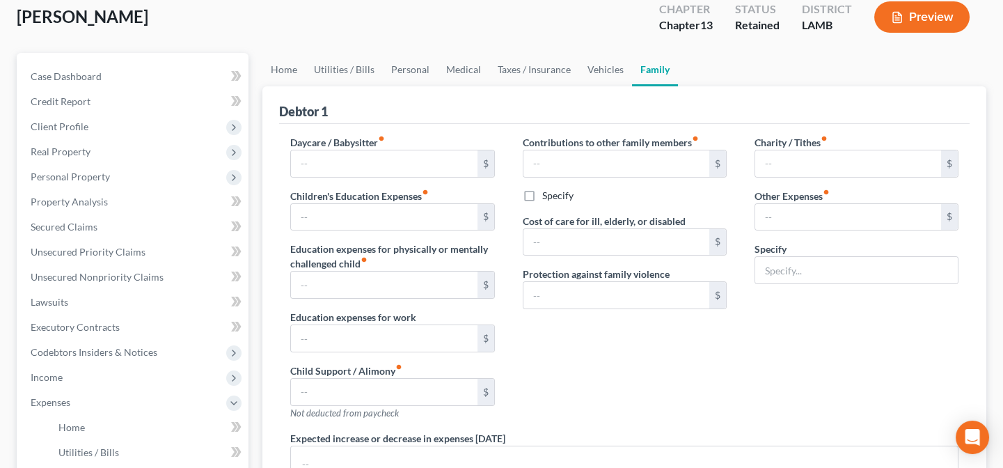
type input "0.00"
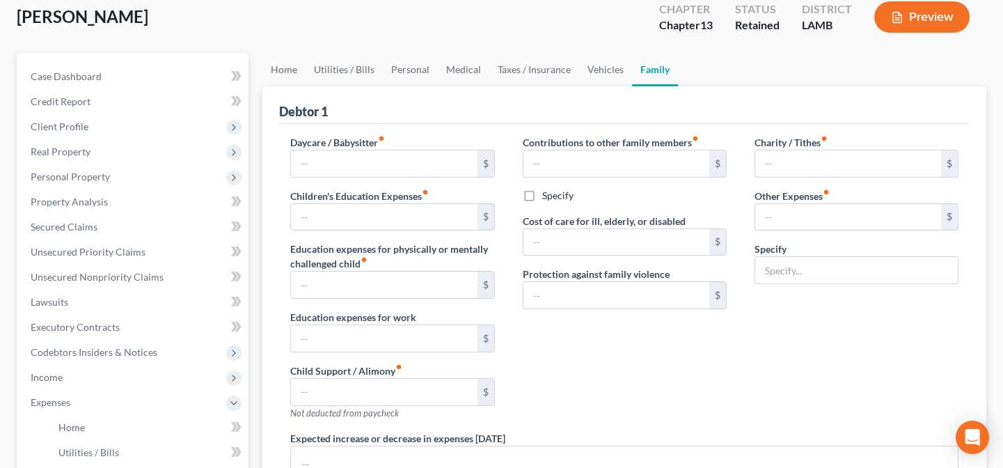
type input "0.00"
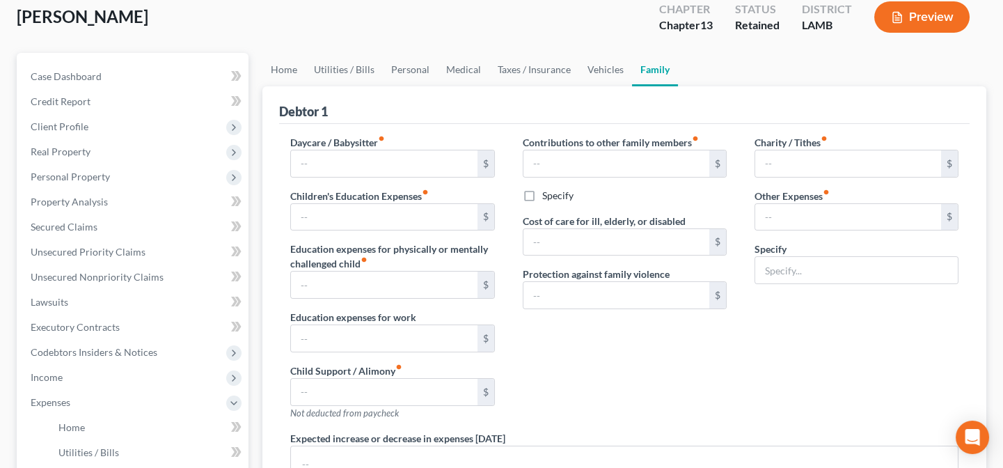
radio input "true"
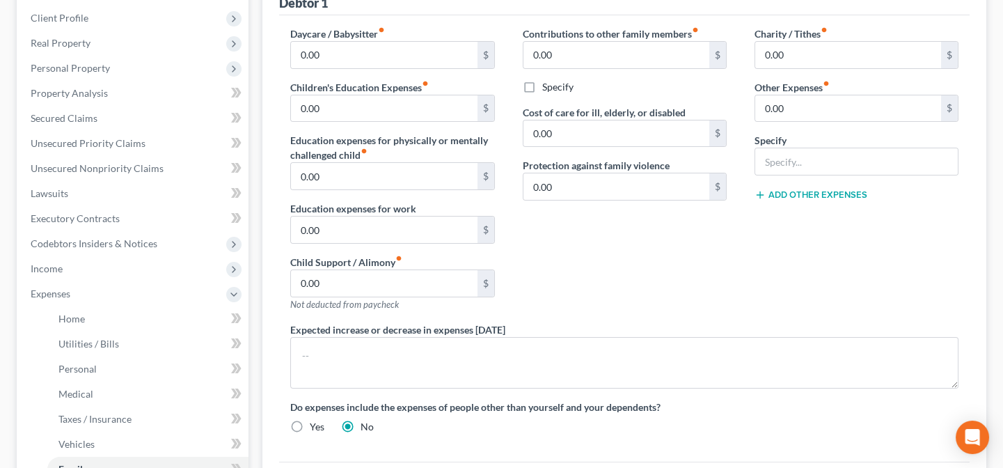
scroll to position [126, 0]
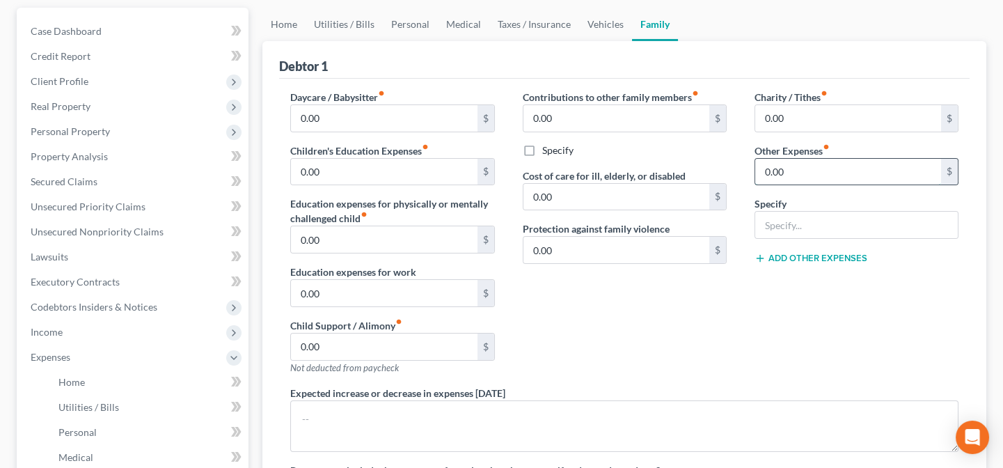
click at [810, 171] on input "0.00" at bounding box center [848, 172] width 186 height 26
type input "780.00"
type input "Ch. 13 Plan Payment"
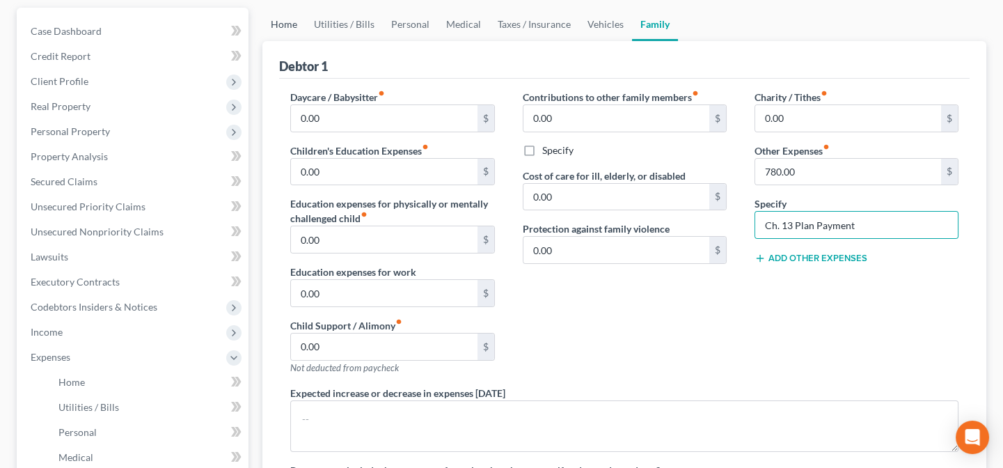
click at [294, 25] on link "Home" at bounding box center [283, 24] width 43 height 33
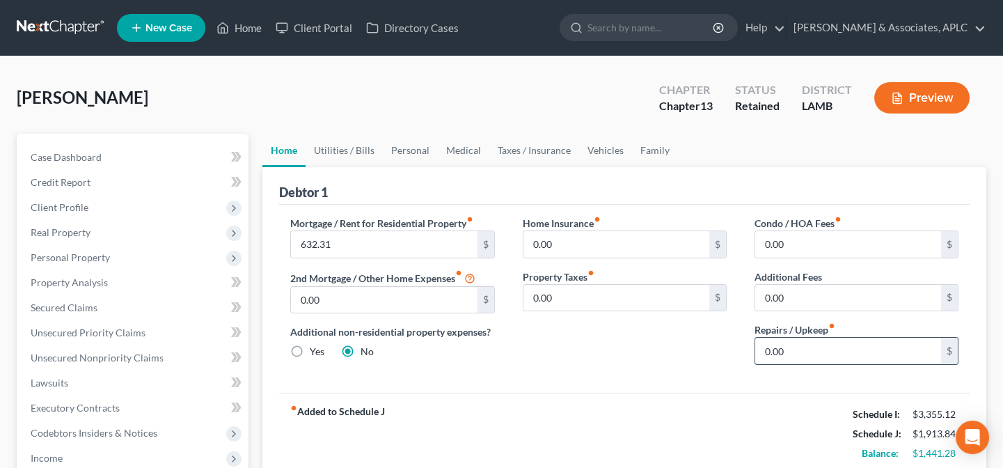
click at [803, 356] on input "0.00" at bounding box center [848, 351] width 186 height 26
type input "75.00"
click at [349, 147] on link "Utilities / Bills" at bounding box center [344, 150] width 77 height 33
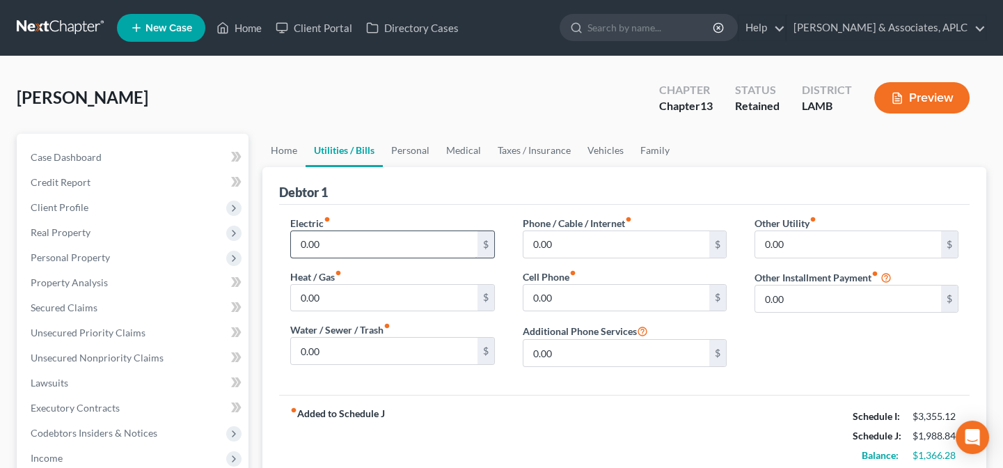
click at [333, 241] on input "0.00" at bounding box center [384, 244] width 186 height 26
type input "275.00"
type input "75.00"
type input "240.00"
click at [411, 146] on link "Personal" at bounding box center [410, 150] width 55 height 33
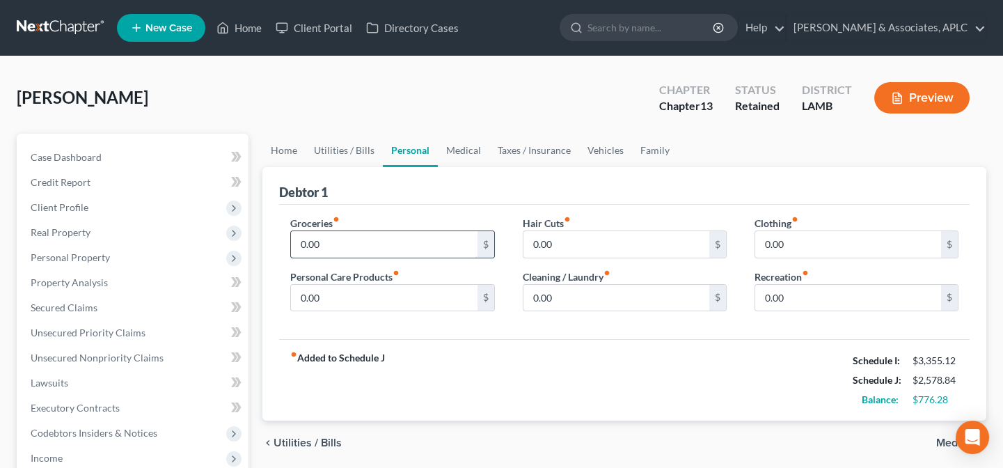
click at [347, 239] on input "0.00" at bounding box center [384, 244] width 186 height 26
type input "458.00"
click at [352, 306] on input "0.00" at bounding box center [384, 298] width 186 height 26
type input "48.00"
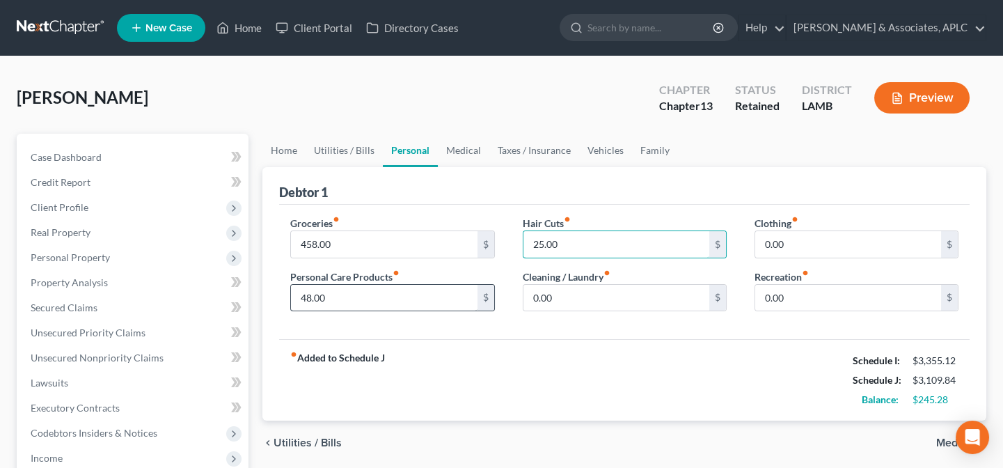
type input "25.00"
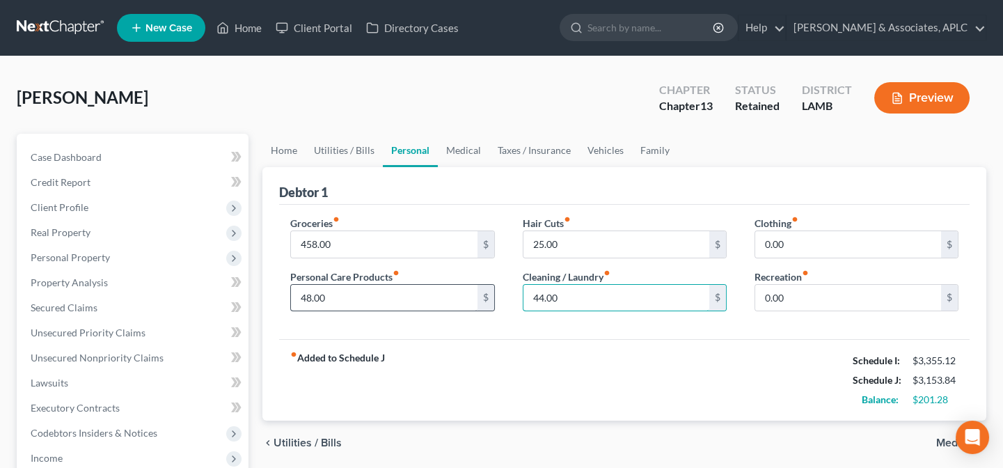
type input "44.00"
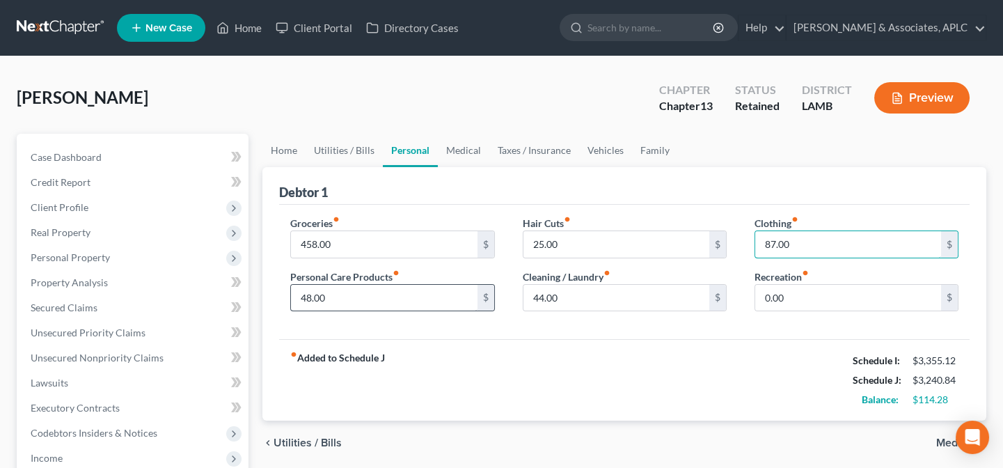
type input "87.00"
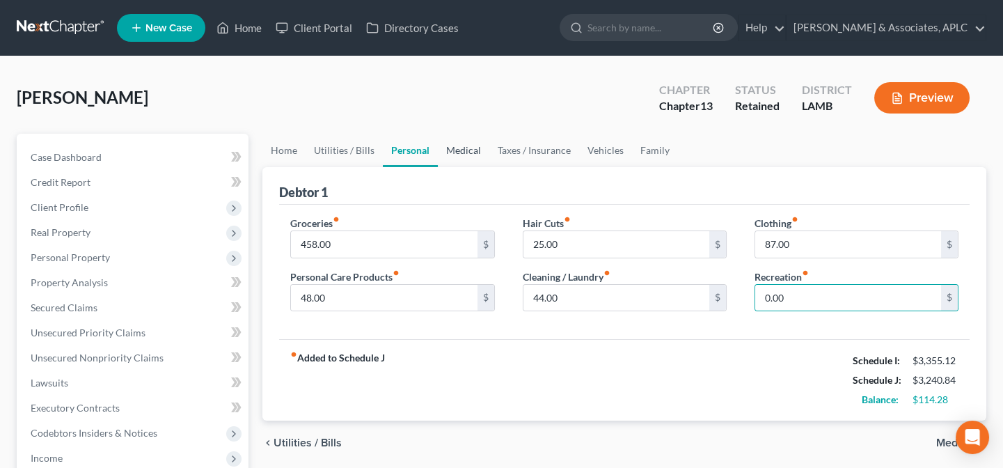
click at [473, 145] on link "Medical" at bounding box center [464, 150] width 52 height 33
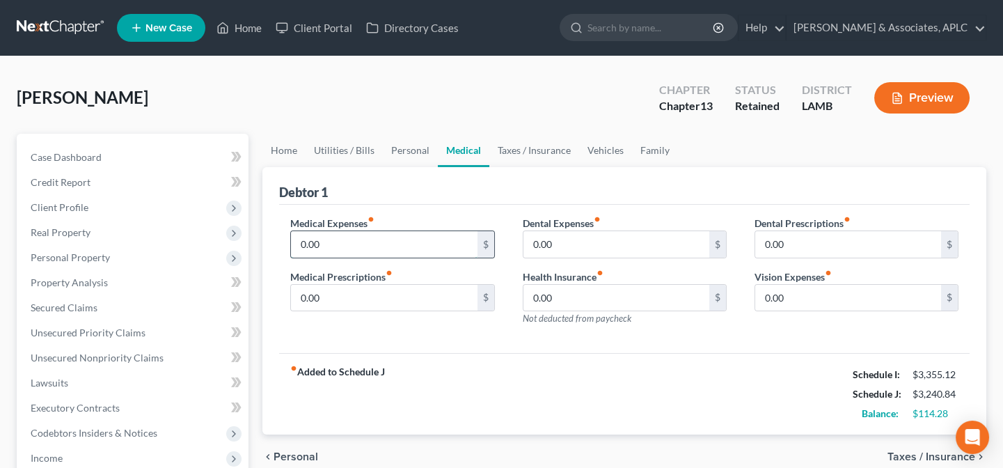
click at [388, 233] on input "0.00" at bounding box center [384, 244] width 186 height 26
type input "83.00"
click at [517, 146] on link "Taxes / Insurance" at bounding box center [534, 150] width 90 height 33
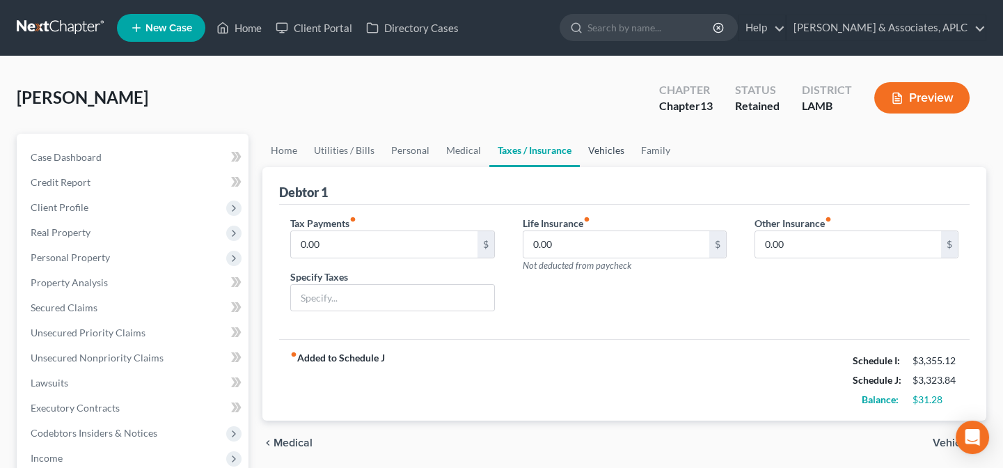
click at [596, 144] on link "Vehicles" at bounding box center [606, 150] width 53 height 33
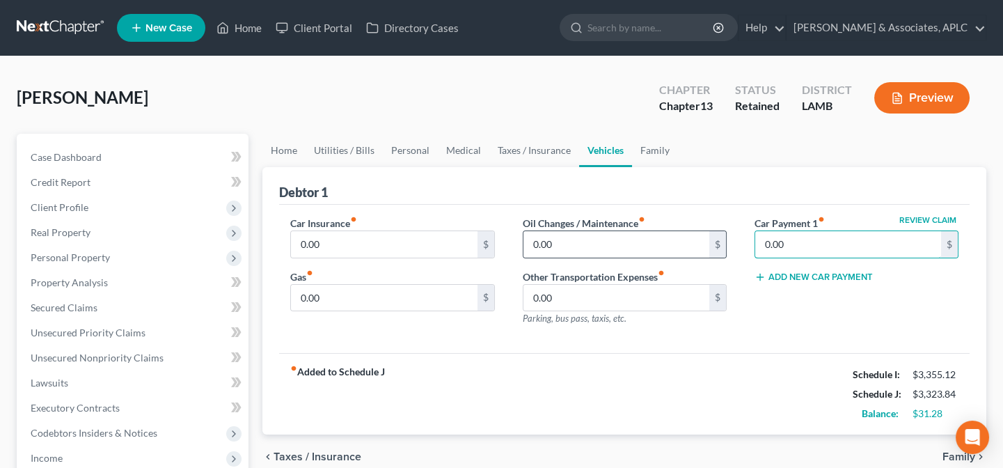
type input "0.00"
click at [325, 244] on input "0.00" at bounding box center [384, 244] width 186 height 26
type input "234.24"
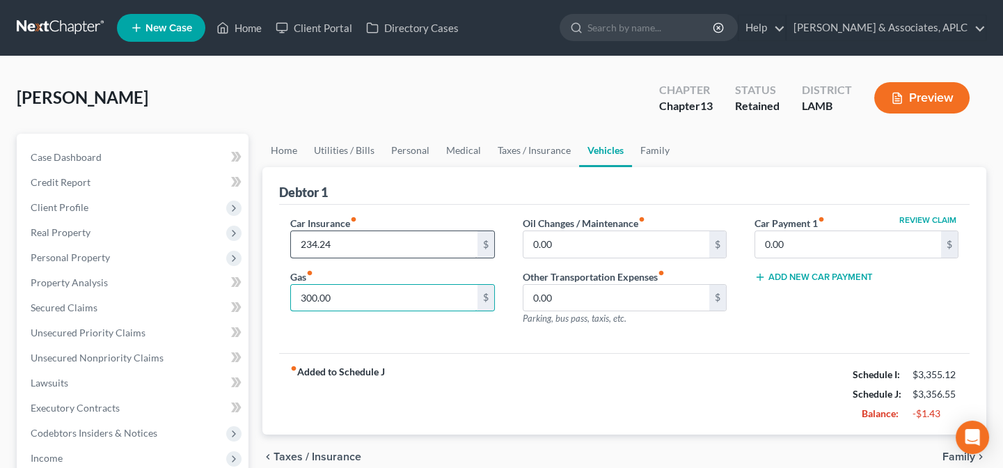
type input "300.00"
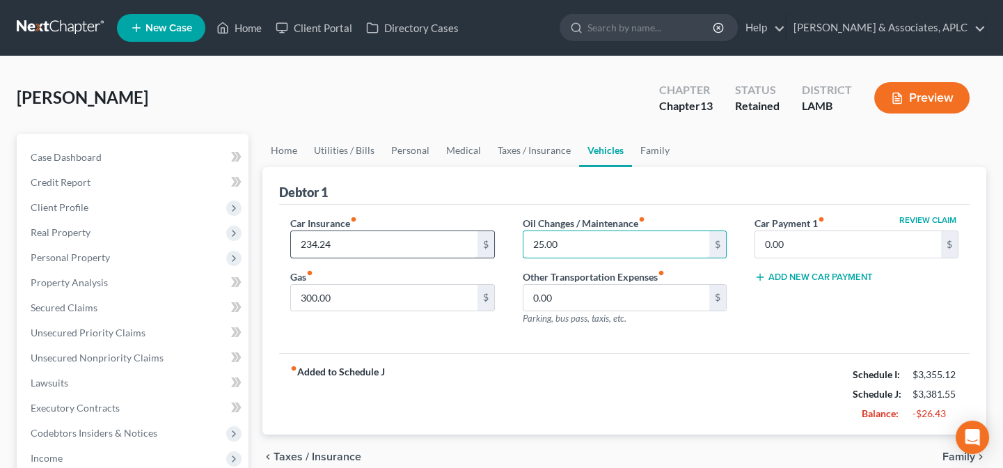
type input "25.00"
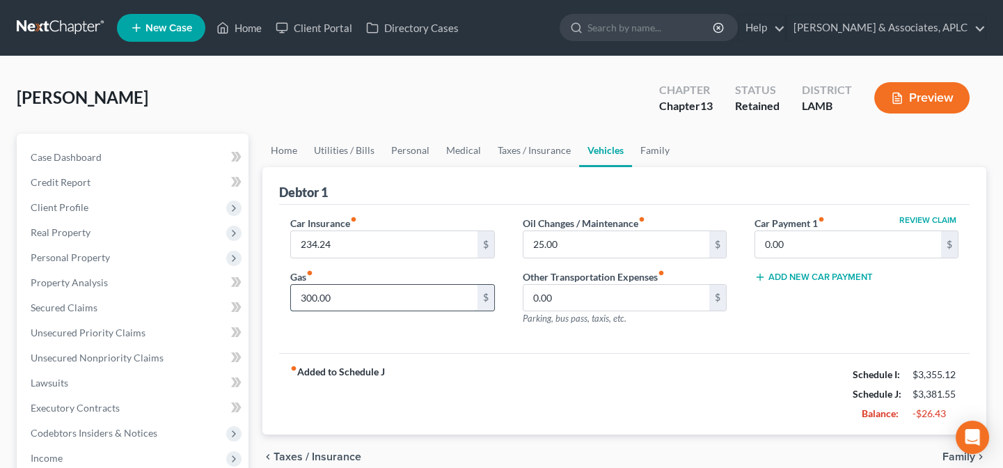
click at [336, 301] on input "300.00" at bounding box center [384, 298] width 186 height 26
type input "250.00"
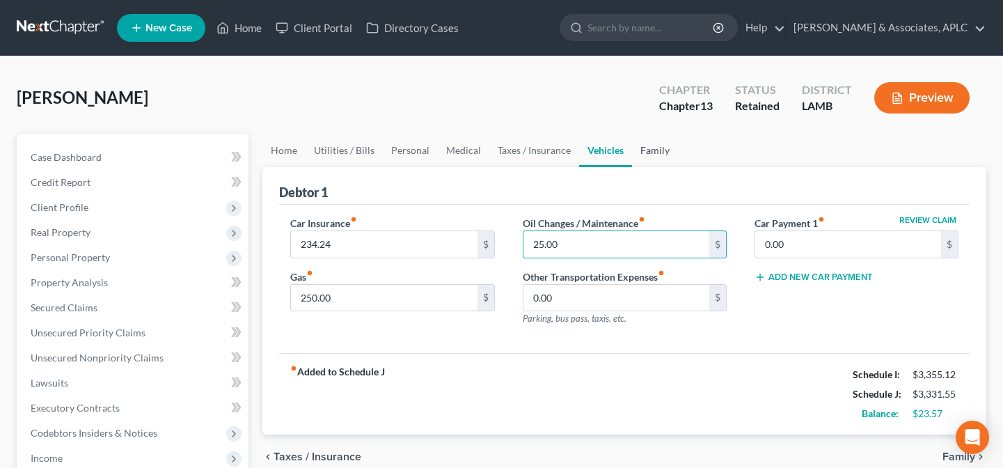
click at [655, 146] on link "Family" at bounding box center [655, 150] width 46 height 33
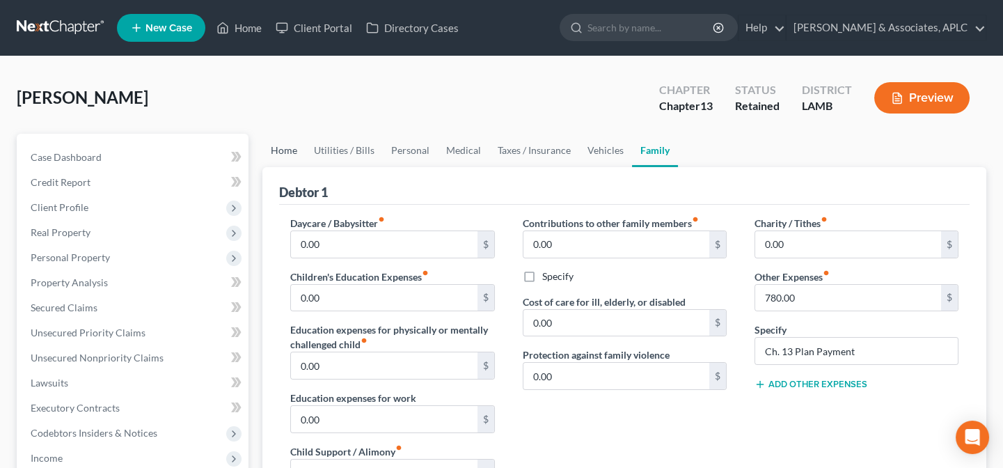
click at [287, 152] on link "Home" at bounding box center [283, 150] width 43 height 33
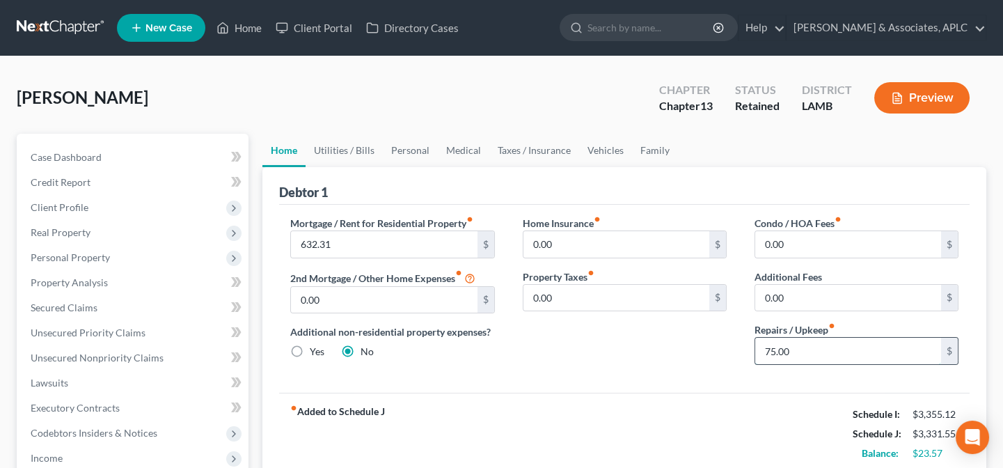
click at [806, 349] on input "75.00" at bounding box center [848, 351] width 186 height 26
type input "50.00"
click at [340, 149] on link "Utilities / Bills" at bounding box center [344, 150] width 77 height 33
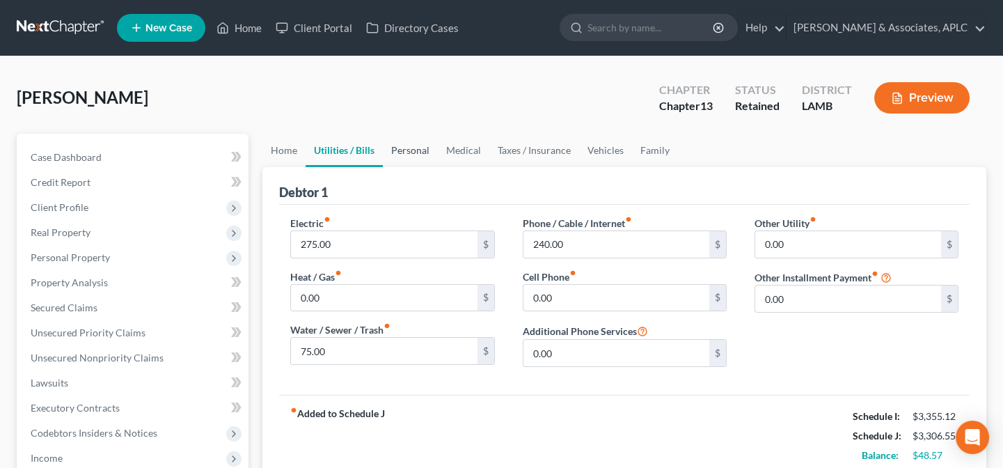
click at [407, 143] on link "Personal" at bounding box center [410, 150] width 55 height 33
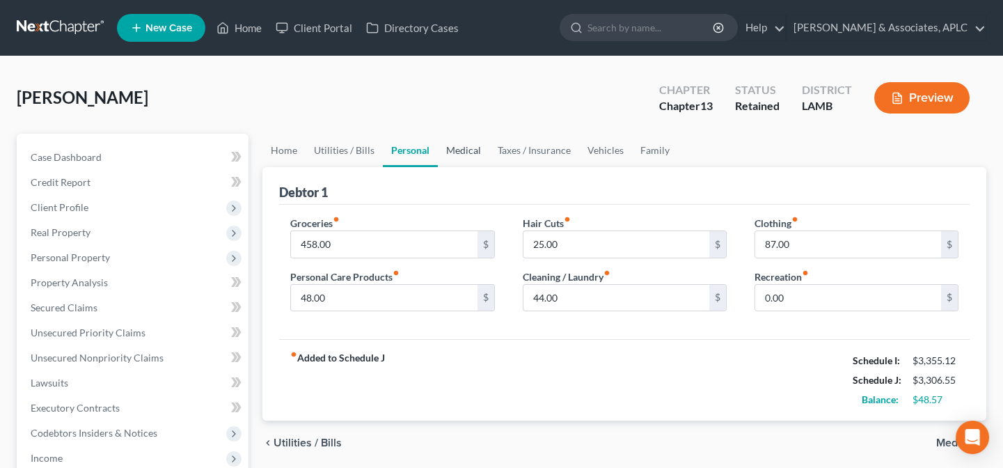
click at [479, 148] on link "Medical" at bounding box center [464, 150] width 52 height 33
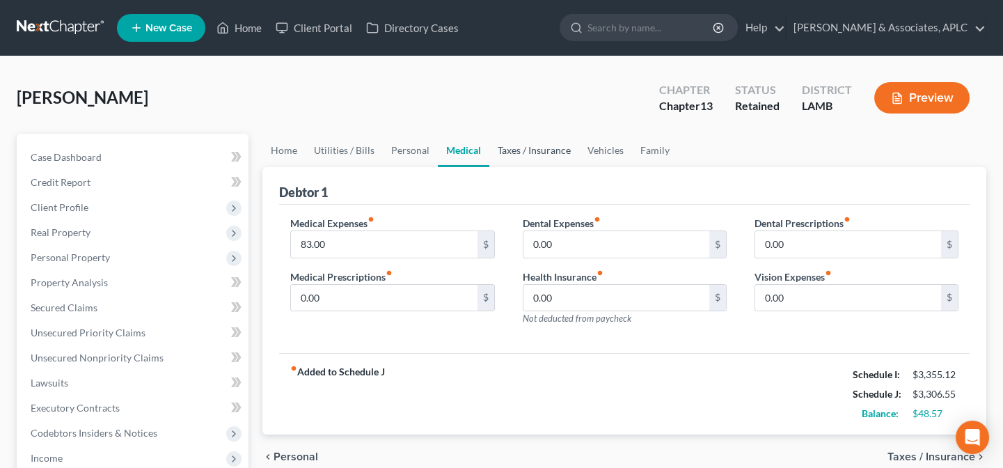
click at [543, 150] on link "Taxes / Insurance" at bounding box center [534, 150] width 90 height 33
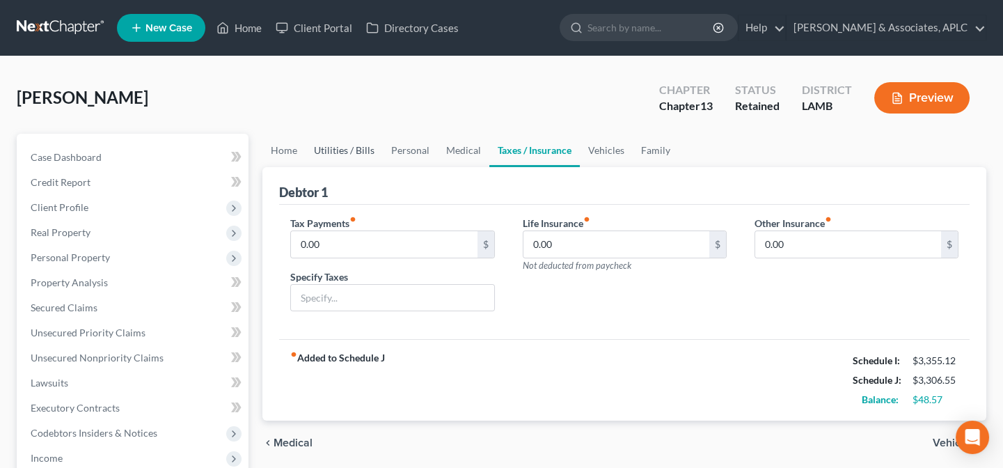
click at [350, 150] on link "Utilities / Bills" at bounding box center [344, 150] width 77 height 33
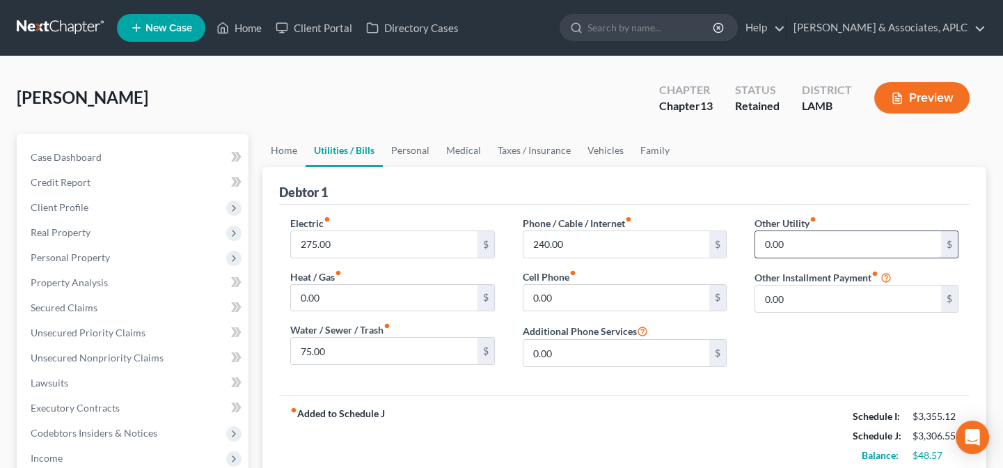
click at [791, 246] on input "0.00" at bounding box center [848, 244] width 186 height 26
type input "28.95"
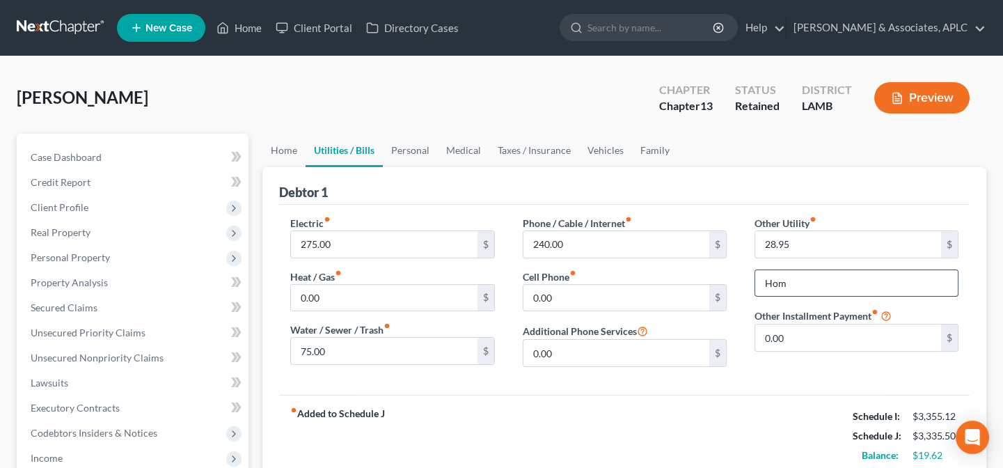
type input "Home Alarm"
click at [252, 24] on link "Home" at bounding box center [239, 27] width 59 height 25
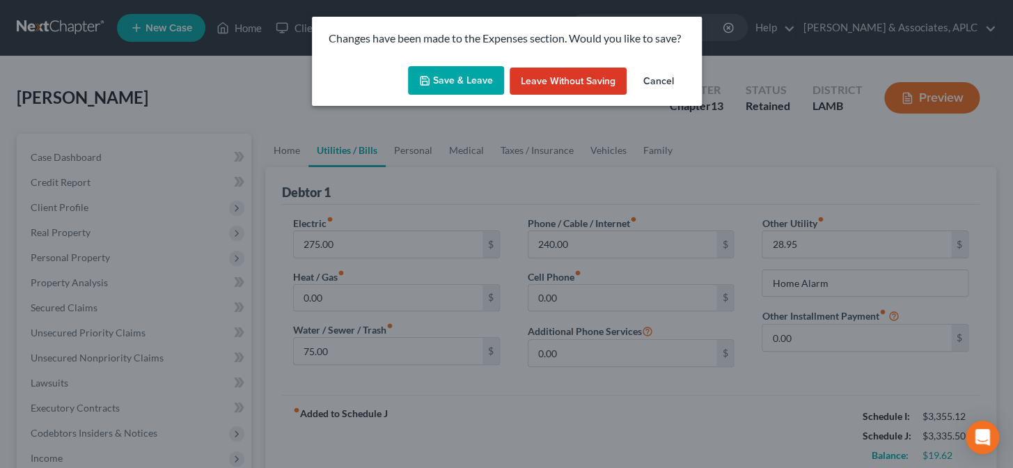
click at [434, 81] on button "Save & Leave" at bounding box center [456, 80] width 96 height 29
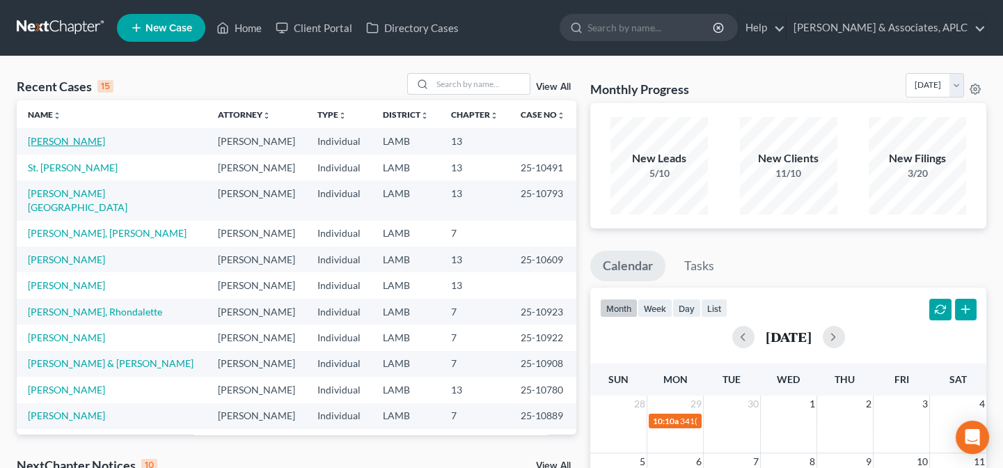
click at [70, 141] on link "[PERSON_NAME]" at bounding box center [66, 141] width 77 height 12
select select "14"
select select "0"
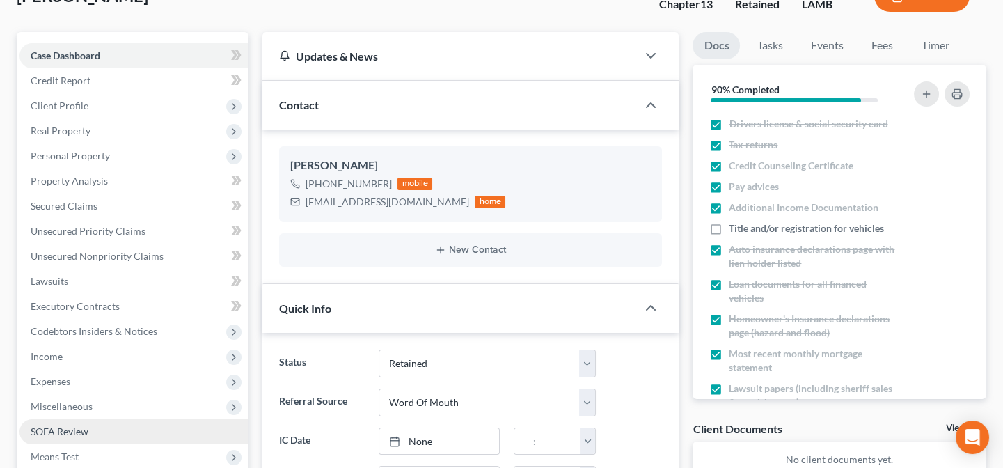
scroll to position [126, 0]
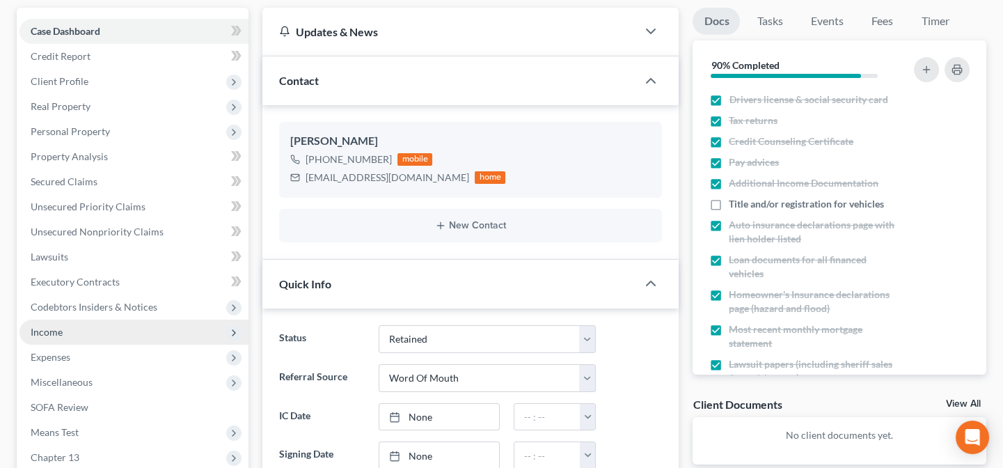
click at [74, 333] on span "Income" at bounding box center [133, 332] width 229 height 25
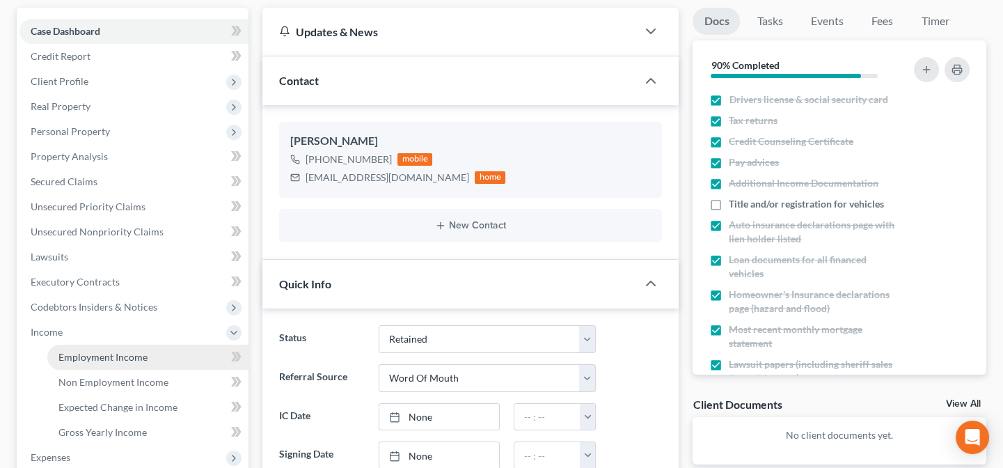
click at [85, 353] on span "Employment Income" at bounding box center [102, 357] width 89 height 12
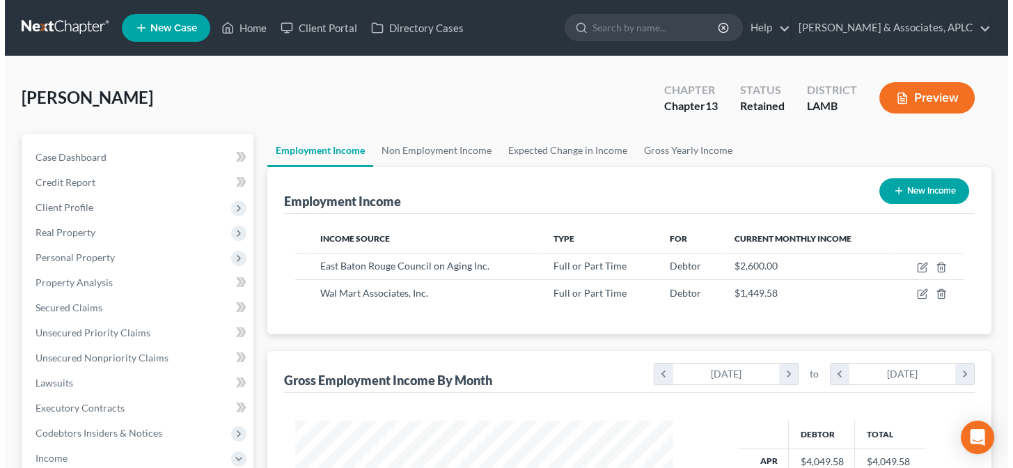
scroll to position [249, 406]
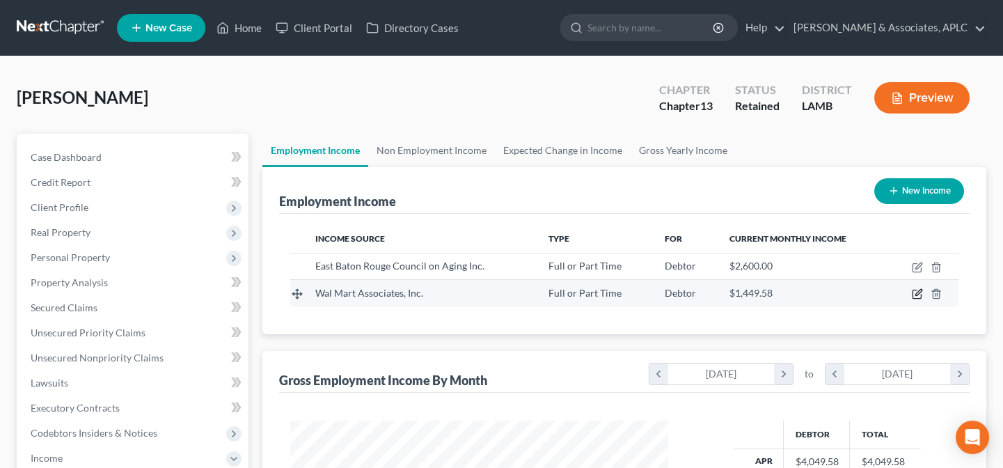
click at [917, 288] on icon "button" at bounding box center [917, 293] width 11 height 11
select select "0"
select select "2"
select select "0"
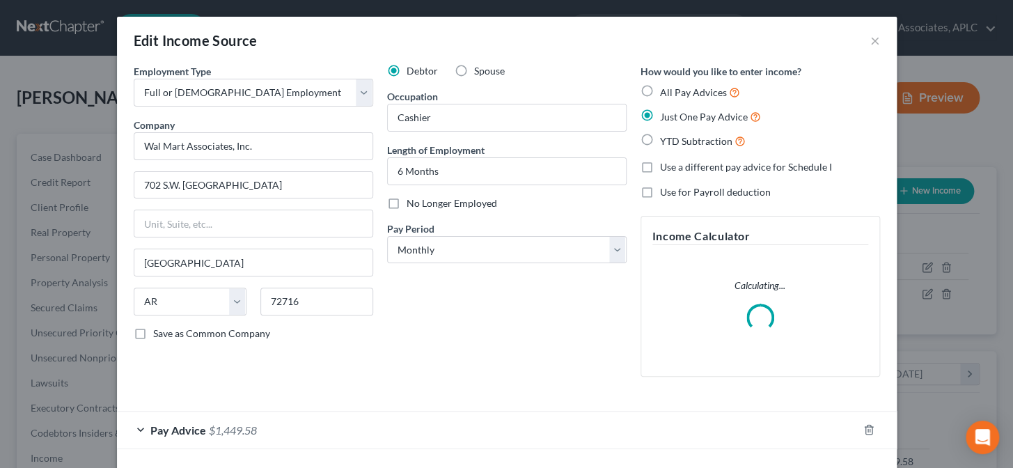
scroll to position [56, 0]
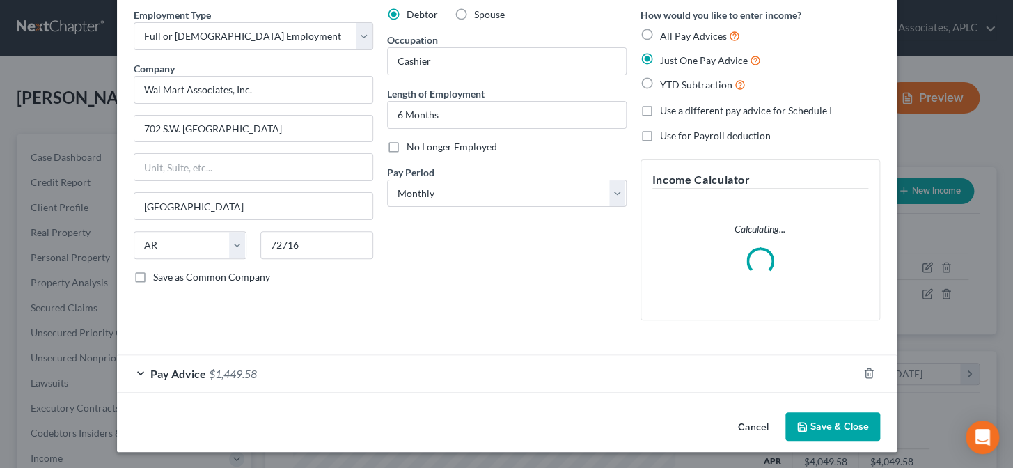
click at [132, 369] on div "Pay Advice $1,449.58" at bounding box center [487, 373] width 741 height 37
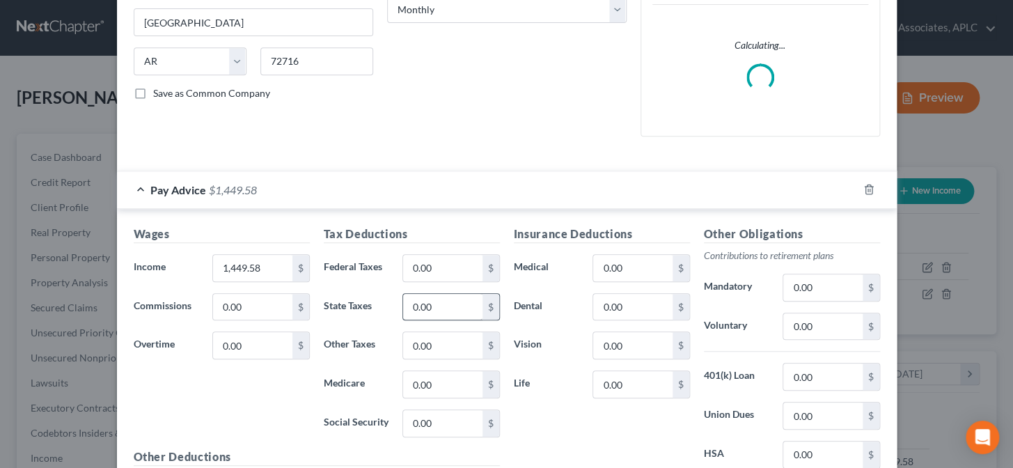
scroll to position [246, 0]
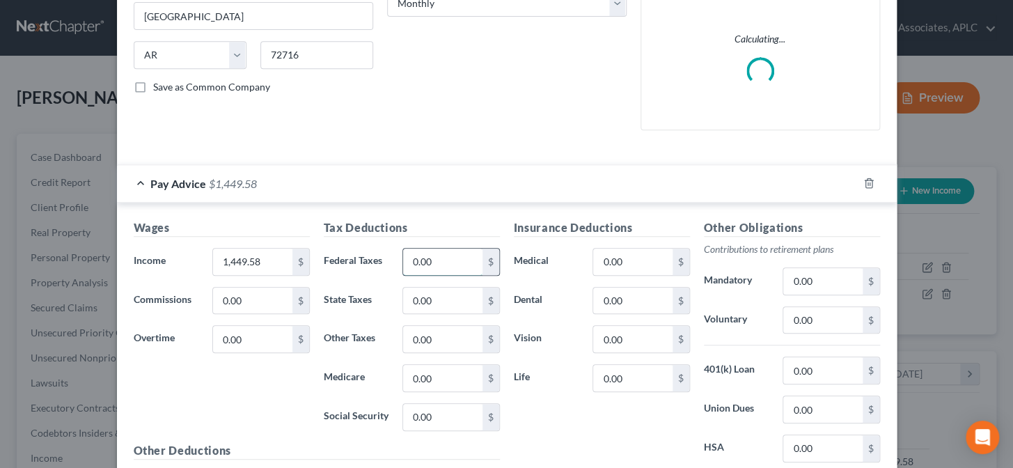
click at [446, 254] on input "0.00" at bounding box center [442, 262] width 79 height 26
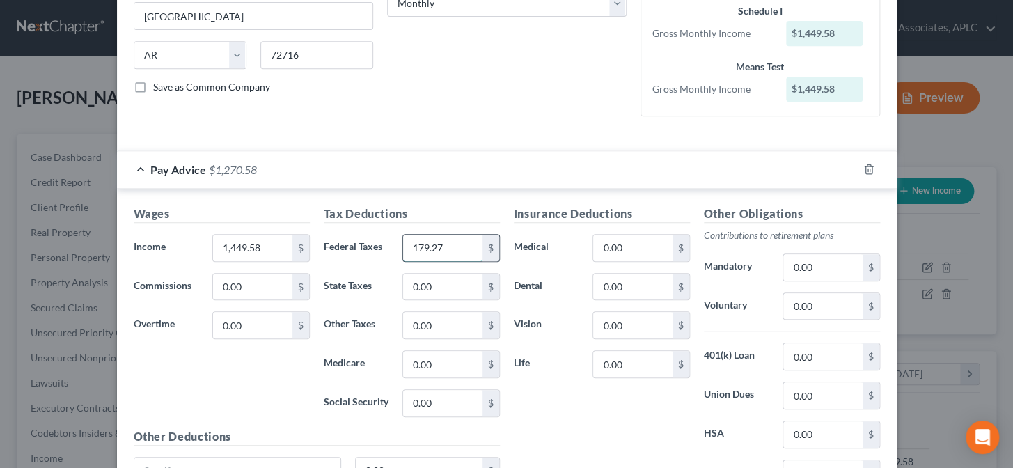
type input "179.27"
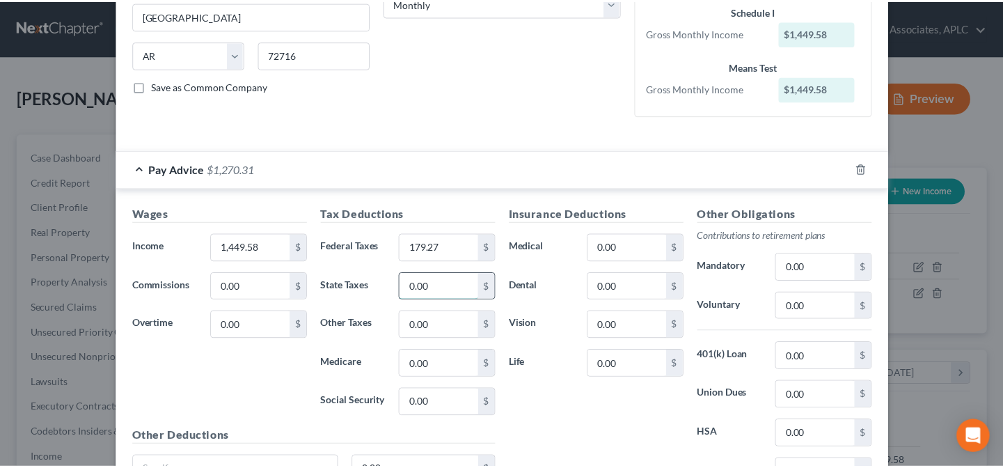
scroll to position [382, 0]
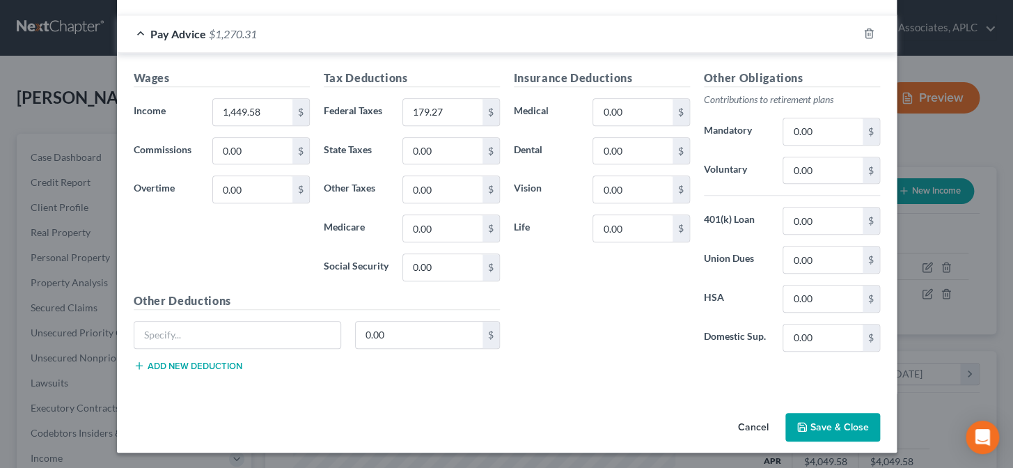
click at [796, 422] on icon "button" at bounding box center [801, 426] width 11 height 11
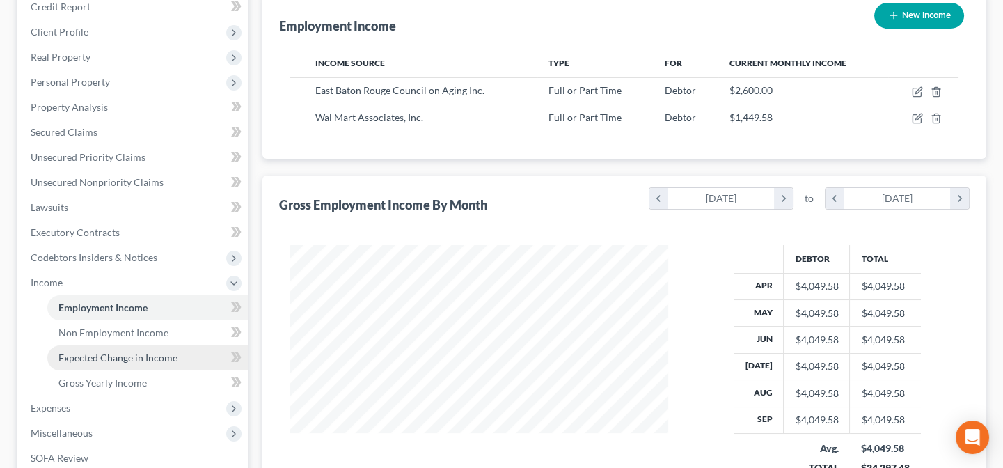
scroll to position [316, 0]
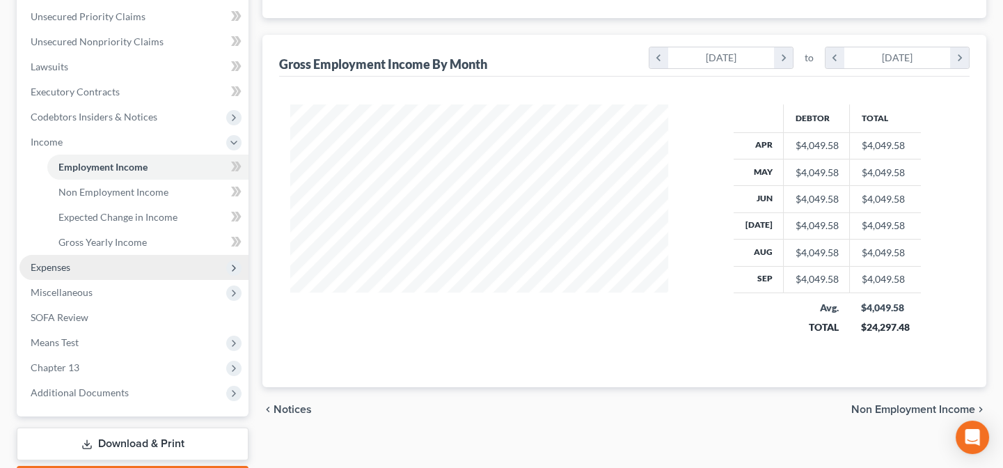
click at [54, 266] on span "Expenses" at bounding box center [51, 267] width 40 height 12
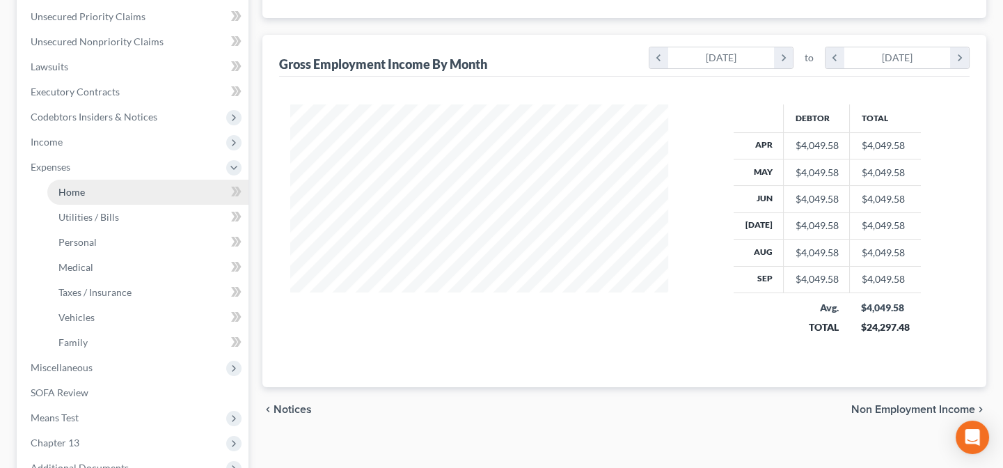
click at [56, 182] on link "Home" at bounding box center [147, 192] width 201 height 25
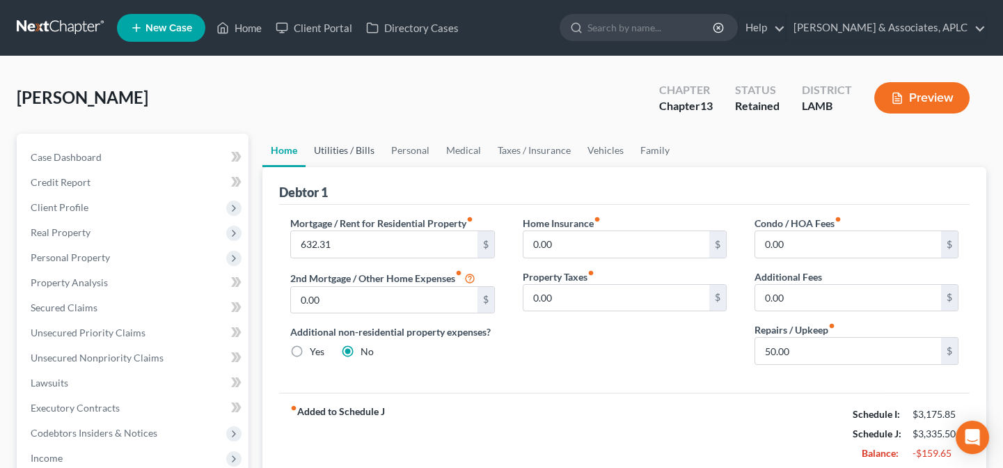
click at [358, 149] on link "Utilities / Bills" at bounding box center [344, 150] width 77 height 33
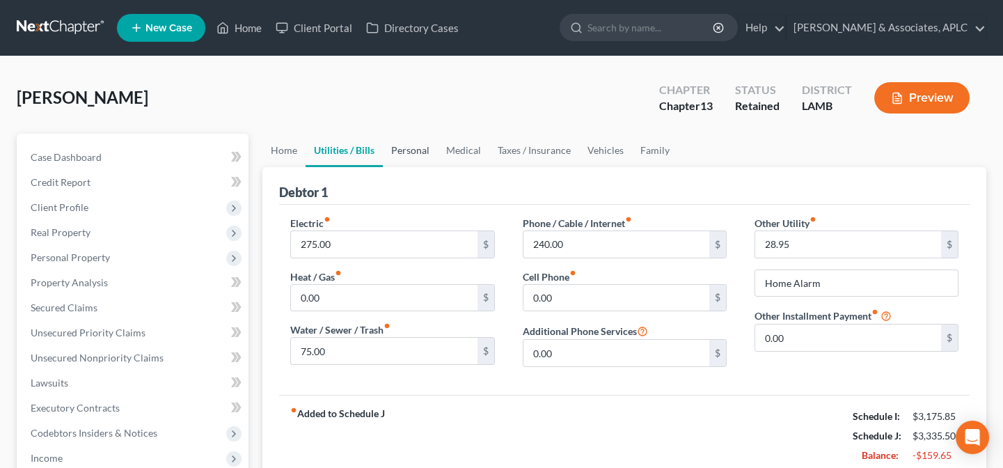
click at [419, 149] on link "Personal" at bounding box center [410, 150] width 55 height 33
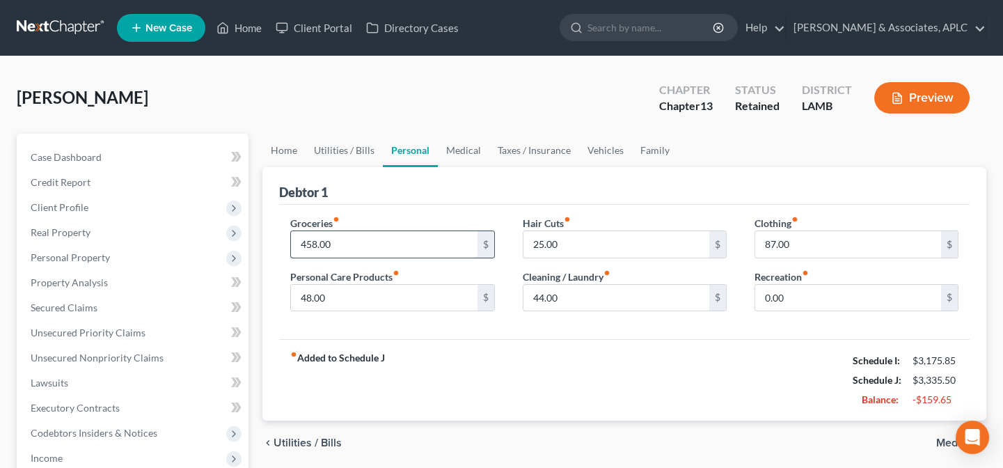
click at [392, 235] on input "458.00" at bounding box center [384, 244] width 186 height 26
type input "425.00"
type input "25.00"
type input "75.00"
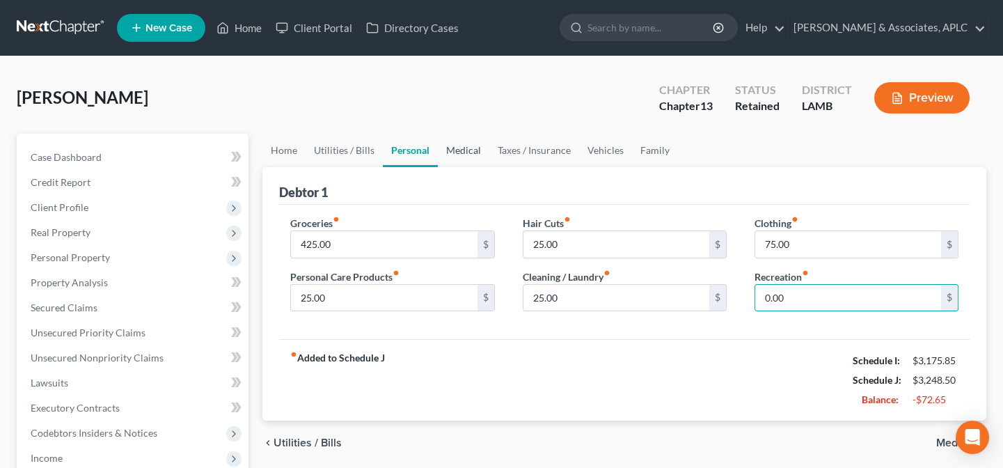
click at [450, 146] on link "Medical" at bounding box center [464, 150] width 52 height 33
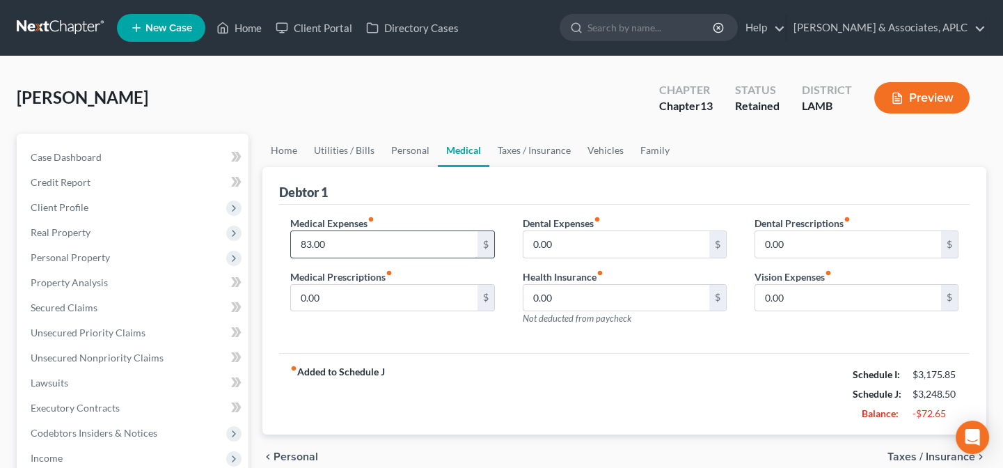
click at [383, 243] on input "83.00" at bounding box center [384, 244] width 186 height 26
type input "75.00"
click at [529, 151] on link "Taxes / Insurance" at bounding box center [534, 150] width 90 height 33
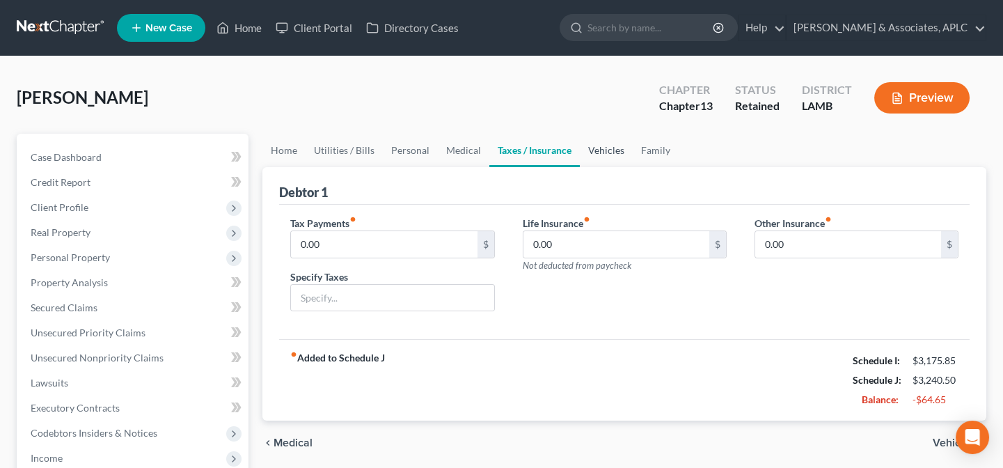
click at [611, 146] on link "Vehicles" at bounding box center [606, 150] width 53 height 33
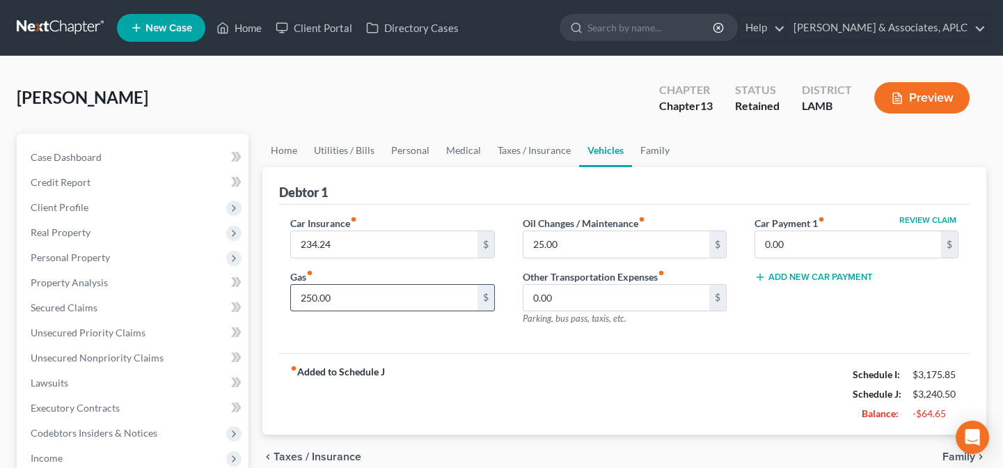
click at [392, 299] on input "250.00" at bounding box center [384, 298] width 186 height 26
type input "225.00"
click at [643, 148] on link "Family" at bounding box center [655, 150] width 46 height 33
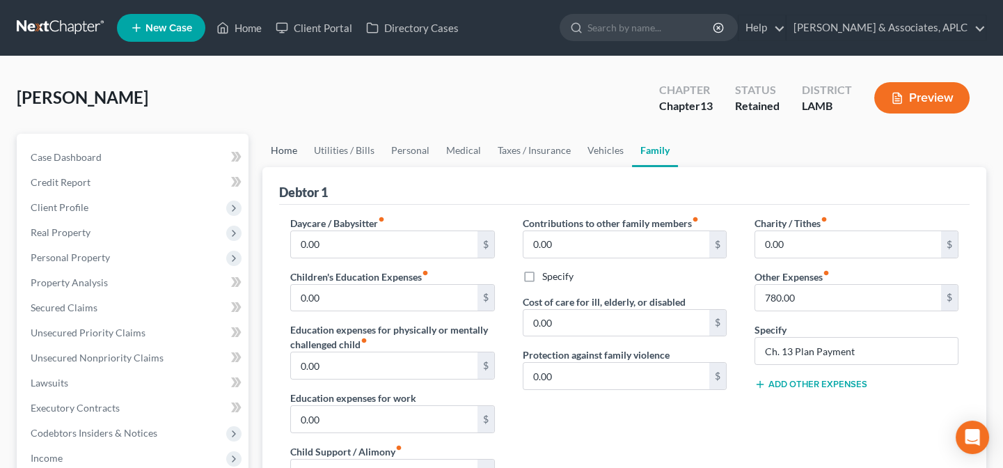
click at [285, 143] on link "Home" at bounding box center [283, 150] width 43 height 33
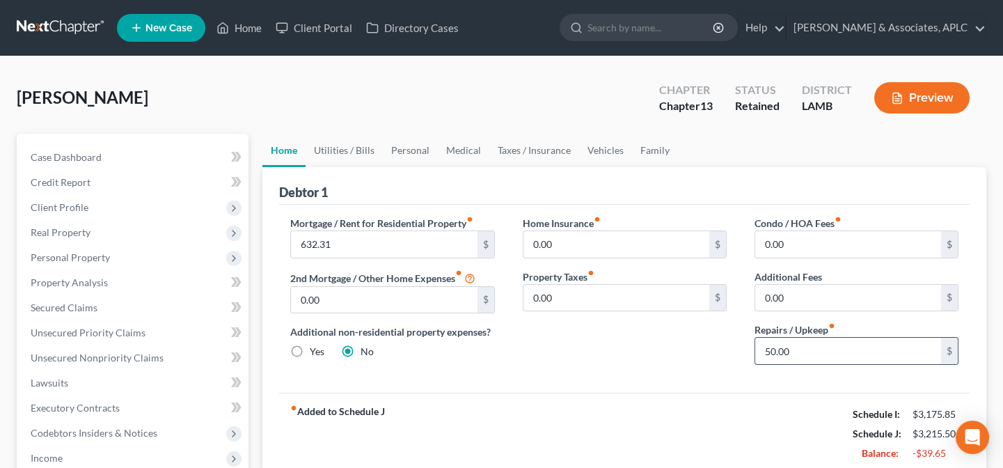
click at [810, 351] on input "50.00" at bounding box center [848, 351] width 186 height 26
type input "0.00"
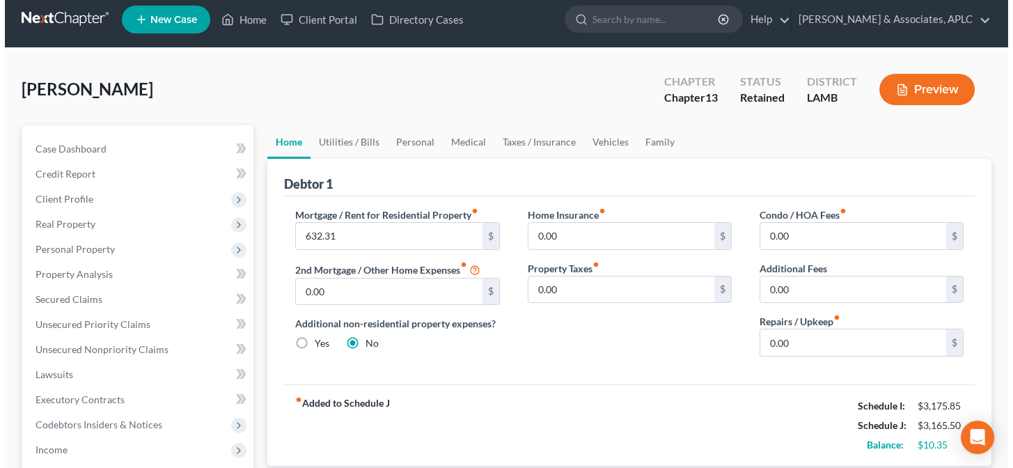
scroll to position [7, 0]
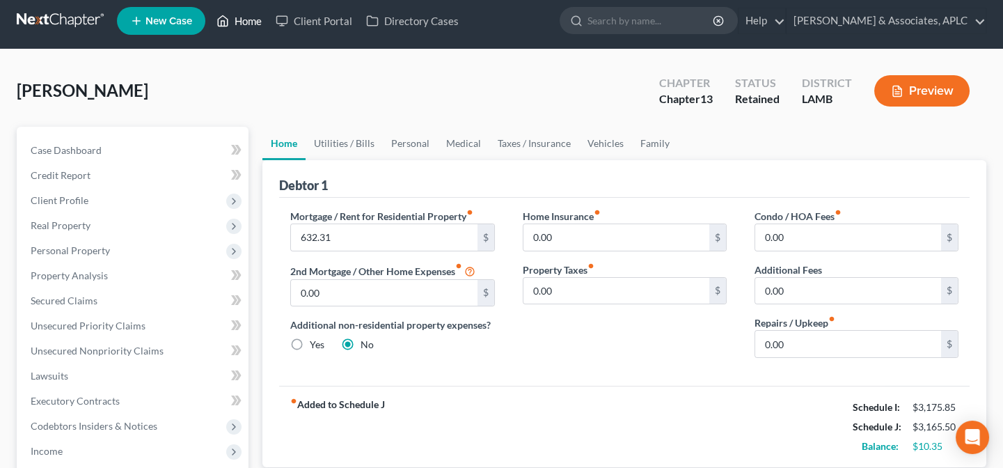
click at [260, 19] on link "Home" at bounding box center [239, 20] width 59 height 25
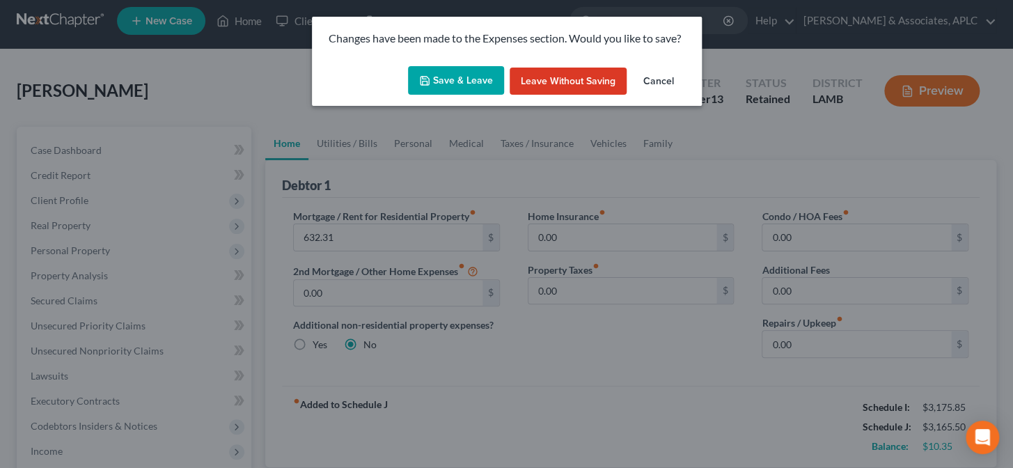
click at [443, 74] on button "Save & Leave" at bounding box center [456, 80] width 96 height 29
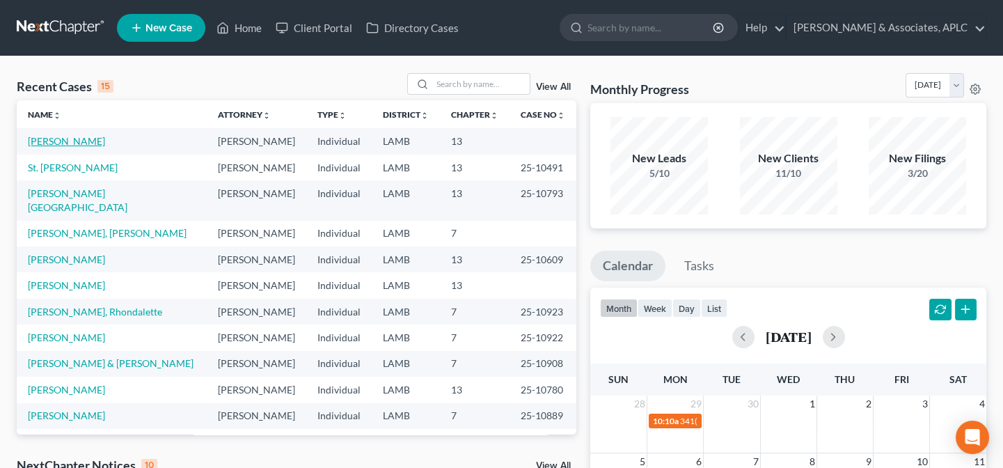
click at [66, 139] on link "[PERSON_NAME]" at bounding box center [66, 141] width 77 height 12
select select "0"
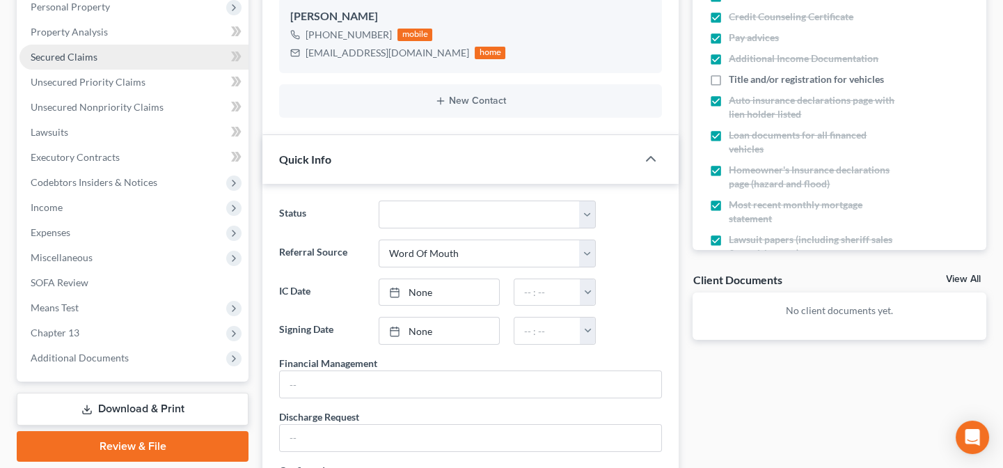
scroll to position [253, 0]
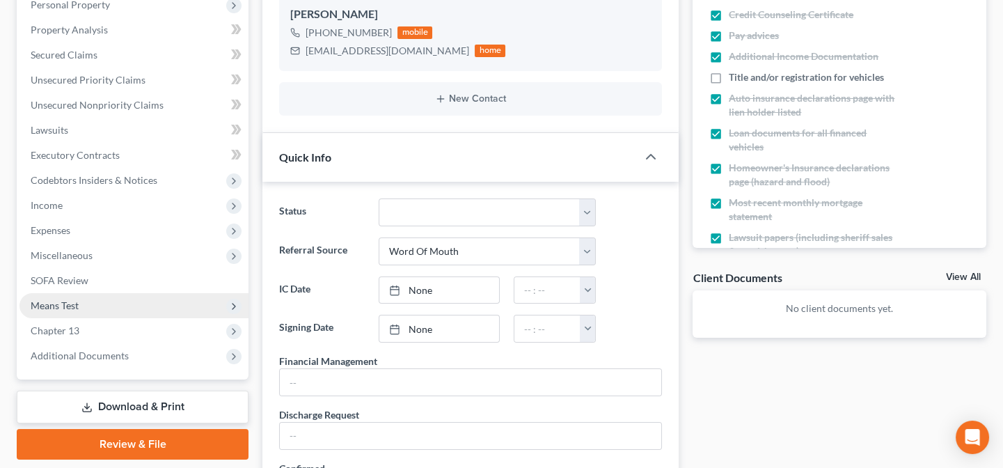
click at [70, 306] on span "Means Test" at bounding box center [55, 305] width 48 height 12
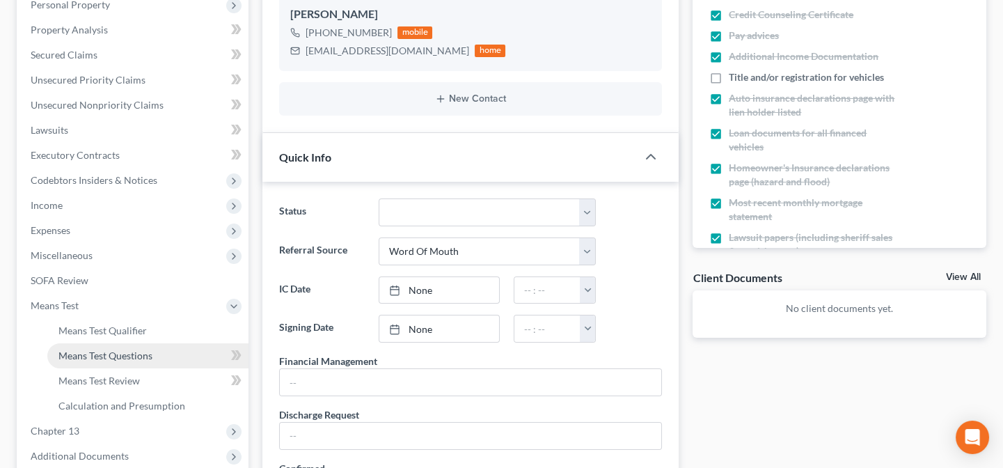
click at [77, 354] on span "Means Test Questions" at bounding box center [105, 355] width 94 height 12
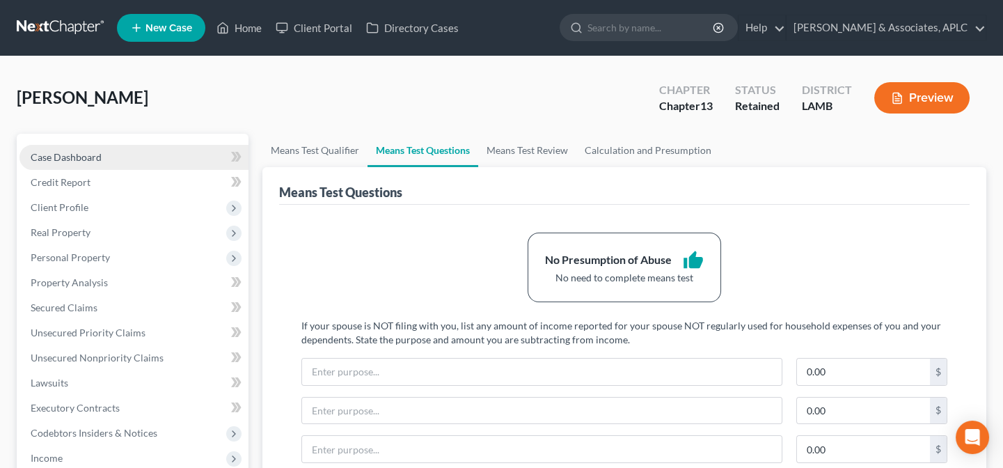
click at [97, 157] on span "Case Dashboard" at bounding box center [66, 157] width 71 height 12
select select "0"
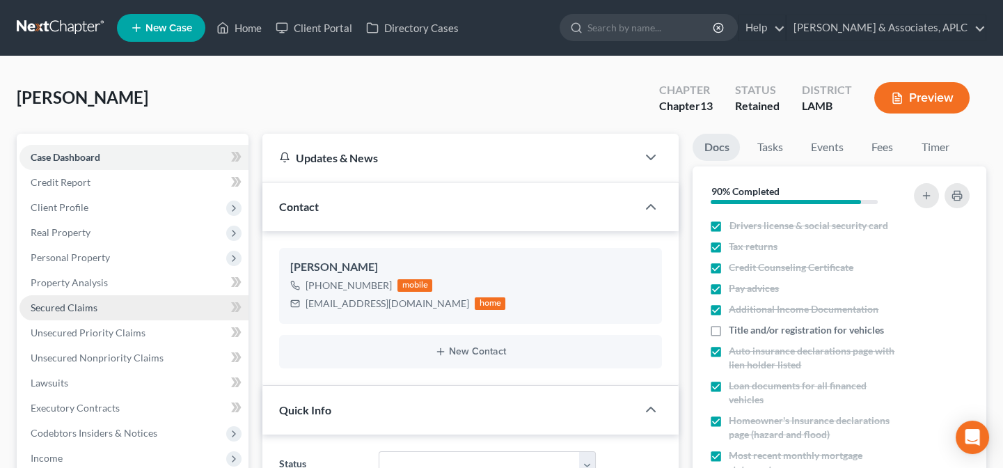
click at [90, 307] on span "Secured Claims" at bounding box center [64, 307] width 67 height 12
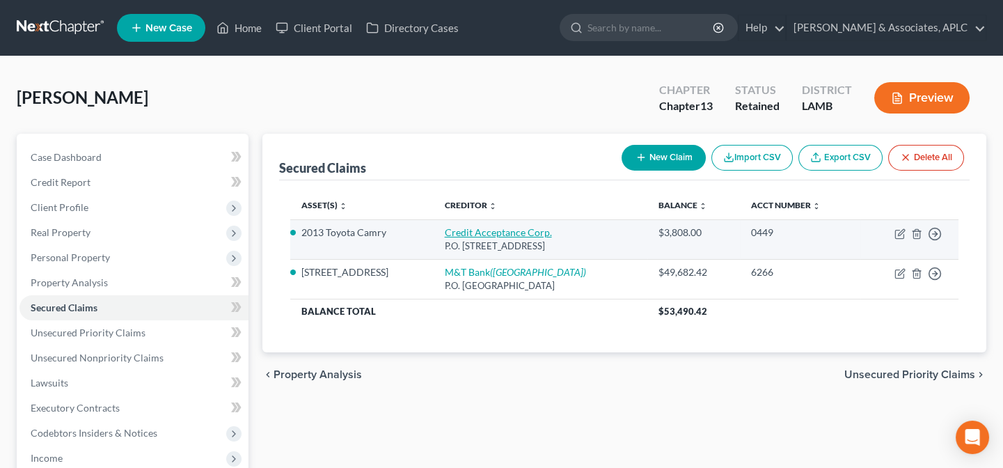
click at [496, 233] on link "Credit Acceptance Corp." at bounding box center [498, 232] width 107 height 12
select select "23"
select select "0"
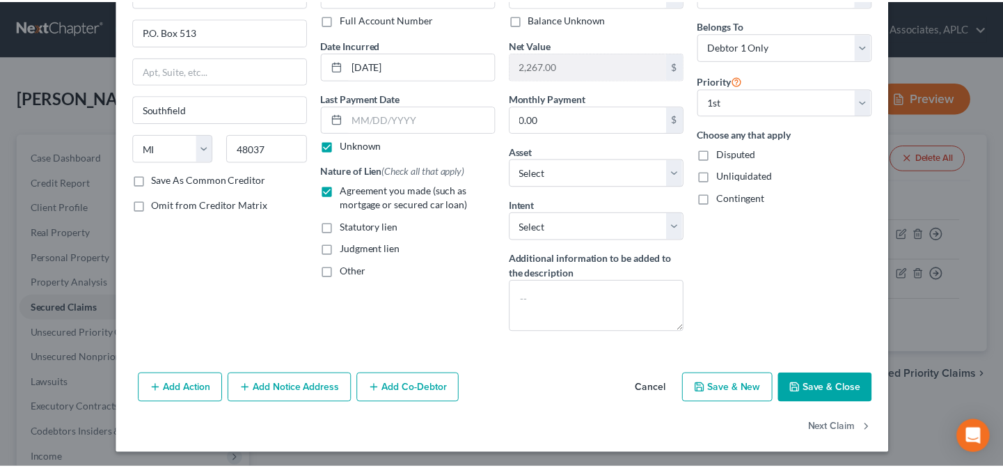
scroll to position [102, 0]
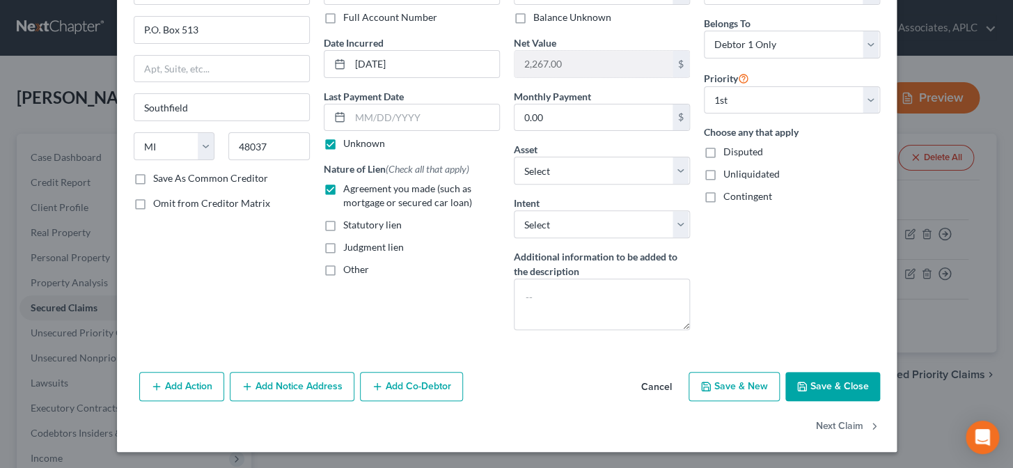
click at [814, 388] on button "Save & Close" at bounding box center [832, 386] width 95 height 29
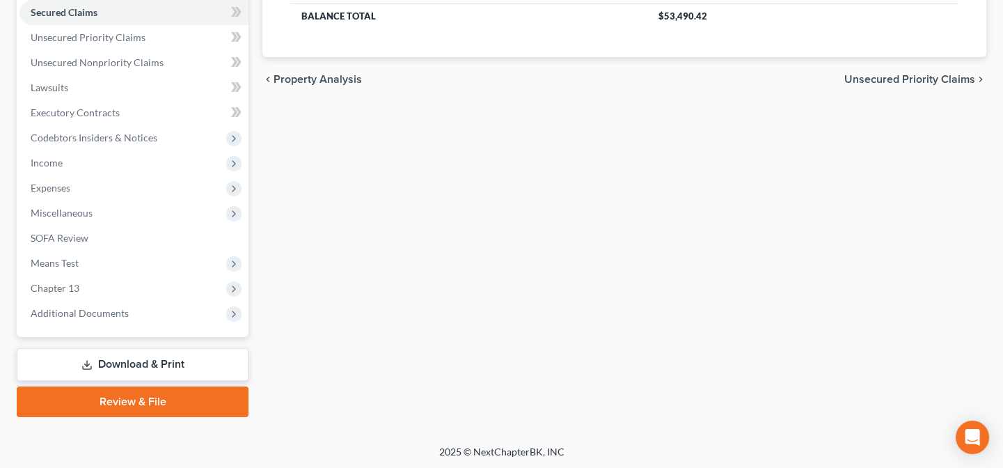
click at [131, 355] on link "Download & Print" at bounding box center [133, 364] width 232 height 33
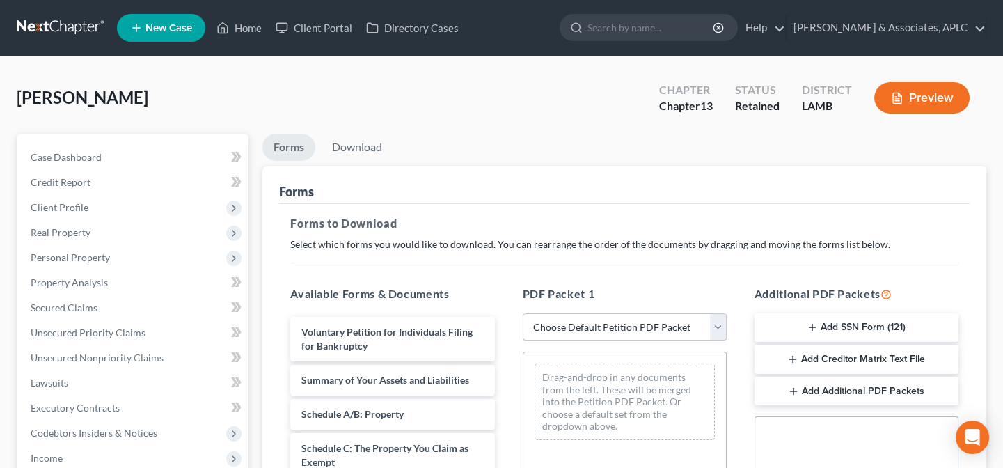
click at [569, 333] on select "Choose Default Petition PDF Packet Complete Bankruptcy Petition (all forms and …" at bounding box center [625, 327] width 204 height 28
select select "0"
click at [523, 313] on select "Choose Default Petition PDF Packet Complete Bankruptcy Petition (all forms and …" at bounding box center [625, 327] width 204 height 28
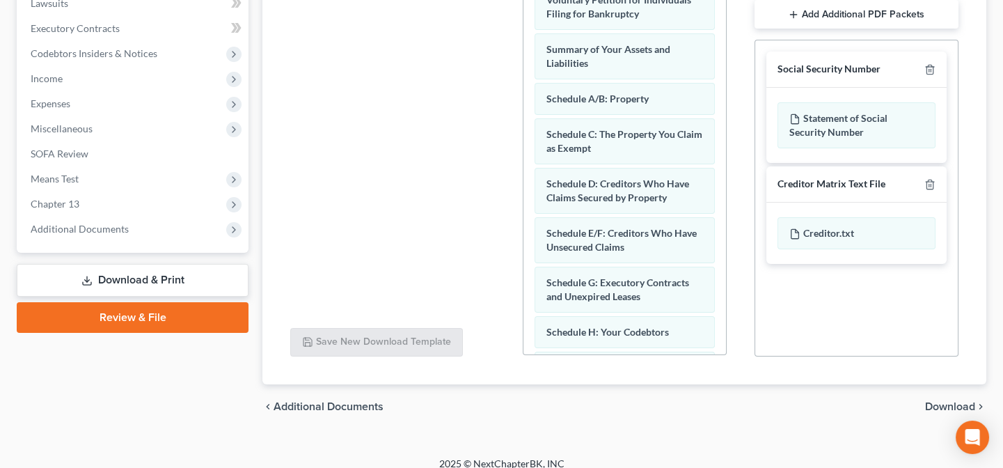
scroll to position [392, 0]
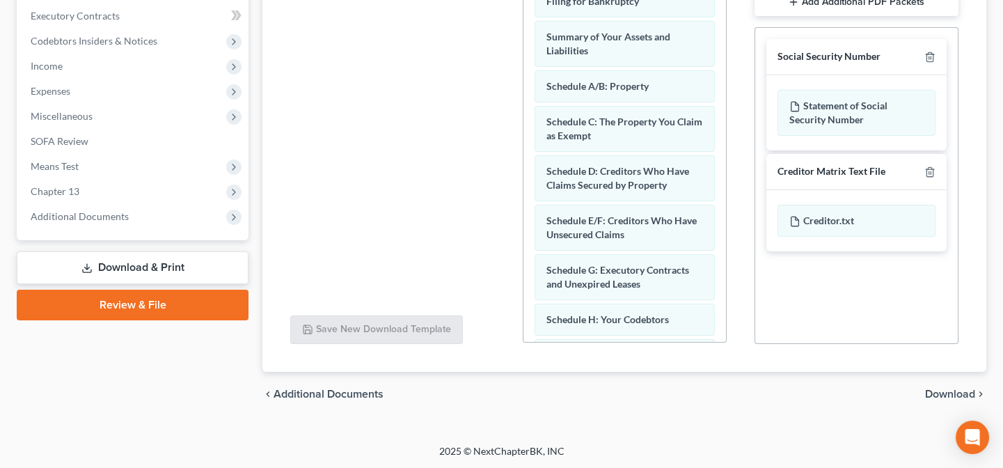
click at [959, 395] on span "Download" at bounding box center [950, 393] width 50 height 11
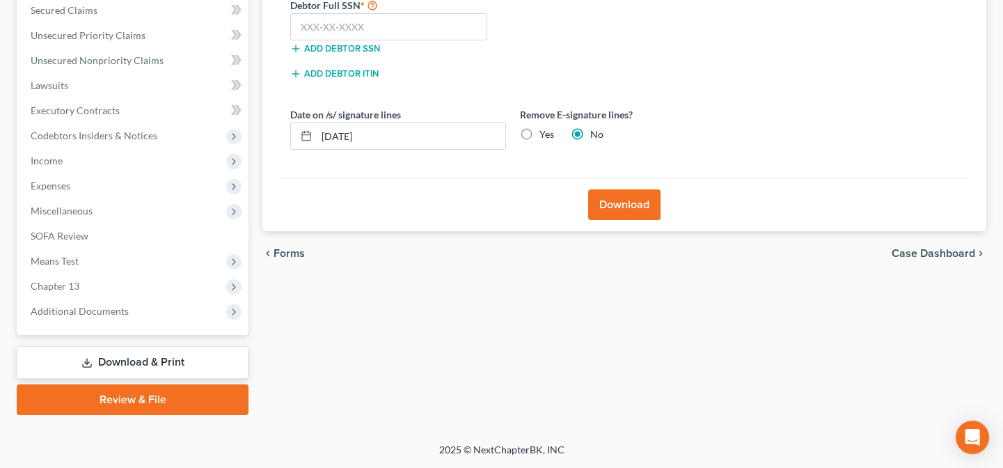
scroll to position [295, 0]
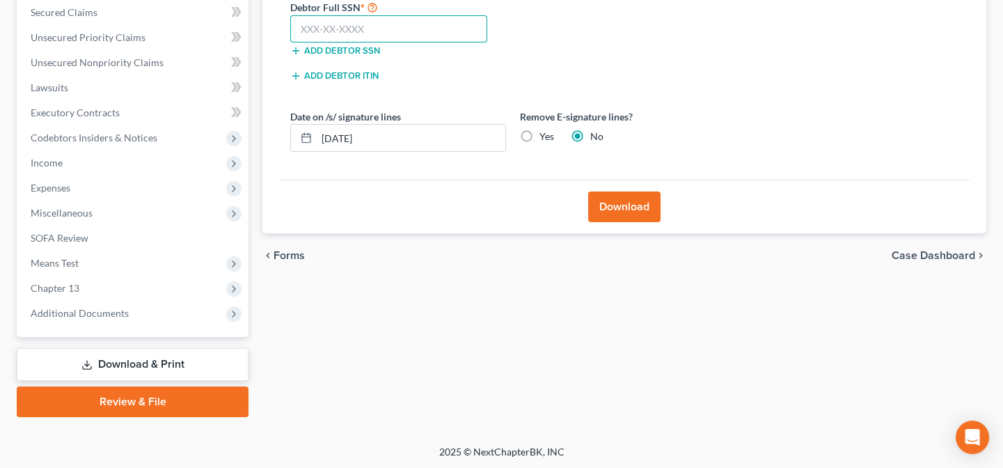
click at [431, 33] on input "text" at bounding box center [388, 29] width 197 height 28
type input "434-23-4247"
click at [613, 210] on button "Download" at bounding box center [624, 206] width 72 height 31
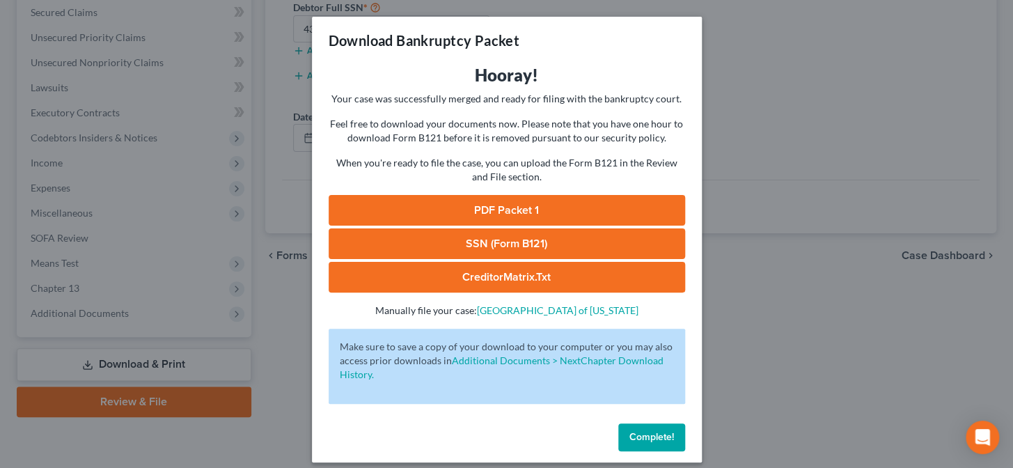
click at [507, 193] on div "Hooray! Your case was successfully merged and ready for filing with the bankrup…" at bounding box center [507, 190] width 356 height 253
click at [510, 200] on link "PDF Packet 1" at bounding box center [507, 210] width 356 height 31
click at [475, 237] on link "SSN (Form B121)" at bounding box center [507, 243] width 356 height 31
click at [665, 439] on span "Complete!" at bounding box center [651, 437] width 45 height 12
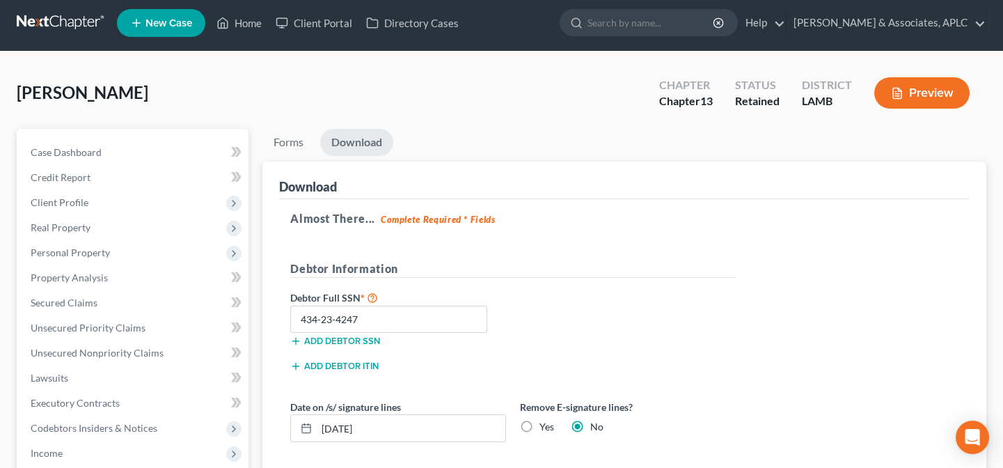
scroll to position [0, 0]
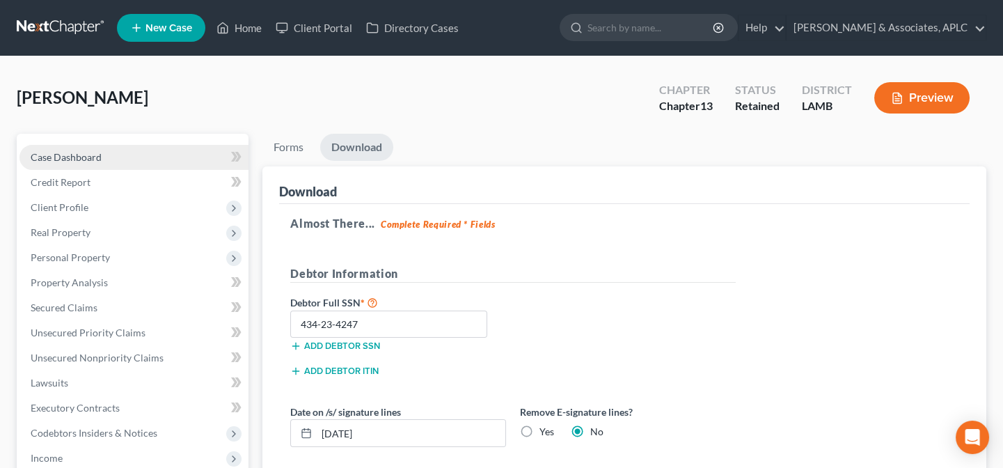
click at [90, 153] on span "Case Dashboard" at bounding box center [66, 157] width 71 height 12
select select "0"
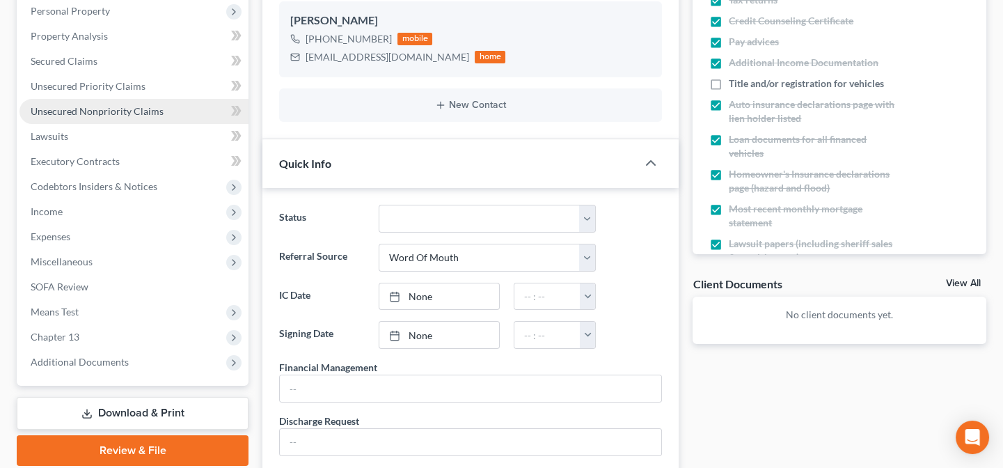
scroll to position [253, 0]
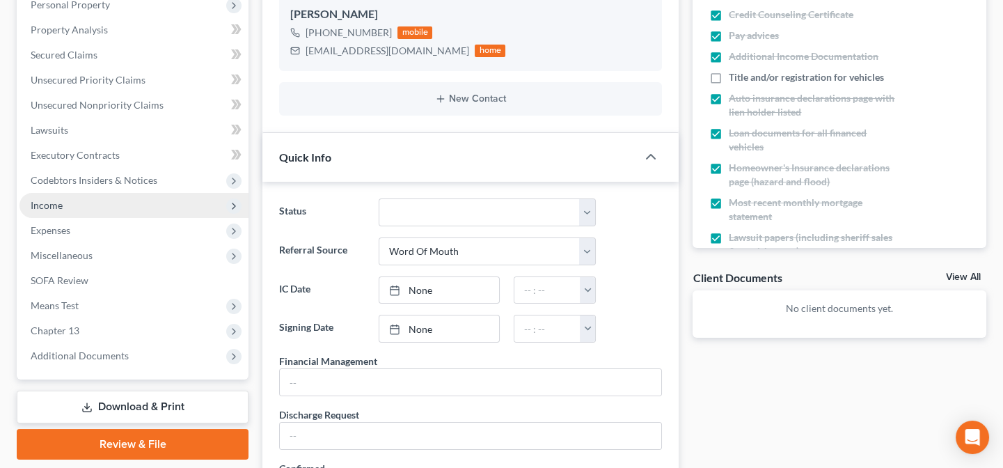
click at [72, 212] on span "Income" at bounding box center [133, 205] width 229 height 25
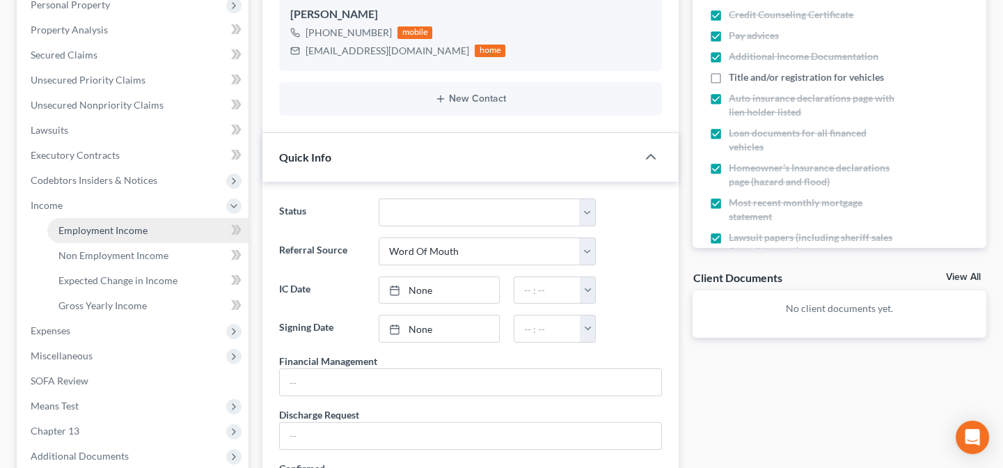
click at [68, 233] on span "Employment Income" at bounding box center [102, 230] width 89 height 12
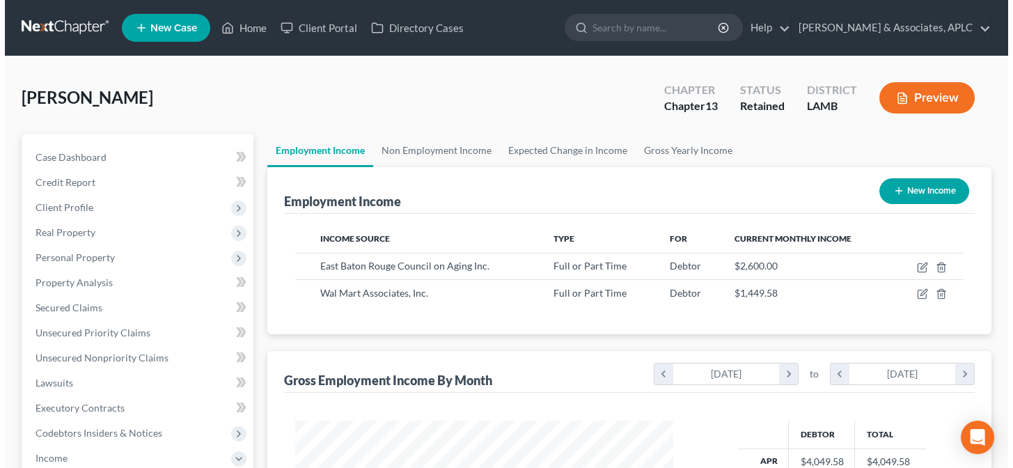
scroll to position [249, 406]
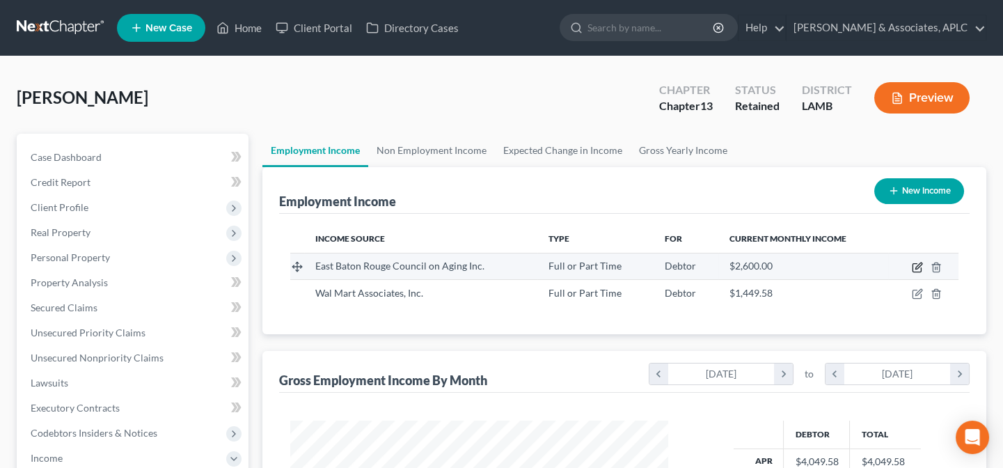
click at [920, 267] on icon "button" at bounding box center [917, 267] width 11 height 11
select select "0"
select select "19"
select select "0"
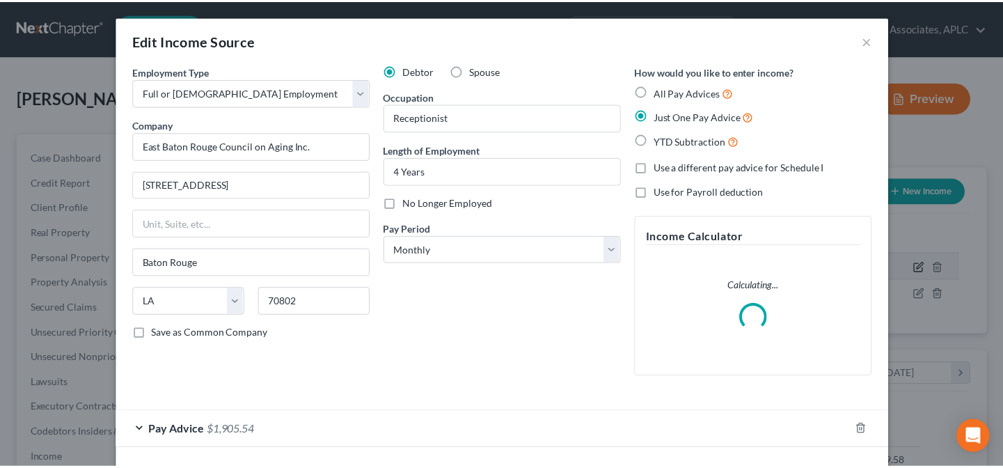
scroll to position [249, 410]
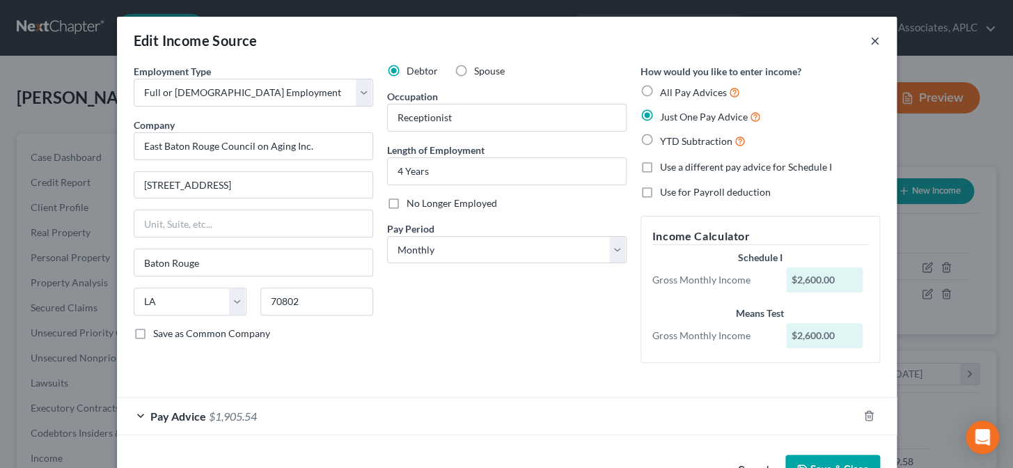
drag, startPoint x: 867, startPoint y: 41, endPoint x: 833, endPoint y: 134, distance: 98.7
click at [870, 41] on button "×" at bounding box center [875, 40] width 10 height 17
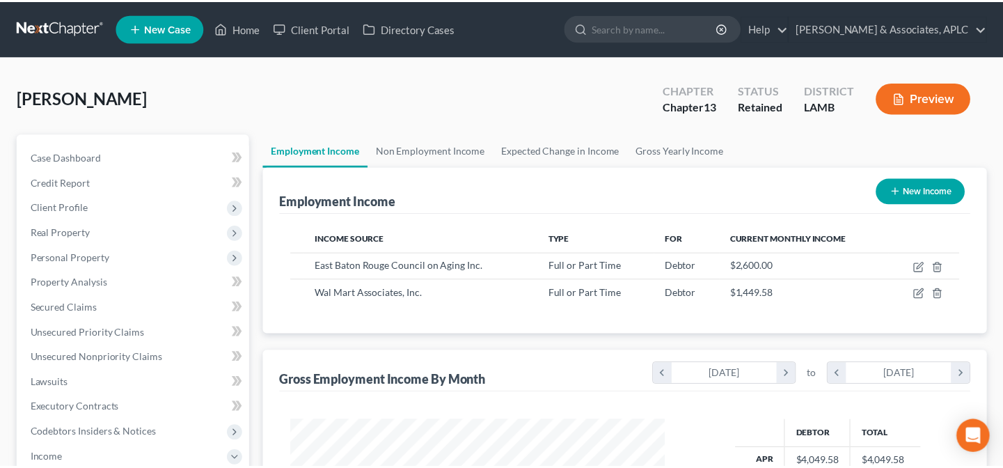
scroll to position [695860, 695703]
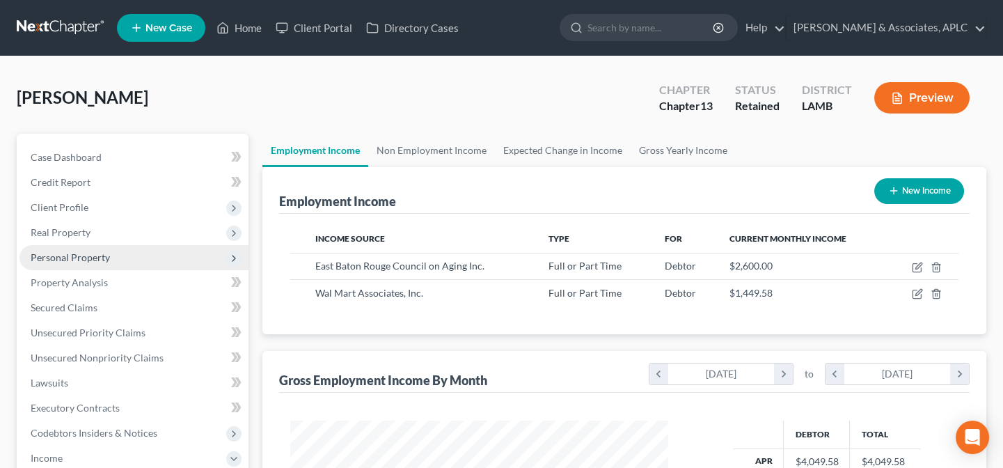
click at [87, 256] on span "Personal Property" at bounding box center [70, 257] width 79 height 12
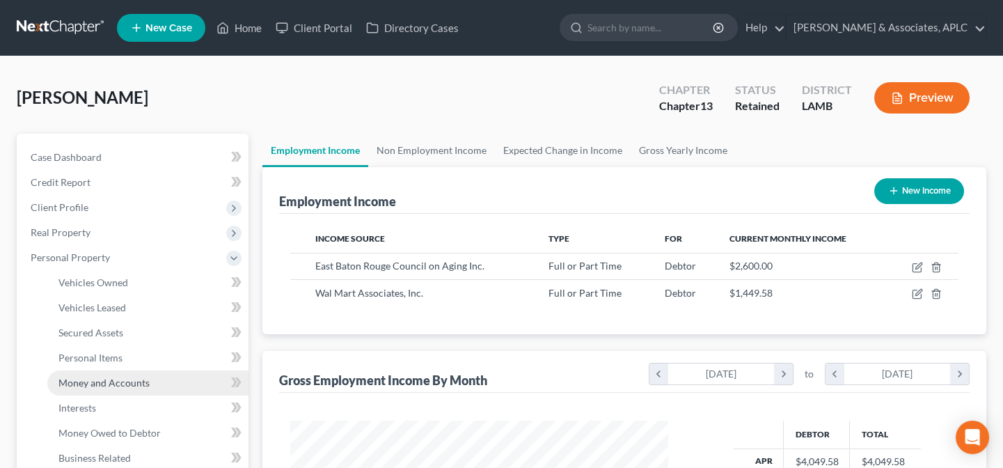
click at [90, 379] on span "Money and Accounts" at bounding box center [103, 383] width 91 height 12
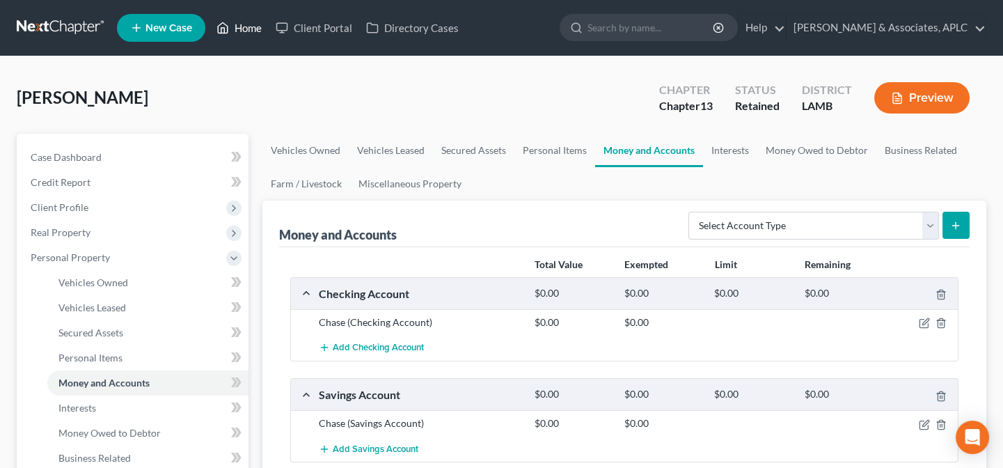
click at [246, 21] on link "Home" at bounding box center [239, 27] width 59 height 25
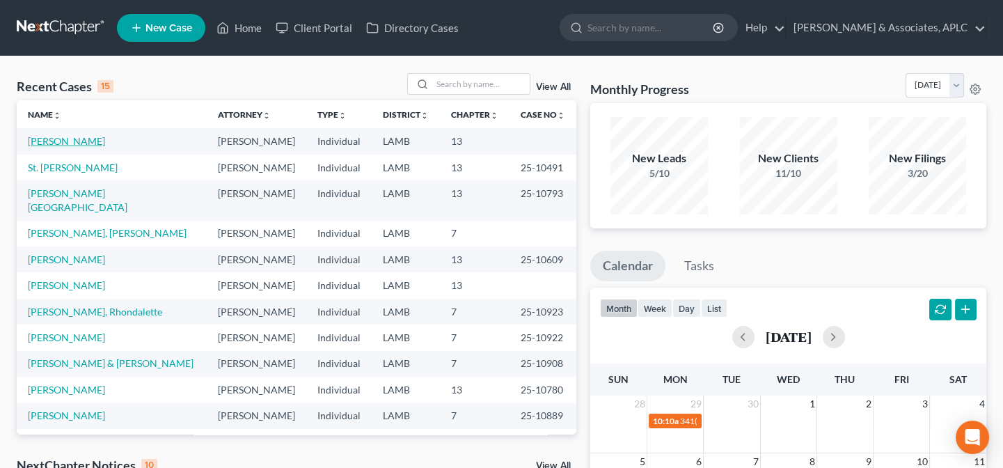
click at [47, 139] on link "[PERSON_NAME]" at bounding box center [66, 141] width 77 height 12
select select "0"
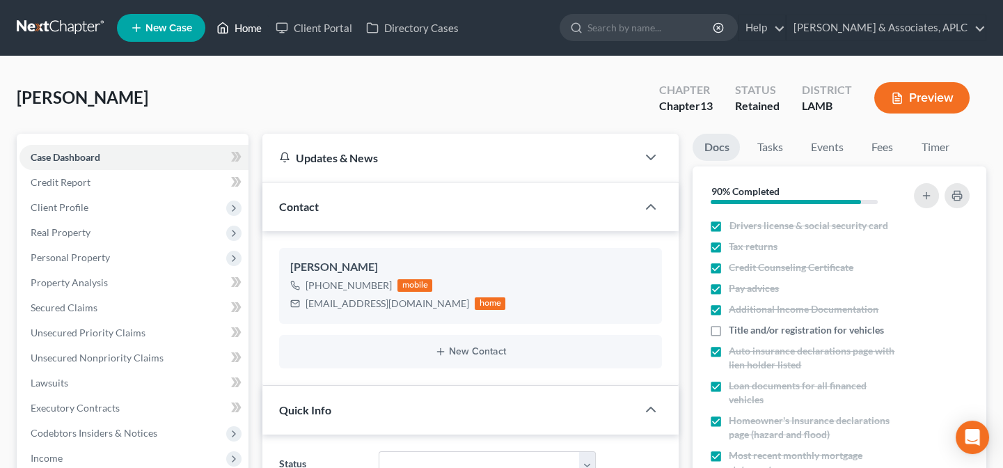
click at [243, 29] on link "Home" at bounding box center [239, 27] width 59 height 25
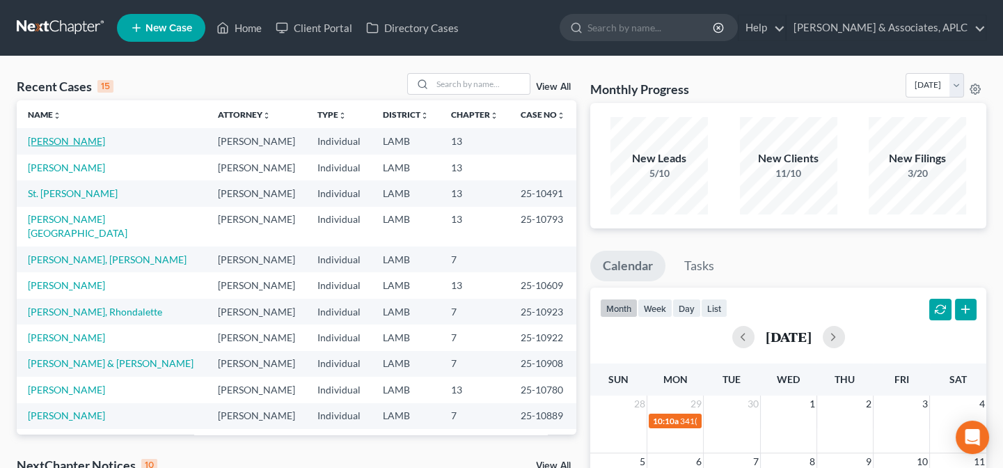
click at [60, 139] on link "[PERSON_NAME]" at bounding box center [66, 141] width 77 height 12
select select "2"
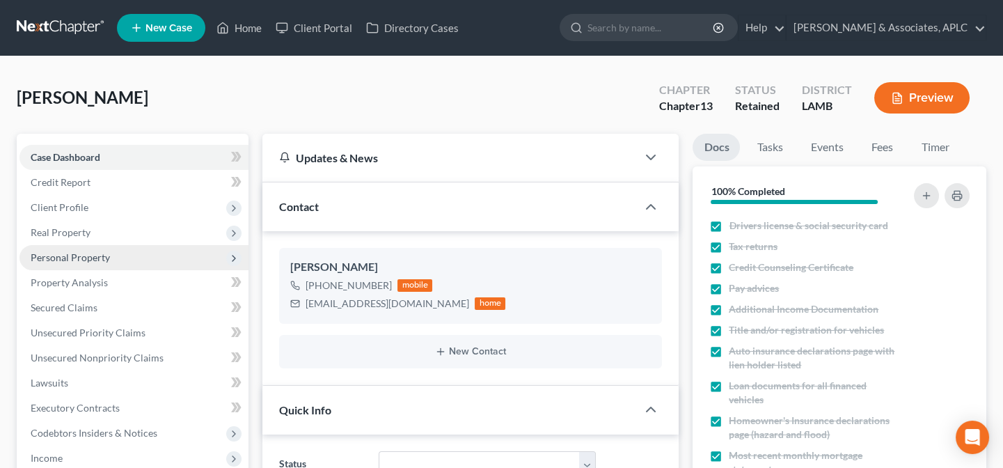
click at [82, 255] on span "Personal Property" at bounding box center [70, 257] width 79 height 12
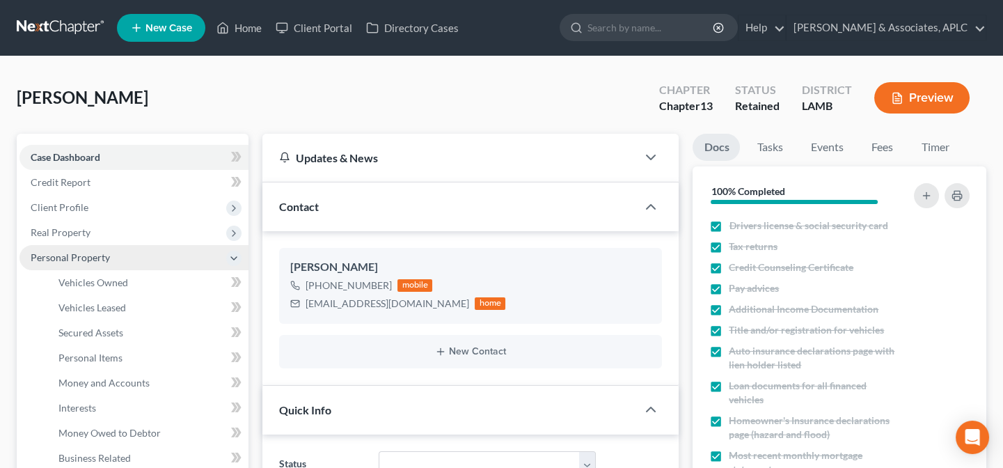
scroll to position [63, 0]
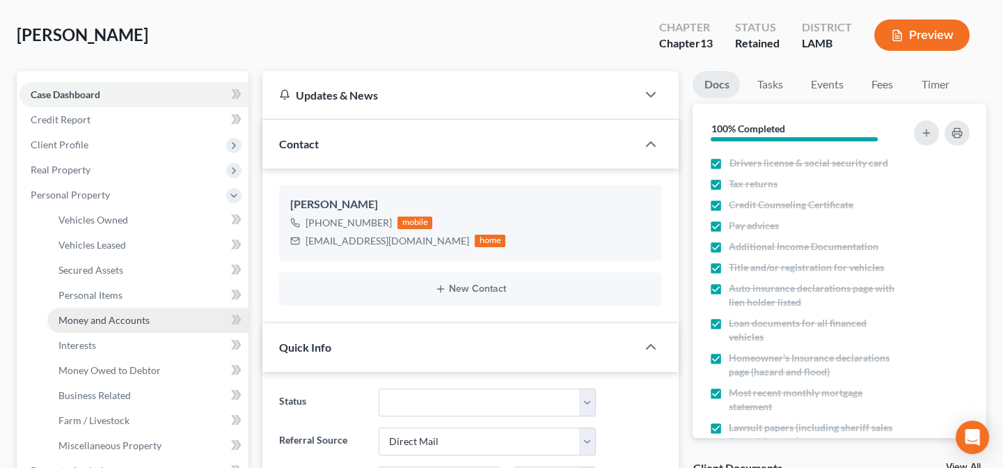
click at [103, 317] on span "Money and Accounts" at bounding box center [103, 320] width 91 height 12
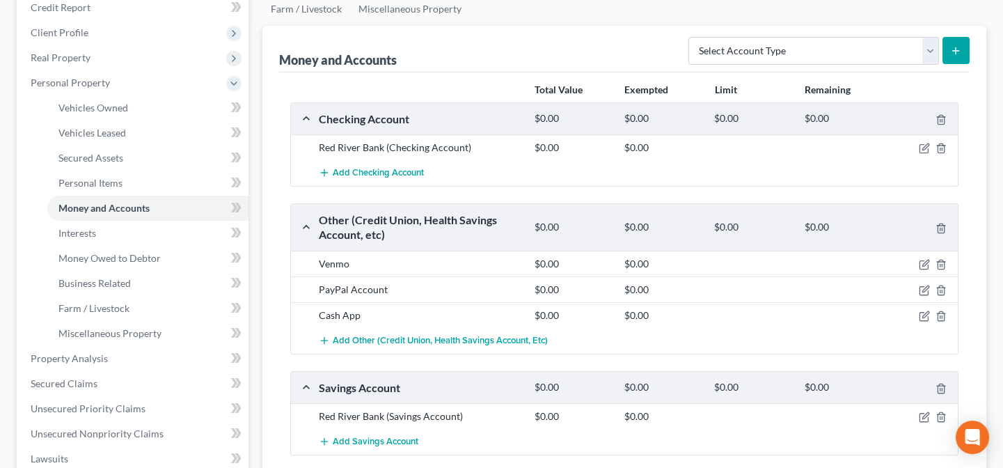
scroll to position [189, 0]
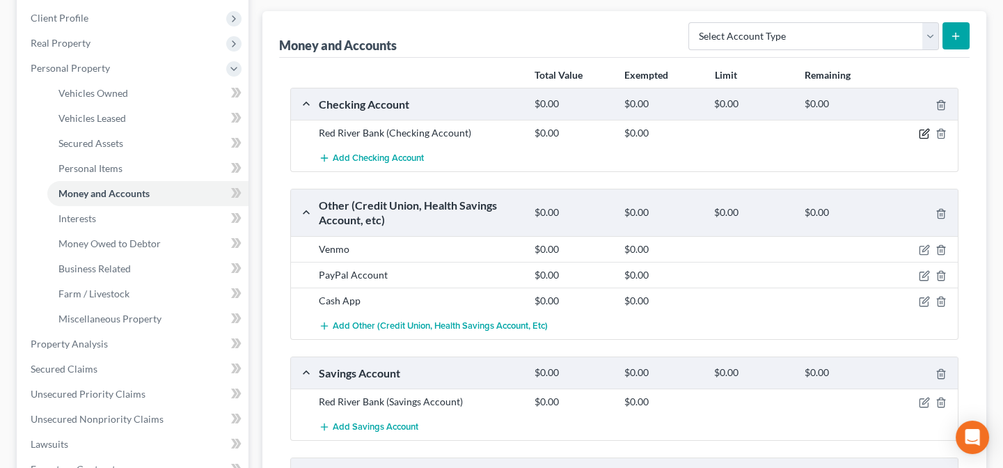
click at [926, 131] on icon "button" at bounding box center [924, 133] width 11 height 11
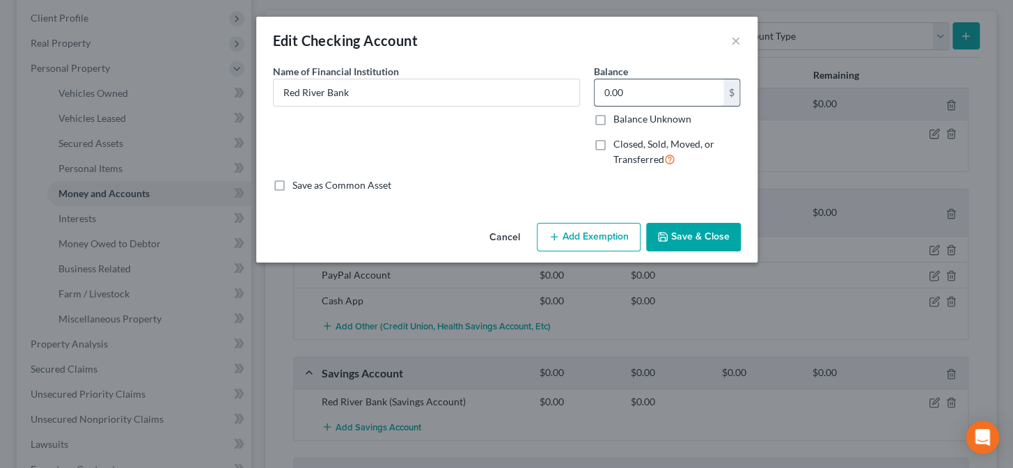
click at [637, 96] on input "0.00" at bounding box center [658, 92] width 129 height 26
type input "1,712.36"
click at [688, 241] on button "Save & Close" at bounding box center [693, 237] width 95 height 29
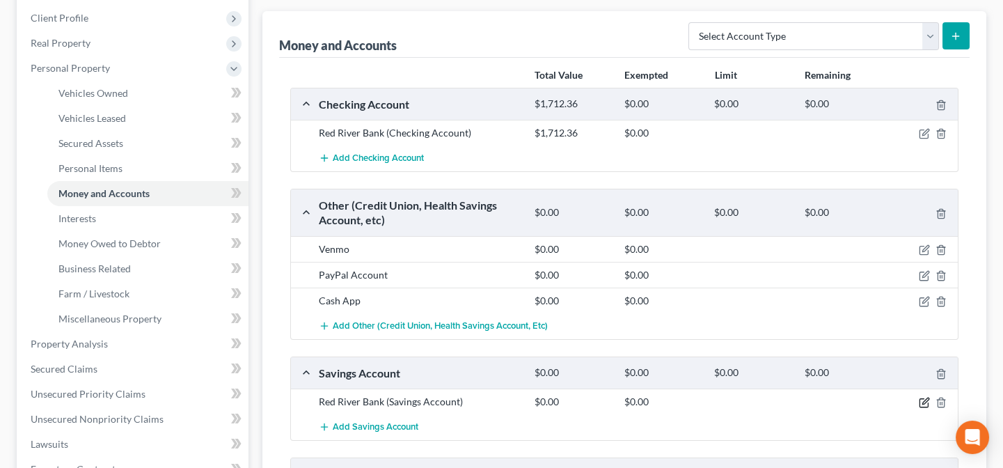
click at [923, 401] on icon "button" at bounding box center [925, 401] width 6 height 6
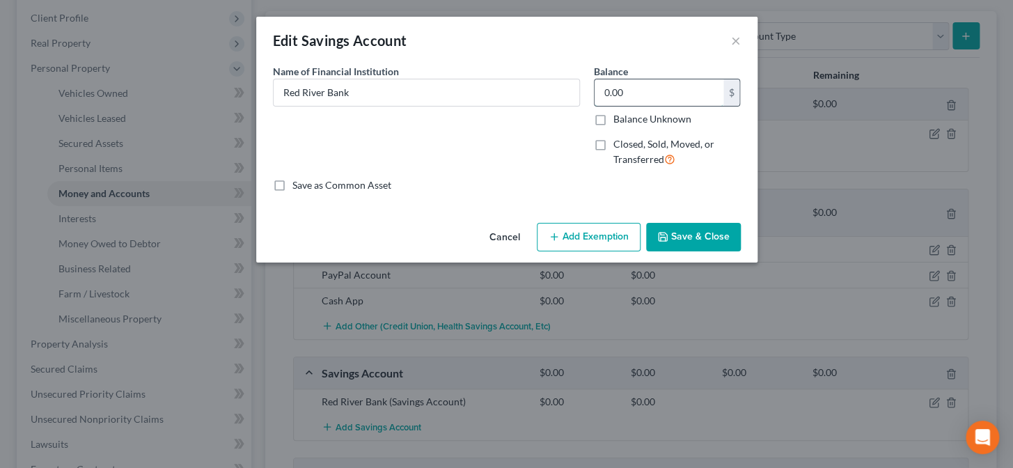
click at [630, 100] on input "0.00" at bounding box center [658, 92] width 129 height 26
type input "26.74"
click at [675, 237] on button "Save & Close" at bounding box center [693, 237] width 95 height 29
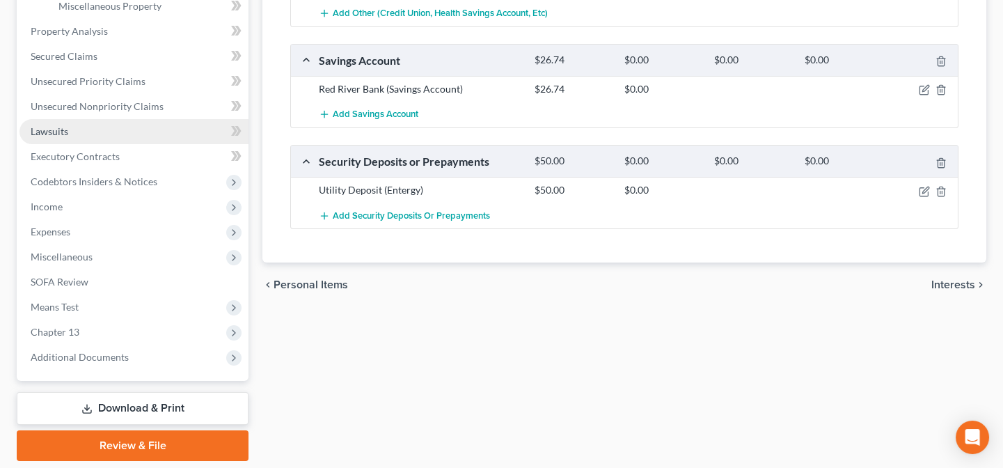
scroll to position [506, 0]
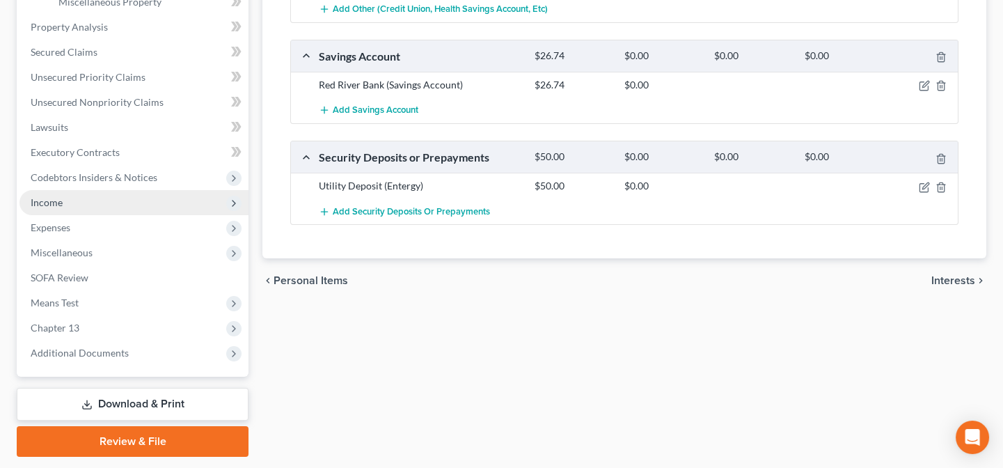
click at [58, 206] on span "Income" at bounding box center [47, 202] width 32 height 12
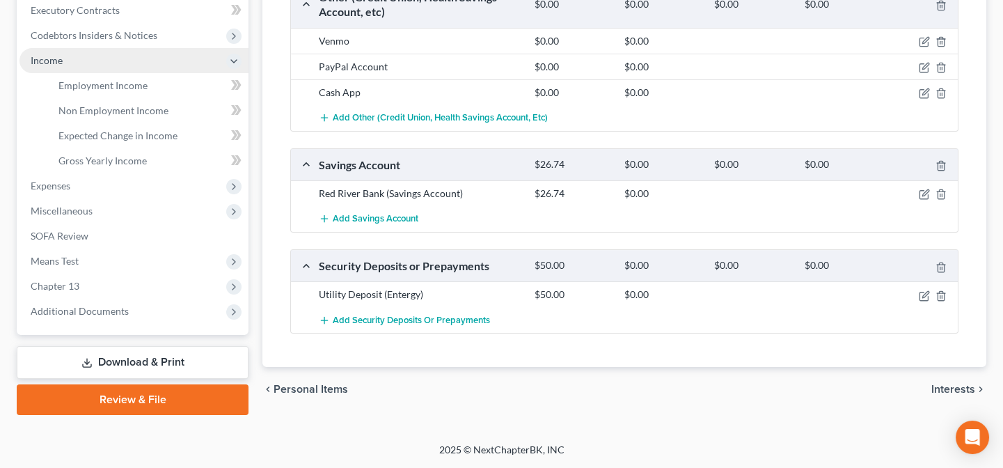
scroll to position [396, 0]
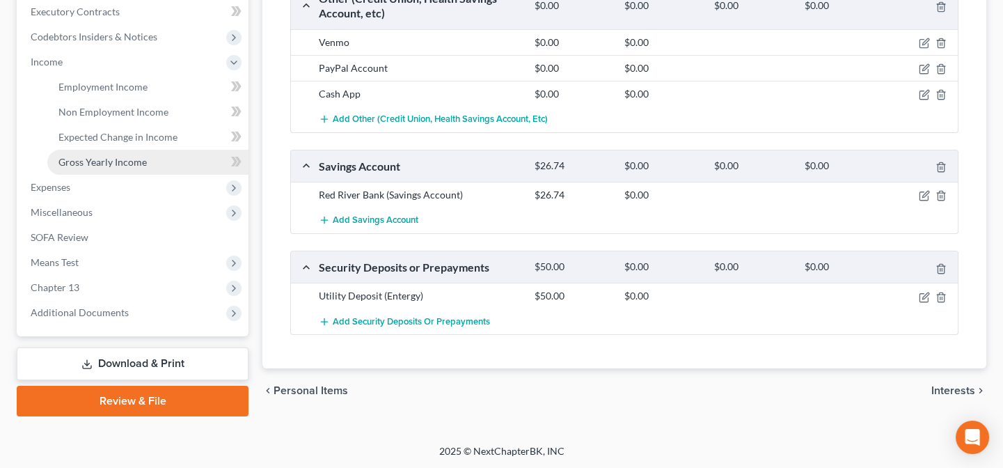
click at [83, 158] on span "Gross Yearly Income" at bounding box center [102, 162] width 88 height 12
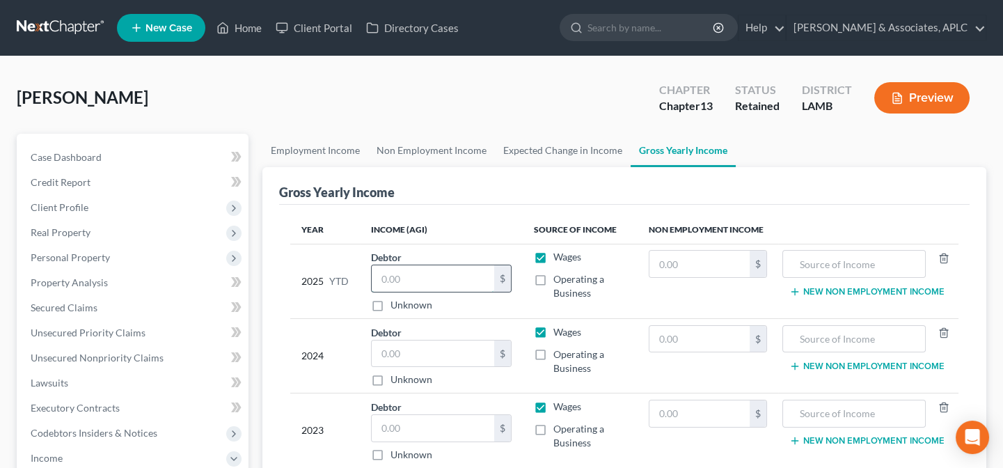
click at [418, 280] on input "text" at bounding box center [433, 278] width 123 height 26
click at [418, 279] on input "text" at bounding box center [433, 278] width 123 height 26
type input "49,364.46"
click at [440, 347] on input "text" at bounding box center [433, 353] width 123 height 26
click at [553, 349] on label "Operating a Business" at bounding box center [589, 361] width 72 height 28
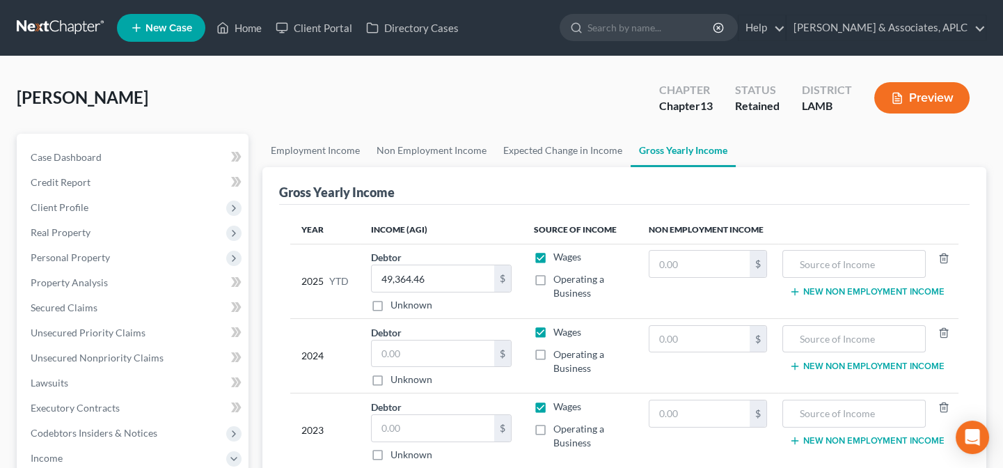
click at [559, 349] on input "Operating a Business" at bounding box center [563, 351] width 9 height 9
checkbox input "true"
click at [481, 347] on input "text" at bounding box center [433, 353] width 123 height 26
type input "67,539.00"
click at [469, 437] on input "text" at bounding box center [433, 428] width 123 height 26
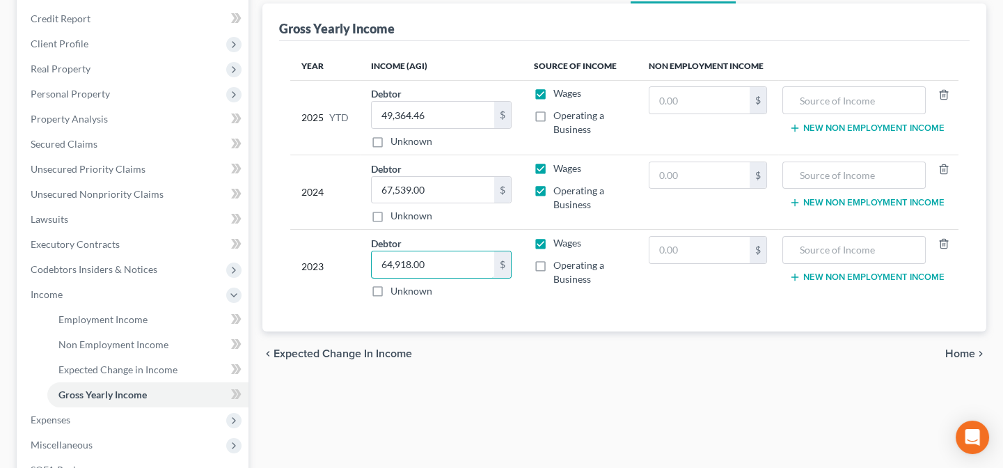
scroll to position [189, 0]
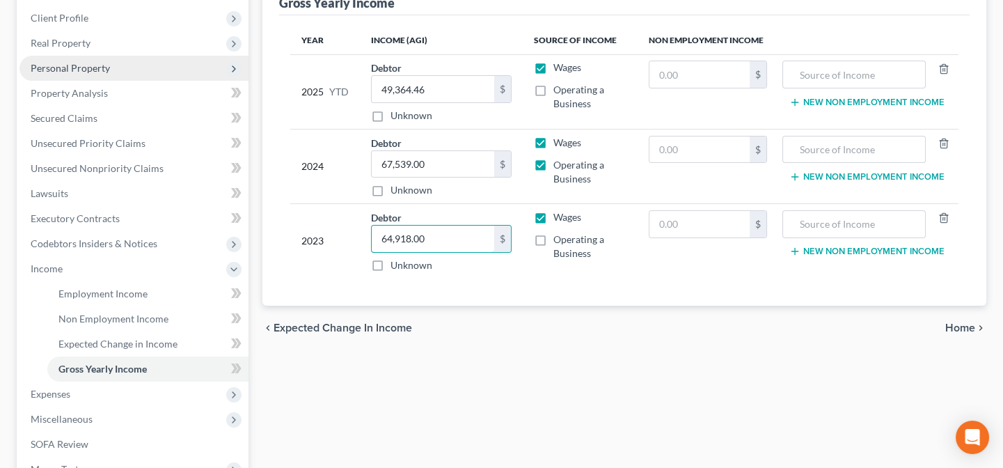
type input "64,918.00"
click at [77, 72] on span "Personal Property" at bounding box center [70, 68] width 79 height 12
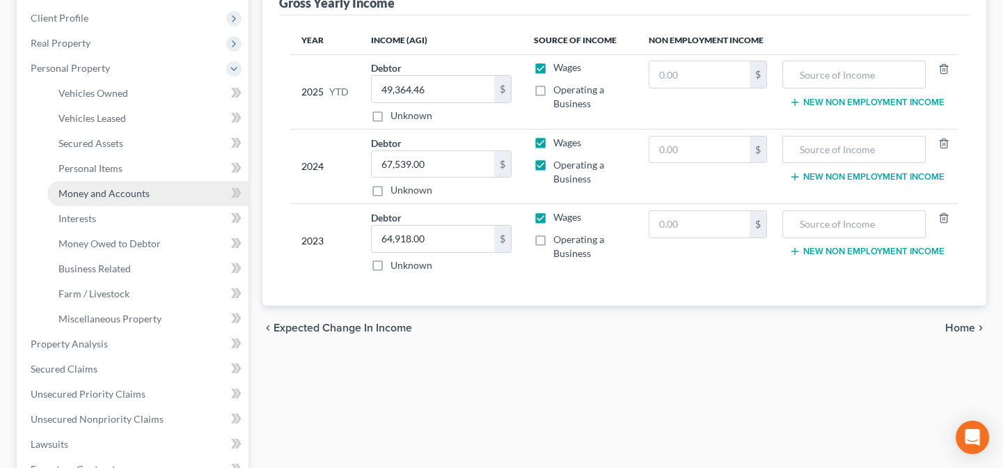
click at [97, 187] on span "Money and Accounts" at bounding box center [103, 193] width 91 height 12
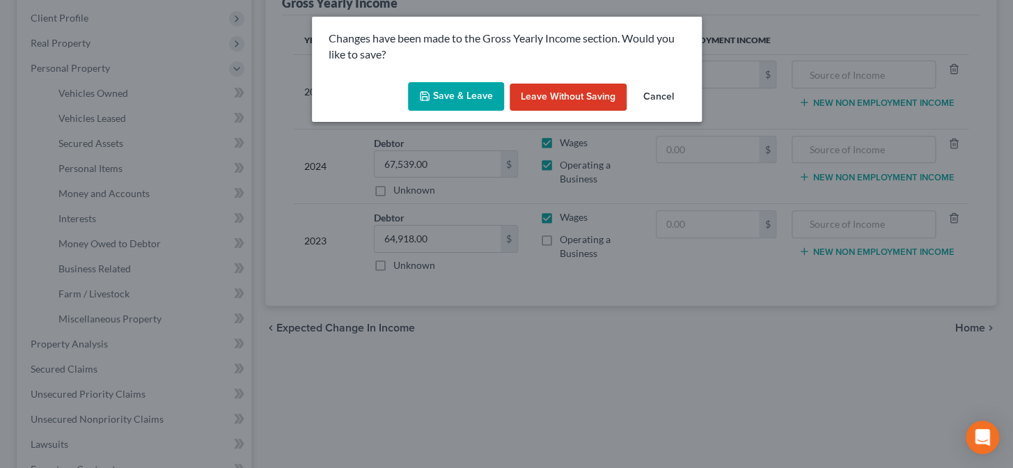
click at [476, 95] on button "Save & Leave" at bounding box center [456, 96] width 96 height 29
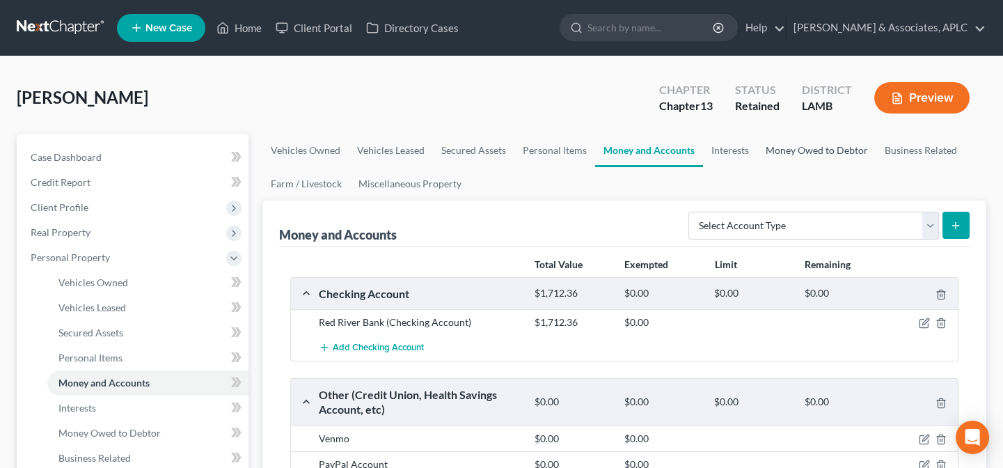
click at [805, 141] on link "Money Owed to Debtor" at bounding box center [816, 150] width 119 height 33
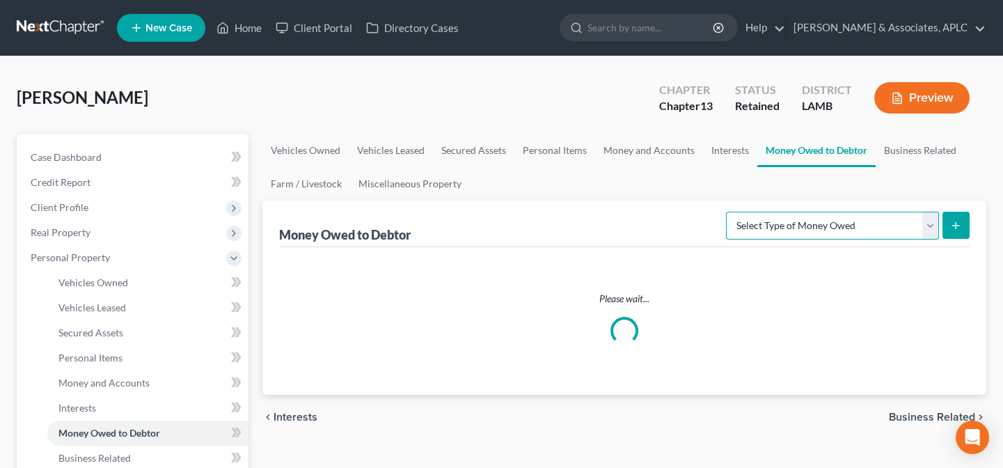
click at [811, 230] on select "Select Type of Money Owed Accounts Receivable Alimony Child Support Claims Agai…" at bounding box center [832, 226] width 213 height 28
select select "expected_tax_refund"
click at [729, 212] on select "Select Type of Money Owed Accounts Receivable Alimony Child Support Claims Agai…" at bounding box center [832, 226] width 213 height 28
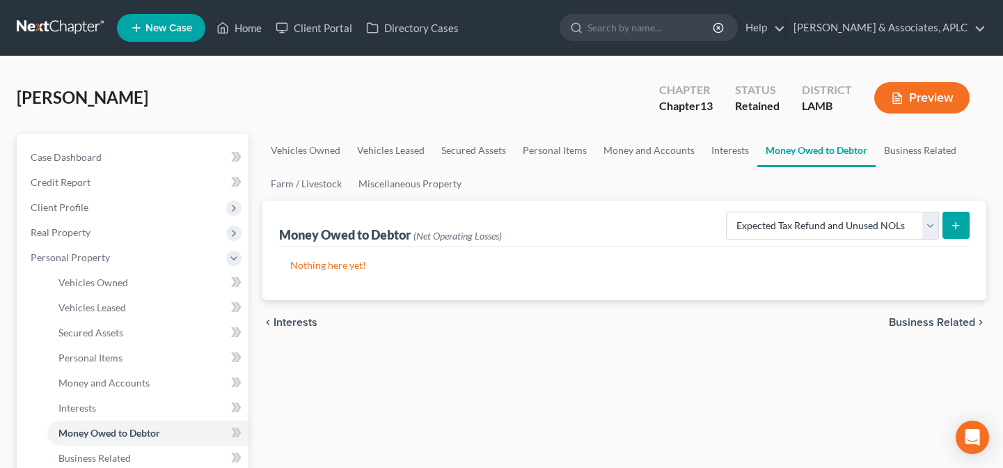
click at [961, 223] on icon "submit" at bounding box center [955, 225] width 11 height 11
select select "0"
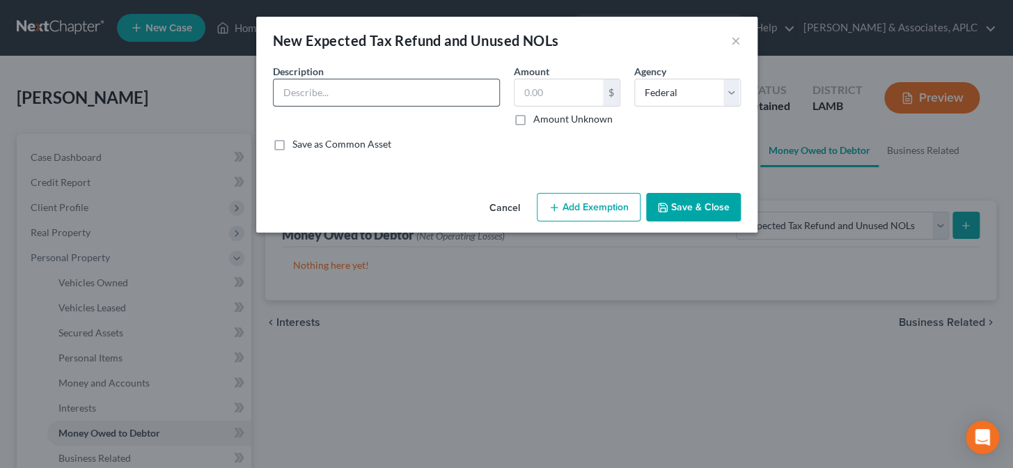
click at [391, 91] on input "text" at bounding box center [387, 92] width 226 height 26
type input "Federal Tax Refund (EIC)"
click at [533, 124] on label "Amount Unknown" at bounding box center [572, 119] width 79 height 14
click at [539, 121] on input "Amount Unknown" at bounding box center [543, 116] width 9 height 9
checkbox input "true"
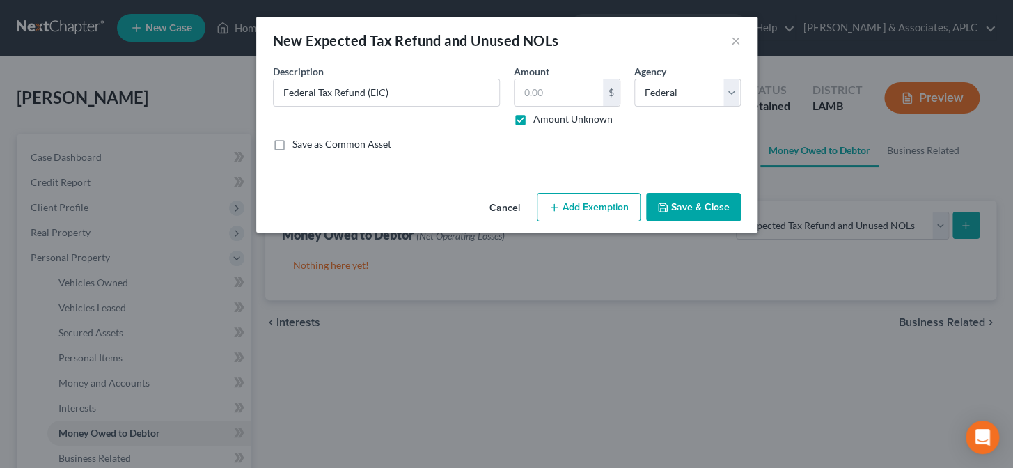
type input "0.00"
click at [574, 207] on button "Add Exemption" at bounding box center [589, 207] width 104 height 29
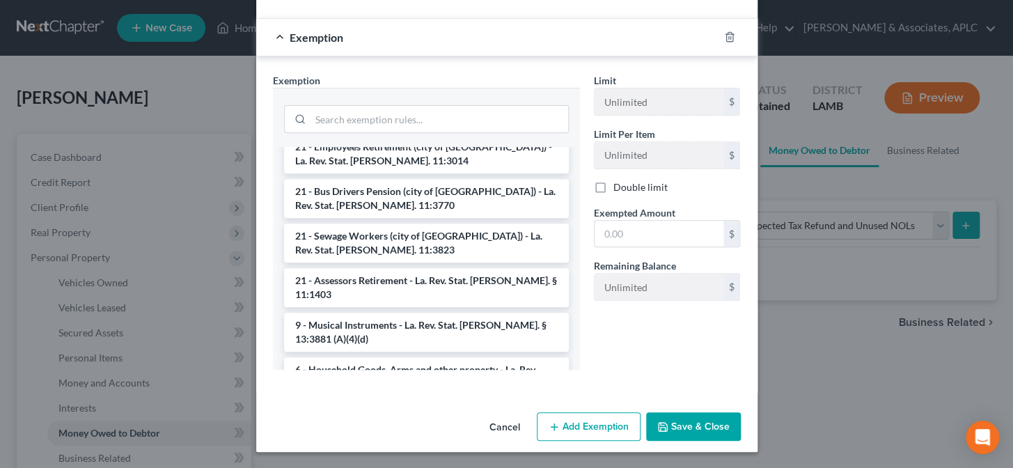
scroll to position [1582, 0]
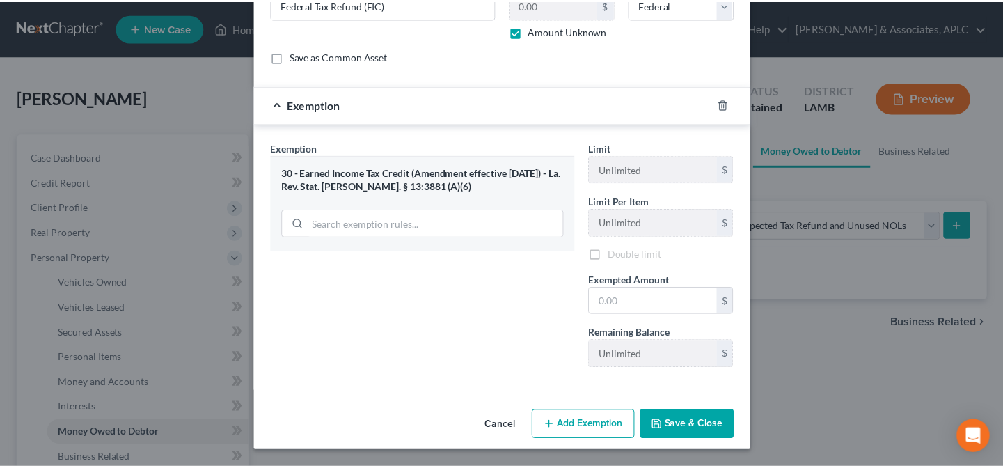
scroll to position [89, 0]
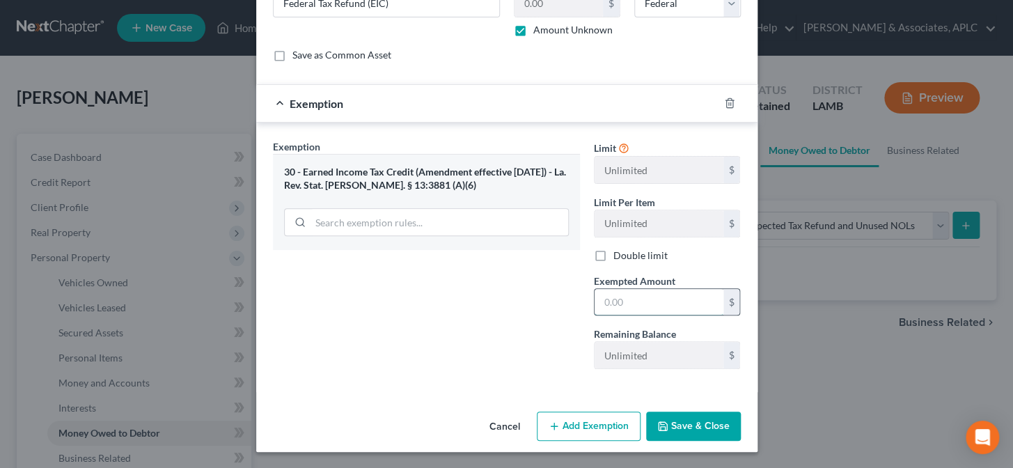
click at [633, 301] on input "text" at bounding box center [658, 302] width 129 height 26
type input "0.00"
click at [667, 418] on button "Save & Close" at bounding box center [693, 425] width 95 height 29
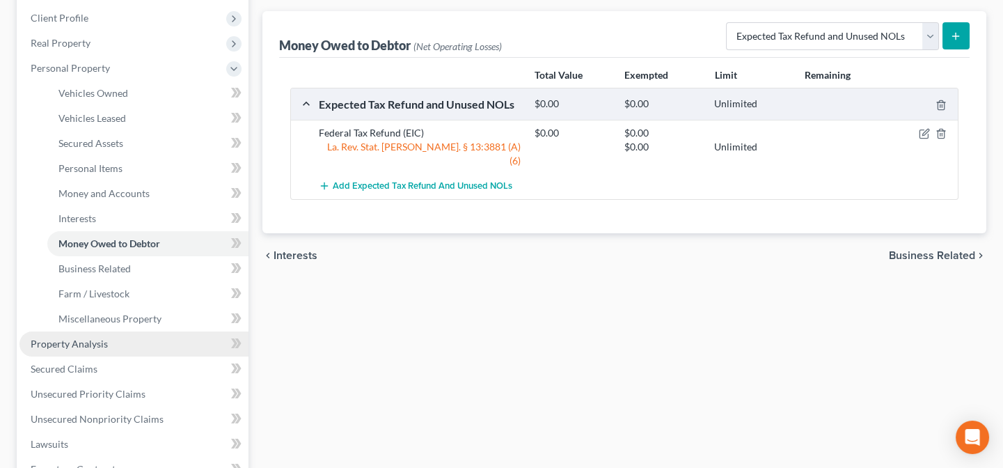
click at [119, 347] on link "Property Analysis" at bounding box center [133, 343] width 229 height 25
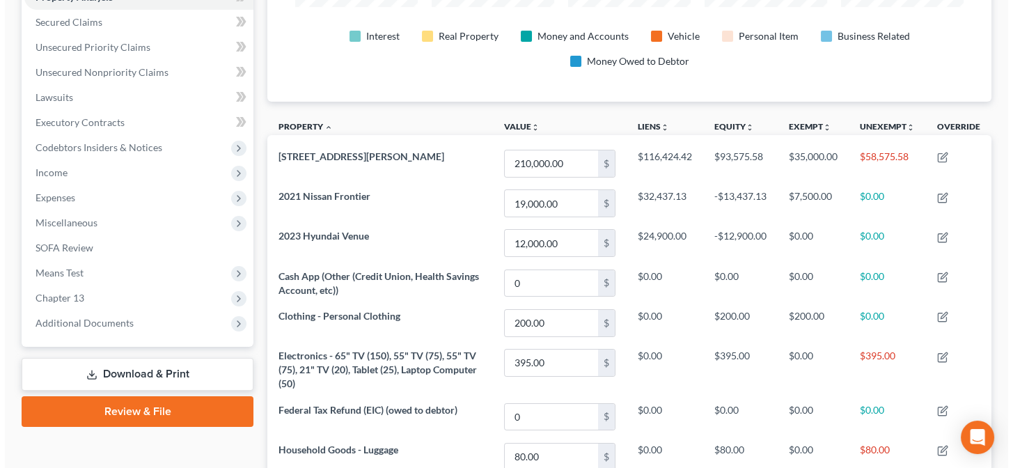
scroll to position [316, 0]
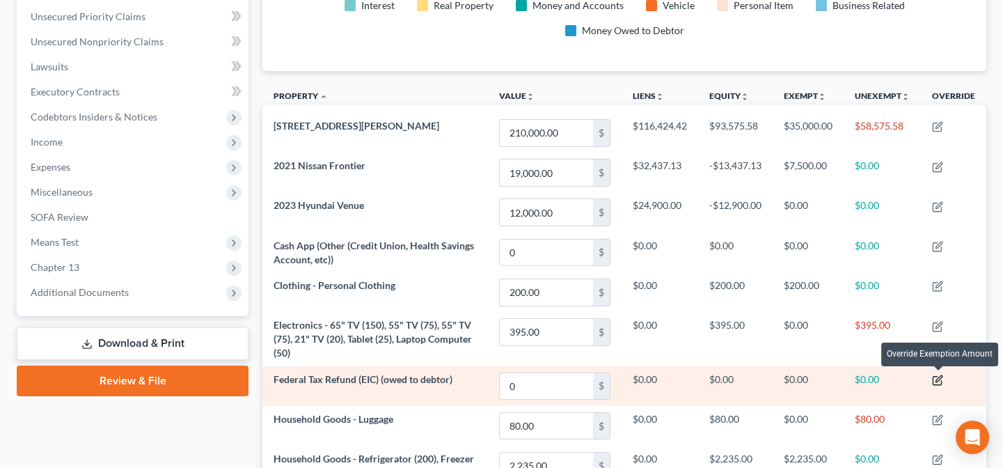
click at [938, 377] on icon "button" at bounding box center [939, 378] width 6 height 6
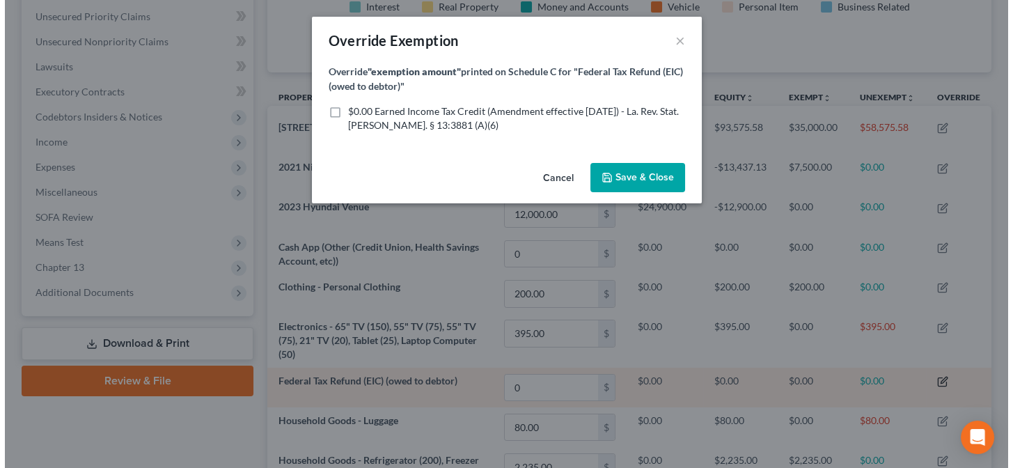
scroll to position [255, 731]
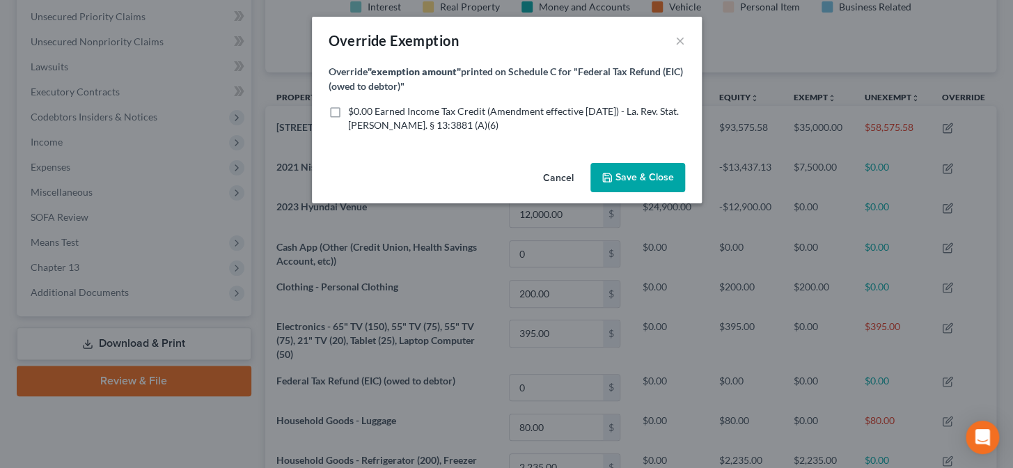
click at [348, 111] on label "$0.00 Earned Income Tax Credit (Amendment effective 6/11/19) - La. Rev. Stat. A…" at bounding box center [516, 118] width 337 height 28
click at [354, 111] on input "$0.00 Earned Income Tax Credit (Amendment effective 6/11/19) - La. Rev. Stat. A…" at bounding box center [358, 108] width 9 height 9
checkbox input "true"
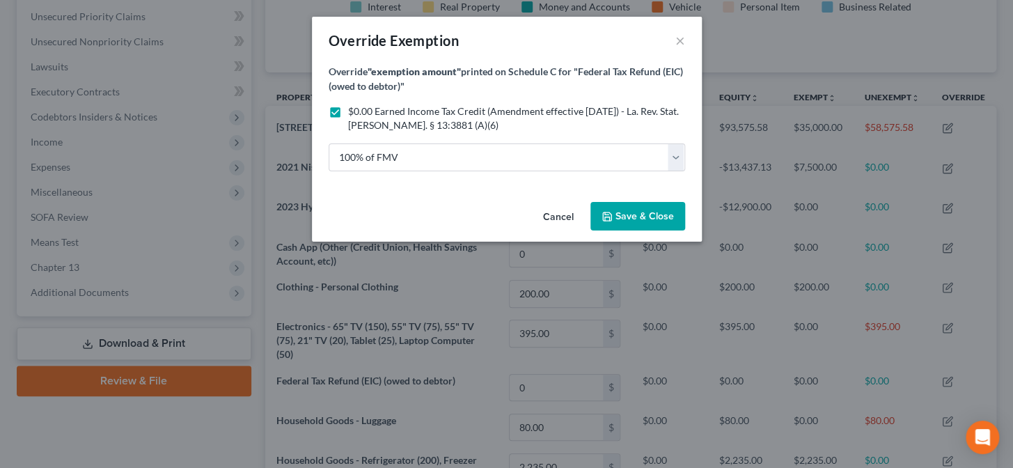
click at [628, 215] on span "Save & Close" at bounding box center [644, 216] width 58 height 12
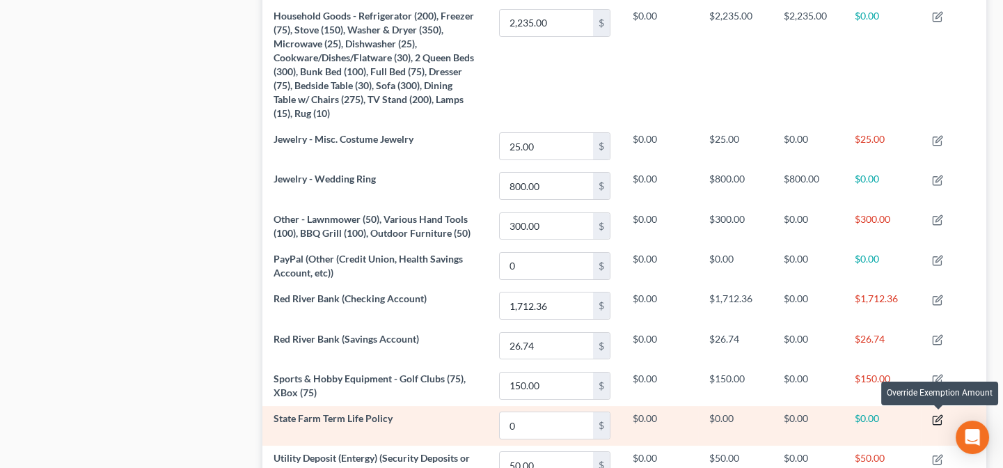
click at [937, 418] on icon "button" at bounding box center [939, 418] width 6 height 6
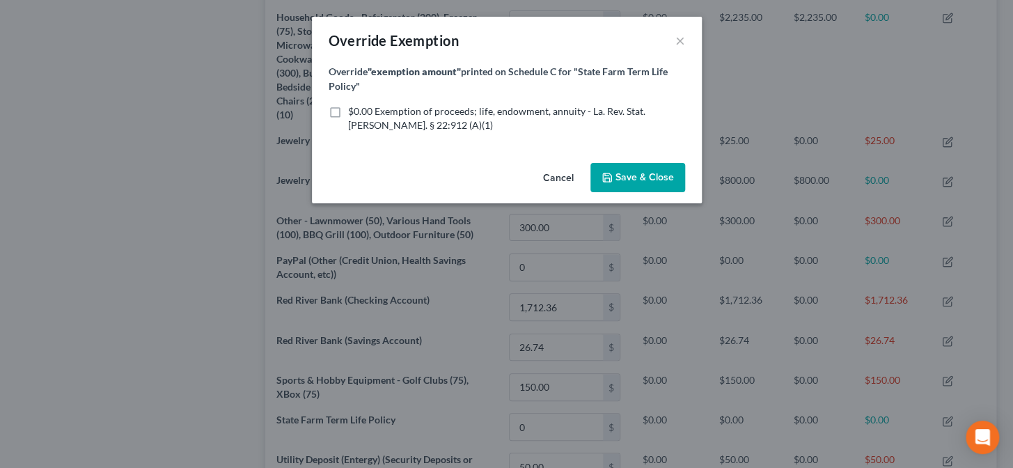
click at [348, 111] on label "$0.00 Exemption of proceeds; life, endowment, annuity - La. Rev. Stat. Ann. § 2…" at bounding box center [516, 118] width 337 height 28
click at [354, 111] on input "$0.00 Exemption of proceeds; life, endowment, annuity - La. Rev. Stat. Ann. § 2…" at bounding box center [358, 108] width 9 height 9
checkbox input "true"
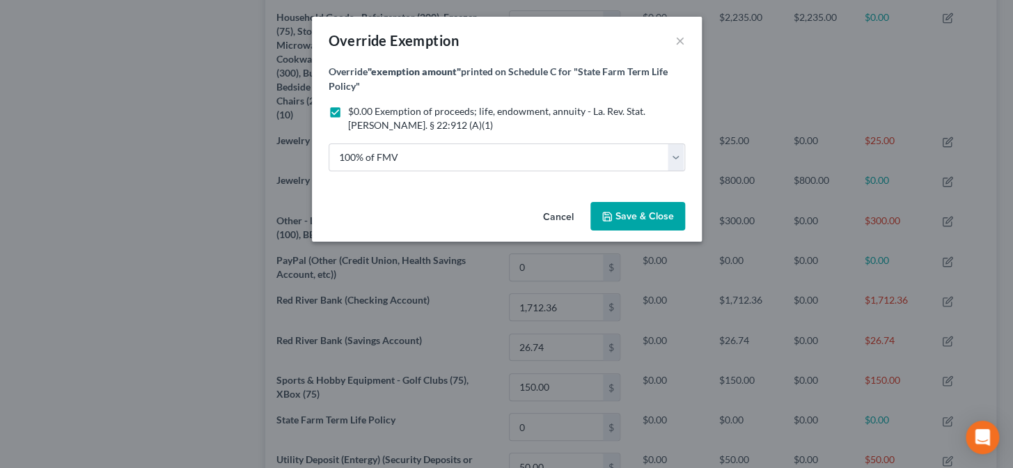
click at [617, 220] on span "Save & Close" at bounding box center [644, 216] width 58 height 12
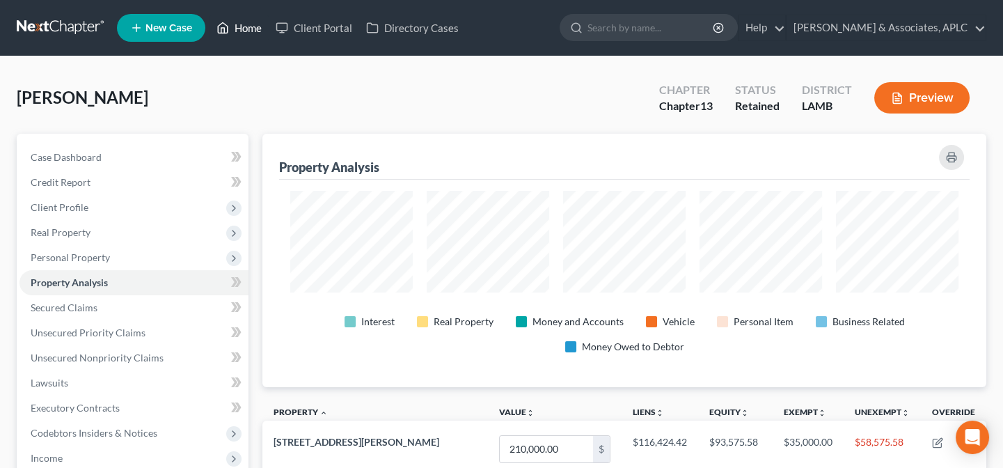
click at [251, 32] on link "Home" at bounding box center [239, 27] width 59 height 25
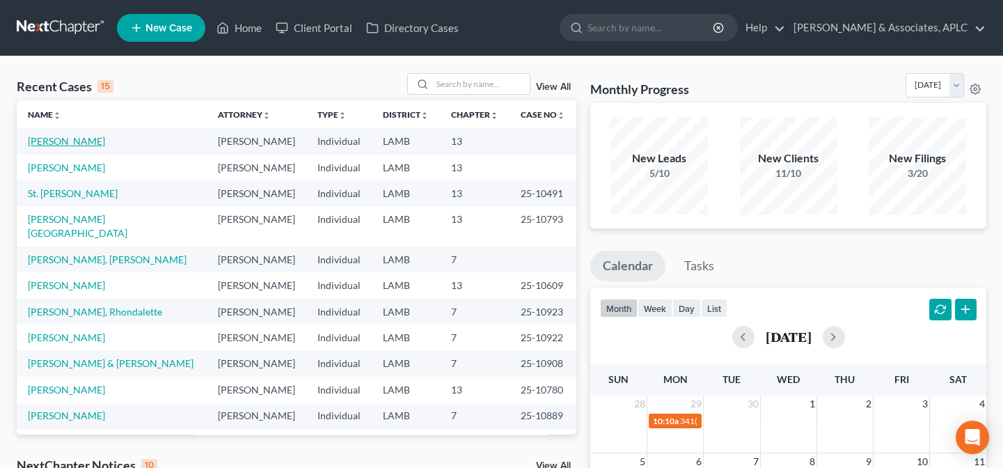
click at [56, 141] on link "[PERSON_NAME]" at bounding box center [66, 141] width 77 height 12
select select "2"
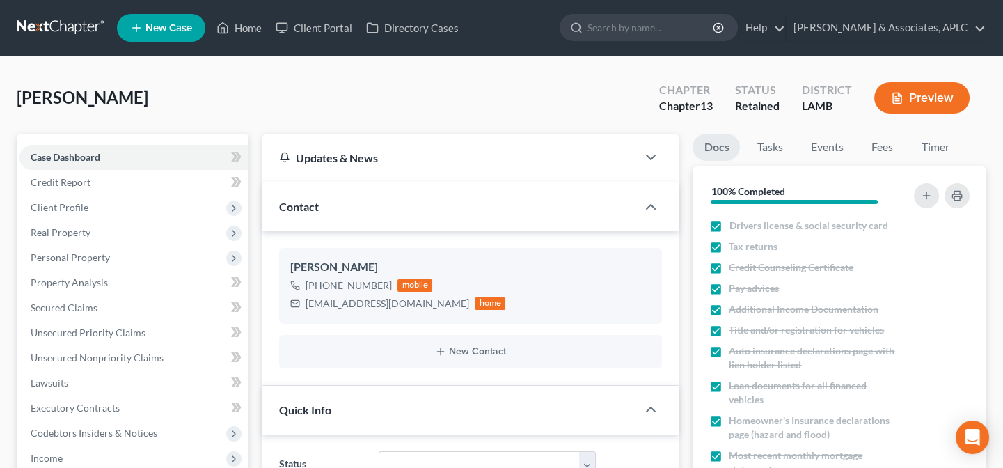
scroll to position [316, 0]
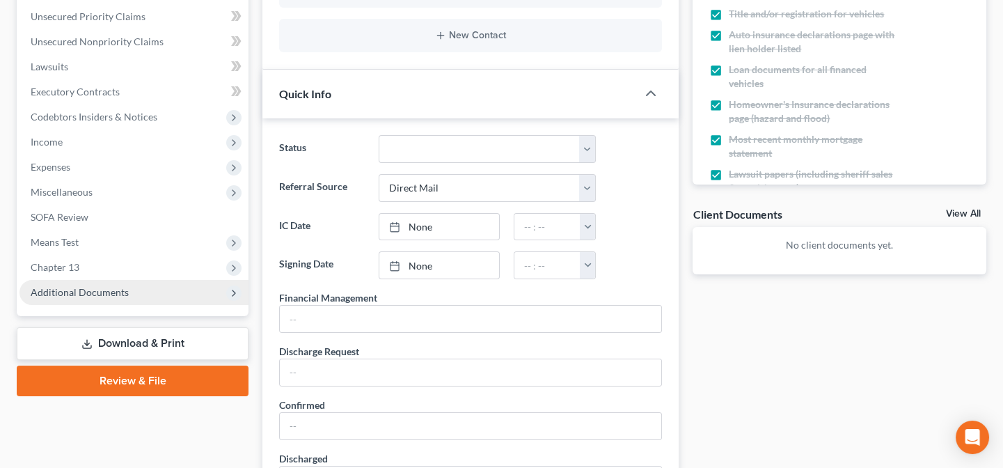
click at [99, 290] on span "Additional Documents" at bounding box center [80, 292] width 98 height 12
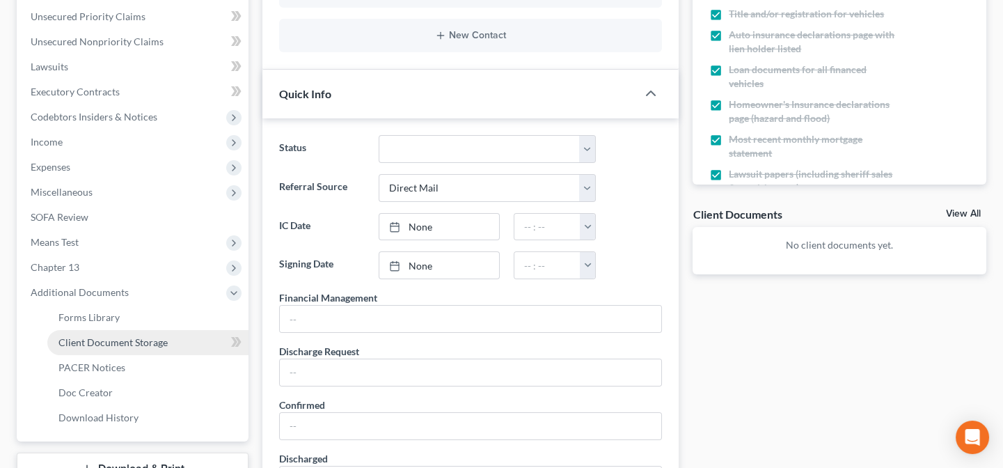
click at [102, 342] on span "Client Document Storage" at bounding box center [112, 342] width 109 height 12
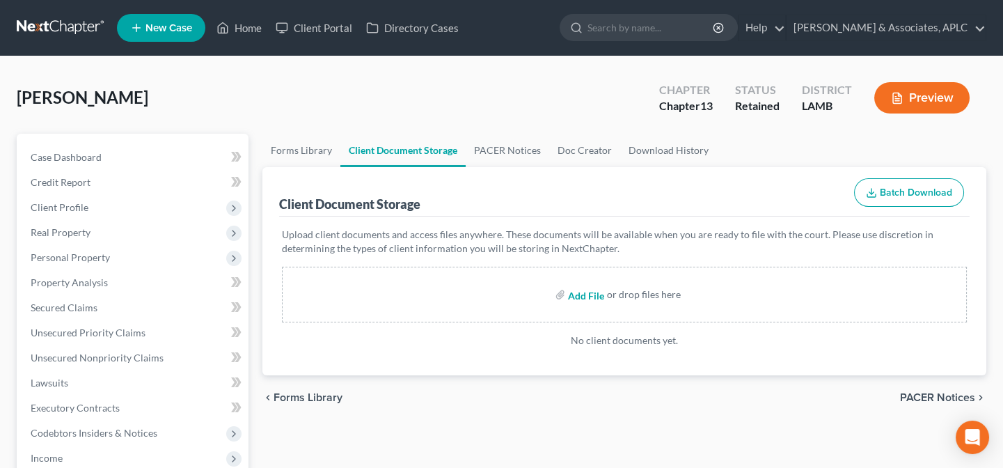
click at [588, 292] on input "file" at bounding box center [584, 294] width 33 height 25
type input "C:\fakepath\CCC.pdf"
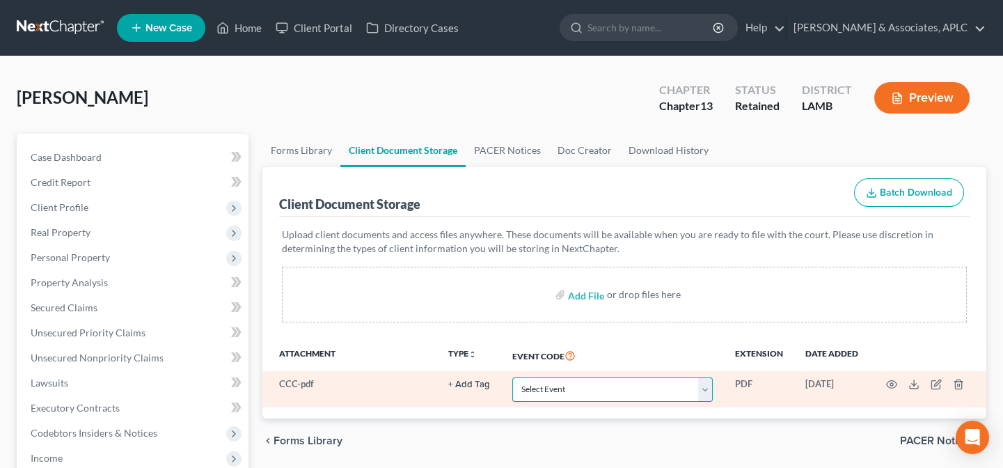
click at [578, 384] on select "Select Event 20 Largest Unsecured Creditors Amended List of Creditors Amended L…" at bounding box center [612, 389] width 200 height 24
select select "13"
click at [512, 377] on select "Select Event 20 Largest Unsecured Creditors Amended List of Creditors Amended L…" at bounding box center [612, 389] width 200 height 24
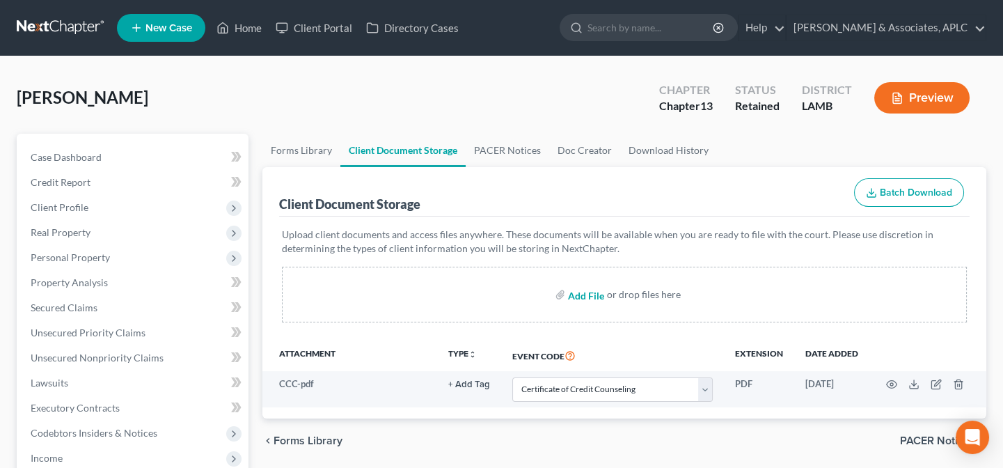
click at [576, 290] on input "file" at bounding box center [584, 294] width 33 height 25
type input "C:\fakepath\Paystubs.pdf"
select select "13"
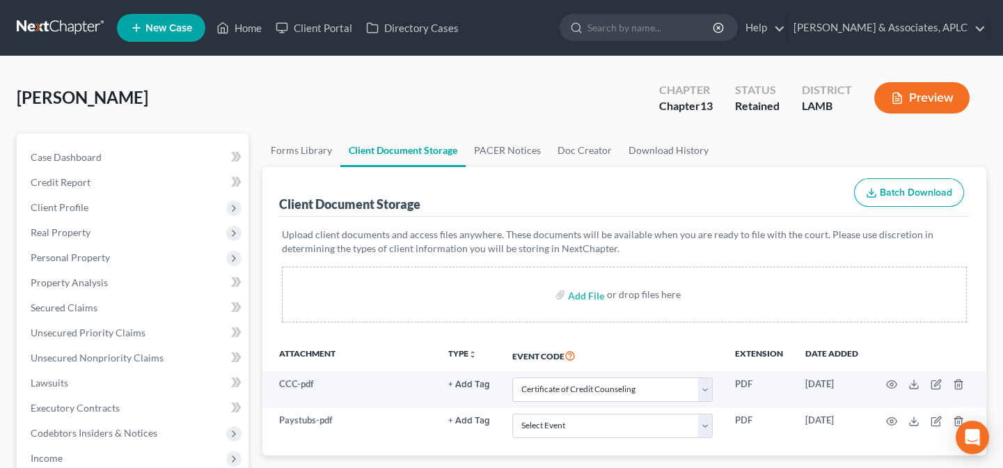
scroll to position [63, 0]
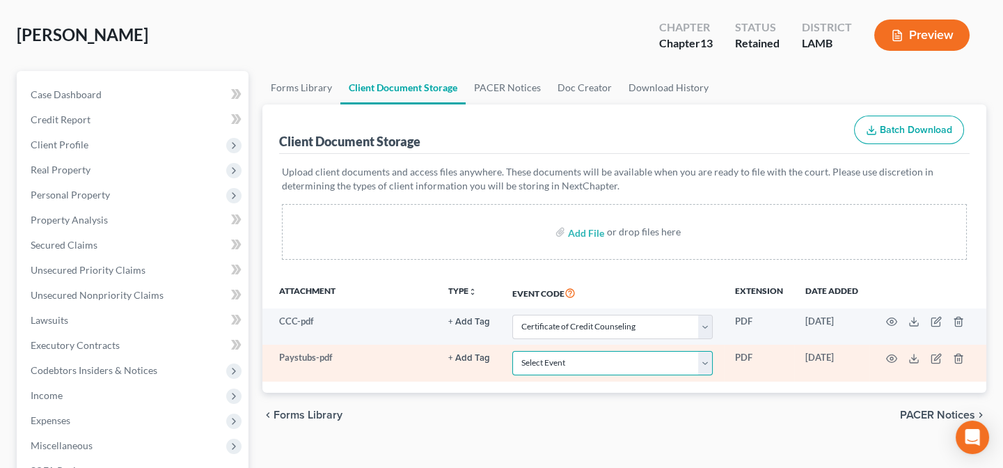
click at [598, 365] on select "Select Event 20 Largest Unsecured Creditors Amended List of Creditors Amended L…" at bounding box center [612, 363] width 200 height 24
select select "39"
click at [512, 351] on select "Select Event 20 Largest Unsecured Creditors Amended List of Creditors Amended L…" at bounding box center [612, 363] width 200 height 24
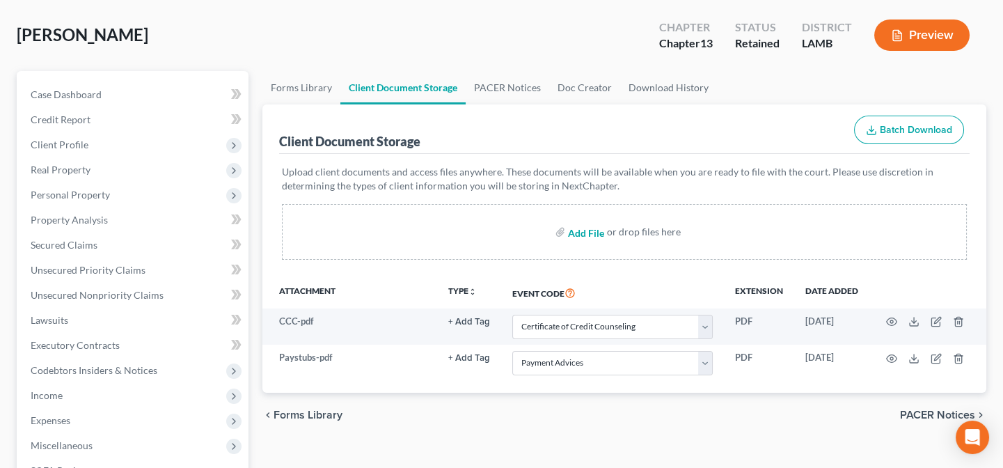
click at [579, 230] on input "file" at bounding box center [584, 231] width 33 height 25
type input "C:\fakepath\Local Form I-Mailing Verification.pdf"
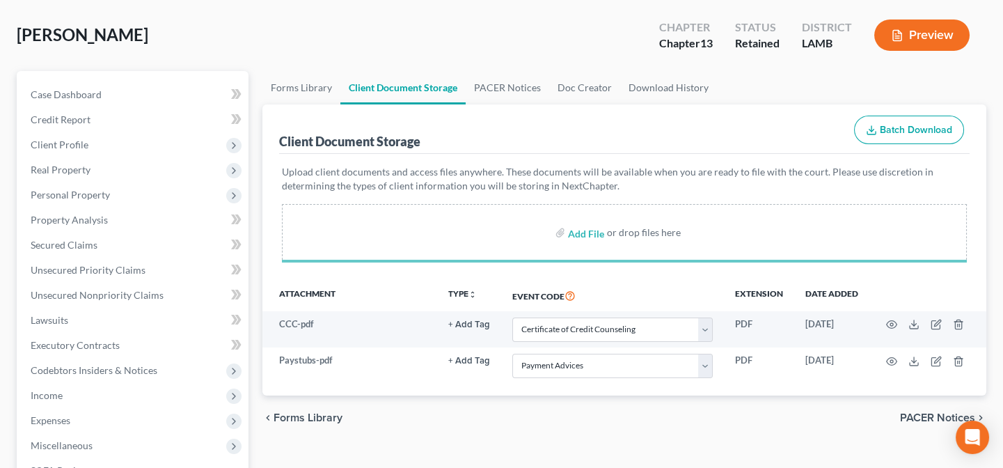
select select "13"
select select "39"
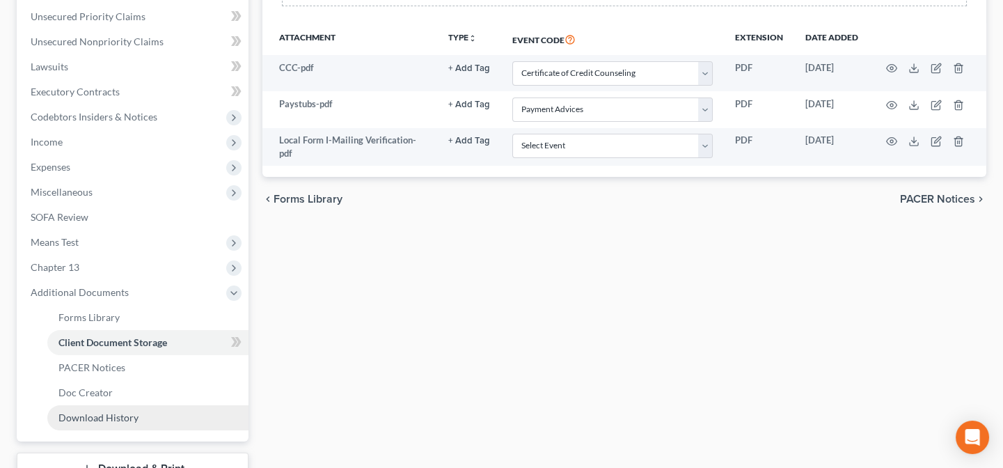
scroll to position [420, 0]
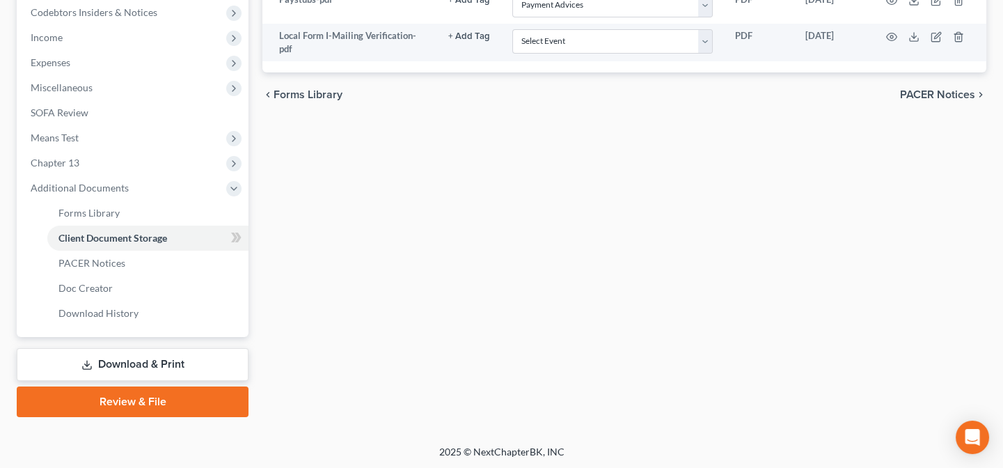
click at [163, 404] on link "Review & File" at bounding box center [133, 401] width 232 height 31
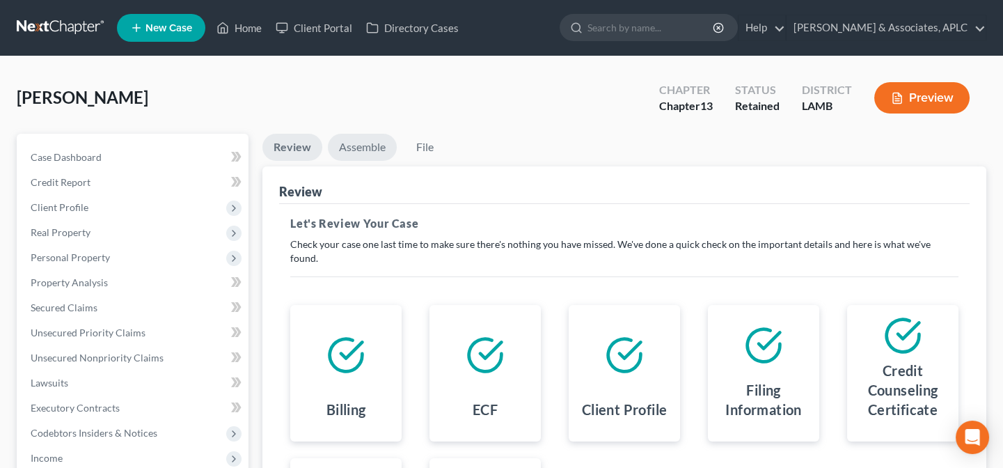
click at [368, 146] on link "Assemble" at bounding box center [362, 147] width 69 height 27
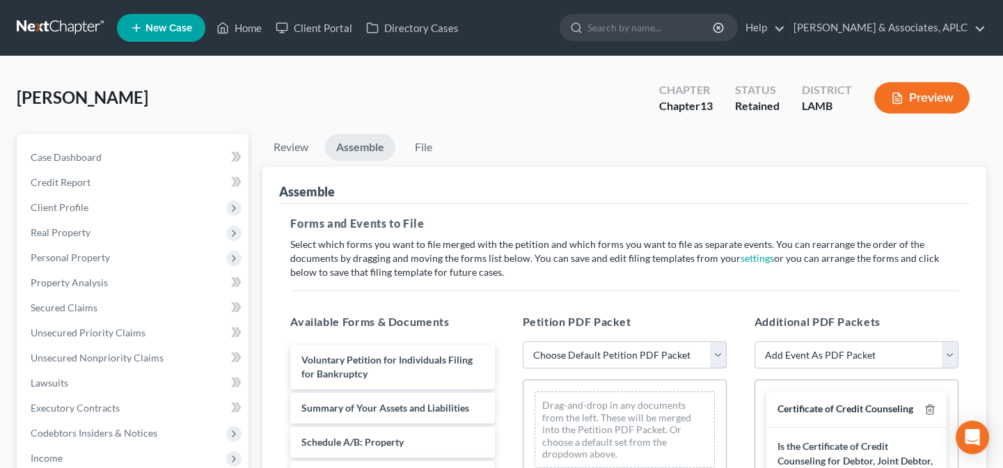
click at [588, 361] on select "Choose Default Petition PDF Packet Emergency Filing (Voluntary Petition and Cre…" at bounding box center [625, 355] width 204 height 28
select select "1"
click at [523, 341] on select "Choose Default Petition PDF Packet Emergency Filing (Voluntary Petition and Cre…" at bounding box center [625, 355] width 204 height 28
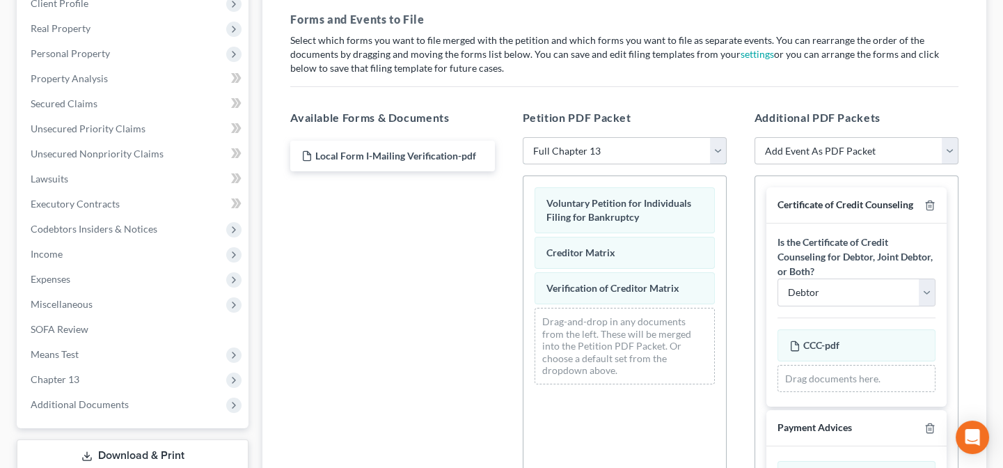
scroll to position [189, 0]
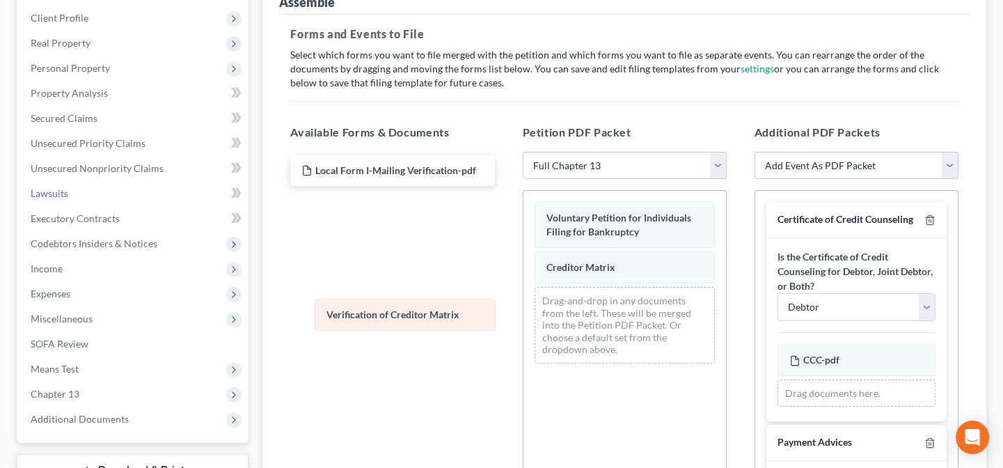
drag, startPoint x: 602, startPoint y: 304, endPoint x: 383, endPoint y: 317, distance: 219.7
click at [523, 317] on div "Verification of Creditor Matrix Voluntary Petition for Individuals Filing for B…" at bounding box center [624, 283] width 203 height 184
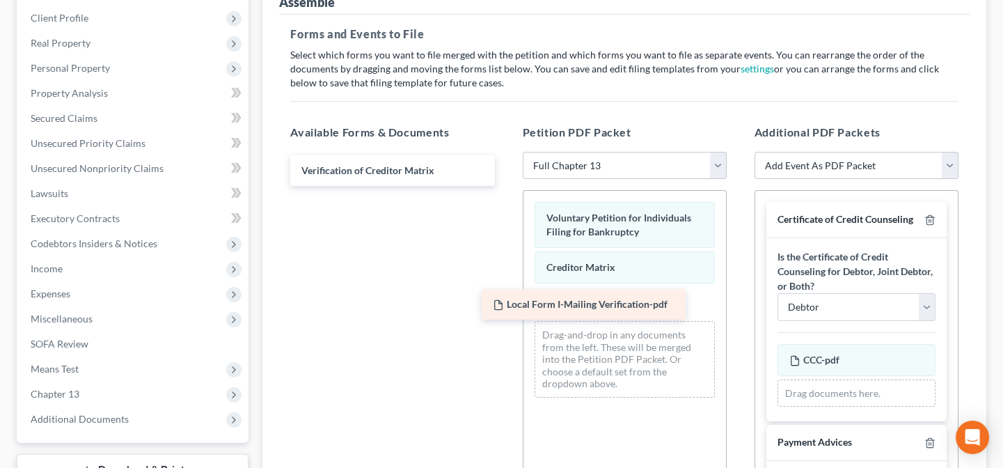
drag, startPoint x: 372, startPoint y: 171, endPoint x: 564, endPoint y: 306, distance: 234.7
click at [505, 186] on div "Local Form I-Mailing Verification-pdf Local Form I-Mailing Verification-pdf Ver…" at bounding box center [392, 170] width 226 height 31
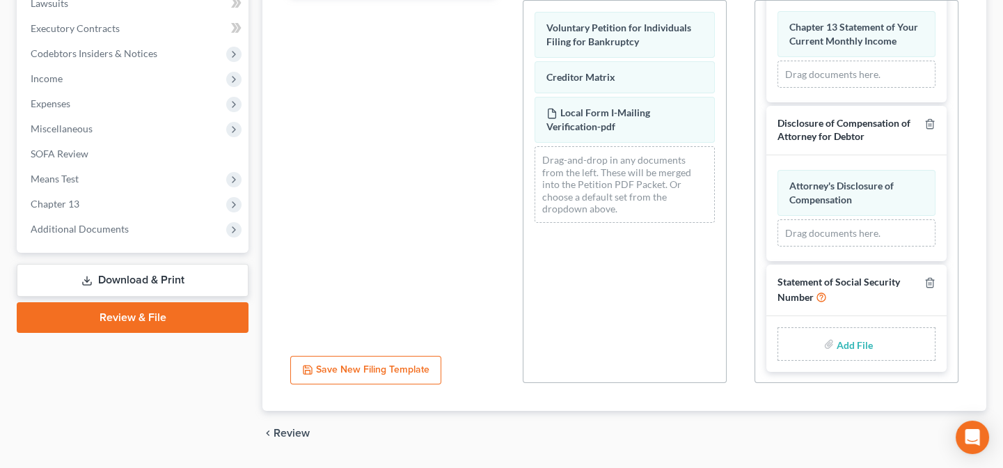
scroll to position [1607, 0]
click at [844, 344] on input "file" at bounding box center [853, 343] width 33 height 25
type input "C:\fakepath\Statement About Social Security Number.pdf"
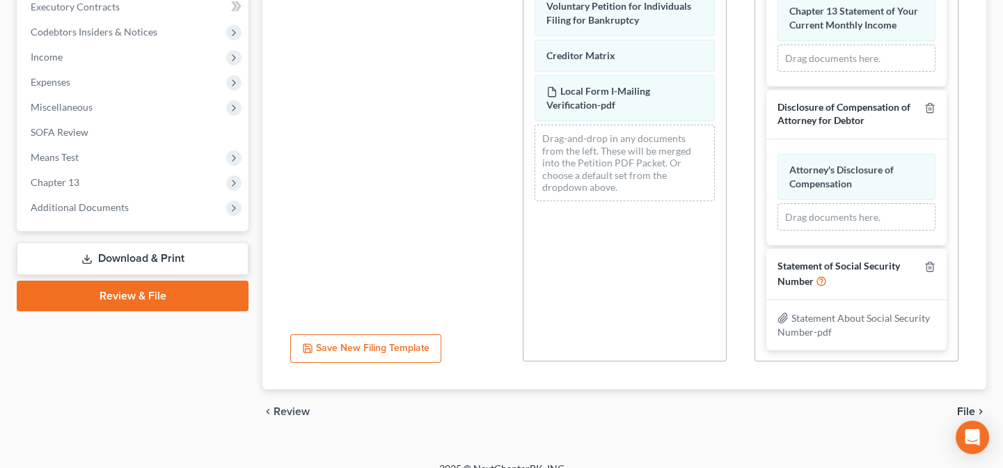
scroll to position [418, 0]
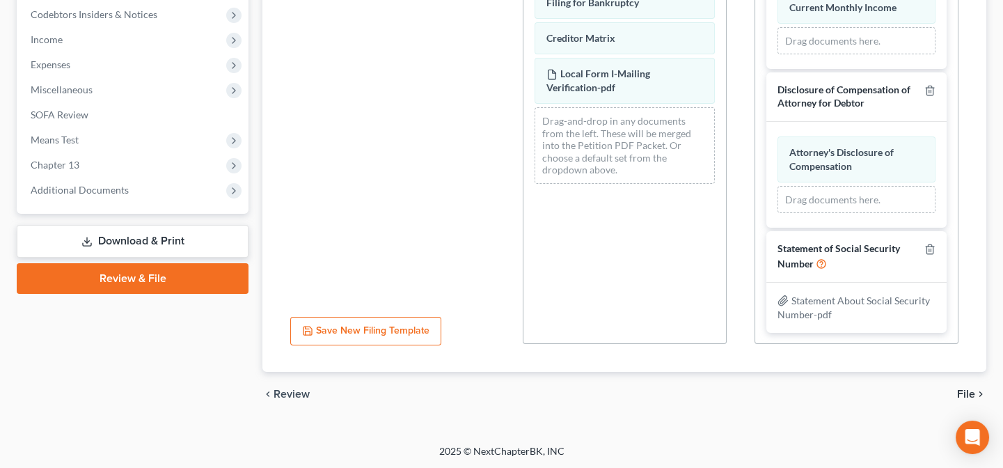
click at [980, 384] on div "chevron_left Review File chevron_right" at bounding box center [624, 394] width 724 height 45
click at [972, 391] on span "File" at bounding box center [966, 393] width 18 height 11
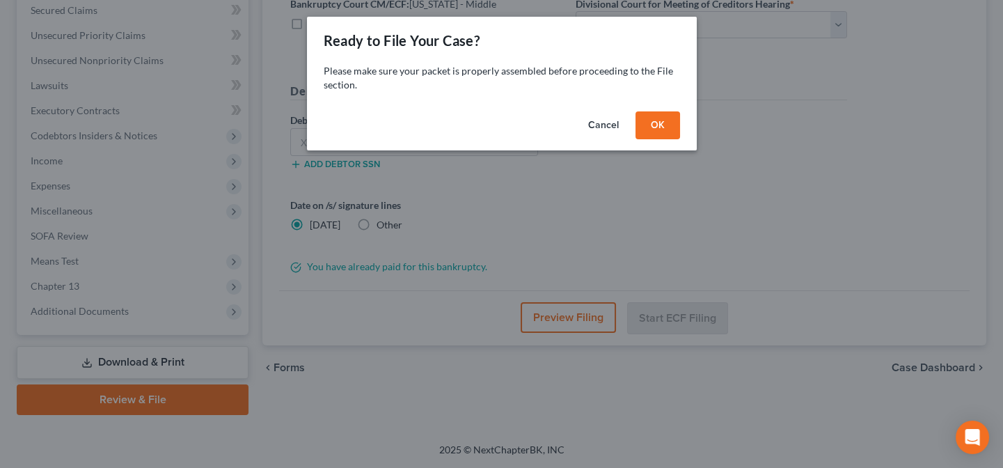
scroll to position [295, 0]
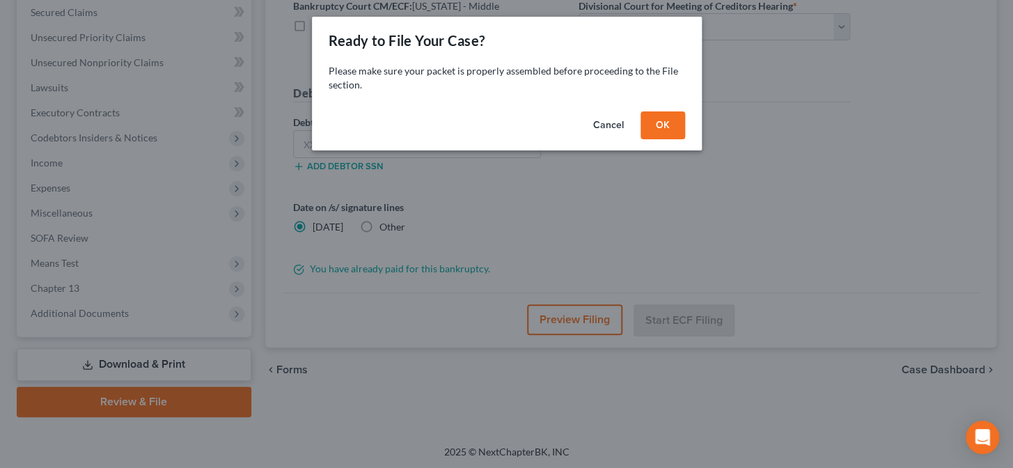
click at [649, 128] on button "OK" at bounding box center [662, 125] width 45 height 28
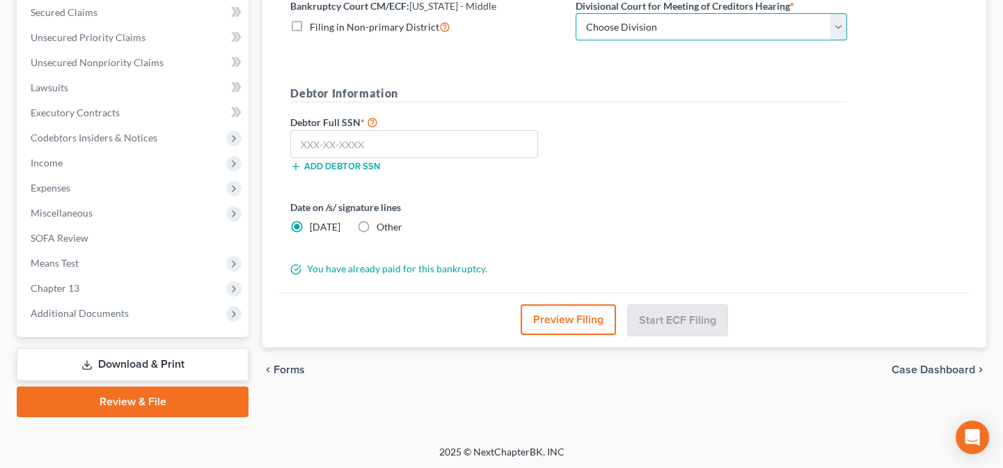
click at [599, 26] on select "Choose Division Baton Rouge" at bounding box center [711, 27] width 271 height 28
select select "0"
click at [576, 13] on select "Choose Division Baton Rouge" at bounding box center [711, 27] width 271 height 28
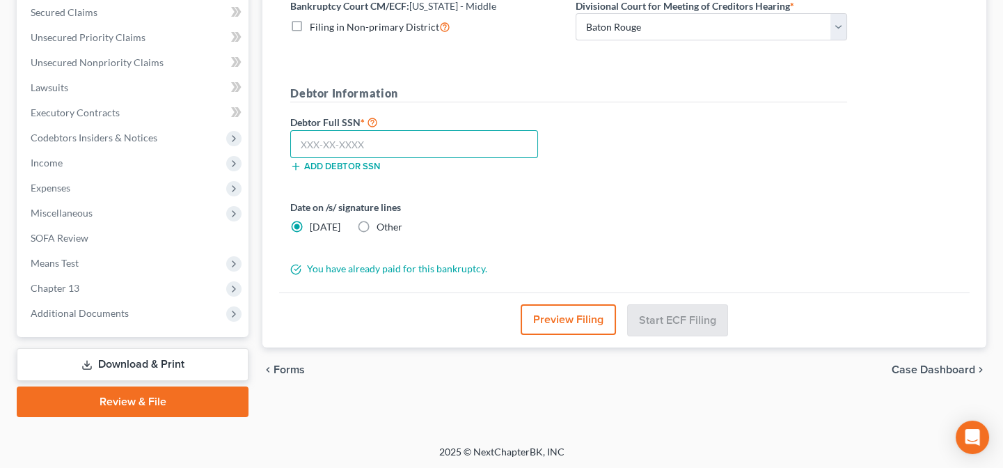
click at [491, 139] on input "text" at bounding box center [414, 144] width 248 height 28
type input "435-51-0794"
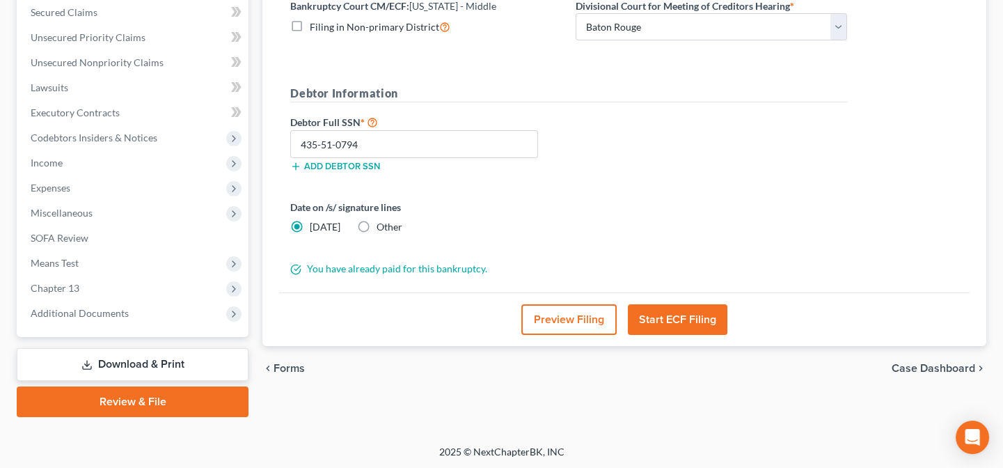
click at [669, 320] on button "Start ECF Filing" at bounding box center [678, 319] width 100 height 31
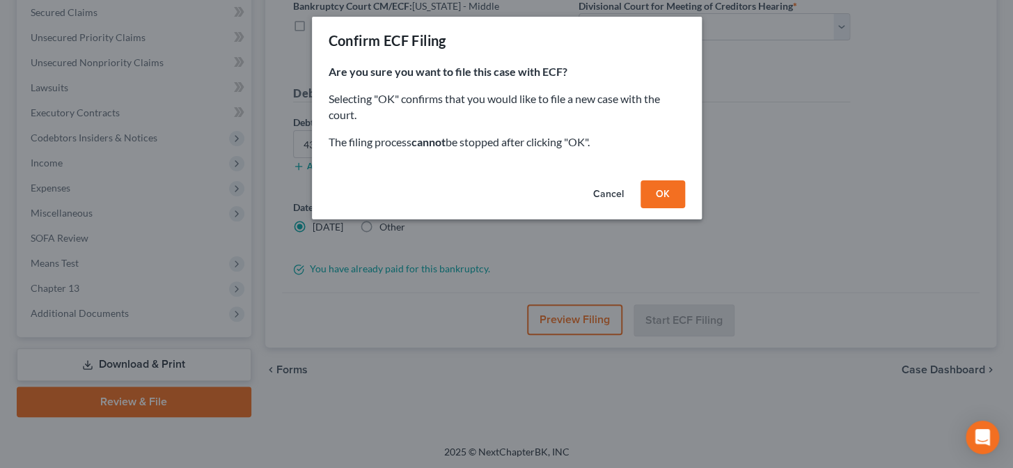
click at [660, 186] on button "OK" at bounding box center [662, 194] width 45 height 28
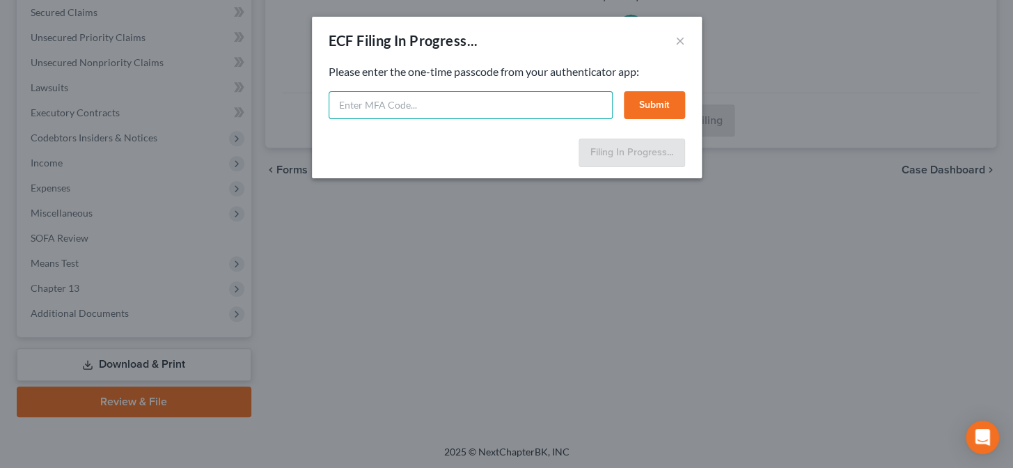
click at [553, 113] on input "text" at bounding box center [471, 105] width 284 height 28
type input "371297"
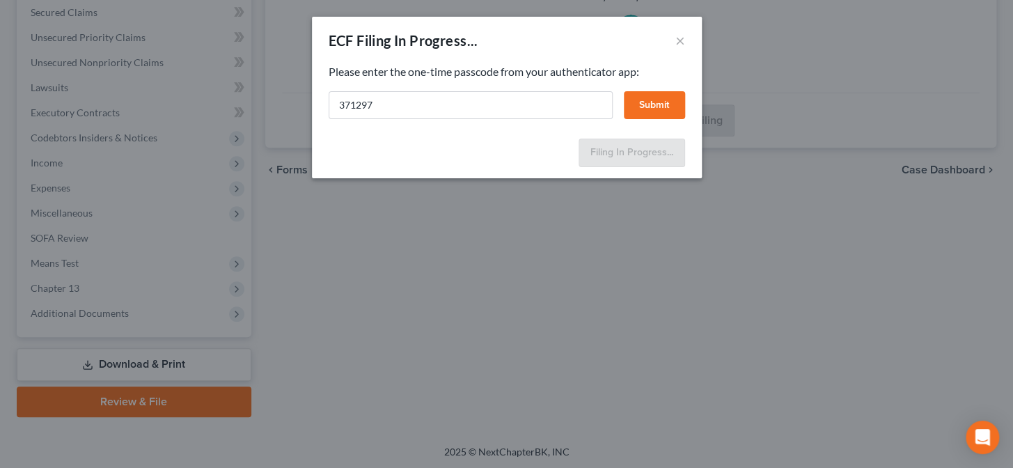
click at [649, 103] on button "Submit" at bounding box center [654, 105] width 61 height 28
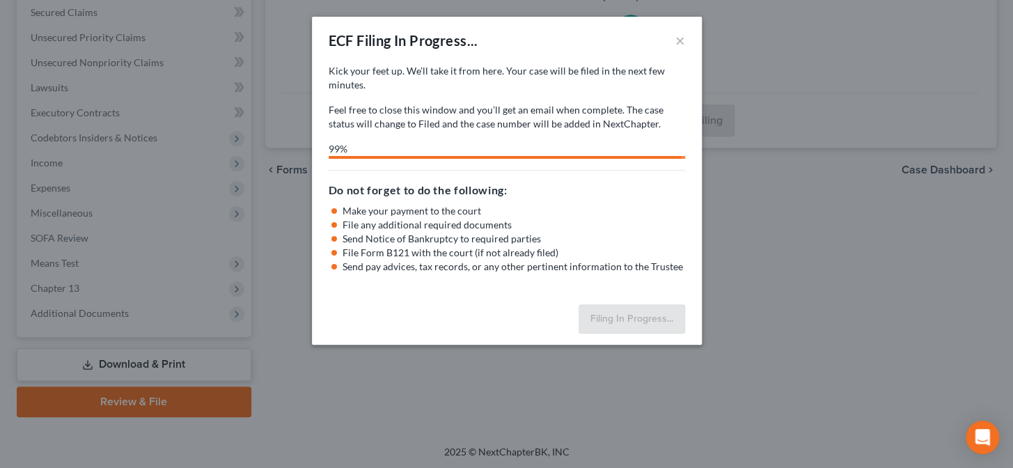
select select "0"
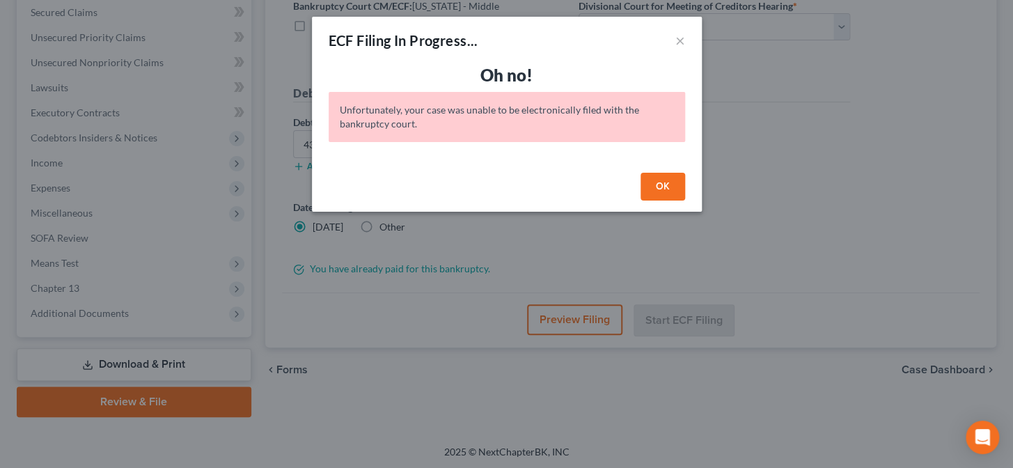
click at [661, 182] on button "OK" at bounding box center [662, 187] width 45 height 28
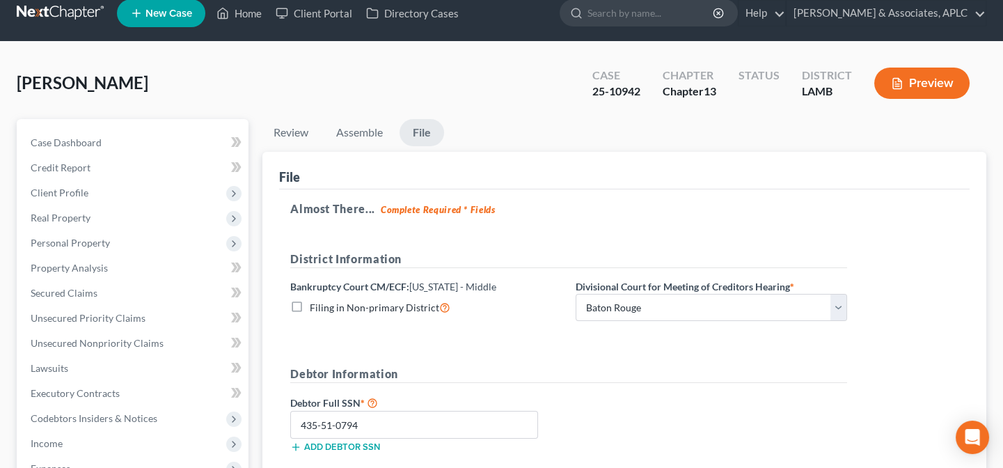
scroll to position [0, 0]
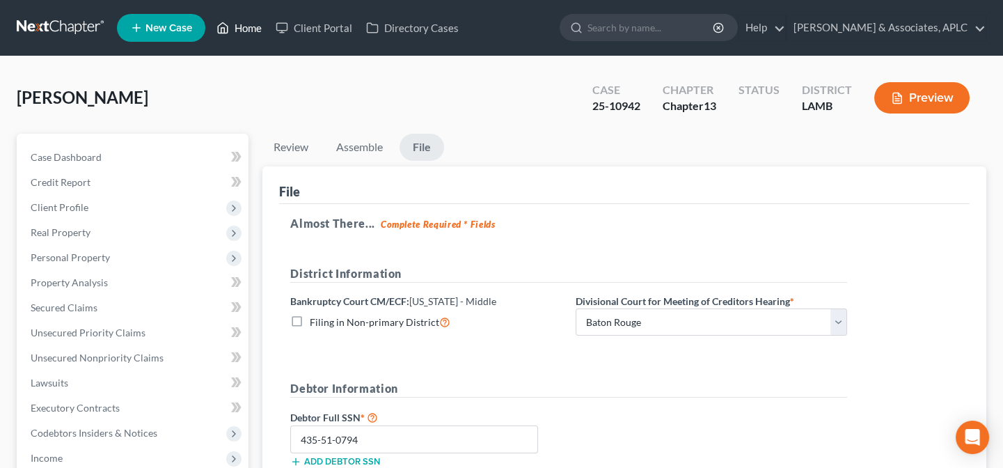
click at [244, 24] on link "Home" at bounding box center [239, 27] width 59 height 25
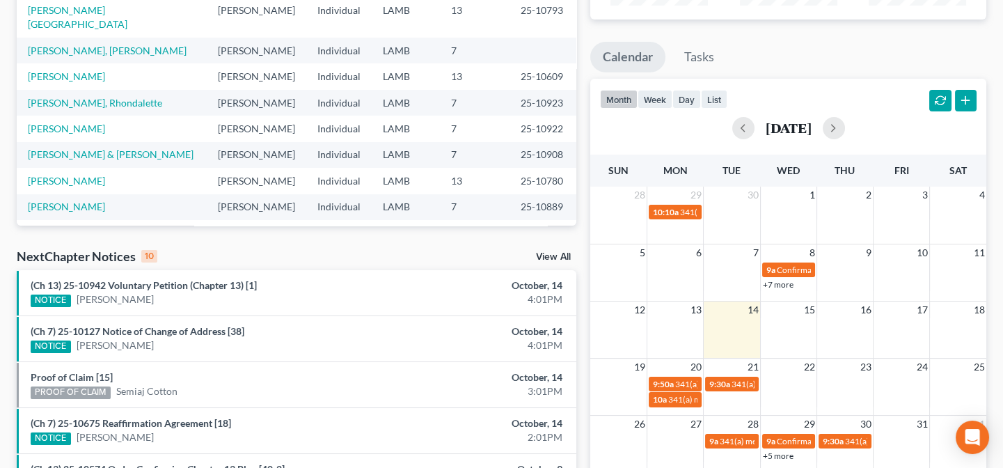
scroll to position [253, 0]
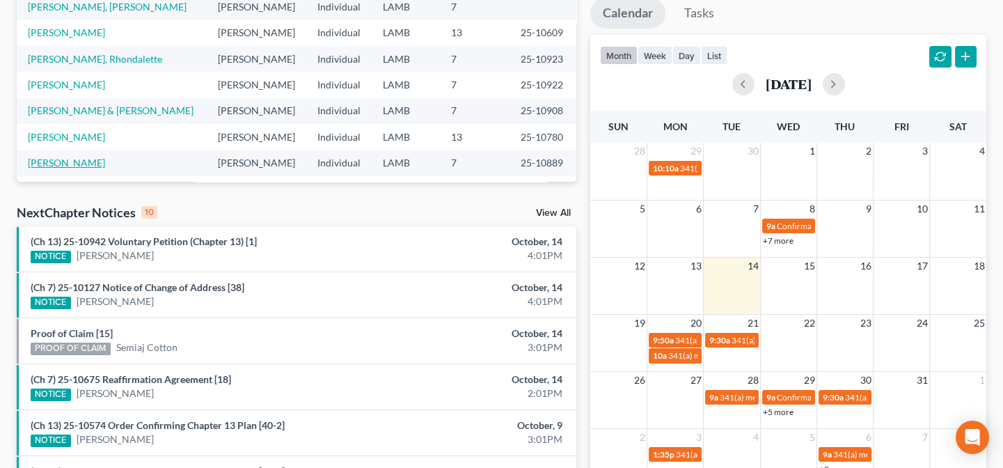
click at [63, 157] on link "[PERSON_NAME]" at bounding box center [66, 163] width 77 height 12
select select "0"
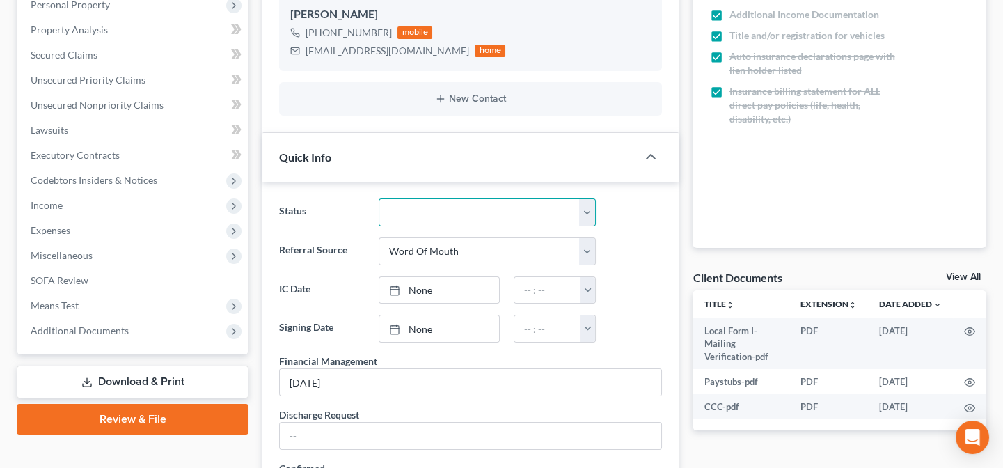
click at [461, 213] on select "Closed Confirmed Confirmed - 30 Day Default Discharged Discharged & Reported Di…" at bounding box center [488, 212] width 218 height 28
select select "8"
click at [379, 198] on select "Closed Confirmed Confirmed - 30 Day Default Discharged Discharged & Reported Di…" at bounding box center [488, 212] width 218 height 28
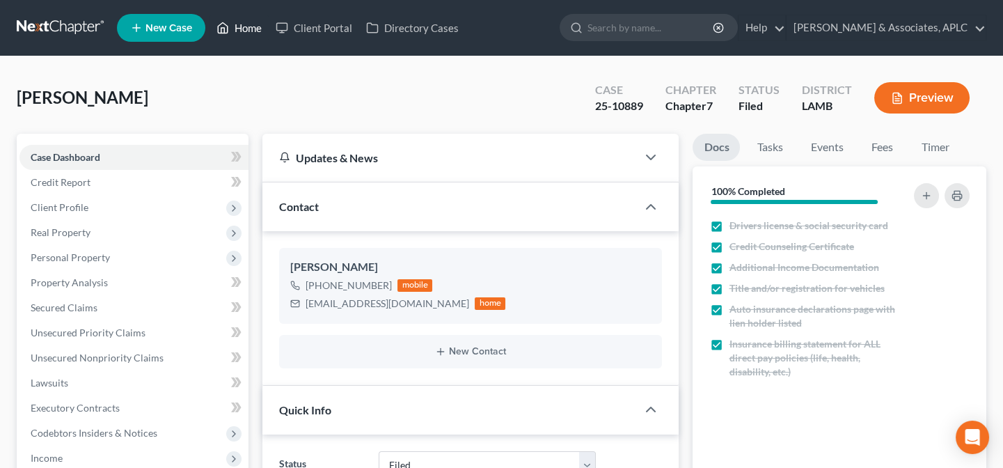
click at [253, 24] on link "Home" at bounding box center [239, 27] width 59 height 25
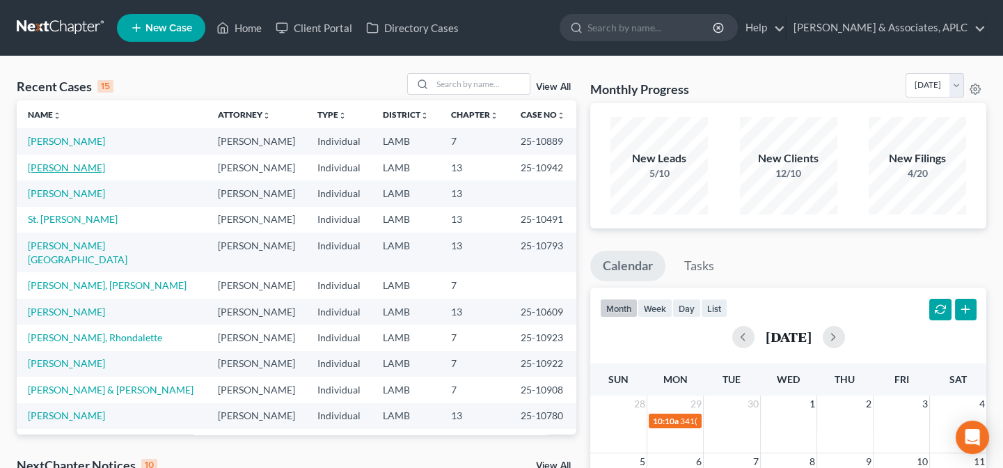
click at [83, 168] on link "[PERSON_NAME]" at bounding box center [66, 167] width 77 height 12
select select "14"
select select "2"
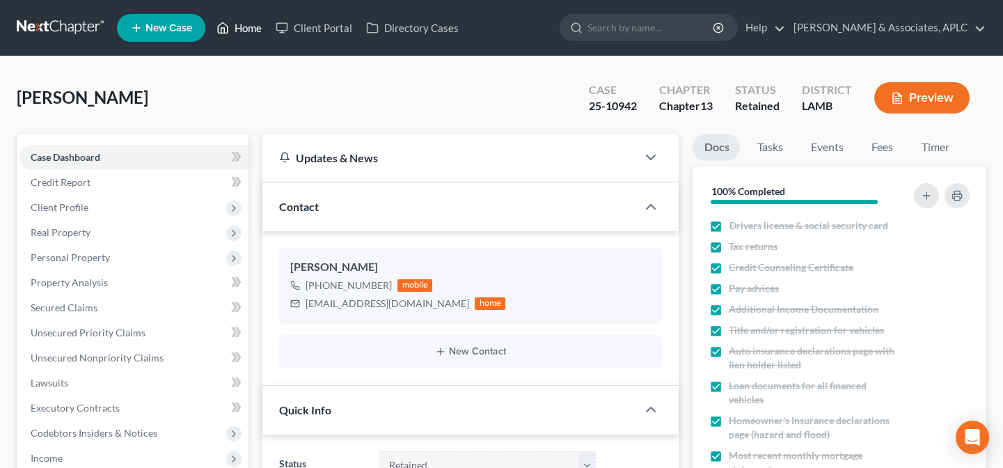
click at [249, 26] on link "Home" at bounding box center [239, 27] width 59 height 25
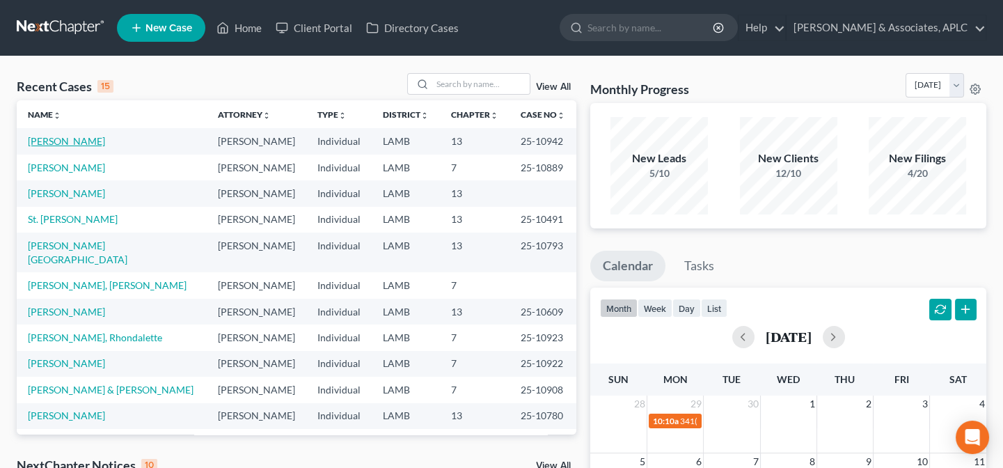
drag, startPoint x: 70, startPoint y: 141, endPoint x: 285, endPoint y: 235, distance: 235.0
click at [70, 142] on link "[PERSON_NAME]" at bounding box center [66, 141] width 77 height 12
select select "14"
select select "2"
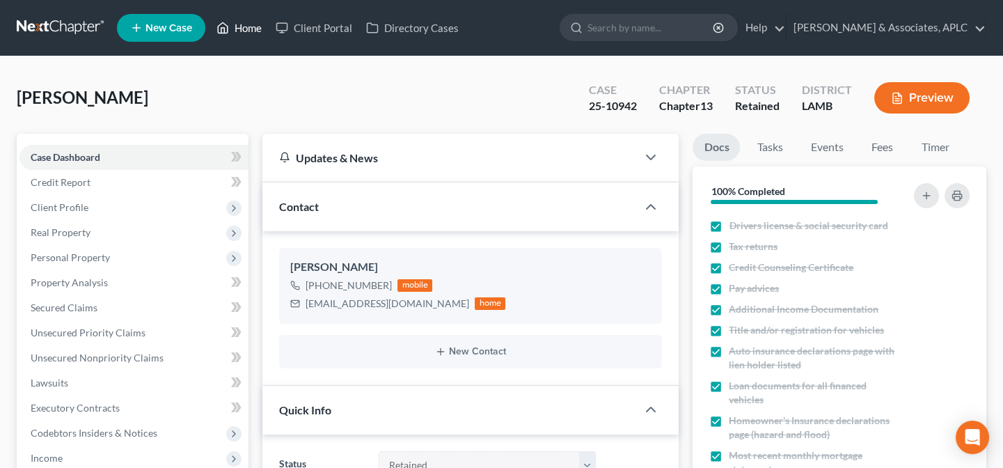
click at [248, 19] on link "Home" at bounding box center [239, 27] width 59 height 25
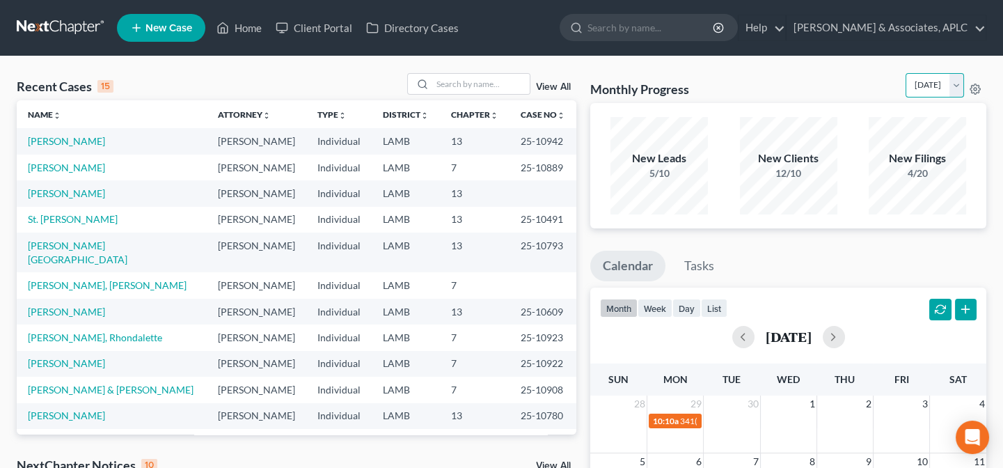
click at [958, 78] on select "[DATE] [DATE] [DATE] [DATE] [DATE] [DATE] [DATE] [DATE] [DATE] [DATE] [DATE] [D…" at bounding box center [935, 85] width 58 height 24
select select "1"
click at [906, 73] on select "[DATE] [DATE] [DATE] [DATE] [DATE] [DATE] [DATE] [DATE] [DATE] [DATE] [DATE] [D…" at bounding box center [935, 85] width 58 height 24
click at [464, 85] on input "search" at bounding box center [480, 84] width 97 height 20
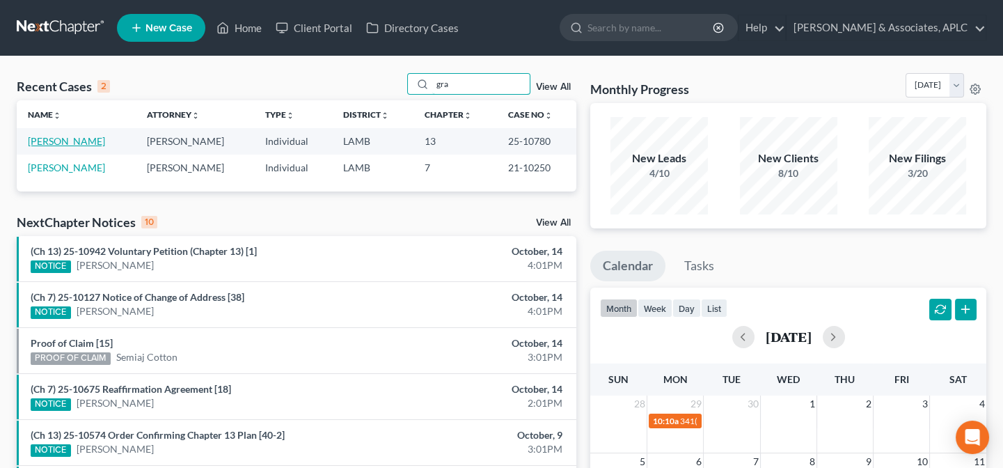
type input "gra"
click at [81, 139] on link "[PERSON_NAME]" at bounding box center [66, 141] width 77 height 12
select select "8"
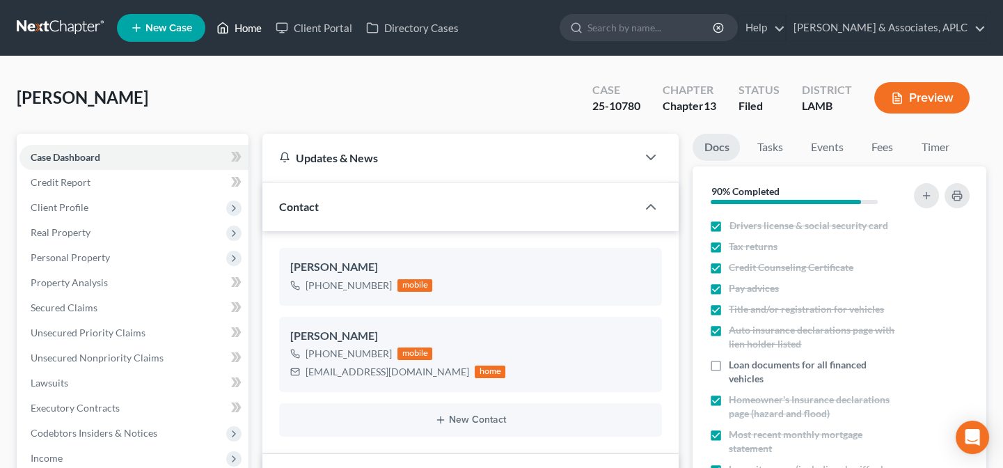
click at [257, 31] on link "Home" at bounding box center [239, 27] width 59 height 25
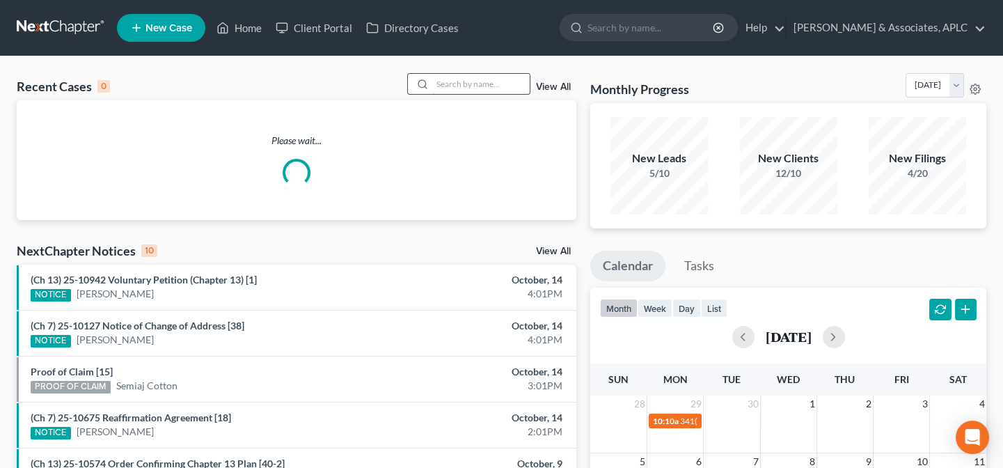
click at [459, 81] on input "search" at bounding box center [480, 84] width 97 height 20
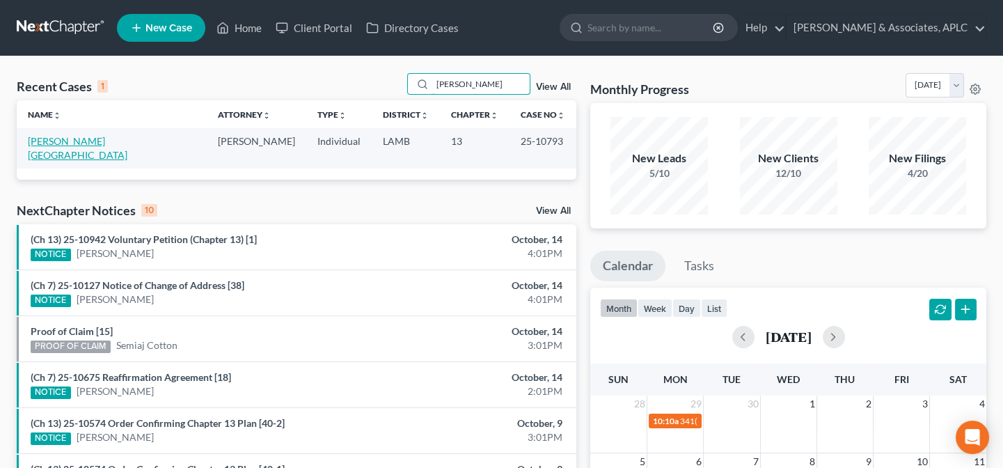
type input "[PERSON_NAME]"
click at [86, 138] on link "[PERSON_NAME][GEOGRAPHIC_DATA]" at bounding box center [78, 148] width 100 height 26
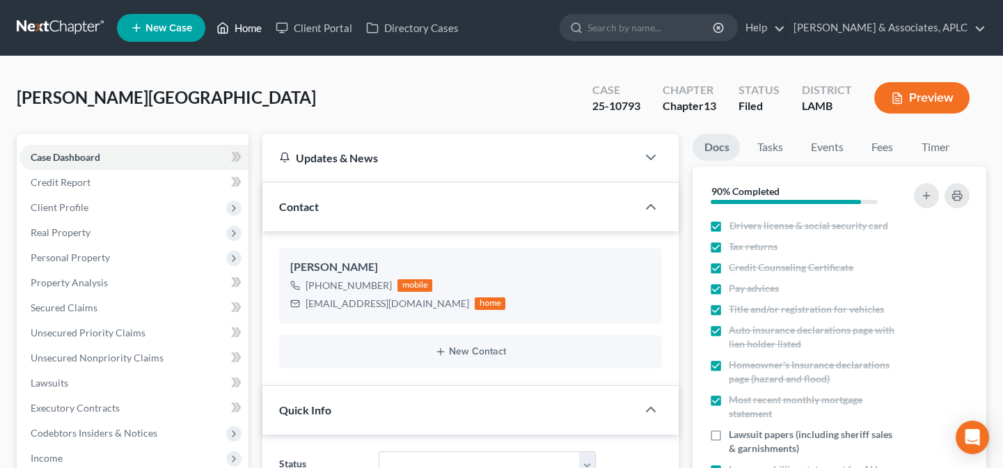
click at [242, 29] on link "Home" at bounding box center [239, 27] width 59 height 25
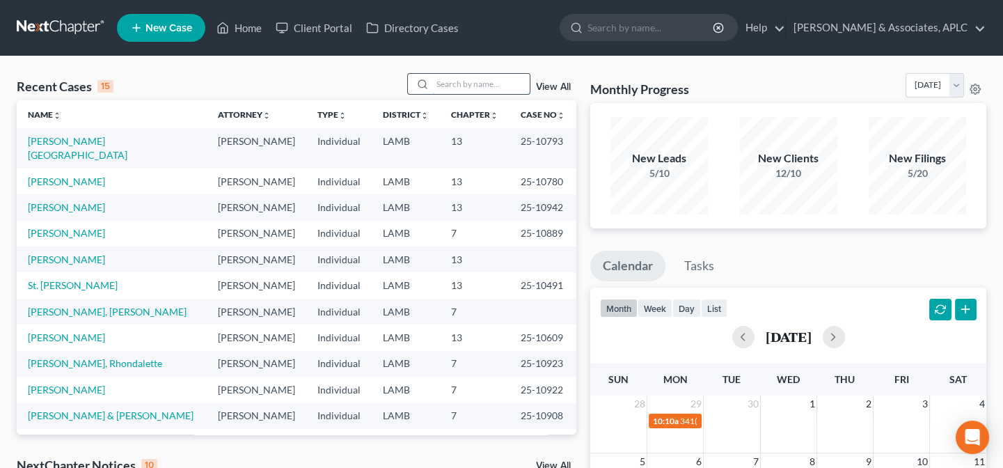
click at [441, 83] on input "search" at bounding box center [480, 84] width 97 height 20
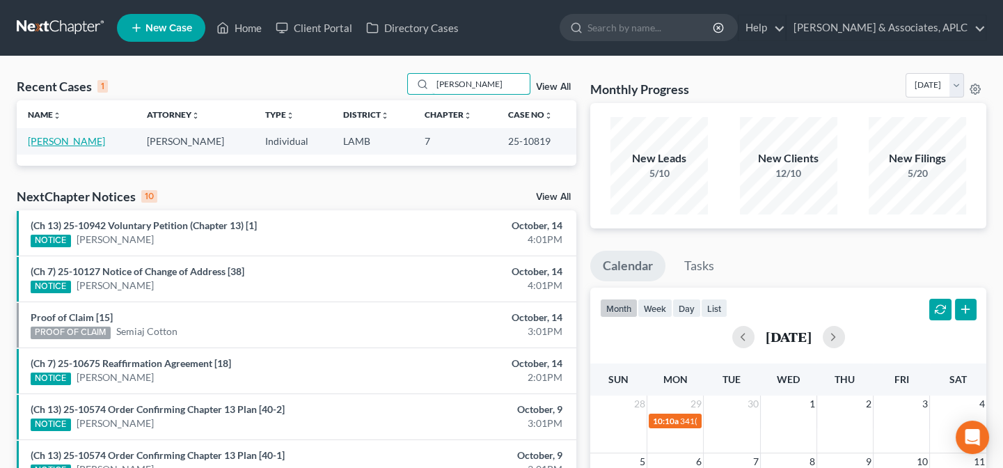
type input "[PERSON_NAME]"
click at [79, 144] on link "[PERSON_NAME]" at bounding box center [66, 141] width 77 height 12
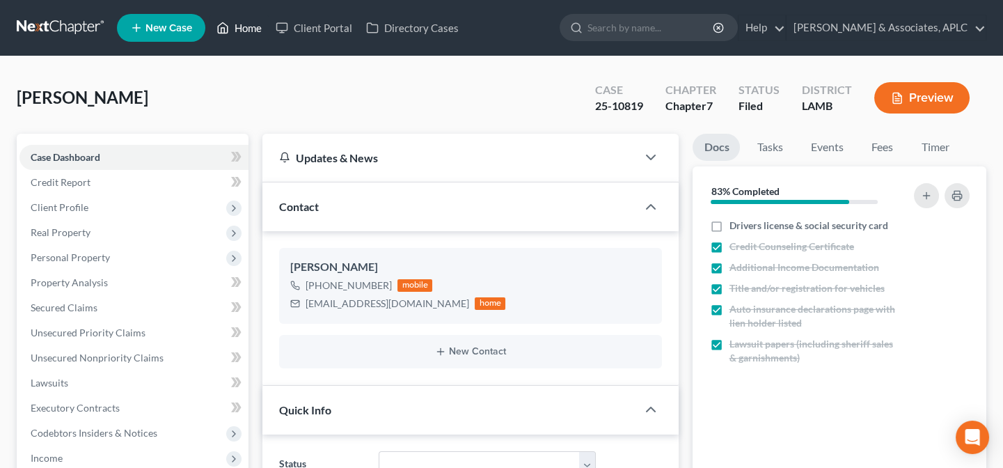
click at [234, 27] on link "Home" at bounding box center [239, 27] width 59 height 25
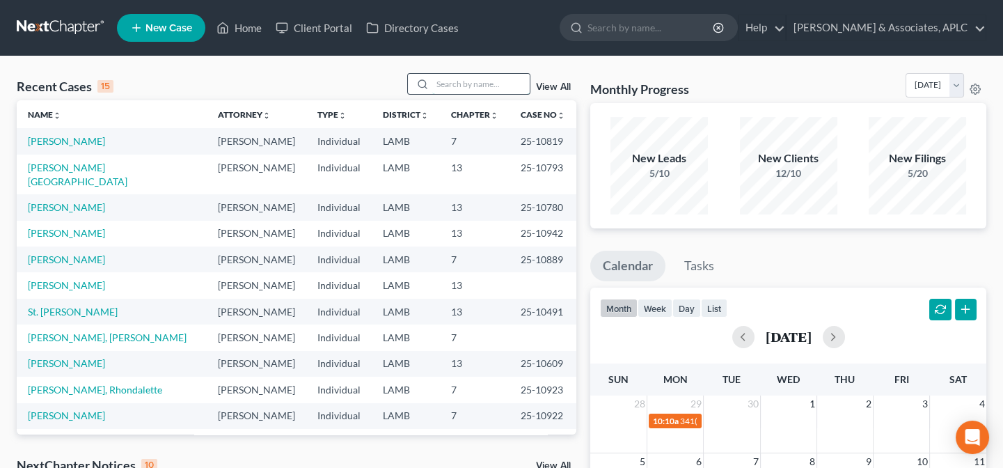
click at [480, 87] on input "search" at bounding box center [480, 84] width 97 height 20
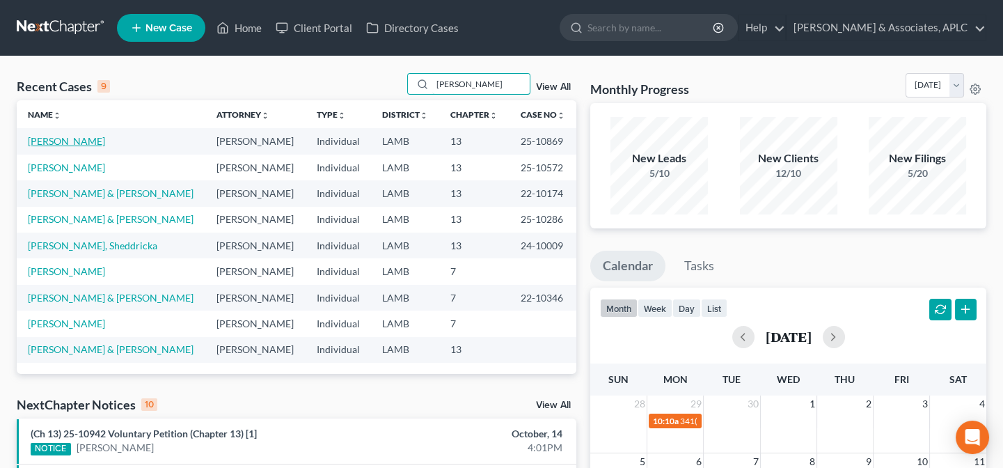
type input "[PERSON_NAME]"
click at [84, 146] on link "[PERSON_NAME]" at bounding box center [66, 141] width 77 height 12
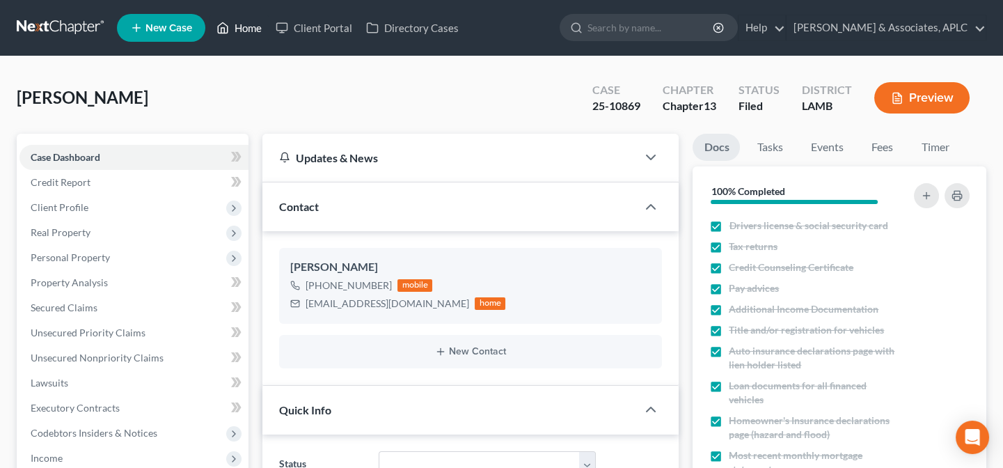
drag, startPoint x: 251, startPoint y: 24, endPoint x: 255, endPoint y: 77, distance: 53.8
click at [251, 24] on link "Home" at bounding box center [239, 27] width 59 height 25
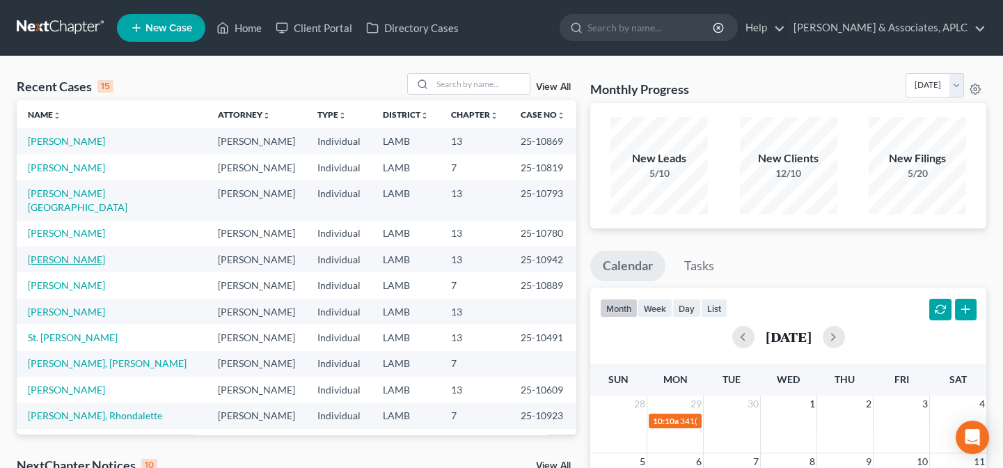
click at [74, 253] on link "[PERSON_NAME]" at bounding box center [66, 259] width 77 height 12
select select "8"
select select "2"
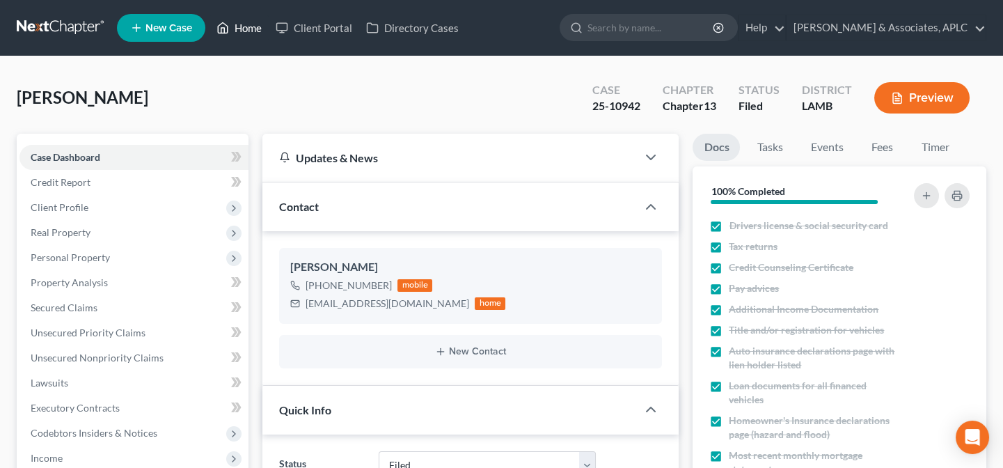
click at [251, 22] on link "Home" at bounding box center [239, 27] width 59 height 25
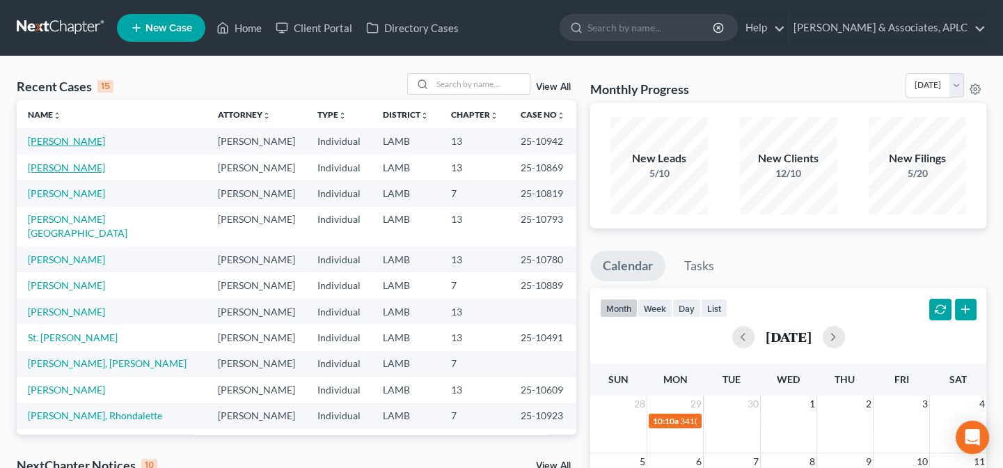
drag, startPoint x: 57, startPoint y: 145, endPoint x: 74, endPoint y: 161, distance: 23.1
click at [58, 146] on link "[PERSON_NAME]" at bounding box center [66, 141] width 77 height 12
select select "2"
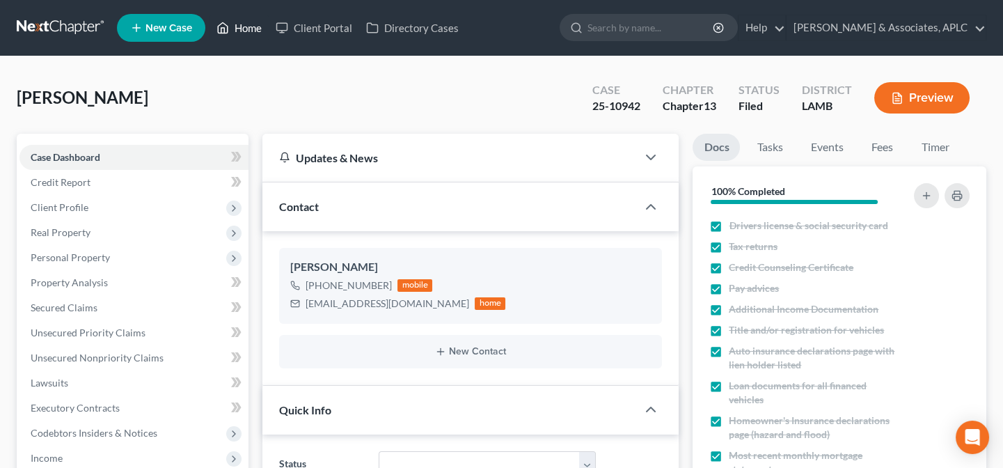
click at [251, 23] on link "Home" at bounding box center [239, 27] width 59 height 25
